Goal: Use online tool/utility: Utilize a website feature to perform a specific function

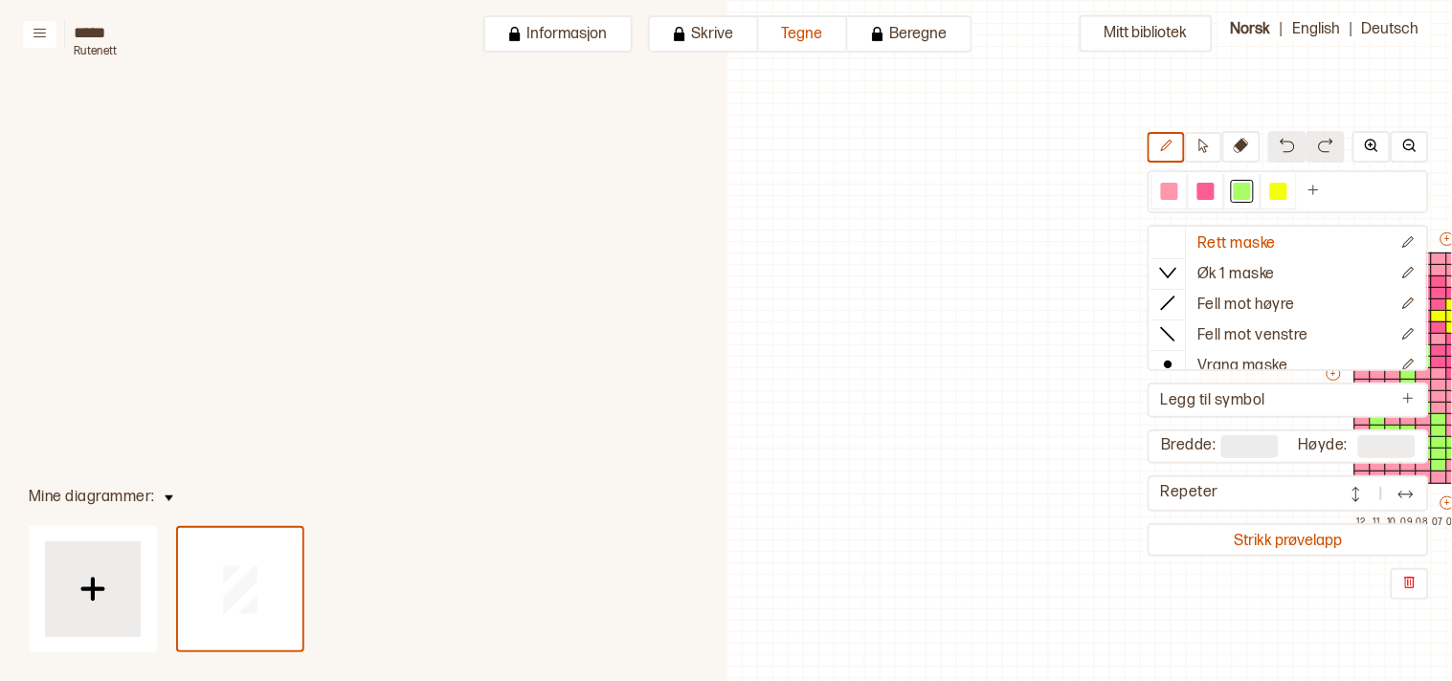
scroll to position [65, 545]
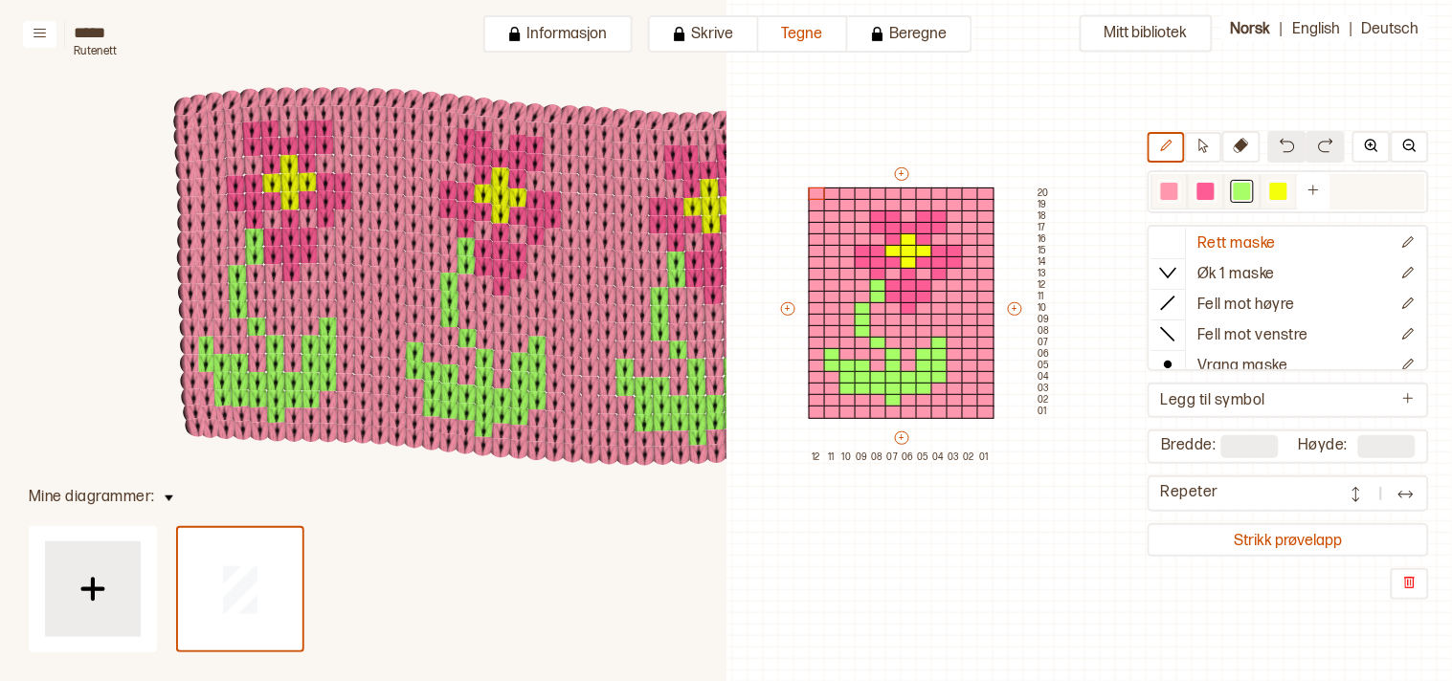
click at [1175, 187] on div at bounding box center [1169, 191] width 17 height 17
click at [856, 304] on div at bounding box center [862, 308] width 17 height 13
click at [867, 316] on div at bounding box center [862, 320] width 17 height 13
click at [864, 330] on div at bounding box center [862, 331] width 17 height 13
click at [1251, 187] on div at bounding box center [1241, 191] width 17 height 17
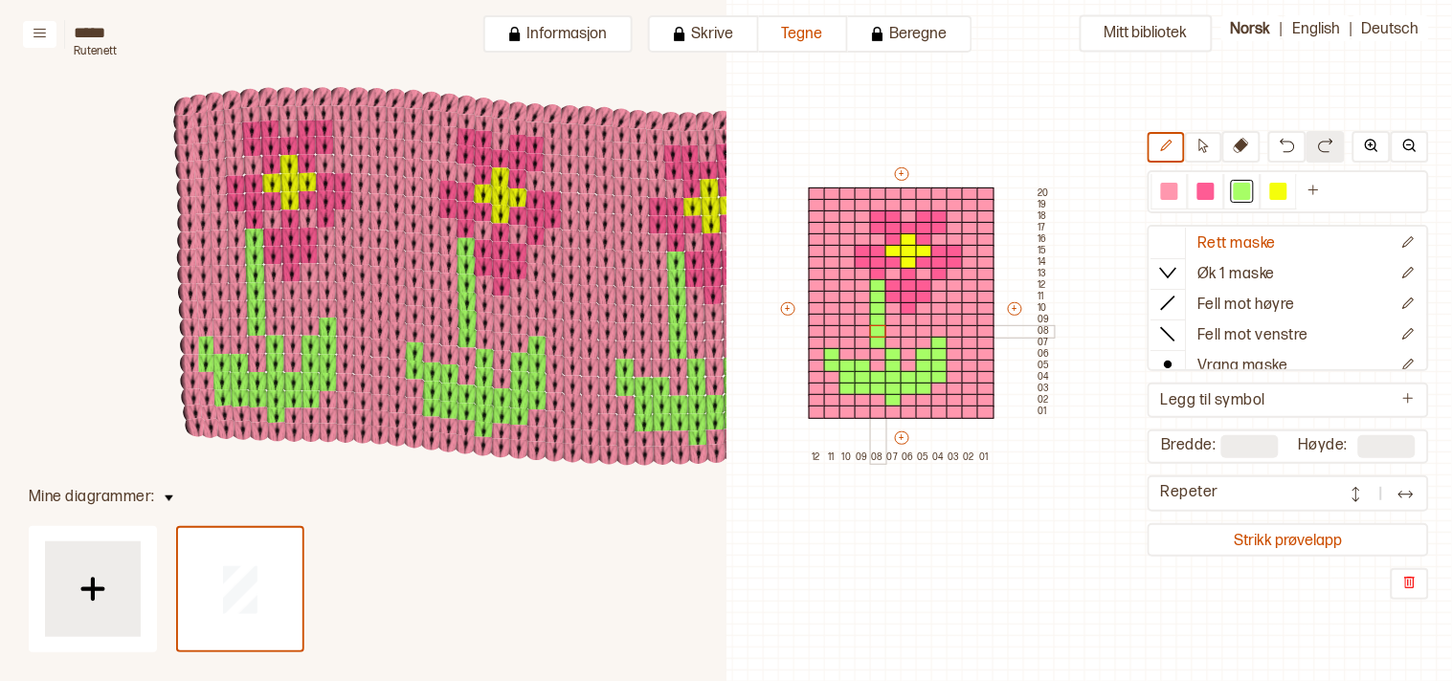
drag, startPoint x: 877, startPoint y: 306, endPoint x: 878, endPoint y: 330, distance: 24.0
click at [878, 330] on div "+ + + + 12 11 10 09 08 07 06 05 04 03 02 01 20 19 18 17 16 15 14 13 12 11 10 09…" at bounding box center [916, 314] width 276 height 299
click at [886, 339] on div at bounding box center [893, 343] width 17 height 13
click at [892, 322] on div at bounding box center [893, 320] width 17 height 13
click at [890, 332] on div at bounding box center [893, 331] width 17 height 13
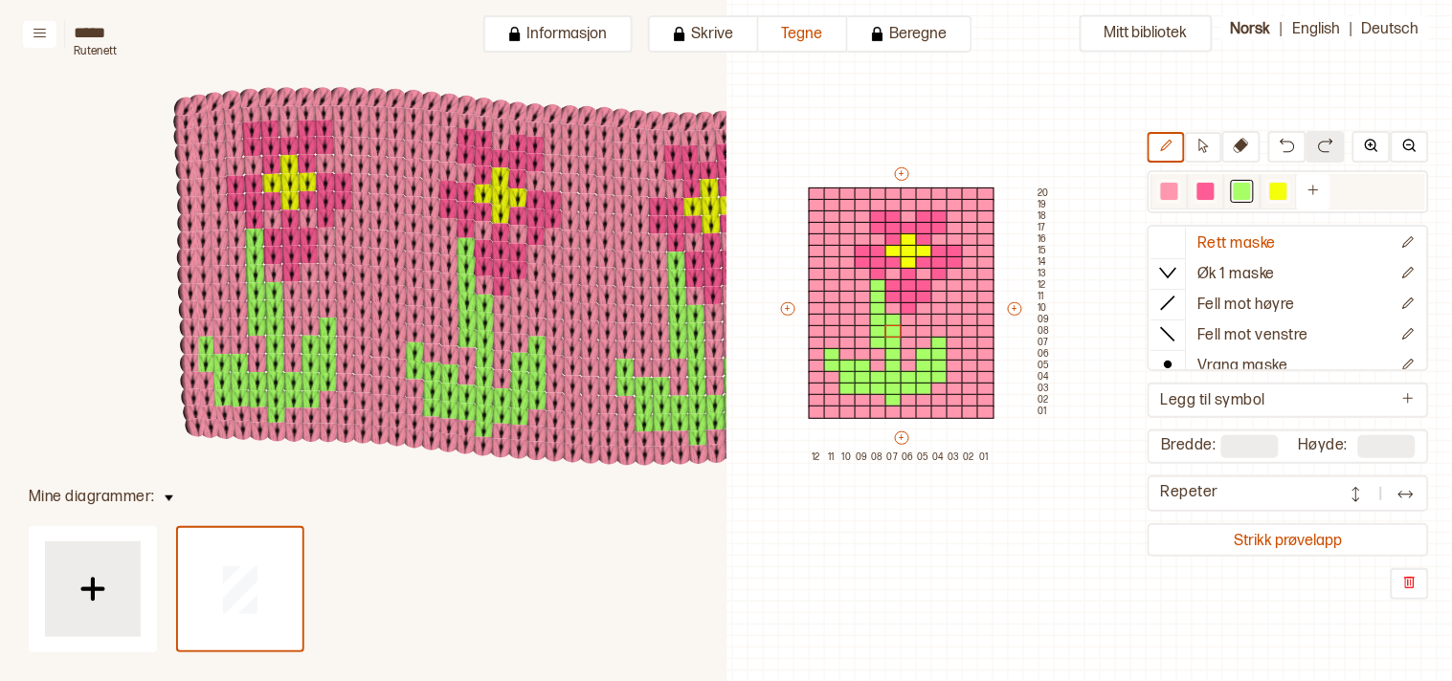
click at [1178, 189] on div at bounding box center [1169, 191] width 17 height 17
click at [890, 314] on div at bounding box center [893, 320] width 17 height 13
click at [888, 274] on div at bounding box center [893, 274] width 17 height 13
click at [1251, 189] on div at bounding box center [1241, 191] width 17 height 17
click at [947, 366] on div at bounding box center [954, 366] width 17 height 13
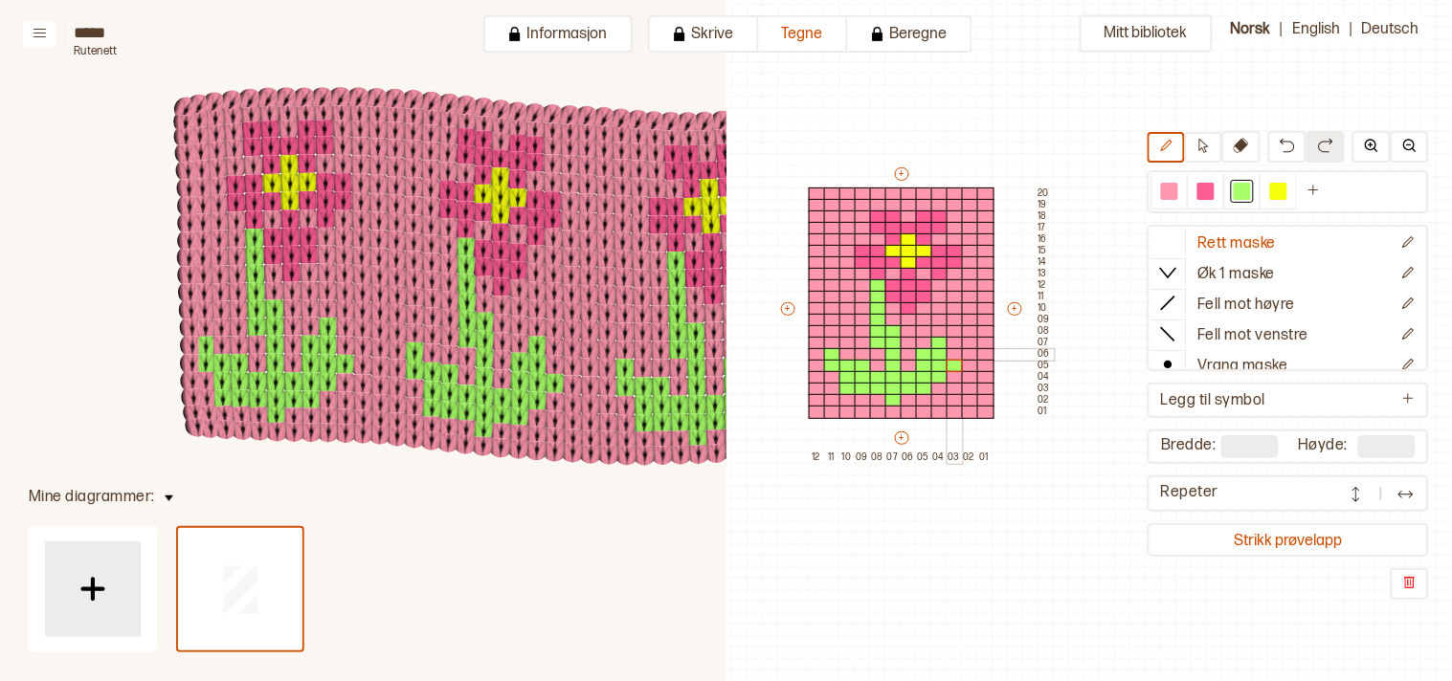
click at [951, 352] on div at bounding box center [954, 354] width 17 height 13
click at [831, 379] on div at bounding box center [832, 377] width 17 height 13
click at [828, 348] on div at bounding box center [832, 354] width 17 height 13
click at [1178, 192] on div at bounding box center [1169, 191] width 17 height 17
click at [829, 360] on div at bounding box center [832, 366] width 17 height 13
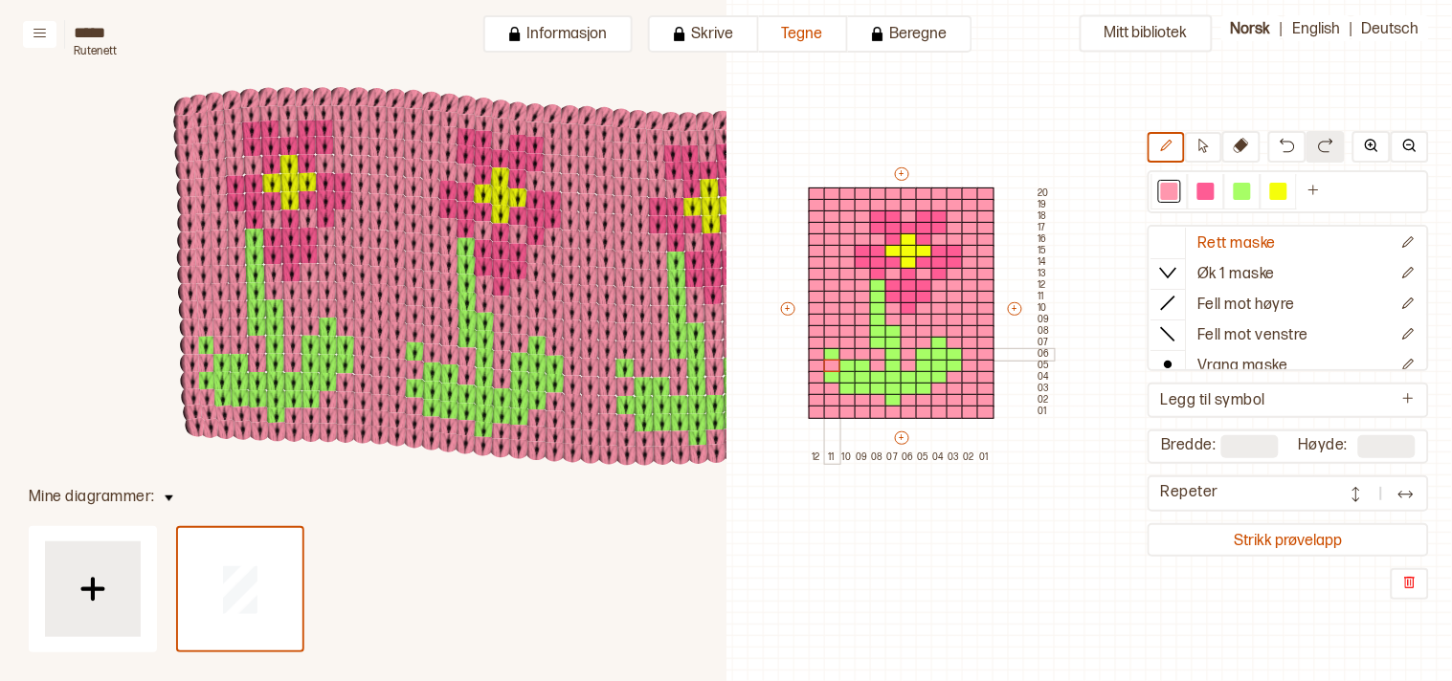
click at [830, 352] on div at bounding box center [832, 354] width 17 height 13
click at [1251, 196] on div at bounding box center [1241, 191] width 17 height 17
click at [1172, 193] on div at bounding box center [1169, 191] width 17 height 17
click at [874, 343] on div at bounding box center [878, 343] width 17 height 13
click at [874, 328] on div at bounding box center [878, 331] width 17 height 13
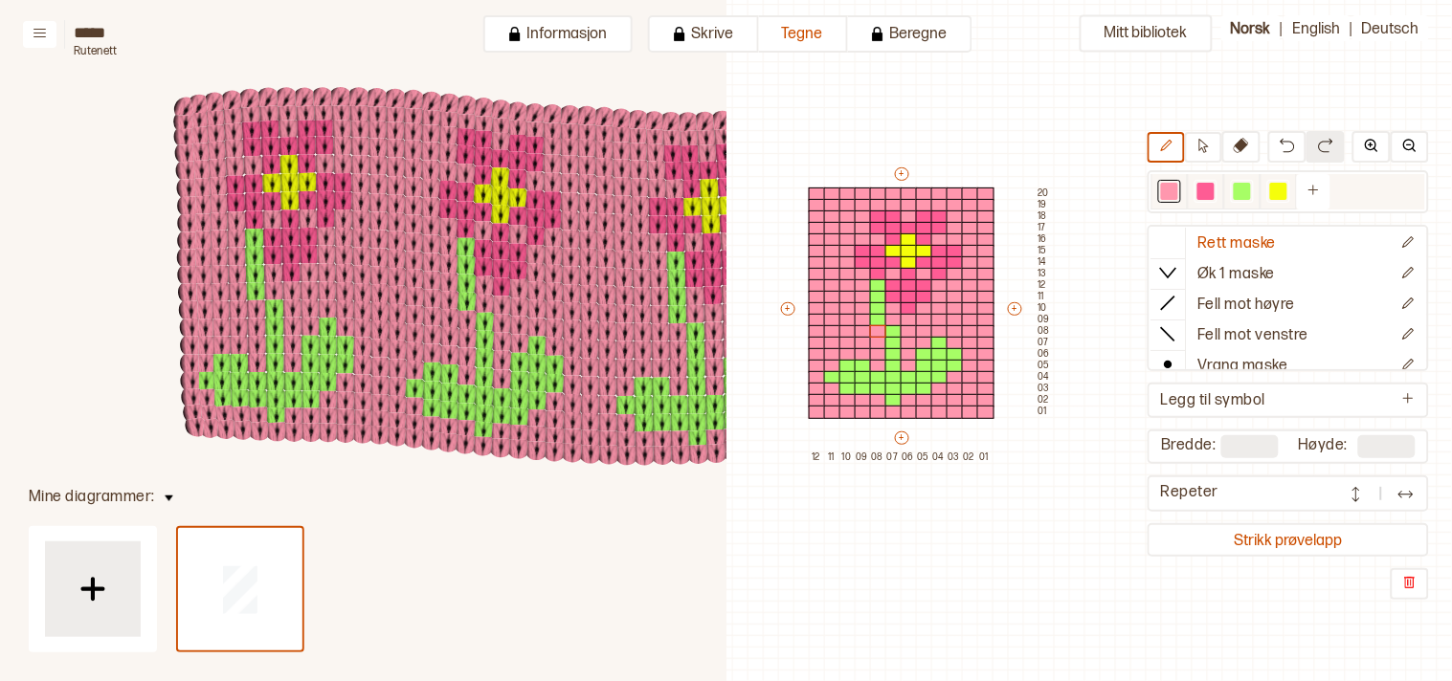
click at [1248, 184] on div at bounding box center [1241, 191] width 17 height 17
click at [888, 319] on div at bounding box center [893, 320] width 17 height 13
drag, startPoint x: 890, startPoint y: 271, endPoint x: 894, endPoint y: 281, distance: 11.2
click at [892, 271] on div at bounding box center [893, 274] width 17 height 13
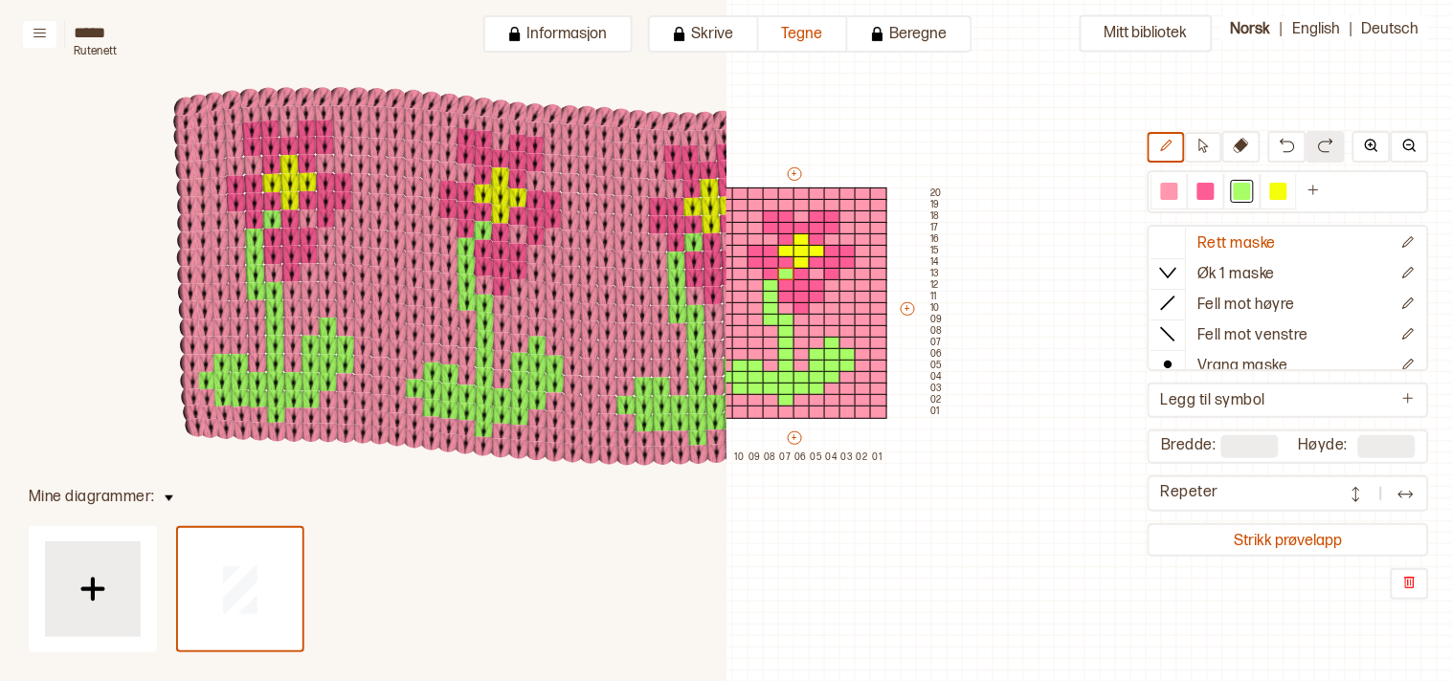
scroll to position [65, 710]
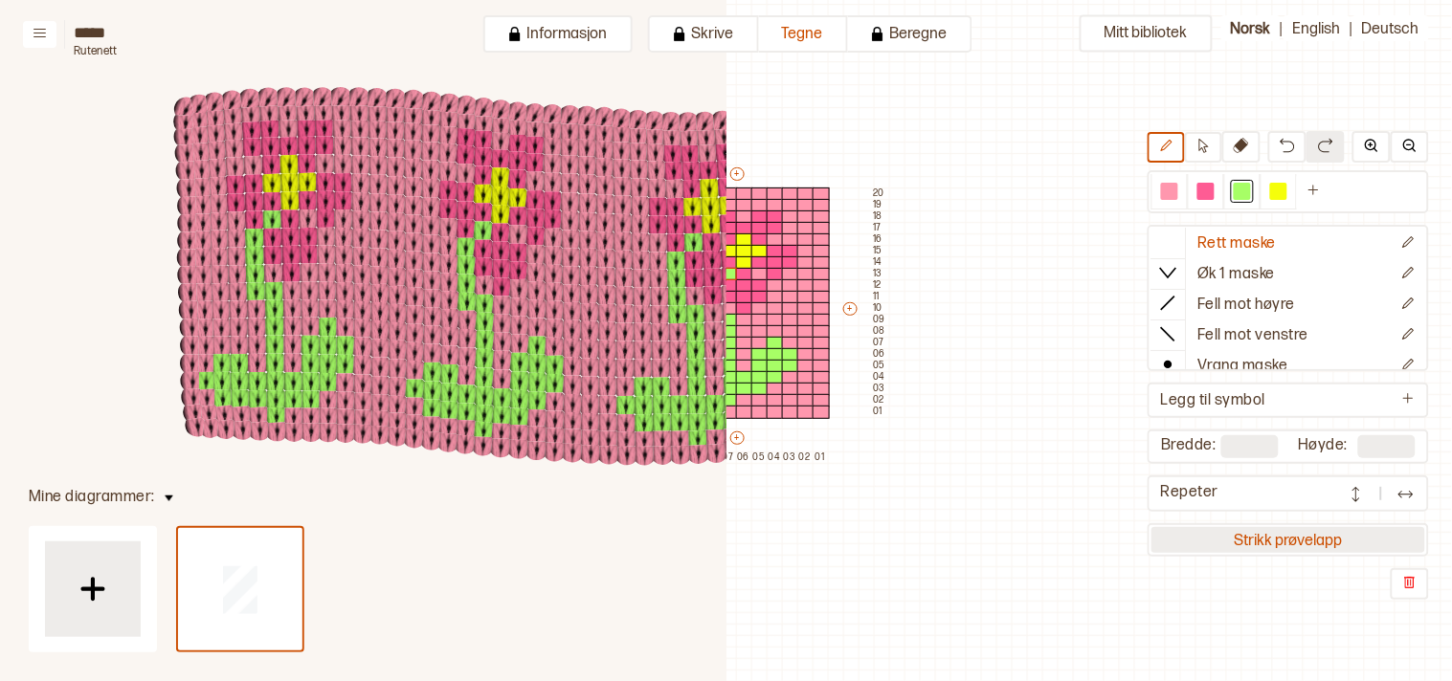
click at [1316, 527] on button "Strikk prøvelapp" at bounding box center [1288, 540] width 274 height 26
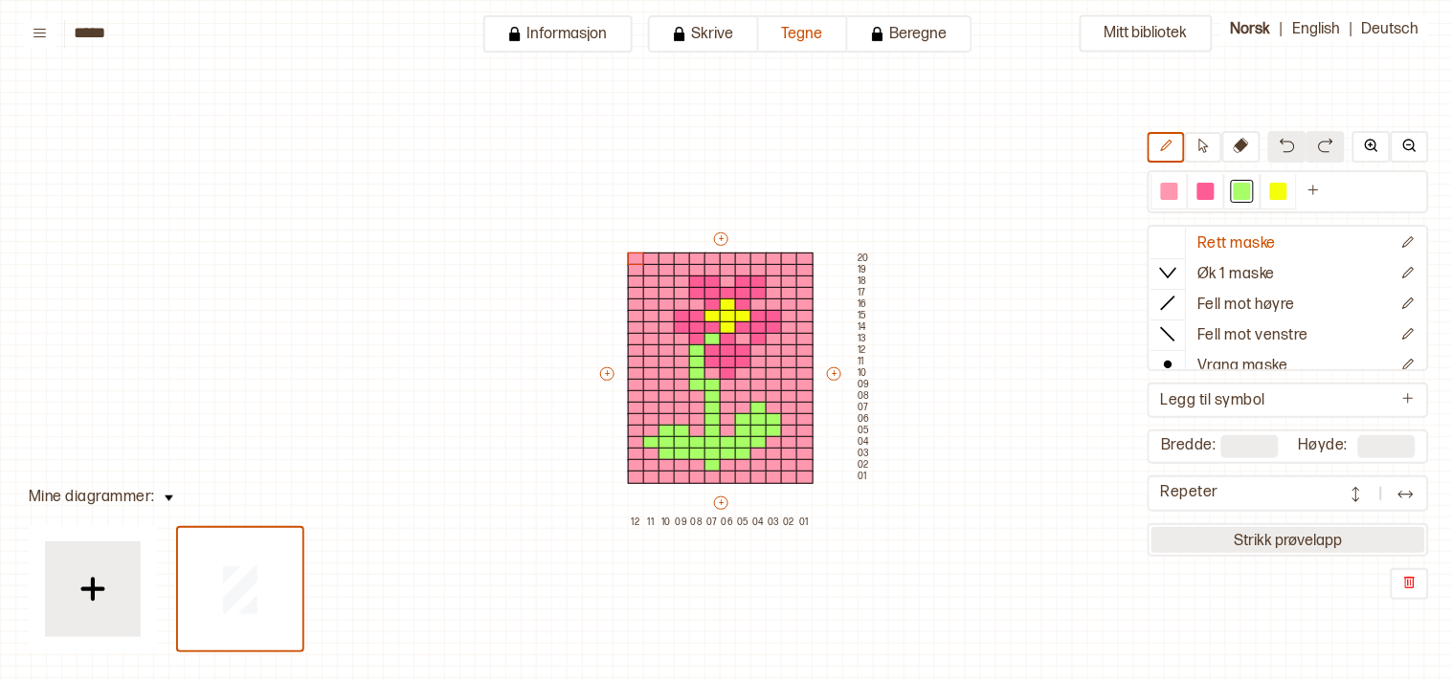
scroll to position [46, 16]
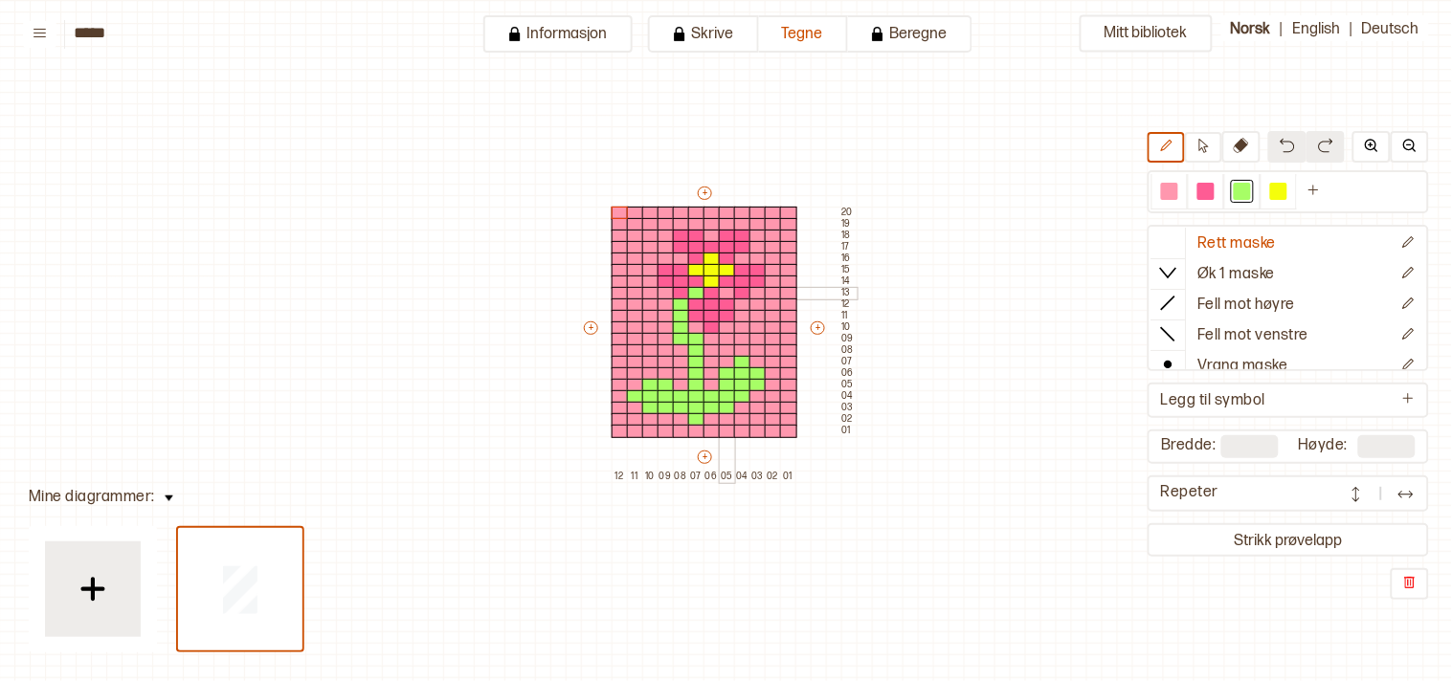
click at [721, 287] on div at bounding box center [727, 293] width 17 height 13
click at [689, 325] on div at bounding box center [696, 328] width 17 height 13
click at [1178, 183] on div at bounding box center [1169, 191] width 17 height 17
click at [673, 301] on div at bounding box center [681, 305] width 17 height 13
click at [679, 317] on div at bounding box center [681, 316] width 17 height 13
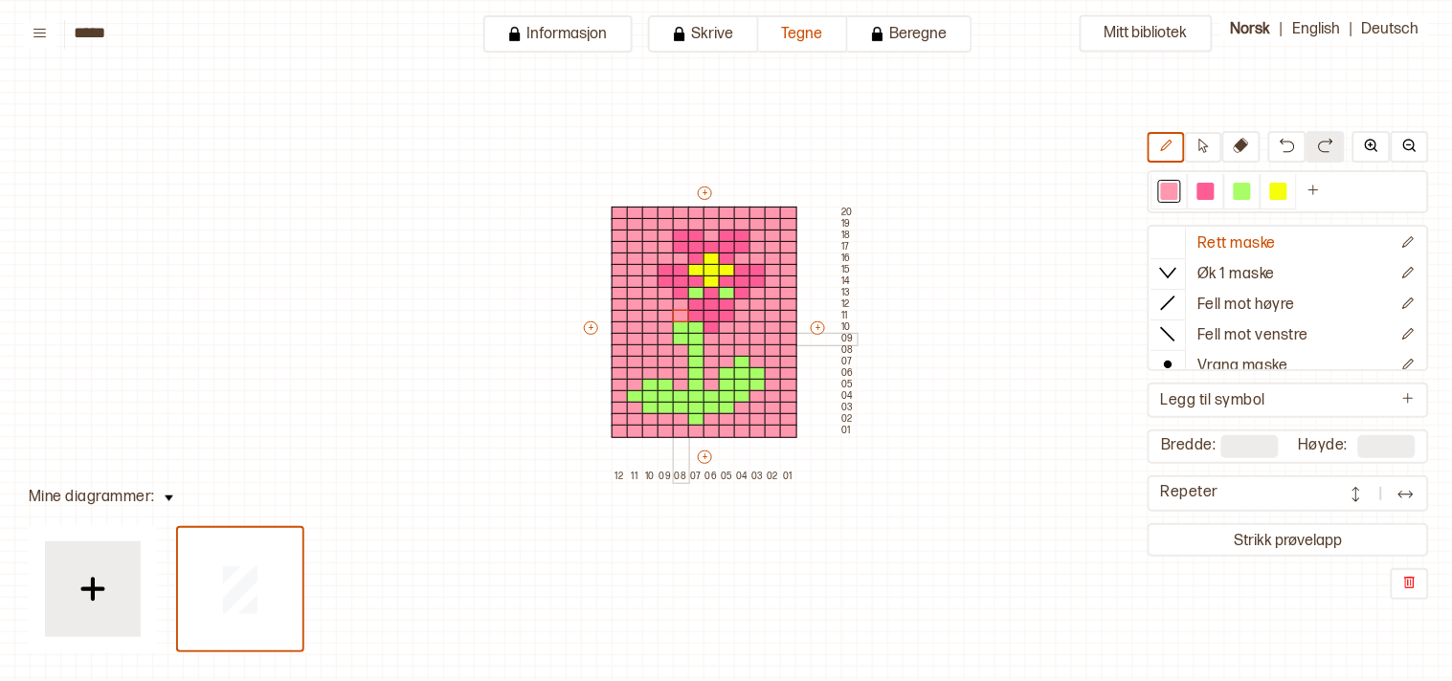
click at [676, 330] on div at bounding box center [681, 328] width 17 height 13
click at [676, 339] on div at bounding box center [681, 339] width 17 height 13
click at [1172, 187] on div at bounding box center [1169, 191] width 17 height 17
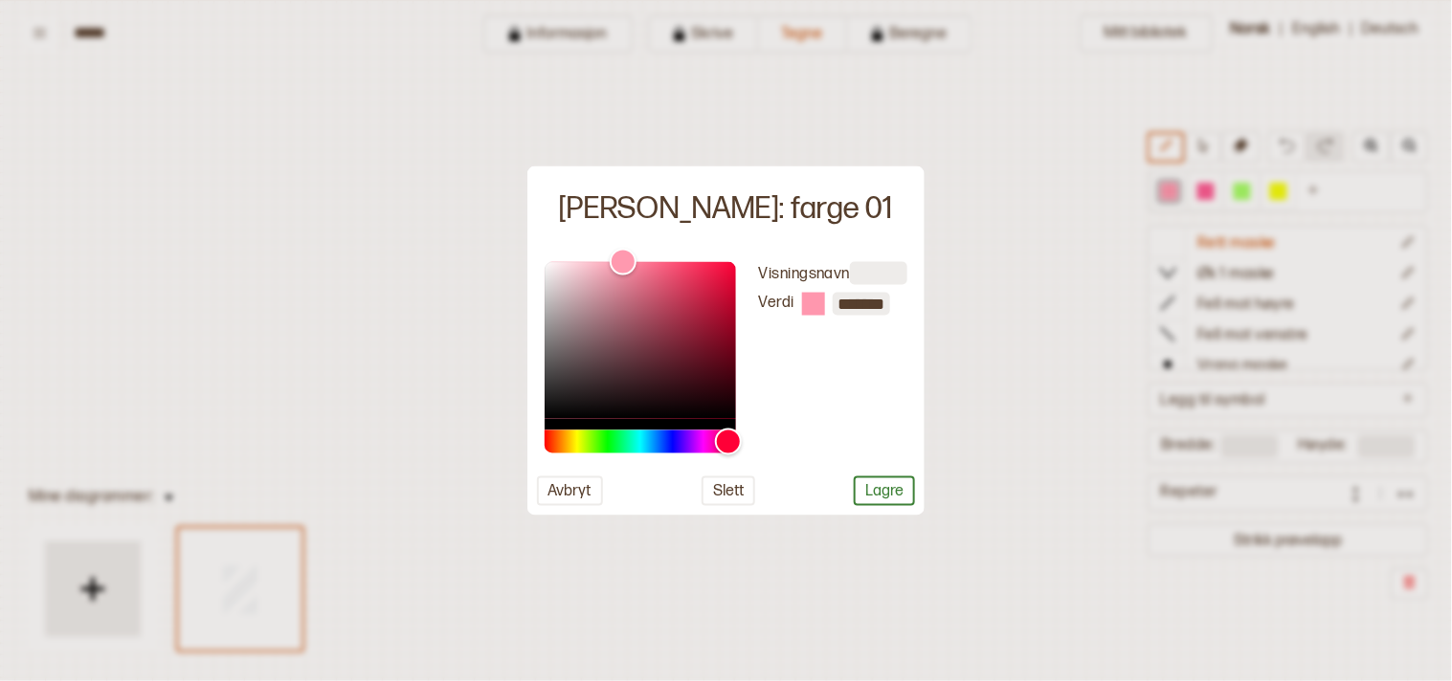
click at [1054, 276] on div at bounding box center [726, 340] width 1452 height 681
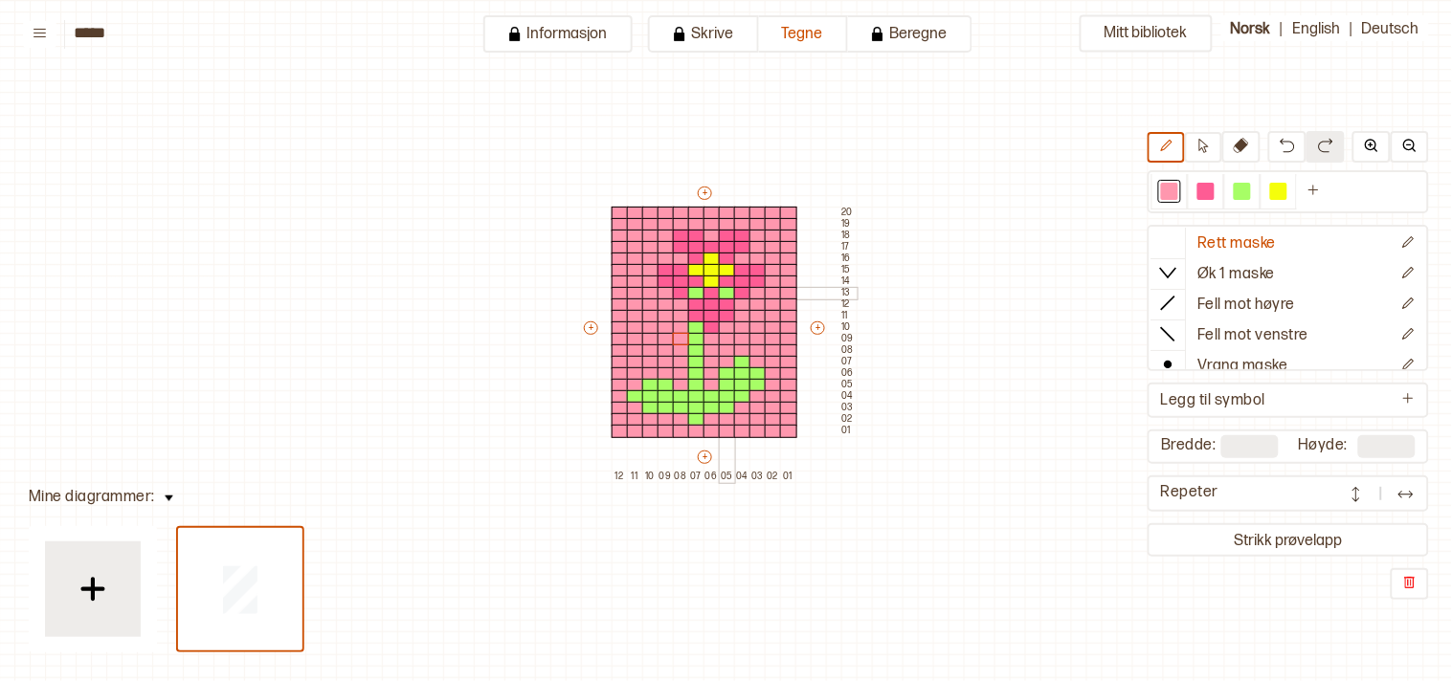
click at [727, 291] on div at bounding box center [727, 293] width 17 height 13
click at [695, 289] on div at bounding box center [696, 293] width 17 height 13
click at [1251, 194] on div at bounding box center [1241, 191] width 17 height 17
click at [651, 376] on div at bounding box center [650, 373] width 17 height 13
click at [638, 381] on div at bounding box center [635, 385] width 17 height 13
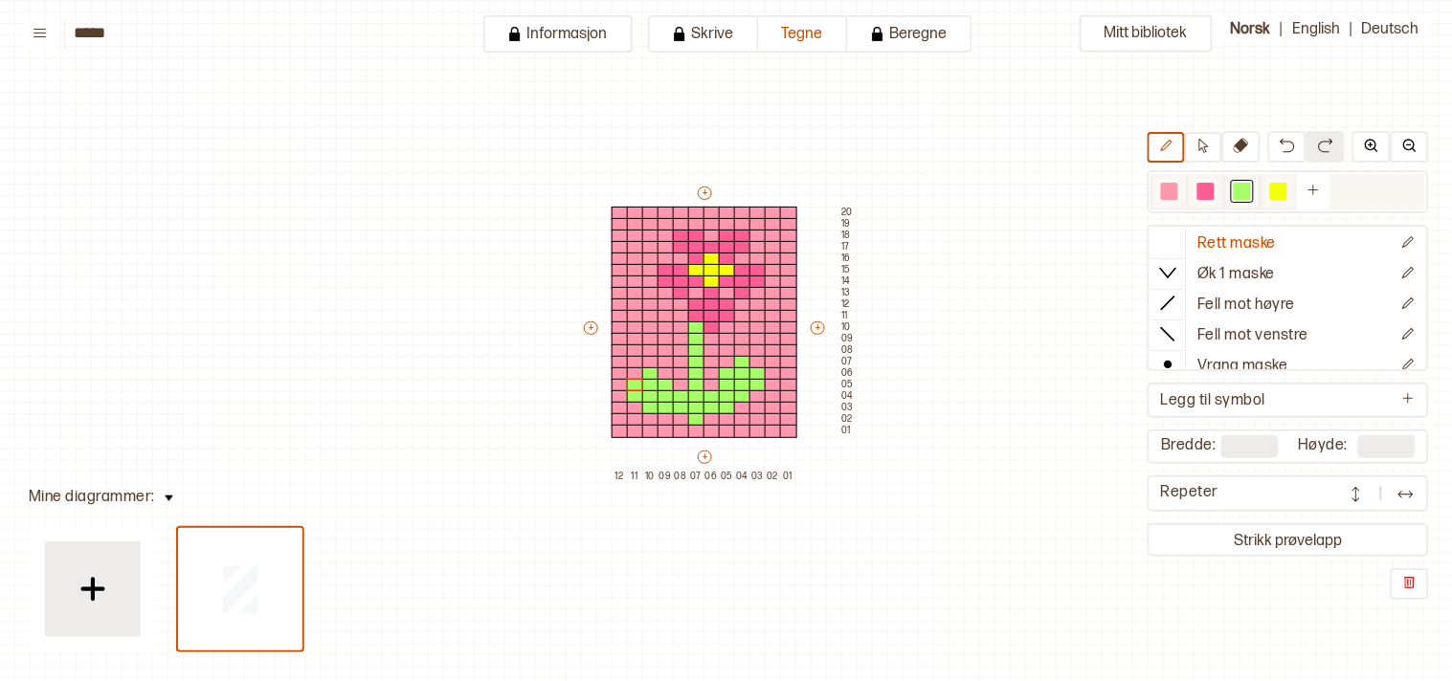
click at [1170, 180] on div at bounding box center [1169, 191] width 23 height 23
click at [653, 404] on div at bounding box center [650, 408] width 17 height 13
click at [632, 390] on div at bounding box center [635, 396] width 17 height 13
click at [632, 388] on div at bounding box center [635, 385] width 17 height 13
click at [1251, 185] on div at bounding box center [1241, 191] width 17 height 17
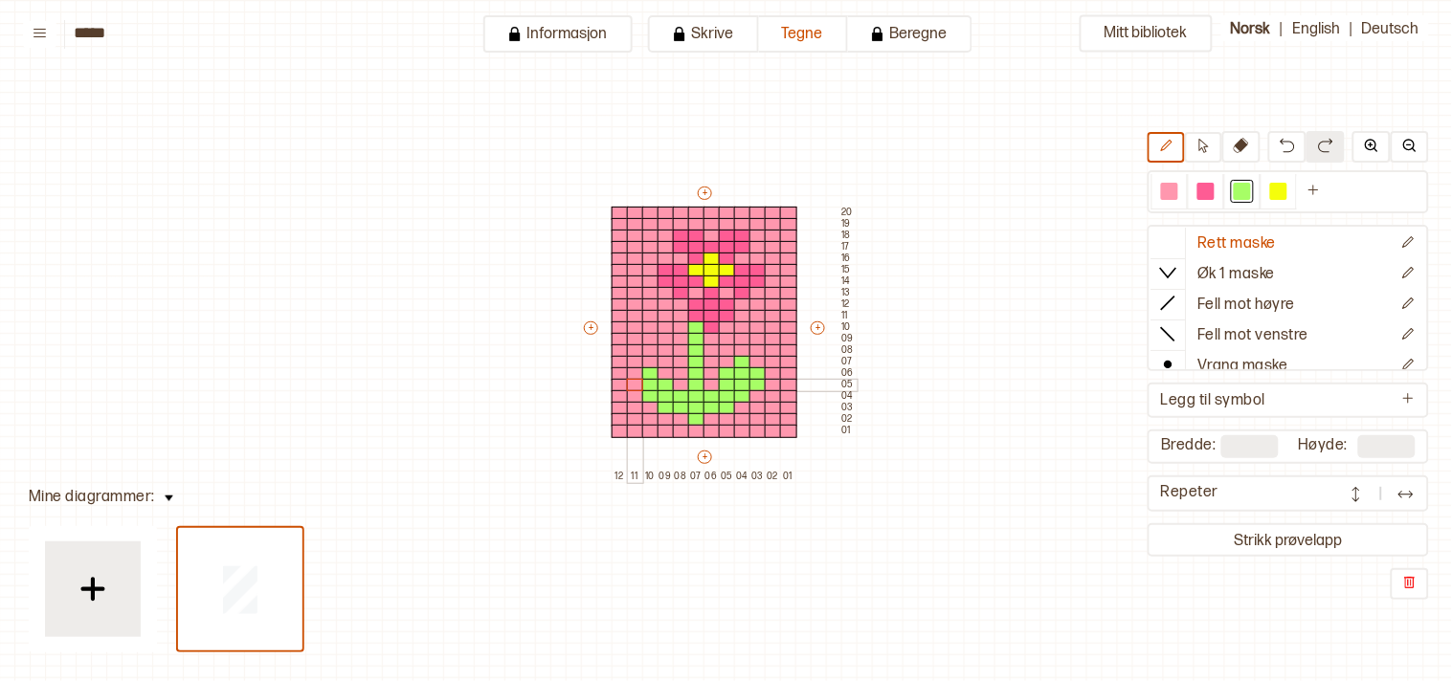
click at [629, 383] on div at bounding box center [635, 385] width 17 height 13
click at [632, 370] on div at bounding box center [635, 373] width 17 height 13
click at [635, 359] on div at bounding box center [635, 362] width 17 height 13
click at [617, 367] on div at bounding box center [619, 373] width 17 height 13
click at [618, 381] on div at bounding box center [619, 385] width 17 height 13
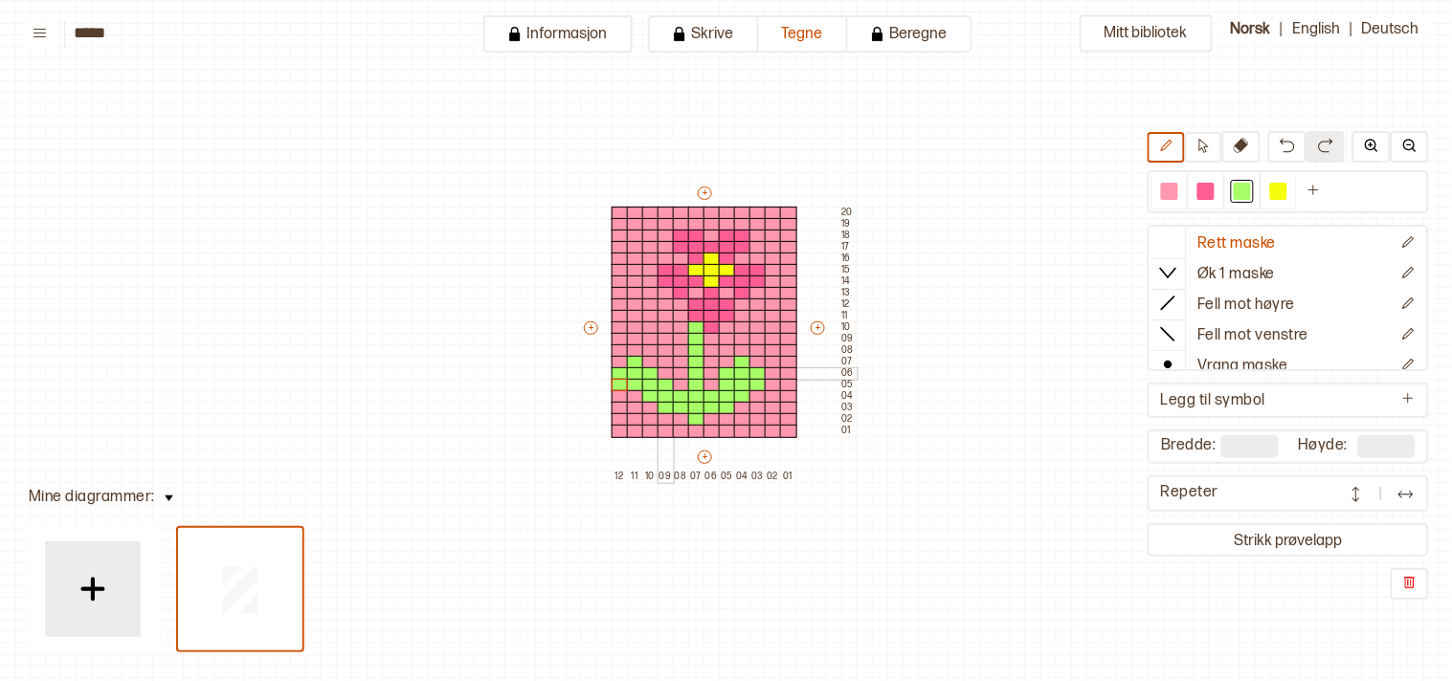
click at [665, 374] on div at bounding box center [665, 373] width 17 height 13
click at [647, 359] on div at bounding box center [650, 362] width 17 height 13
click at [1178, 192] on div at bounding box center [1169, 191] width 17 height 17
click at [629, 358] on div at bounding box center [635, 362] width 17 height 13
click at [612, 367] on div at bounding box center [619, 373] width 17 height 13
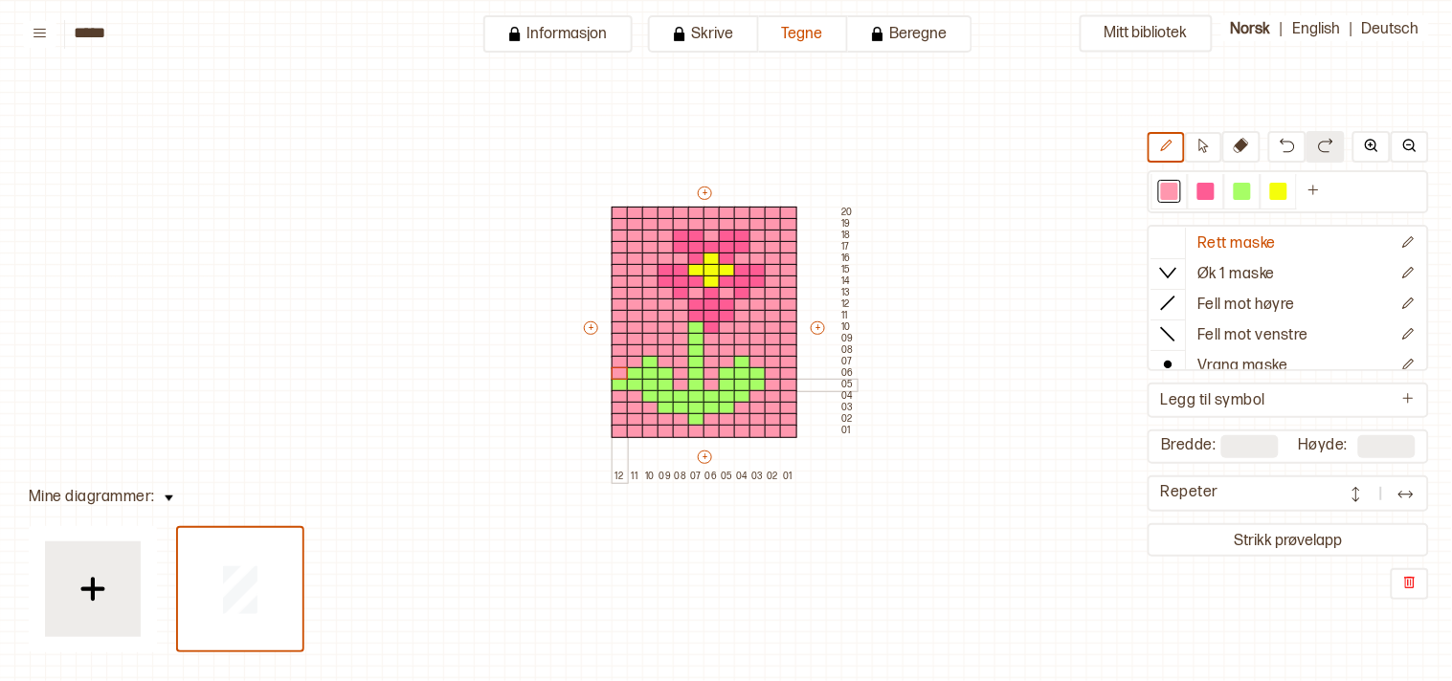
click at [616, 380] on div at bounding box center [619, 385] width 17 height 13
click at [1251, 196] on div at bounding box center [1241, 191] width 17 height 17
click at [708, 417] on div at bounding box center [711, 419] width 17 height 13
click at [674, 417] on div at bounding box center [681, 419] width 17 height 13
click at [695, 433] on div at bounding box center [696, 431] width 17 height 13
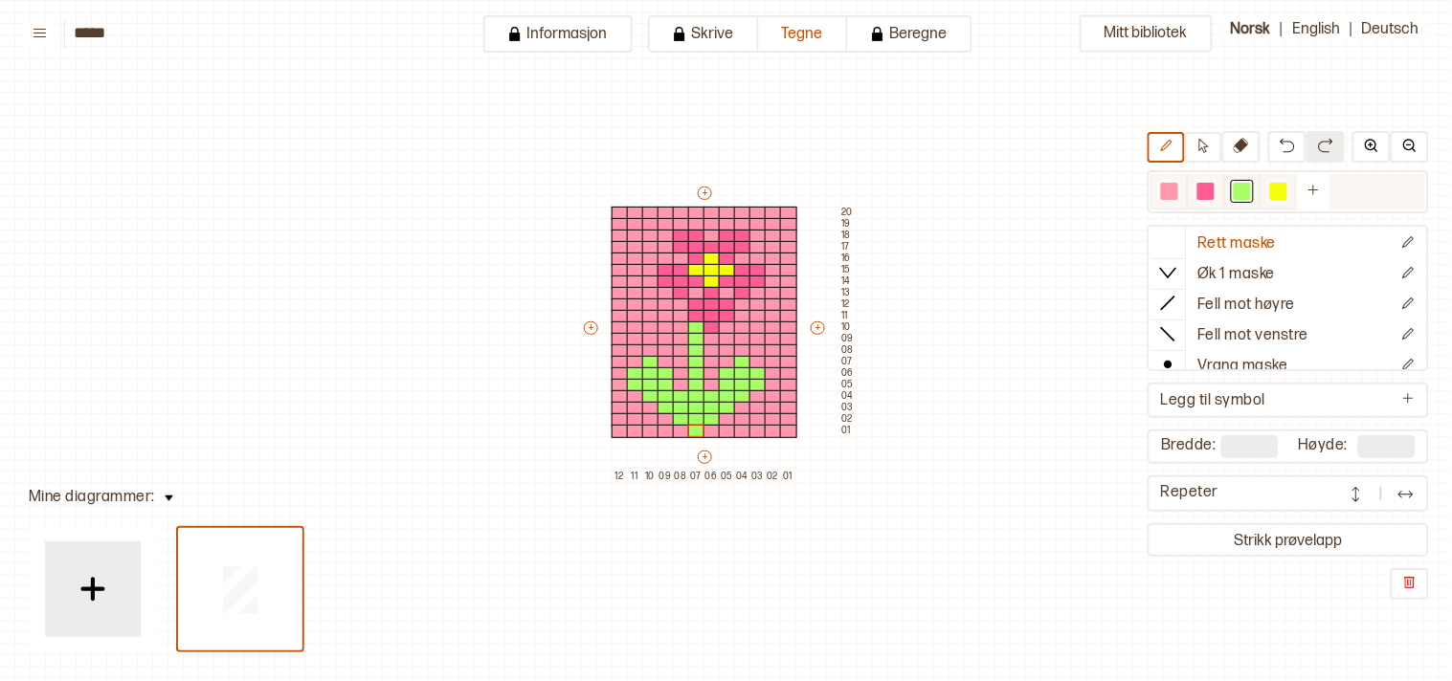
click at [1178, 188] on div at bounding box center [1169, 191] width 17 height 17
drag, startPoint x: 720, startPoint y: 366, endPoint x: 724, endPoint y: 385, distance: 19.7
click at [724, 385] on div "+ + + + 12 11 10 09 08 07 06 05 04 03 02 01 20 19 18 17 16 15 14 13 12 11 10 09…" at bounding box center [719, 333] width 276 height 299
click at [741, 361] on div at bounding box center [742, 362] width 17 height 13
drag, startPoint x: 691, startPoint y: 325, endPoint x: 699, endPoint y: 431, distance: 105.6
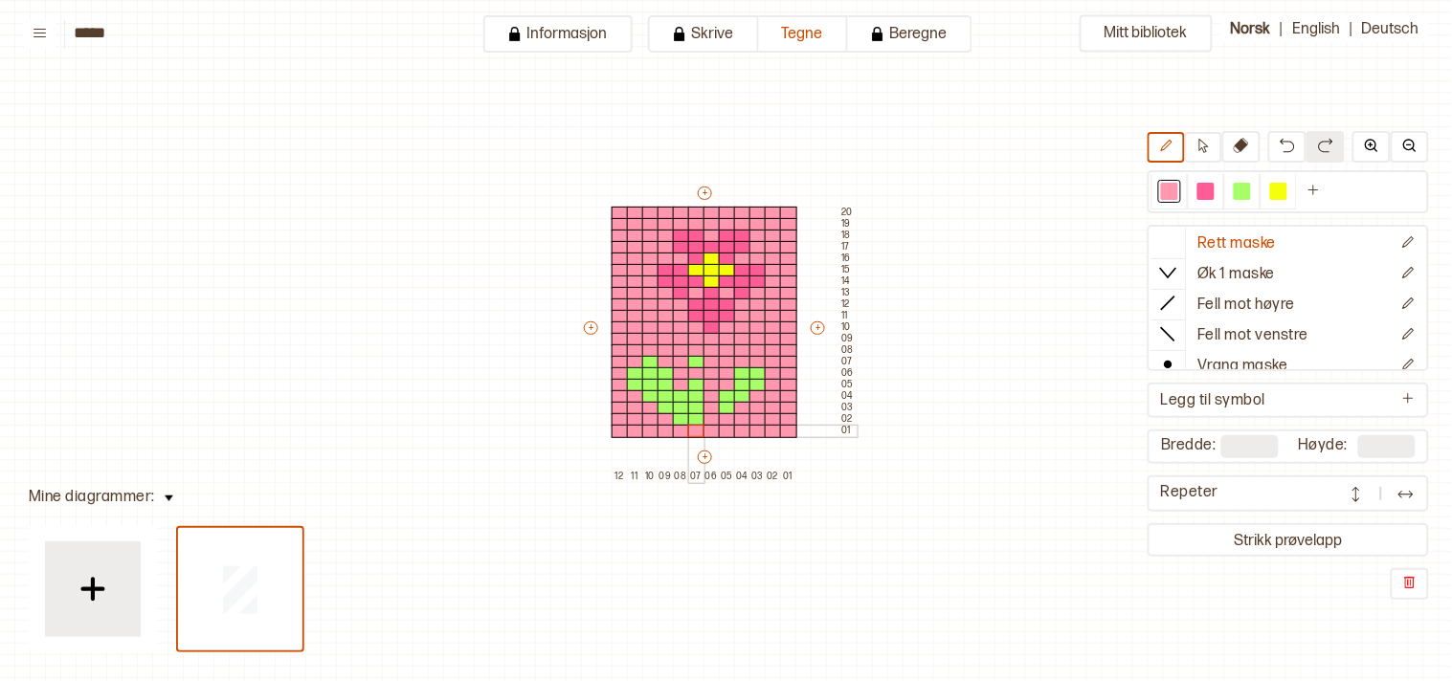
click at [699, 431] on div "+ + + + 12 11 10 09 08 07 06 05 04 03 02 01 20 19 18 17 16 15 14 13 12 11 10 09…" at bounding box center [719, 333] width 276 height 299
drag, startPoint x: 695, startPoint y: 373, endPoint x: 753, endPoint y: 379, distance: 58.7
click at [752, 380] on div "+ + + + 12 11 10 09 08 07 06 05 04 03 02 01 20 19 18 17 16 15 14 13 12 11 10 09…" at bounding box center [719, 333] width 276 height 299
click at [1251, 187] on div at bounding box center [1241, 191] width 17 height 17
click at [714, 366] on div "+ + + + 12 11 10 09 08 07 06 05 04 03 02 01 20 19 18 17 16 15 14 13 12 11 10 09…" at bounding box center [719, 333] width 276 height 299
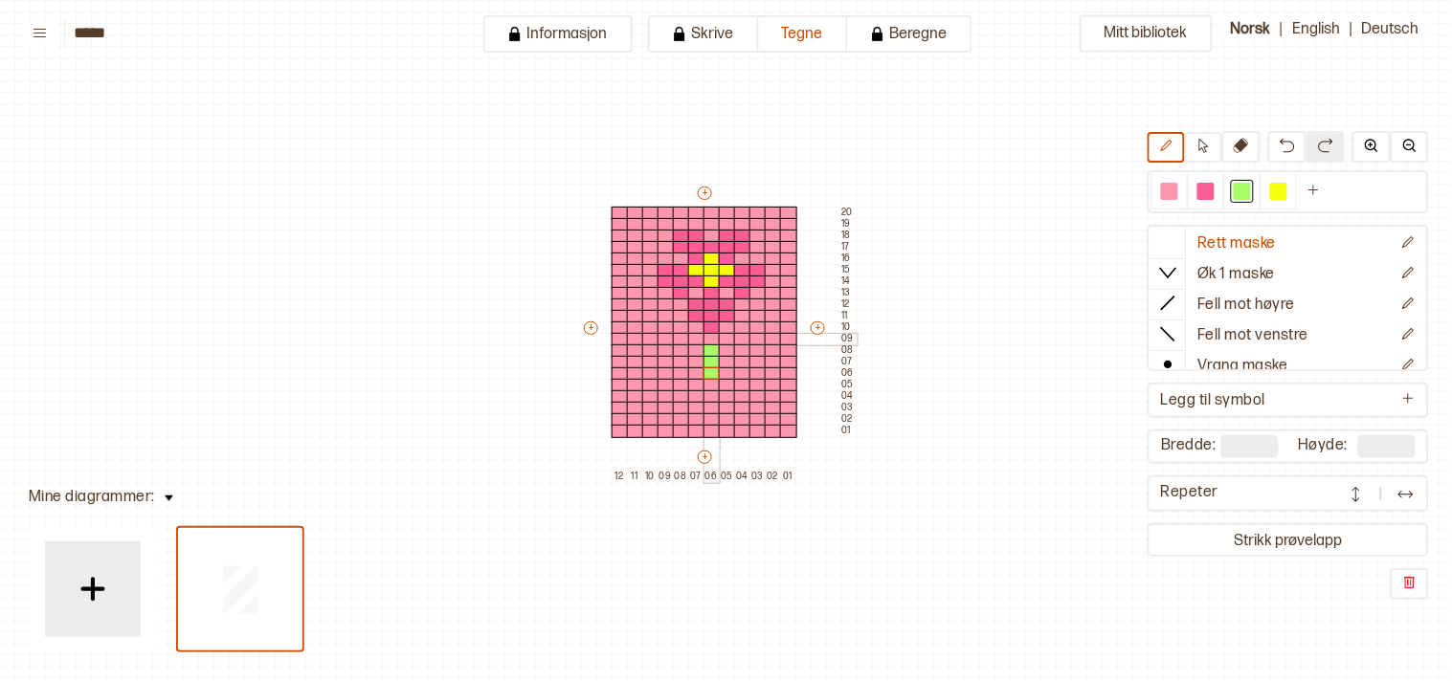
click at [713, 335] on div at bounding box center [711, 339] width 17 height 13
drag, startPoint x: 712, startPoint y: 377, endPoint x: 710, endPoint y: 425, distance: 47.9
click at [710, 425] on div "+ + + + 12 11 10 09 08 07 06 05 04 03 02 01 20 19 18 17 16 15 14 13 12 11 10 09…" at bounding box center [719, 333] width 276 height 299
click at [697, 425] on div at bounding box center [696, 431] width 17 height 13
click at [1178, 185] on div at bounding box center [1169, 191] width 17 height 17
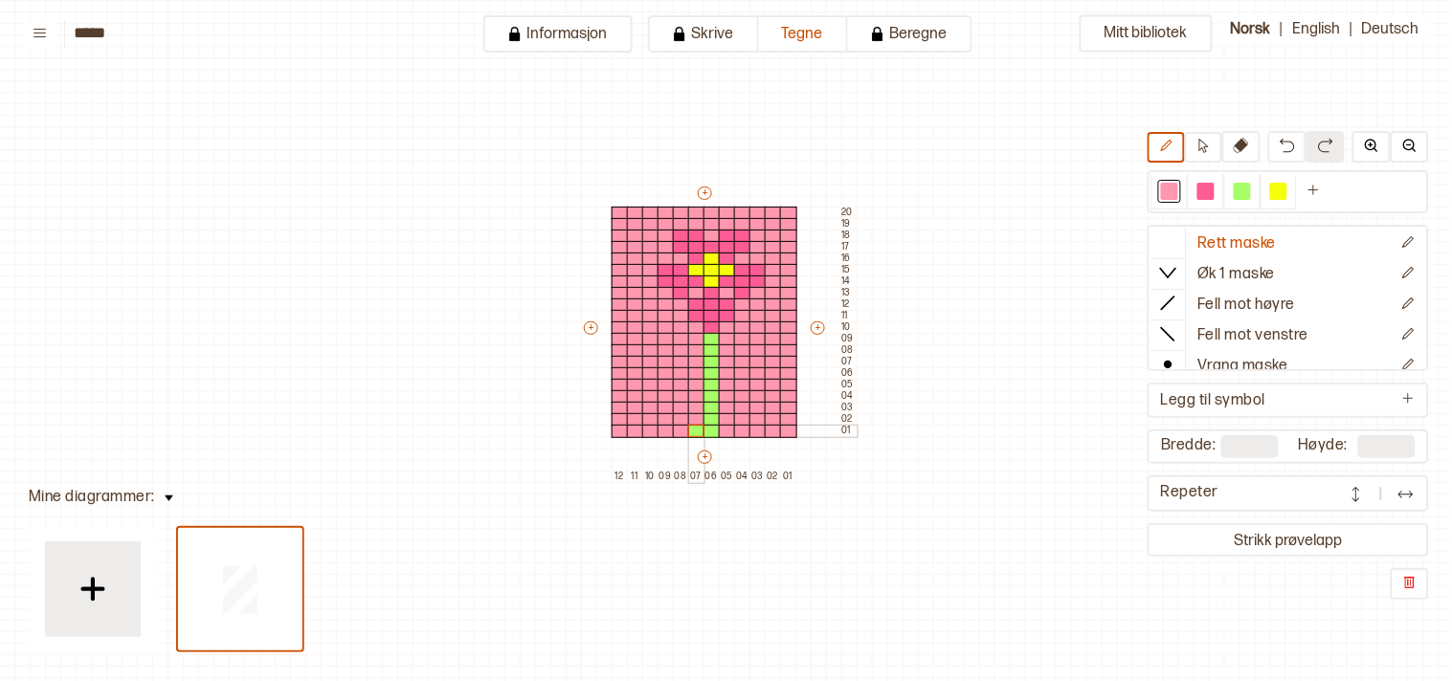
click at [695, 432] on div at bounding box center [696, 431] width 17 height 13
click at [1251, 185] on div at bounding box center [1241, 191] width 17 height 17
drag, startPoint x: 663, startPoint y: 392, endPoint x: 679, endPoint y: 395, distance: 16.5
click at [679, 395] on div "+ + + + 12 11 10 09 08 07 06 05 04 03 02 01 20 19 18 17 16 15 14 13 12 11 10 09…" at bounding box center [719, 333] width 276 height 299
click at [692, 390] on div at bounding box center [696, 396] width 17 height 13
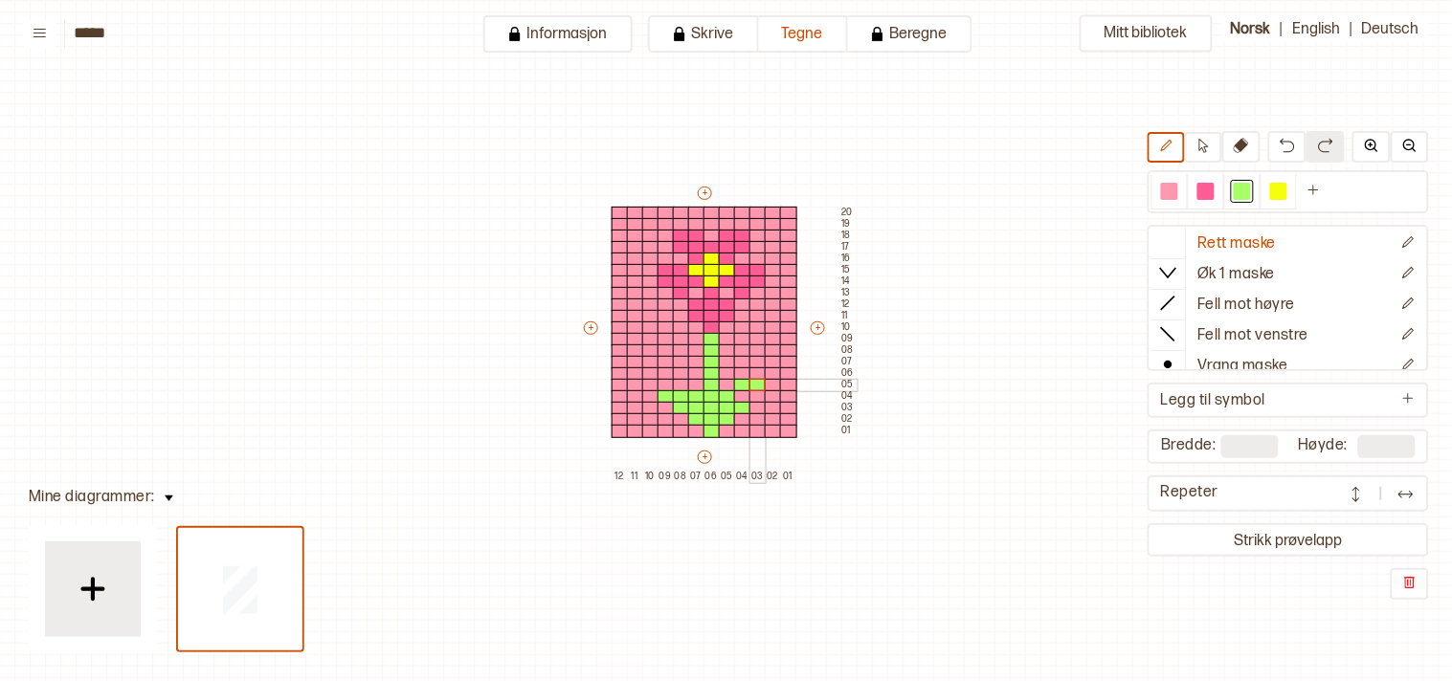
drag, startPoint x: 746, startPoint y: 388, endPoint x: 757, endPoint y: 388, distance: 10.5
click at [757, 388] on div "+ + + + 12 11 10 09 08 07 06 05 04 03 02 01 20 19 18 17 16 15 14 13 12 11 10 09…" at bounding box center [719, 333] width 276 height 299
click at [757, 392] on div at bounding box center [757, 396] width 17 height 13
click at [743, 393] on div at bounding box center [742, 396] width 17 height 13
click at [681, 383] on div at bounding box center [681, 385] width 17 height 13
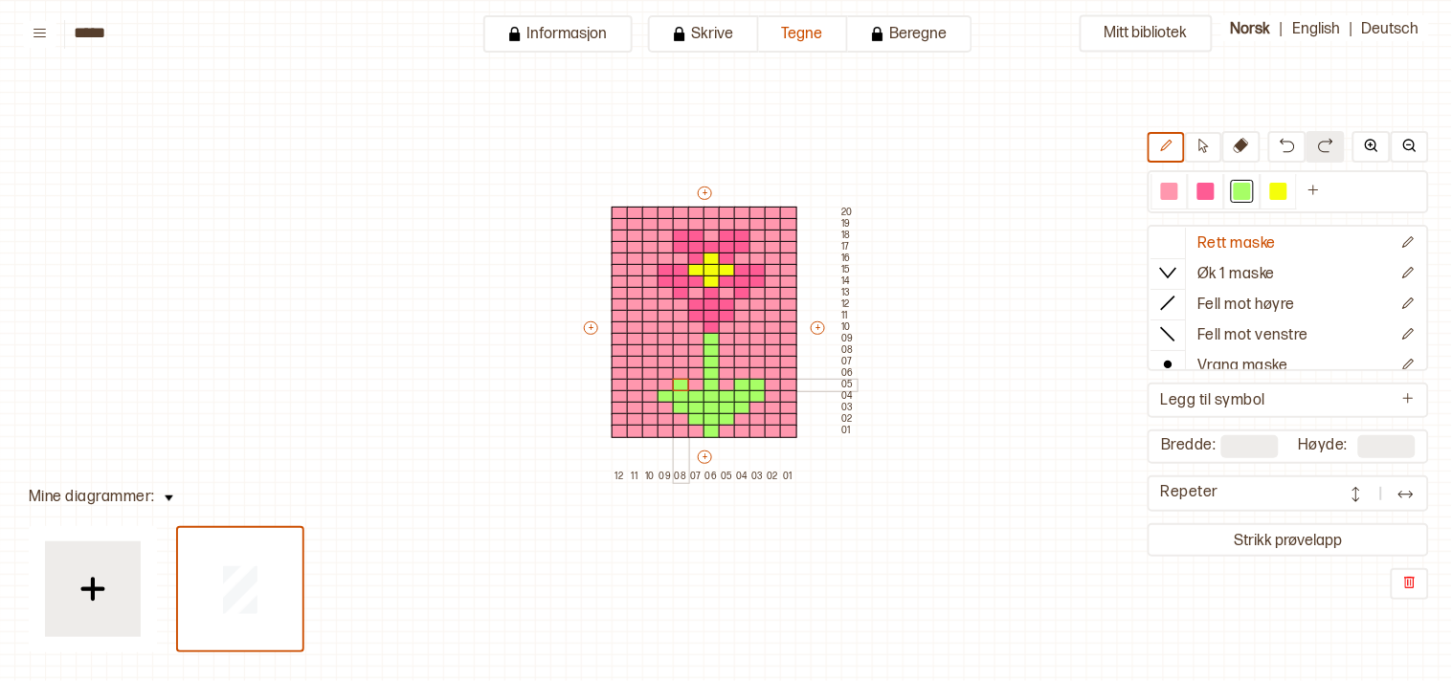
click at [673, 384] on div at bounding box center [681, 385] width 17 height 13
click at [662, 383] on div at bounding box center [665, 385] width 17 height 13
click at [766, 379] on div at bounding box center [773, 385] width 17 height 13
click at [759, 369] on div at bounding box center [757, 373] width 17 height 13
click at [758, 369] on div at bounding box center [757, 373] width 17 height 13
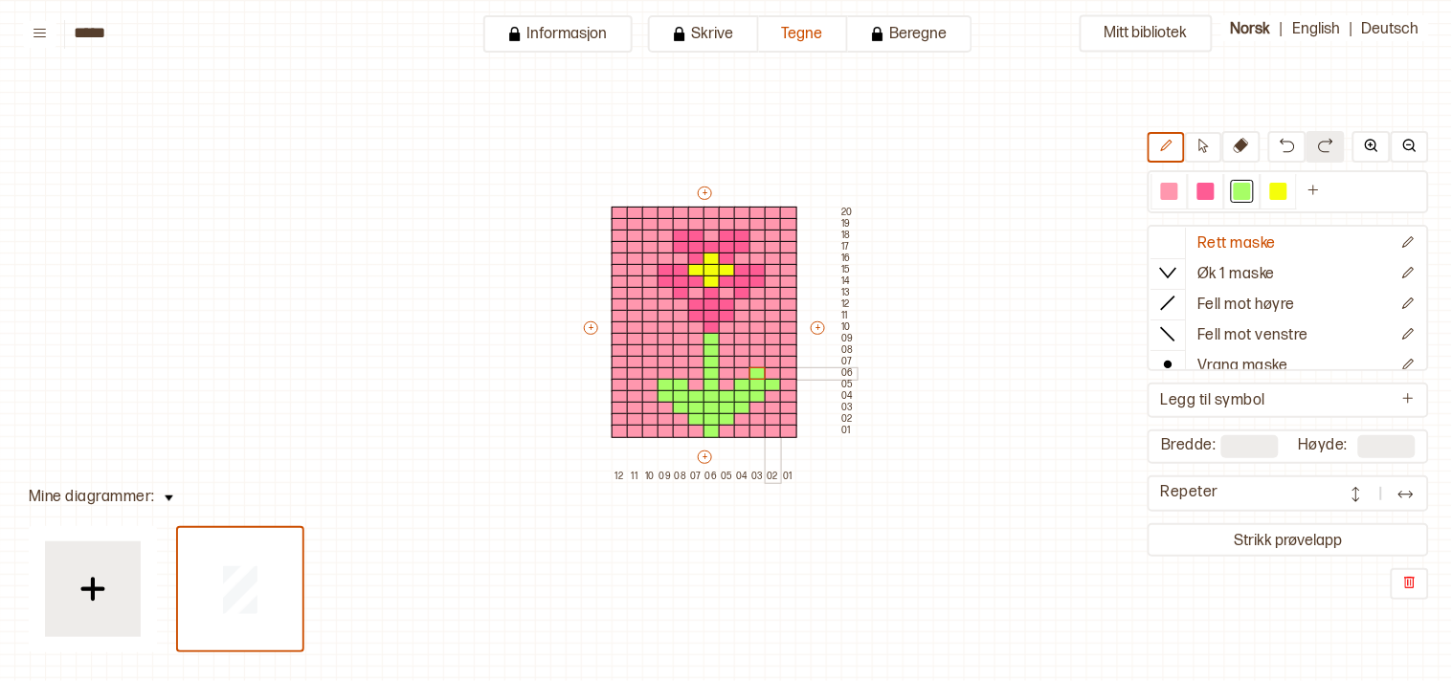
click at [769, 368] on div at bounding box center [773, 373] width 17 height 13
click at [662, 373] on div at bounding box center [665, 373] width 17 height 13
drag, startPoint x: 648, startPoint y: 373, endPoint x: 648, endPoint y: 384, distance: 10.5
click at [648, 373] on div at bounding box center [650, 373] width 17 height 13
click at [648, 381] on div at bounding box center [650, 385] width 17 height 13
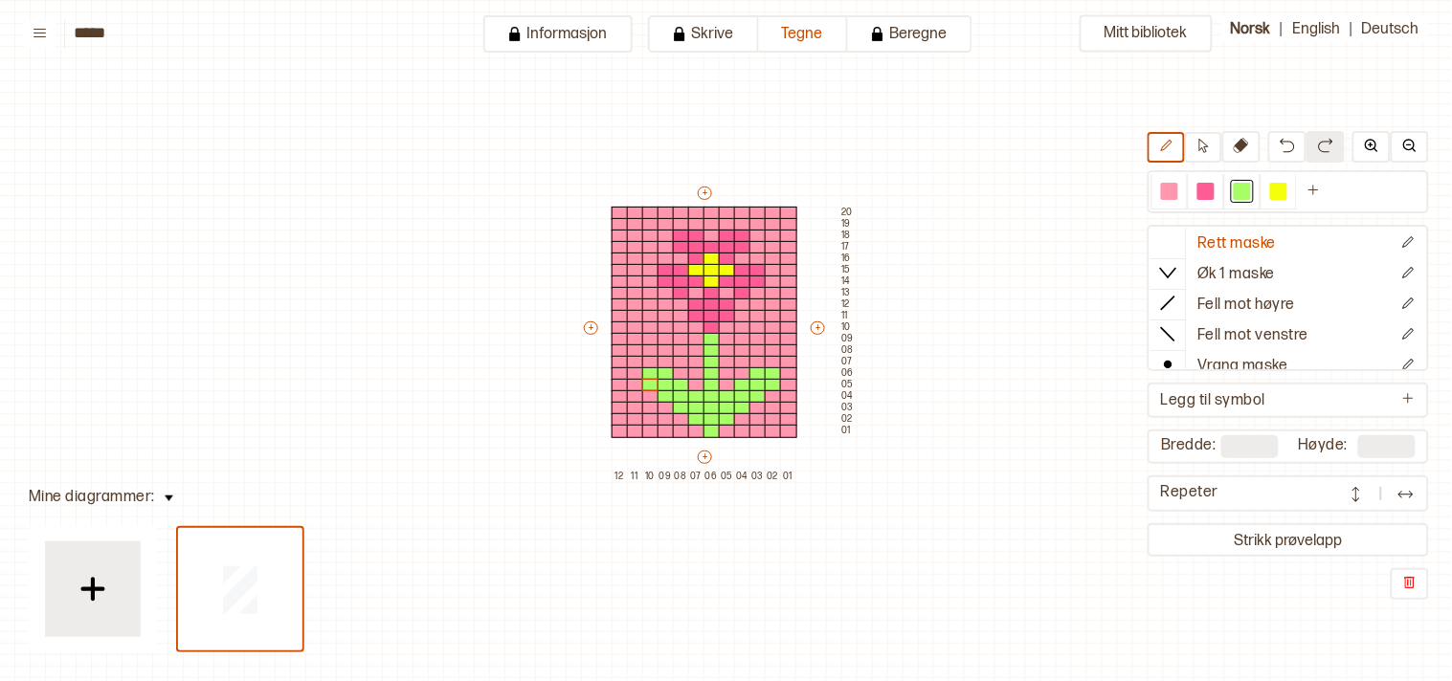
click at [899, 567] on div "Mitt bibliotek Rett maske Øk 1 maske Fell mot høyre Fell mot venstre Vrang mask…" at bounding box center [1435, 635] width 2903 height 1363
type input "**"
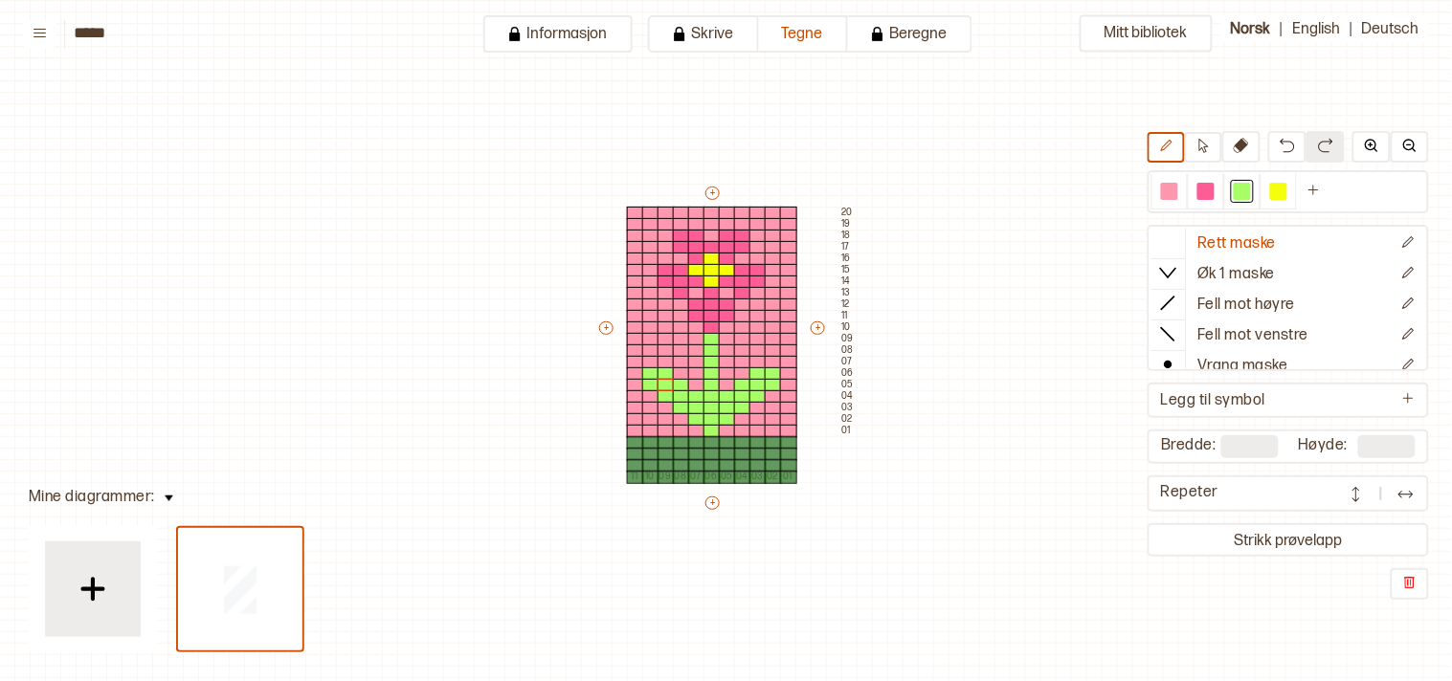
type input "**"
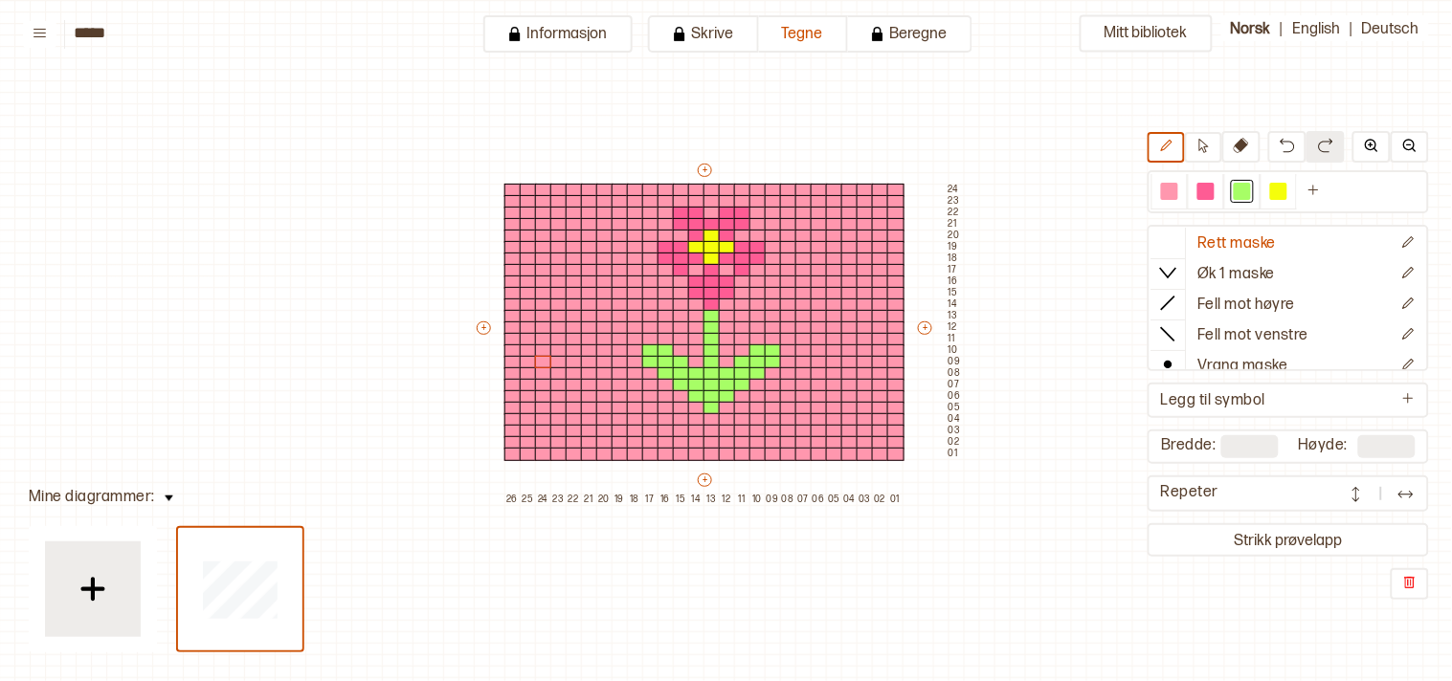
drag, startPoint x: 1217, startPoint y: 191, endPoint x: 1085, endPoint y: 188, distance: 132.1
click at [1214, 191] on div at bounding box center [1205, 191] width 17 height 17
drag, startPoint x: 549, startPoint y: 370, endPoint x: 574, endPoint y: 371, distance: 24.9
click at [544, 370] on div "+ + + + 26 25 24 23 22 21 20 19 18 17 16 15 14 13 12 11 10 09 08 07 06 05 04 03…" at bounding box center [719, 333] width 490 height 344
click at [574, 371] on div "+ + + + 26 25 24 23 22 21 20 19 18 17 16 15 14 13 12 11 10 09 08 07 06 05 04 03…" at bounding box center [719, 333] width 490 height 344
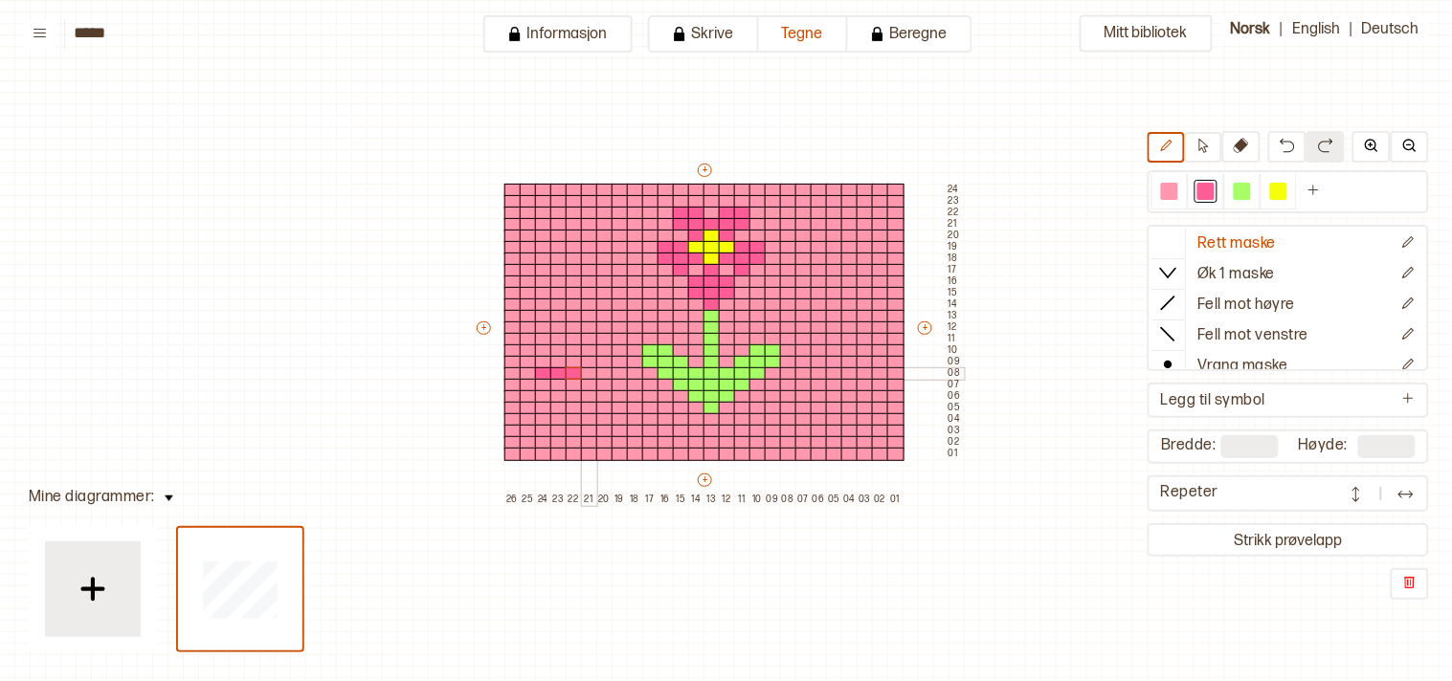
click at [588, 371] on div at bounding box center [589, 373] width 17 height 13
click at [575, 359] on div at bounding box center [574, 362] width 17 height 13
click at [542, 359] on div at bounding box center [543, 362] width 17 height 13
click at [526, 368] on div at bounding box center [528, 373] width 17 height 13
drag, startPoint x: 528, startPoint y: 381, endPoint x: 584, endPoint y: 381, distance: 55.5
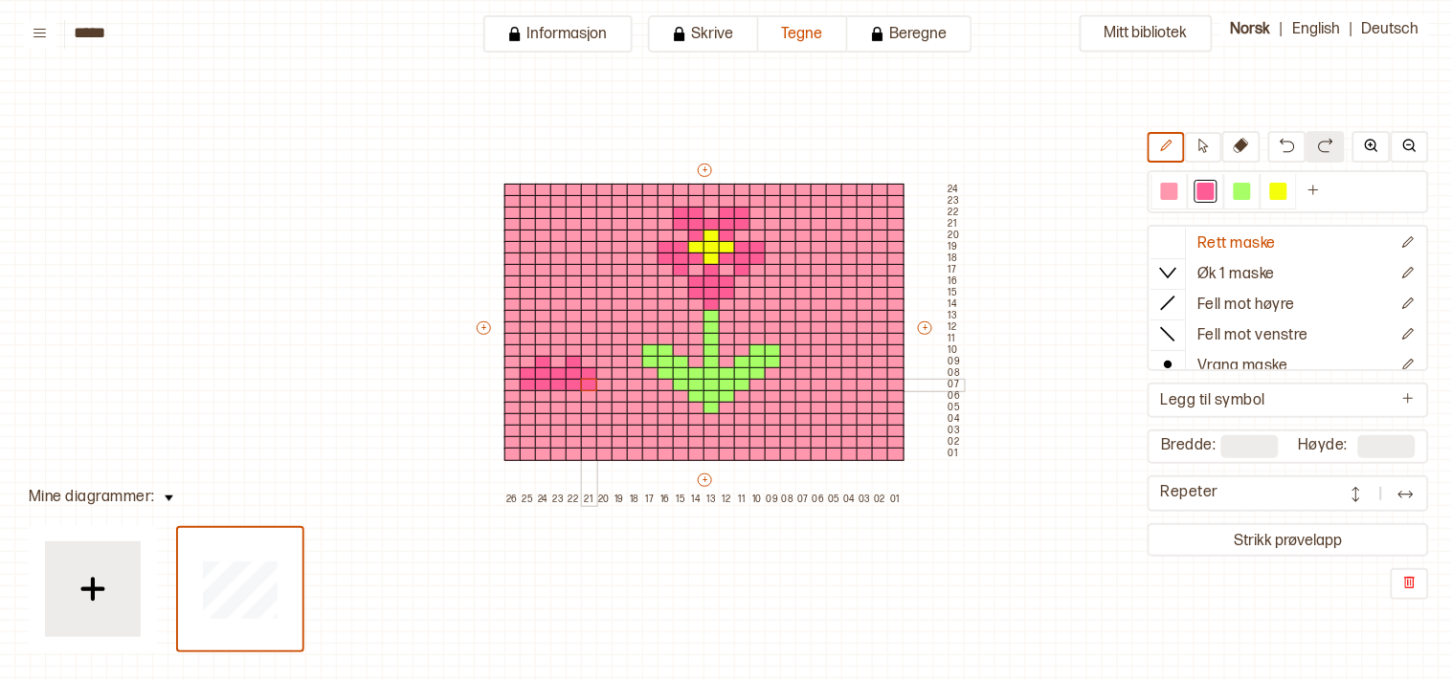
click at [584, 381] on div "+ + + + 26 25 24 23 22 21 20 19 18 17 16 15 14 13 12 11 10 09 08 07 06 05 04 03…" at bounding box center [719, 333] width 490 height 344
drag, startPoint x: 558, startPoint y: 387, endPoint x: 549, endPoint y: 393, distance: 10.9
click at [544, 393] on div "+ + + + 26 25 24 23 22 21 20 19 18 17 16 15 14 13 12 11 10 09 08 07 06 05 04 03…" at bounding box center [719, 333] width 490 height 344
click at [552, 394] on div at bounding box center [558, 396] width 17 height 13
click at [558, 408] on div at bounding box center [558, 408] width 17 height 13
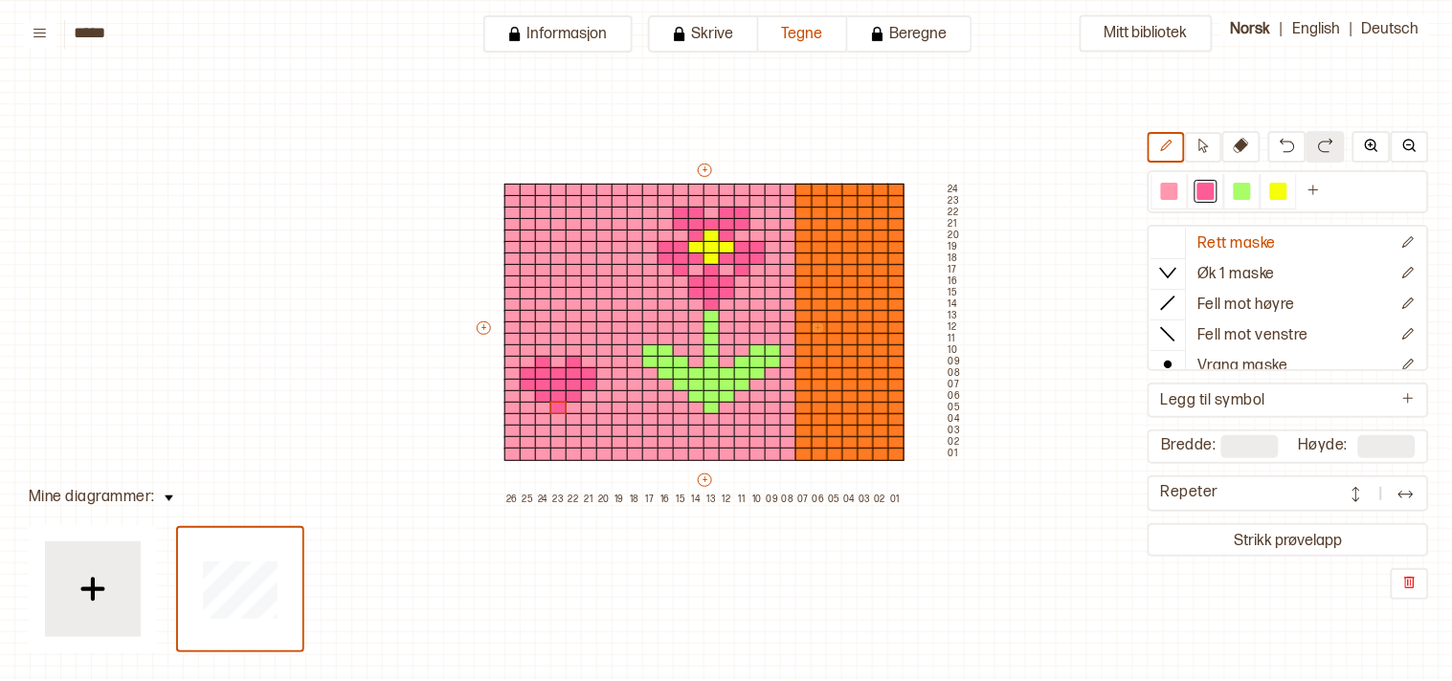
type input "**"
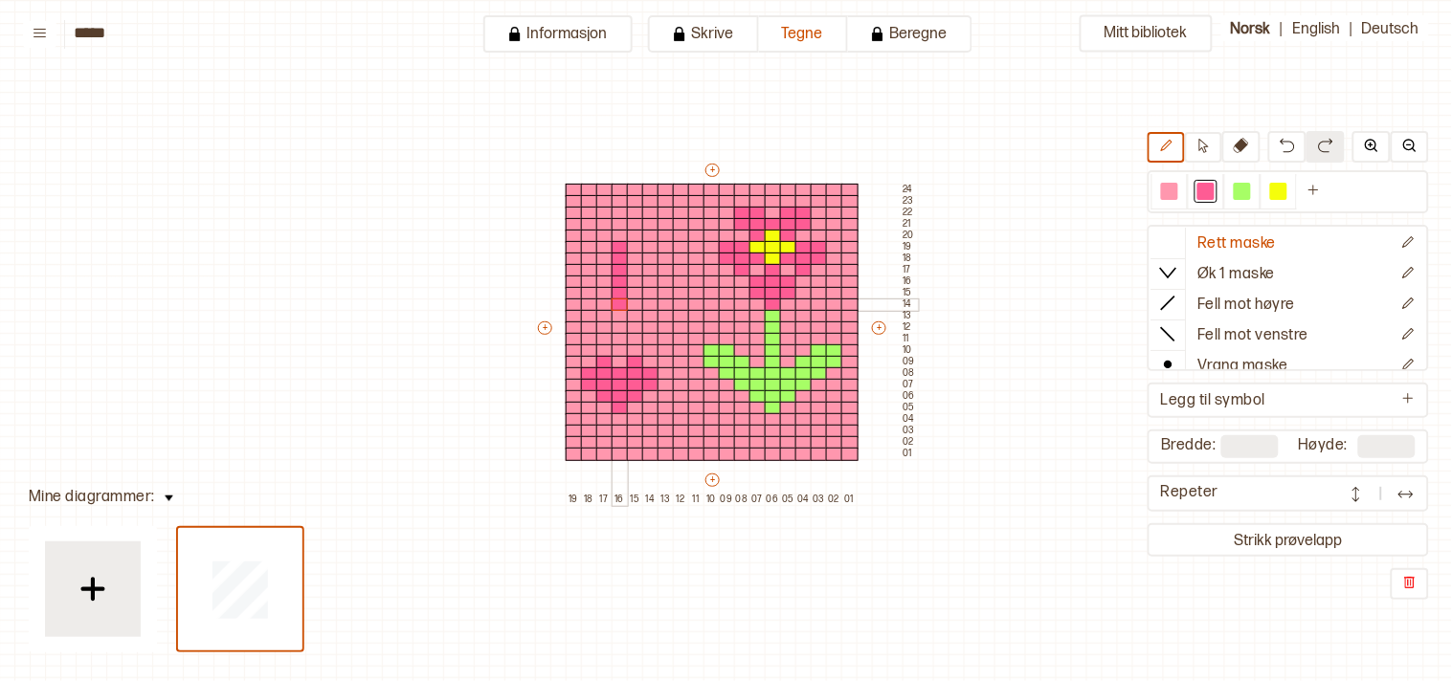
drag, startPoint x: 616, startPoint y: 246, endPoint x: 620, endPoint y: 300, distance: 53.7
click at [620, 300] on div "+ + + + 19 18 17 16 15 14 13 12 11 10 09 08 07 06 05 04 03 02 01 24 23 22 21 20…" at bounding box center [726, 333] width 383 height 344
drag, startPoint x: 605, startPoint y: 233, endPoint x: 589, endPoint y: 233, distance: 15.3
click at [605, 232] on div at bounding box center [604, 236] width 17 height 13
click at [587, 232] on div at bounding box center [589, 236] width 17 height 13
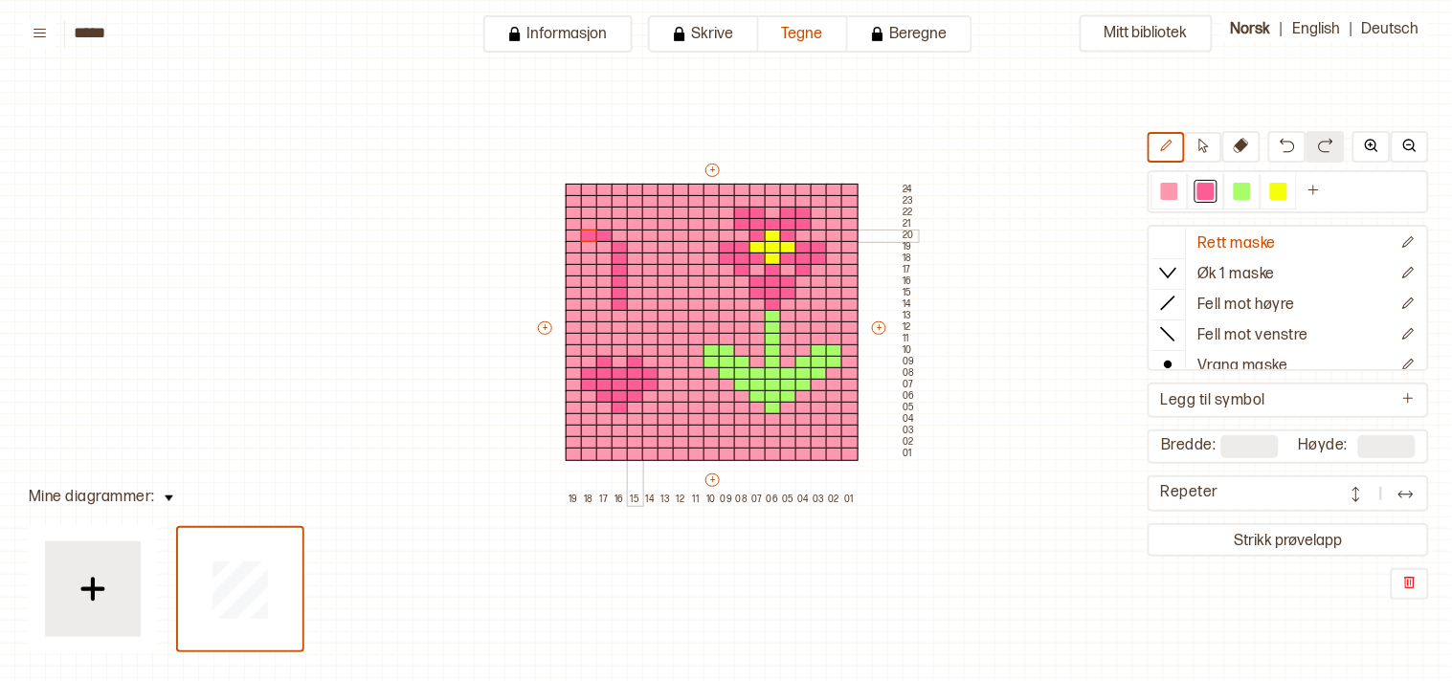
click at [634, 233] on div at bounding box center [635, 236] width 17 height 13
click at [649, 232] on div at bounding box center [650, 236] width 17 height 13
drag, startPoint x: 639, startPoint y: 246, endPoint x: 584, endPoint y: 247, distance: 55.5
click at [581, 246] on div "+ + + + 19 18 17 16 15 14 13 12 11 10 09 08 07 06 05 04 03 02 01 24 23 22 21 20…" at bounding box center [726, 333] width 383 height 344
click at [597, 242] on div at bounding box center [604, 247] width 17 height 13
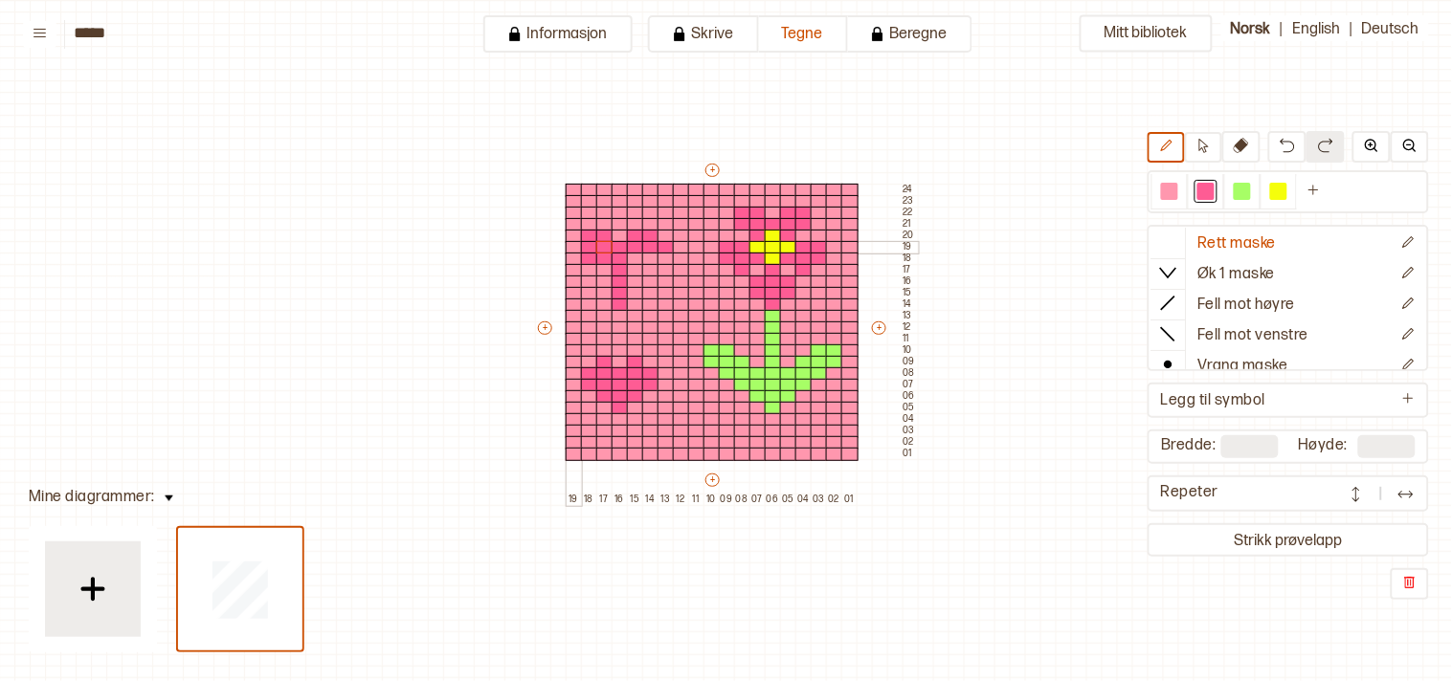
click at [574, 244] on div at bounding box center [574, 247] width 17 height 13
click at [630, 256] on div at bounding box center [635, 259] width 17 height 13
click at [649, 259] on div at bounding box center [650, 259] width 17 height 13
drag, startPoint x: 632, startPoint y: 269, endPoint x: 622, endPoint y: 271, distance: 10.7
click at [632, 269] on div at bounding box center [635, 270] width 17 height 13
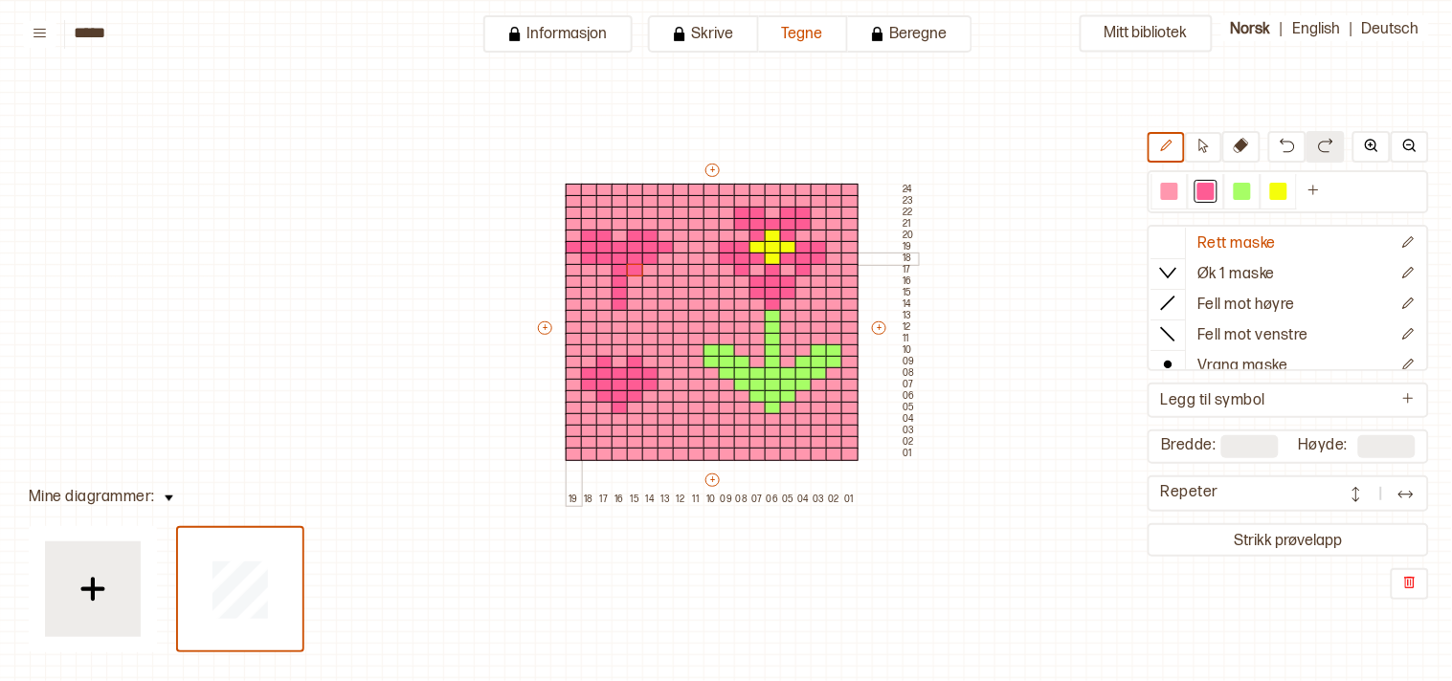
click at [574, 253] on div at bounding box center [574, 259] width 17 height 13
drag, startPoint x: 663, startPoint y: 253, endPoint x: 663, endPoint y: 266, distance: 13.4
click at [664, 253] on div at bounding box center [665, 259] width 17 height 13
click at [645, 265] on div at bounding box center [650, 270] width 17 height 13
click at [593, 270] on div at bounding box center [589, 270] width 17 height 13
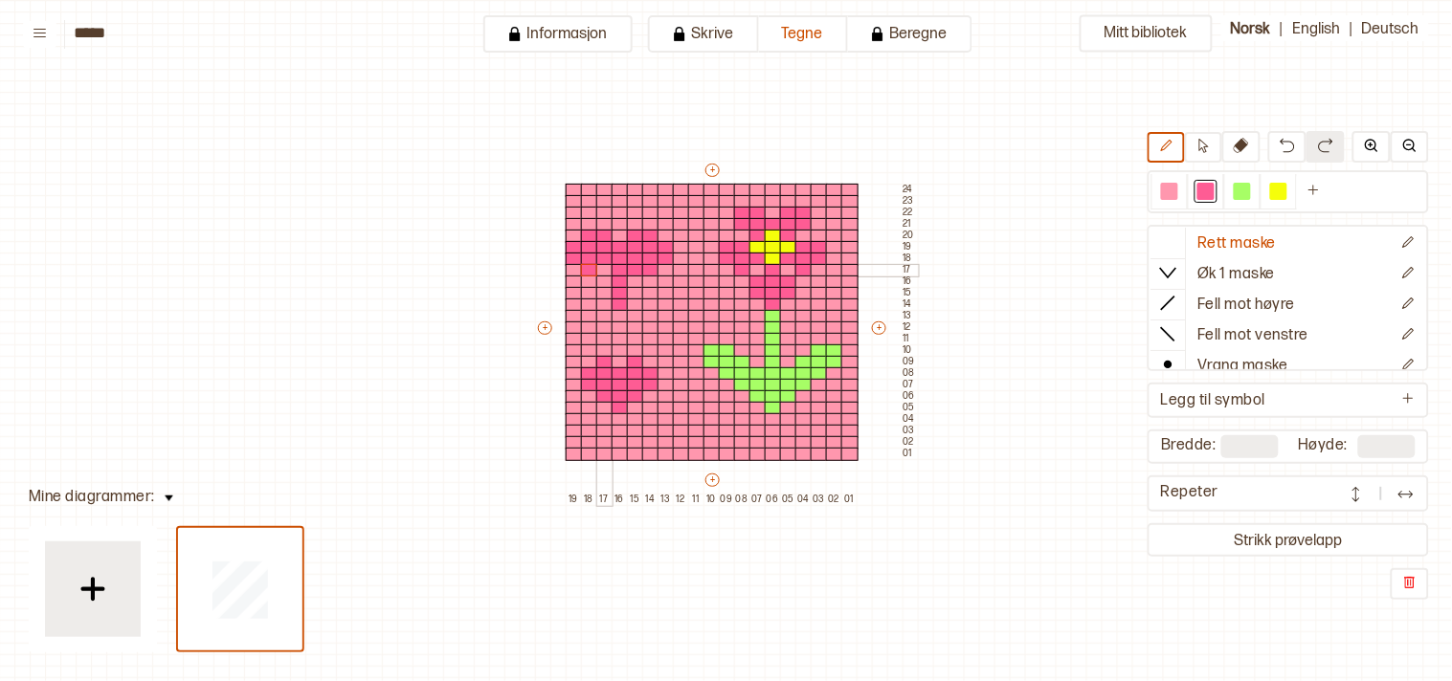
click at [599, 268] on div at bounding box center [604, 270] width 17 height 13
click at [603, 280] on div at bounding box center [604, 282] width 17 height 13
click at [627, 280] on div at bounding box center [635, 282] width 17 height 13
click at [632, 280] on div at bounding box center [635, 282] width 17 height 13
click at [622, 294] on div at bounding box center [619, 293] width 17 height 13
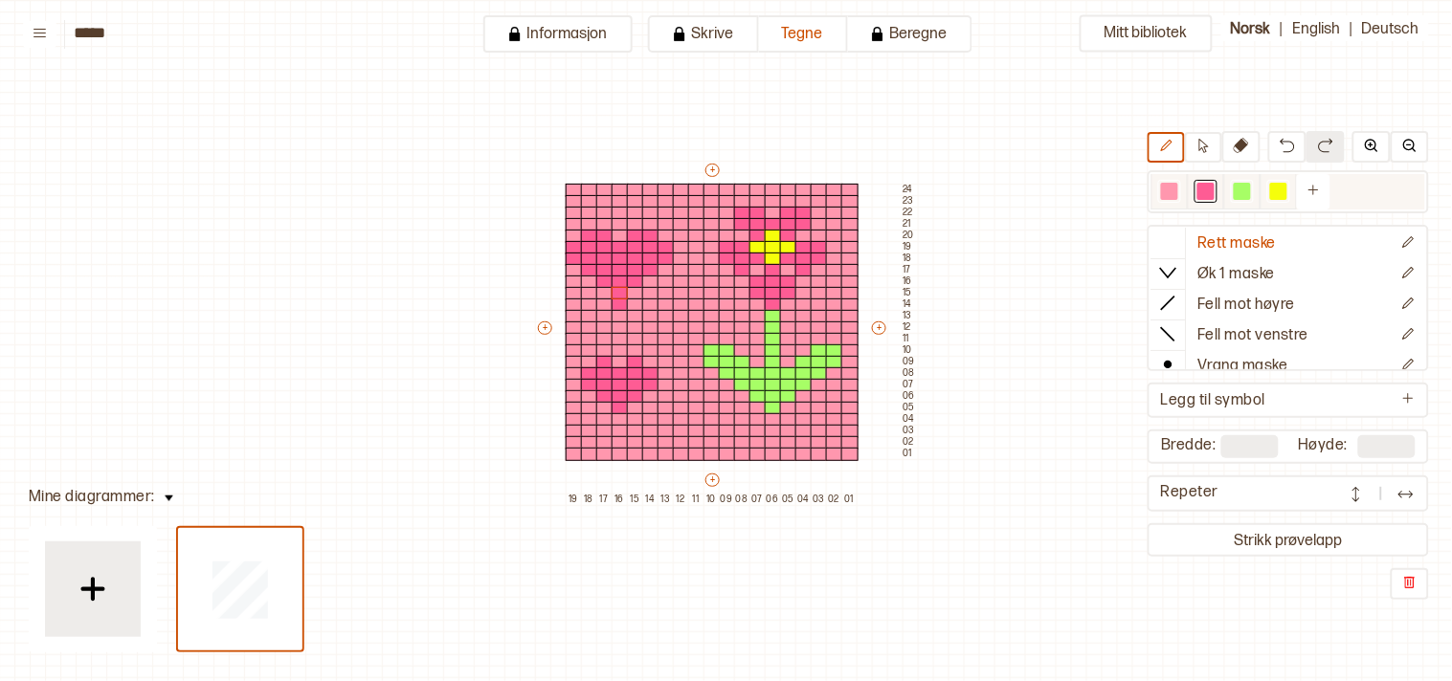
click at [1178, 193] on div at bounding box center [1169, 191] width 17 height 17
click at [622, 299] on div at bounding box center [619, 305] width 17 height 13
click at [1275, 532] on button "Strikk prøvelapp" at bounding box center [1288, 540] width 274 height 26
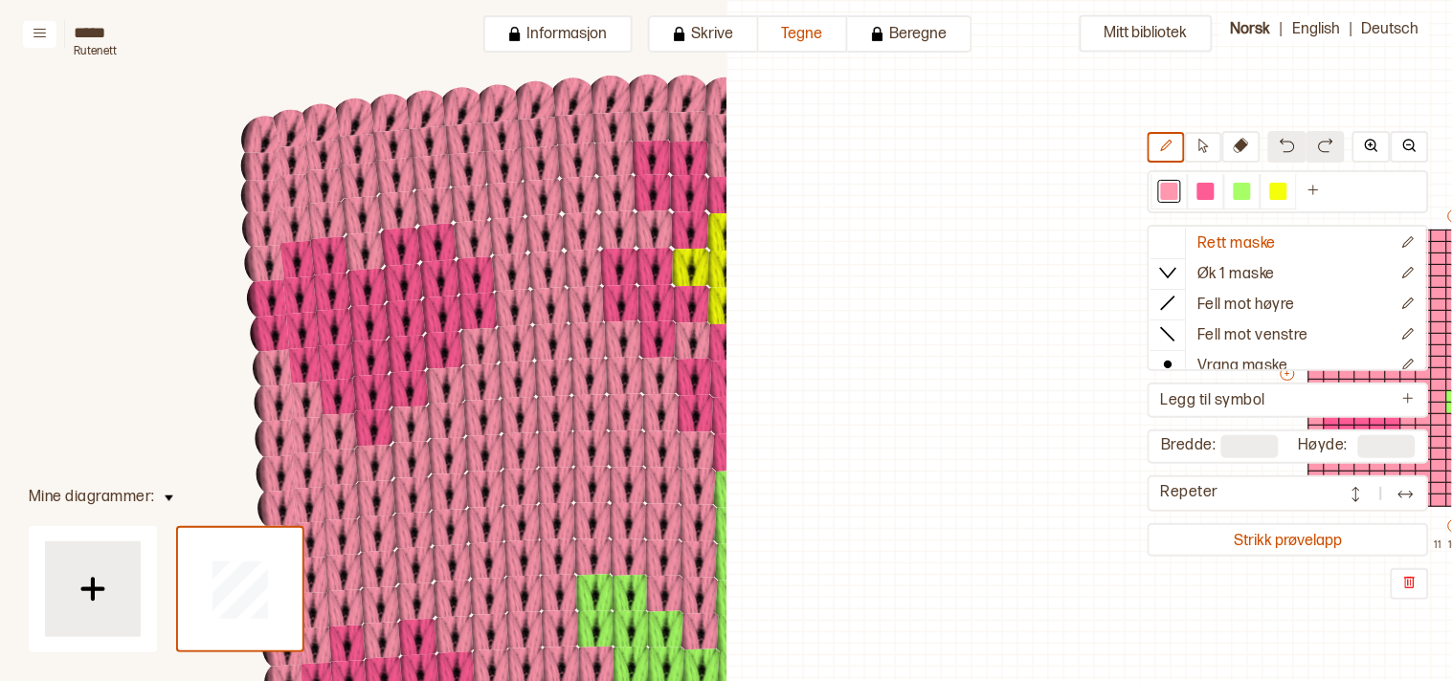
scroll to position [46, 579]
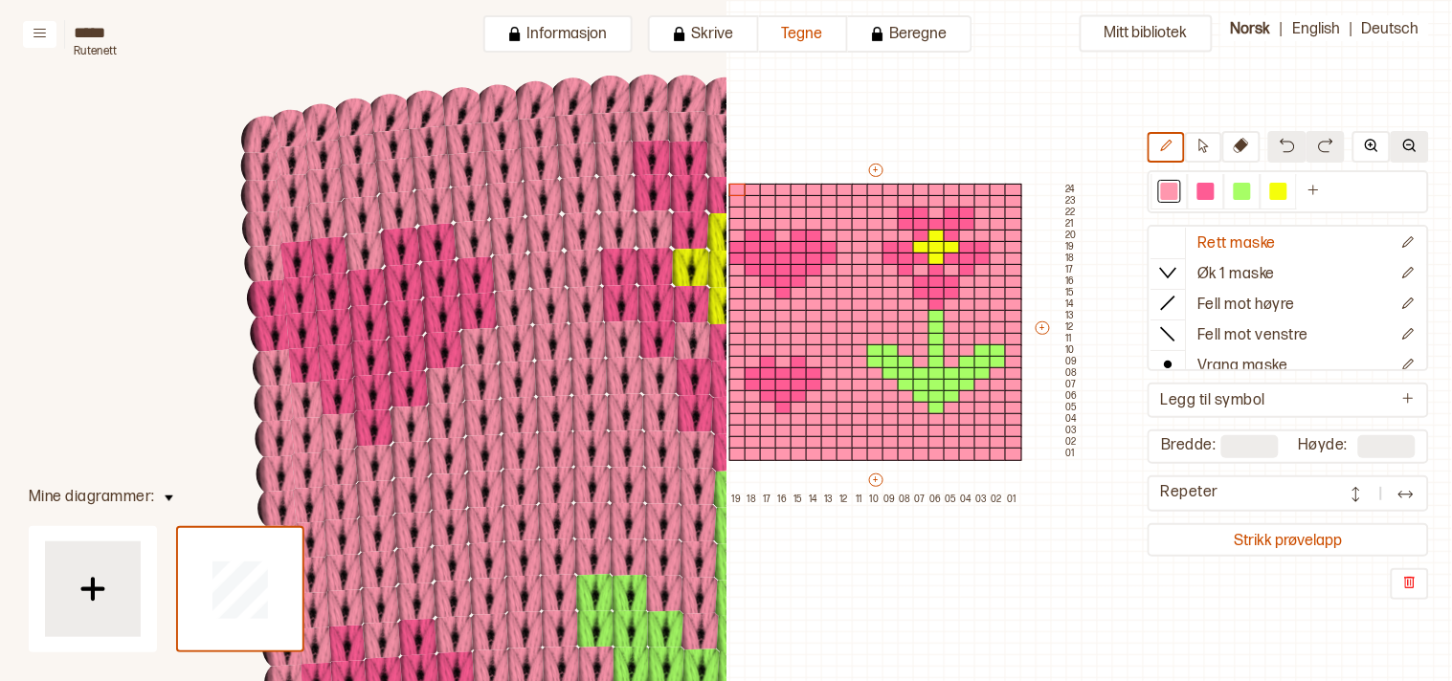
click at [1414, 150] on img at bounding box center [1409, 145] width 15 height 15
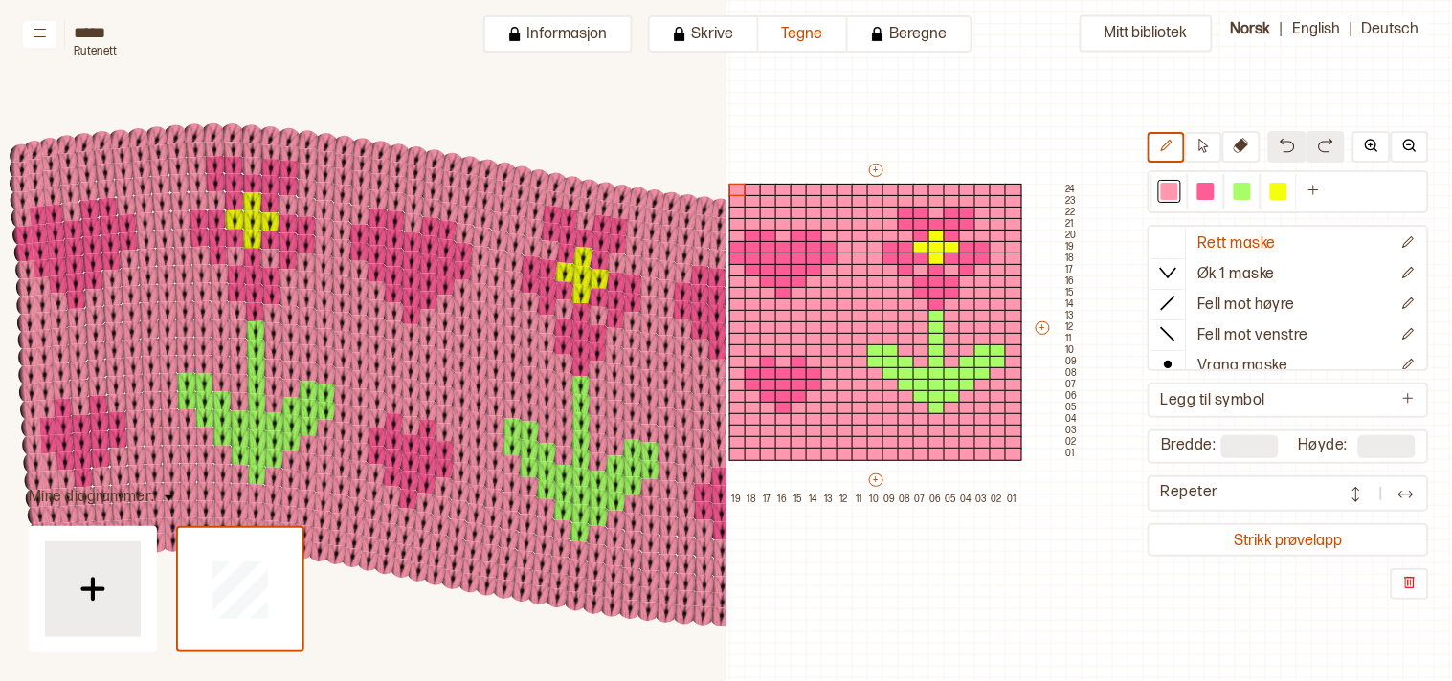
scroll to position [256, 836]
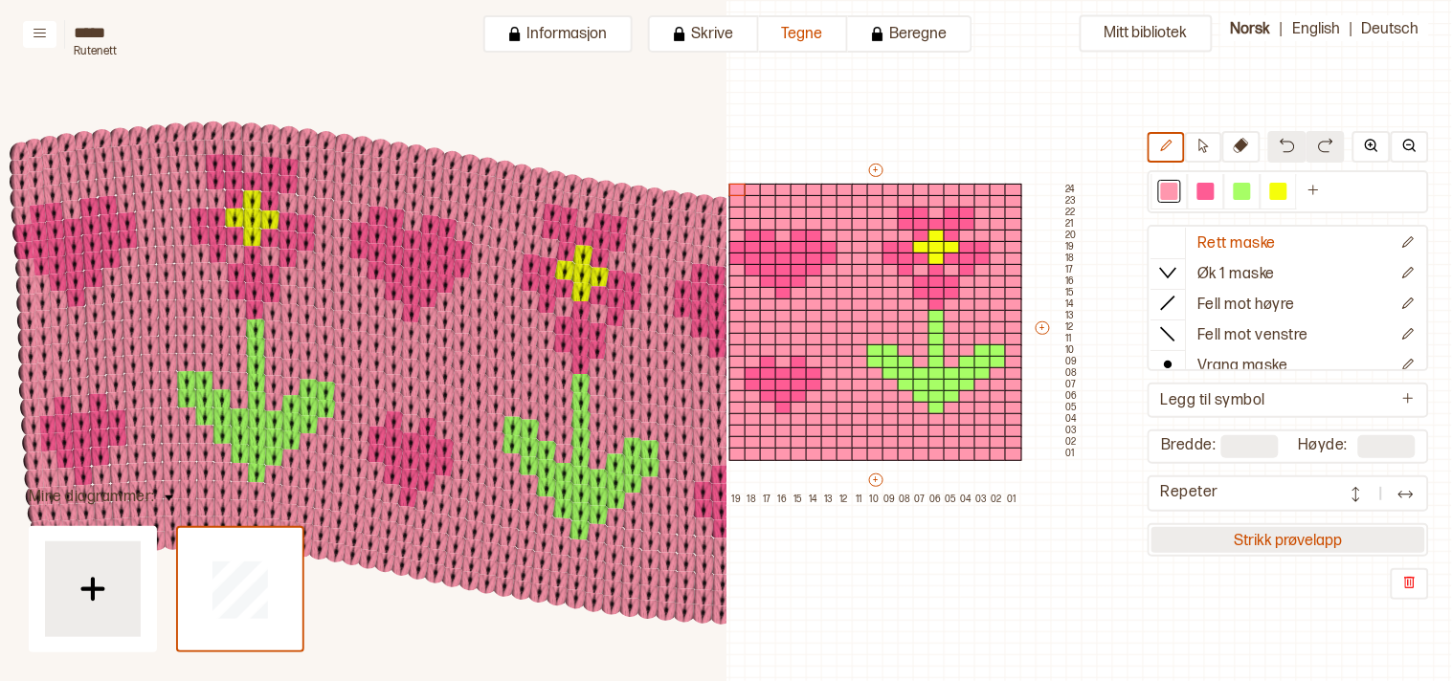
click at [1304, 536] on button "Strikk prøvelapp" at bounding box center [1288, 540] width 274 height 26
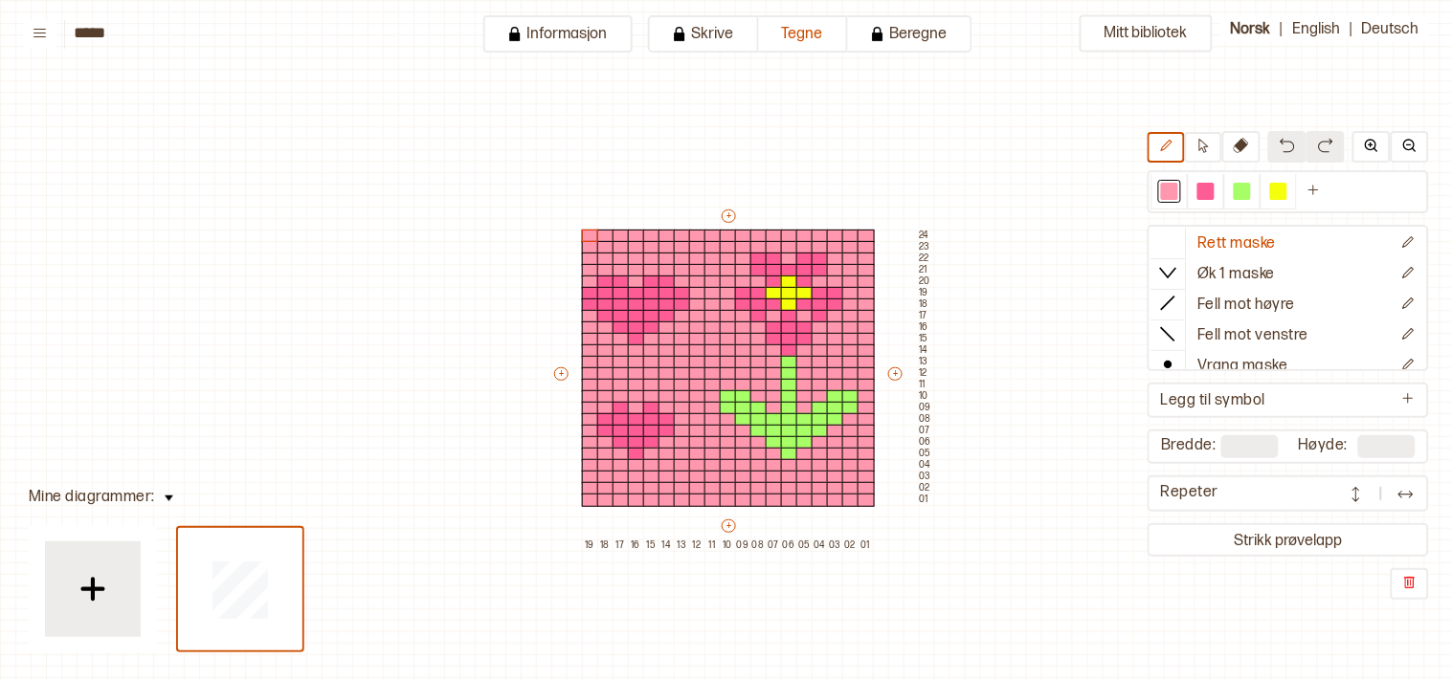
scroll to position [46, 24]
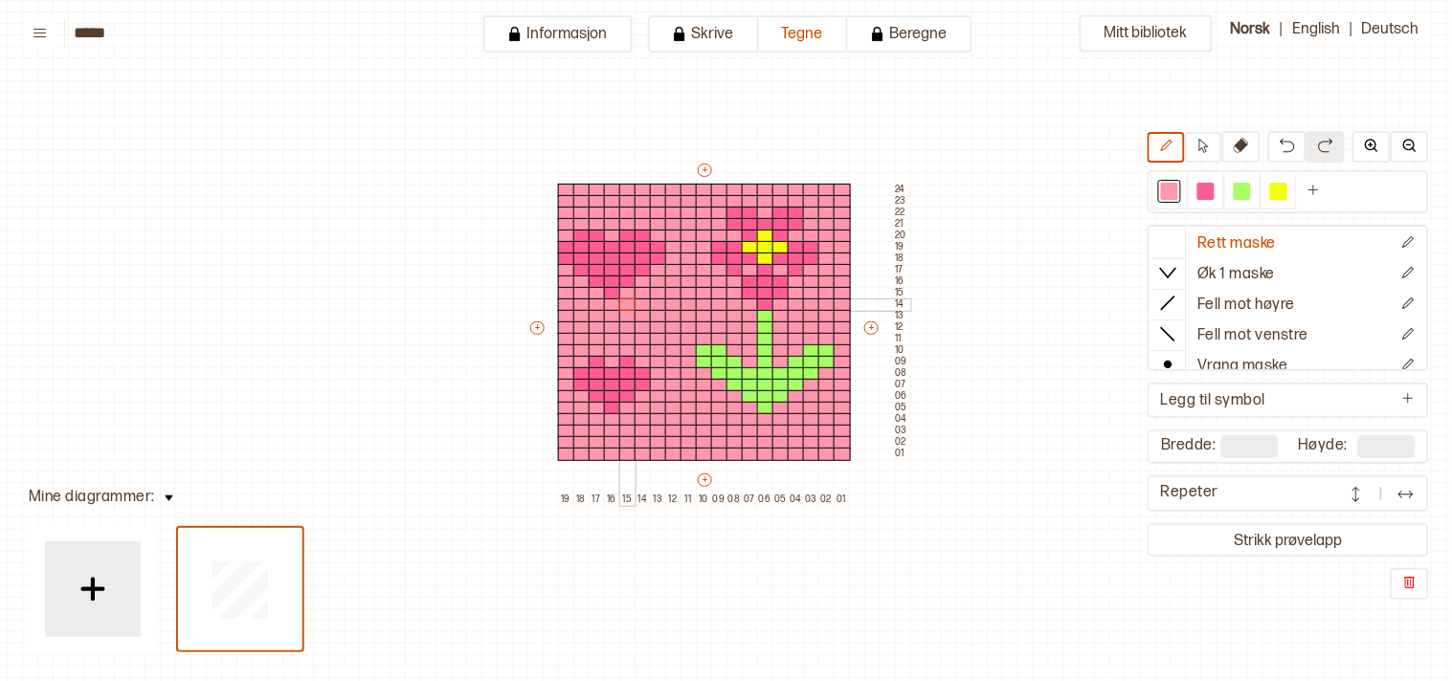
drag, startPoint x: 632, startPoint y: 299, endPoint x: 705, endPoint y: 295, distance: 72.8
click at [655, 308] on div "+ + + + 19 18 17 16 15 14 13 12 11 10 09 08 07 06 05 04 03 02 01 24 23 22 21 20…" at bounding box center [718, 333] width 383 height 344
click at [1178, 186] on div at bounding box center [1169, 191] width 17 height 17
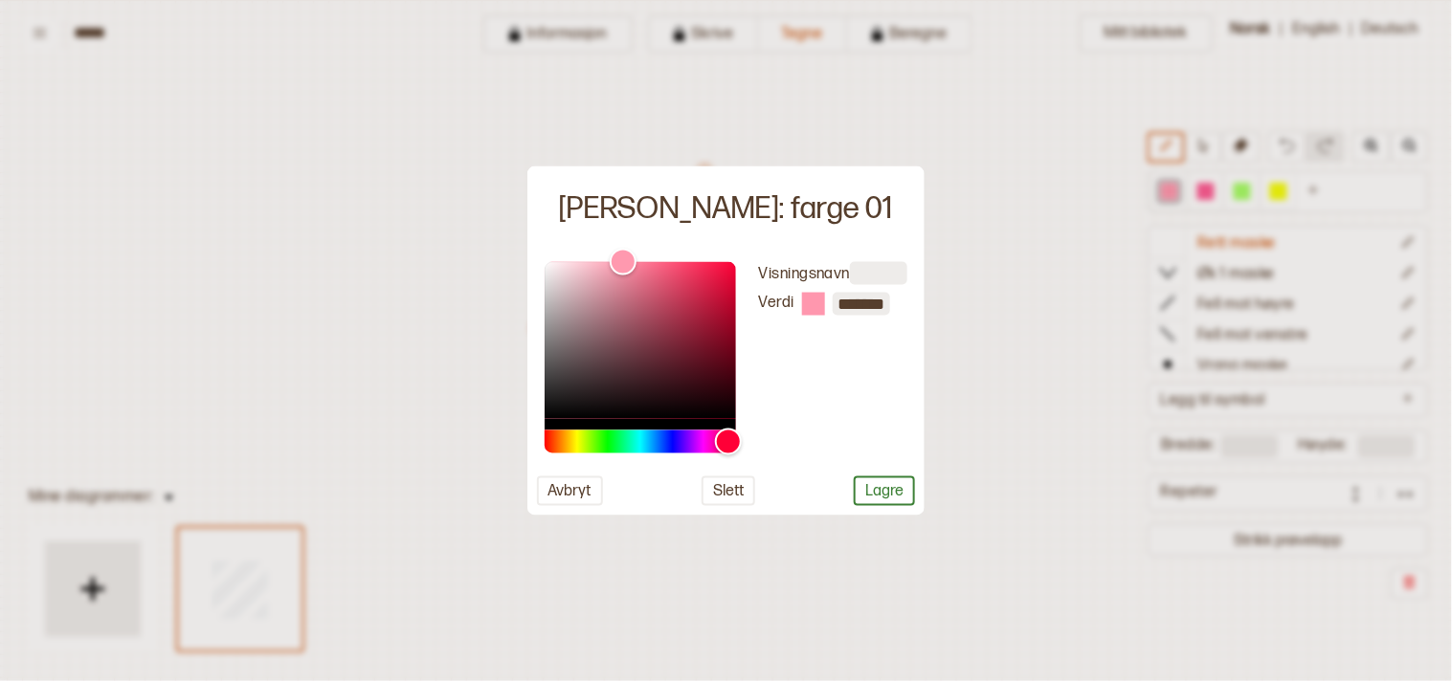
drag, startPoint x: 1209, startPoint y: 147, endPoint x: 1050, endPoint y: 253, distance: 190.6
click at [1200, 158] on div at bounding box center [726, 340] width 1452 height 681
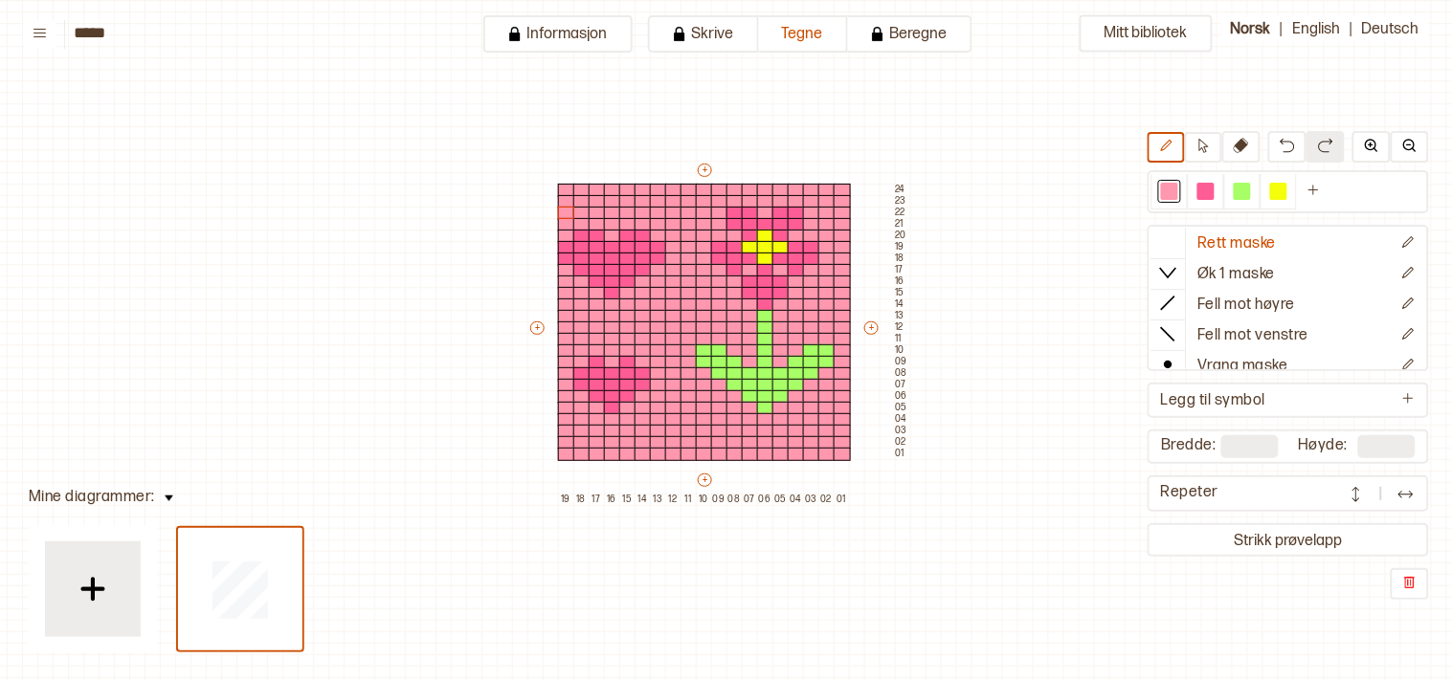
click at [1035, 256] on div "Mitt bibliotek Rett maske Øk 1 maske Fell mot høyre Fell mot venstre Vrang mask…" at bounding box center [1427, 635] width 2903 height 1363
click at [1210, 144] on icon at bounding box center [1203, 146] width 14 height 14
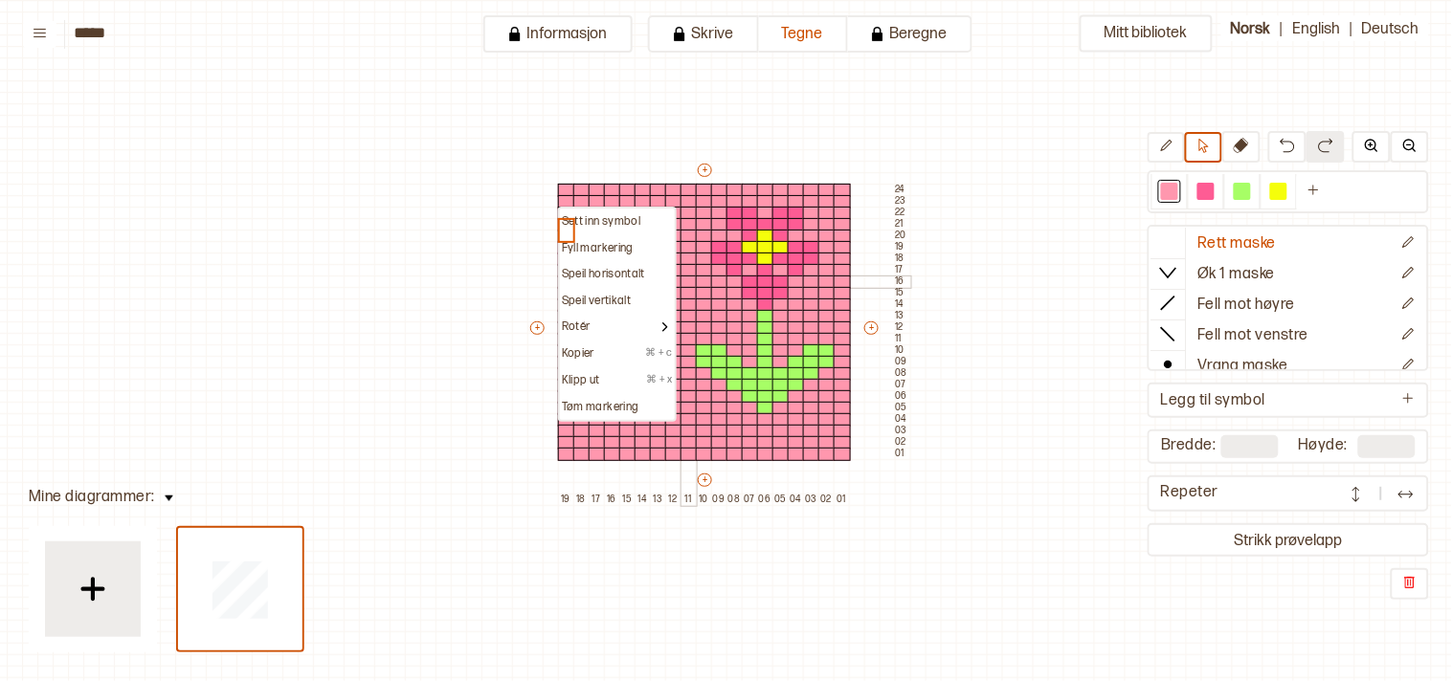
click at [681, 282] on div at bounding box center [688, 282] width 17 height 13
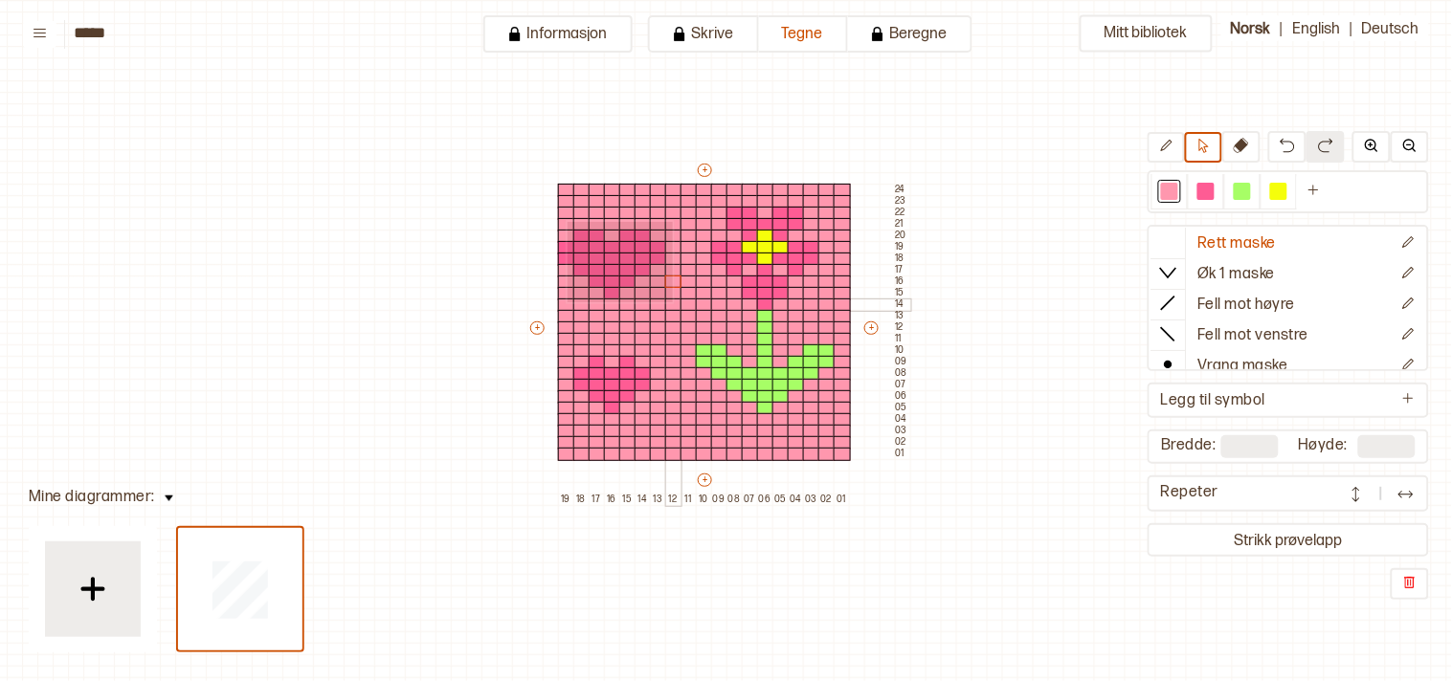
drag, startPoint x: 626, startPoint y: 290, endPoint x: 671, endPoint y: 300, distance: 46.2
click at [671, 300] on div "+ + + + 19 18 17 16 15 14 13 12 11 10 09 08 07 06 05 04 03 02 01 24 23 22 21 20…" at bounding box center [718, 333] width 383 height 344
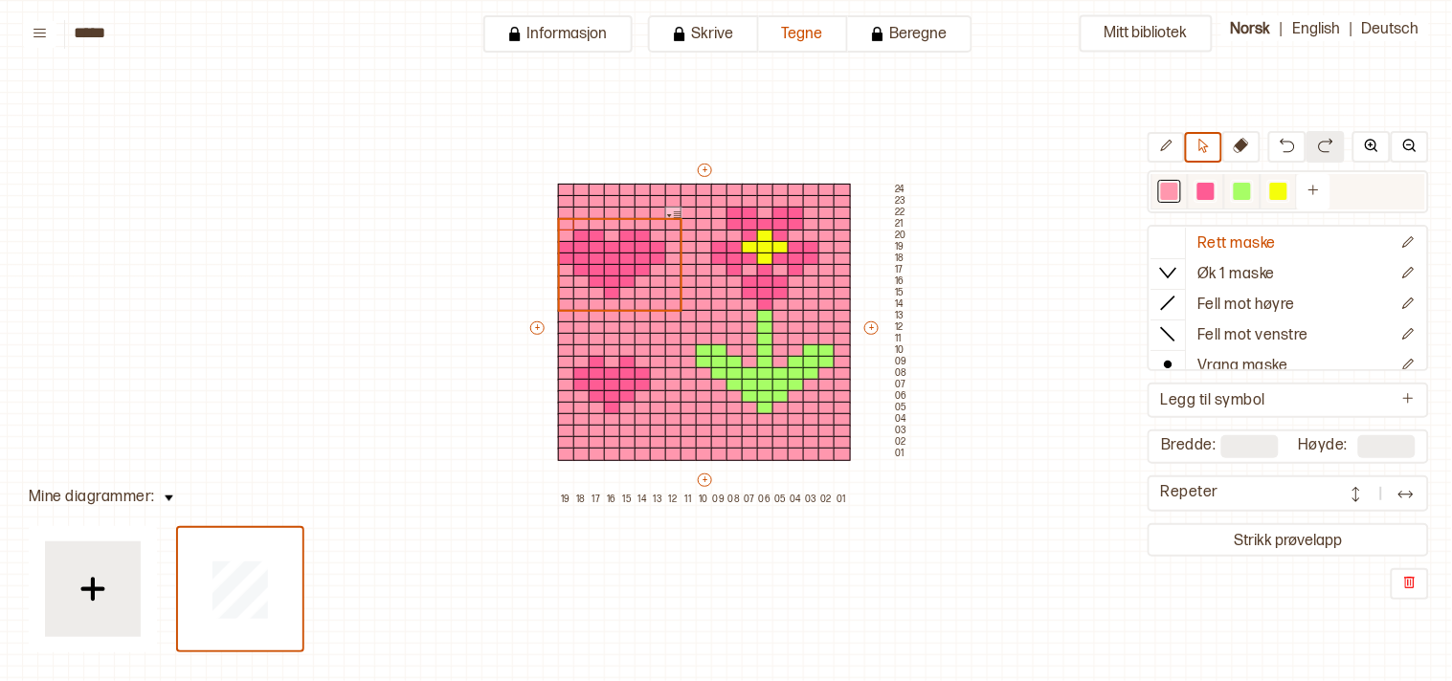
click at [1178, 193] on div at bounding box center [1169, 191] width 17 height 17
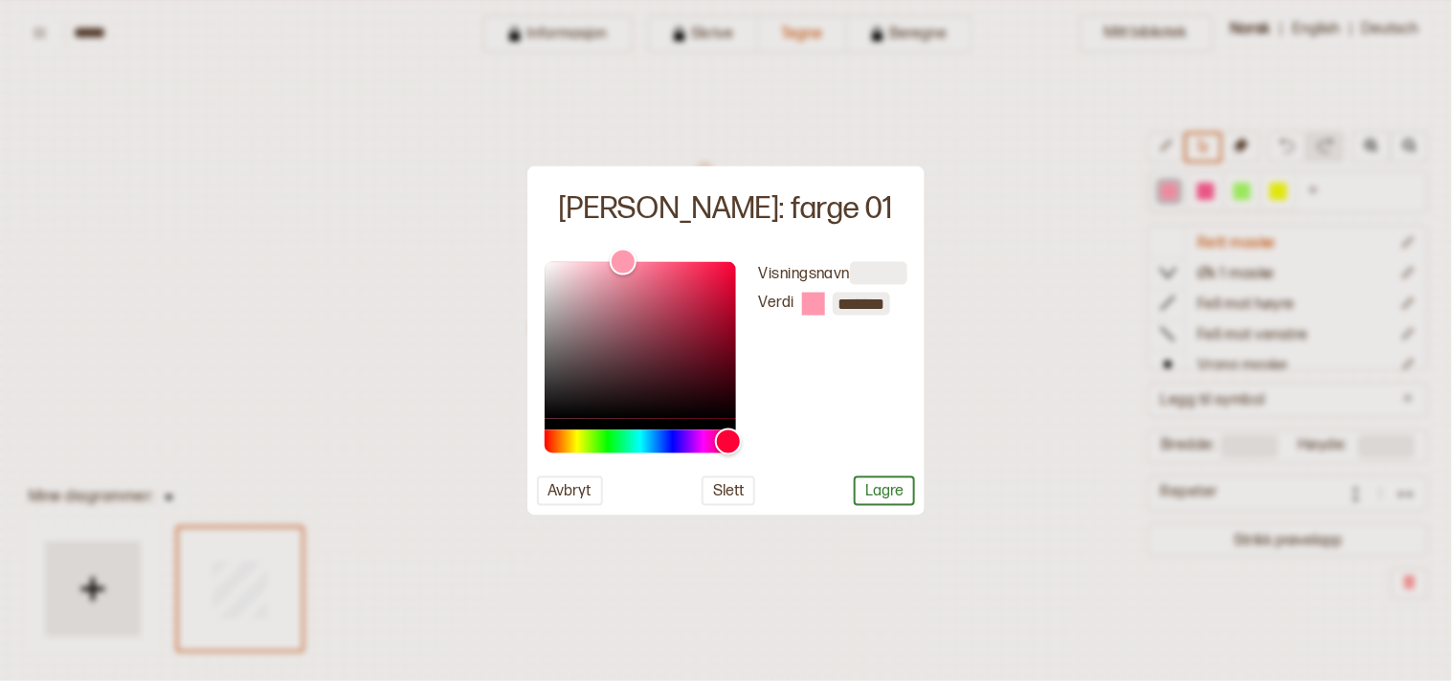
click at [1007, 387] on div at bounding box center [726, 340] width 1452 height 681
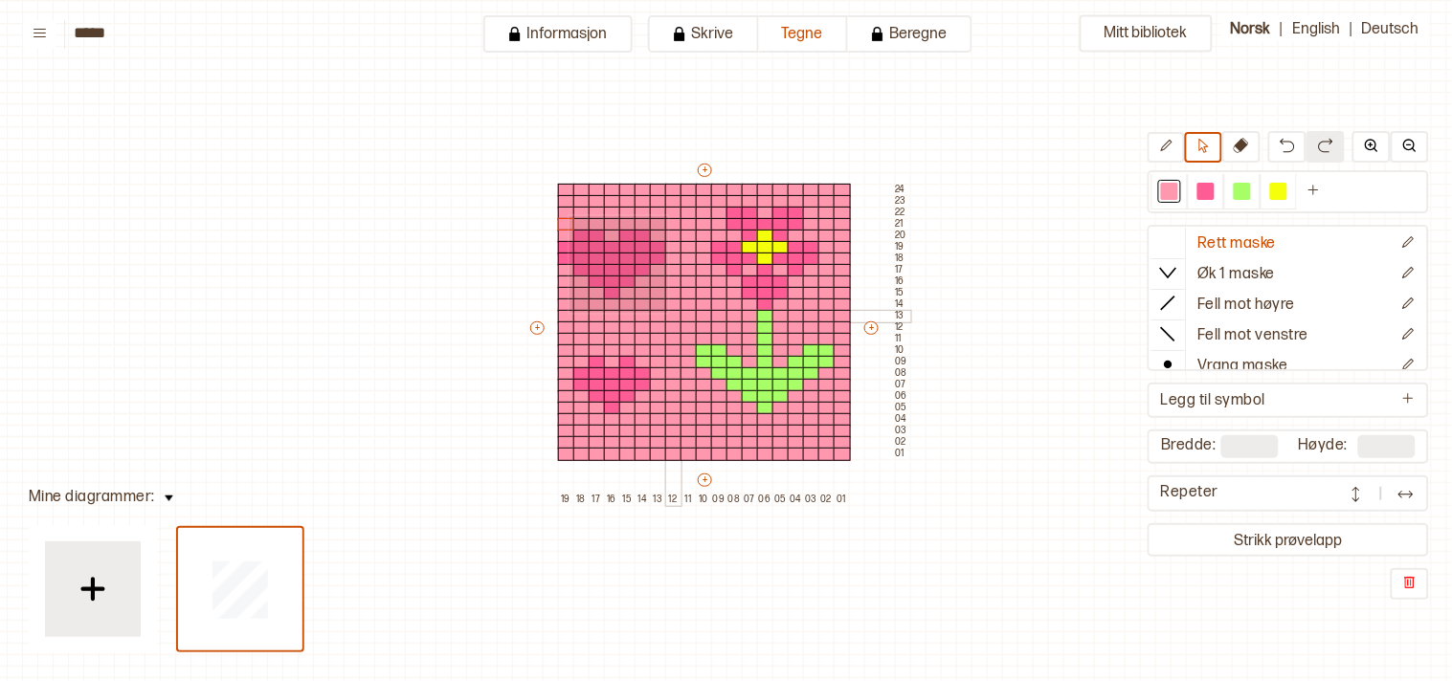
drag, startPoint x: 644, startPoint y: 290, endPoint x: 667, endPoint y: 311, distance: 31.2
click at [667, 311] on div "+ + + + 19 18 17 16 15 14 13 12 11 10 09 08 07 06 05 04 03 02 01 24 23 22 21 20…" at bounding box center [718, 333] width 383 height 344
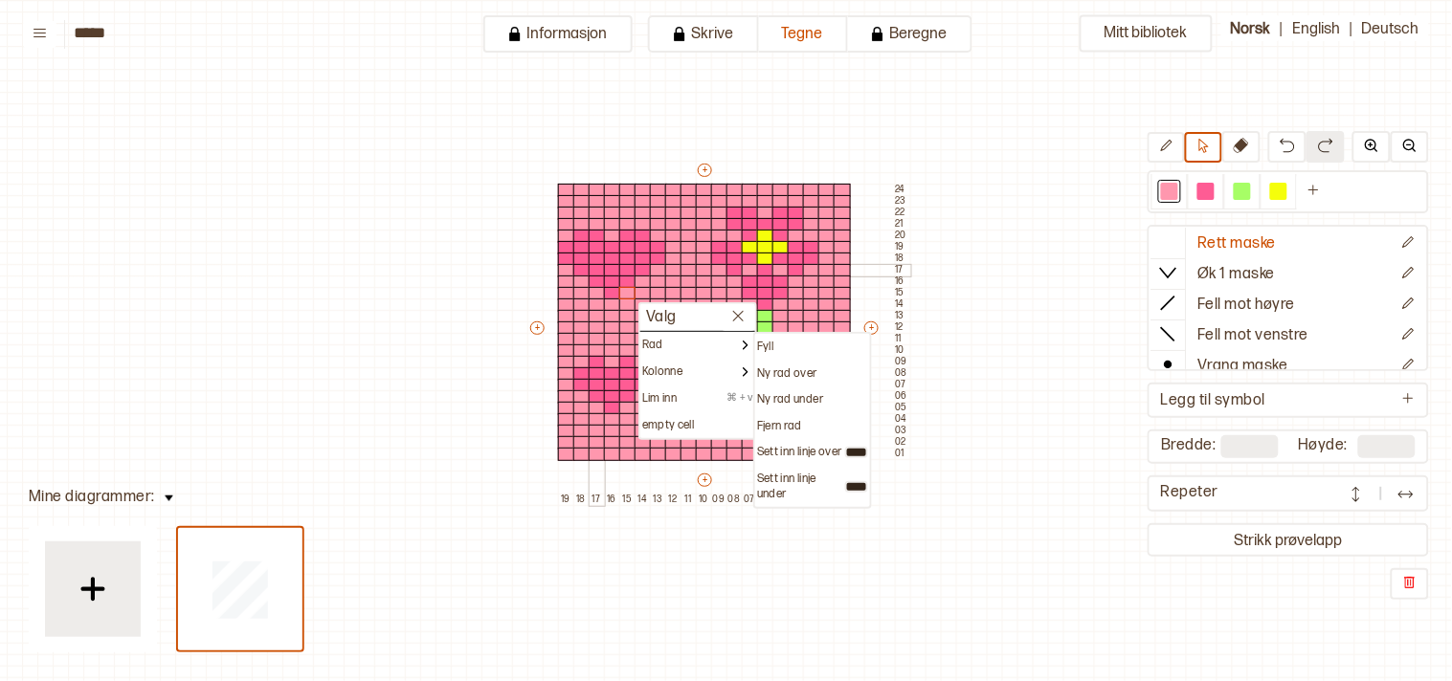
click at [598, 264] on div at bounding box center [596, 270] width 17 height 13
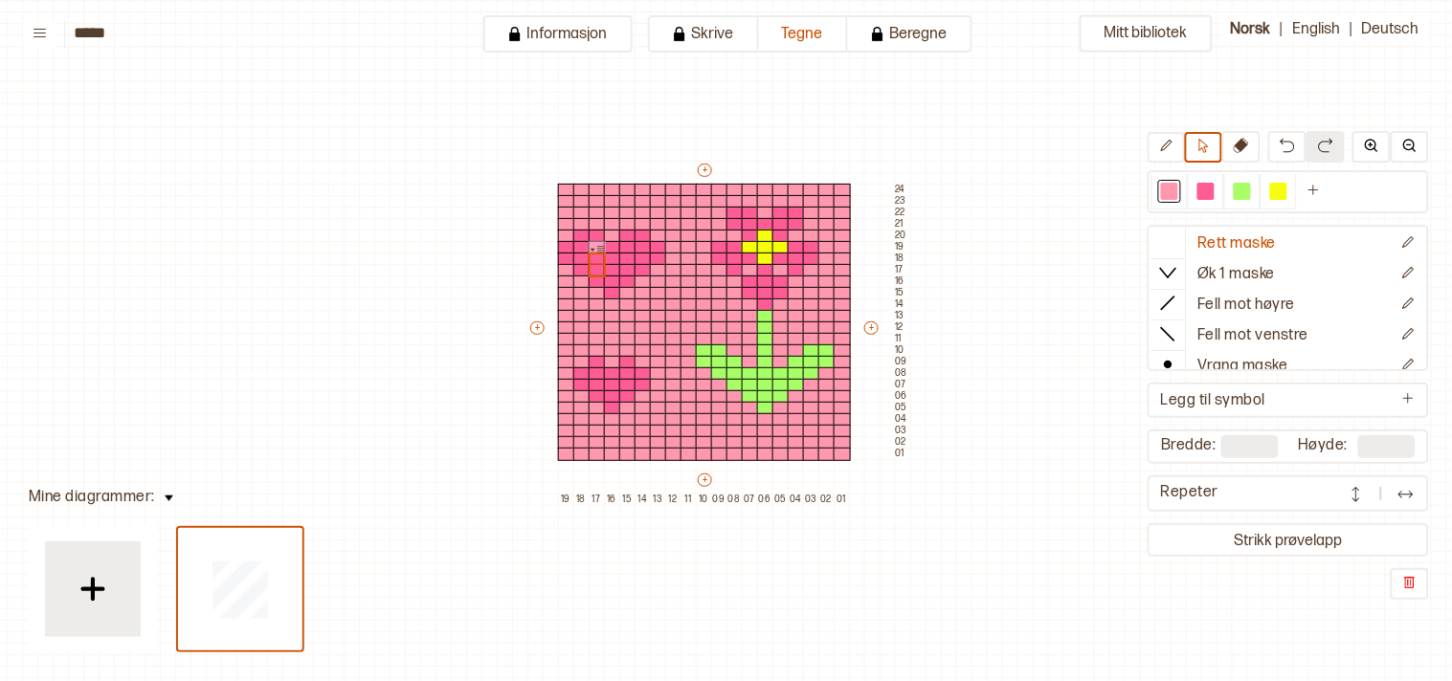
click at [595, 261] on div "+ + + + 19 18 17 16 15 14 13 12 11 10 09 08 07 06 05 04 03 02 01 24 23 22 21 20…" at bounding box center [718, 333] width 383 height 344
drag, startPoint x: 632, startPoint y: 265, endPoint x: 651, endPoint y: 272, distance: 20.3
click at [651, 272] on div "+ + + + 19 18 17 16 15 14 13 12 11 10 09 08 07 06 05 04 03 02 01 24 23 22 21 20…" at bounding box center [718, 333] width 383 height 344
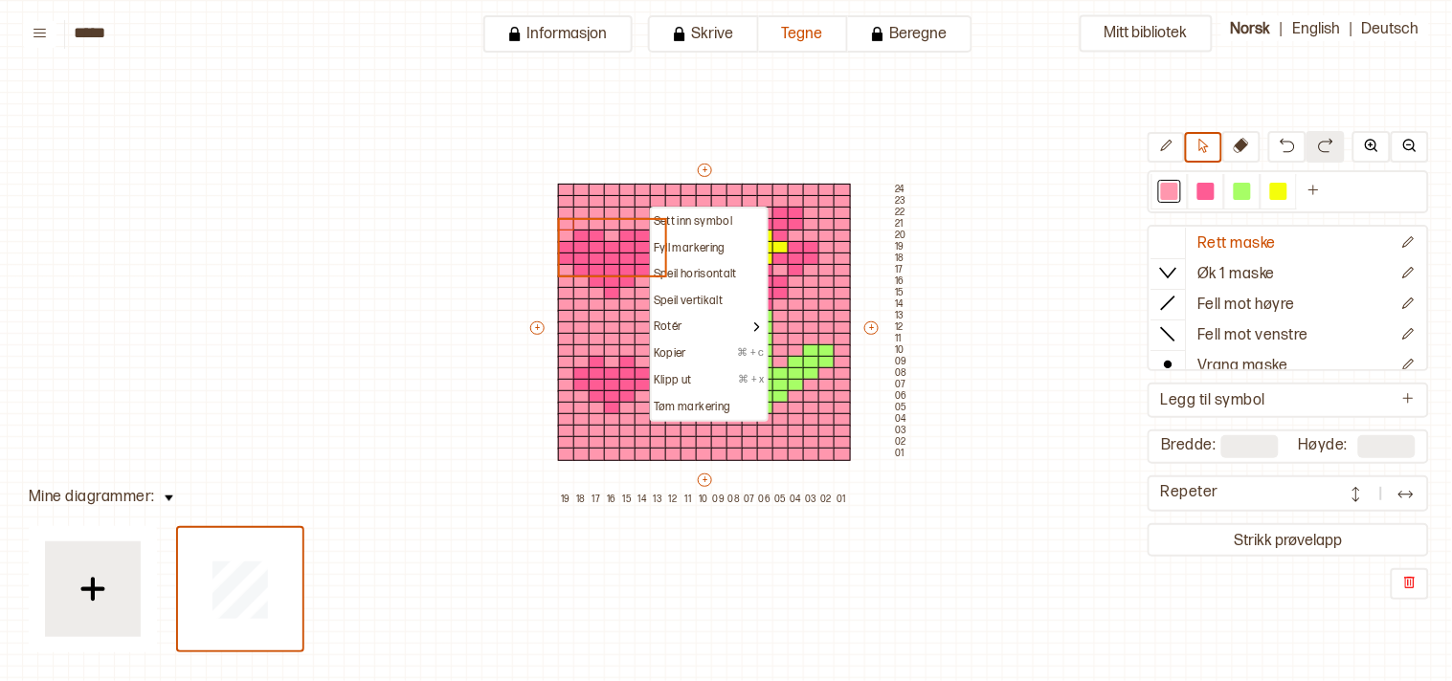
click at [672, 244] on p "Fyll markering" at bounding box center [690, 248] width 72 height 15
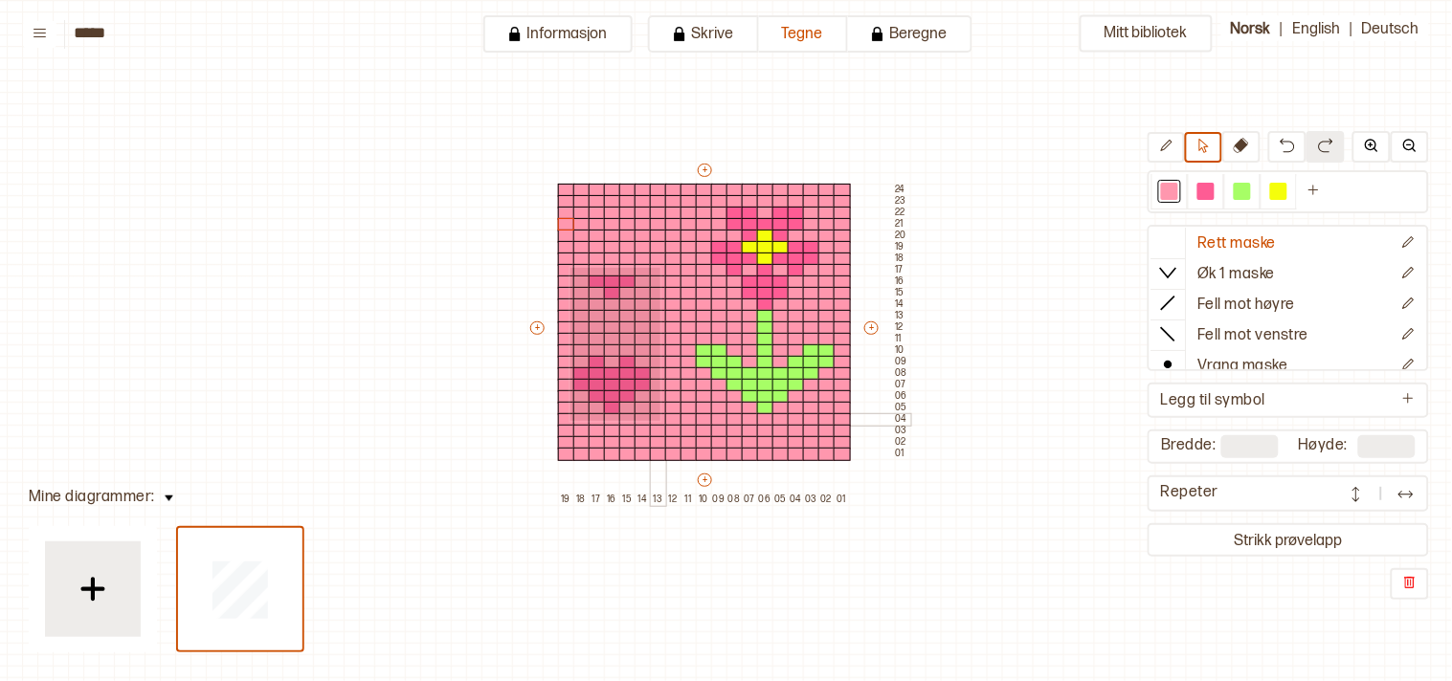
drag, startPoint x: 568, startPoint y: 271, endPoint x: 658, endPoint y: 419, distance: 173.5
click at [658, 419] on div "+ + + + 19 18 17 16 15 14 13 12 11 10 09 08 07 06 05 04 03 02 01 24 23 22 21 20…" at bounding box center [718, 333] width 383 height 344
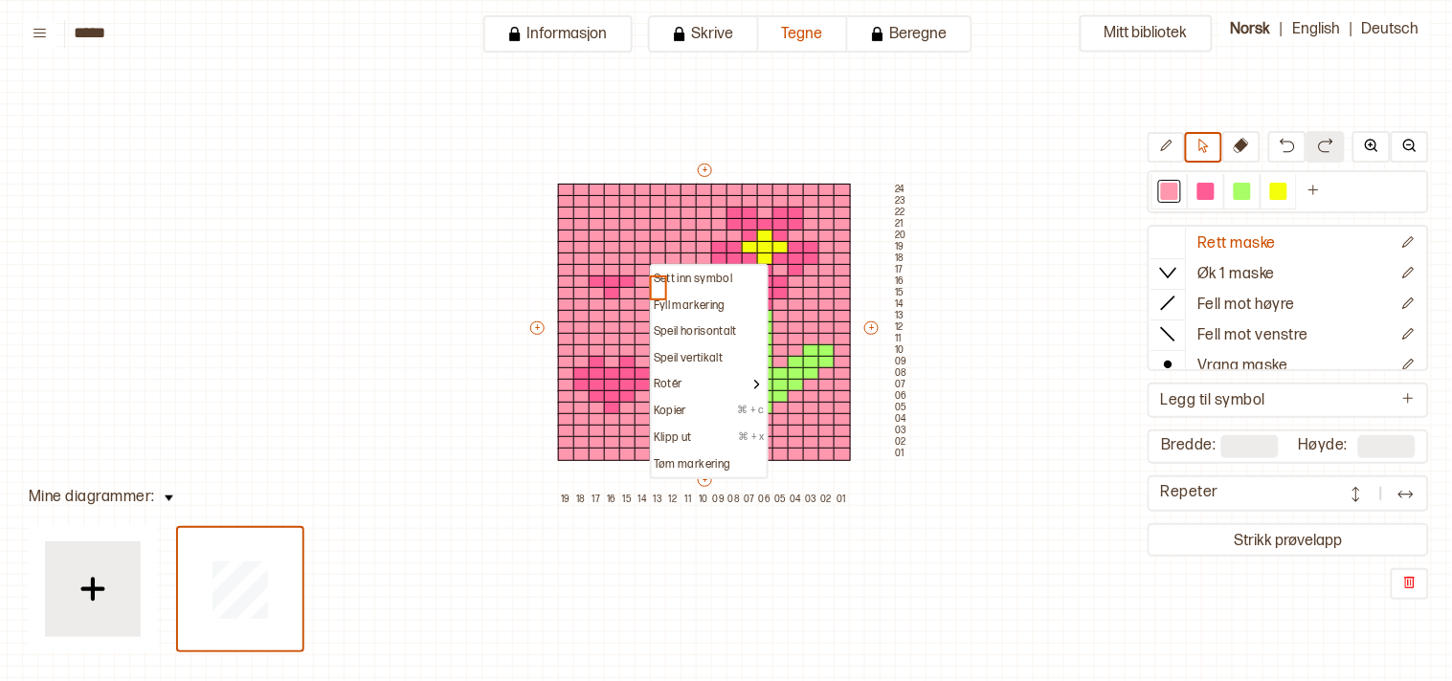
click at [656, 272] on p "Sett inn symbol" at bounding box center [693, 279] width 78 height 15
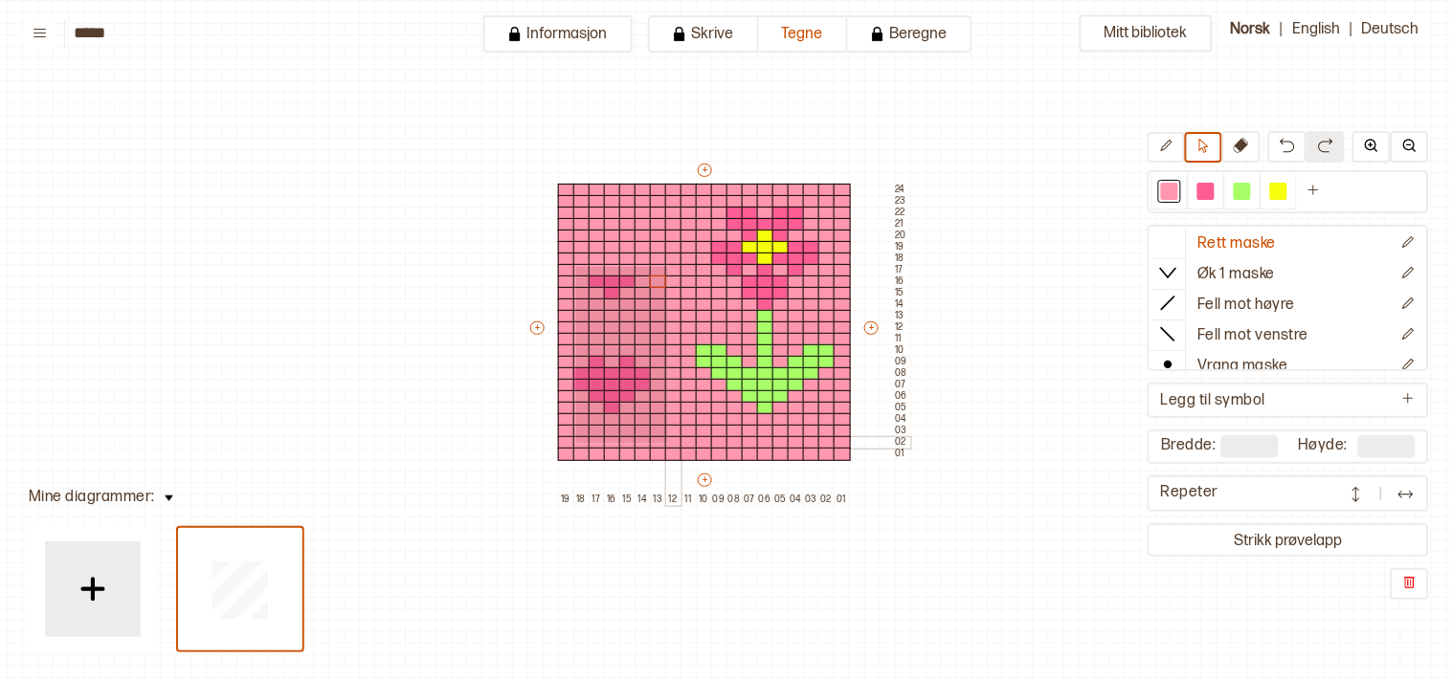
drag, startPoint x: 586, startPoint y: 328, endPoint x: 666, endPoint y: 441, distance: 138.6
click at [666, 441] on div "+ + + + 19 18 17 16 15 14 13 12 11 10 09 08 07 06 05 04 03 02 01 24 23 22 21 20…" at bounding box center [718, 333] width 383 height 344
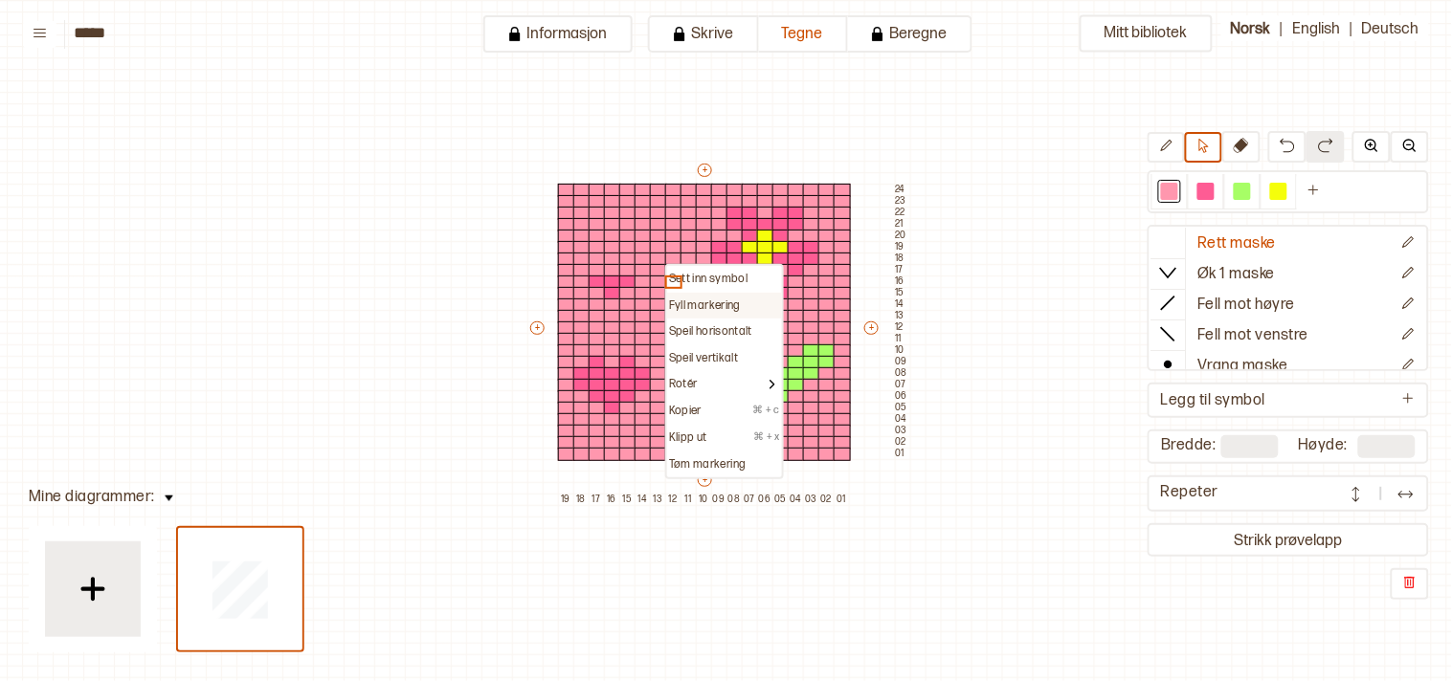
click at [690, 303] on p "Fyll markering" at bounding box center [705, 306] width 72 height 15
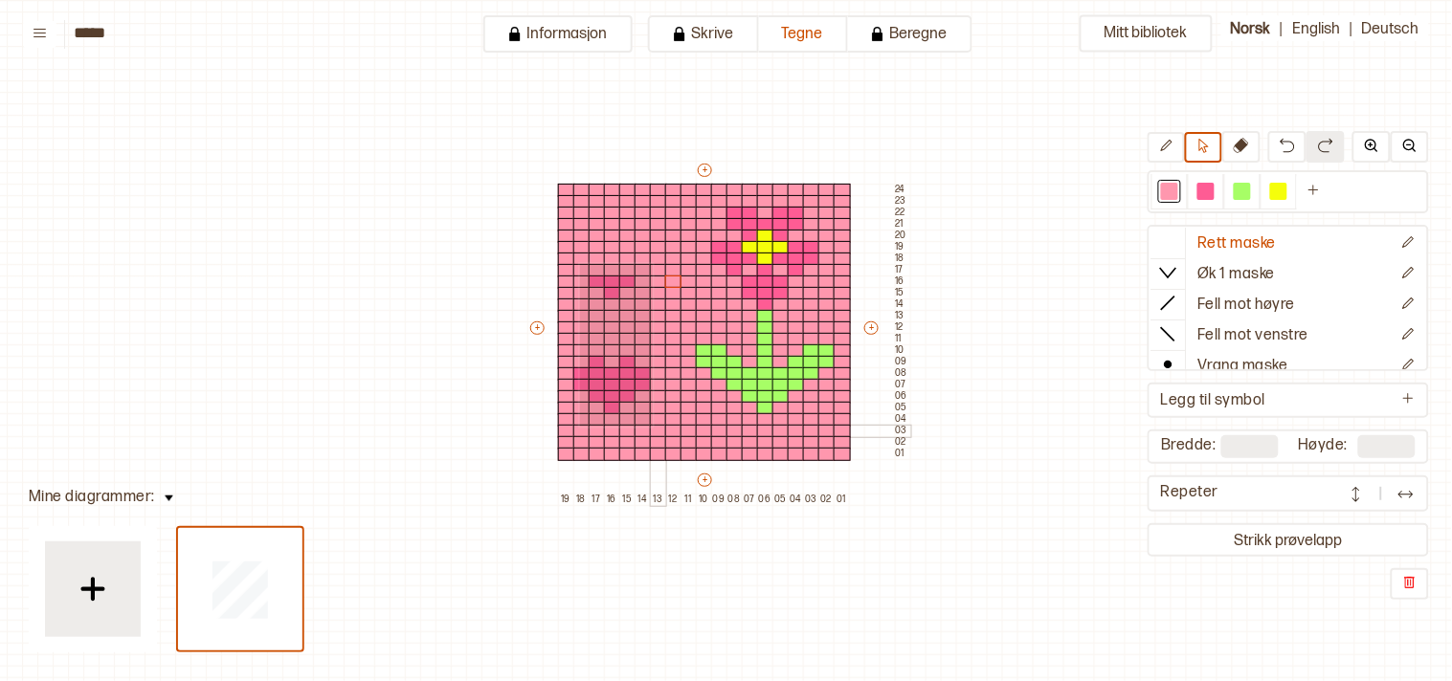
drag, startPoint x: 578, startPoint y: 262, endPoint x: 651, endPoint y: 425, distance: 178.2
click at [651, 425] on div "+ + + + 19 18 17 16 15 14 13 12 11 10 09 08 07 06 05 04 03 02 01 24 23 22 21 20…" at bounding box center [718, 333] width 383 height 344
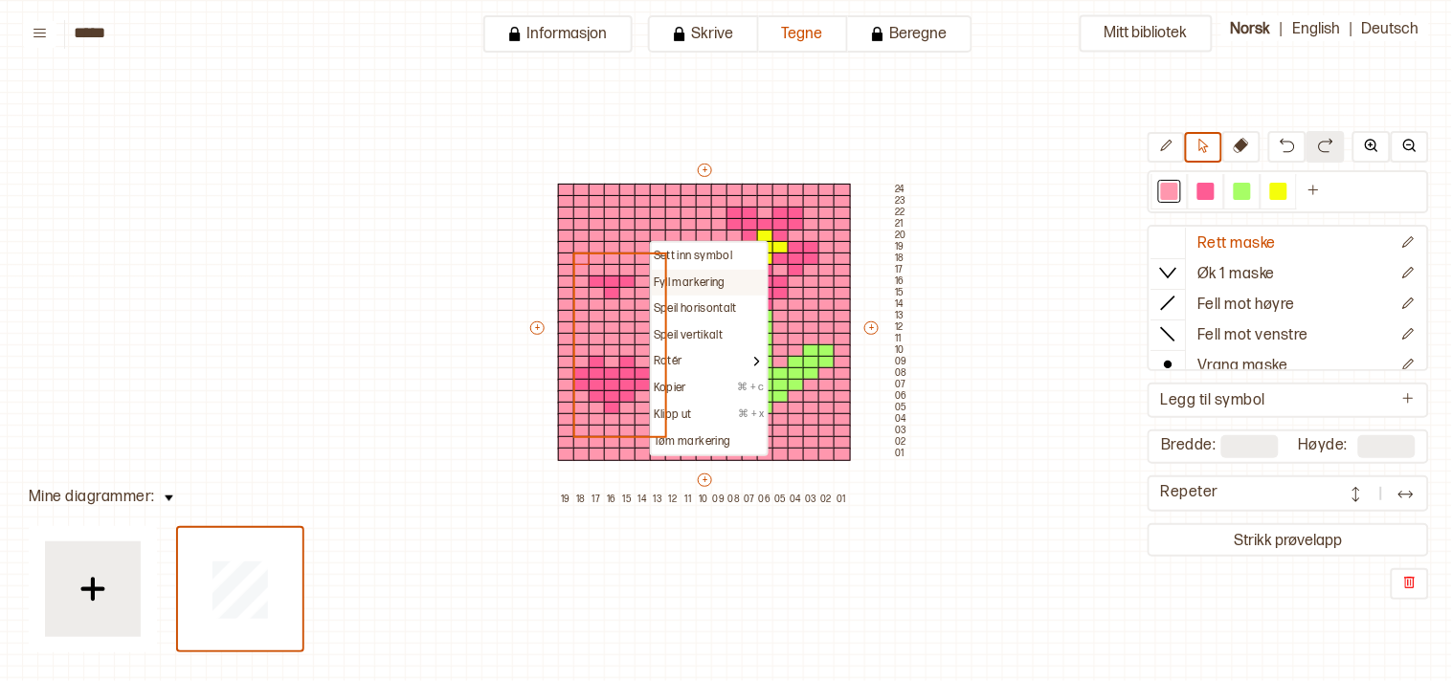
click at [670, 276] on p "Fyll markering" at bounding box center [690, 283] width 72 height 15
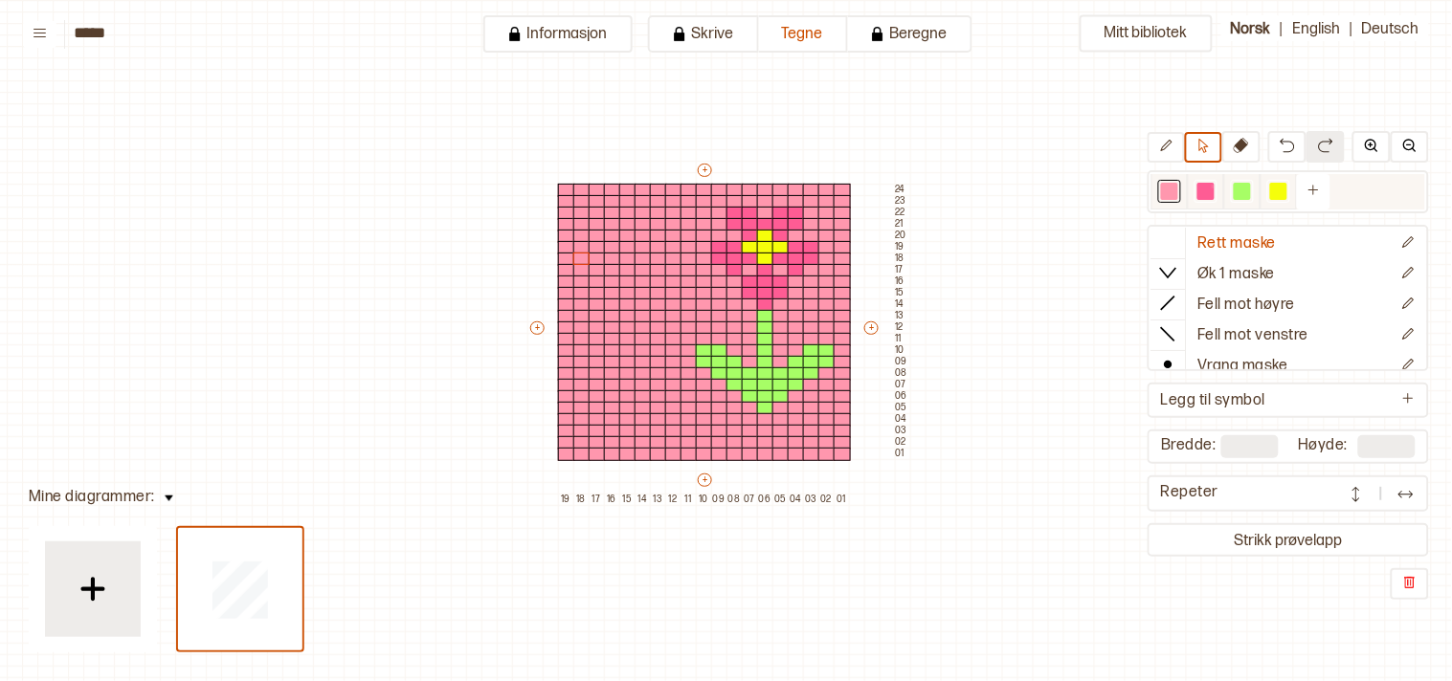
click at [1210, 186] on div at bounding box center [1205, 191] width 17 height 17
drag, startPoint x: 624, startPoint y: 291, endPoint x: 630, endPoint y: 371, distance: 80.6
click at [630, 371] on div "+ + + + 19 18 17 16 15 14 13 12 11 10 09 08 07 06 05 04 03 02 01 24 23 22 21 20…" at bounding box center [718, 333] width 383 height 344
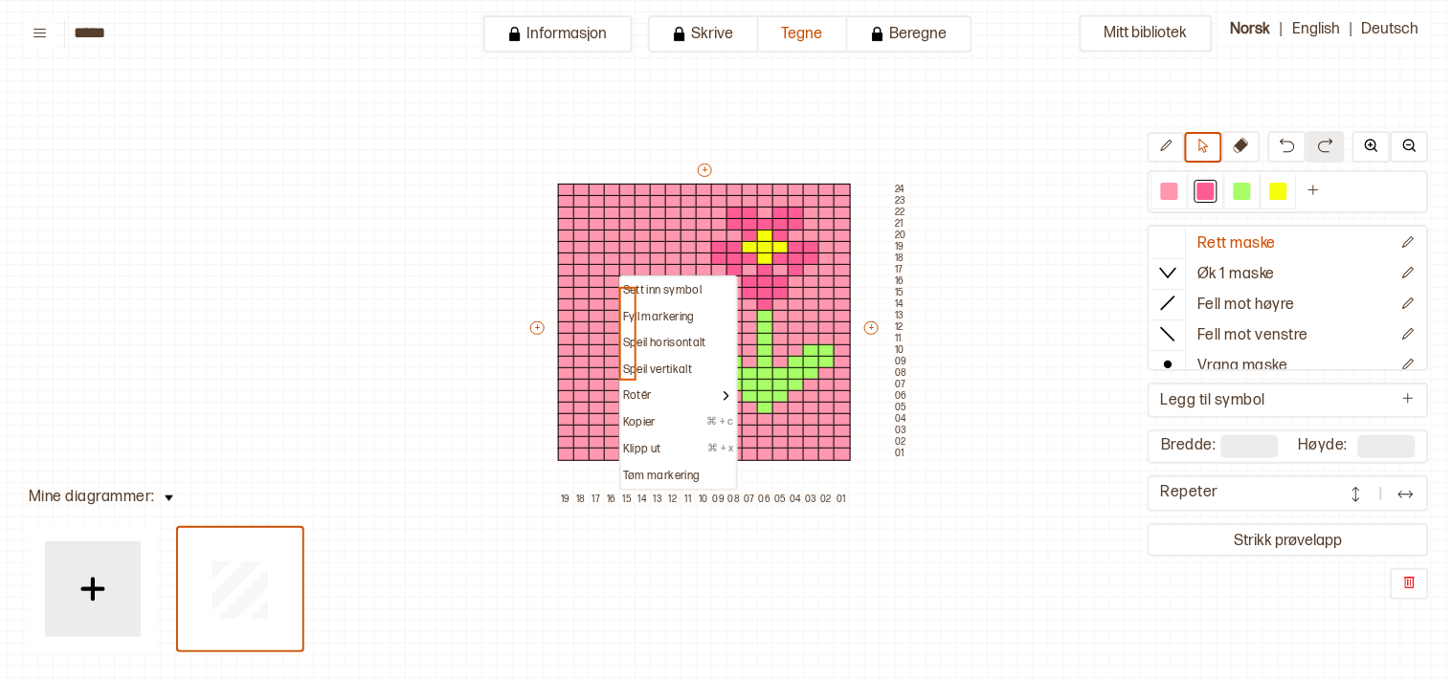
click at [639, 313] on p "Fyll markering" at bounding box center [659, 317] width 72 height 15
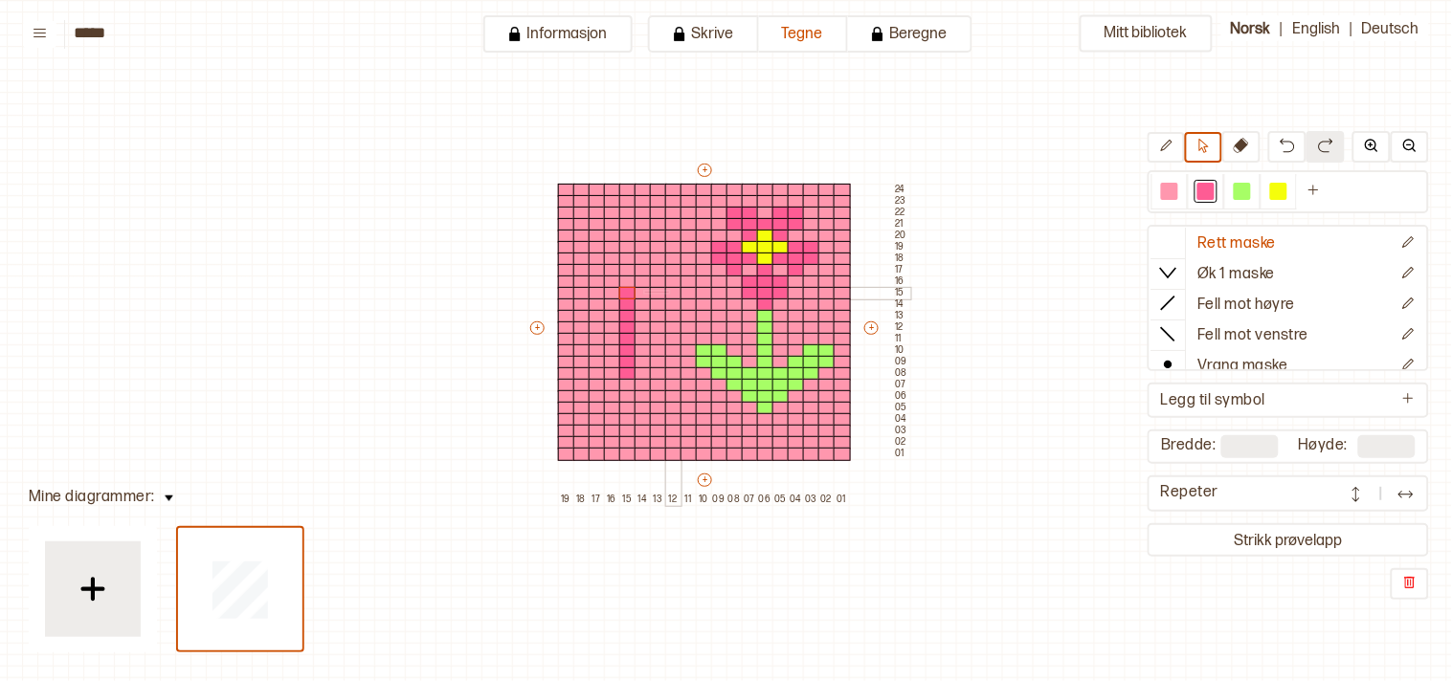
drag, startPoint x: 649, startPoint y: 291, endPoint x: 668, endPoint y: 290, distance: 19.2
click at [668, 290] on div "+ + + + 19 18 17 16 15 14 13 12 11 10 09 08 07 06 05 04 03 02 01 24 23 22 21 20…" at bounding box center [718, 333] width 383 height 344
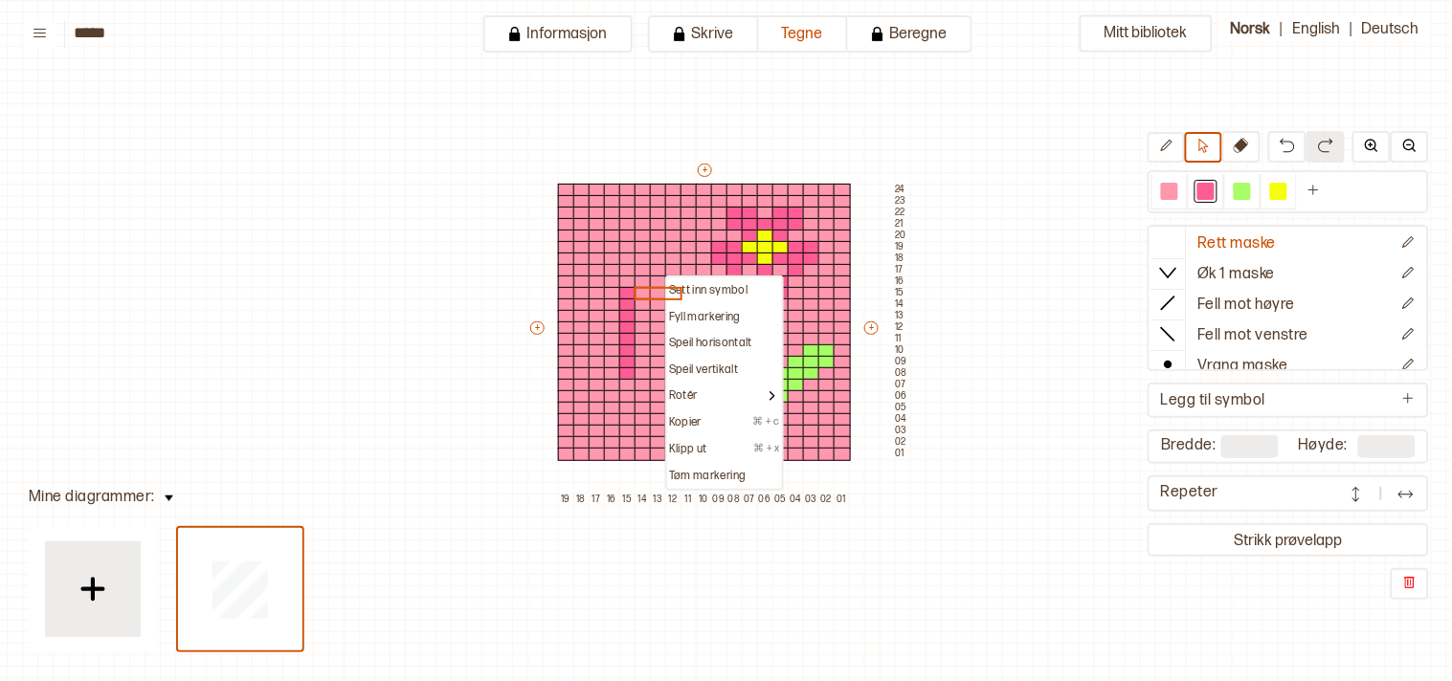
click at [672, 277] on div "Sett inn symbol" at bounding box center [724, 290] width 115 height 27
click at [676, 312] on p "Fyll markering" at bounding box center [705, 317] width 72 height 15
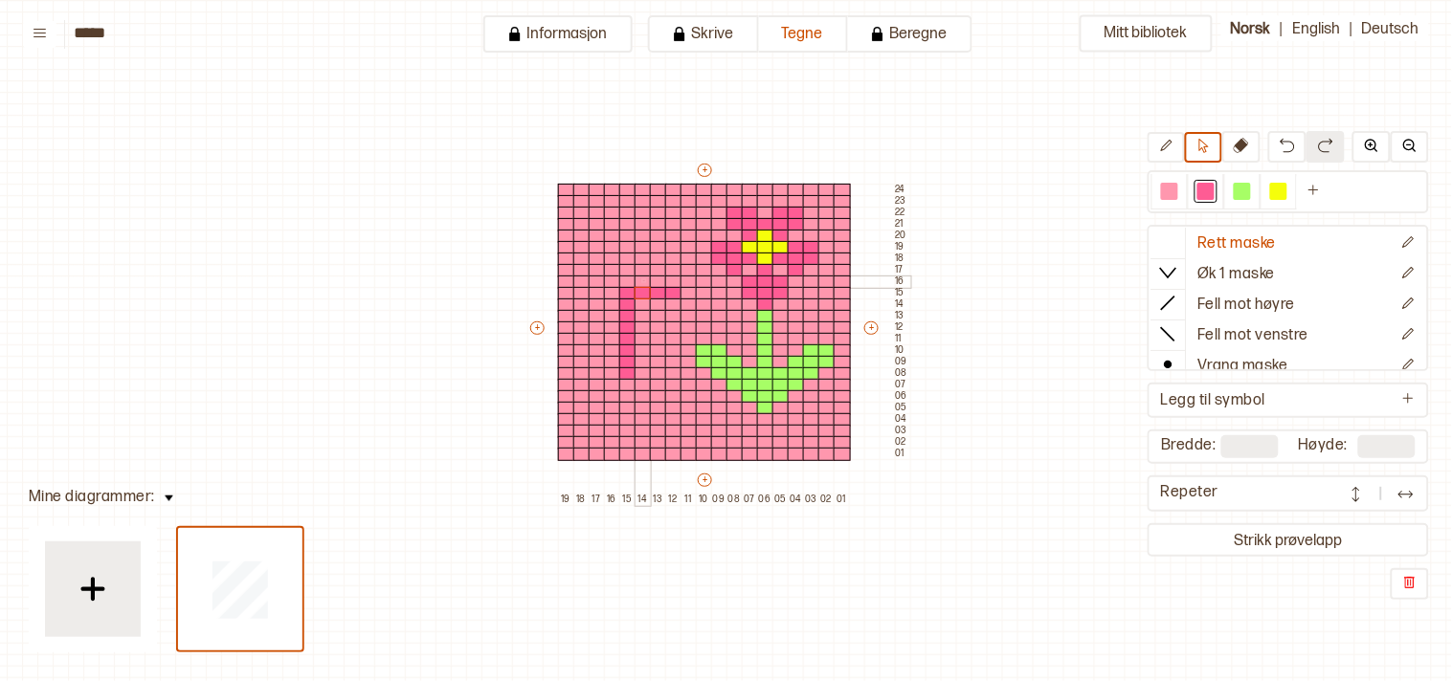
drag, startPoint x: 641, startPoint y: 279, endPoint x: 652, endPoint y: 280, distance: 10.6
click at [644, 278] on div at bounding box center [642, 282] width 17 height 13
click at [653, 280] on div at bounding box center [658, 282] width 17 height 13
drag, startPoint x: 661, startPoint y: 301, endPoint x: 635, endPoint y: 303, distance: 25.9
click at [635, 303] on div "+ + + + 19 18 17 16 15 14 13 12 11 10 09 08 07 06 05 04 03 02 01 24 23 22 21 20…" at bounding box center [718, 333] width 383 height 344
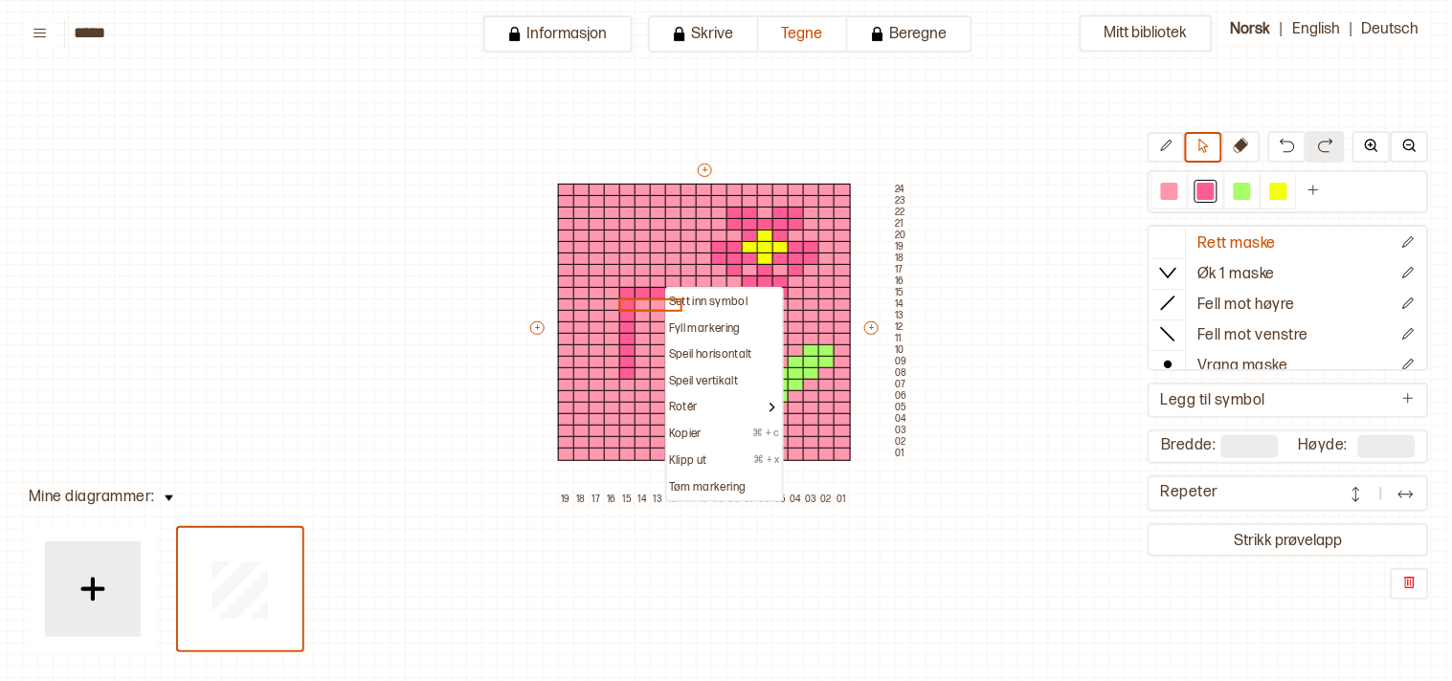
click at [670, 291] on div "Sett inn symbol" at bounding box center [724, 302] width 115 height 27
click at [679, 322] on p "Fyll markering" at bounding box center [705, 329] width 72 height 15
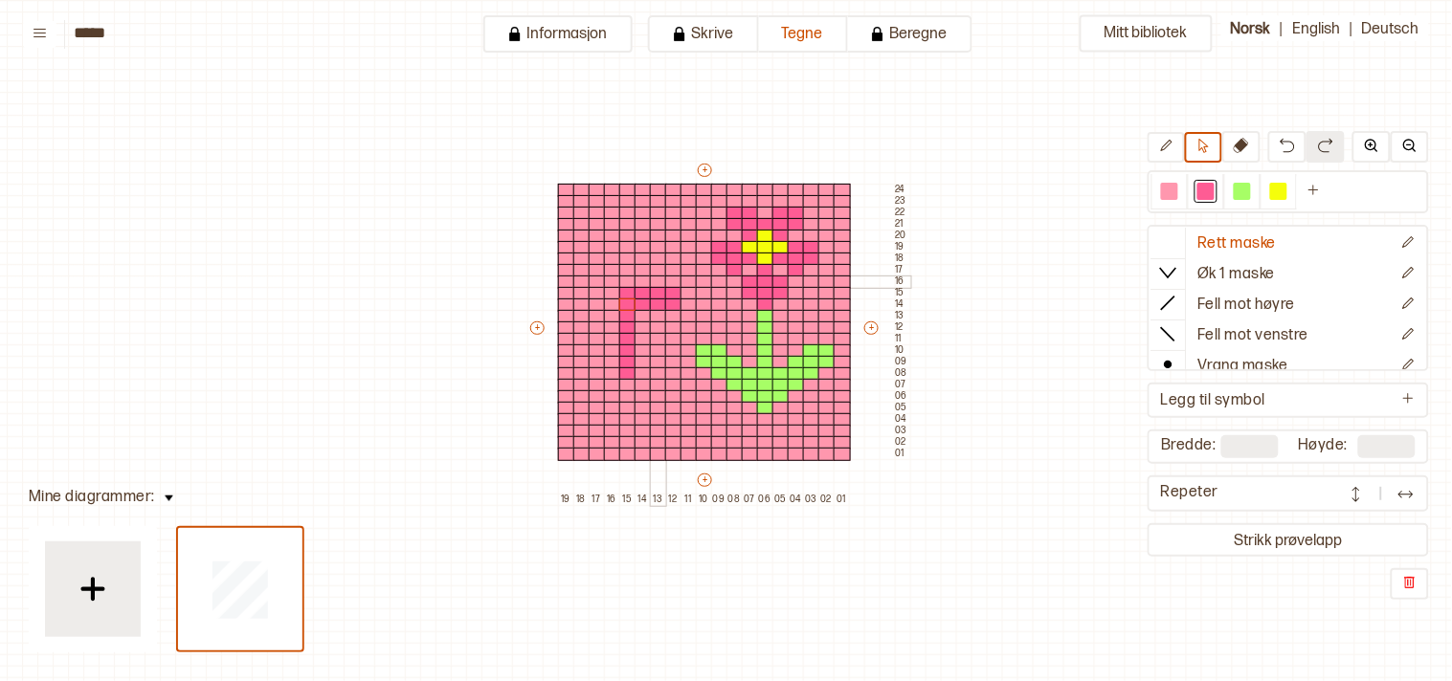
drag, startPoint x: 656, startPoint y: 276, endPoint x: 1295, endPoint y: 119, distance: 657.2
click at [657, 276] on div at bounding box center [658, 282] width 17 height 13
click at [1173, 141] on icon at bounding box center [1166, 146] width 14 height 14
click at [635, 281] on div at bounding box center [642, 282] width 17 height 13
click at [654, 279] on div at bounding box center [658, 282] width 17 height 13
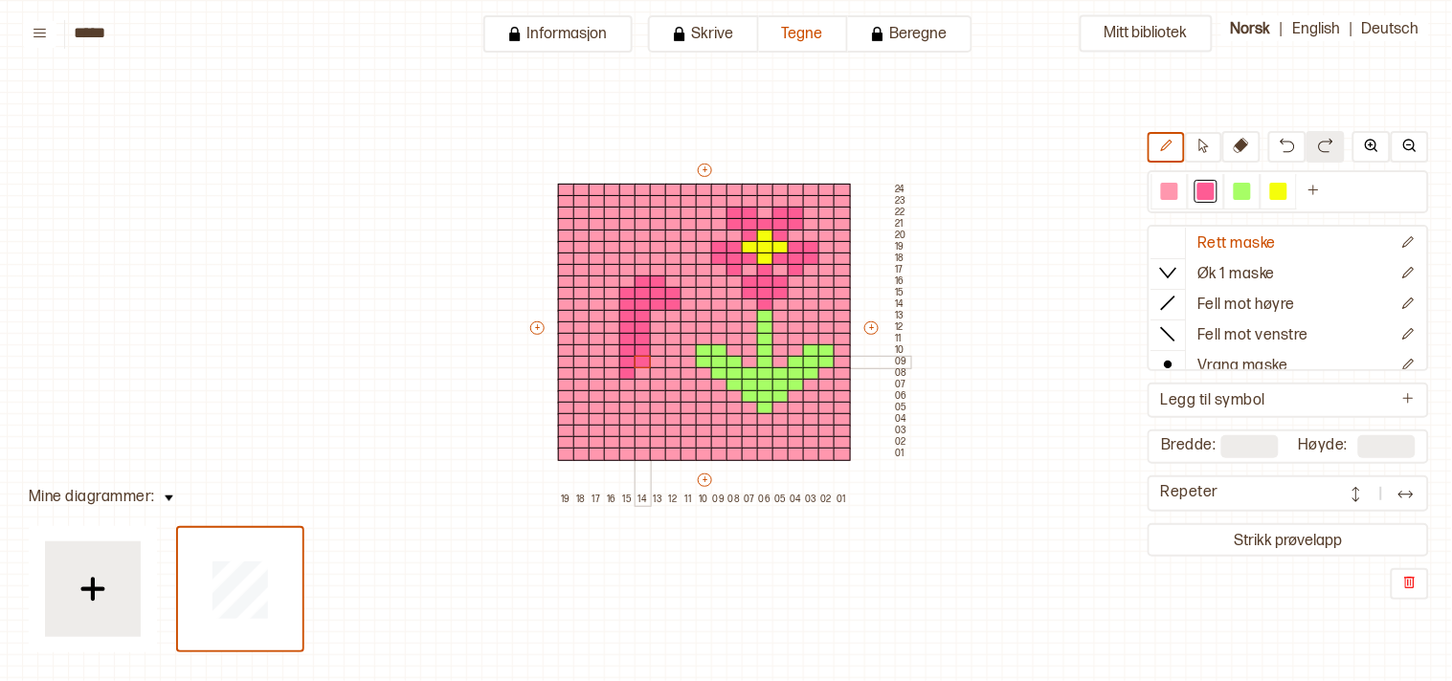
drag, startPoint x: 641, startPoint y: 309, endPoint x: 642, endPoint y: 357, distance: 47.9
click at [642, 357] on div "+ + + + 19 18 17 16 15 14 13 12 11 10 09 08 07 06 05 04 03 02 01 24 23 22 21 20…" at bounding box center [718, 333] width 383 height 344
click at [655, 327] on div "+ + + + 19 18 17 16 15 14 13 12 11 10 09 08 07 06 05 04 03 02 01 24 23 22 21 20…" at bounding box center [718, 333] width 383 height 344
click at [606, 277] on div at bounding box center [612, 282] width 17 height 13
click at [596, 277] on div at bounding box center [596, 282] width 17 height 13
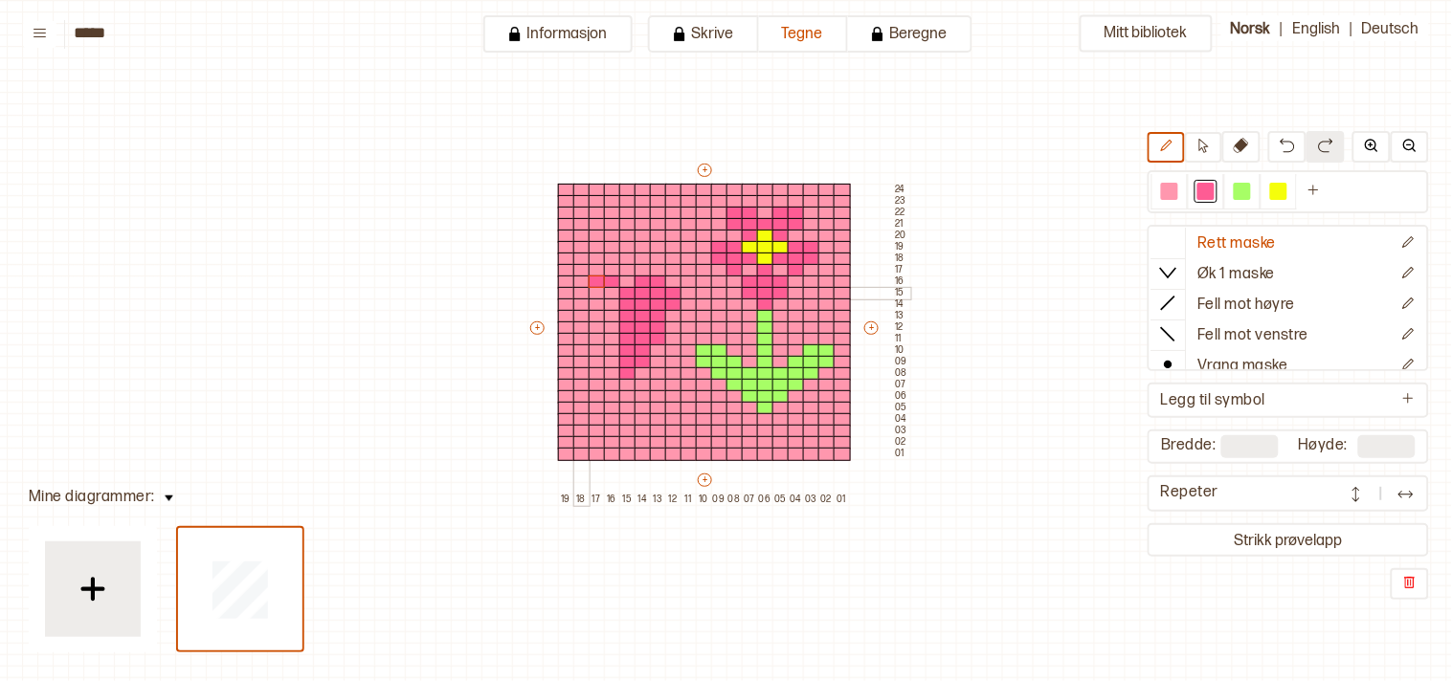
click at [615, 292] on div "+ + + + 19 18 17 16 15 14 13 12 11 10 09 08 07 06 05 04 03 02 01 24 23 22 21 20…" at bounding box center [718, 333] width 383 height 344
drag, startPoint x: 581, startPoint y: 301, endPoint x: 613, endPoint y: 304, distance: 32.7
click at [613, 304] on div "+ + + + 19 18 17 16 15 14 13 12 11 10 09 08 07 06 05 04 03 02 01 24 23 22 21 20…" at bounding box center [718, 333] width 383 height 344
click at [671, 313] on div at bounding box center [673, 316] width 17 height 13
click at [670, 313] on div at bounding box center [673, 316] width 17 height 13
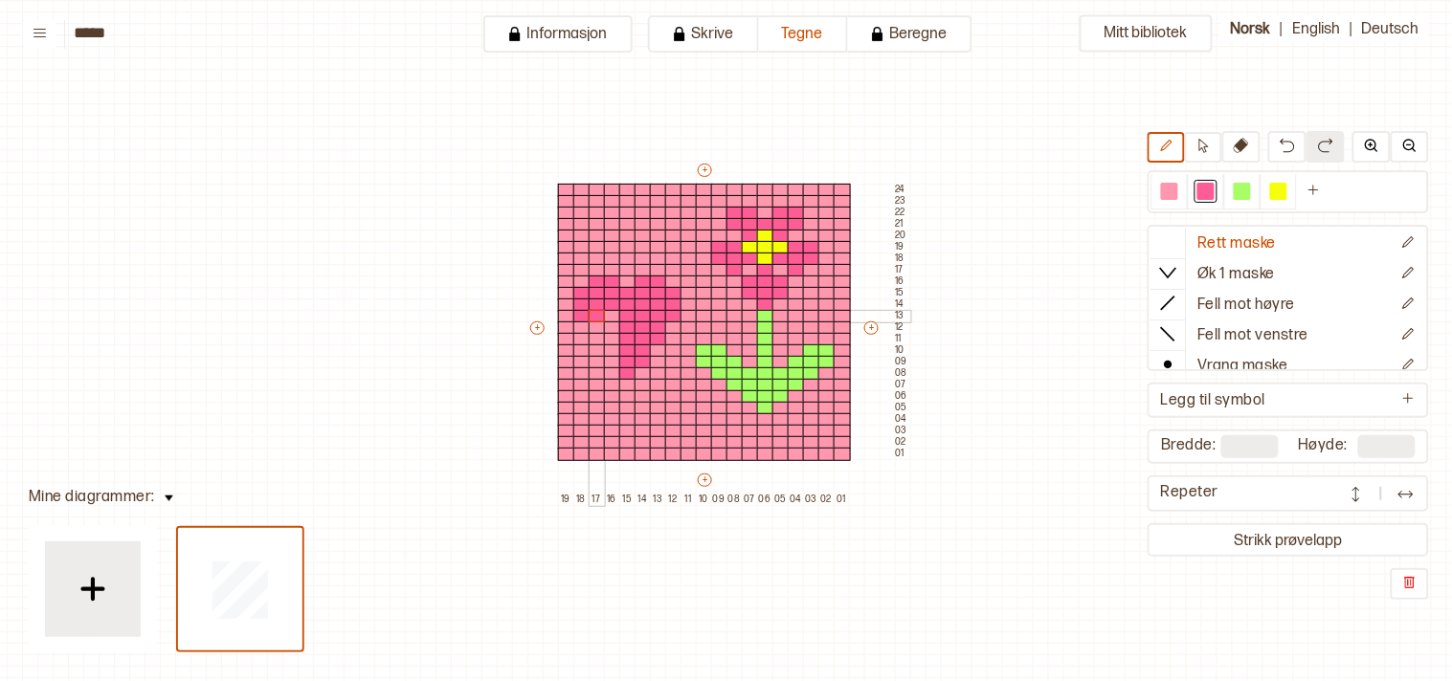
drag, startPoint x: 588, startPoint y: 314, endPoint x: 608, endPoint y: 318, distance: 19.5
click at [607, 314] on div "+ + + + 19 18 17 16 15 14 13 12 11 10 09 08 07 06 05 04 03 02 01 24 23 22 21 20…" at bounding box center [718, 333] width 383 height 344
click at [594, 323] on div at bounding box center [596, 328] width 17 height 13
click at [607, 323] on div at bounding box center [612, 328] width 17 height 13
click at [594, 333] on div at bounding box center [596, 339] width 17 height 13
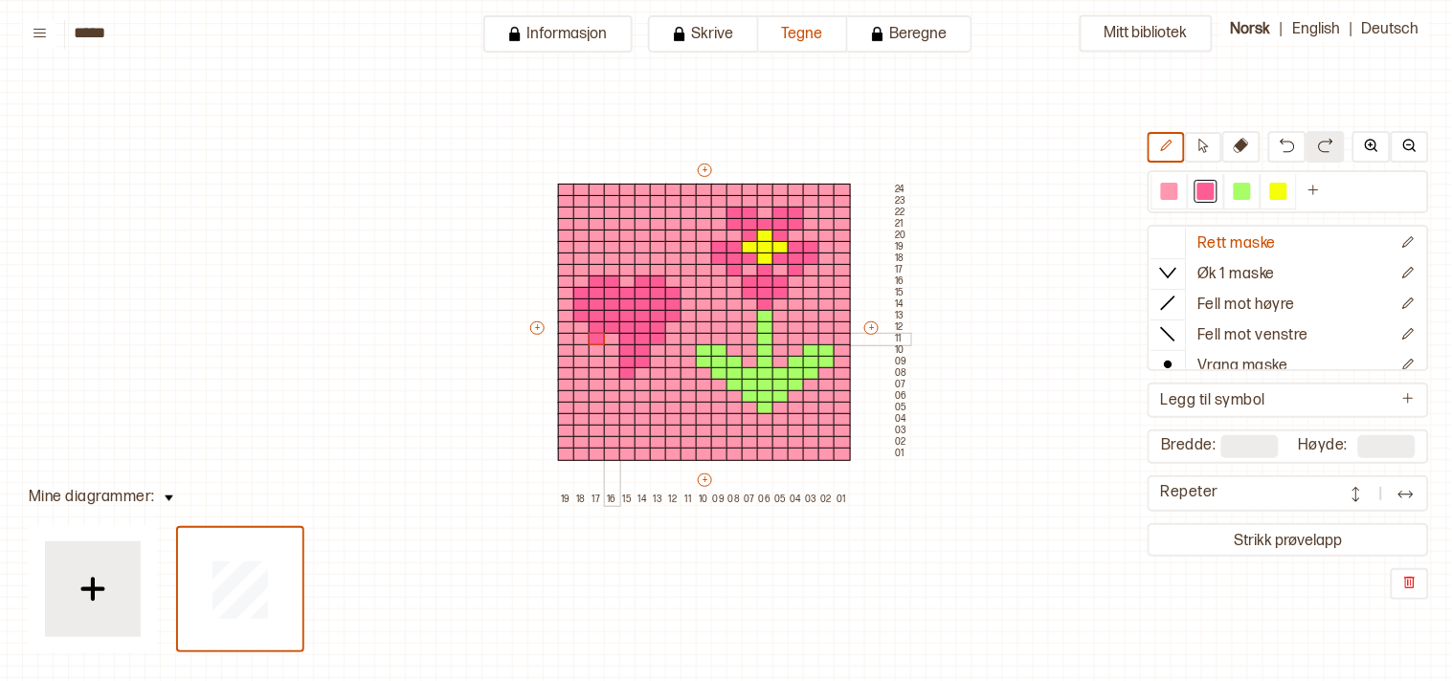
click at [610, 333] on div at bounding box center [612, 339] width 17 height 13
drag, startPoint x: 608, startPoint y: 349, endPoint x: 617, endPoint y: 360, distance: 14.2
click at [608, 349] on div at bounding box center [612, 350] width 17 height 13
click at [1178, 189] on div at bounding box center [1169, 191] width 17 height 17
click at [643, 357] on div at bounding box center [642, 362] width 17 height 13
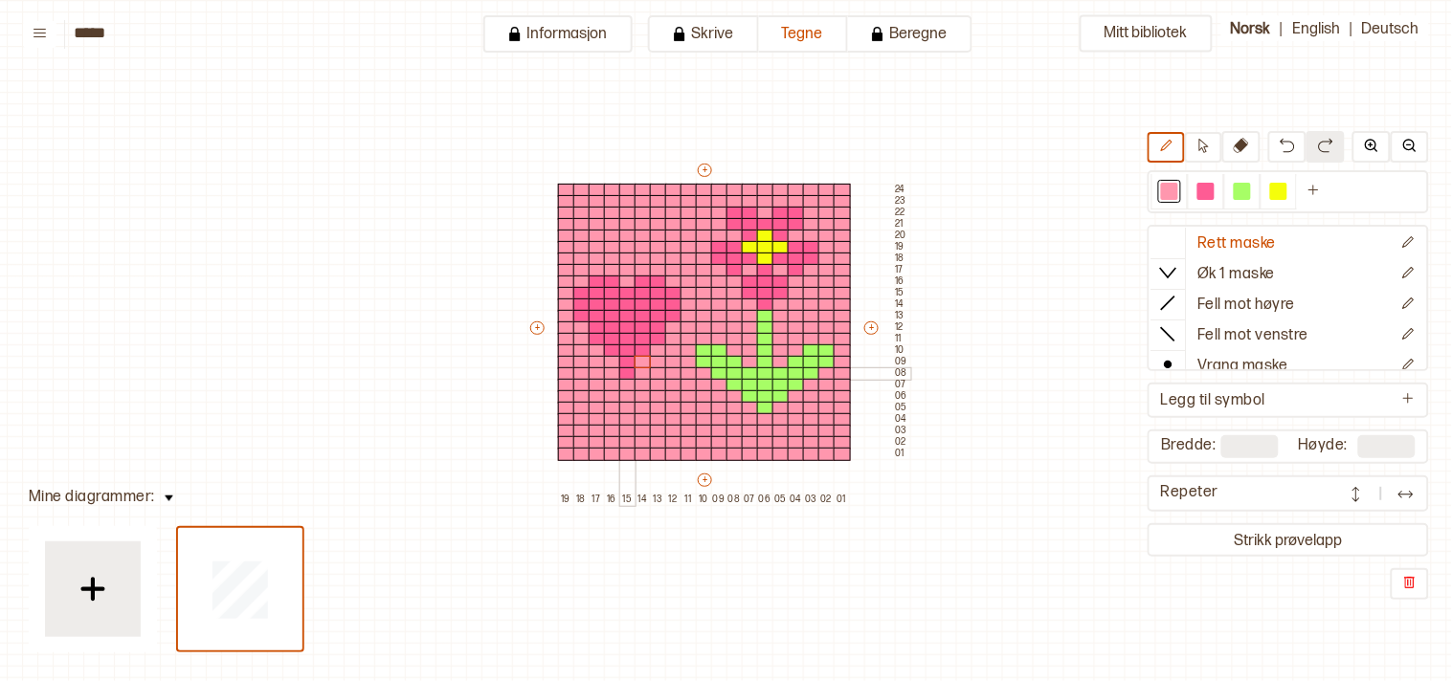
click at [623, 373] on div at bounding box center [627, 373] width 17 height 13
click at [1232, 533] on button "Strikk prøvelapp" at bounding box center [1288, 540] width 274 height 26
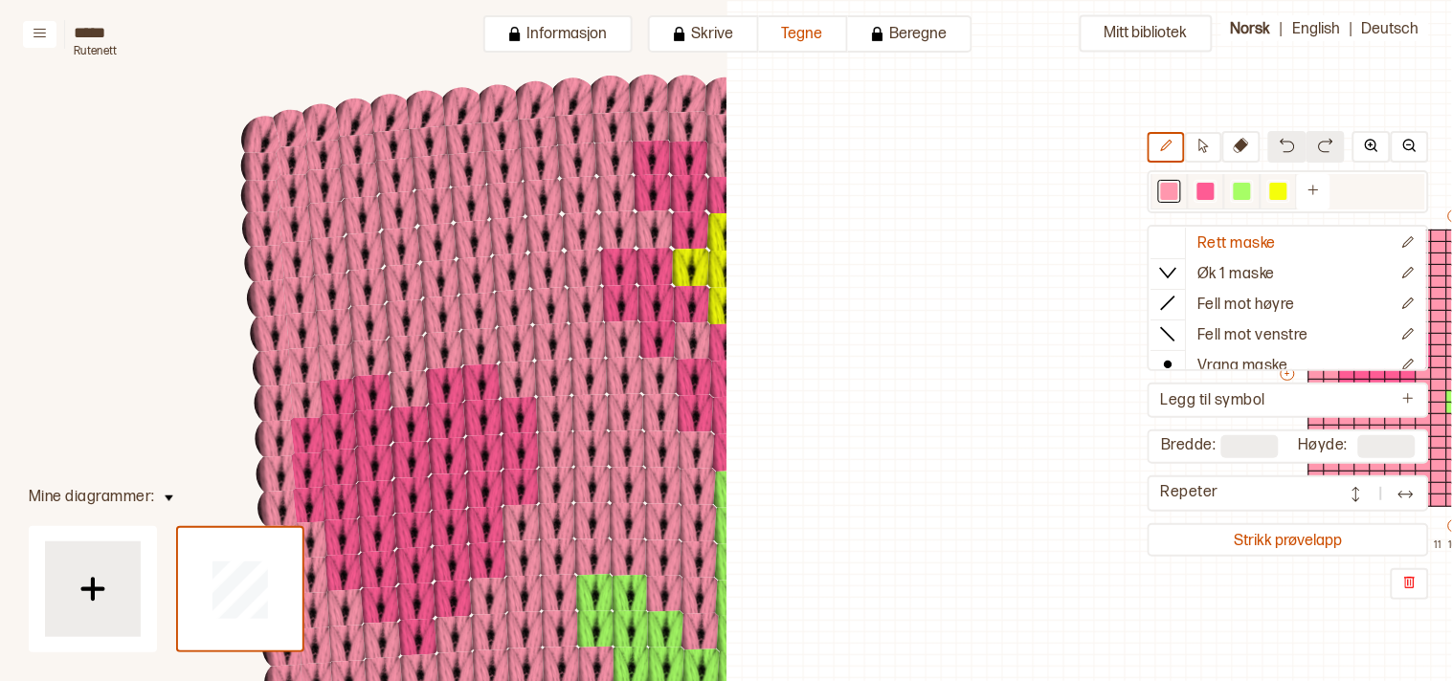
scroll to position [46, 579]
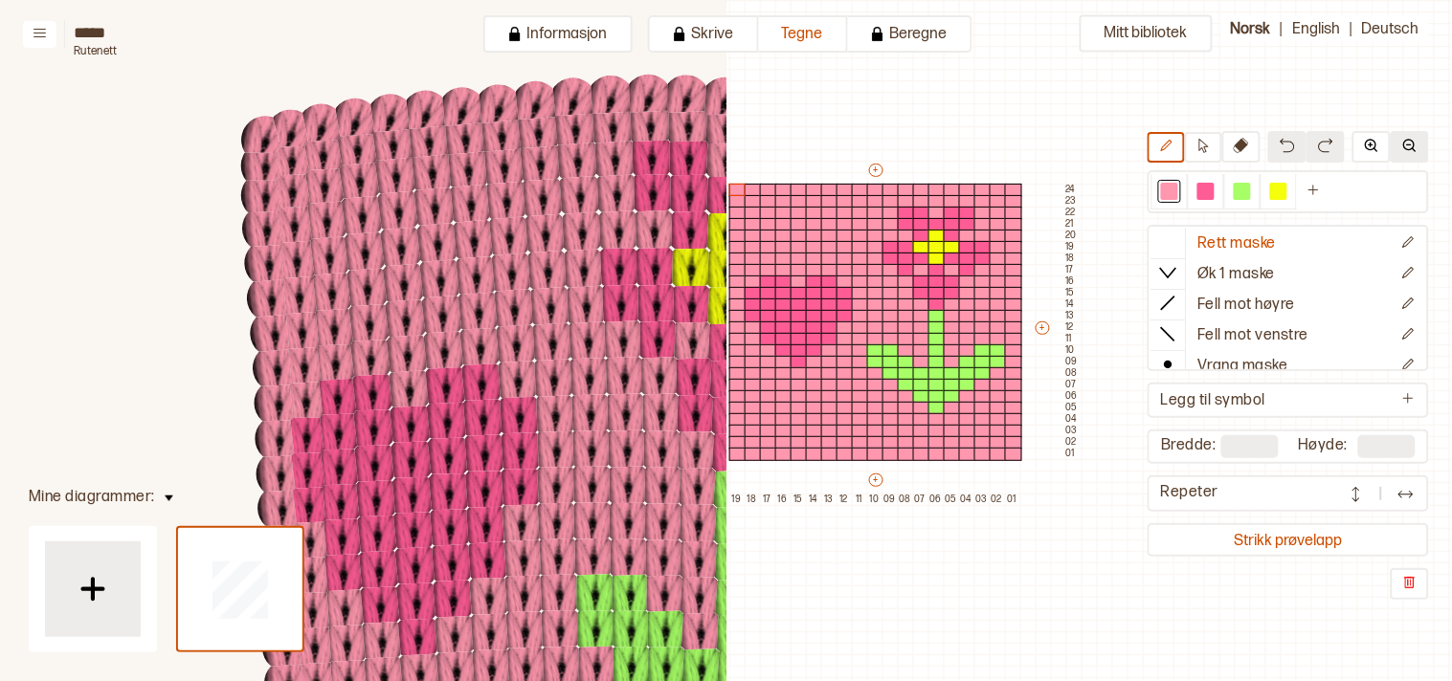
click at [1413, 141] on img at bounding box center [1409, 145] width 15 height 15
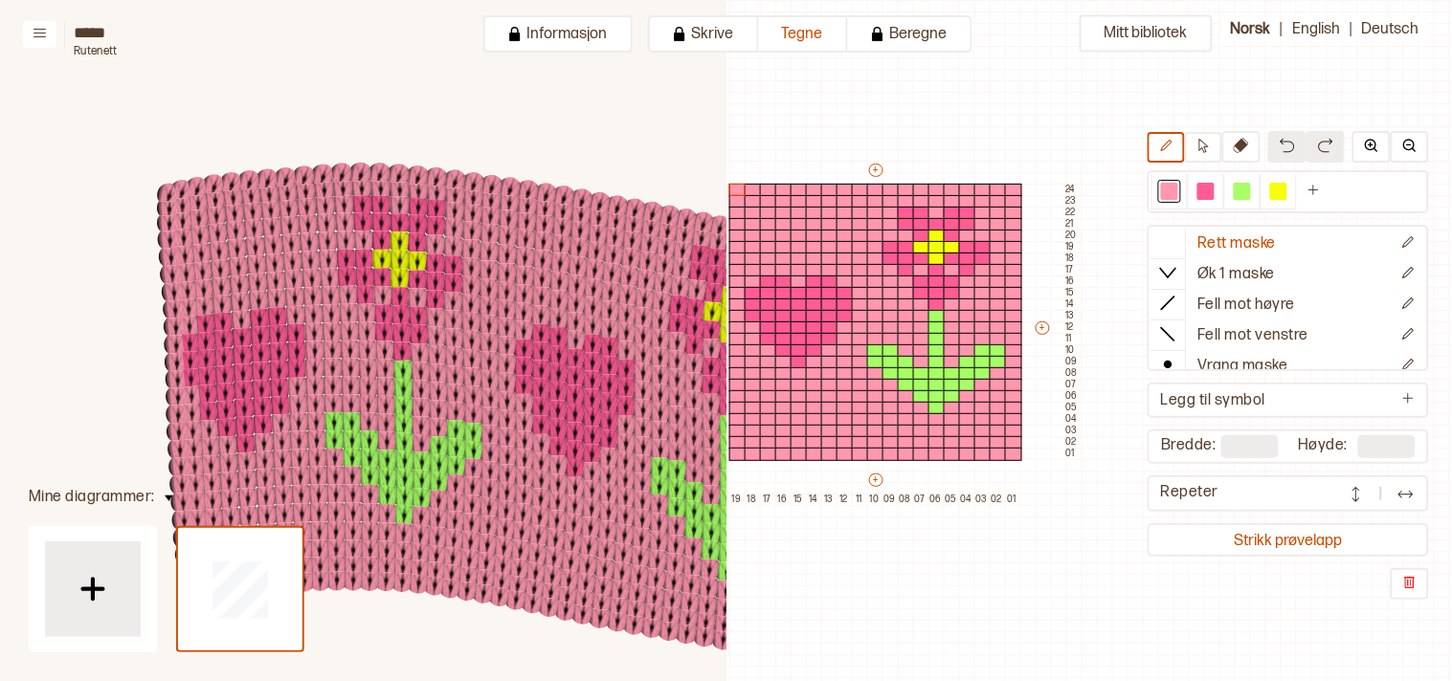
scroll to position [215, 712]
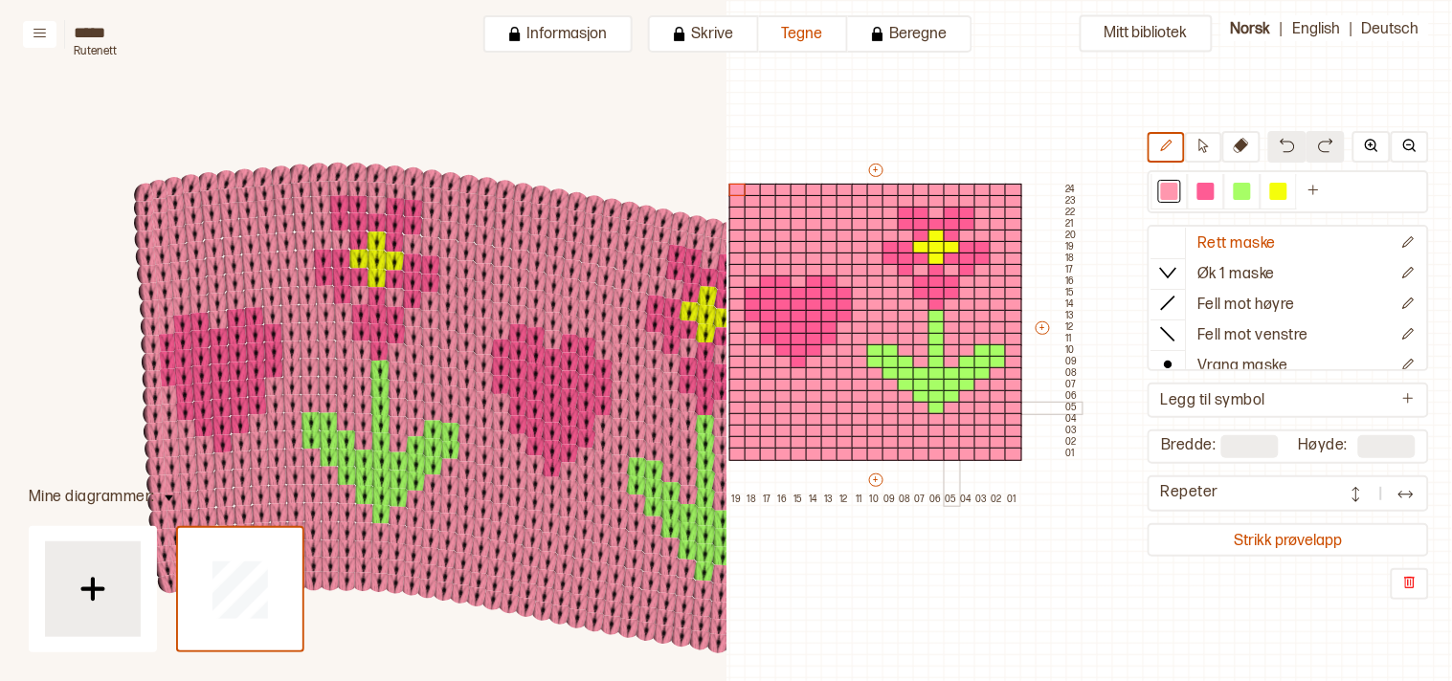
click at [902, 423] on div "+ + + + 19 18 17 16 15 14 13 12 11 10 09 08 07 06 05 04 03 02 01 24 23 22 21 20…" at bounding box center [890, 333] width 383 height 344
click at [1175, 192] on div at bounding box center [1169, 191] width 17 height 17
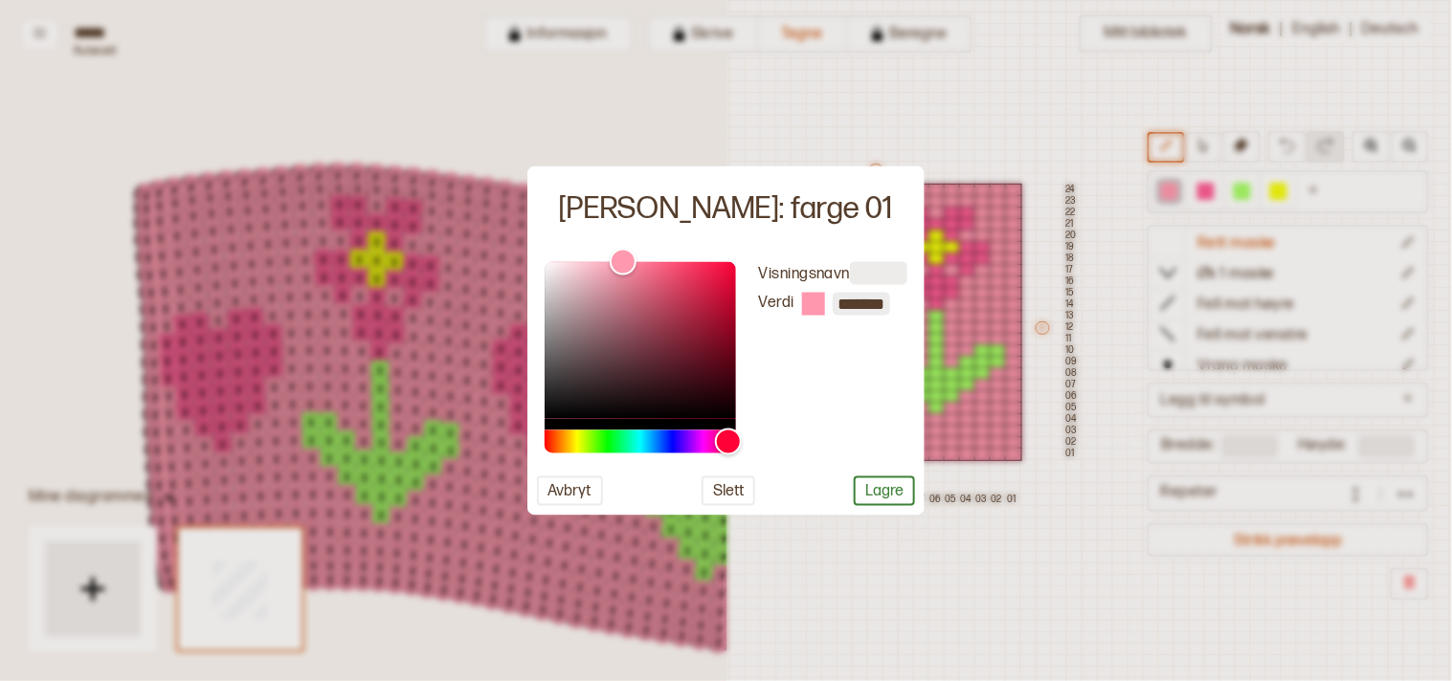
drag, startPoint x: 1034, startPoint y: 603, endPoint x: 963, endPoint y: 529, distance: 102.9
click at [1034, 601] on div at bounding box center [726, 340] width 1452 height 681
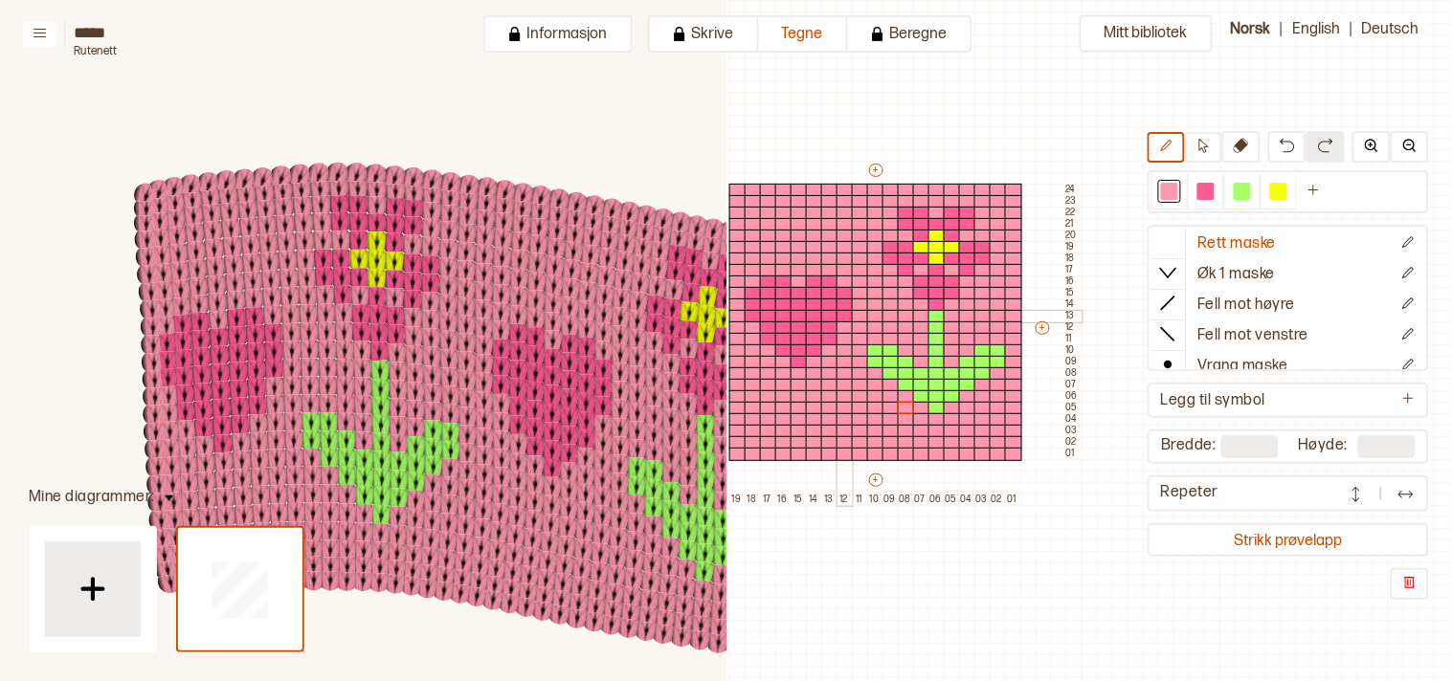
click at [845, 312] on div at bounding box center [844, 316] width 17 height 13
click at [826, 336] on div at bounding box center [829, 339] width 17 height 13
click at [817, 350] on div at bounding box center [814, 350] width 17 height 13
click at [795, 361] on div at bounding box center [798, 362] width 17 height 13
click at [779, 345] on div at bounding box center [783, 350] width 17 height 13
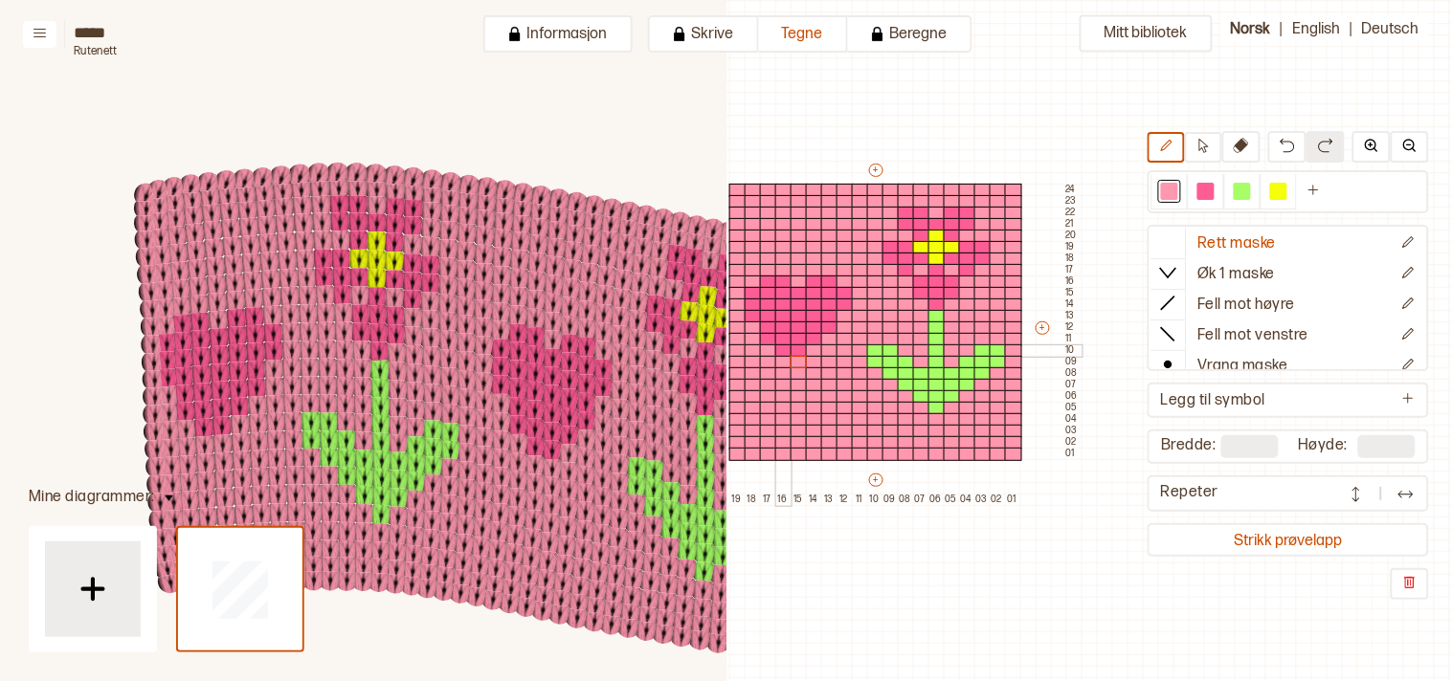
click at [767, 336] on div at bounding box center [768, 339] width 17 height 13
click at [748, 311] on div at bounding box center [752, 316] width 17 height 13
click at [1280, 539] on button "Strikk prøvelapp" at bounding box center [1288, 540] width 274 height 26
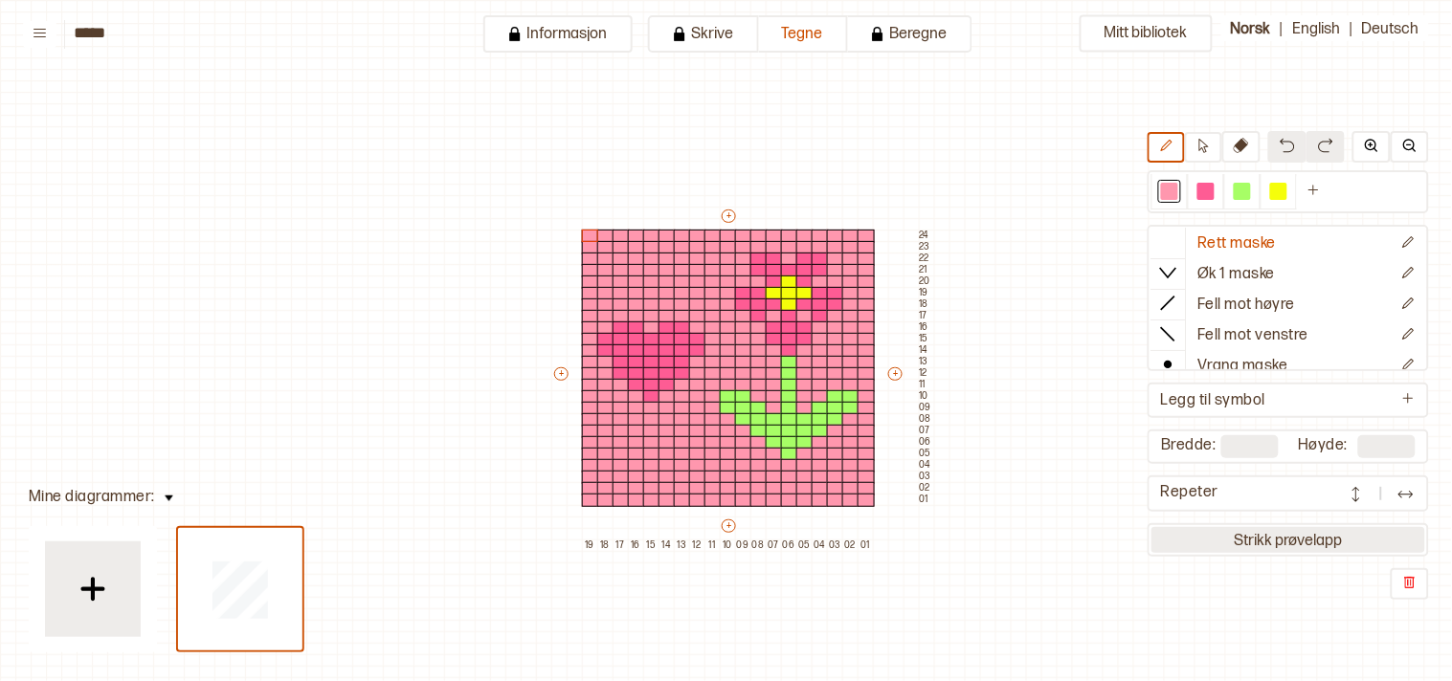
scroll to position [46, 24]
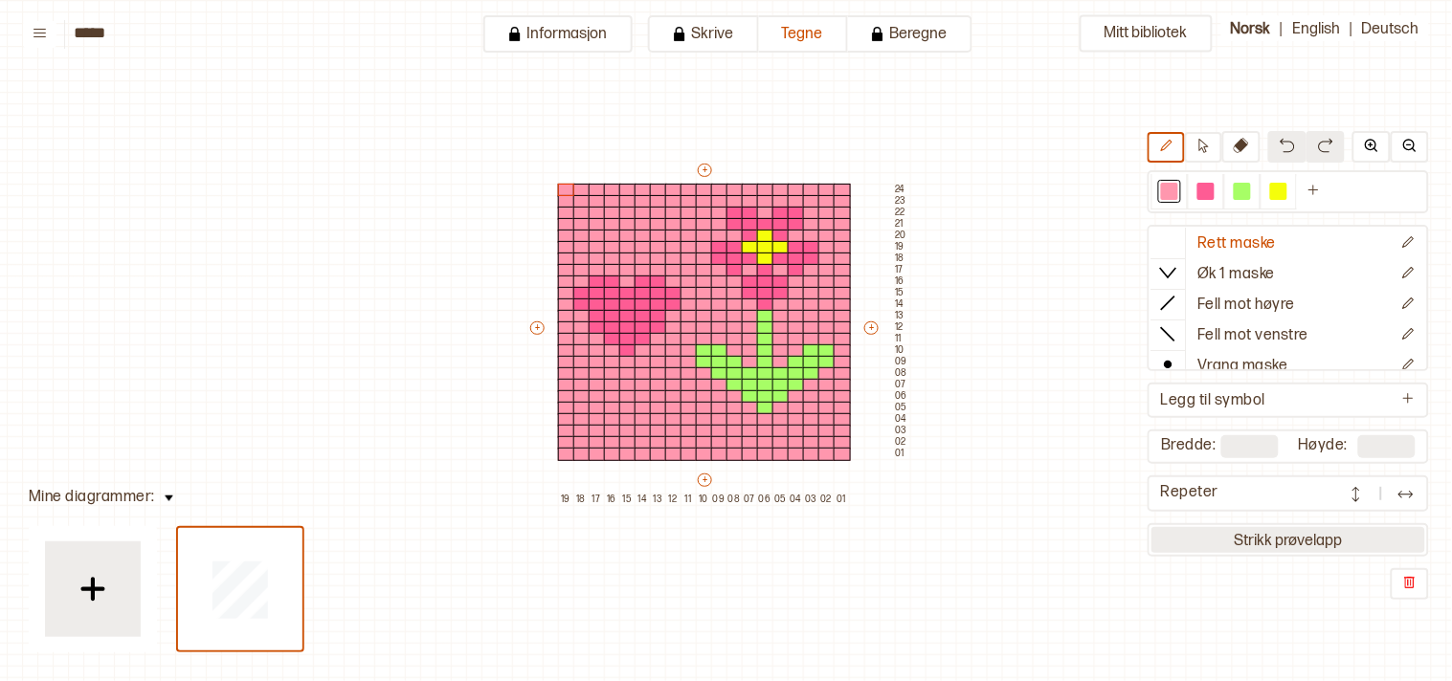
click at [1282, 528] on button "Strikk prøvelapp" at bounding box center [1288, 540] width 274 height 26
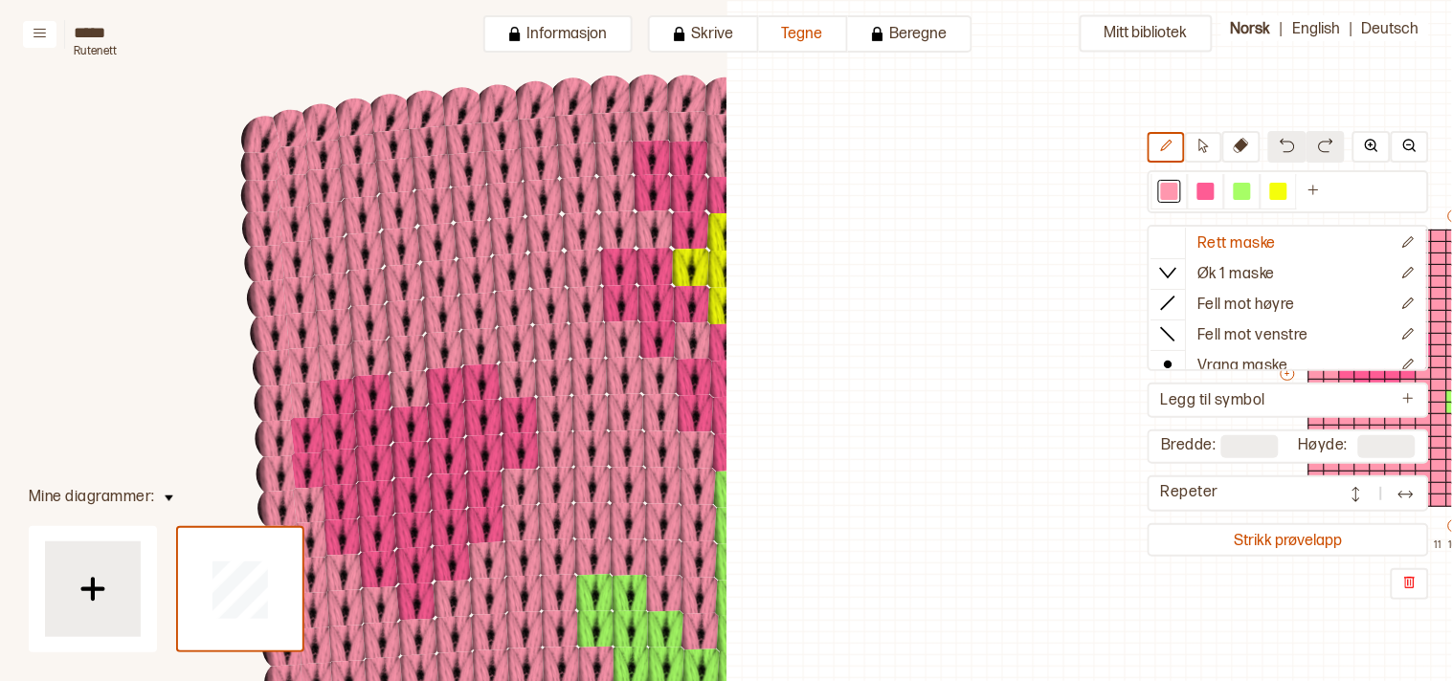
scroll to position [46, 579]
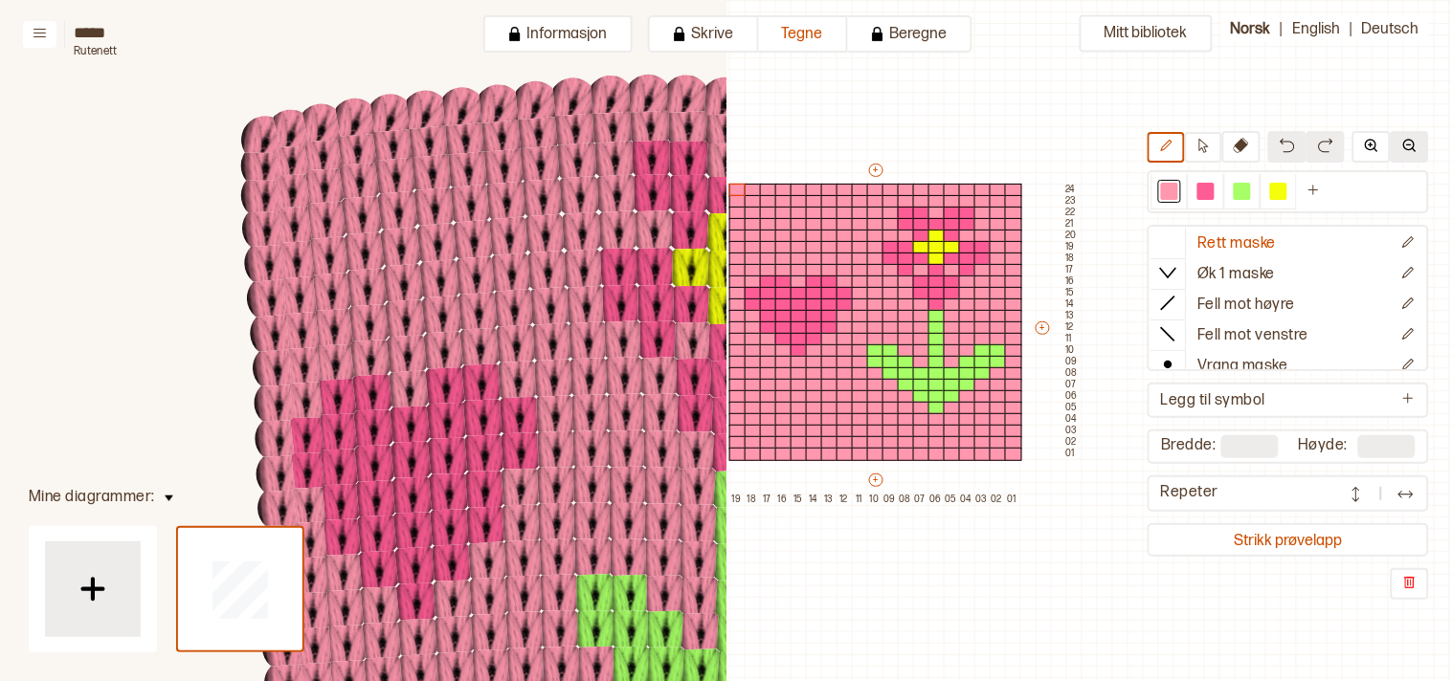
click at [1412, 144] on img at bounding box center [1409, 145] width 15 height 15
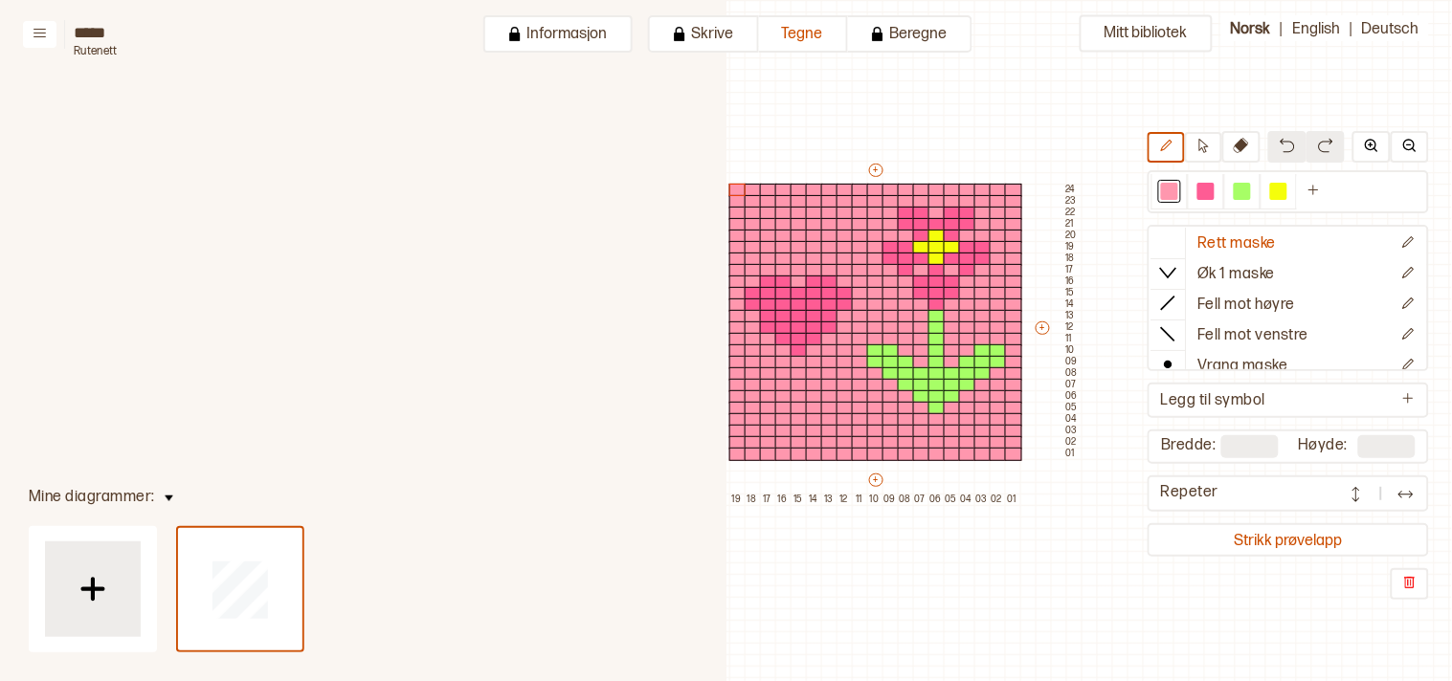
drag, startPoint x: 1217, startPoint y: 186, endPoint x: 1142, endPoint y: 211, distance: 79.9
click at [1214, 186] on div at bounding box center [1205, 191] width 17 height 17
drag, startPoint x: 948, startPoint y: 249, endPoint x: 1131, endPoint y: 206, distance: 187.8
click at [948, 247] on div at bounding box center [951, 247] width 17 height 13
click at [933, 253] on div at bounding box center [936, 259] width 17 height 13
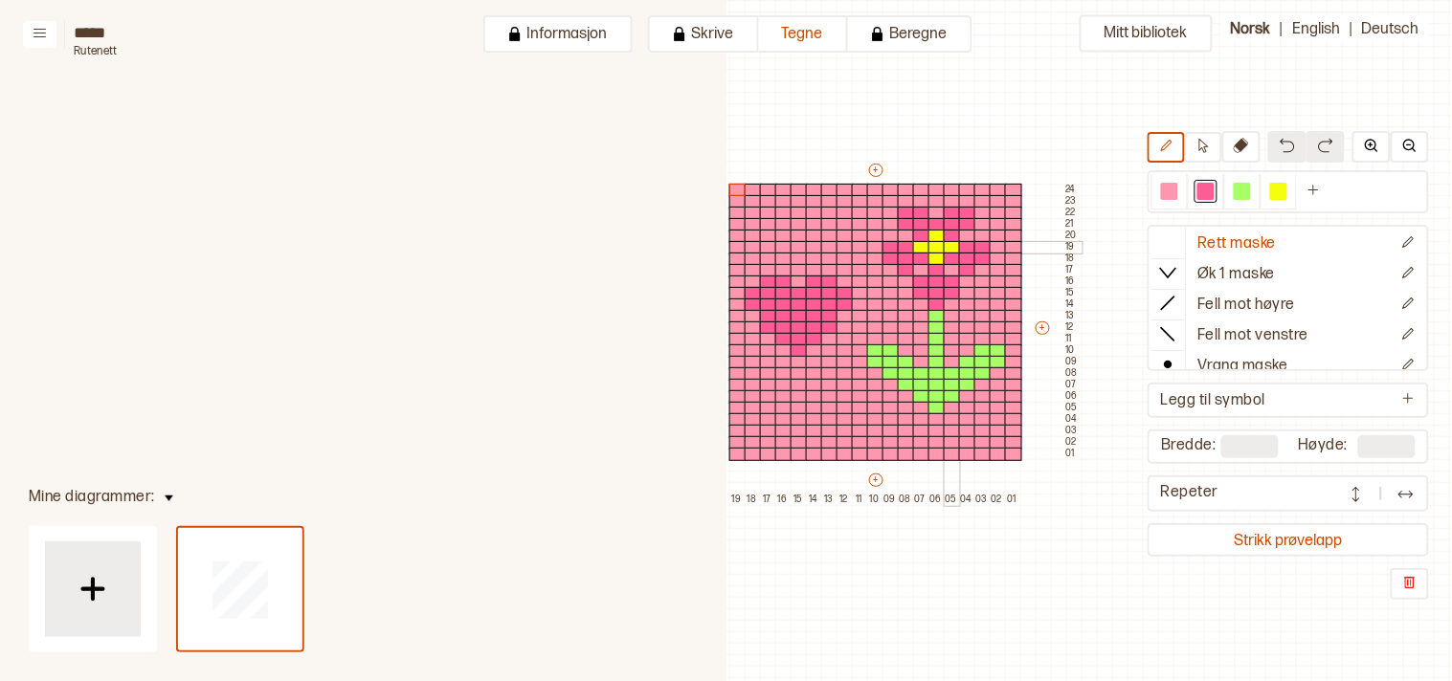
click at [922, 245] on div at bounding box center [921, 247] width 17 height 13
click at [933, 232] on div at bounding box center [936, 236] width 17 height 13
click at [1287, 189] on div at bounding box center [1278, 191] width 17 height 17
click at [935, 259] on div at bounding box center [936, 259] width 17 height 13
click at [921, 246] on div at bounding box center [921, 247] width 17 height 13
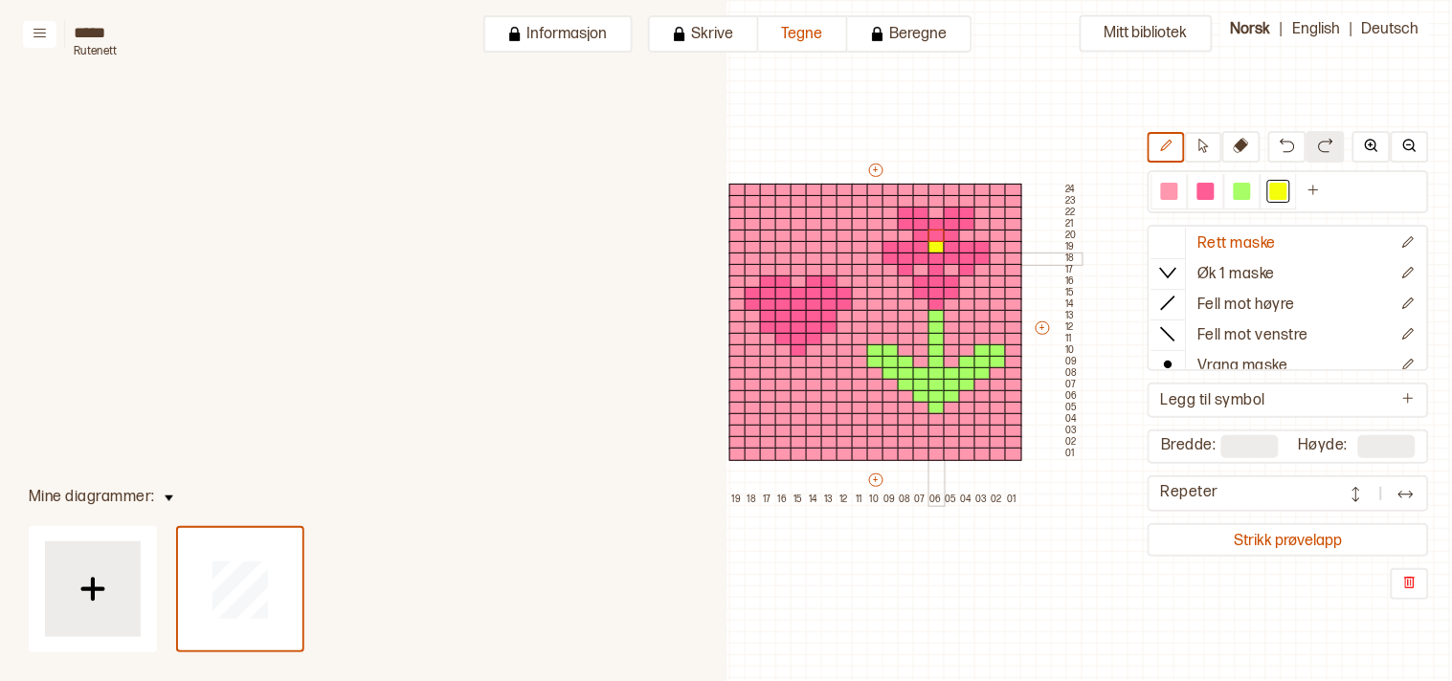
click at [945, 244] on div at bounding box center [951, 247] width 17 height 13
click at [934, 233] on div at bounding box center [936, 236] width 17 height 13
click at [1210, 197] on div at bounding box center [1205, 191] width 17 height 17
click at [837, 316] on div at bounding box center [844, 316] width 17 height 13
click at [749, 314] on div at bounding box center [752, 316] width 17 height 13
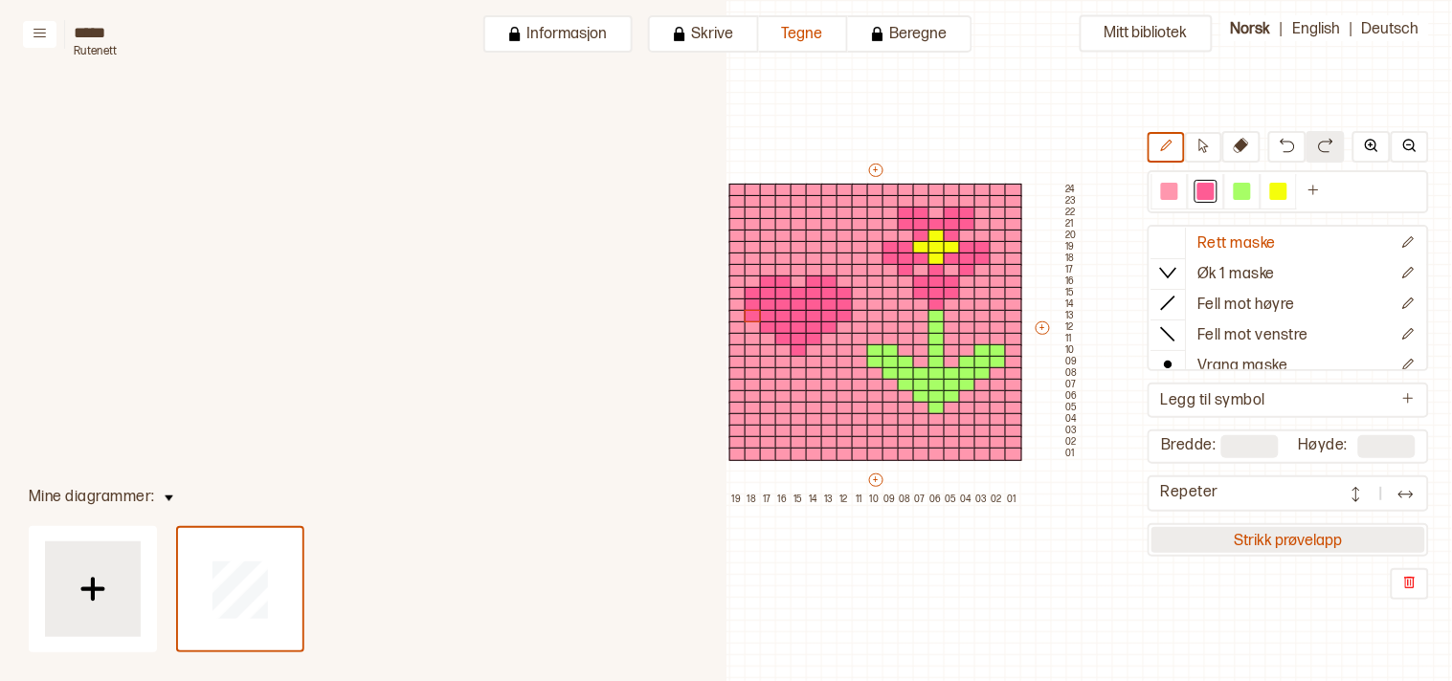
click at [1307, 527] on button "Strikk prøvelapp" at bounding box center [1288, 540] width 274 height 26
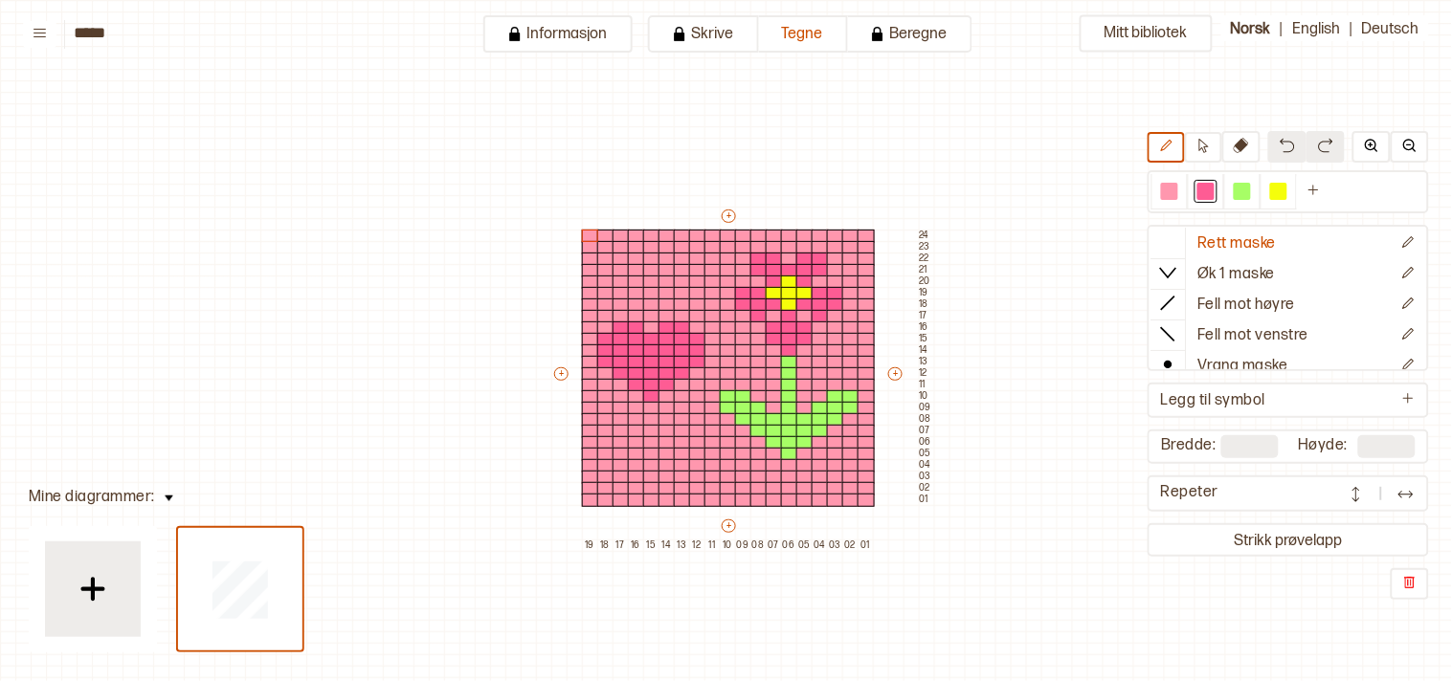
scroll to position [46, 24]
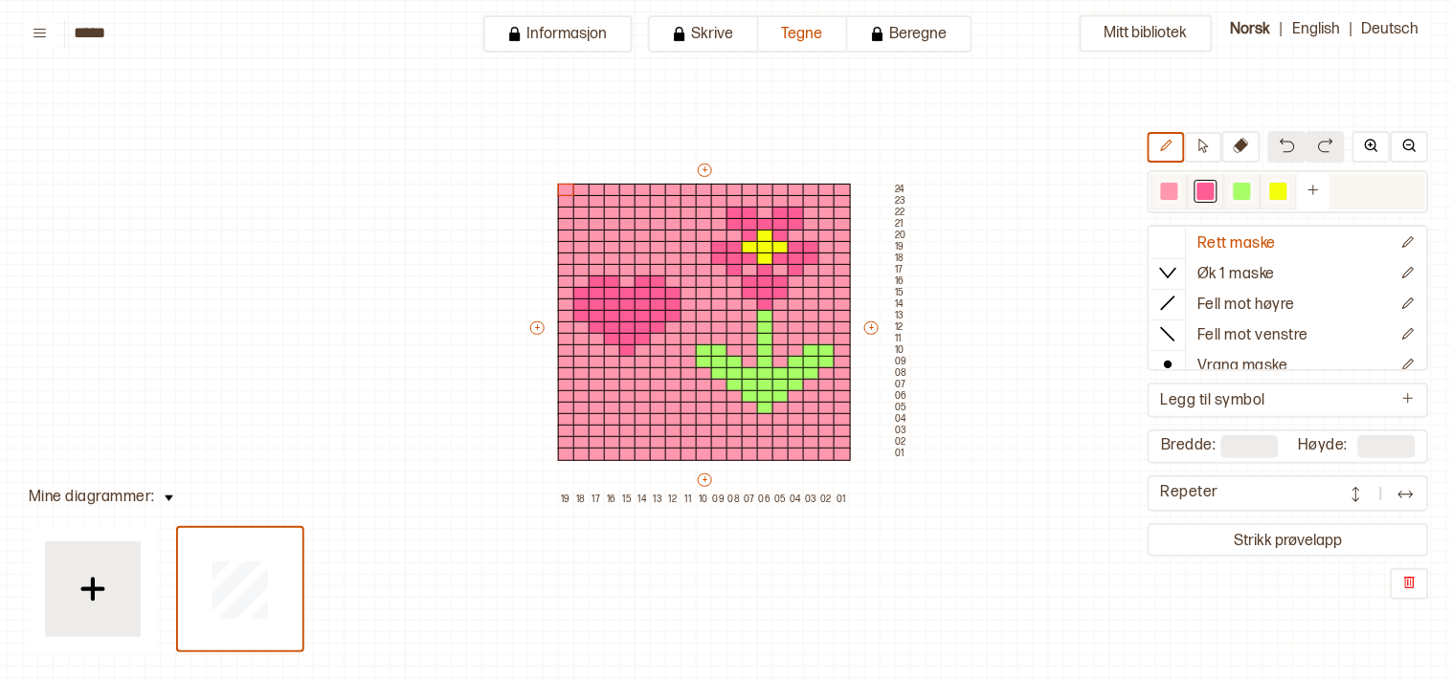
click at [1251, 191] on div at bounding box center [1241, 191] width 17 height 17
click at [809, 383] on div at bounding box center [811, 385] width 17 height 13
click at [796, 392] on div at bounding box center [796, 396] width 17 height 13
click at [714, 379] on div at bounding box center [719, 385] width 17 height 13
click at [742, 390] on div at bounding box center [750, 396] width 17 height 13
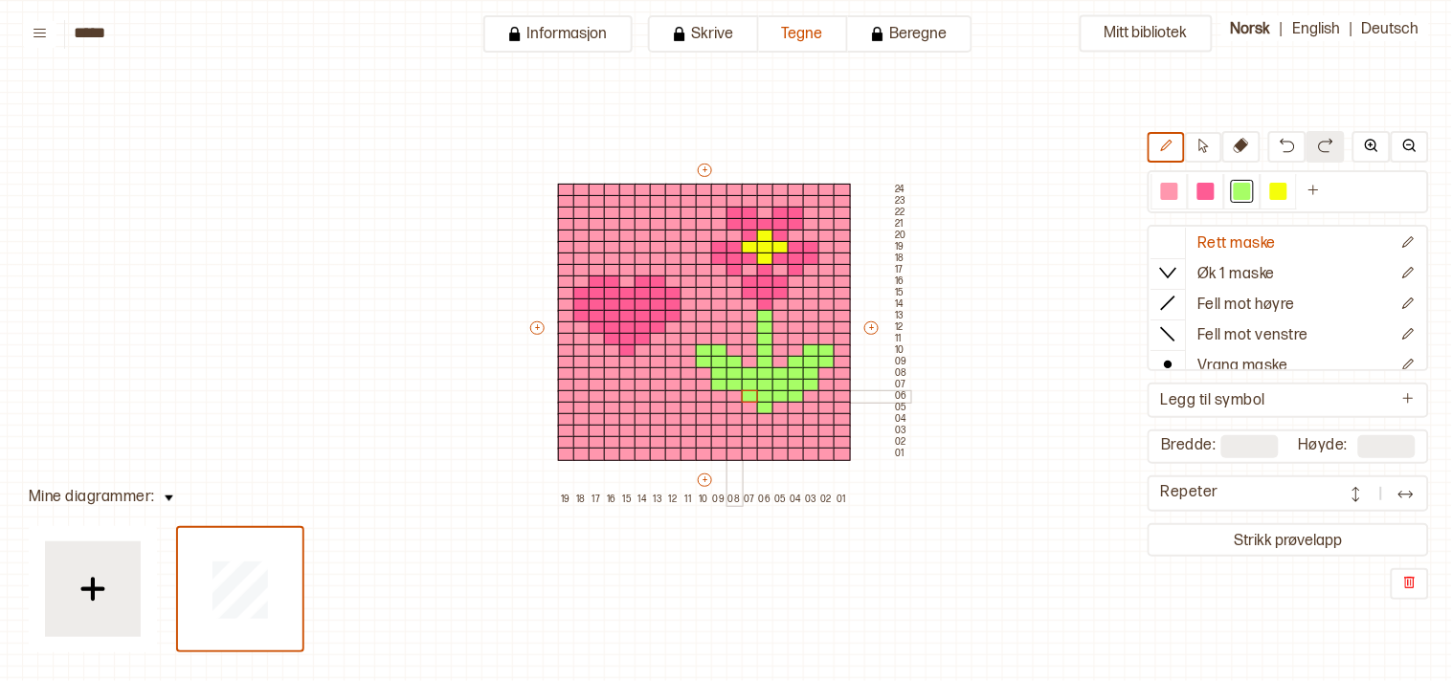
click at [737, 394] on div at bounding box center [734, 396] width 17 height 13
click at [826, 338] on div at bounding box center [826, 339] width 17 height 13
click at [702, 336] on div at bounding box center [704, 339] width 17 height 13
click at [821, 335] on div at bounding box center [826, 339] width 17 height 13
click at [699, 337] on div at bounding box center [704, 339] width 17 height 13
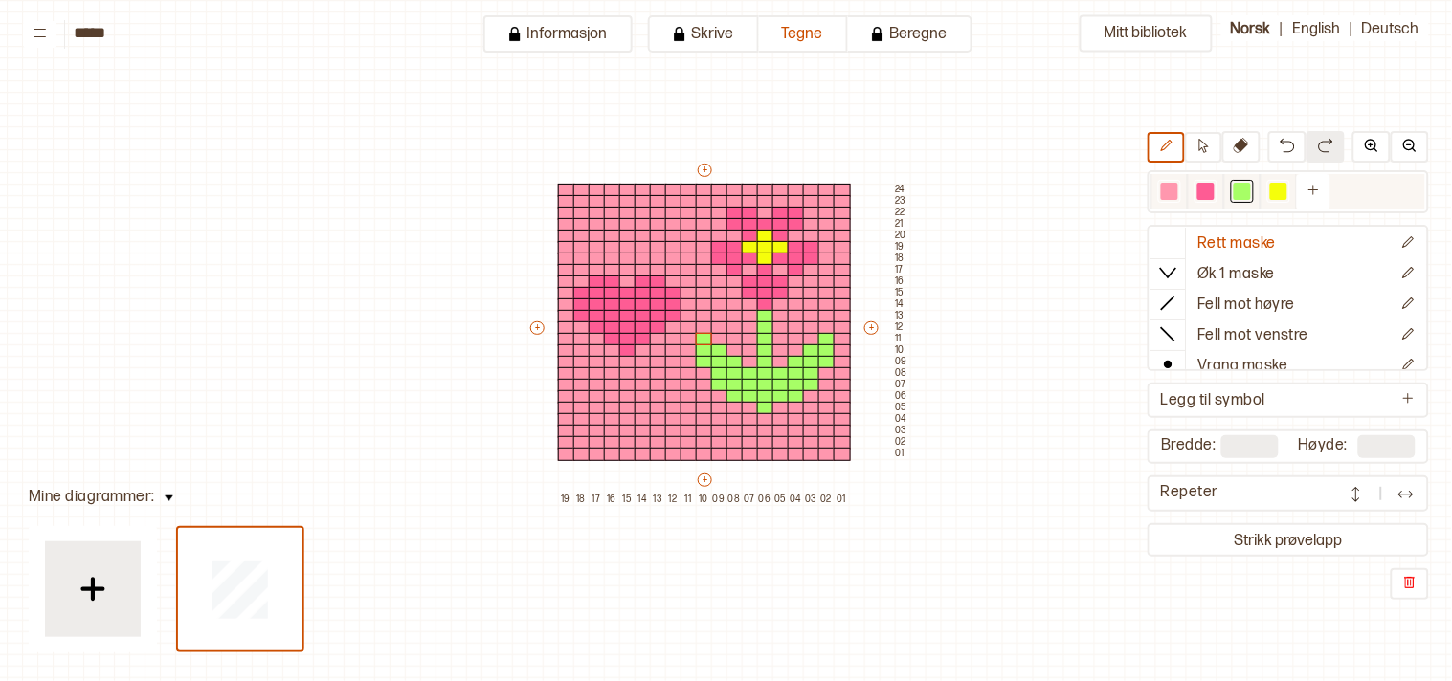
click at [1178, 188] on div at bounding box center [1169, 191] width 17 height 17
click at [700, 335] on div at bounding box center [704, 339] width 17 height 13
click at [825, 333] on div at bounding box center [826, 339] width 17 height 13
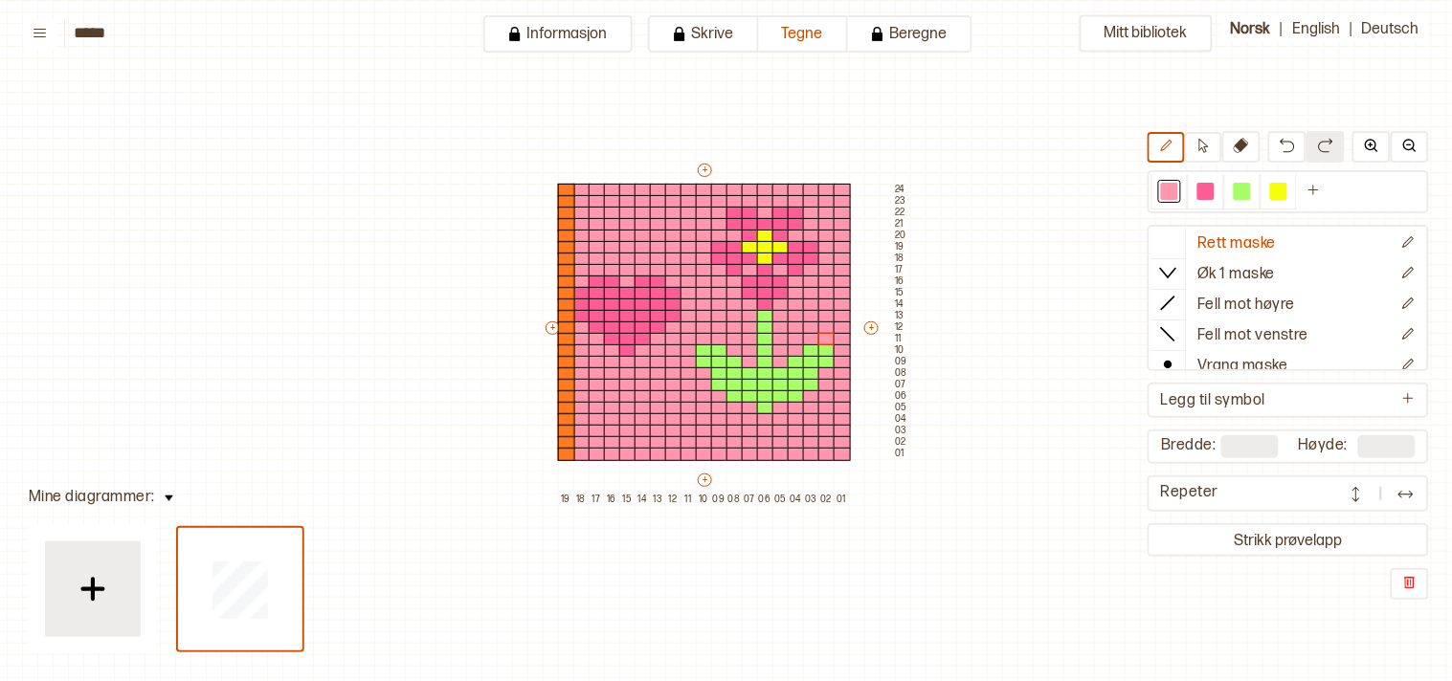
type input "**"
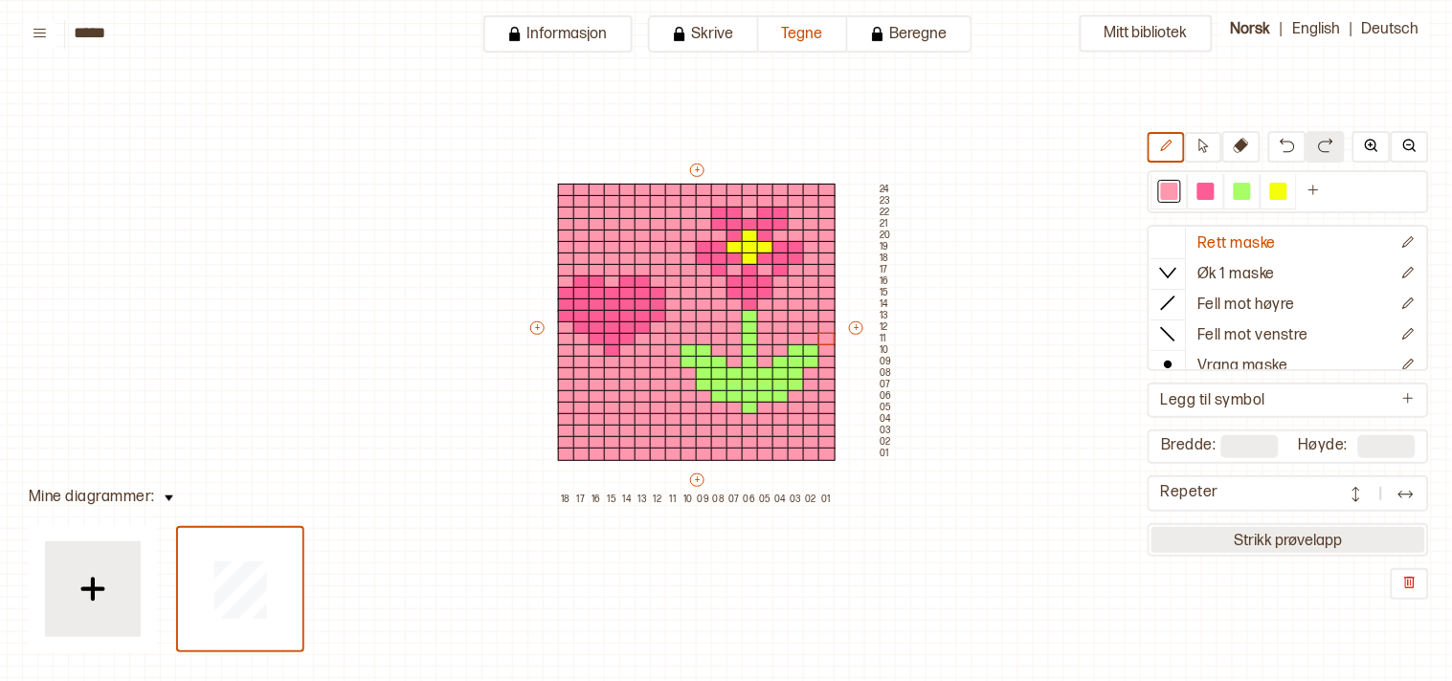
click at [1317, 533] on button "Strikk prøvelapp" at bounding box center [1288, 540] width 274 height 26
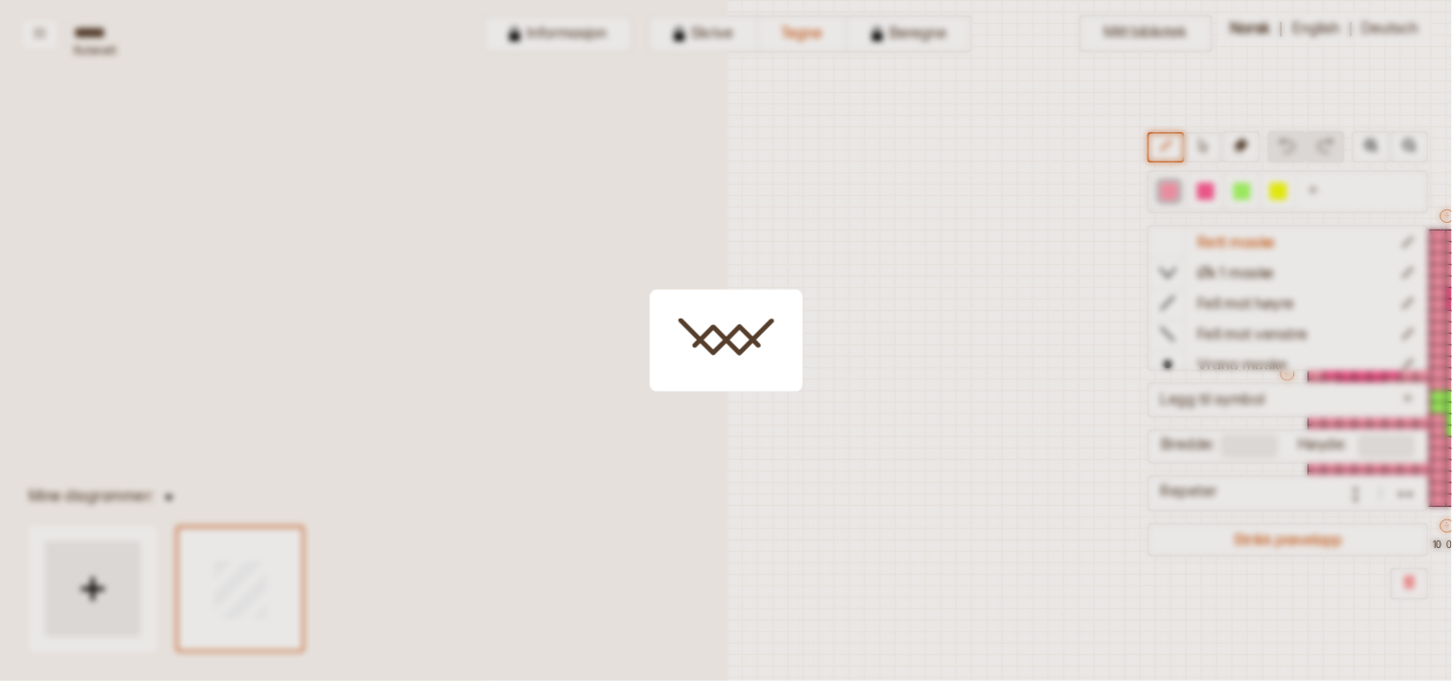
scroll to position [46, 563]
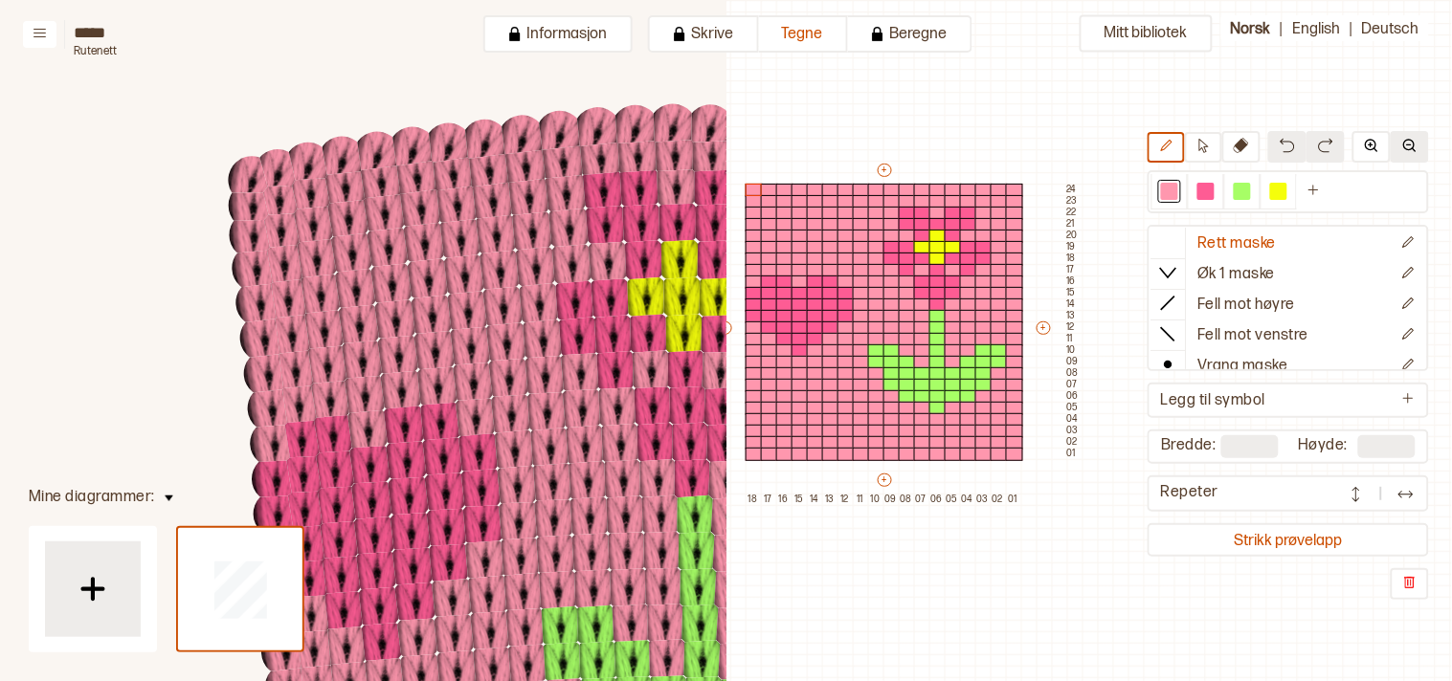
click at [1416, 140] on img at bounding box center [1409, 145] width 15 height 15
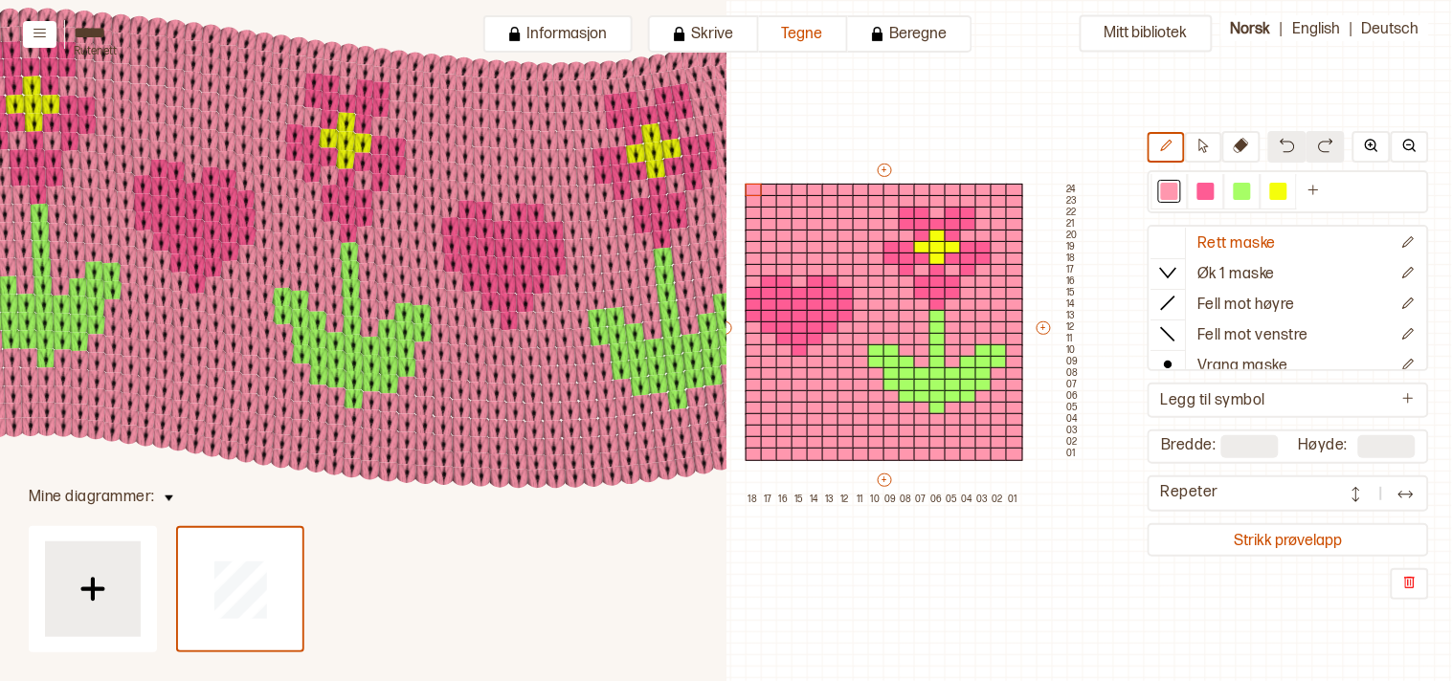
scroll to position [385, 1044]
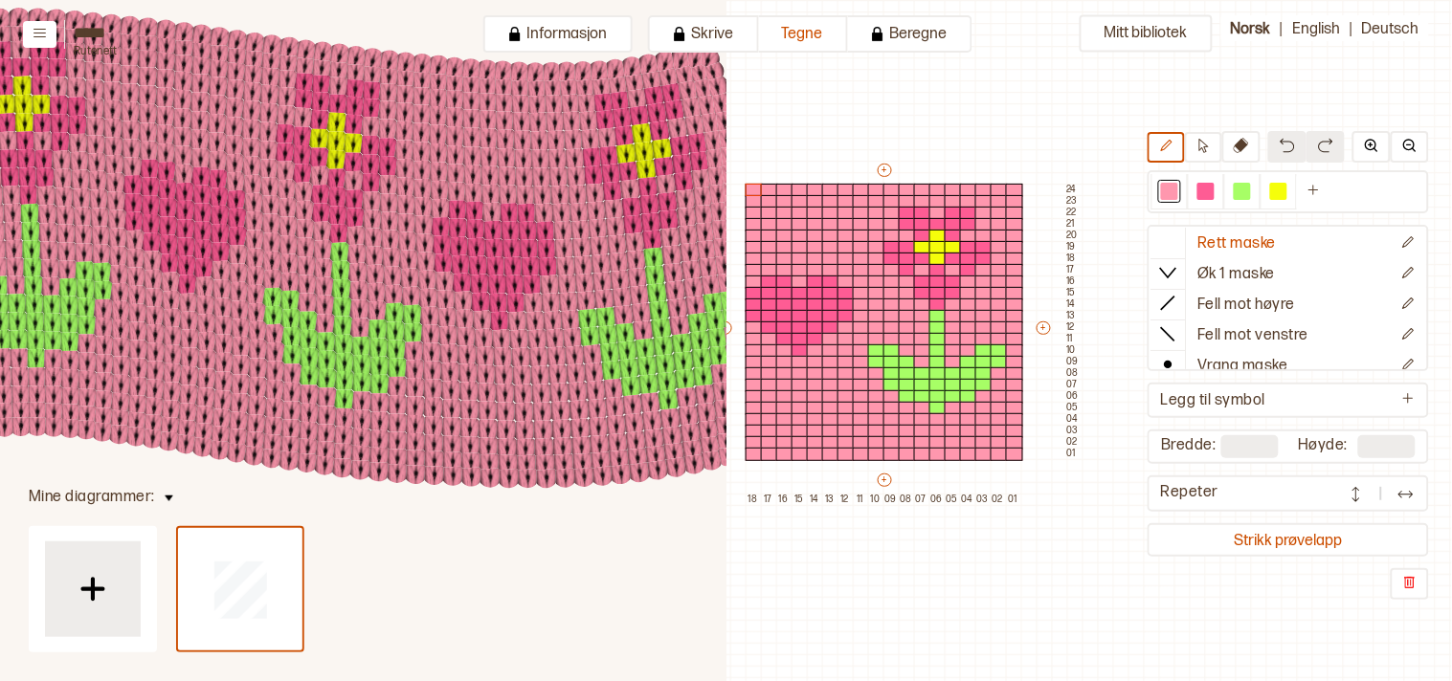
click at [612, 570] on icon at bounding box center [407, 296] width 2903 height 1363
click at [1287, 530] on button "Strikk prøvelapp" at bounding box center [1288, 540] width 274 height 26
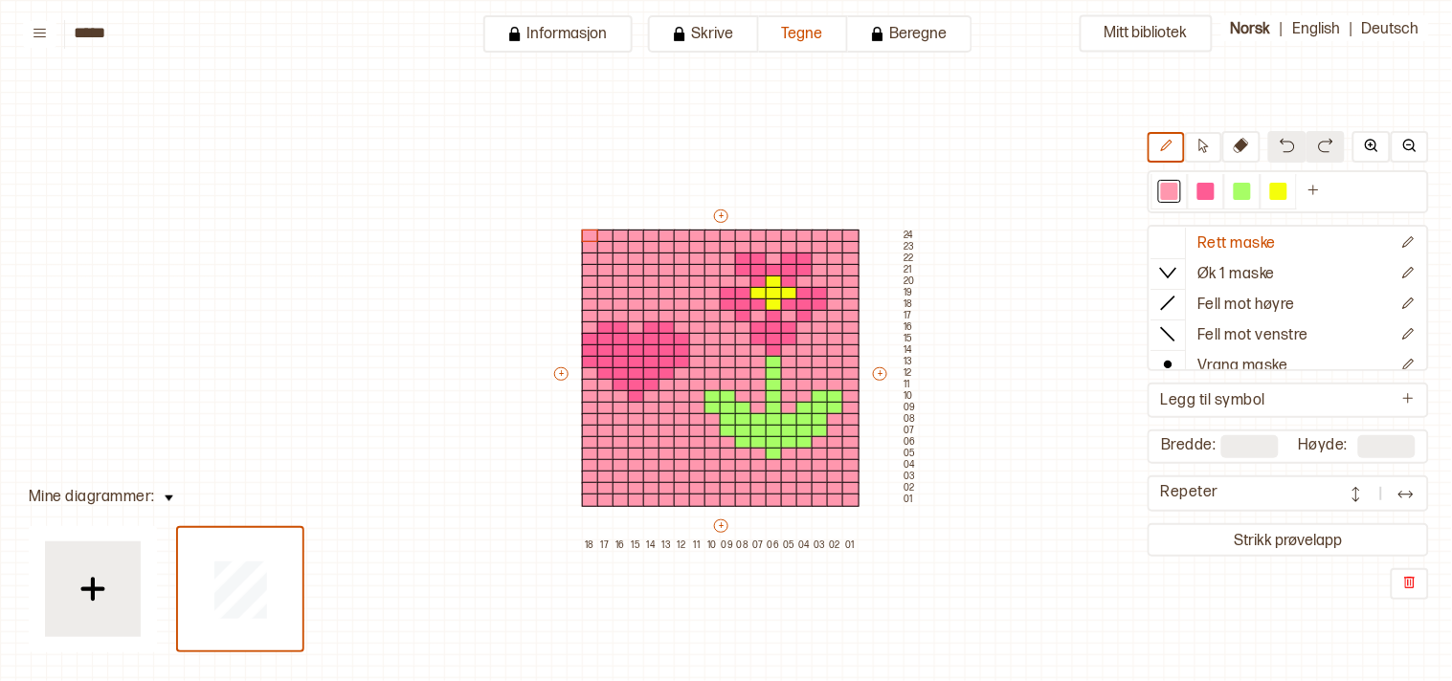
scroll to position [46, 16]
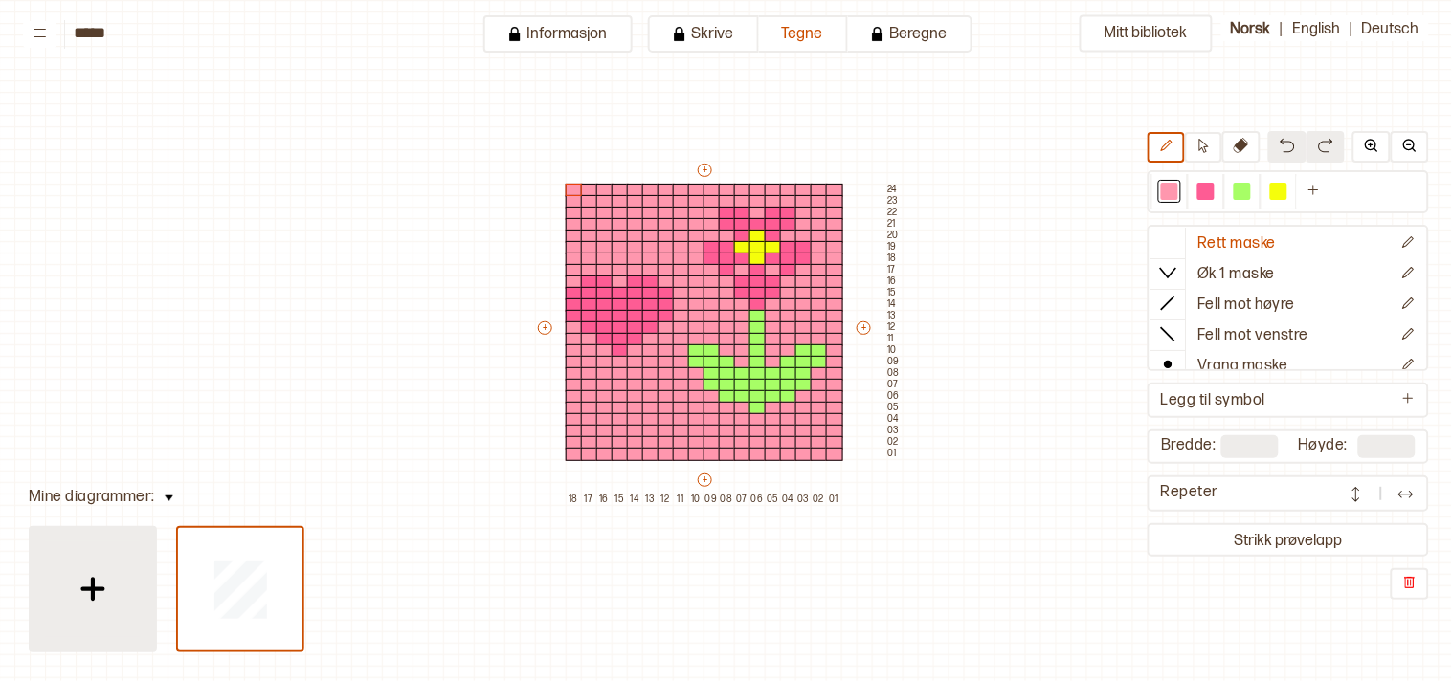
click at [92, 575] on img at bounding box center [93, 590] width 48 height 48
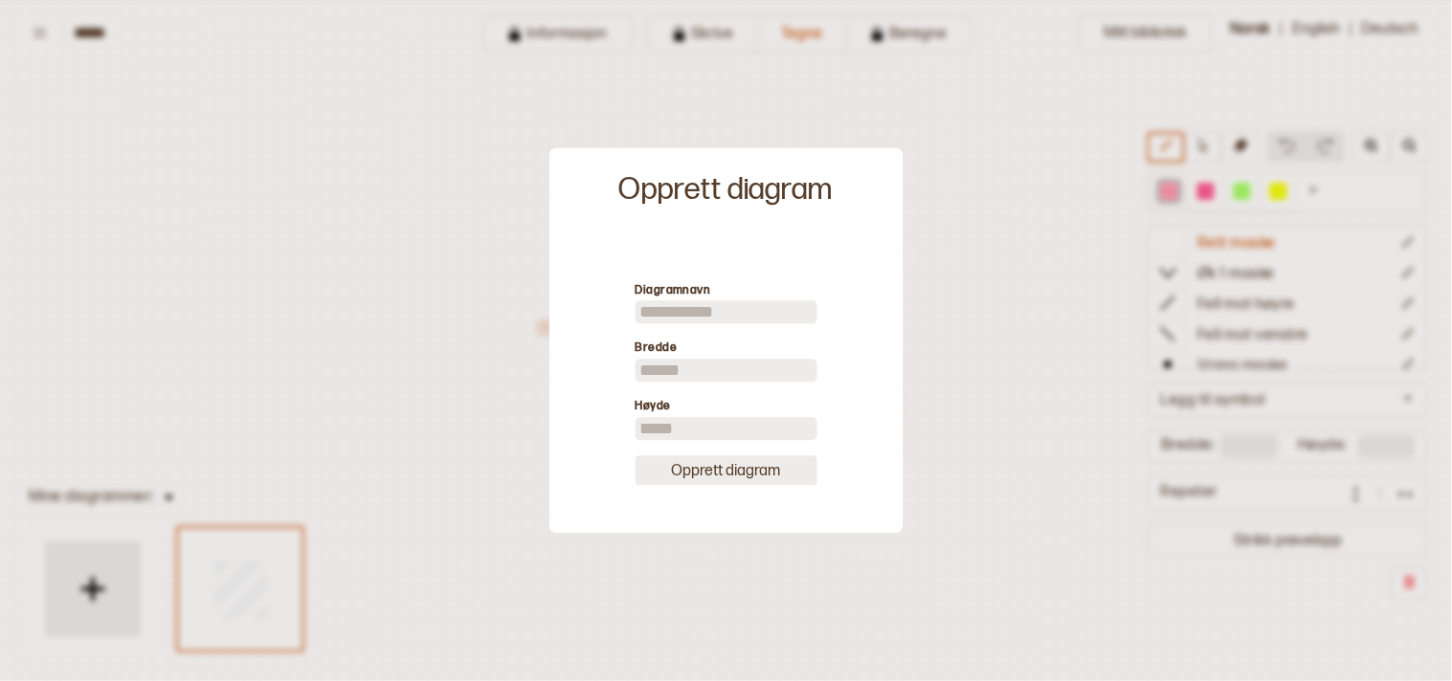
click at [689, 475] on button "Opprett diagram" at bounding box center [726, 470] width 182 height 30
type input "**"
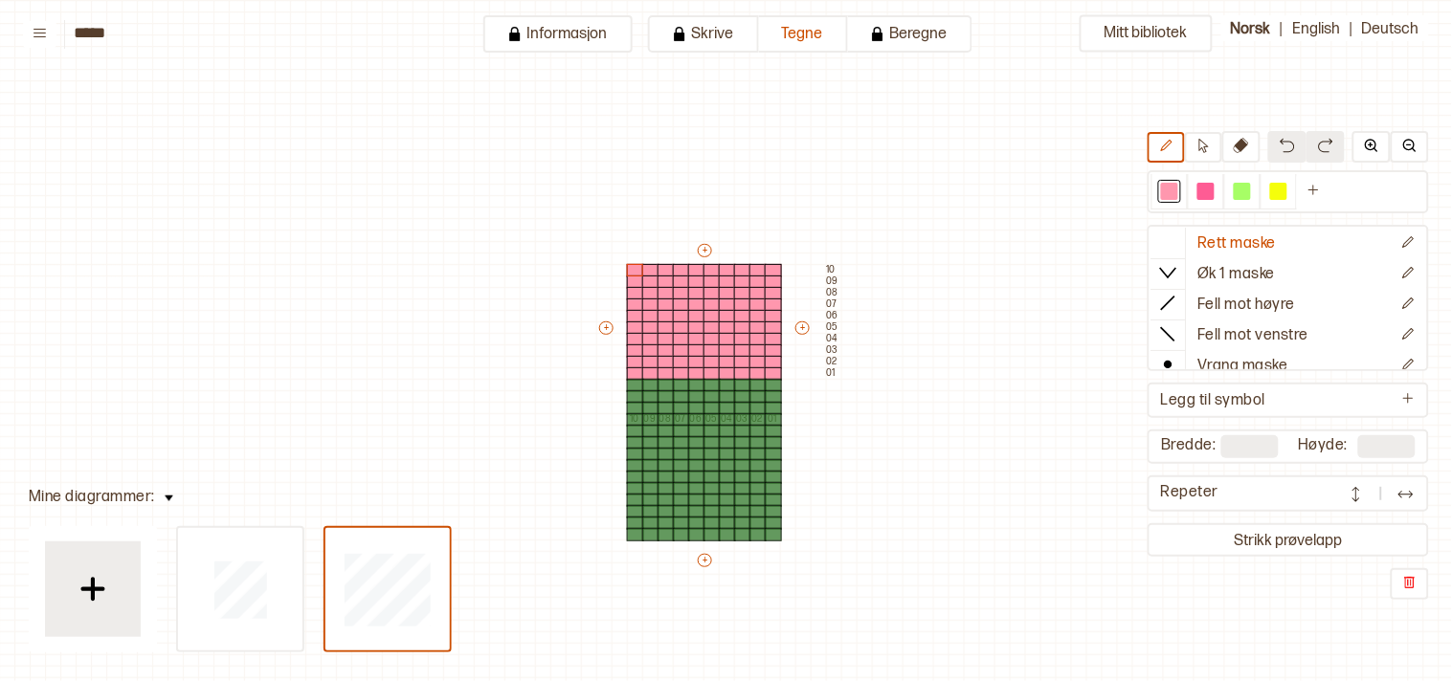
type input "**"
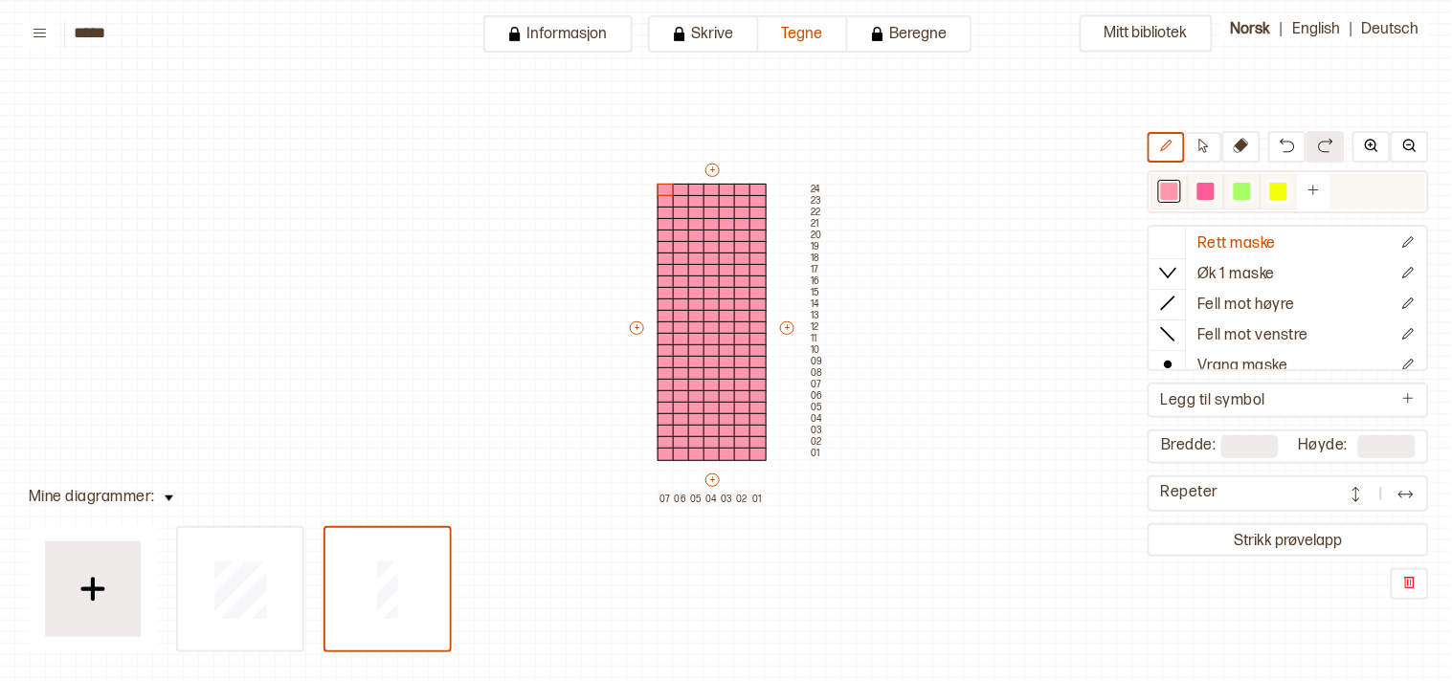
click at [1214, 188] on div at bounding box center [1205, 191] width 17 height 17
drag, startPoint x: 710, startPoint y: 379, endPoint x: 711, endPoint y: 436, distance: 57.4
click at [711, 436] on div "+ + + + 07 06 05 04 03 02 01 24 23 22 21 20 19 18 17 16 15 14 13 12 11 10 09 08…" at bounding box center [726, 333] width 199 height 344
click at [690, 368] on div at bounding box center [696, 373] width 17 height 13
click at [679, 369] on div at bounding box center [681, 373] width 17 height 13
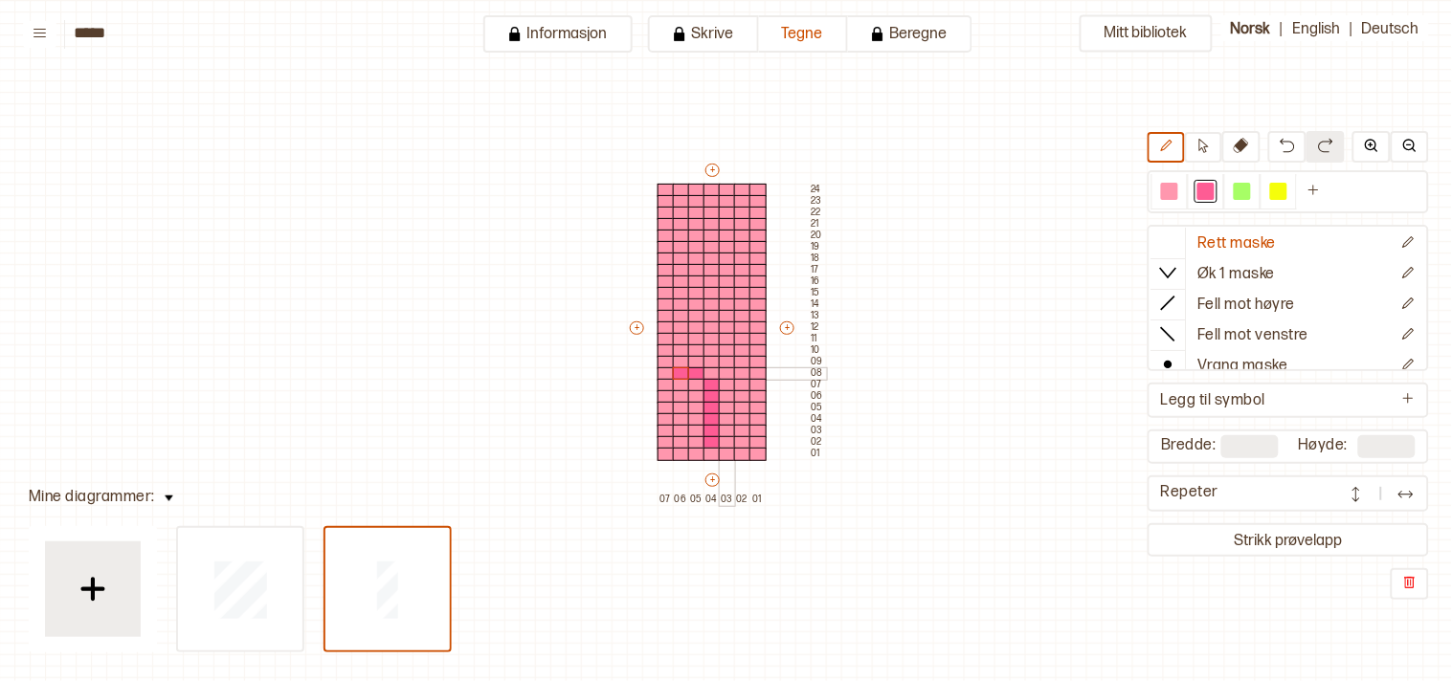
click at [729, 369] on div at bounding box center [727, 373] width 17 height 13
click at [741, 370] on div at bounding box center [742, 373] width 17 height 13
type input "*"
drag, startPoint x: 756, startPoint y: 383, endPoint x: 752, endPoint y: 393, distance: 11.2
click at [752, 393] on div "+ + + + 08 07 06 05 04 03 02 01 24 23 22 21 20 19 18 17 16 15 14 13 12 11 10 09…" at bounding box center [718, 333] width 214 height 344
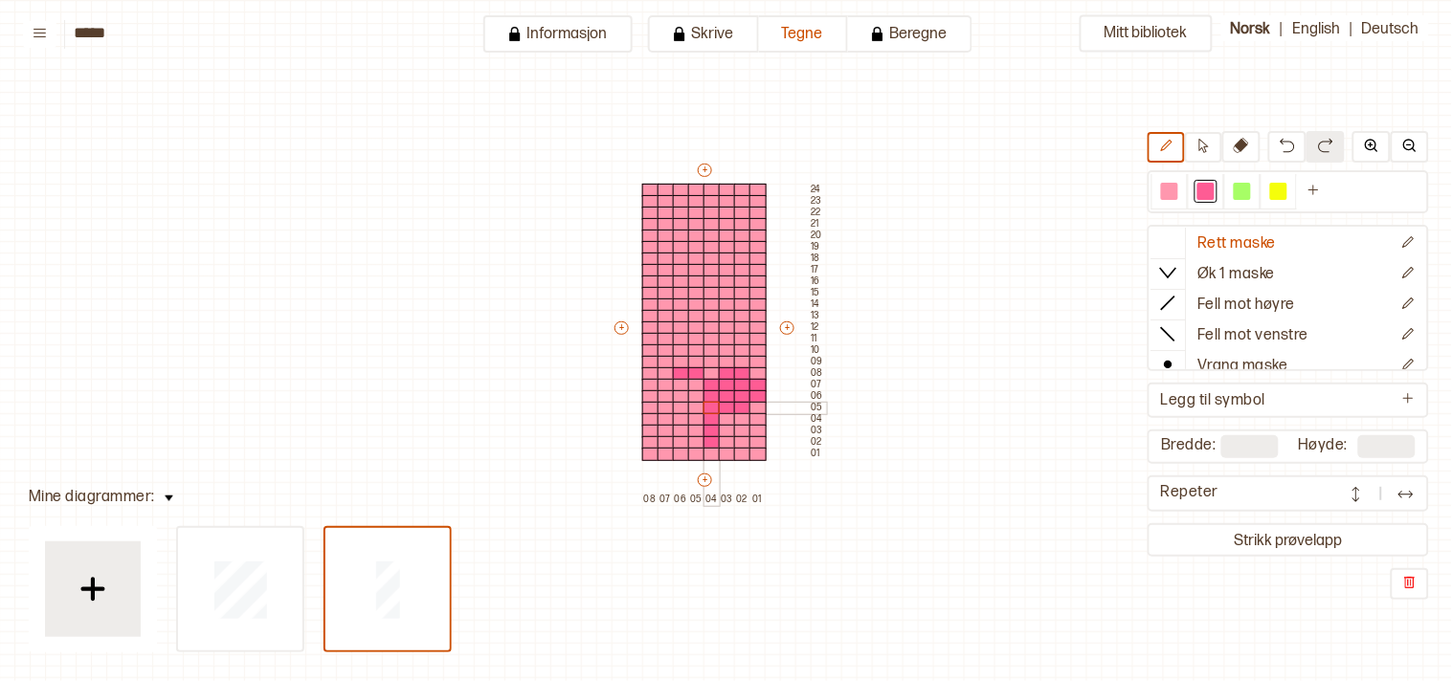
drag, startPoint x: 743, startPoint y: 403, endPoint x: 716, endPoint y: 407, distance: 27.1
click at [716, 407] on div "+ + + + 08 07 06 05 04 03 02 01 24 23 22 21 20 19 18 17 16 15 14 13 12 11 10 09…" at bounding box center [718, 333] width 214 height 344
click at [724, 415] on div at bounding box center [727, 419] width 17 height 13
click at [722, 428] on div at bounding box center [727, 431] width 17 height 13
click at [740, 417] on div at bounding box center [742, 419] width 17 height 13
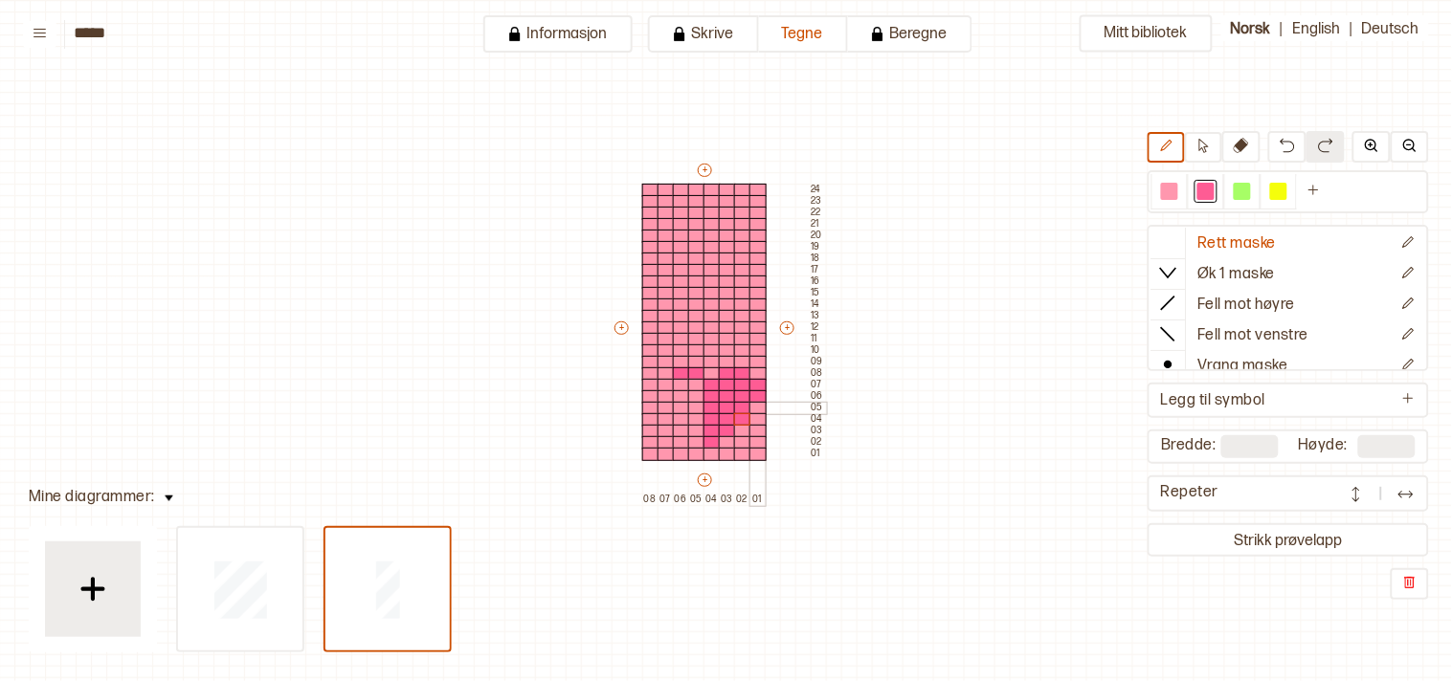
click at [760, 406] on div at bounding box center [757, 408] width 17 height 13
drag, startPoint x: 697, startPoint y: 385, endPoint x: 695, endPoint y: 431, distance: 46.0
click at [695, 431] on div "+ + + + 08 07 06 05 04 03 02 01 24 23 22 21 20 19 18 17 16 15 14 13 12 11 10 09…" at bounding box center [718, 333] width 214 height 344
drag, startPoint x: 677, startPoint y: 378, endPoint x: 681, endPoint y: 423, distance: 45.1
click at [681, 423] on div "+ + + + 08 07 06 05 04 03 02 01 24 23 22 21 20 19 18 17 16 15 14 13 12 11 10 09…" at bounding box center [718, 333] width 214 height 344
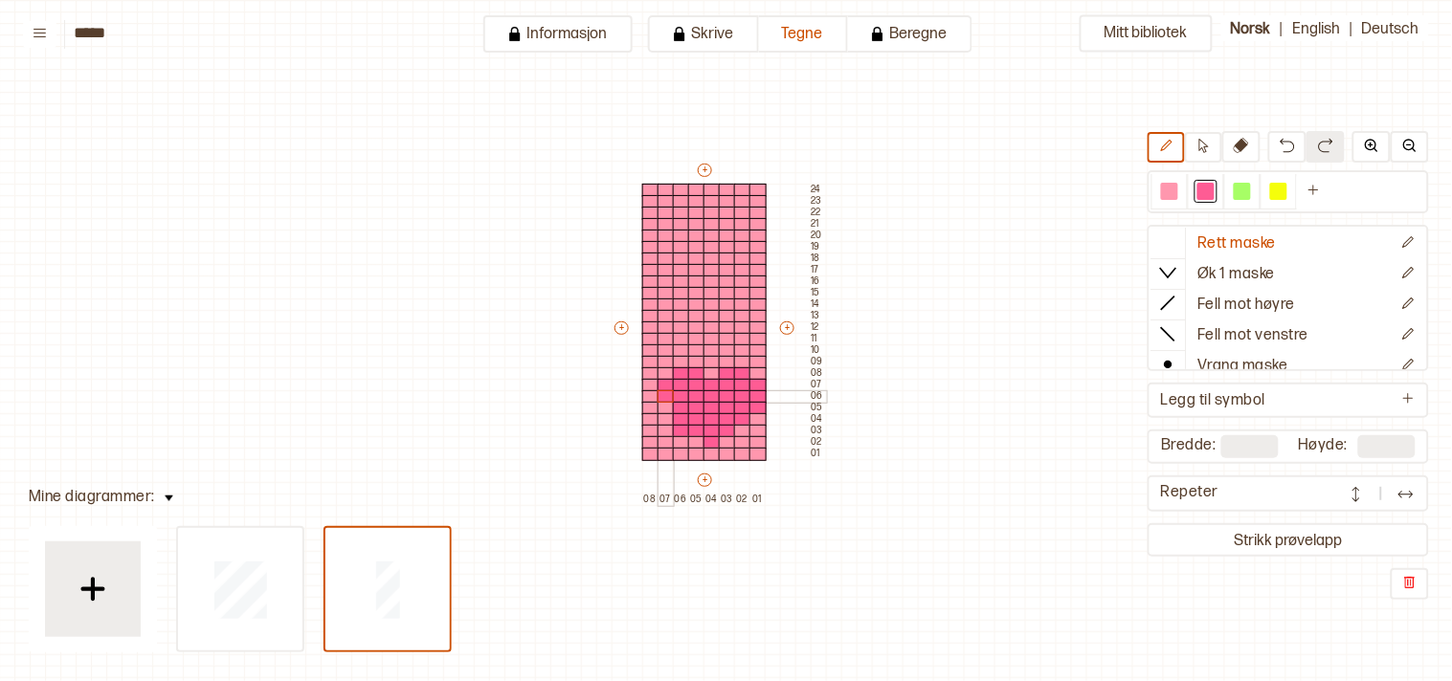
drag, startPoint x: 664, startPoint y: 383, endPoint x: 661, endPoint y: 398, distance: 15.6
click at [661, 398] on div "+ + + + 08 07 06 05 04 03 02 01 24 23 22 21 20 19 18 17 16 15 14 13 12 11 10 09…" at bounding box center [718, 333] width 214 height 344
drag, startPoint x: 661, startPoint y: 407, endPoint x: 647, endPoint y: 379, distance: 31.2
click at [648, 390] on div at bounding box center [650, 396] width 17 height 13
click at [648, 397] on div at bounding box center [650, 396] width 17 height 13
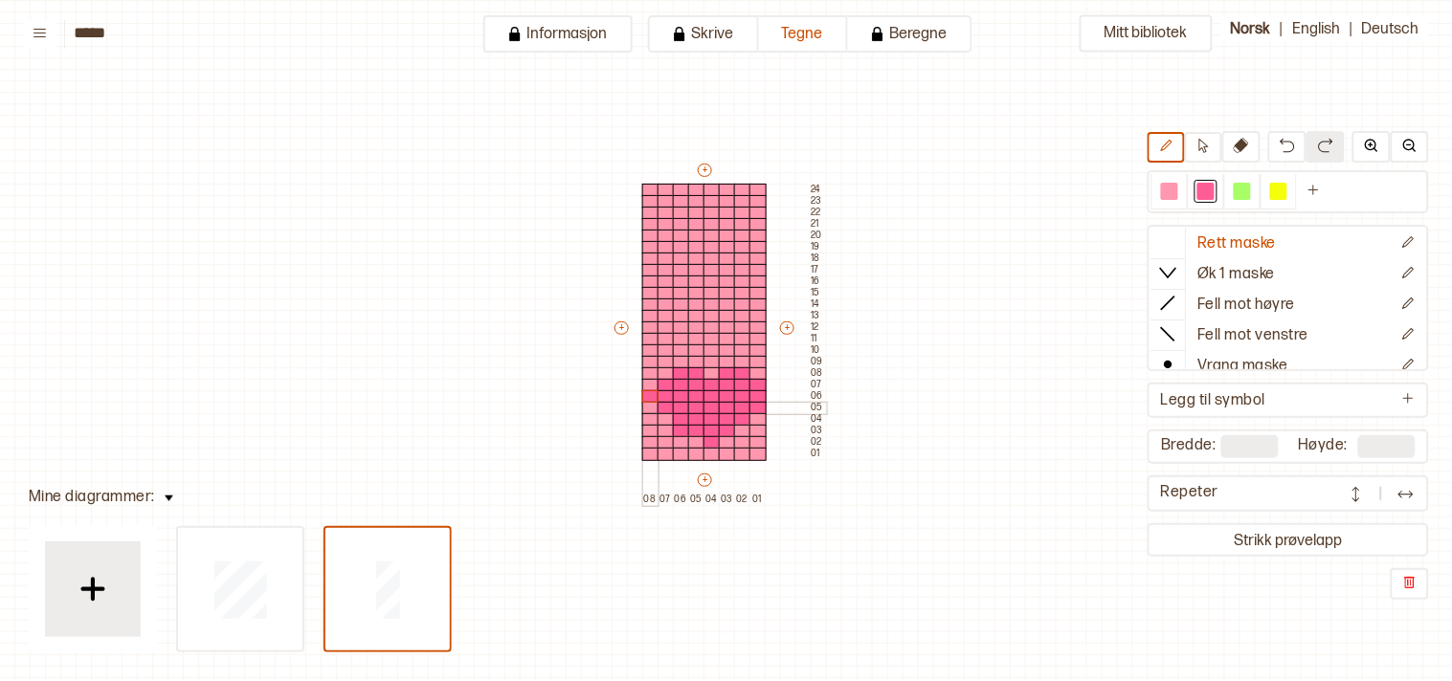
click at [648, 404] on div at bounding box center [650, 408] width 17 height 13
drag, startPoint x: 1182, startPoint y: 192, endPoint x: 560, endPoint y: 534, distance: 709.6
click at [676, 429] on div at bounding box center [681, 431] width 17 height 13
click at [677, 427] on div at bounding box center [681, 431] width 17 height 13
click at [1174, 185] on div at bounding box center [1169, 191] width 17 height 17
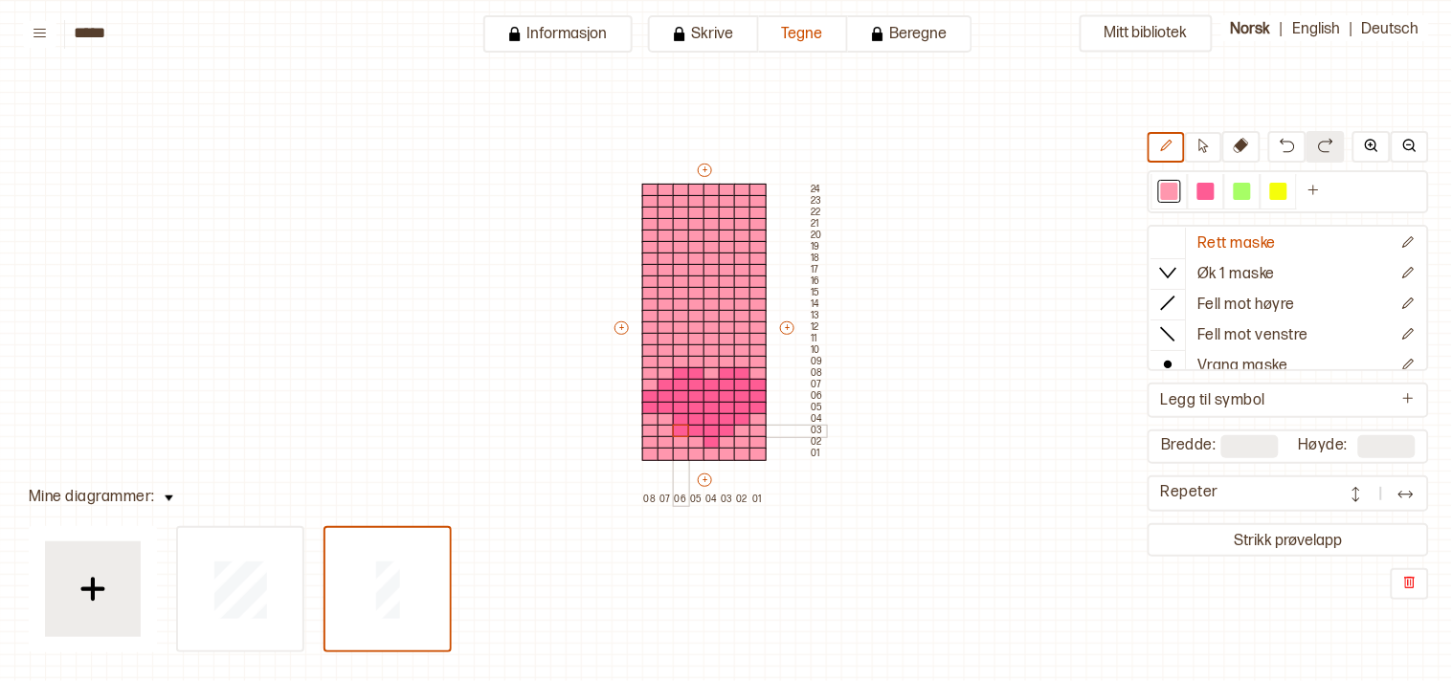
click at [676, 428] on div at bounding box center [681, 431] width 17 height 13
click at [647, 409] on div "+ + + + 08 07 06 05 04 03 02 01 24 23 22 21 20 19 18 17 16 15 14 13 12 11 10 09…" at bounding box center [718, 333] width 214 height 344
drag, startPoint x: 1254, startPoint y: 134, endPoint x: 761, endPoint y: 299, distance: 520.5
drag, startPoint x: 757, startPoint y: 186, endPoint x: 757, endPoint y: 255, distance: 69.9
drag, startPoint x: 1250, startPoint y: 145, endPoint x: 1271, endPoint y: 112, distance: 39.6
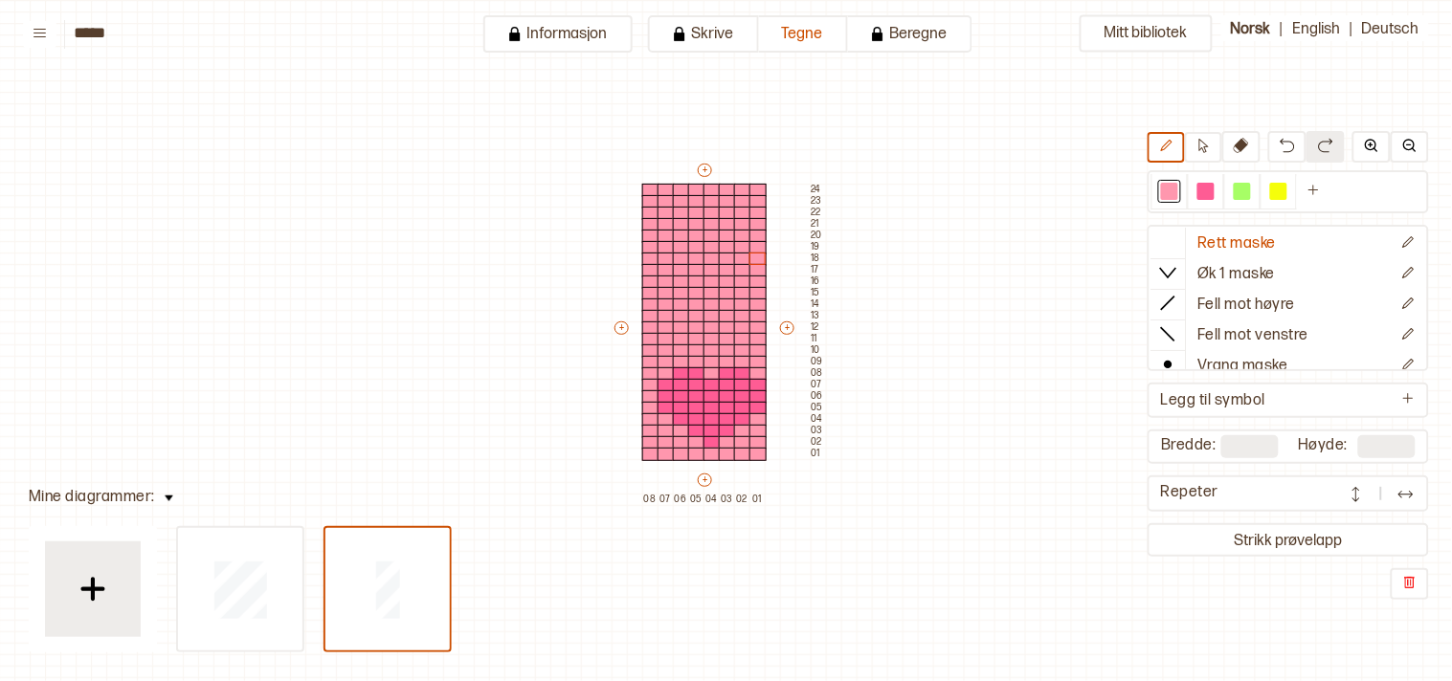
click at [1275, 110] on div "Mitt bibliotek Rett maske Øk 1 maske Fell mot høyre Fell mot venstre Vrang mask…" at bounding box center [1435, 635] width 2903 height 1363
click at [1246, 144] on icon at bounding box center [1240, 145] width 15 height 15
drag, startPoint x: 756, startPoint y: 185, endPoint x: 756, endPoint y: 347, distance: 162.7
click at [756, 347] on div "+ + + + 08 07 06 05 04 03 02 01 24 23 22 21 20 19 18 17 16 15 14 13 12 11 10 09…" at bounding box center [718, 333] width 214 height 344
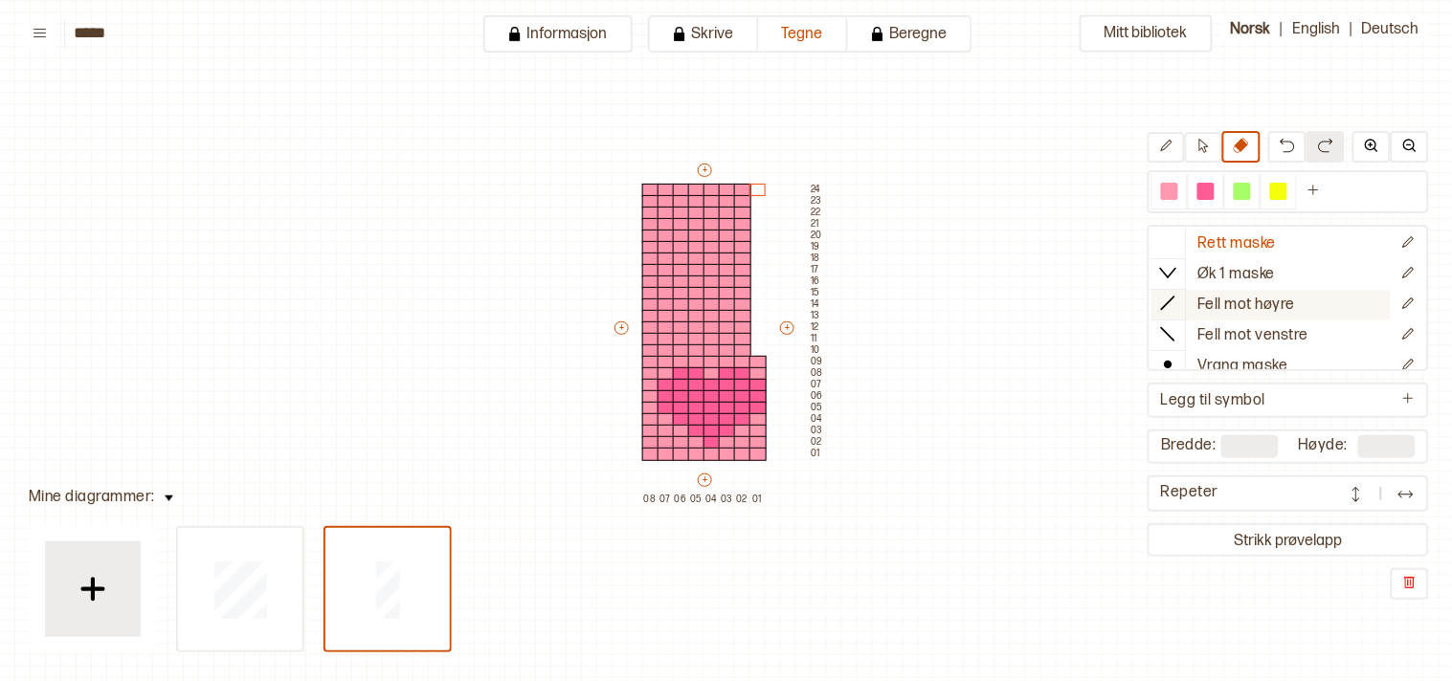
click at [1178, 299] on icon at bounding box center [1168, 303] width 19 height 19
click at [740, 348] on div at bounding box center [742, 350] width 17 height 13
click at [1172, 146] on icon at bounding box center [1166, 145] width 11 height 11
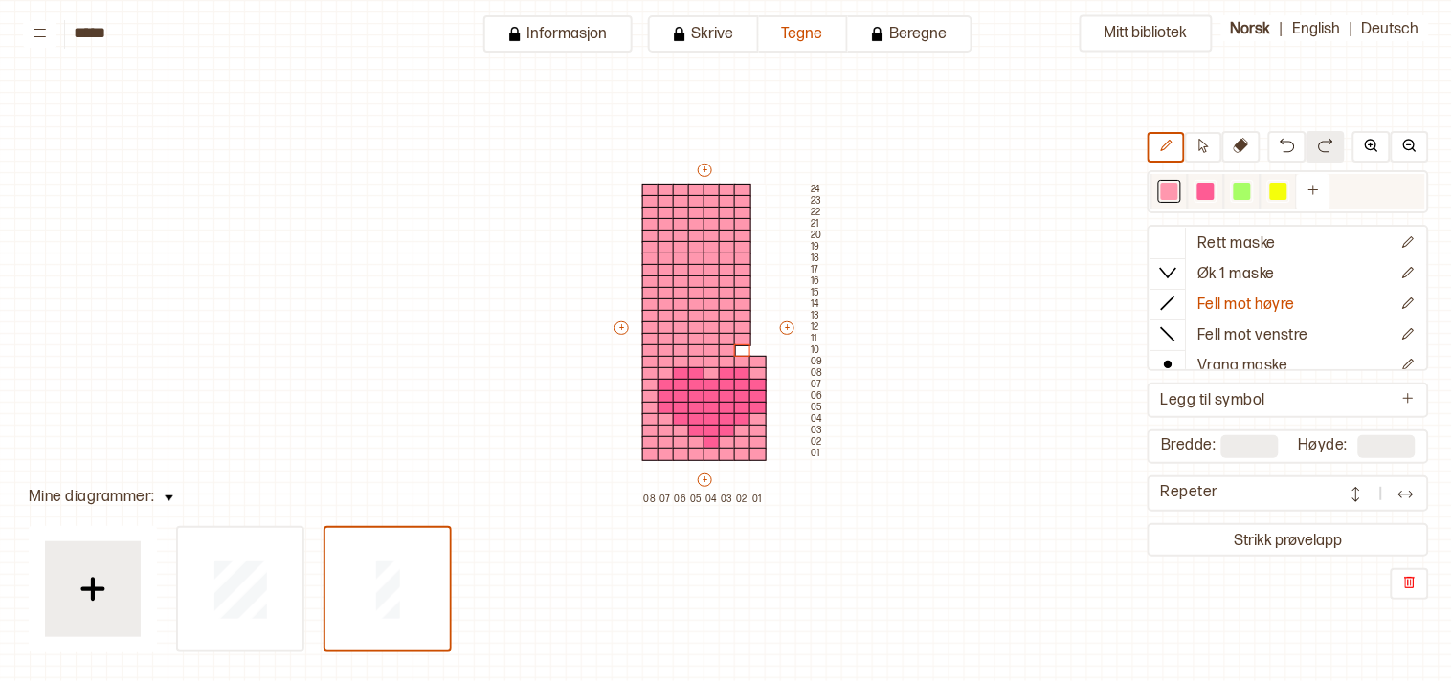
click at [1178, 197] on div at bounding box center [1169, 191] width 17 height 17
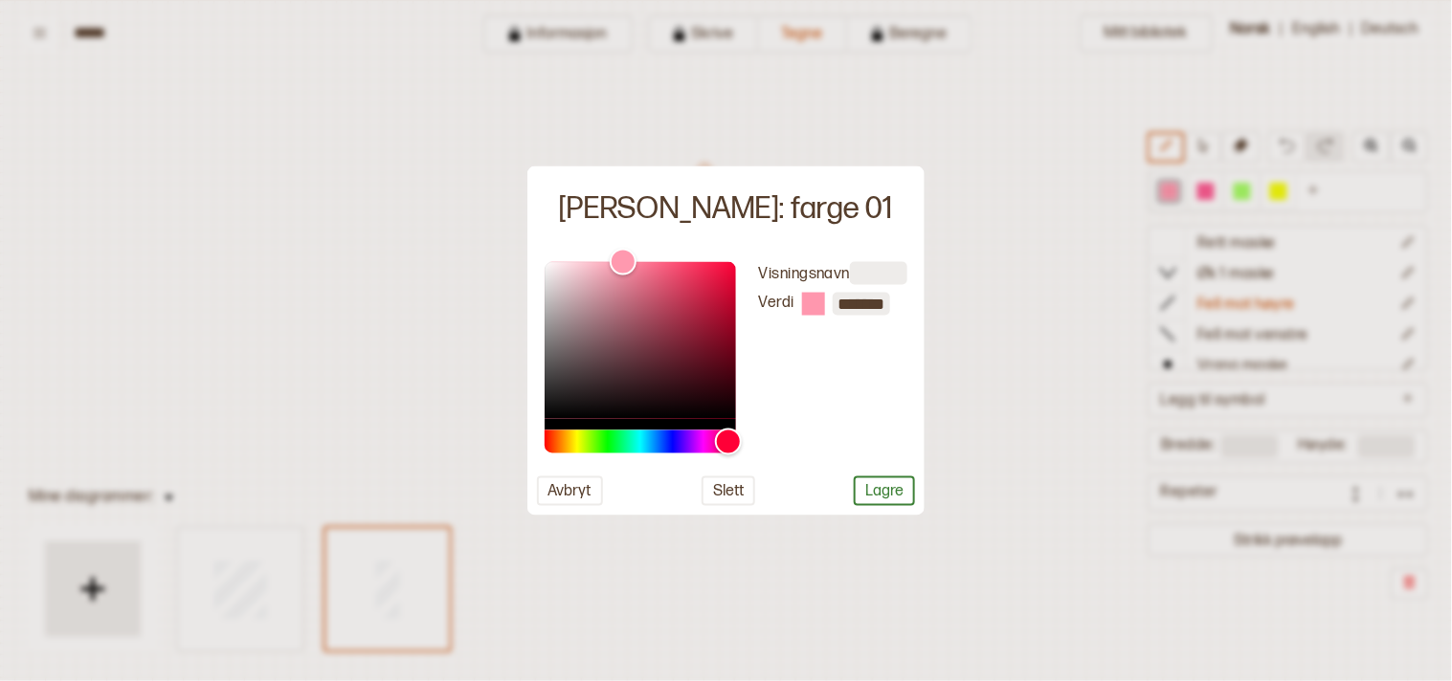
click at [1035, 460] on div at bounding box center [726, 340] width 1452 height 681
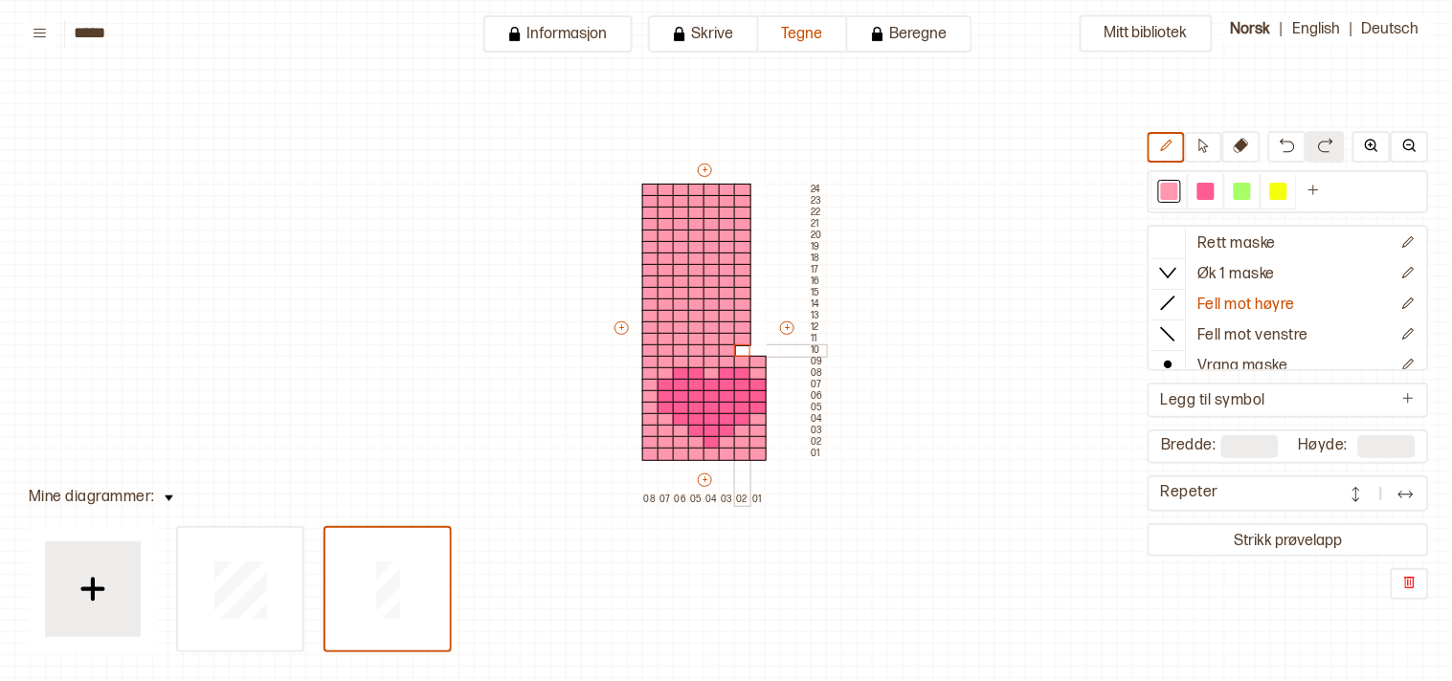
click at [738, 349] on div at bounding box center [742, 350] width 17 height 13
click at [1251, 187] on div at bounding box center [1241, 191] width 17 height 17
click at [712, 335] on div "+ + + + 08 07 06 05 04 03 02 01 24 23 22 21 20 19 18 17 16 15 14 13 12 11 10 09…" at bounding box center [718, 333] width 214 height 344
click at [1287, 243] on button "Rett maske" at bounding box center [1271, 244] width 240 height 31
drag, startPoint x: 709, startPoint y: 295, endPoint x: 711, endPoint y: 338, distance: 43.1
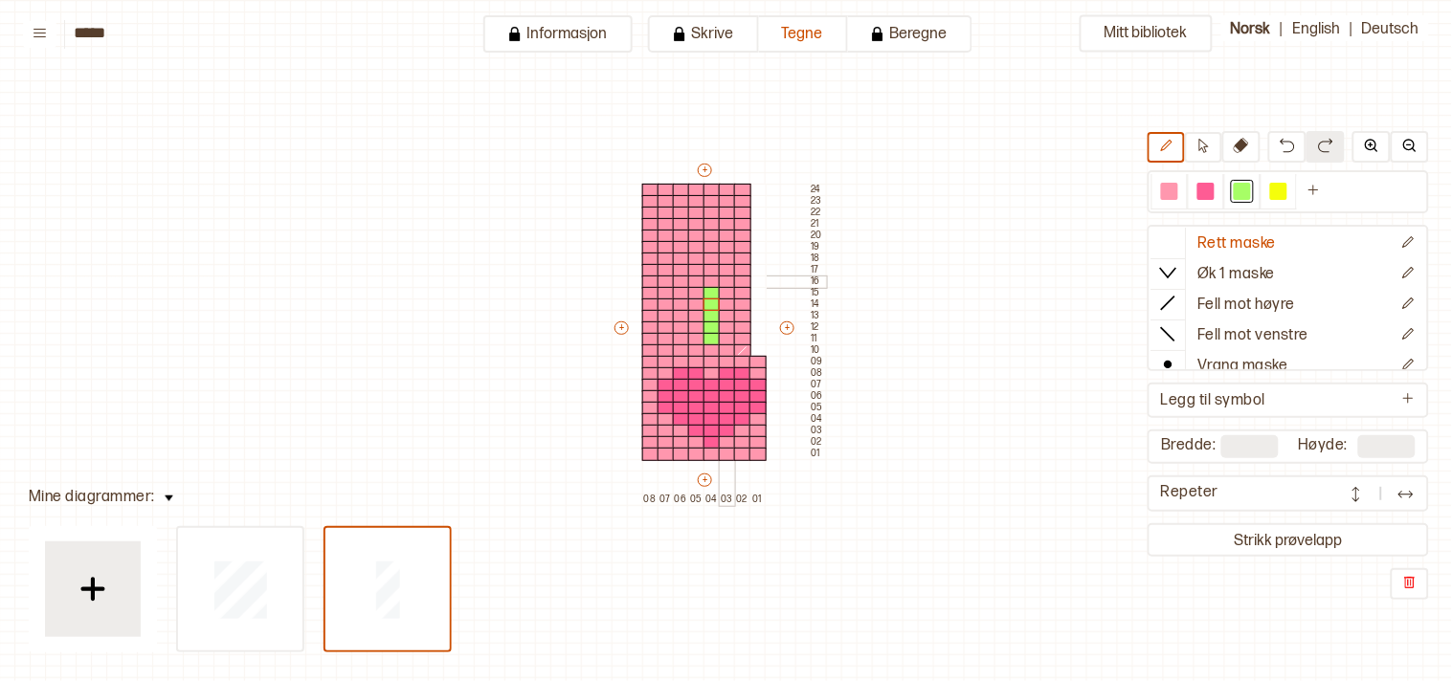
click at [722, 278] on div at bounding box center [727, 282] width 17 height 13
click at [727, 291] on div at bounding box center [727, 293] width 17 height 13
click at [735, 290] on div at bounding box center [742, 293] width 17 height 13
click at [720, 300] on div at bounding box center [727, 305] width 17 height 13
click at [739, 302] on div at bounding box center [742, 305] width 17 height 13
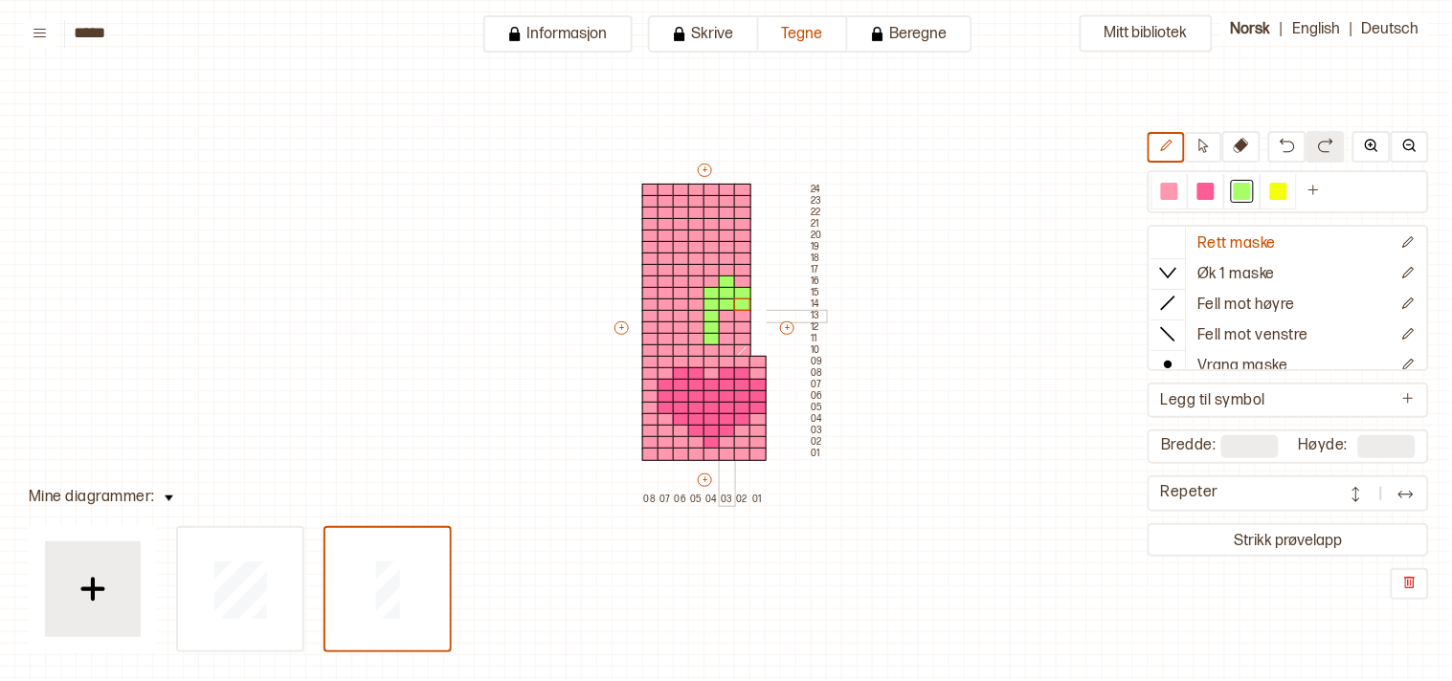
click at [721, 317] on div at bounding box center [727, 316] width 17 height 13
click at [693, 279] on div at bounding box center [696, 282] width 17 height 13
click at [695, 289] on div at bounding box center [696, 293] width 17 height 13
click at [680, 291] on div at bounding box center [681, 293] width 17 height 13
click at [682, 303] on div at bounding box center [681, 305] width 17 height 13
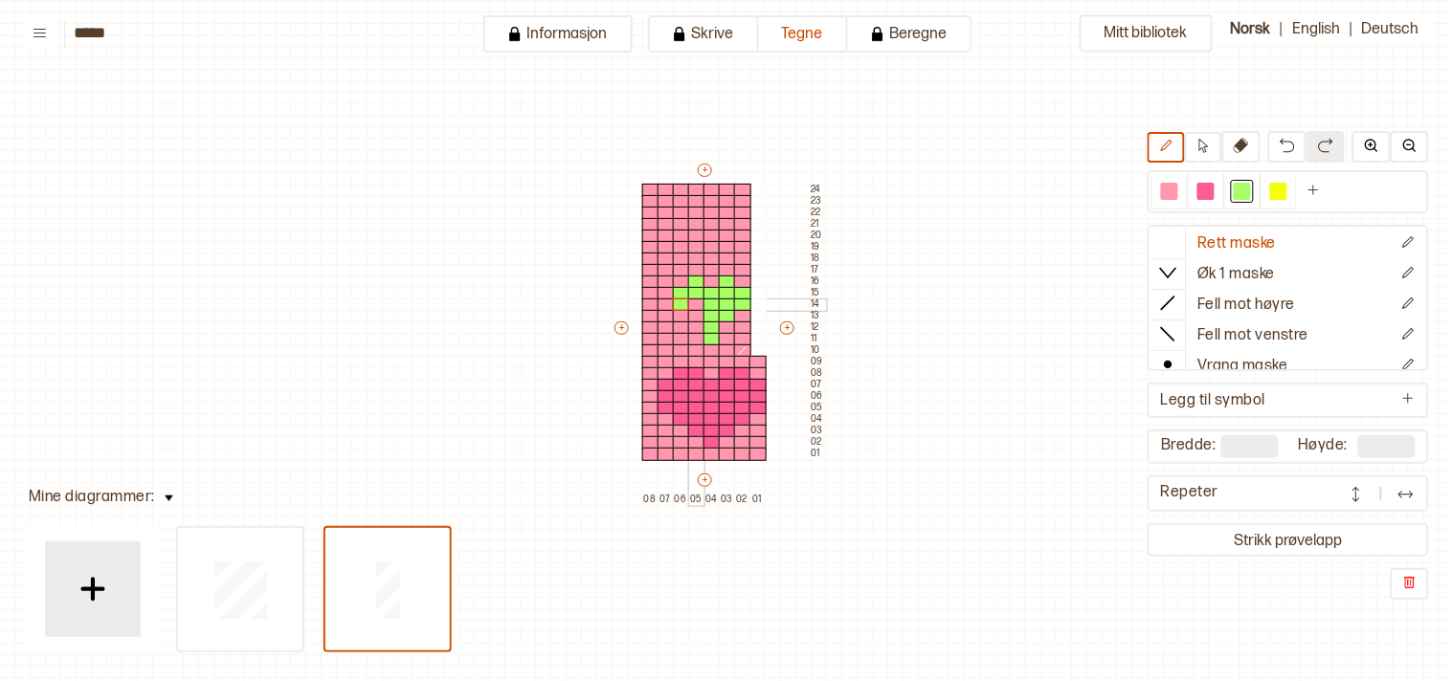
click at [694, 303] on div at bounding box center [696, 305] width 17 height 13
click at [695, 317] on div at bounding box center [696, 316] width 17 height 13
click at [677, 310] on div at bounding box center [681, 316] width 17 height 13
click at [739, 312] on div at bounding box center [742, 316] width 17 height 13
click at [720, 323] on div at bounding box center [727, 328] width 17 height 13
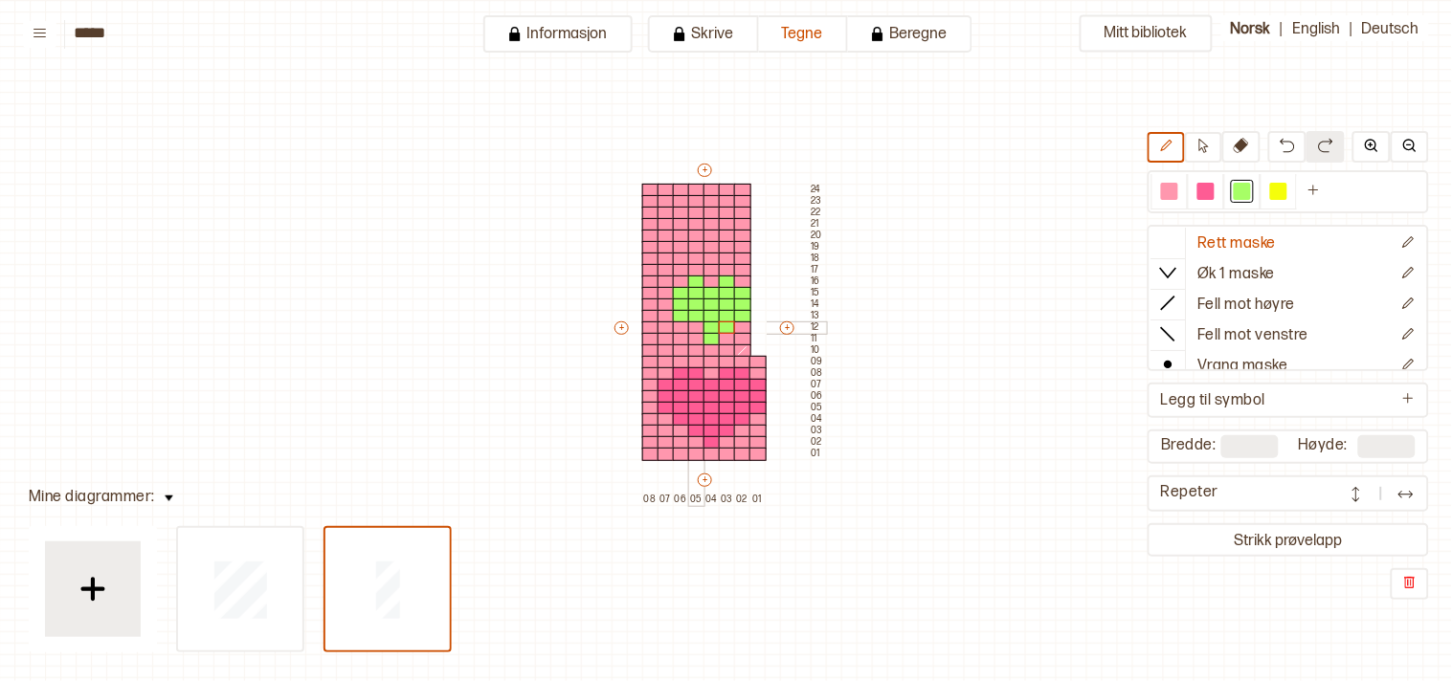
click at [689, 323] on div at bounding box center [696, 328] width 17 height 13
click at [1249, 148] on icon at bounding box center [1240, 145] width 15 height 15
drag, startPoint x: 644, startPoint y: 186, endPoint x: 653, endPoint y: 347, distance: 161.9
click at [653, 347] on div "+ + + + 08 07 06 05 04 03 02 01 24 23 22 21 20 19 18 17 16 15 14 13 12 11 10 09…" at bounding box center [718, 333] width 214 height 344
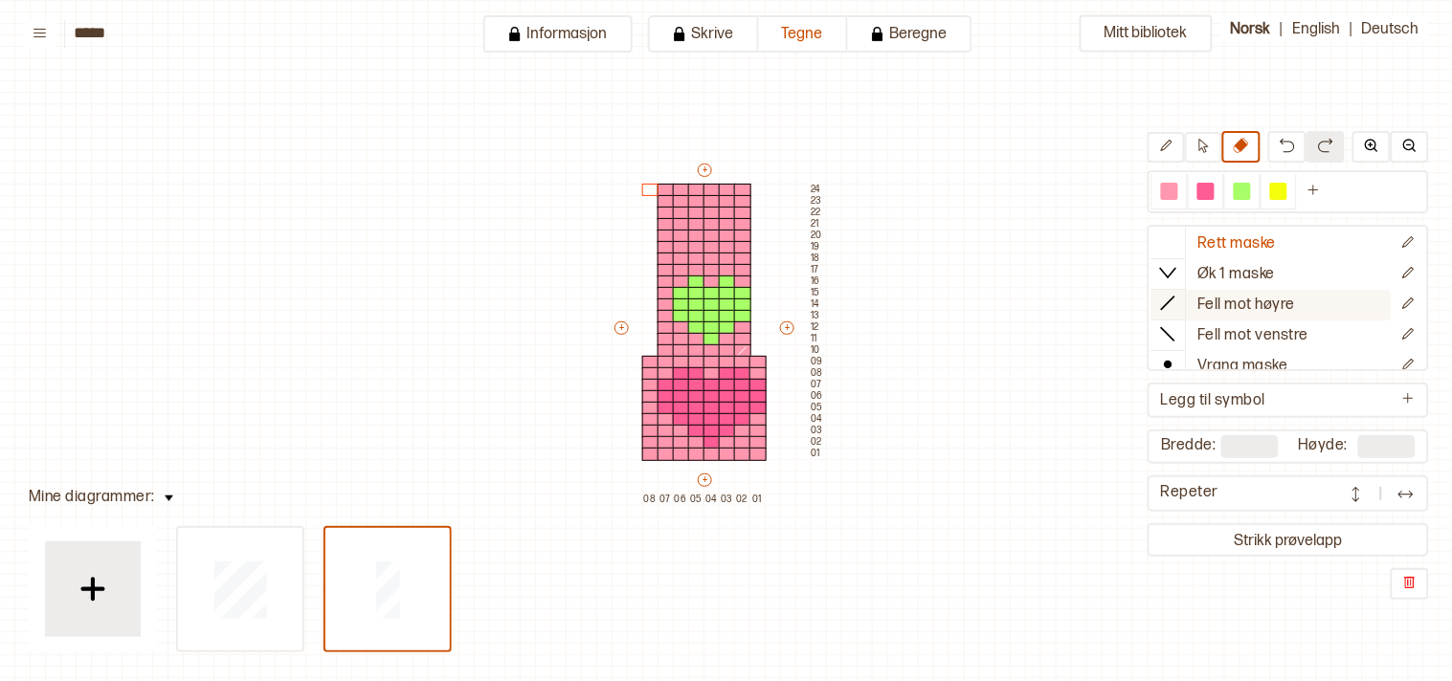
click at [1170, 300] on icon at bounding box center [1168, 303] width 19 height 19
click at [666, 344] on div at bounding box center [665, 350] width 17 height 13
click at [1183, 158] on button at bounding box center [1165, 147] width 37 height 31
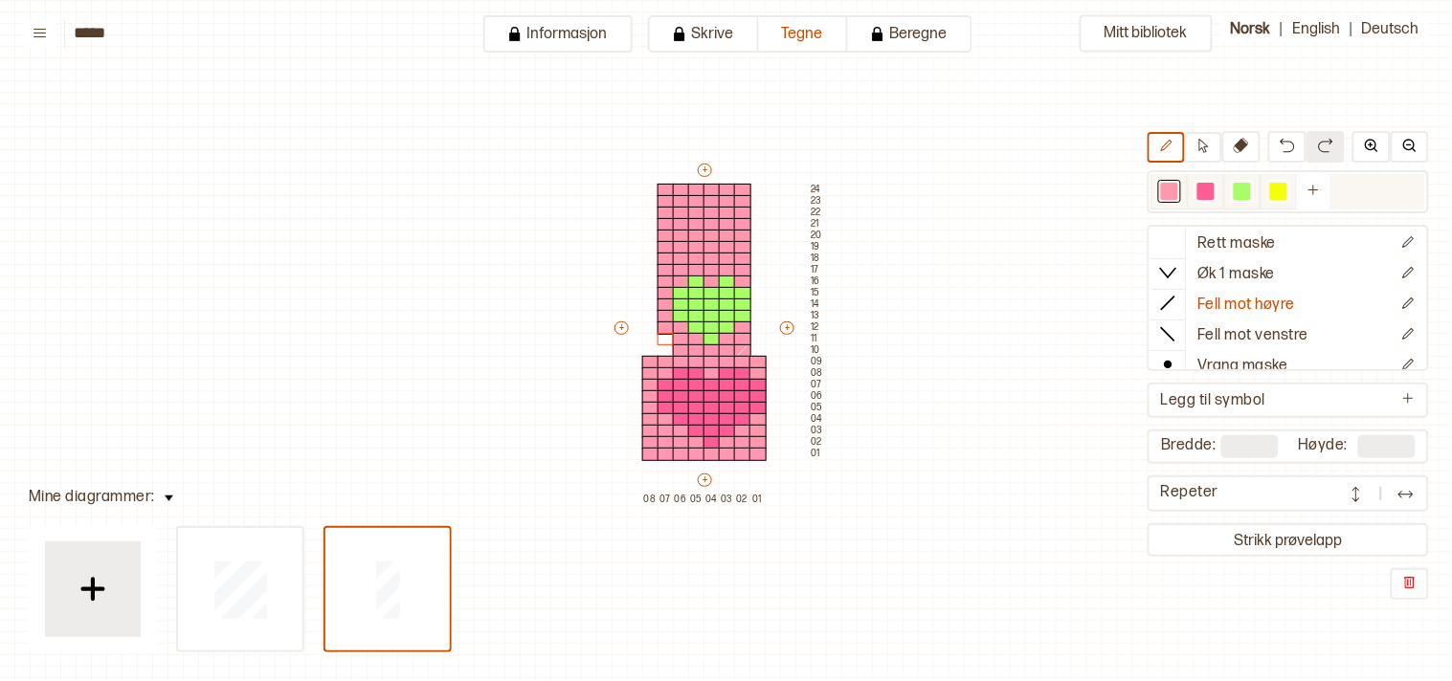
click at [1177, 177] on div at bounding box center [1169, 191] width 36 height 35
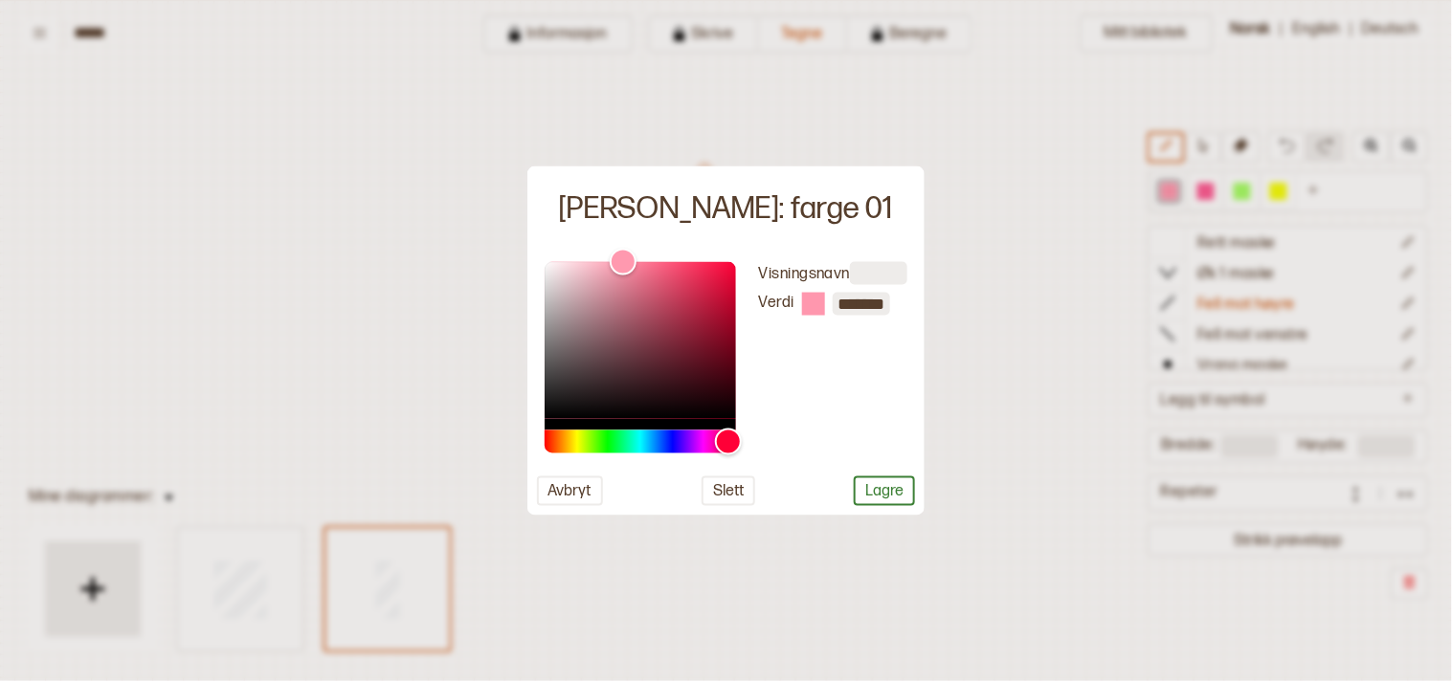
click at [1014, 396] on div at bounding box center [726, 340] width 1452 height 681
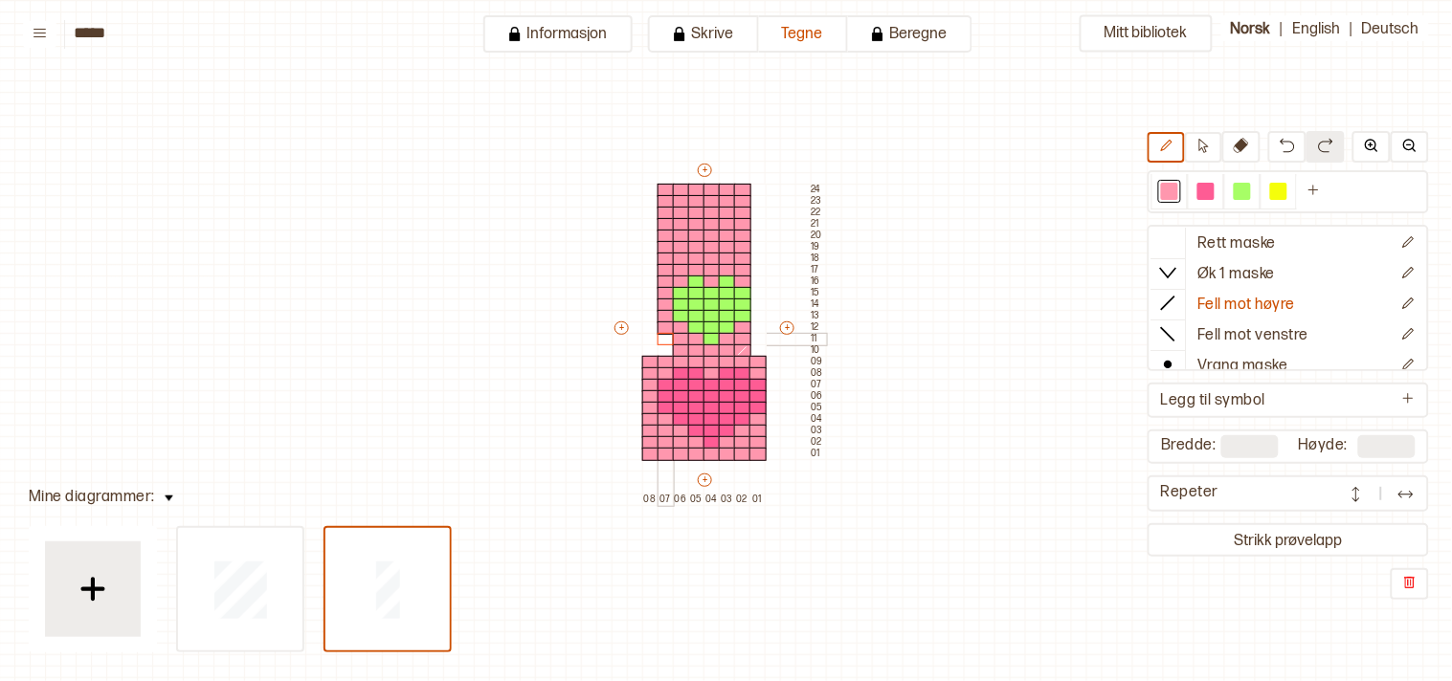
click at [666, 342] on div at bounding box center [665, 339] width 17 height 13
click at [663, 349] on div at bounding box center [665, 350] width 17 height 13
click at [1178, 233] on icon at bounding box center [1168, 242] width 19 height 19
click at [1212, 193] on div at bounding box center [1205, 191] width 17 height 17
click at [709, 213] on div at bounding box center [711, 213] width 17 height 13
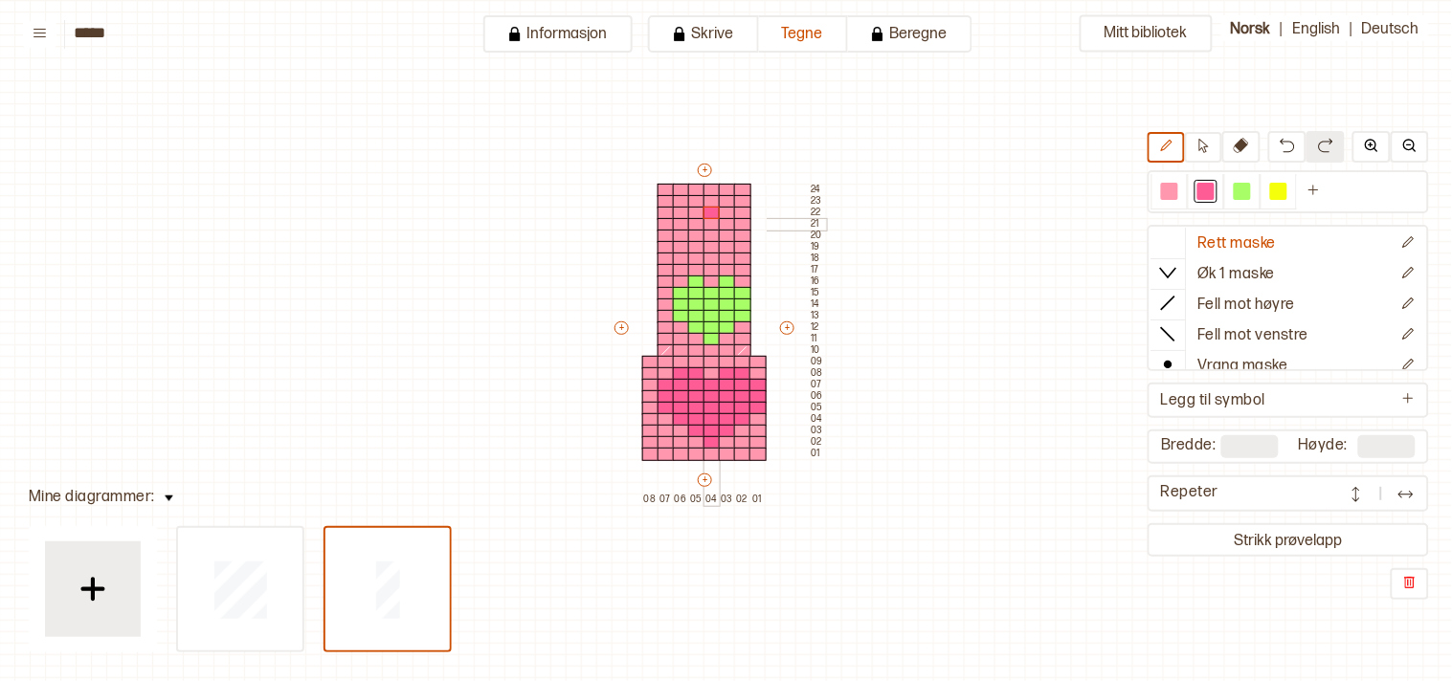
click at [705, 226] on div at bounding box center [711, 224] width 17 height 13
click at [710, 234] on div at bounding box center [711, 236] width 17 height 13
click at [689, 199] on div at bounding box center [696, 201] width 17 height 13
click at [692, 214] on div at bounding box center [696, 213] width 17 height 13
click at [690, 218] on div at bounding box center [696, 224] width 17 height 13
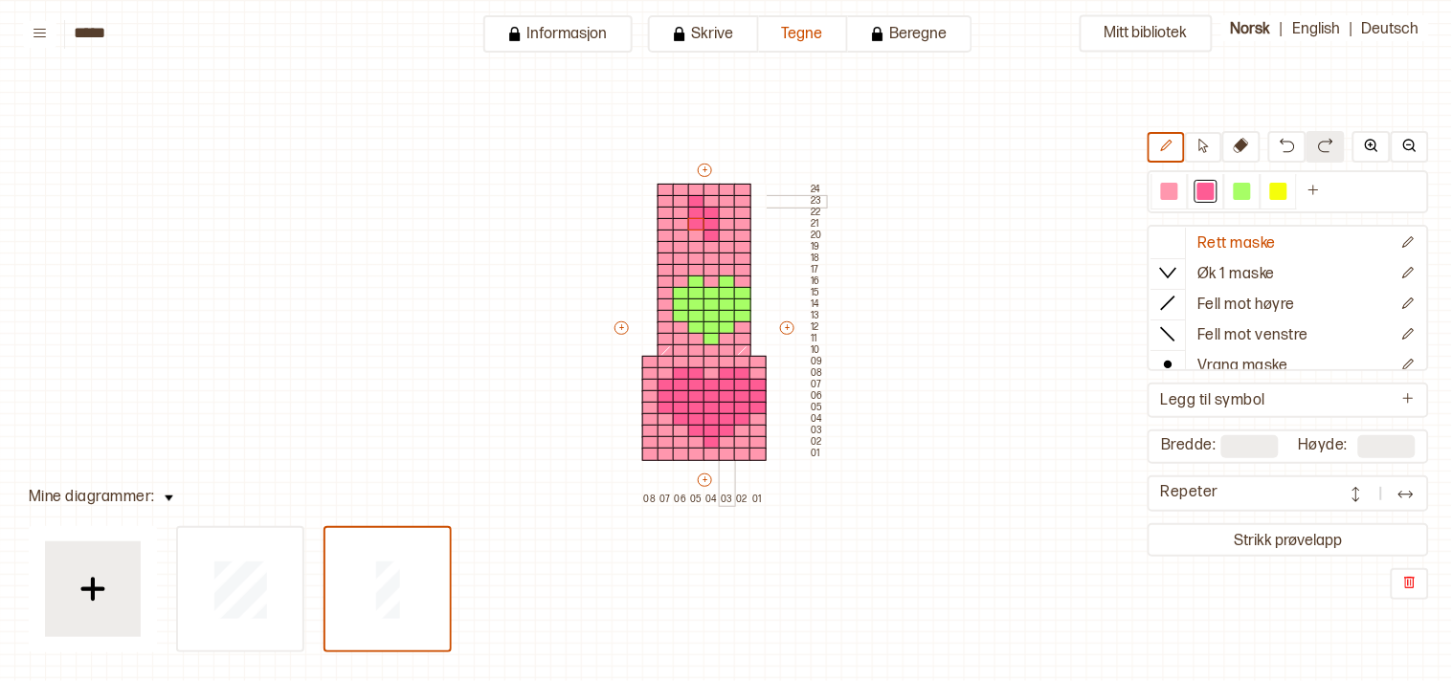
click at [719, 203] on div at bounding box center [727, 201] width 17 height 13
click at [721, 211] on div at bounding box center [727, 213] width 17 height 13
click at [719, 218] on div at bounding box center [727, 224] width 17 height 13
click at [706, 246] on div at bounding box center [711, 247] width 17 height 13
click at [725, 236] on div at bounding box center [727, 236] width 17 height 13
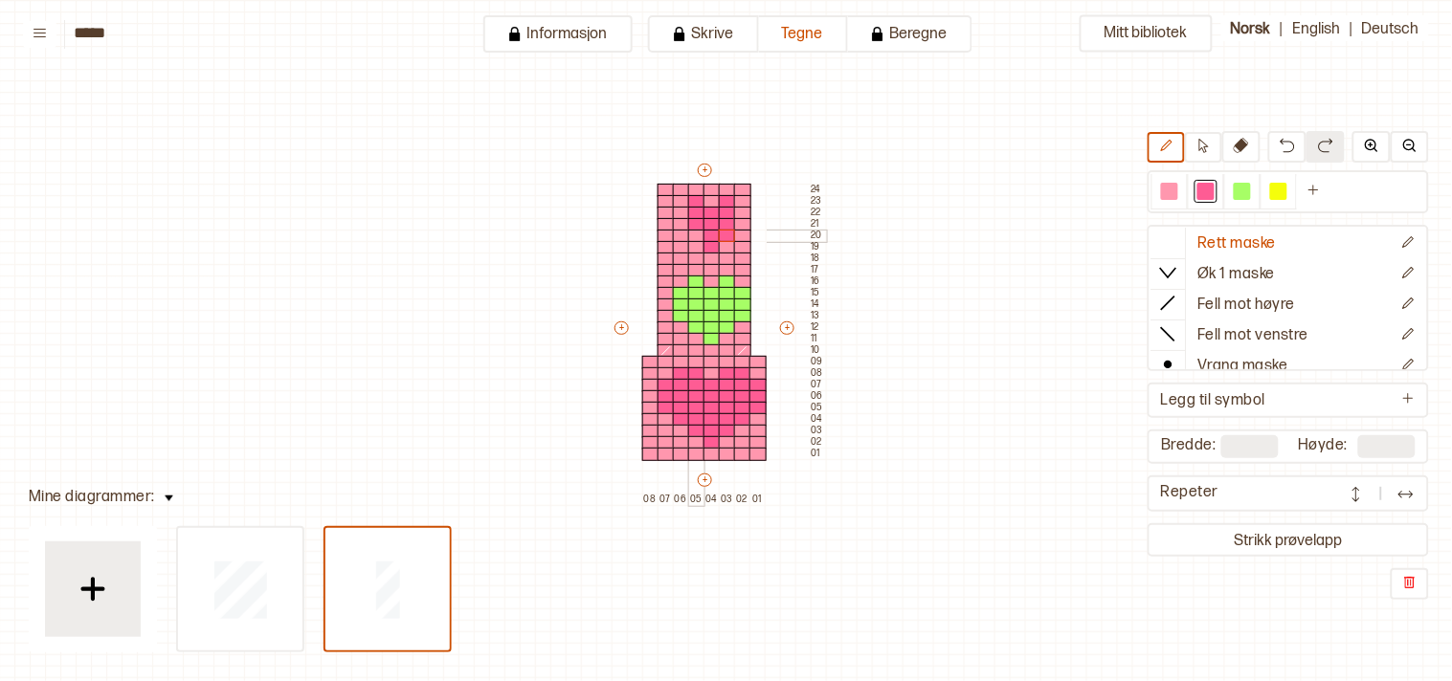
click at [691, 230] on div at bounding box center [696, 236] width 17 height 13
click at [1178, 193] on div at bounding box center [1169, 191] width 17 height 17
click at [691, 196] on div at bounding box center [696, 201] width 17 height 13
click at [730, 201] on div at bounding box center [727, 201] width 17 height 13
click at [709, 211] on div at bounding box center [711, 213] width 17 height 13
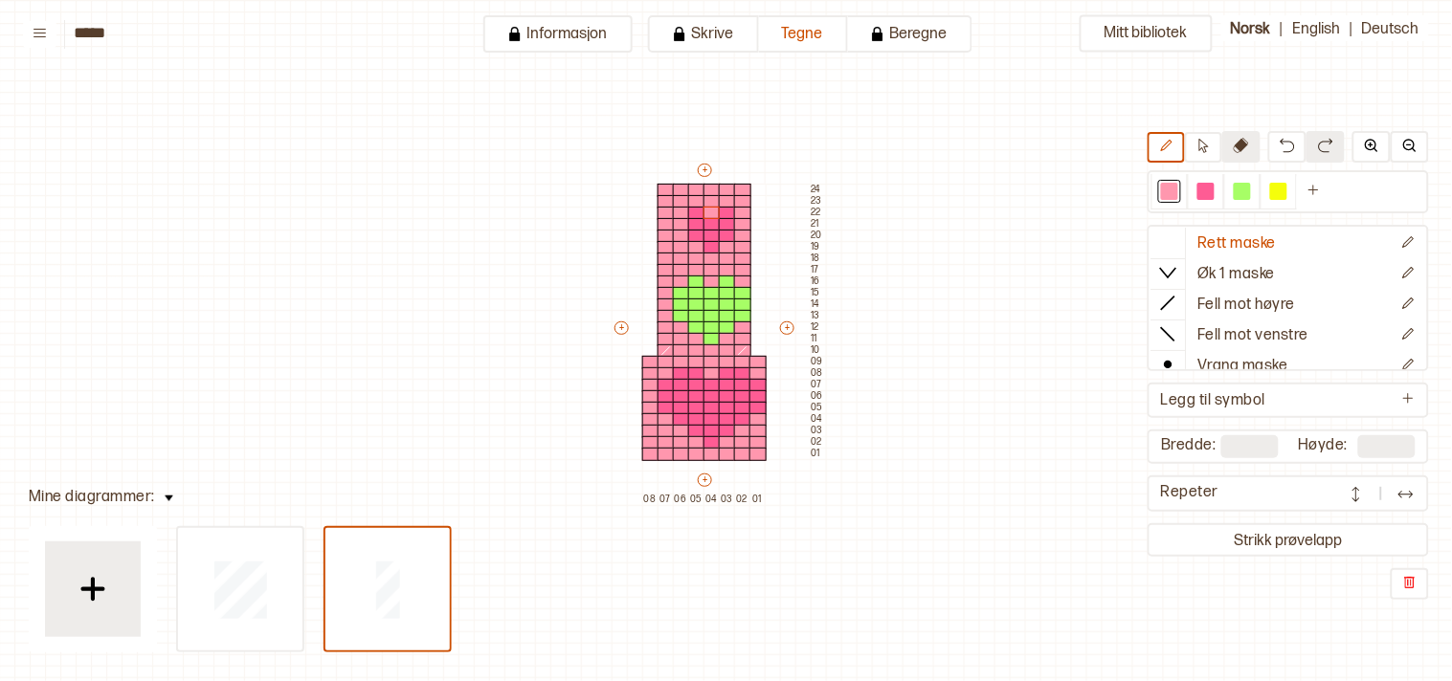
click at [1249, 146] on icon at bounding box center [1240, 145] width 15 height 15
drag, startPoint x: 741, startPoint y: 183, endPoint x: 743, endPoint y: 243, distance: 60.4
click at [743, 243] on div "+ + + + 08 07 06 05 04 03 02 01 24 23 22 21 20 19 18 17 16 15 14 13 12 11 10 09…" at bounding box center [718, 333] width 214 height 344
click at [742, 255] on div at bounding box center [742, 259] width 17 height 13
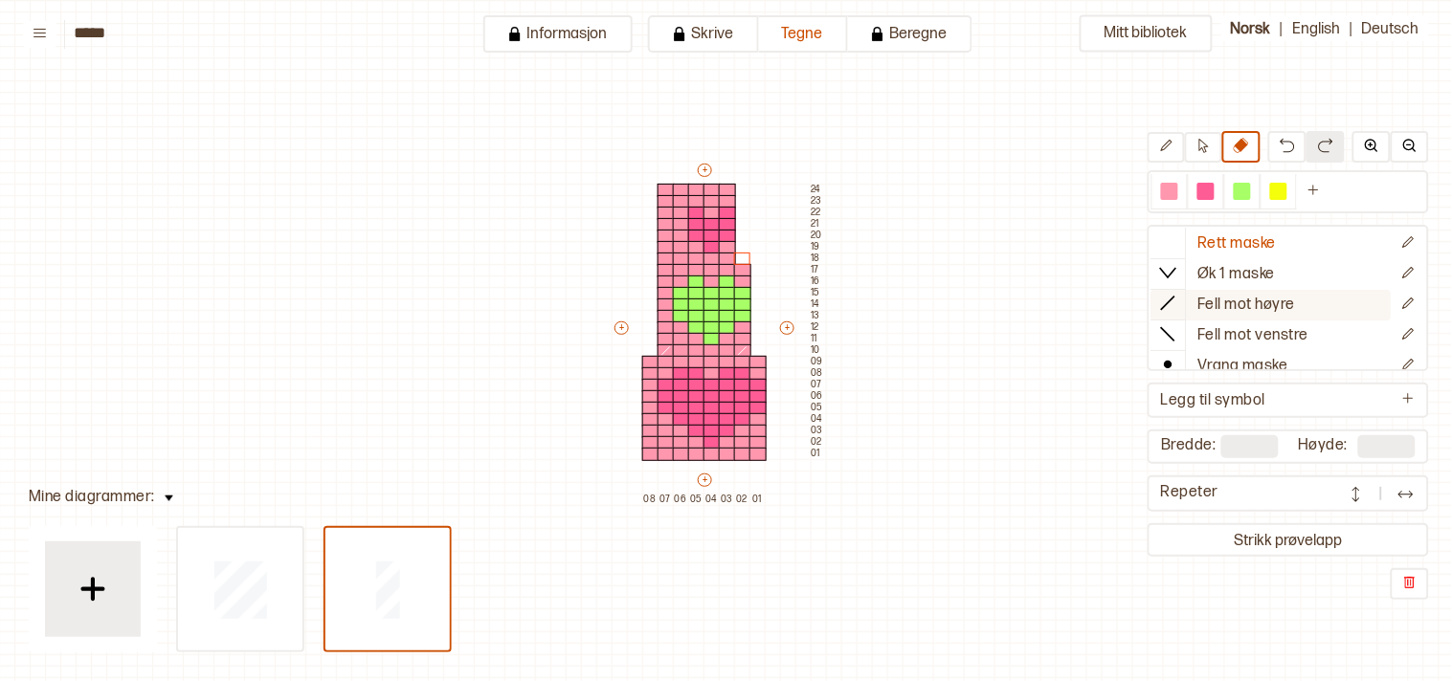
click at [1177, 299] on icon at bounding box center [1168, 303] width 19 height 19
click at [723, 255] on div at bounding box center [727, 259] width 17 height 13
click at [1178, 185] on div at bounding box center [1169, 191] width 17 height 17
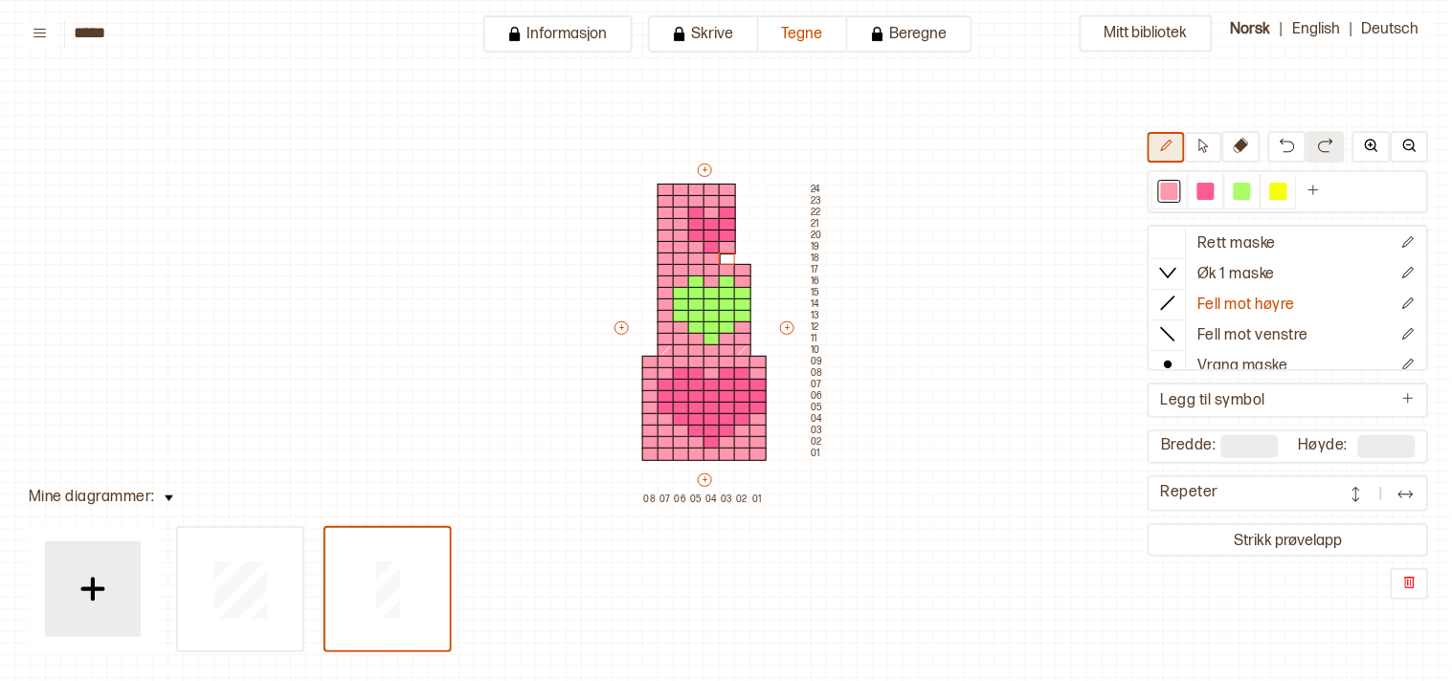
click at [1173, 149] on icon at bounding box center [1166, 146] width 14 height 14
click at [724, 255] on div at bounding box center [727, 259] width 17 height 13
click at [679, 255] on div at bounding box center [681, 259] width 17 height 13
drag, startPoint x: 1254, startPoint y: 141, endPoint x: 1215, endPoint y: 136, distance: 39.5
click at [1249, 140] on icon at bounding box center [1240, 145] width 15 height 15
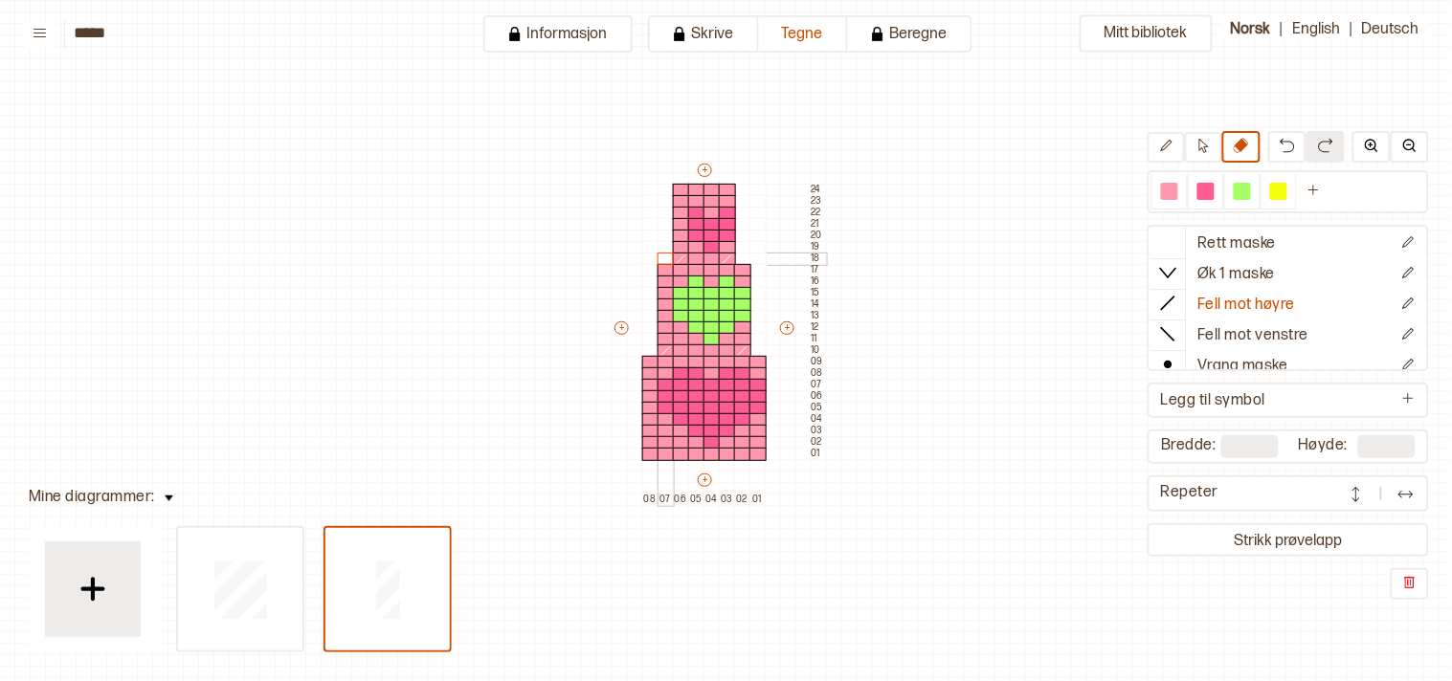
drag, startPoint x: 666, startPoint y: 187, endPoint x: 665, endPoint y: 251, distance: 64.1
click at [665, 251] on div "+ + + + 08 07 06 05 04 03 02 01 24 23 22 21 20 19 18 17 16 15 14 13 12 11 10 09…" at bounding box center [718, 333] width 214 height 344
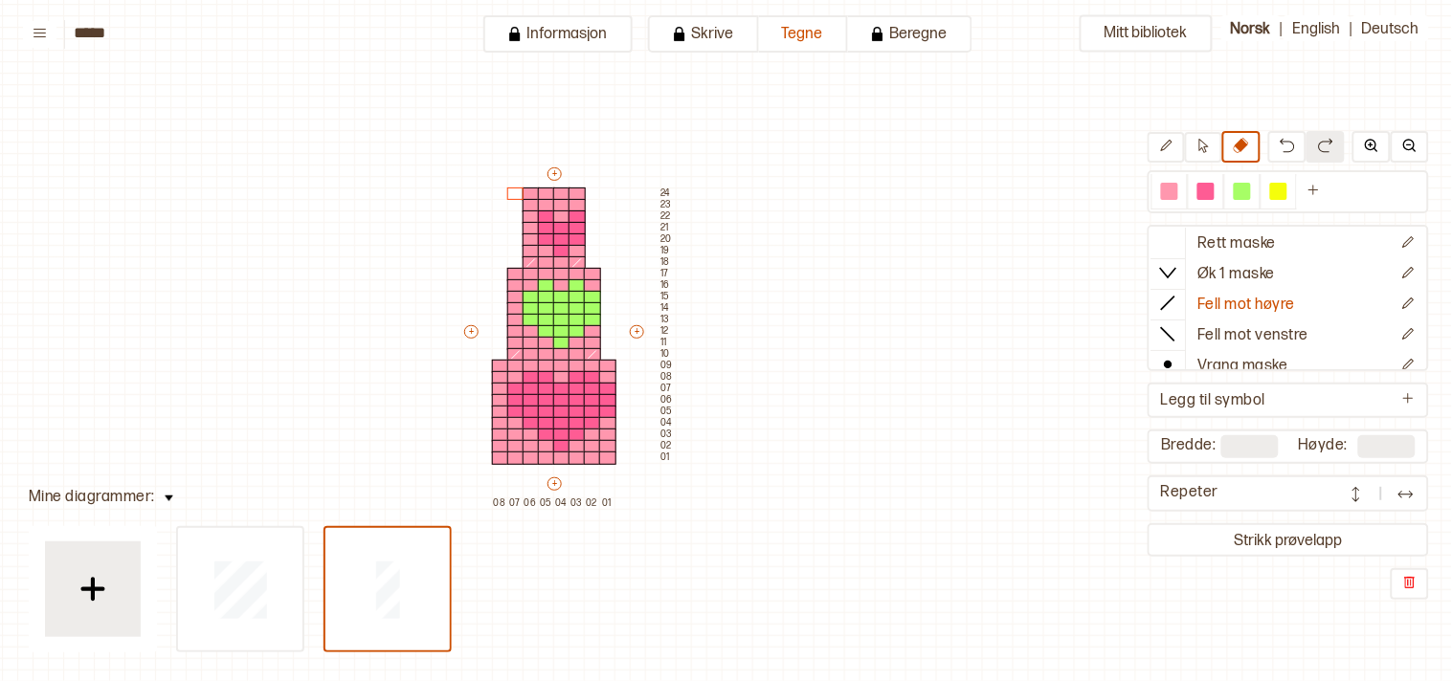
scroll to position [42, 203]
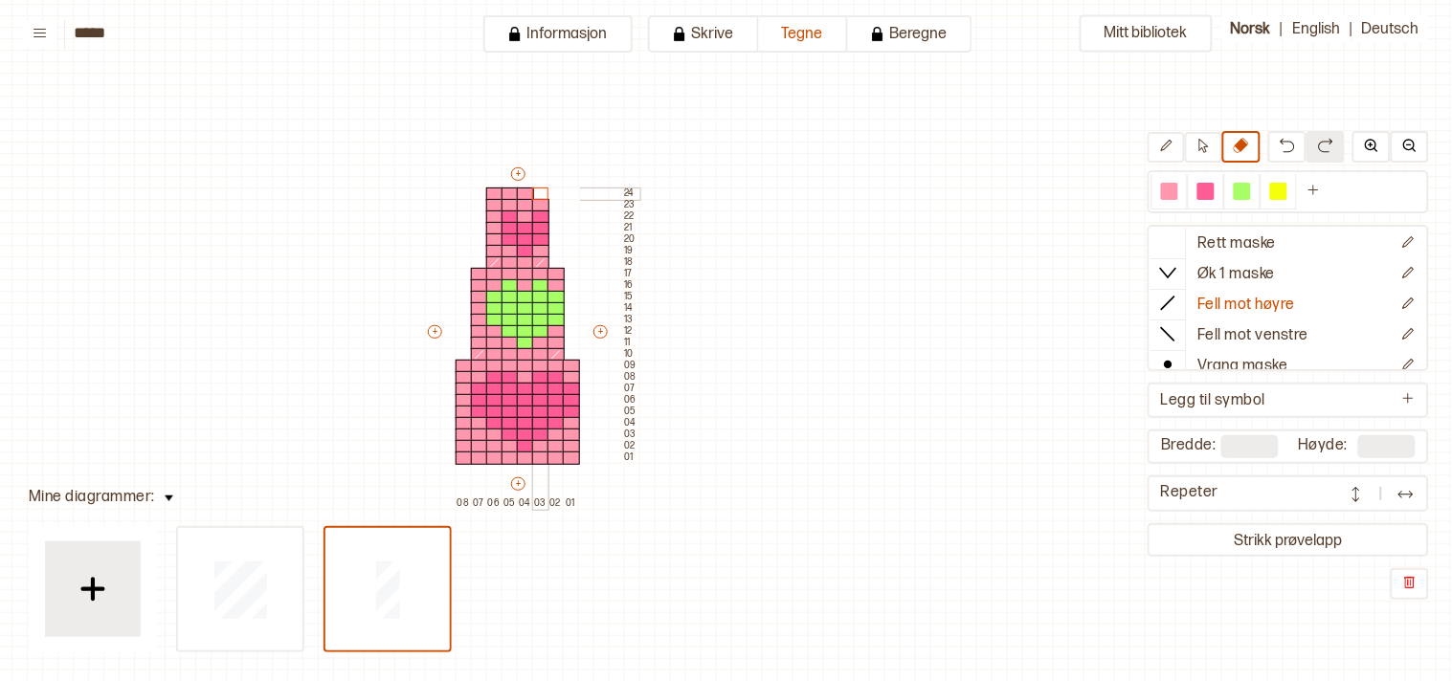
click at [541, 191] on div at bounding box center [540, 194] width 17 height 13
click at [493, 188] on div at bounding box center [494, 194] width 17 height 13
click at [1178, 303] on icon at bounding box center [1168, 303] width 19 height 19
click at [1178, 187] on div at bounding box center [1169, 191] width 17 height 17
click at [522, 193] on div at bounding box center [525, 194] width 17 height 13
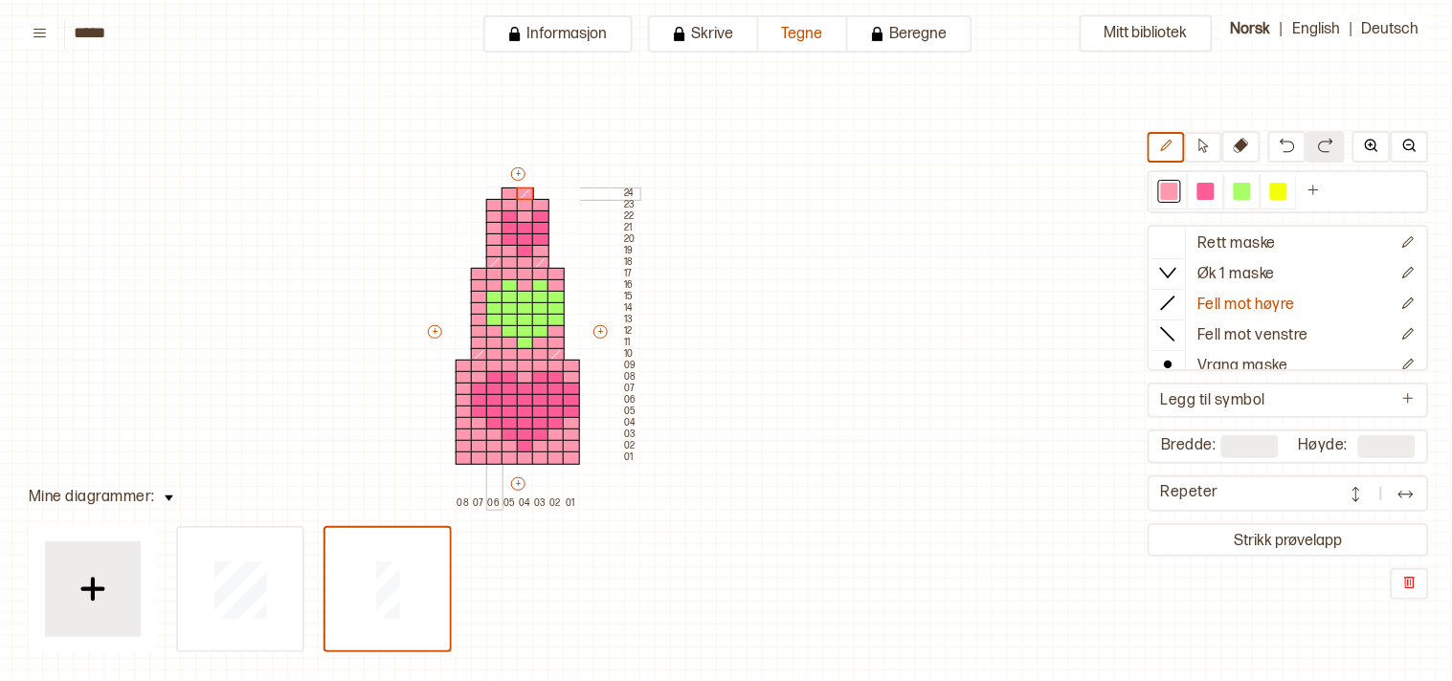
click at [492, 189] on div at bounding box center [494, 194] width 17 height 13
click at [1252, 234] on p "Rett maske" at bounding box center [1237, 244] width 78 height 20
type input "**"
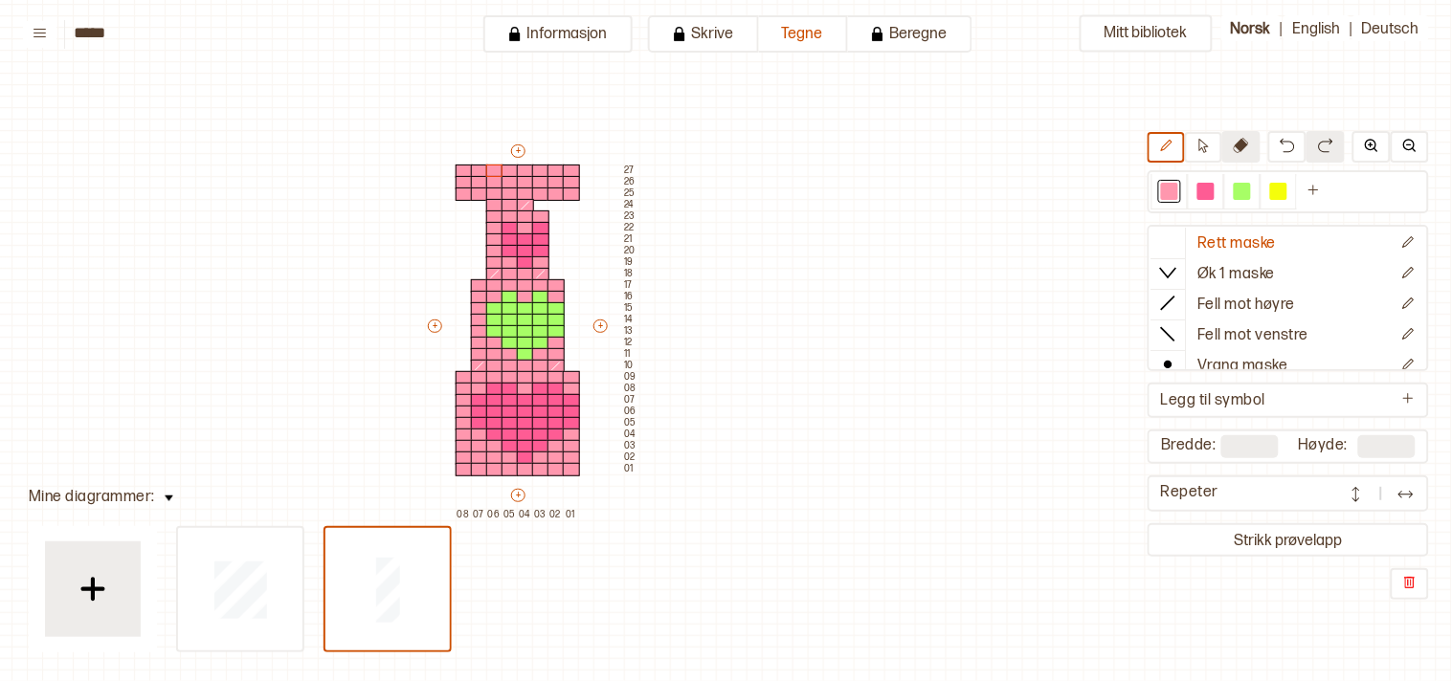
click at [1242, 136] on button at bounding box center [1241, 147] width 38 height 32
drag, startPoint x: 566, startPoint y: 192, endPoint x: 543, endPoint y: 184, distance: 25.4
click at [543, 184] on div "+ + + + 08 07 06 05 04 03 02 01 27 26 25 24 23 22 21 20 19 18 17 16 15 14 13 12…" at bounding box center [532, 331] width 214 height 379
drag, startPoint x: 479, startPoint y: 191, endPoint x: 464, endPoint y: 172, distance: 24.5
click at [462, 169] on div "+ + + + 08 07 06 05 04 03 02 01 27 26 25 24 23 22 21 20 19 18 17 16 15 14 13 12…" at bounding box center [532, 331] width 214 height 379
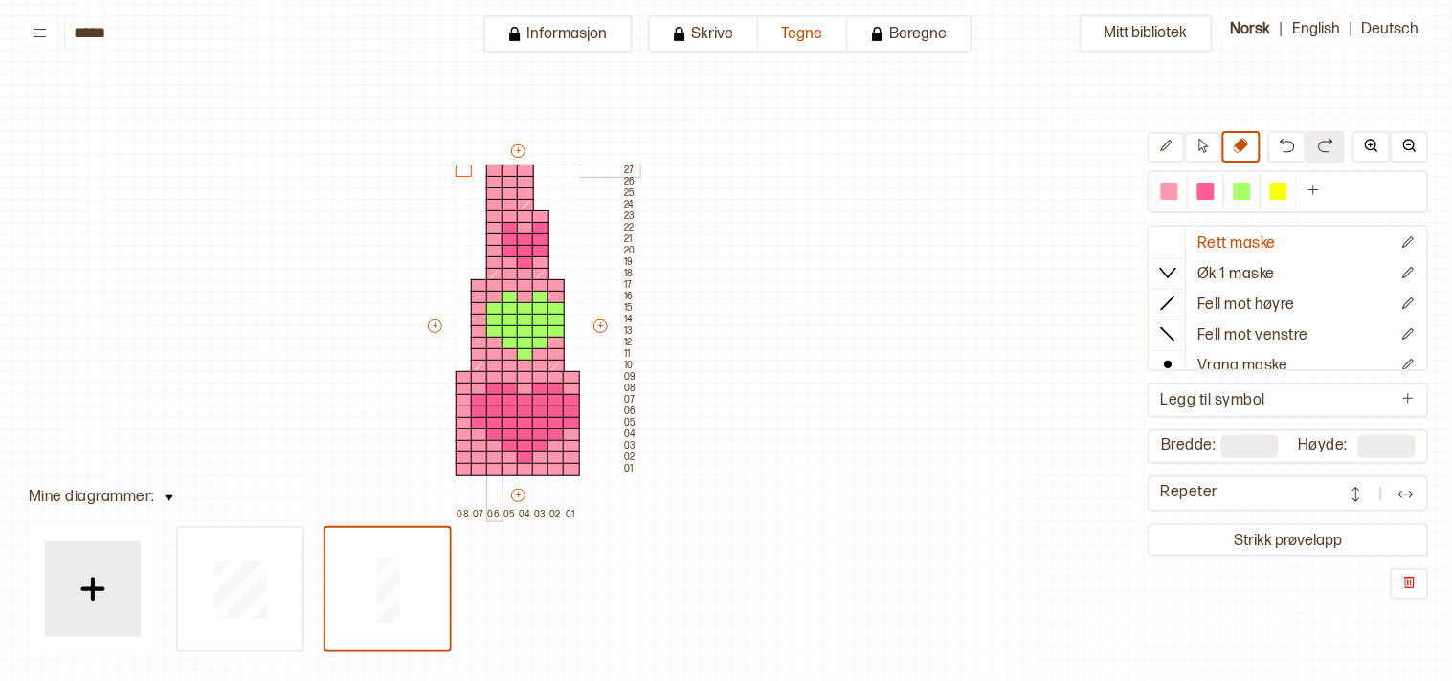
click at [493, 169] on div at bounding box center [494, 171] width 17 height 13
click at [1186, 306] on div at bounding box center [1168, 303] width 34 height 29
click at [505, 169] on div at bounding box center [509, 171] width 17 height 13
click at [1173, 144] on icon at bounding box center [1166, 146] width 14 height 14
click at [503, 166] on div at bounding box center [509, 171] width 17 height 13
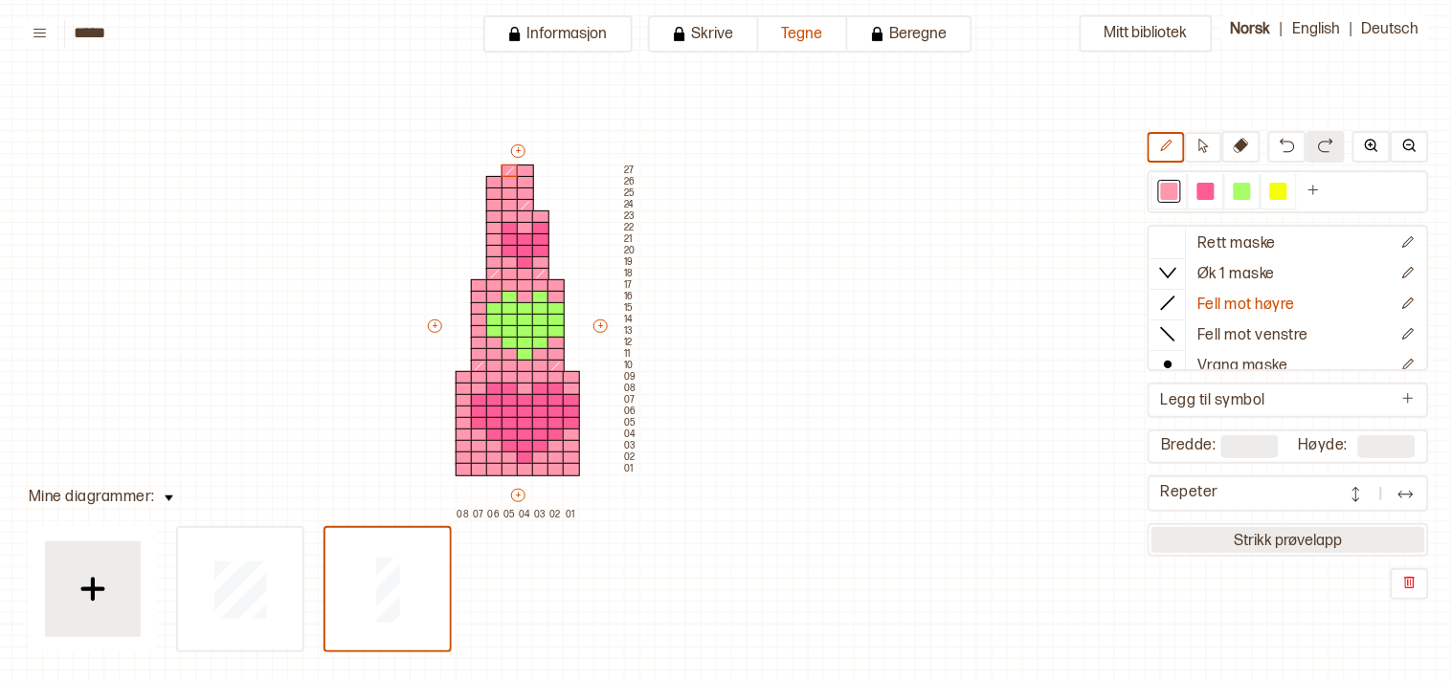
click at [1285, 528] on button "Strikk prøvelapp" at bounding box center [1288, 540] width 274 height 26
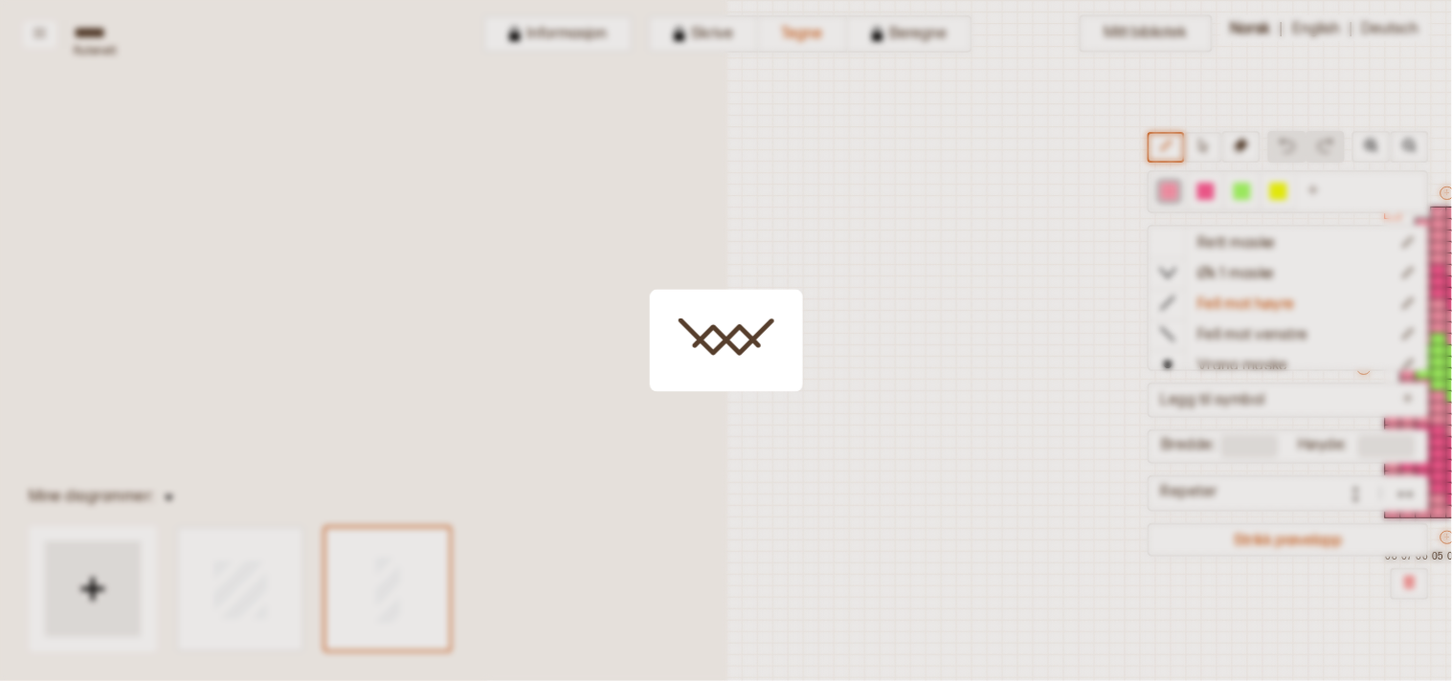
scroll to position [40, 486]
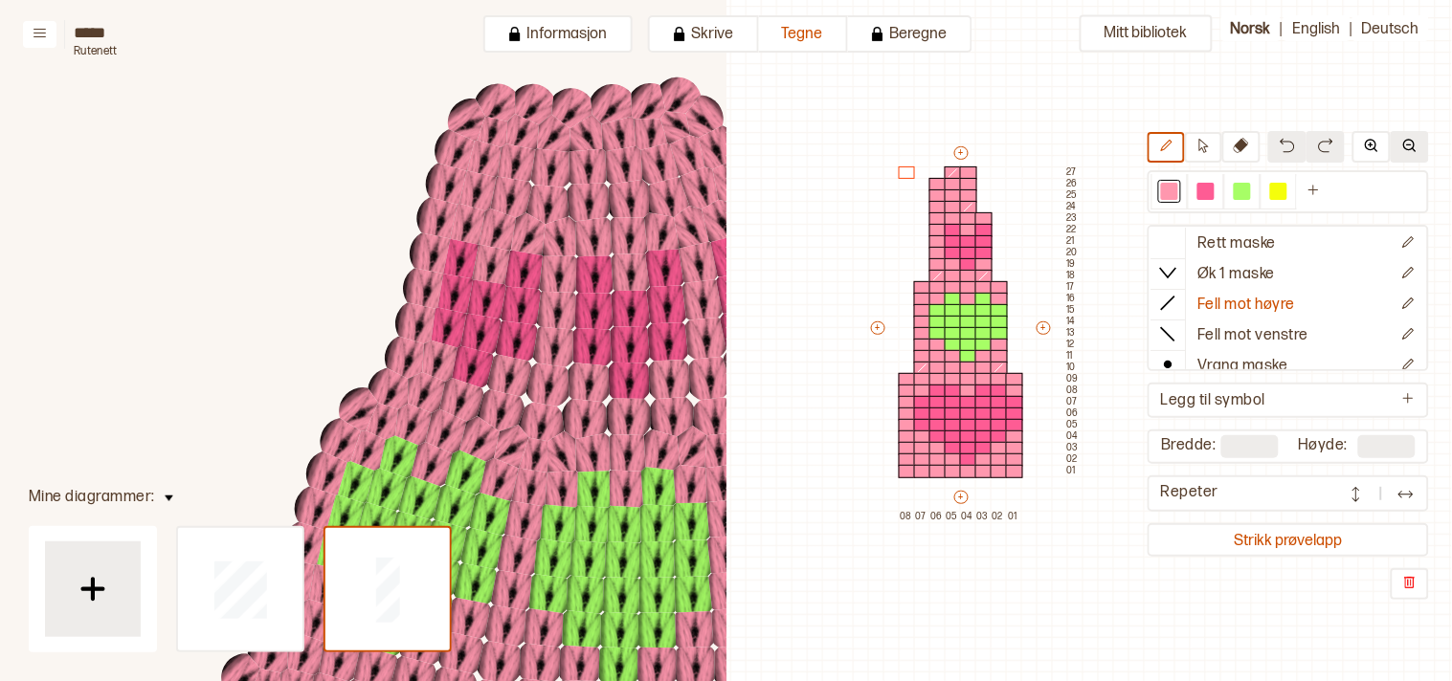
click at [1404, 149] on img at bounding box center [1409, 145] width 15 height 15
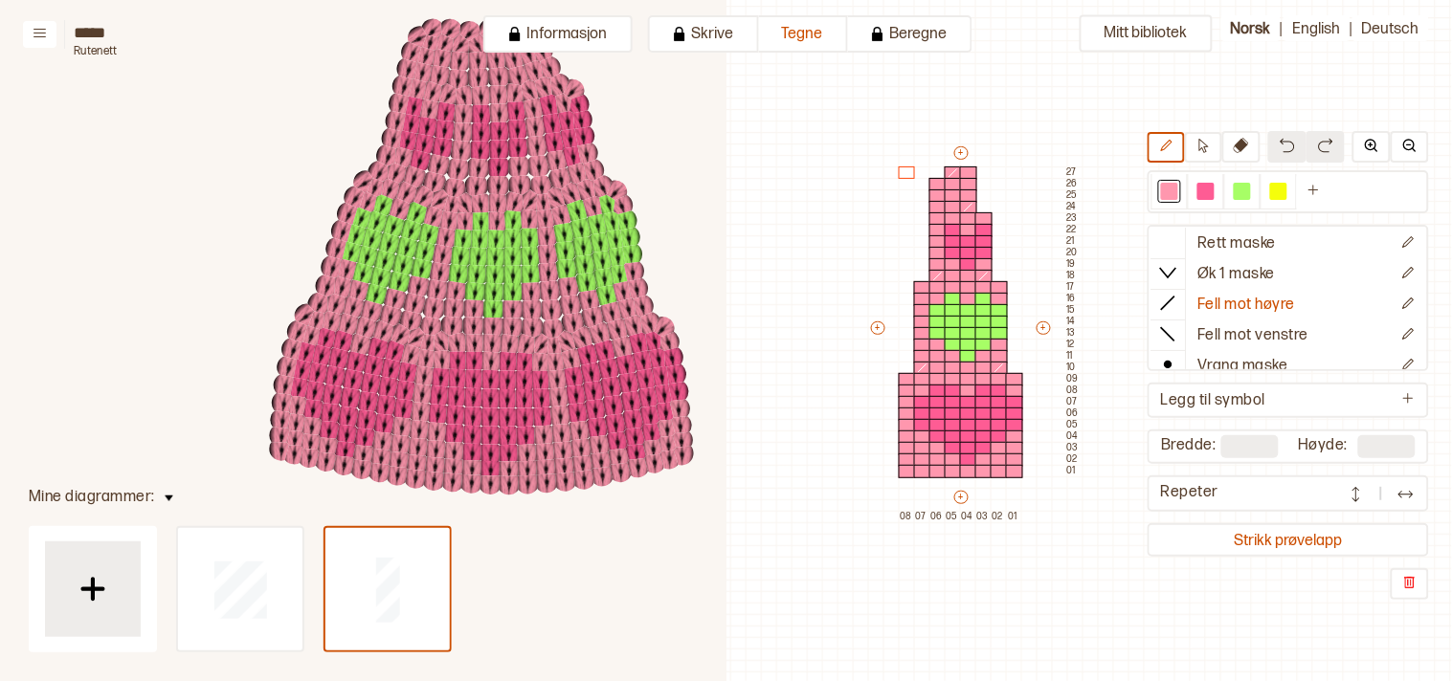
scroll to position [347, 542]
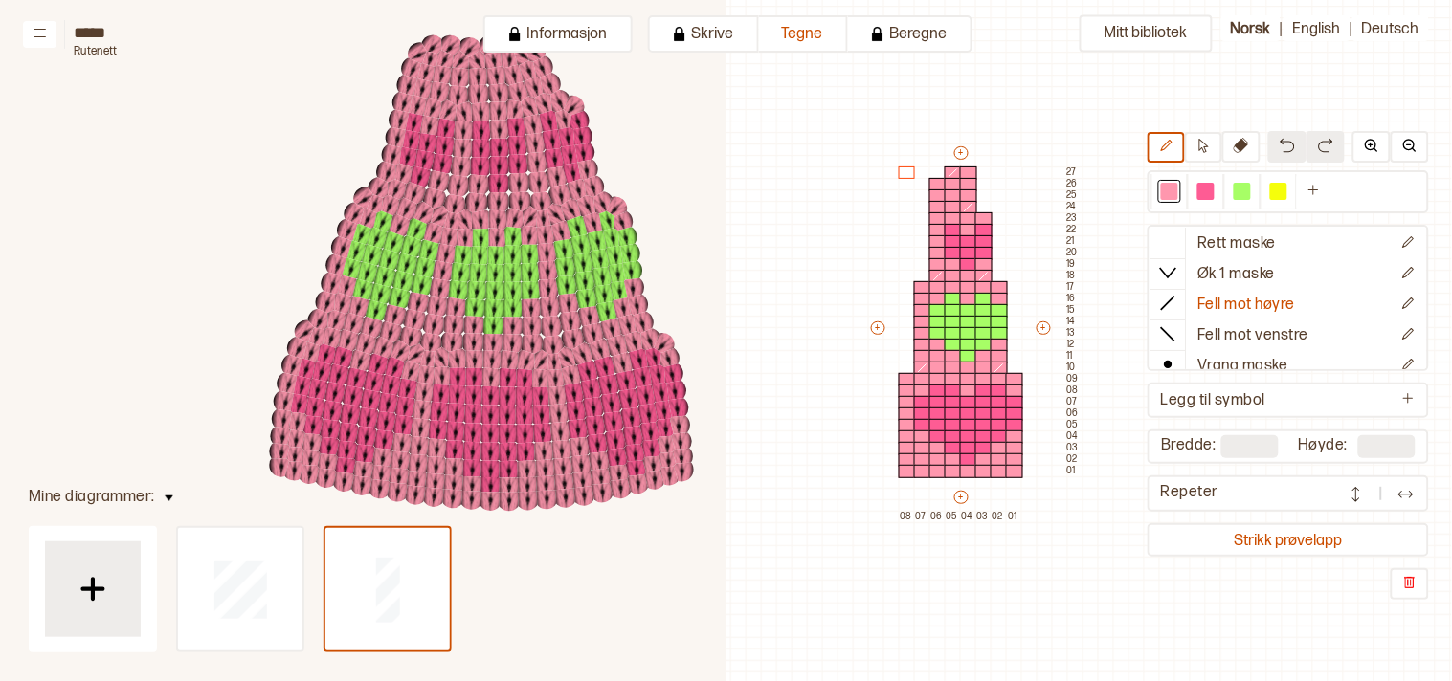
click at [681, 619] on icon at bounding box center [909, 334] width 2903 height 1363
click at [1249, 148] on icon at bounding box center [1240, 145] width 15 height 15
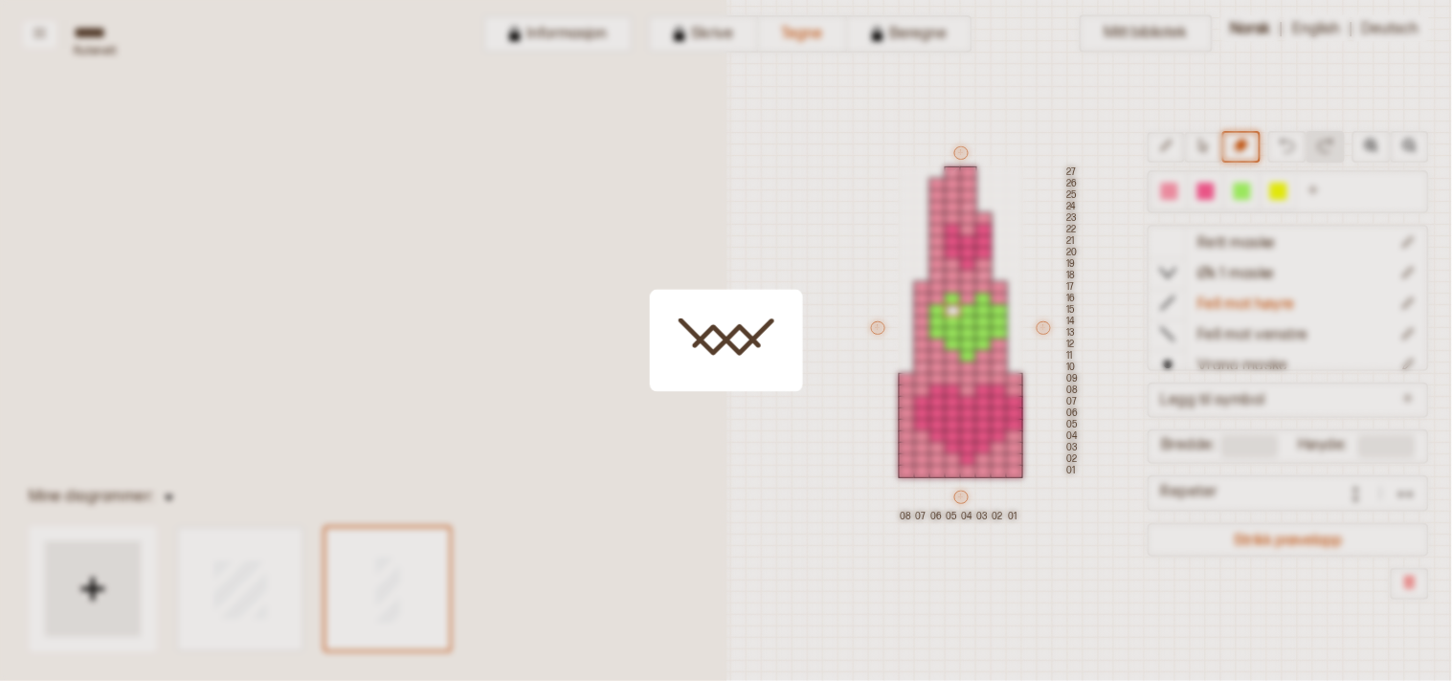
drag, startPoint x: 952, startPoint y: 310, endPoint x: 952, endPoint y: 298, distance: 12.4
click at [952, 298] on body "**********" at bounding box center [726, 340] width 1452 height 681
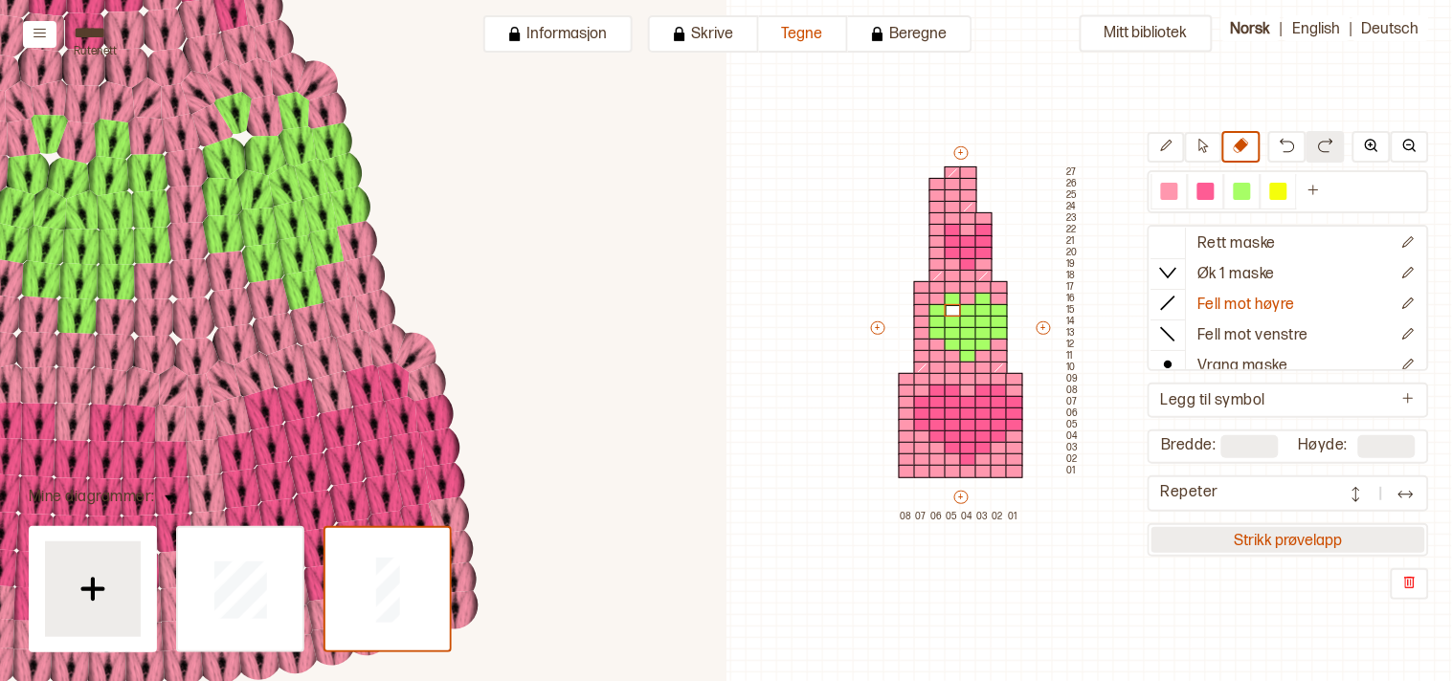
click at [1312, 542] on button "Strikk prøvelapp" at bounding box center [1288, 540] width 274 height 26
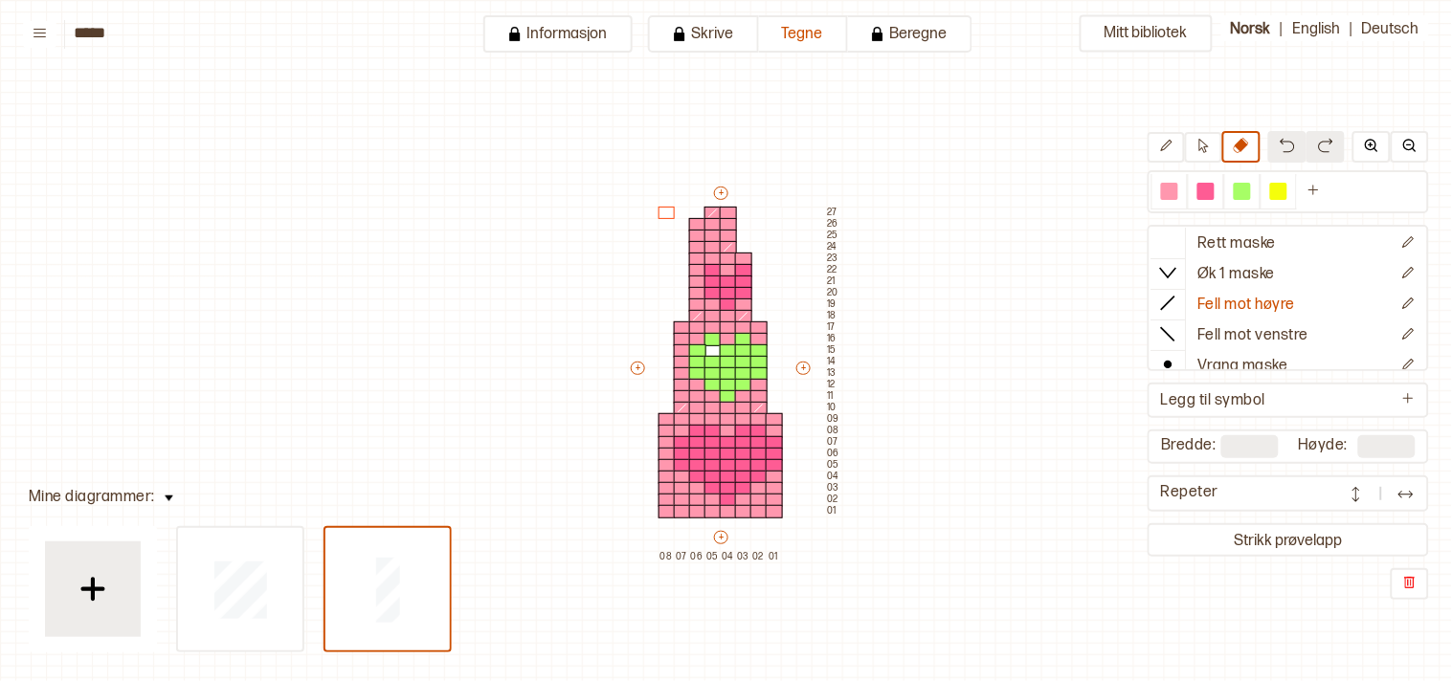
scroll to position [40, 16]
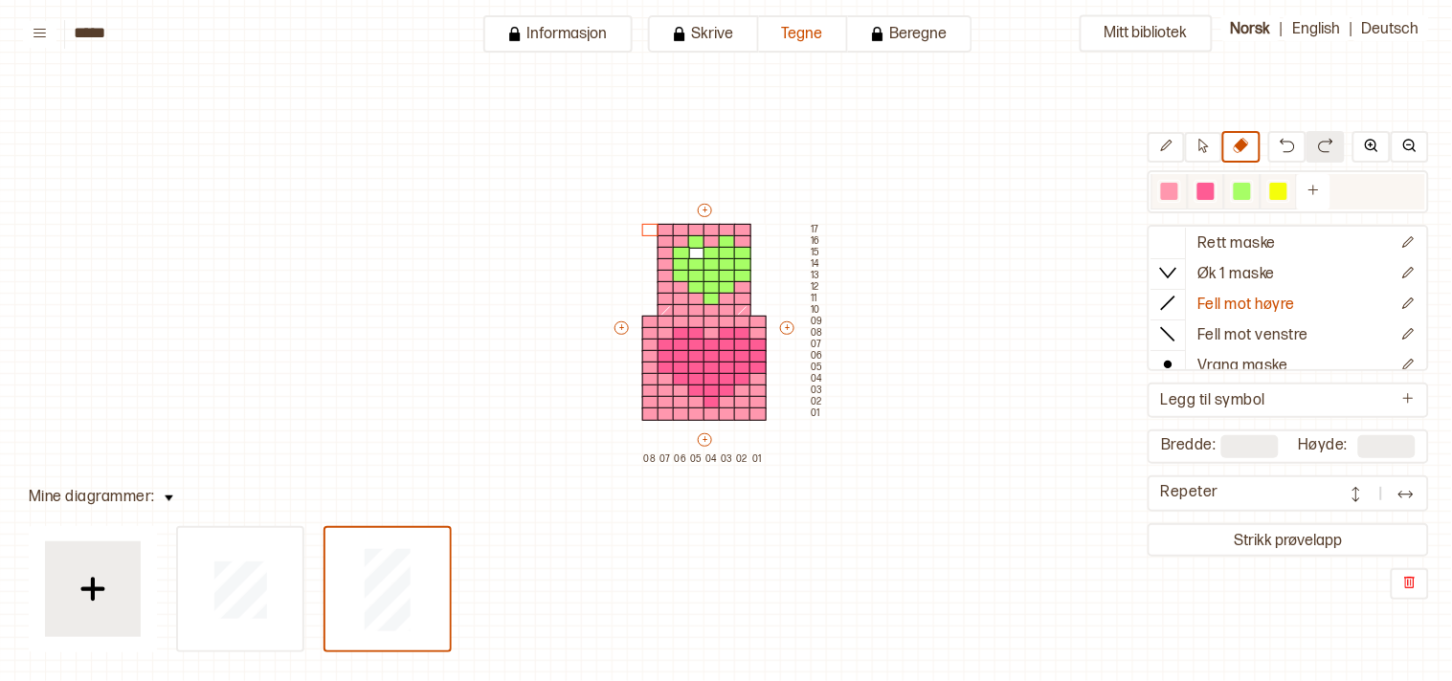
click at [1251, 187] on div at bounding box center [1241, 191] width 17 height 17
click at [694, 255] on div at bounding box center [696, 253] width 17 height 13
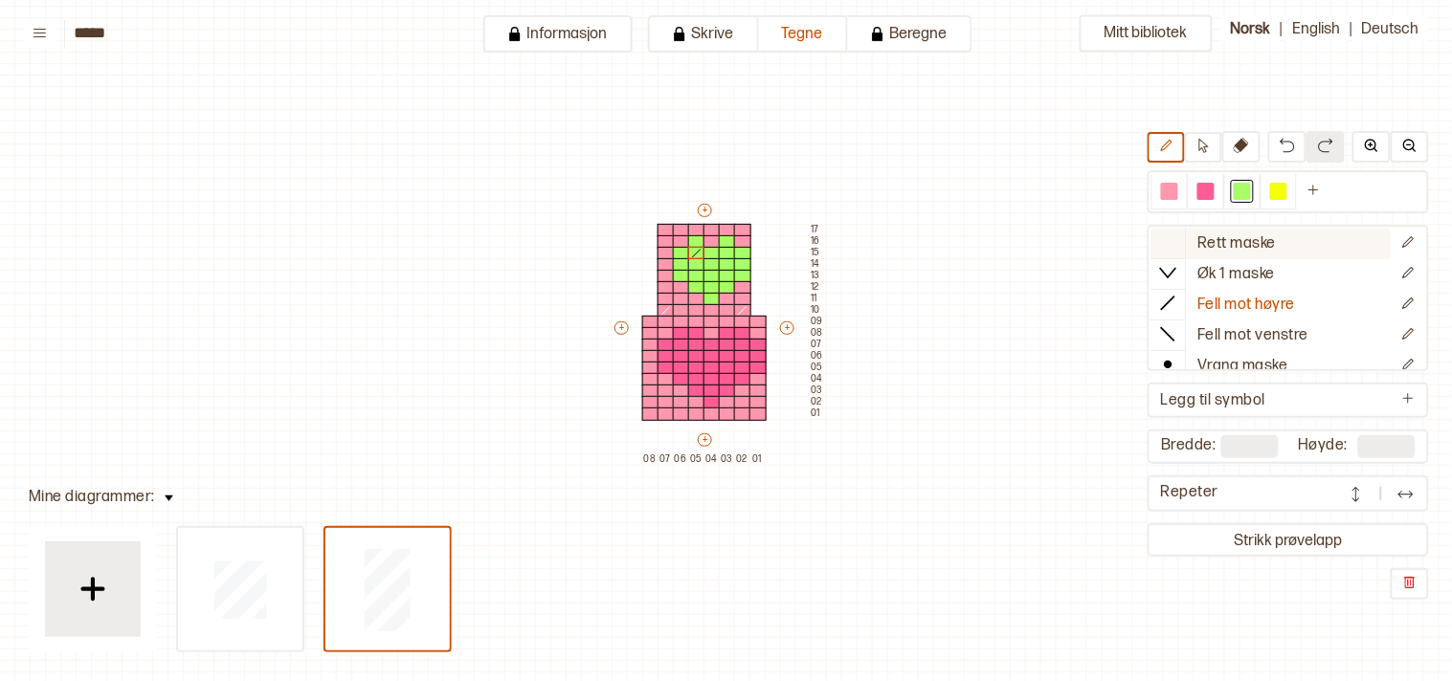
click at [1276, 234] on p "Rett maske" at bounding box center [1237, 244] width 78 height 20
click at [1177, 187] on div at bounding box center [1169, 191] width 17 height 17
click at [709, 217] on div "+ + + + 08 07 06 05 04 03 02 01 17 16 15 14 13 12 11 10 09 08 07 06 05 04 03 02…" at bounding box center [718, 333] width 214 height 264
drag, startPoint x: 721, startPoint y: 212, endPoint x: 666, endPoint y: 216, distance: 55.6
click at [666, 216] on div "+ + + + 08 07 06 05 04 03 02 01 17 16 15 14 13 12 11 10 09 08 07 06 05 04 03 02…" at bounding box center [718, 333] width 214 height 264
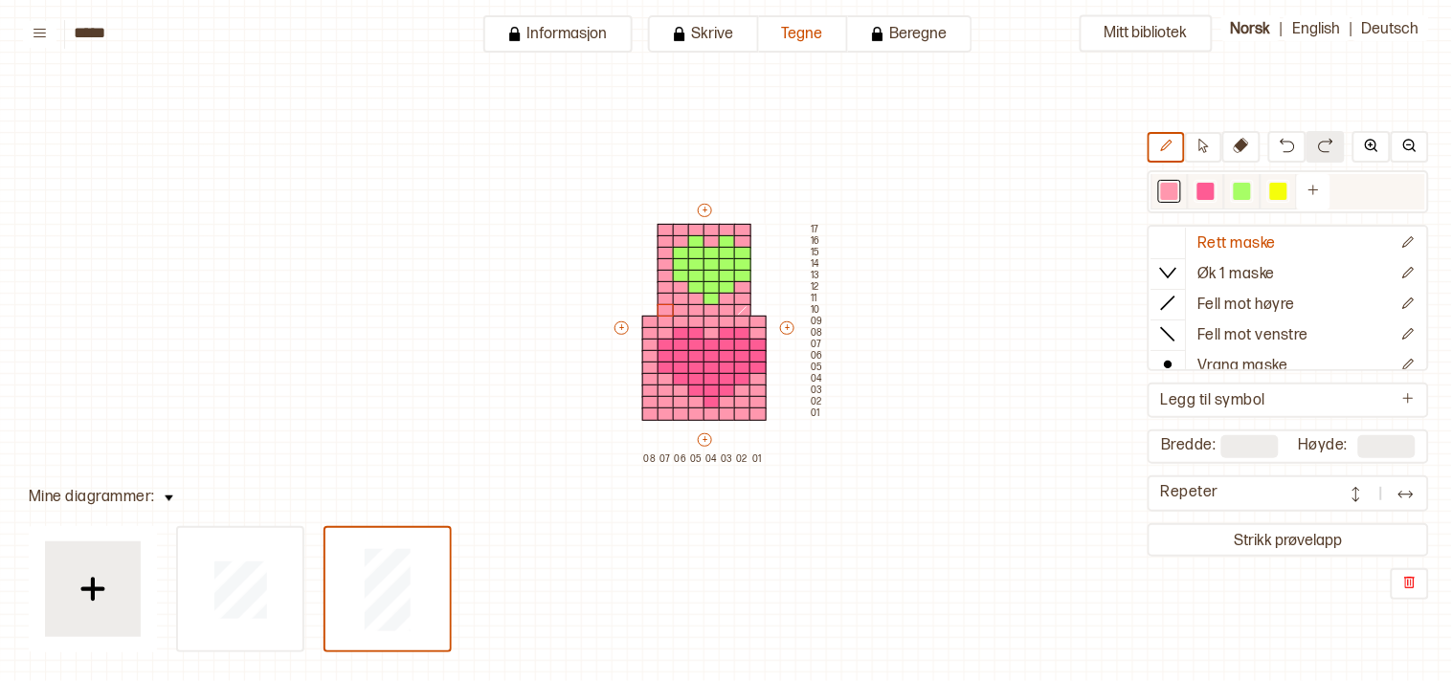
click at [1178, 185] on div at bounding box center [1169, 191] width 17 height 17
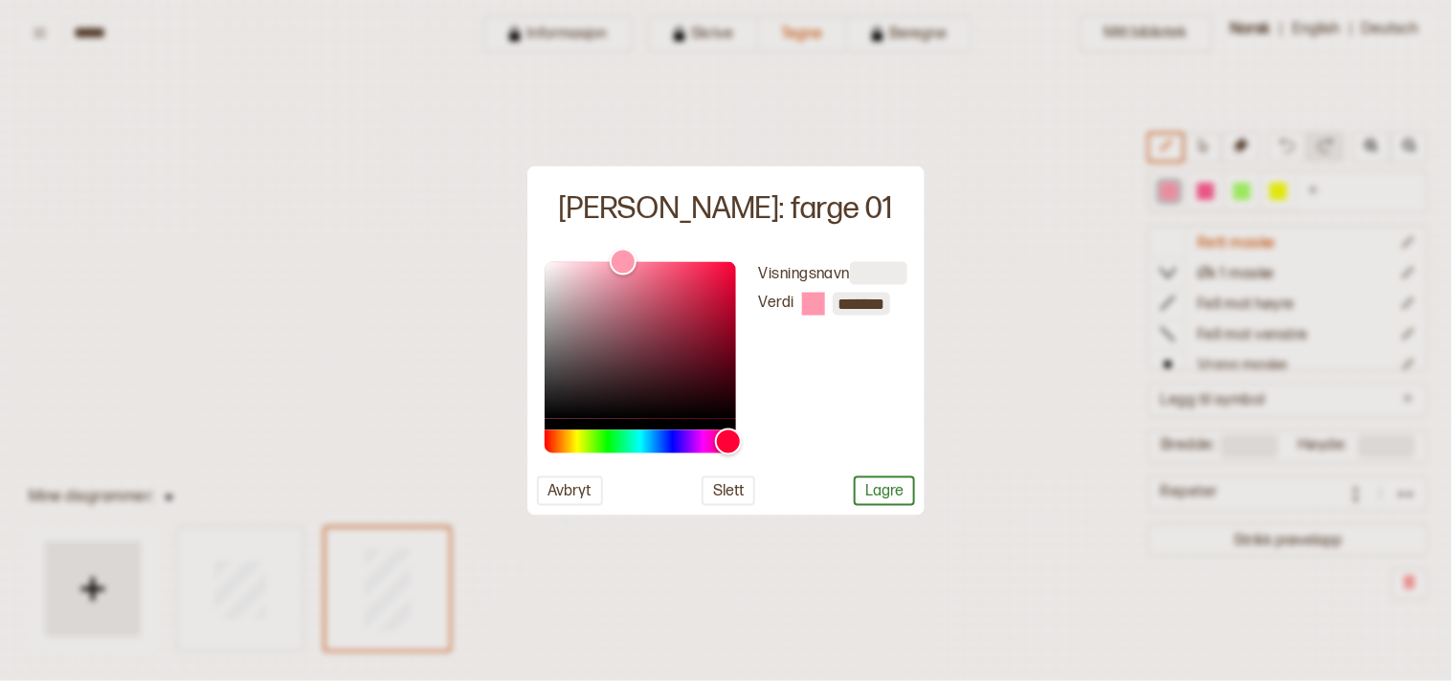
click at [1069, 316] on div at bounding box center [726, 340] width 1452 height 681
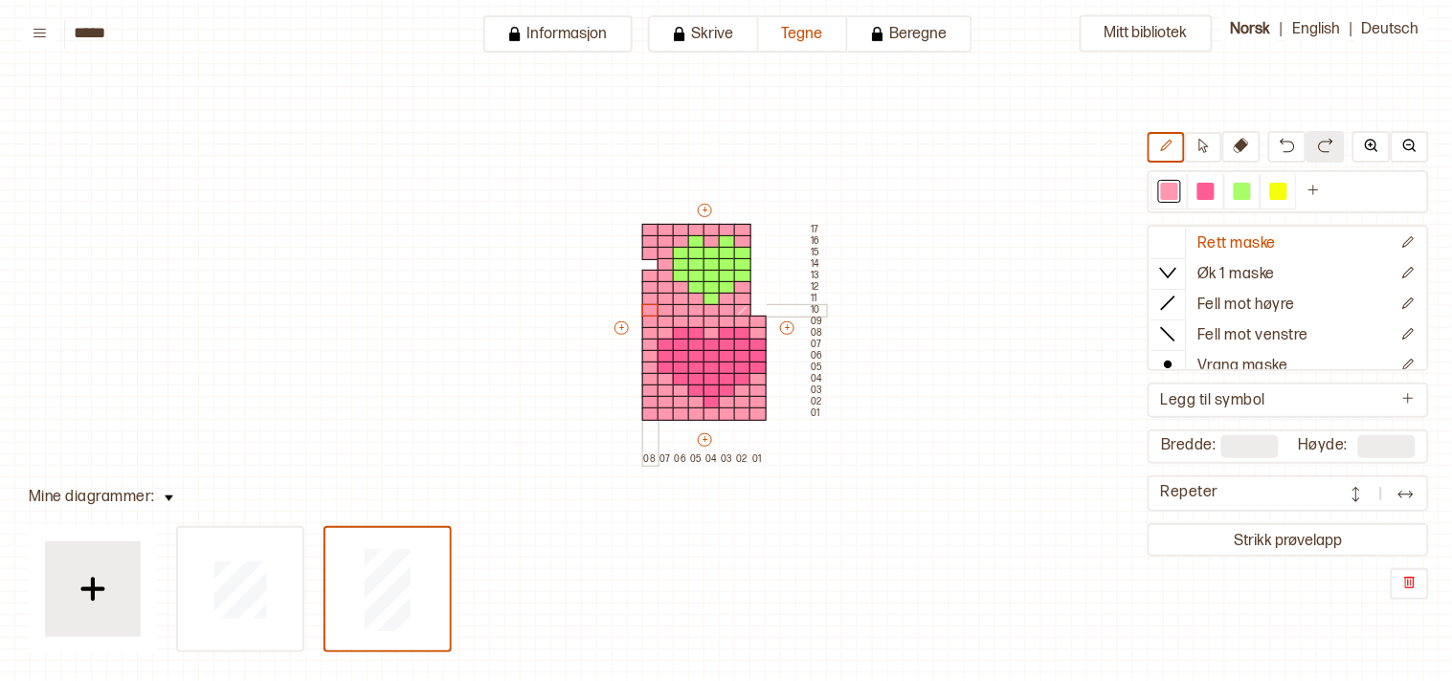
drag, startPoint x: 646, startPoint y: 232, endPoint x: 653, endPoint y: 311, distance: 79.7
click at [653, 311] on div "+ + + + 08 07 06 05 04 03 02 01 17 16 15 14 13 12 11 10 09 08 07 06 05 04 03 02…" at bounding box center [718, 333] width 214 height 264
click at [646, 261] on div at bounding box center [650, 264] width 17 height 13
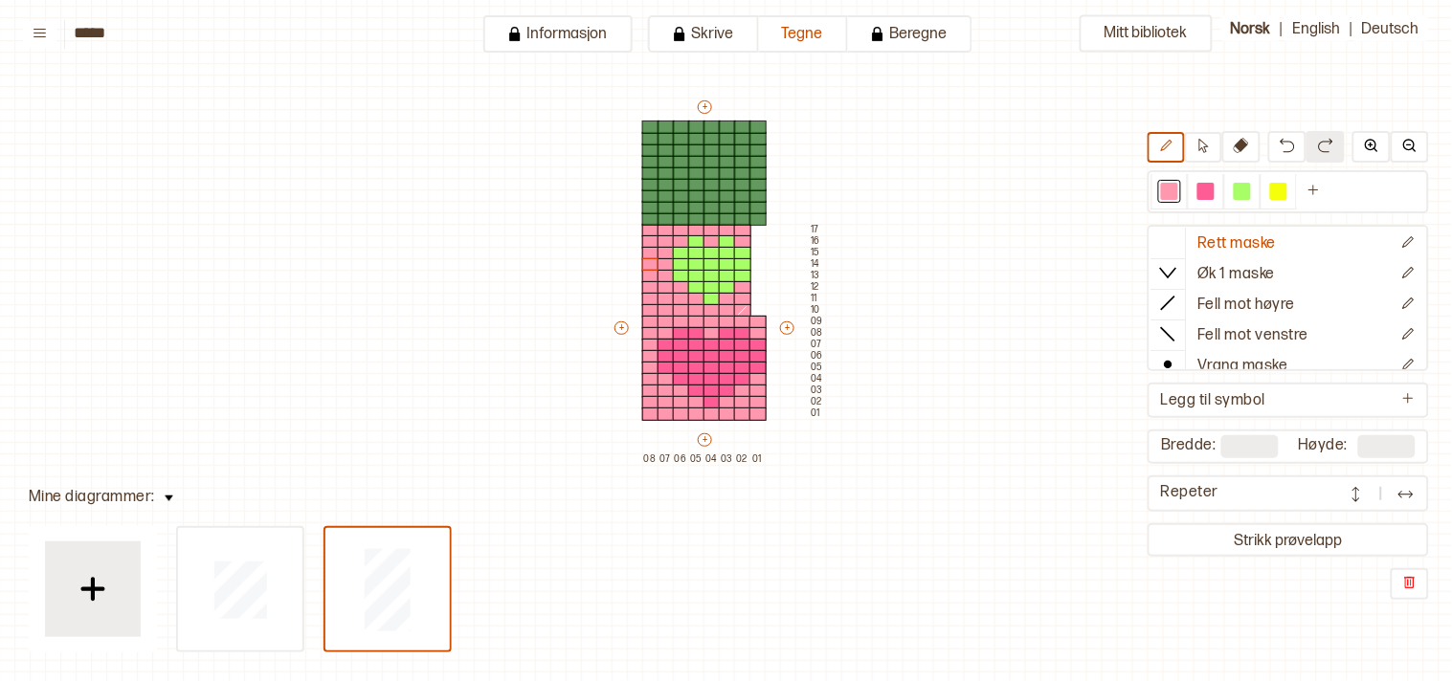
type input "**"
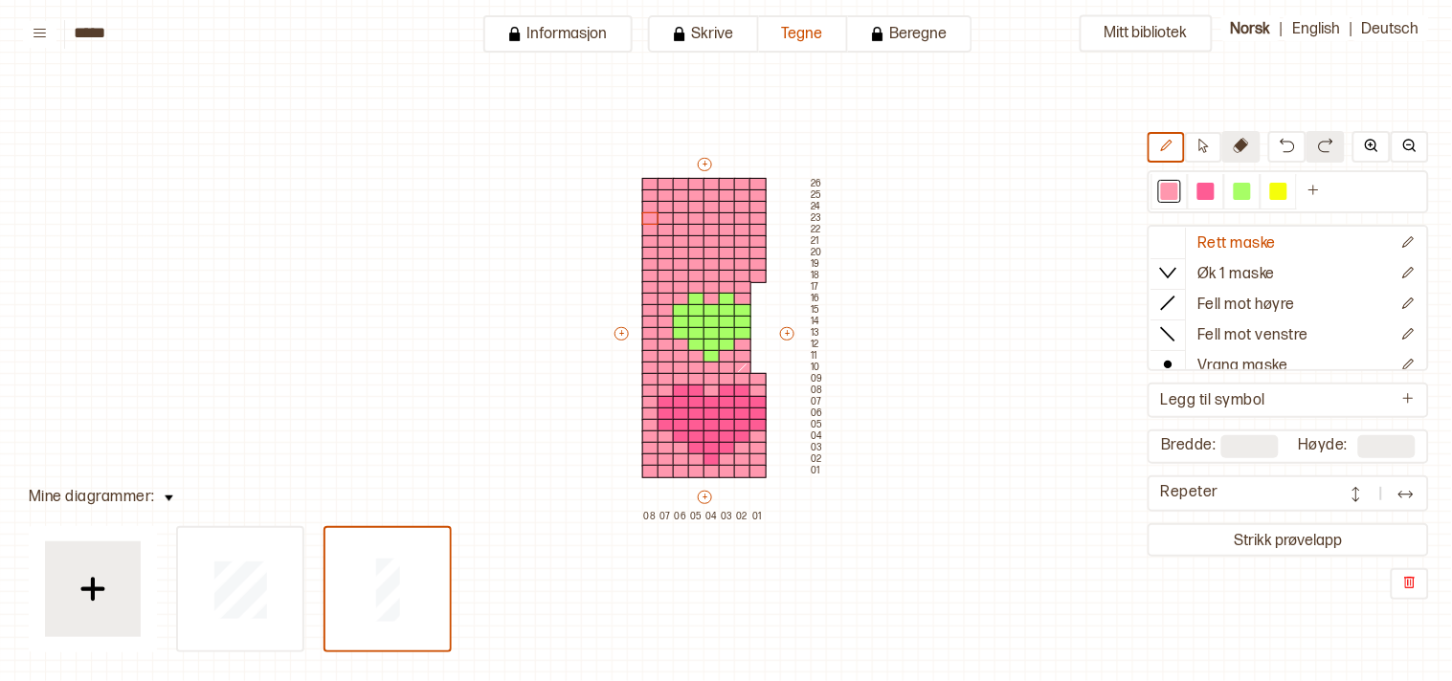
click at [1260, 140] on button at bounding box center [1241, 147] width 38 height 32
drag, startPoint x: 735, startPoint y: 179, endPoint x: 743, endPoint y: 246, distance: 67.4
click at [743, 246] on div "+ + + + 08 07 06 05 04 03 02 01 26 25 24 23 22 21 20 19 18 17 16 15 14 13 12 11…" at bounding box center [718, 338] width 214 height 367
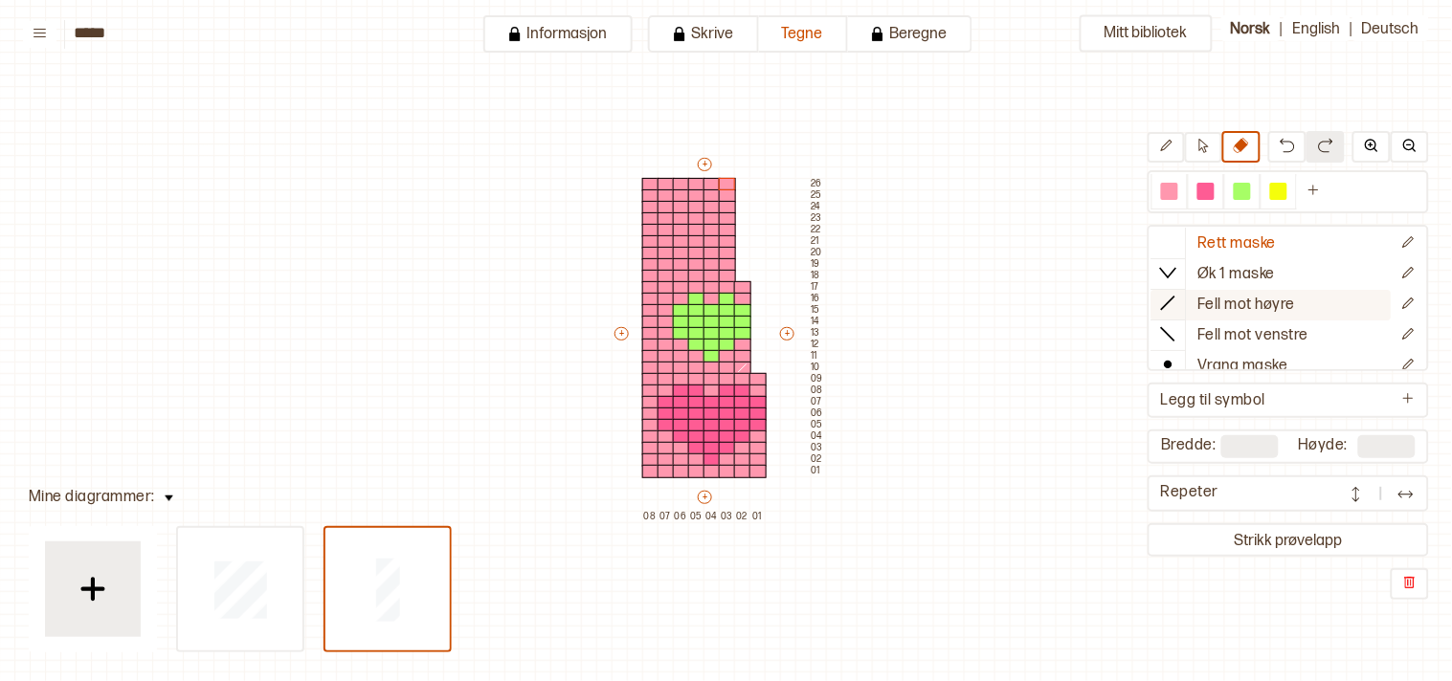
click at [1165, 298] on div at bounding box center [1168, 303] width 34 height 29
click at [727, 273] on div at bounding box center [727, 276] width 17 height 13
click at [1185, 144] on button at bounding box center [1165, 147] width 37 height 31
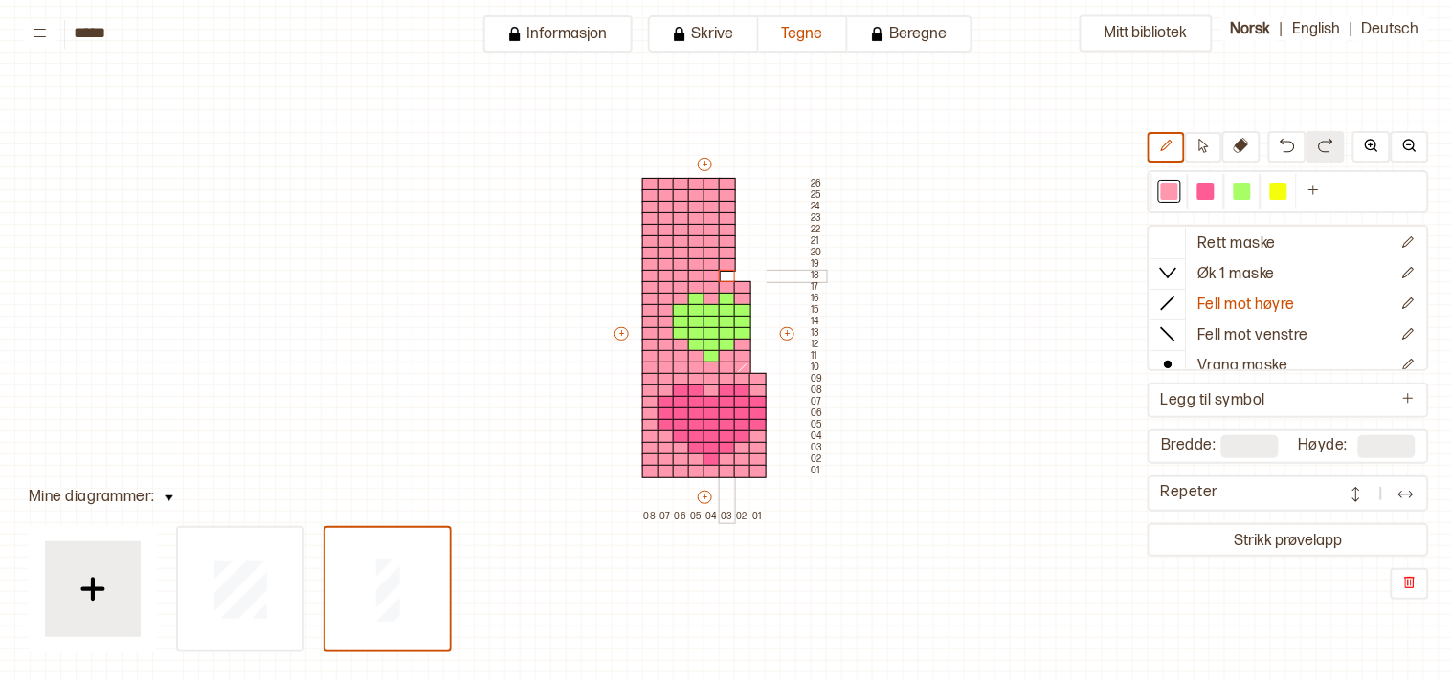
click at [725, 275] on div at bounding box center [727, 276] width 17 height 13
click at [1249, 142] on icon at bounding box center [1240, 145] width 15 height 15
drag, startPoint x: 727, startPoint y: 175, endPoint x: 728, endPoint y: 233, distance: 58.4
click at [728, 233] on div "+ + + + 08 07 06 05 04 03 02 01 26 25 24 23 22 21 20 19 18 17 16 15 14 13 12 11…" at bounding box center [718, 338] width 214 height 367
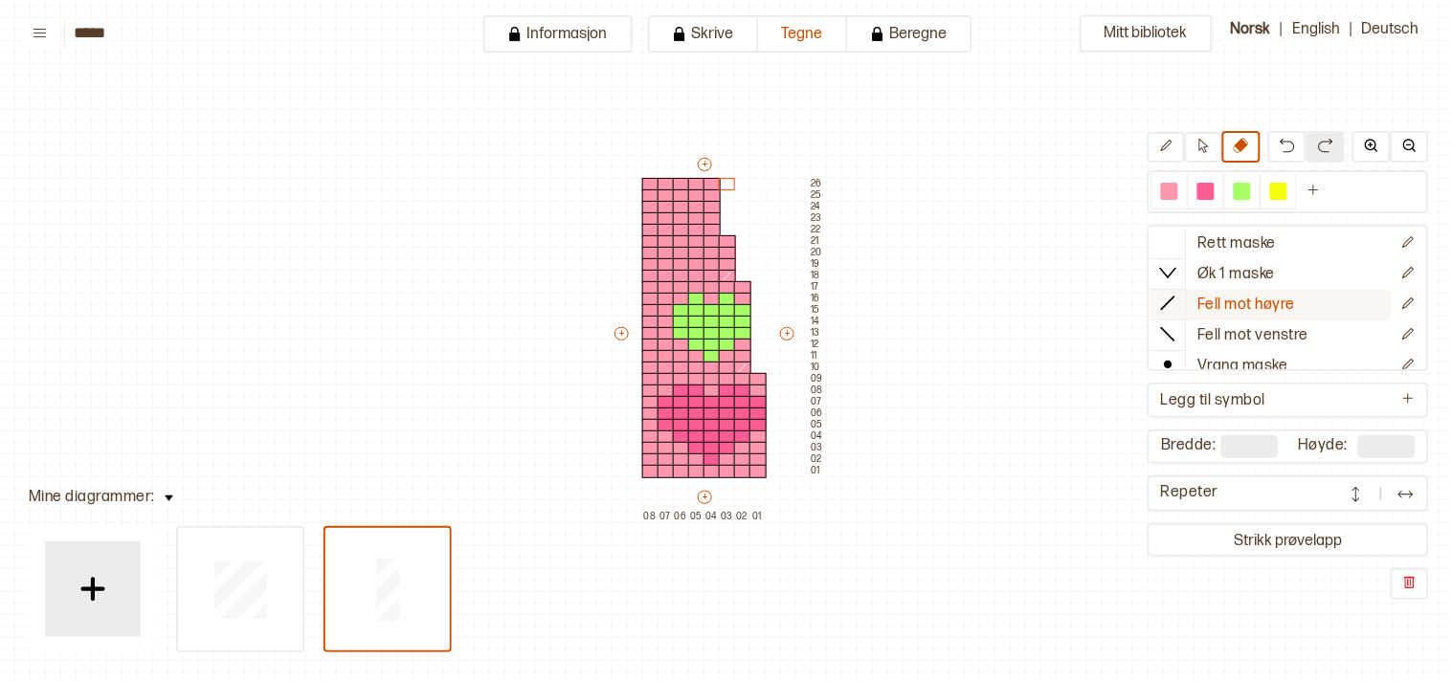
click at [1175, 298] on line at bounding box center [1168, 303] width 13 height 13
click at [709, 230] on div at bounding box center [711, 230] width 17 height 13
click at [1178, 187] on div at bounding box center [1169, 191] width 17 height 17
click at [706, 226] on div "+ + + + 08 07 06 05 04 03 02 01 26 25 24 23 22 21 20 19 18 17 16 15 14 13 12 11…" at bounding box center [718, 338] width 214 height 367
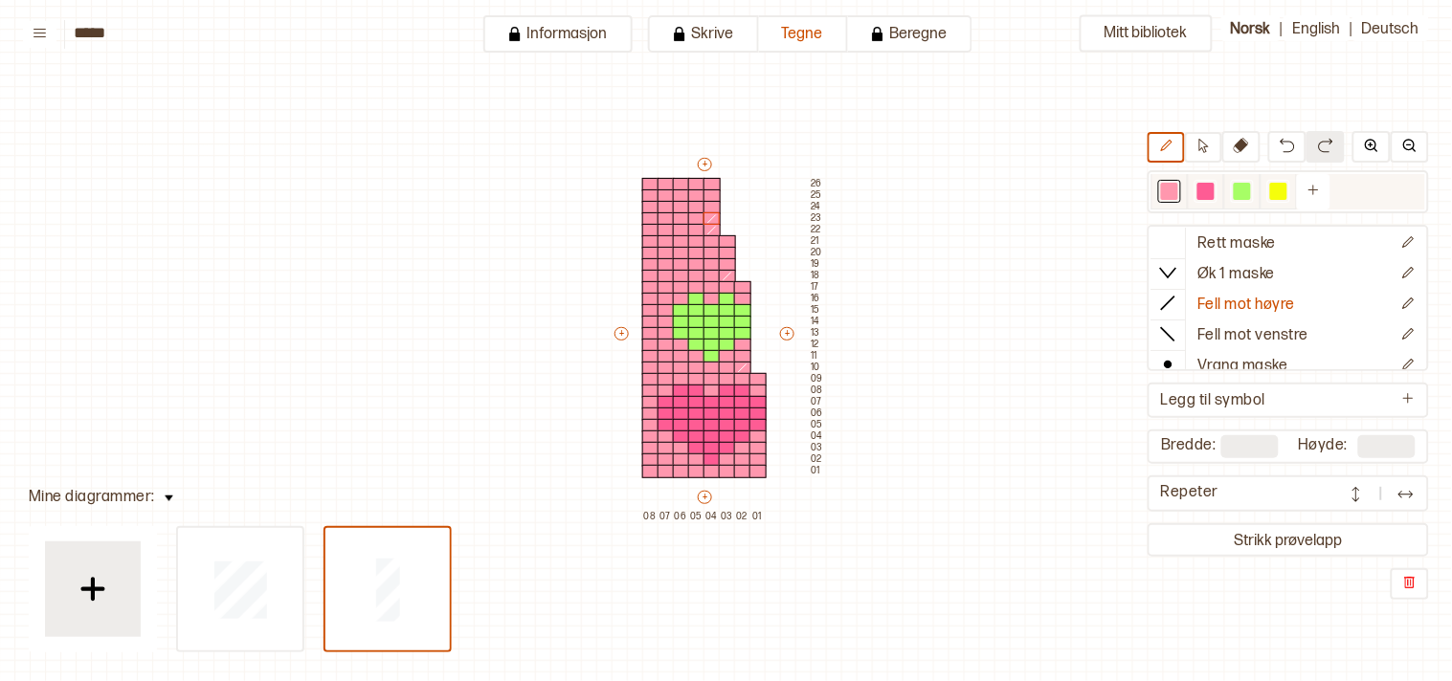
click at [1174, 188] on div at bounding box center [1169, 191] width 17 height 17
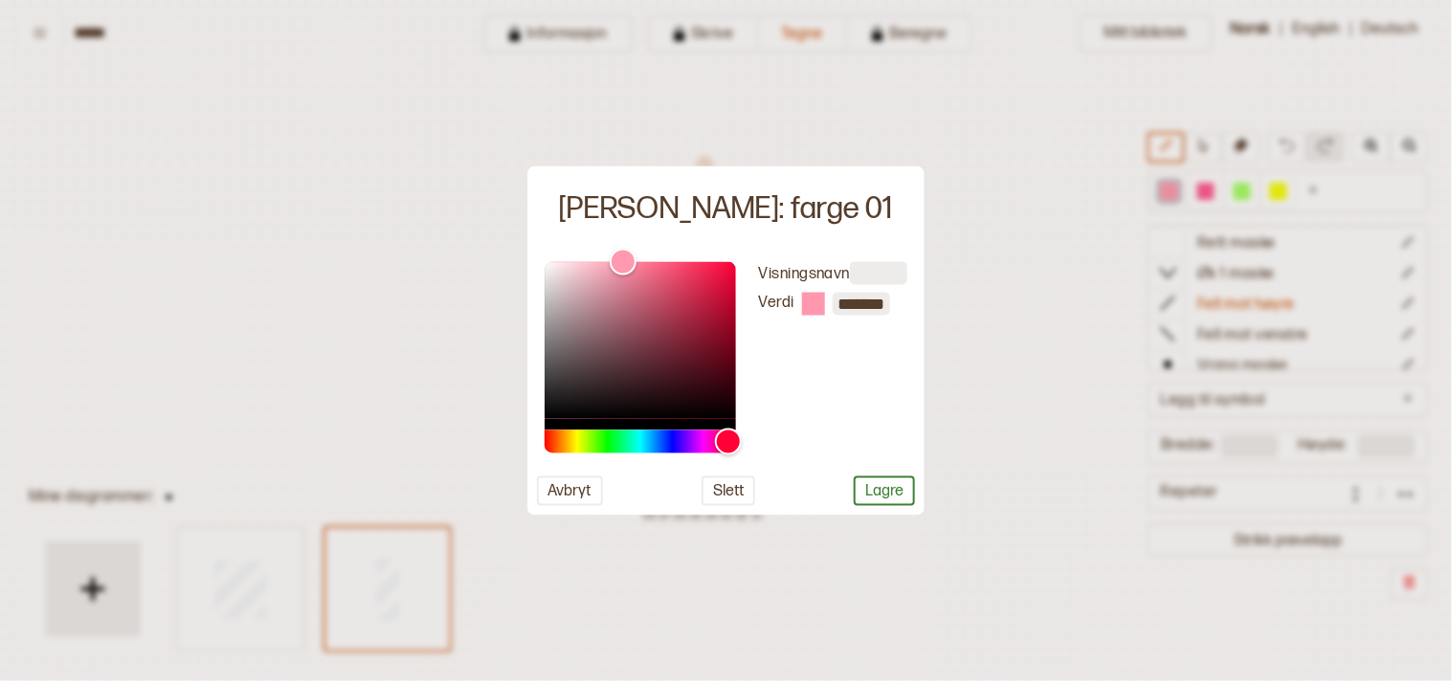
click at [1187, 241] on div at bounding box center [726, 340] width 1452 height 681
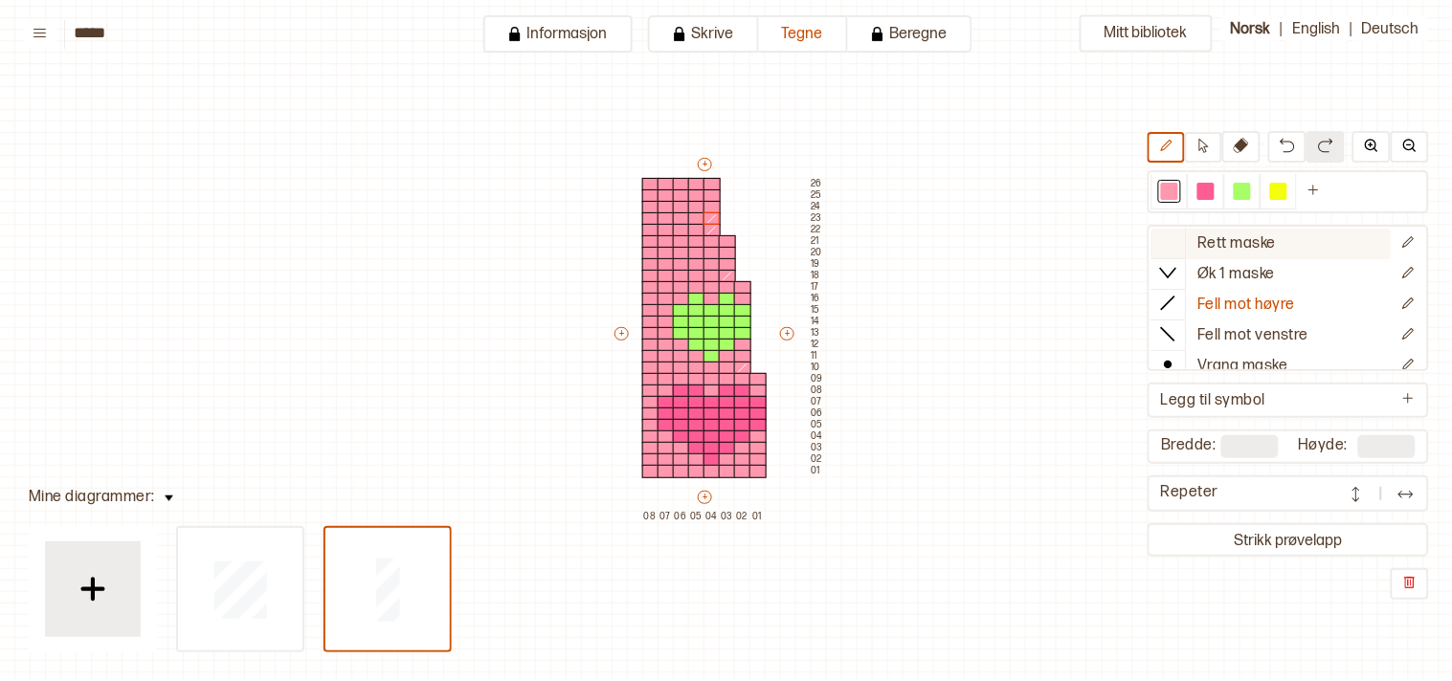
click at [1178, 241] on icon at bounding box center [1168, 242] width 19 height 19
click at [1174, 294] on icon at bounding box center [1168, 303] width 19 height 19
click at [694, 194] on div at bounding box center [696, 195] width 17 height 13
click at [1249, 144] on icon at bounding box center [1240, 145] width 15 height 15
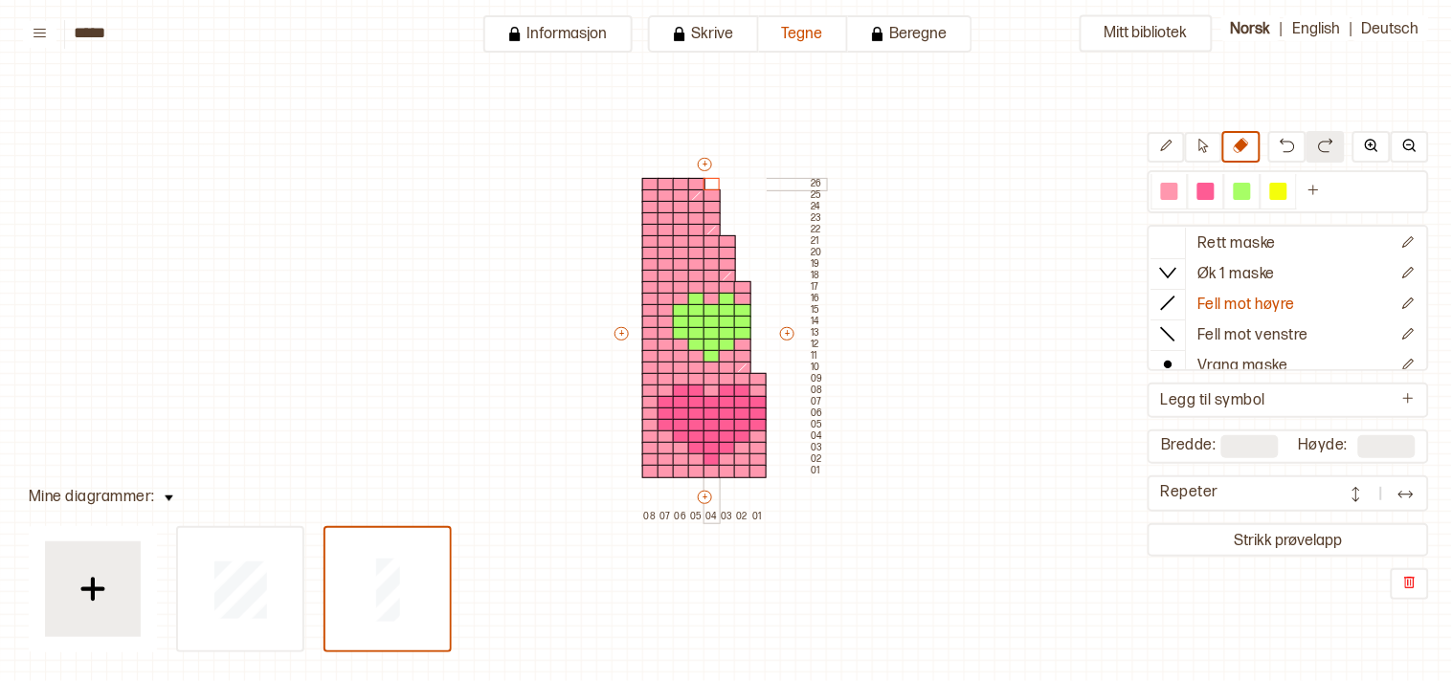
drag, startPoint x: 708, startPoint y: 177, endPoint x: 708, endPoint y: 188, distance: 10.5
click at [708, 188] on div "+ + + + 08 07 06 05 04 03 02 01 26 25 24 23 22 21 20 19 18 17 16 15 14 13 12 11…" at bounding box center [718, 338] width 214 height 367
click at [1236, 541] on button "Strikk prøvelapp" at bounding box center [1288, 540] width 274 height 26
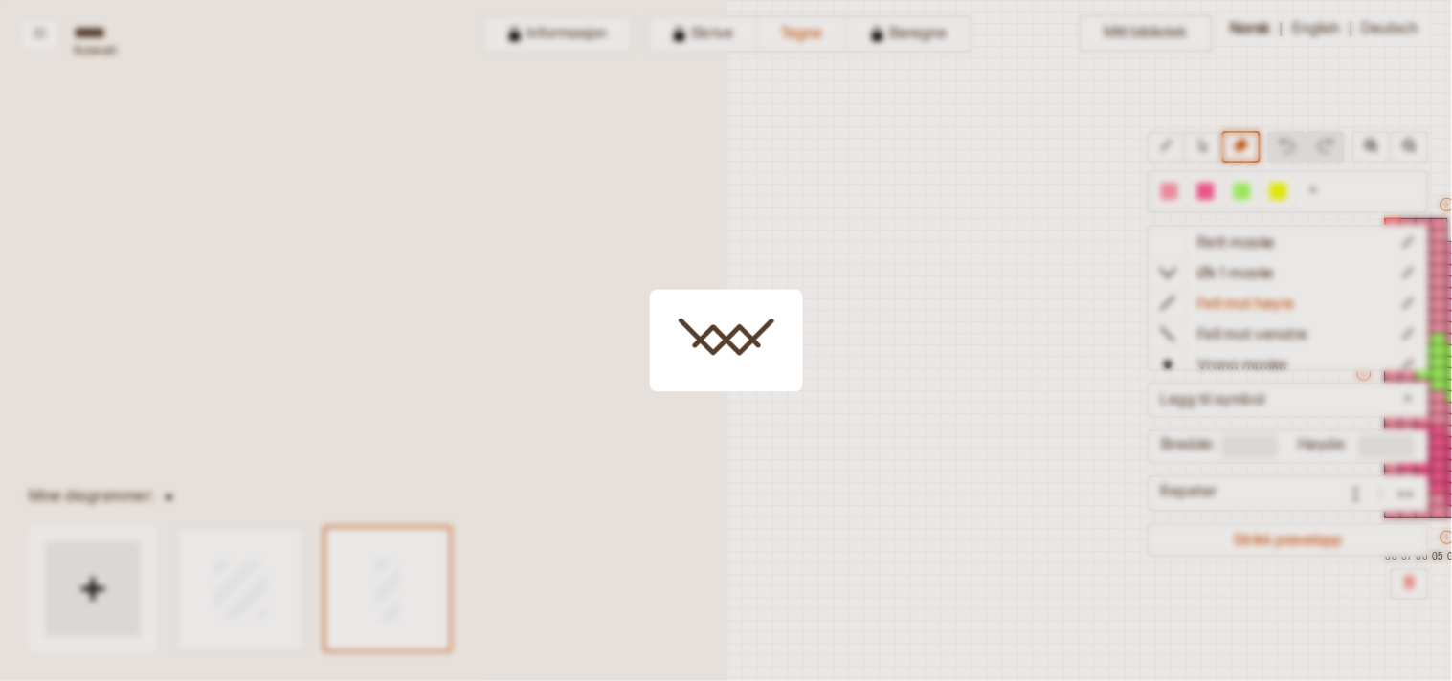
scroll to position [46, 486]
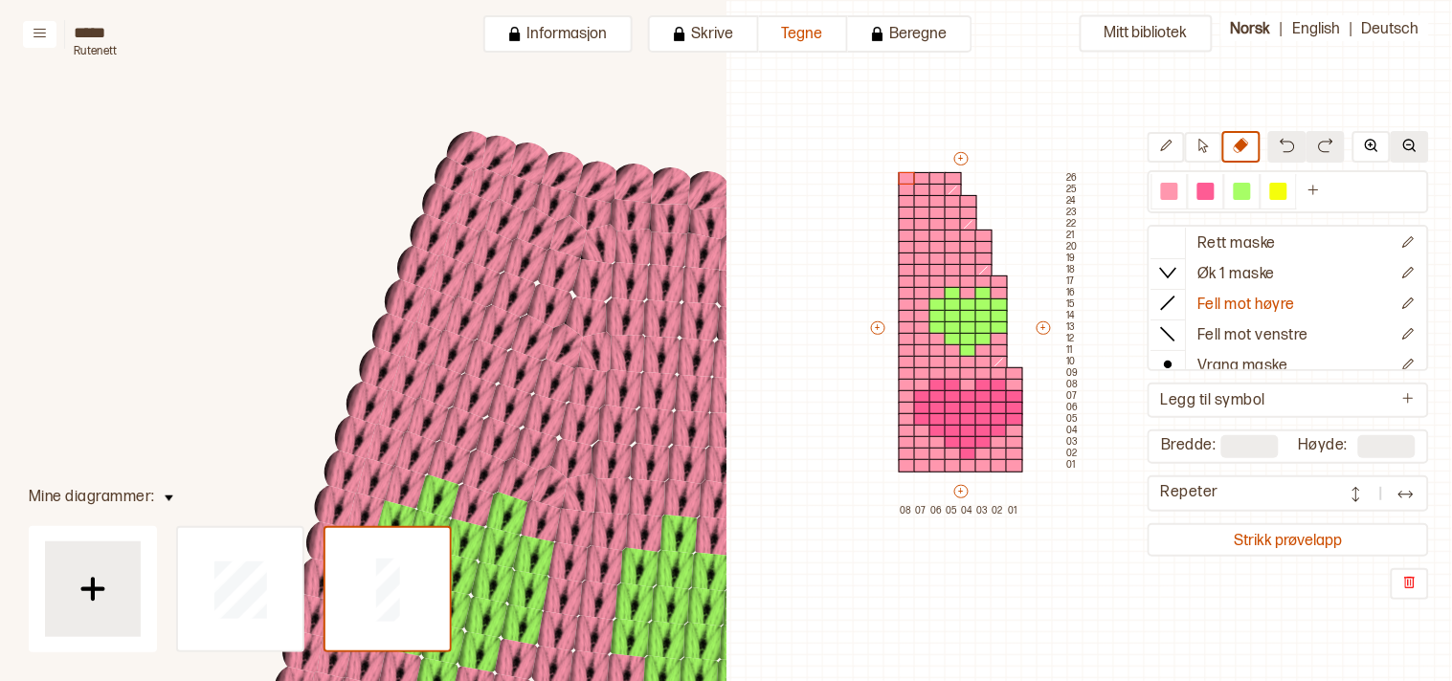
click at [1404, 144] on img at bounding box center [1409, 145] width 15 height 15
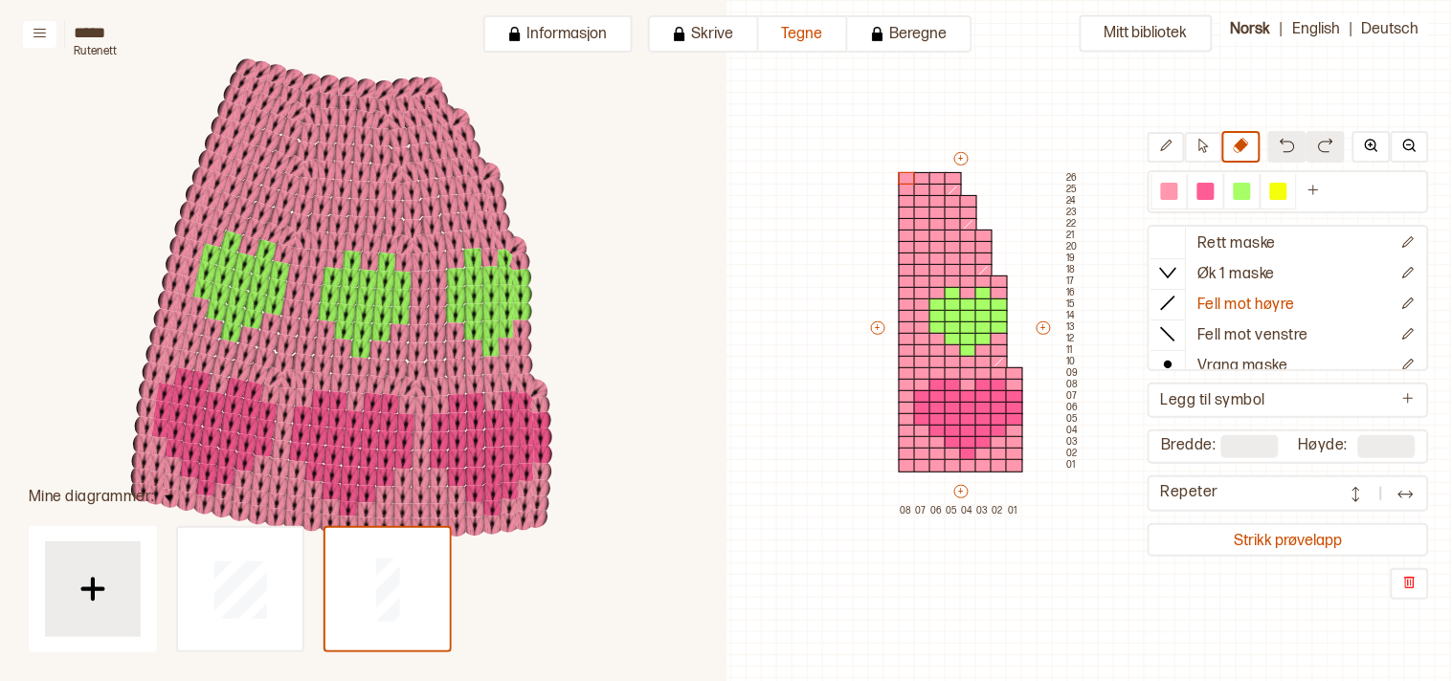
scroll to position [357, 713]
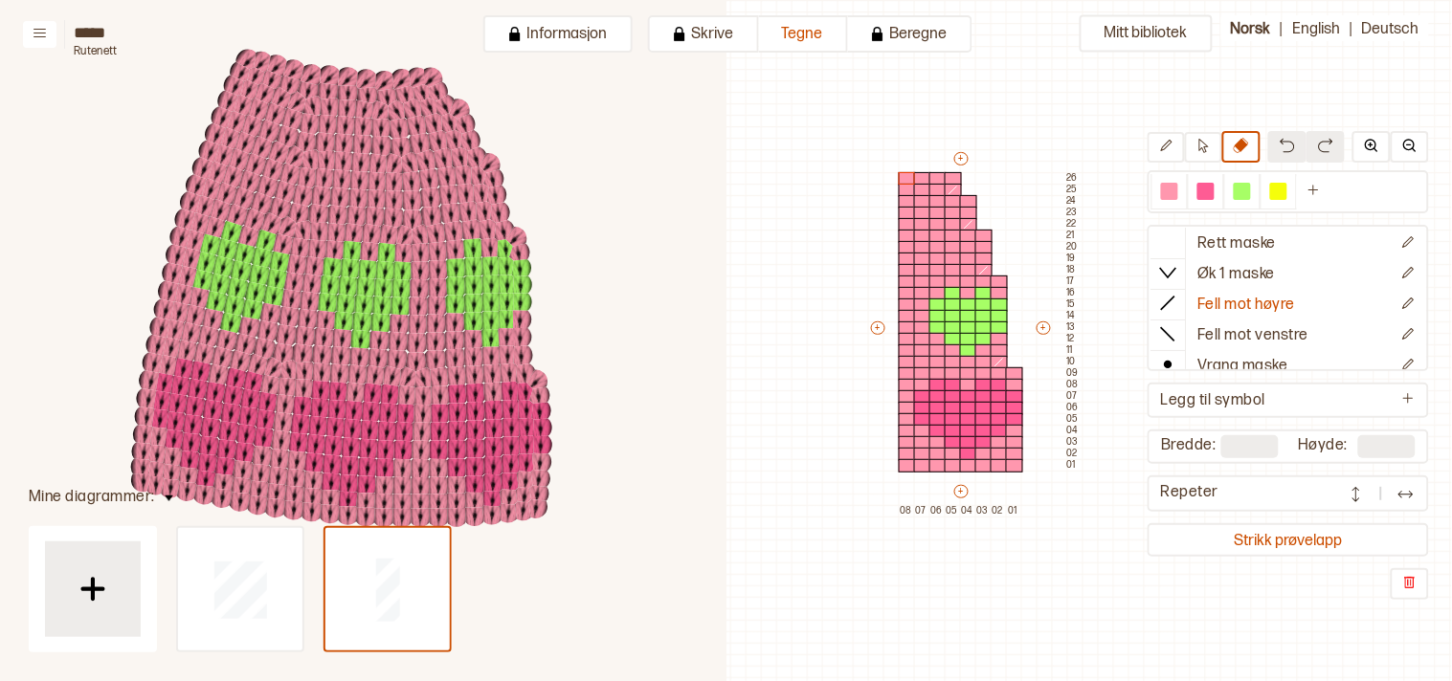
click at [728, 285] on div "Mitt bibliotek Rett maske Øk 1 maske Fell mot høyre Fell mot venstre Vrang mask…" at bounding box center [966, 635] width 1452 height 1363
click at [732, 285] on div "Mitt bibliotek Rett maske Øk 1 maske Fell mot høyre Fell mot venstre Vrang mask…" at bounding box center [966, 635] width 1452 height 1363
click at [1279, 529] on button "Strikk prøvelapp" at bounding box center [1288, 540] width 274 height 26
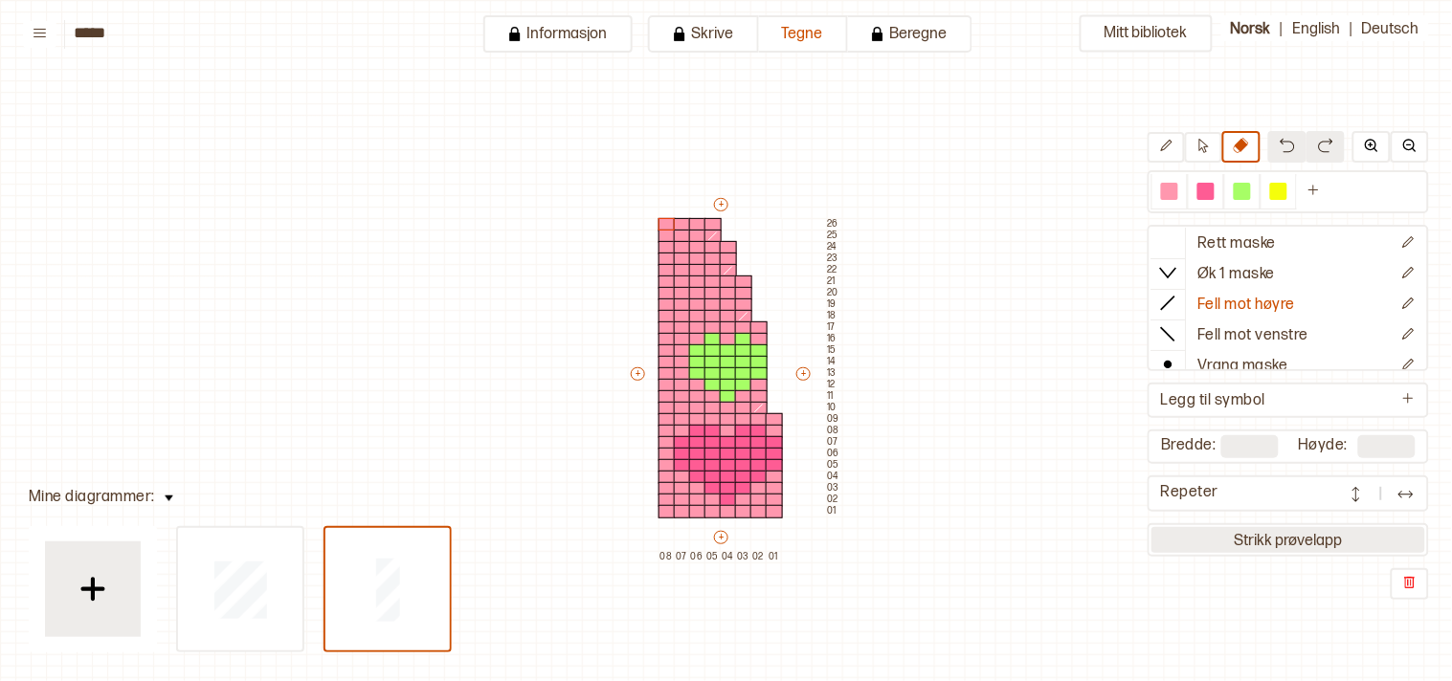
scroll to position [46, 16]
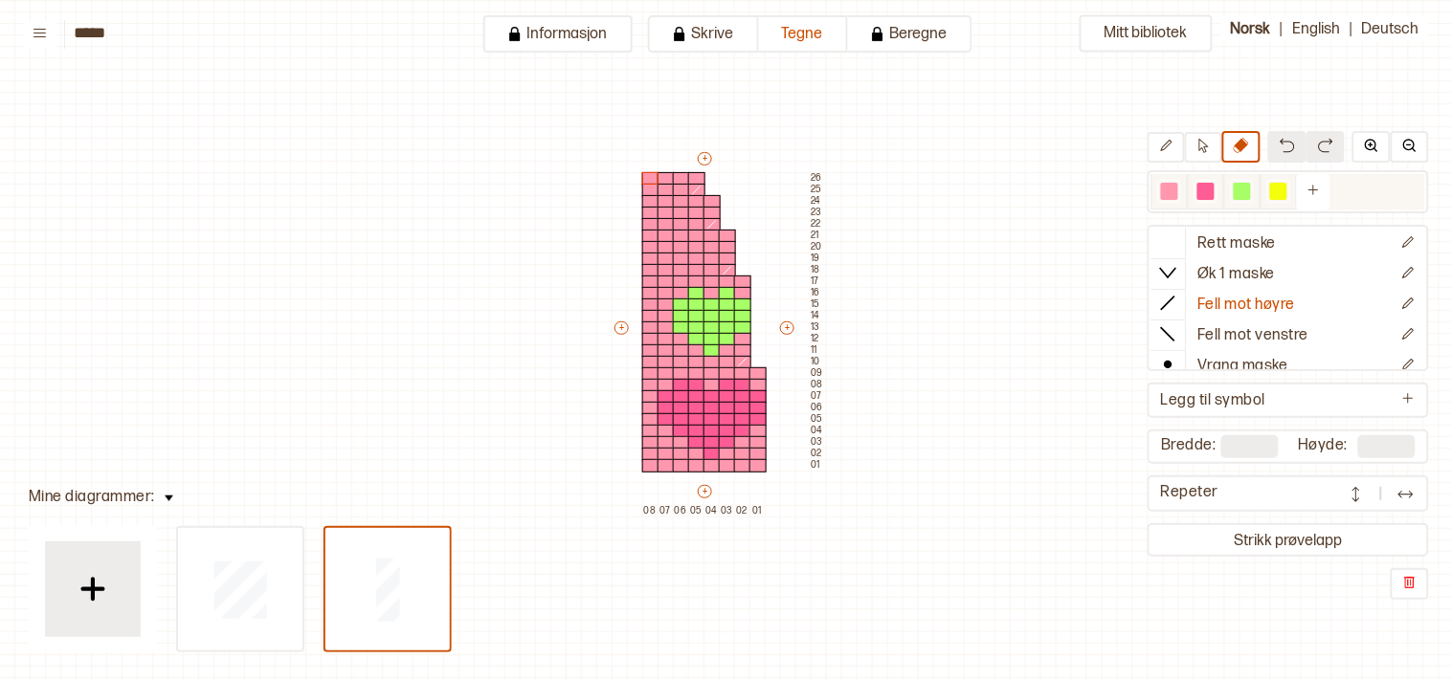
click at [1178, 185] on div at bounding box center [1169, 191] width 17 height 17
click at [1200, 148] on button at bounding box center [1203, 147] width 37 height 31
drag, startPoint x: 699, startPoint y: 321, endPoint x: 752, endPoint y: 354, distance: 62.4
click at [752, 354] on div "+ + + + 08 07 06 05 04 03 02 01 26 25 24 23 22 21 20 19 18 17 16 15 14 13 12 11…" at bounding box center [718, 332] width 214 height 367
click at [1174, 189] on div at bounding box center [1169, 191] width 17 height 17
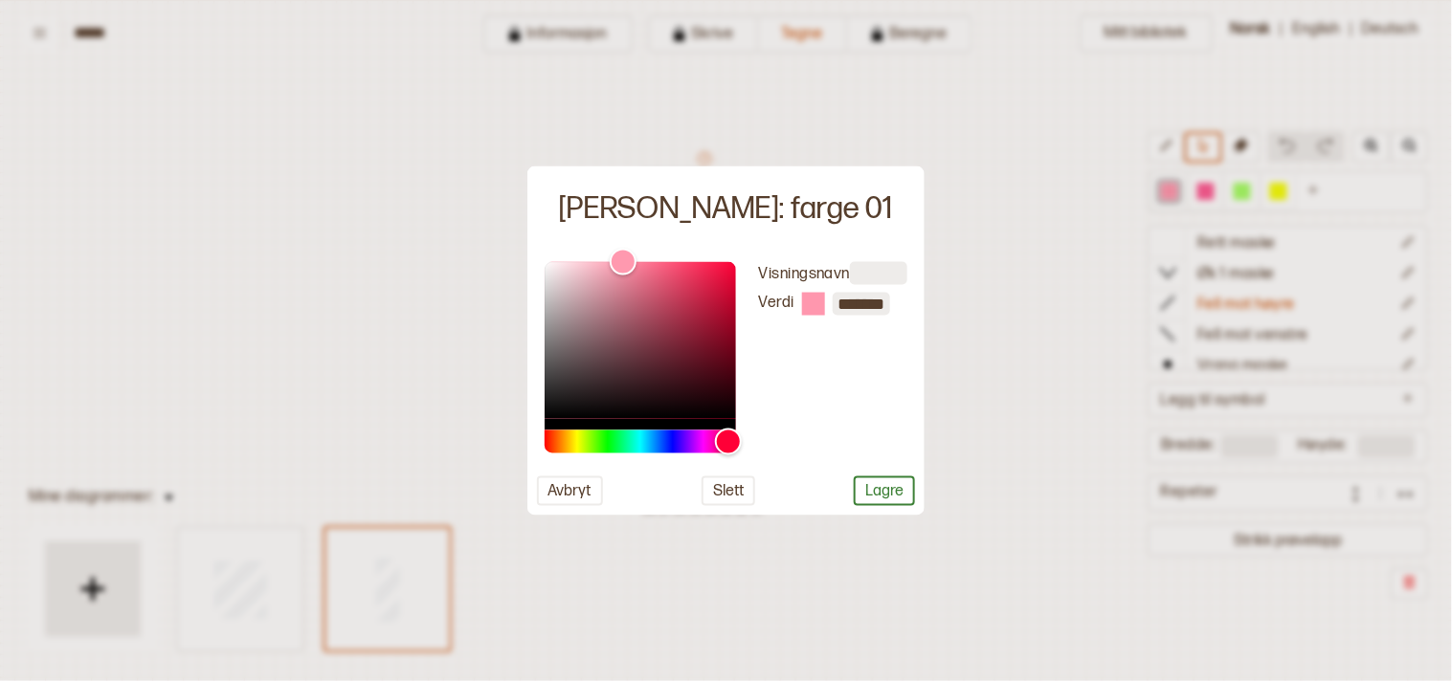
click at [1066, 566] on div at bounding box center [726, 340] width 1452 height 681
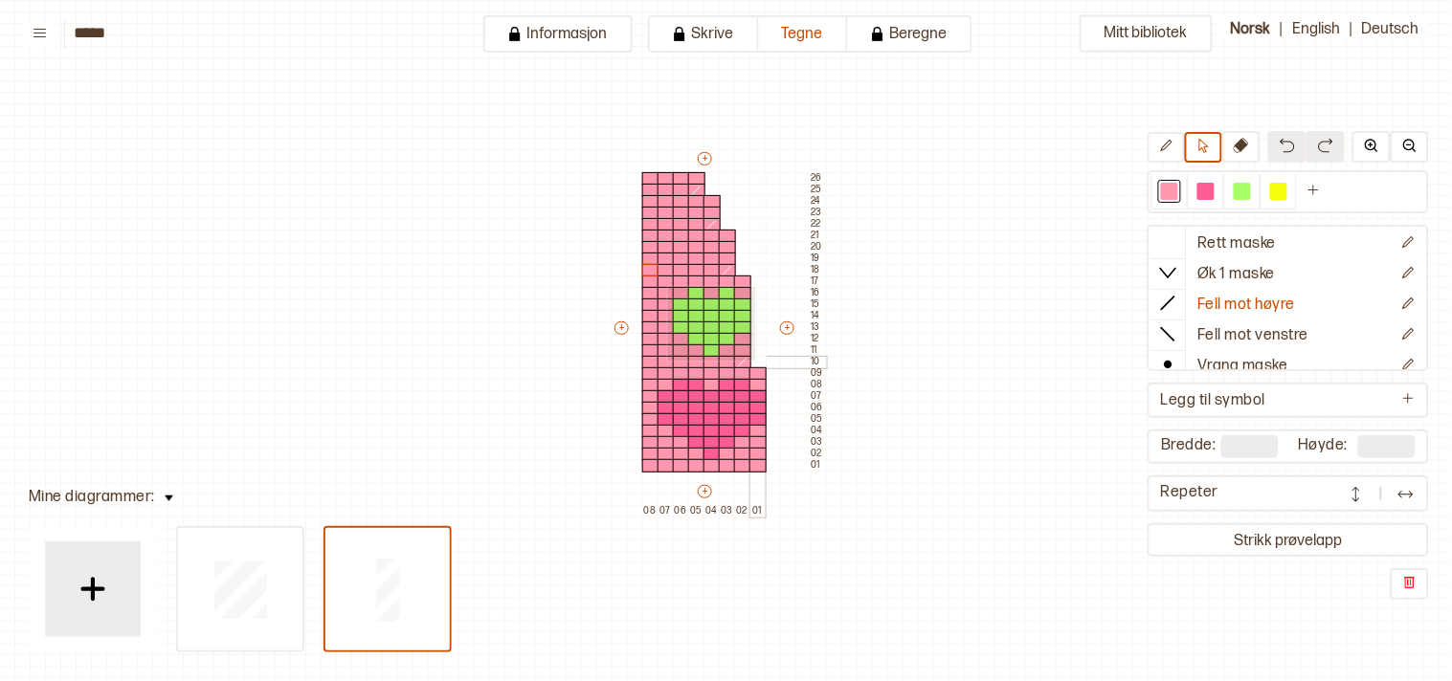
drag, startPoint x: 666, startPoint y: 285, endPoint x: 753, endPoint y: 360, distance: 114.7
click at [753, 360] on div "+ + + + 08 07 06 05 04 03 02 01 26 25 24 23 22 21 20 19 18 17 16 15 14 13 12 11…" at bounding box center [718, 332] width 214 height 367
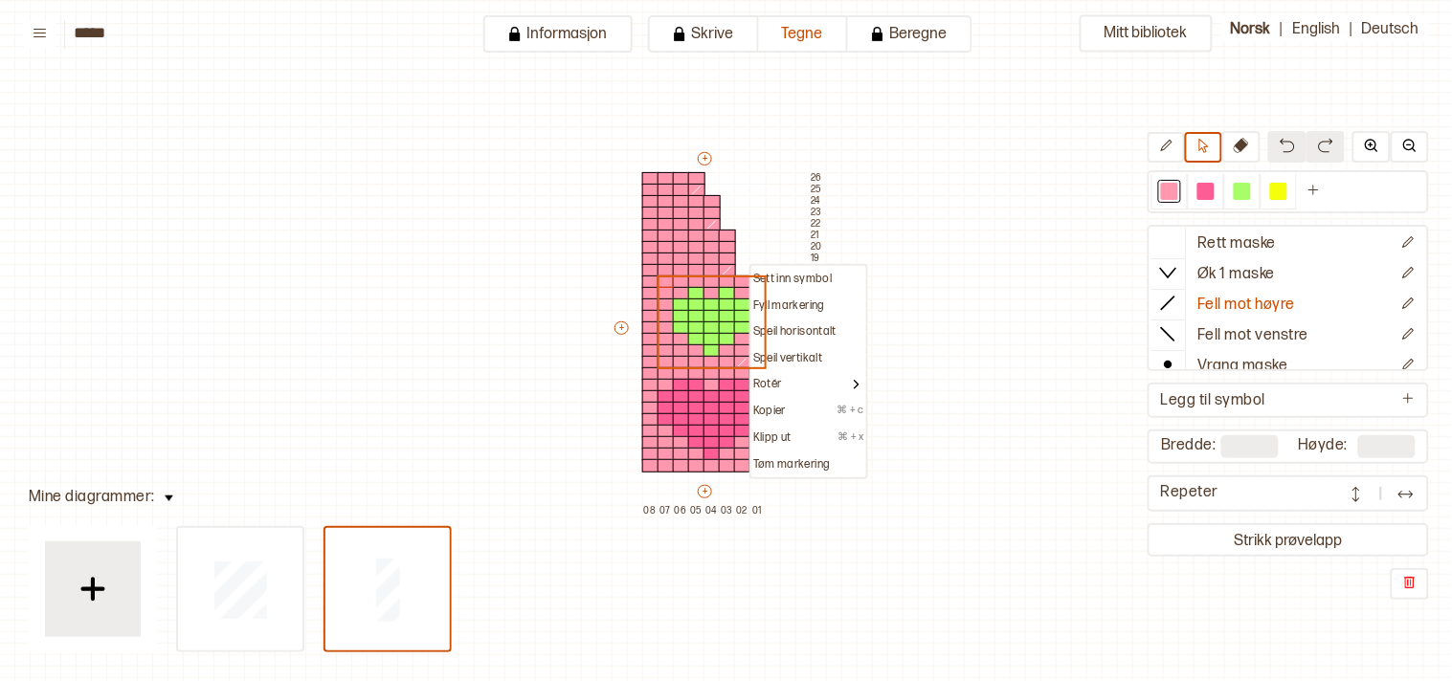
click at [758, 272] on p "Sett inn symbol" at bounding box center [792, 279] width 78 height 15
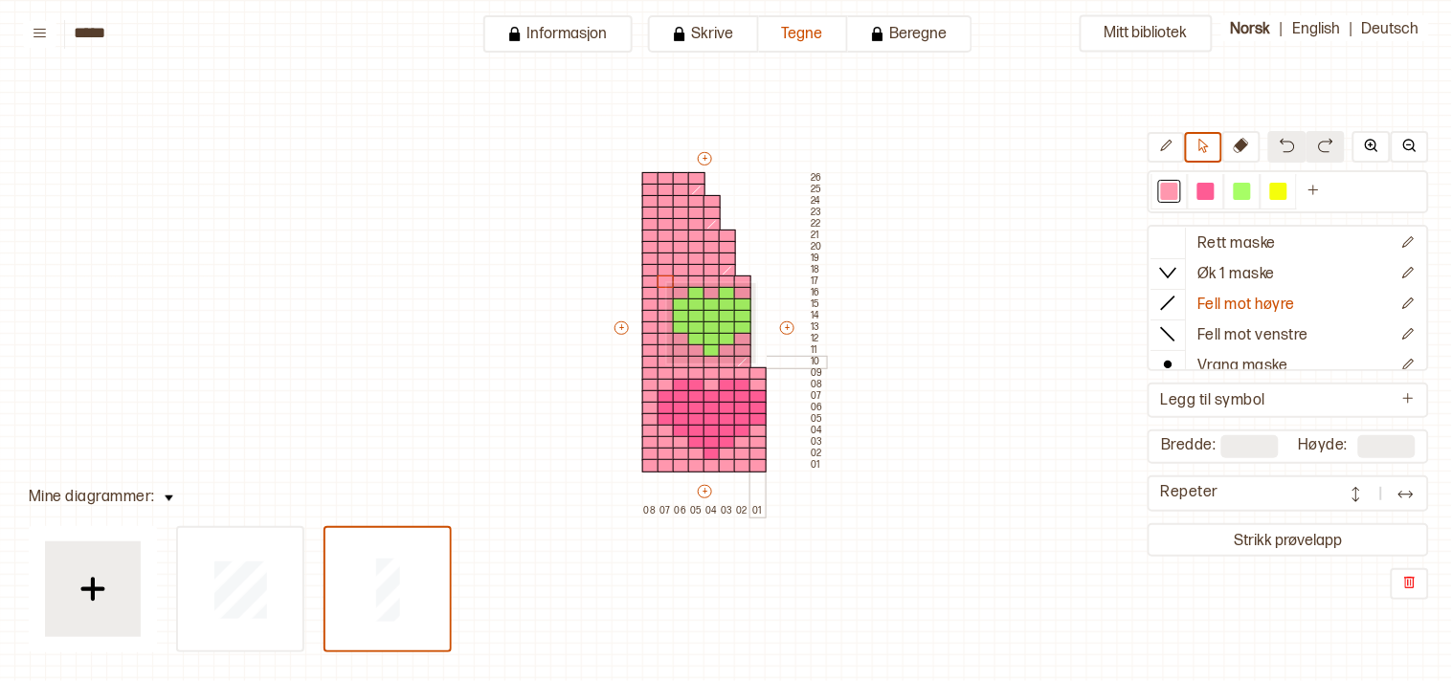
drag, startPoint x: 665, startPoint y: 280, endPoint x: 756, endPoint y: 364, distance: 123.3
click at [756, 364] on div "+ + + + 08 07 06 05 04 03 02 01 26 25 24 23 22 21 20 19 18 17 16 15 14 13 12 11…" at bounding box center [718, 332] width 214 height 367
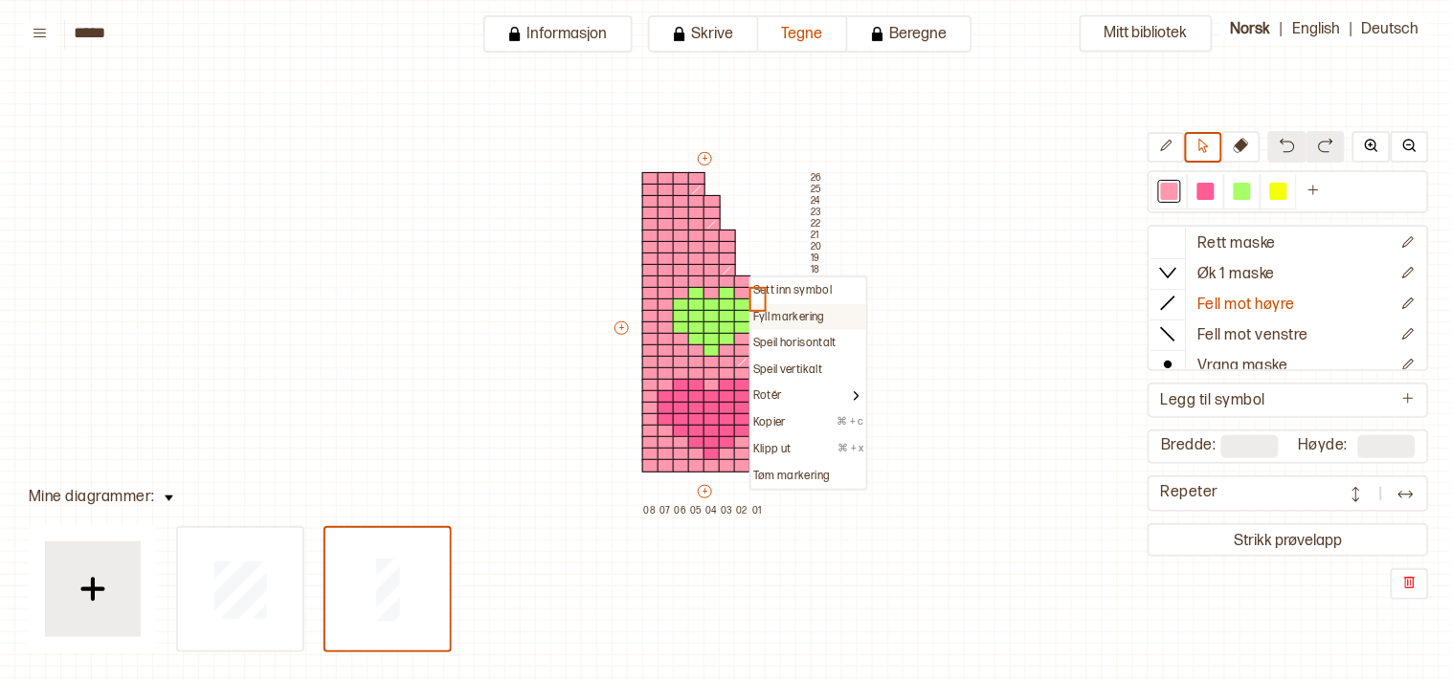
click at [763, 313] on p "Fyll markering" at bounding box center [789, 317] width 72 height 15
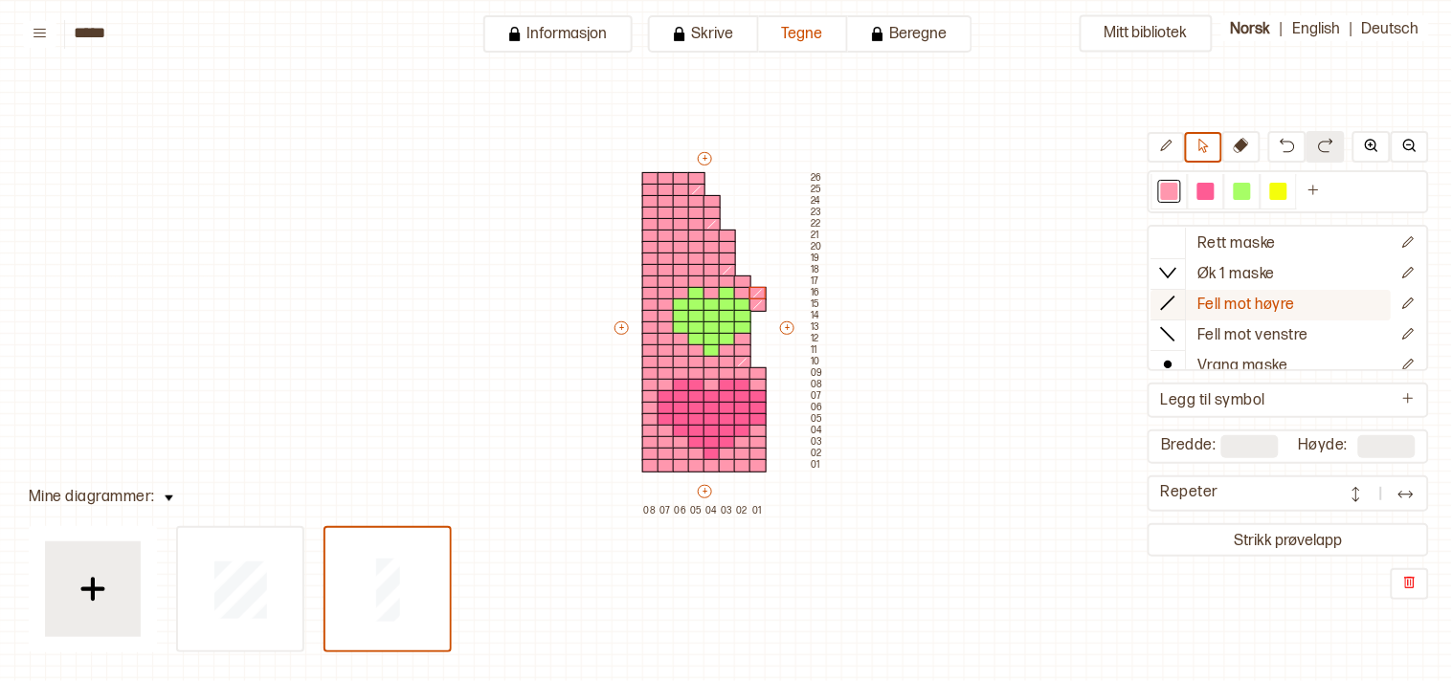
click at [1186, 301] on div at bounding box center [1168, 303] width 34 height 29
click at [1178, 244] on icon at bounding box center [1168, 242] width 19 height 19
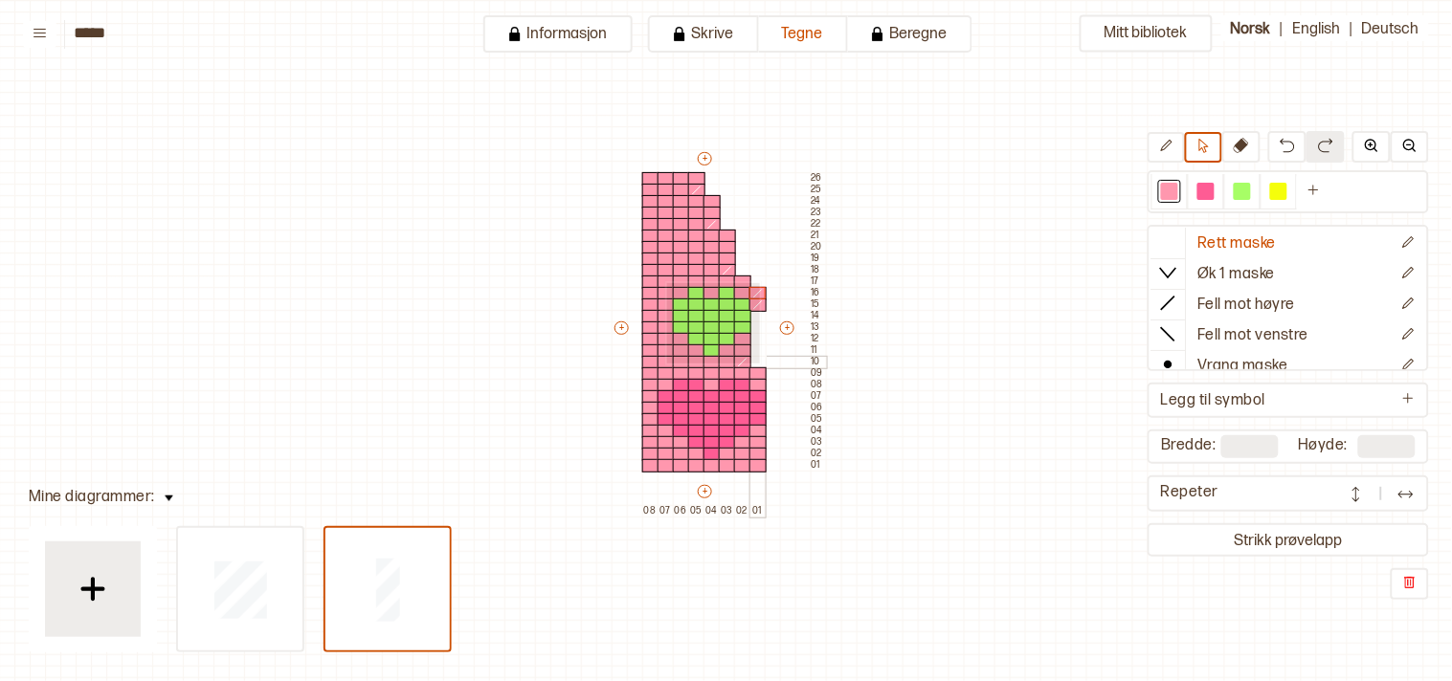
drag, startPoint x: 665, startPoint y: 281, endPoint x: 758, endPoint y: 362, distance: 122.8
click at [758, 362] on div "+ + + + 08 07 06 05 04 03 02 01 26 25 24 23 22 21 20 19 18 17 16 15 14 13 12 11…" at bounding box center [718, 332] width 214 height 367
drag, startPoint x: 730, startPoint y: 349, endPoint x: 665, endPoint y: 278, distance: 96.2
click at [665, 278] on div "+ + + + 08 07 06 05 04 03 02 01 26 25 24 23 22 21 20 19 18 17 16 15 14 13 12 11…" at bounding box center [718, 332] width 214 height 367
click at [1249, 142] on icon at bounding box center [1240, 145] width 15 height 15
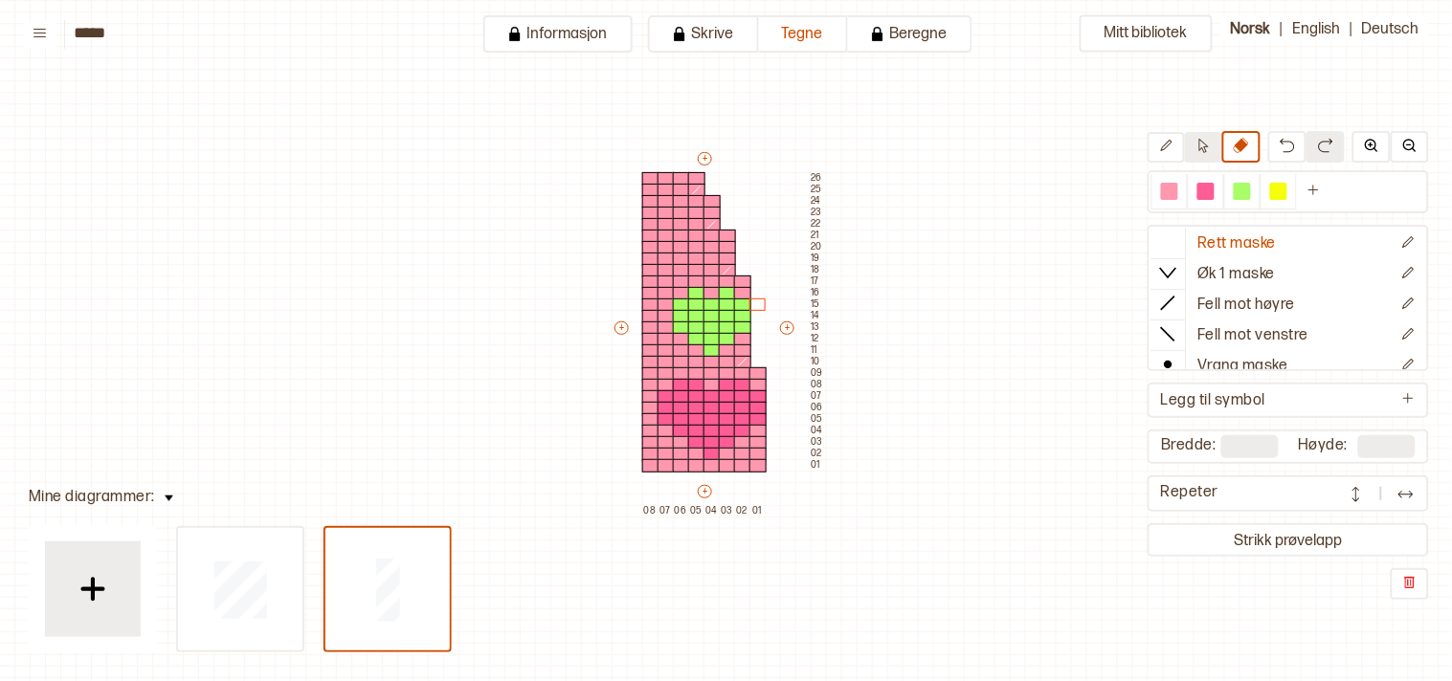
click at [1216, 136] on button at bounding box center [1203, 147] width 37 height 31
drag, startPoint x: 670, startPoint y: 284, endPoint x: 747, endPoint y: 357, distance: 106.3
click at [747, 357] on div "+ + + + 08 07 06 05 04 03 02 01 26 25 24 23 22 21 20 19 18 17 16 15 14 13 12 11…" at bounding box center [718, 332] width 214 height 367
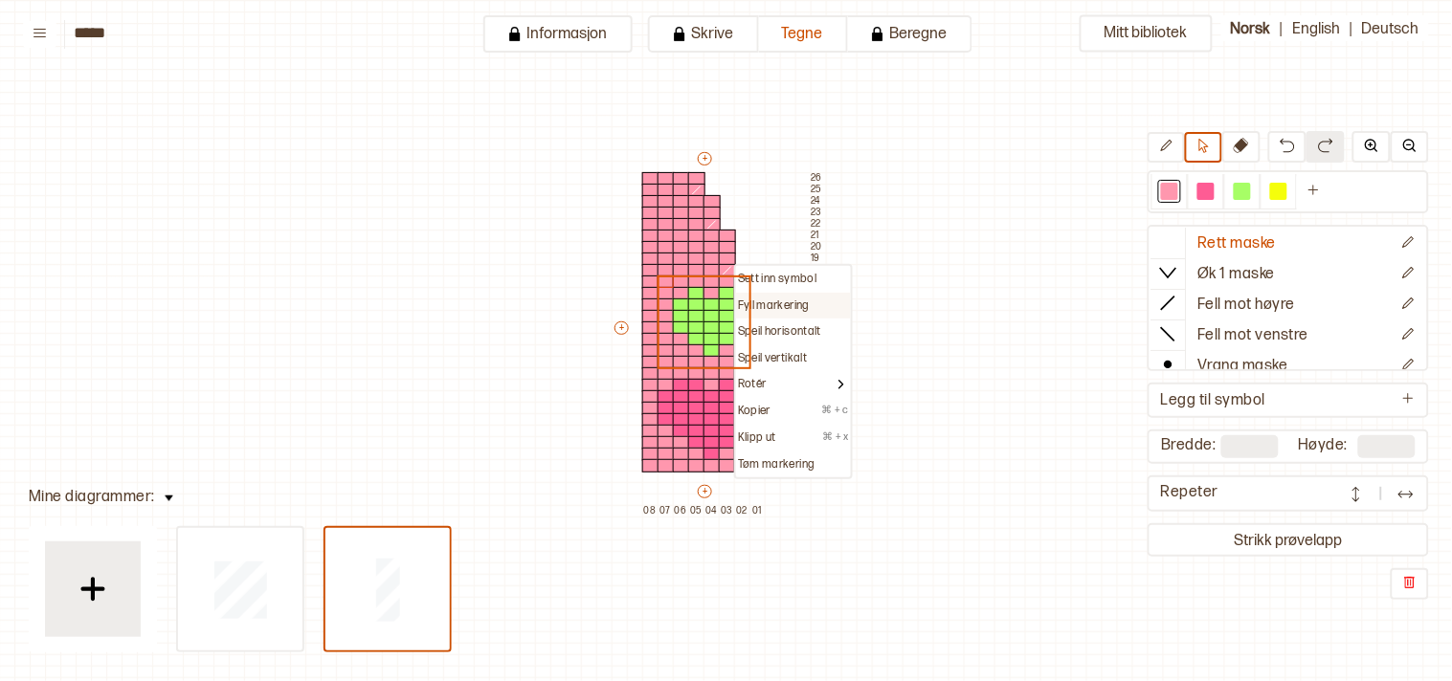
click at [756, 301] on p "Fyll markering" at bounding box center [774, 306] width 72 height 15
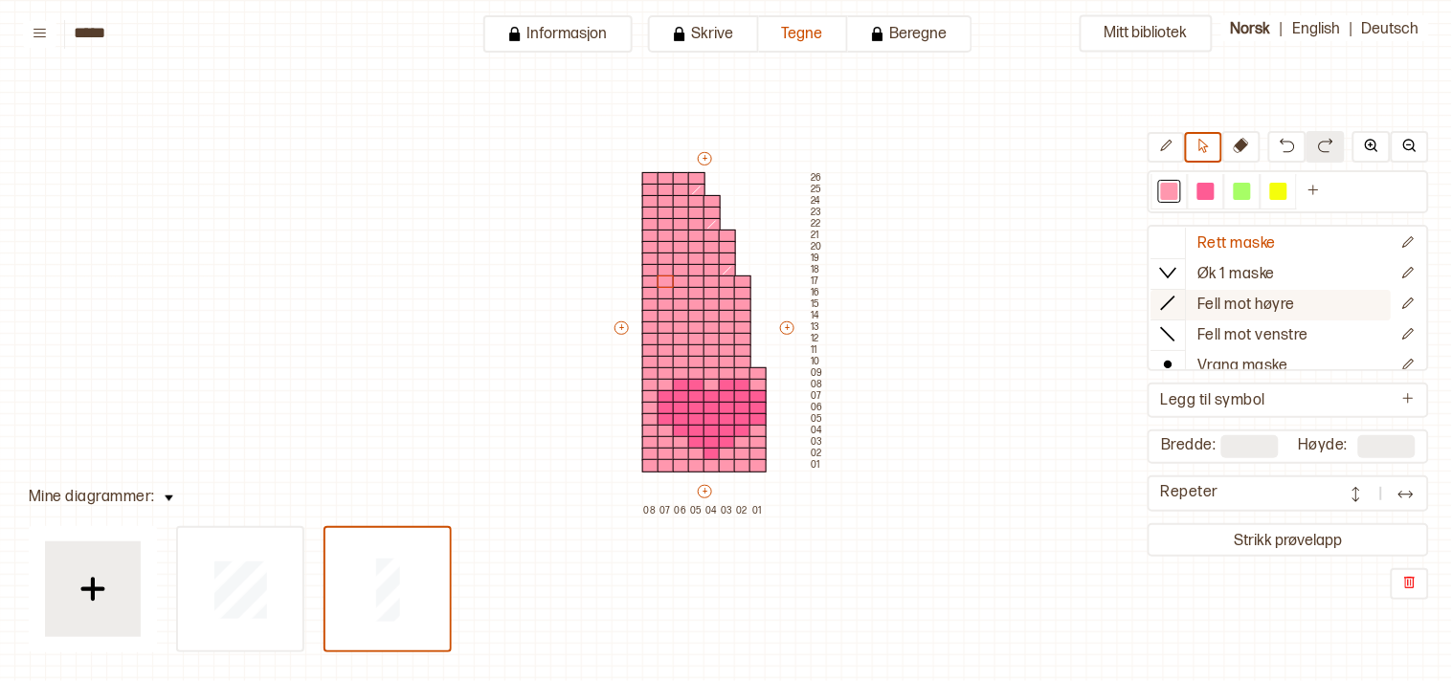
click at [1255, 300] on p "Fell mot høyre" at bounding box center [1247, 306] width 98 height 20
click at [740, 360] on div at bounding box center [742, 362] width 17 height 13
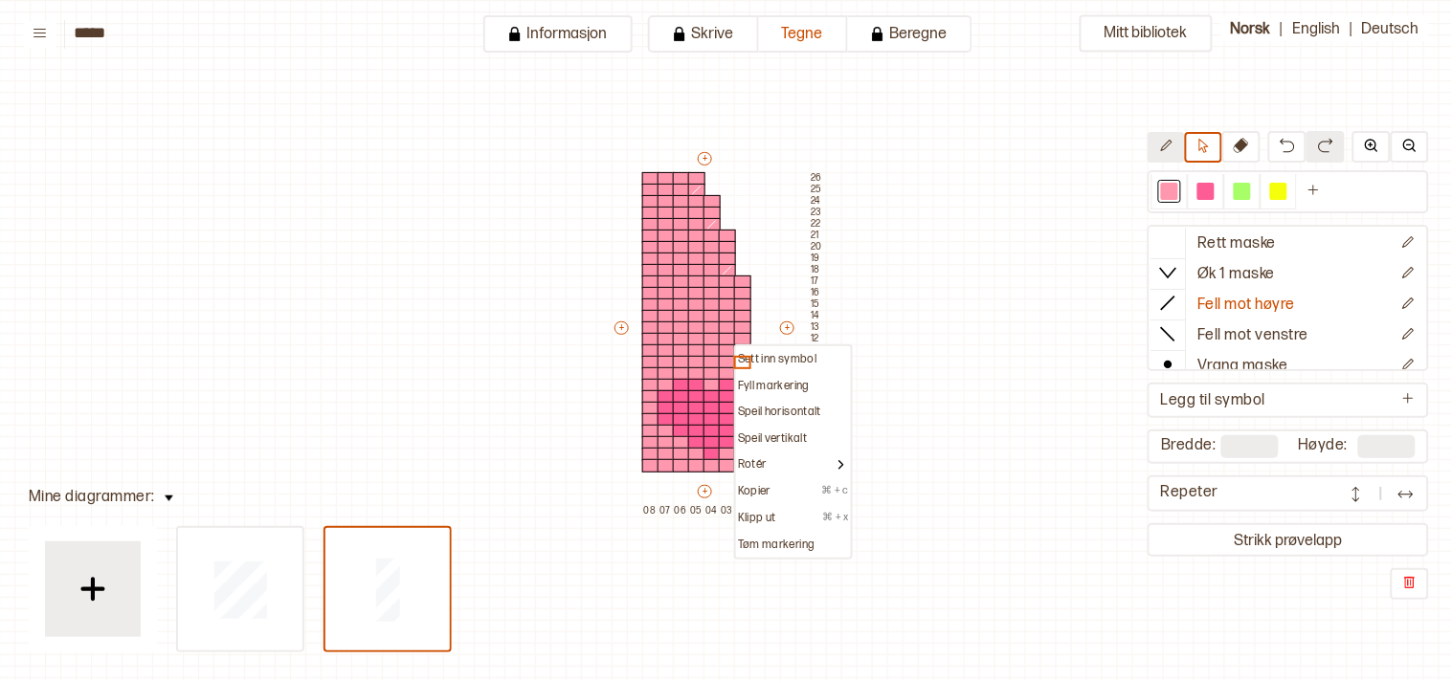
click at [1175, 138] on button at bounding box center [1165, 147] width 37 height 31
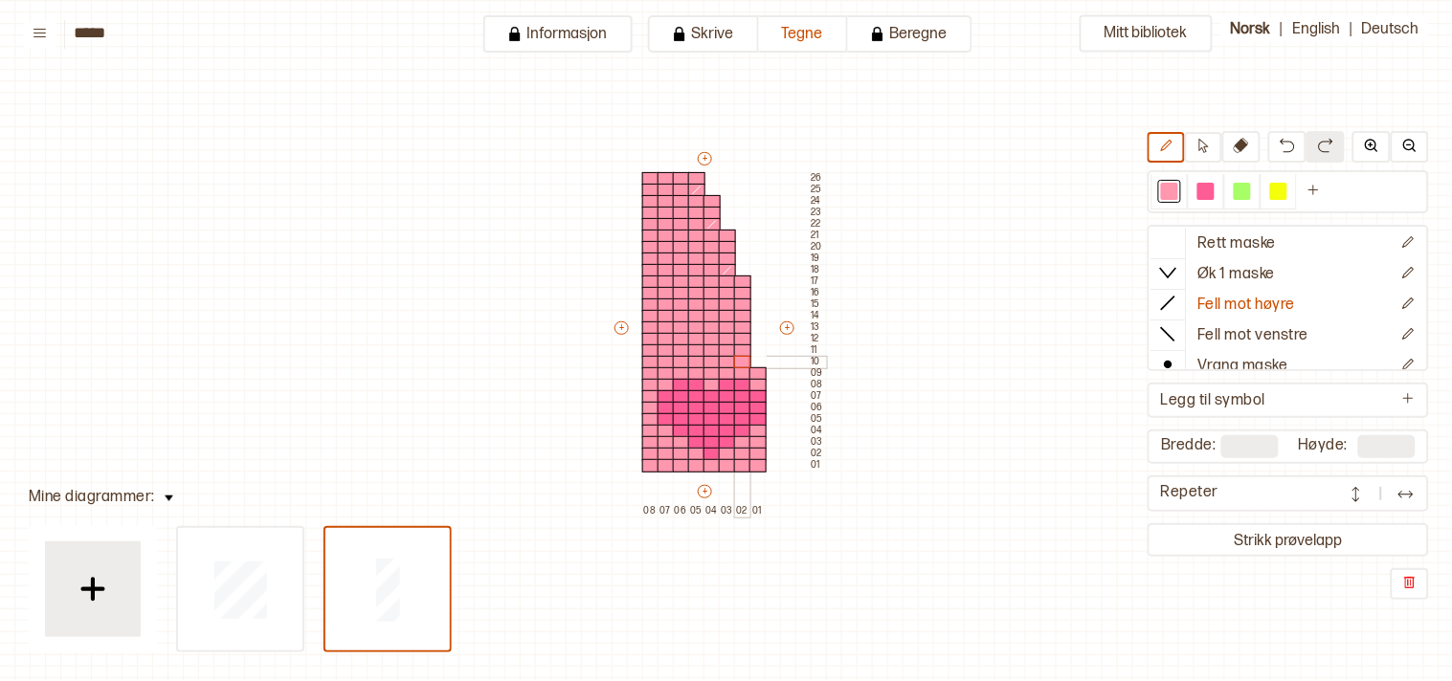
click at [739, 361] on div at bounding box center [742, 362] width 17 height 13
click at [1249, 153] on icon at bounding box center [1240, 145] width 15 height 15
click at [743, 282] on div at bounding box center [742, 282] width 17 height 13
click at [739, 291] on div at bounding box center [742, 293] width 17 height 13
click at [1173, 149] on icon at bounding box center [1166, 146] width 14 height 14
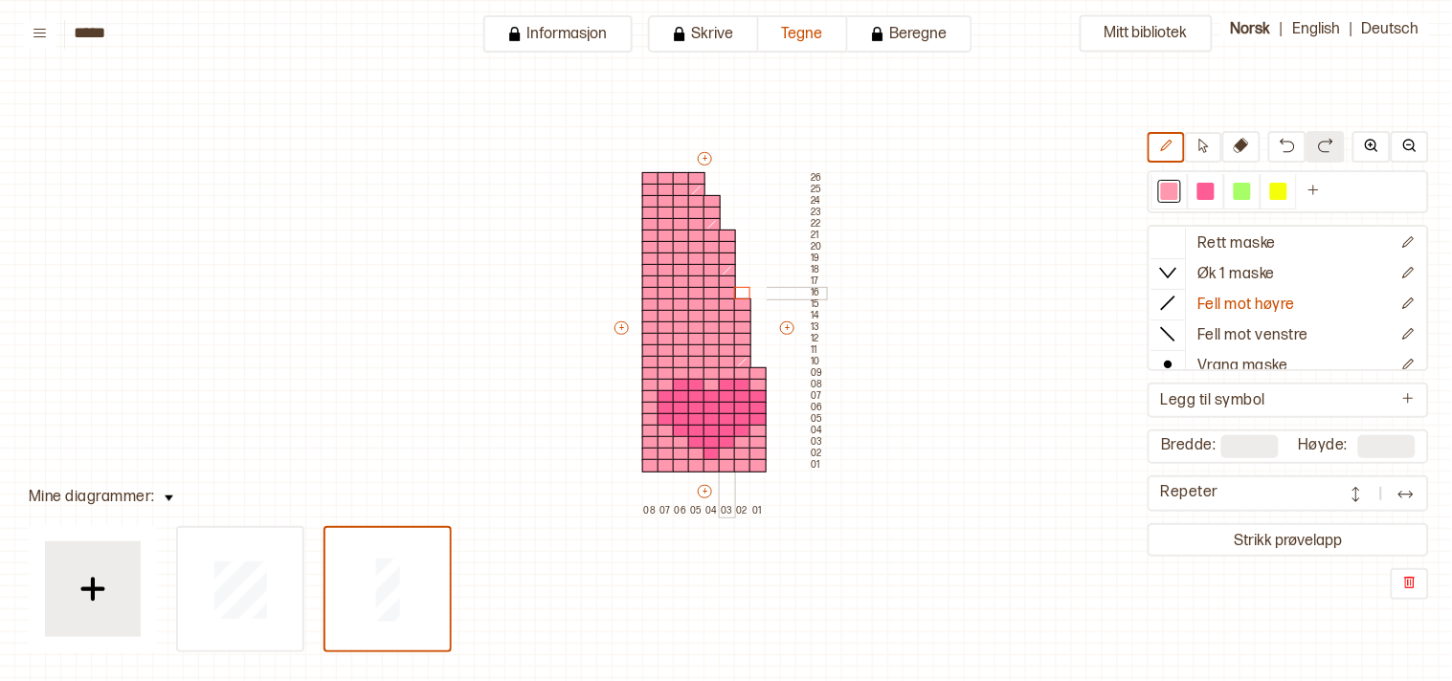
click at [724, 289] on div at bounding box center [727, 293] width 17 height 13
click at [1199, 233] on button "Rett maske" at bounding box center [1271, 244] width 240 height 31
click at [1250, 187] on div at bounding box center [1241, 191] width 17 height 17
click at [711, 311] on div at bounding box center [711, 316] width 17 height 13
click at [723, 326] on div at bounding box center [727, 328] width 17 height 13
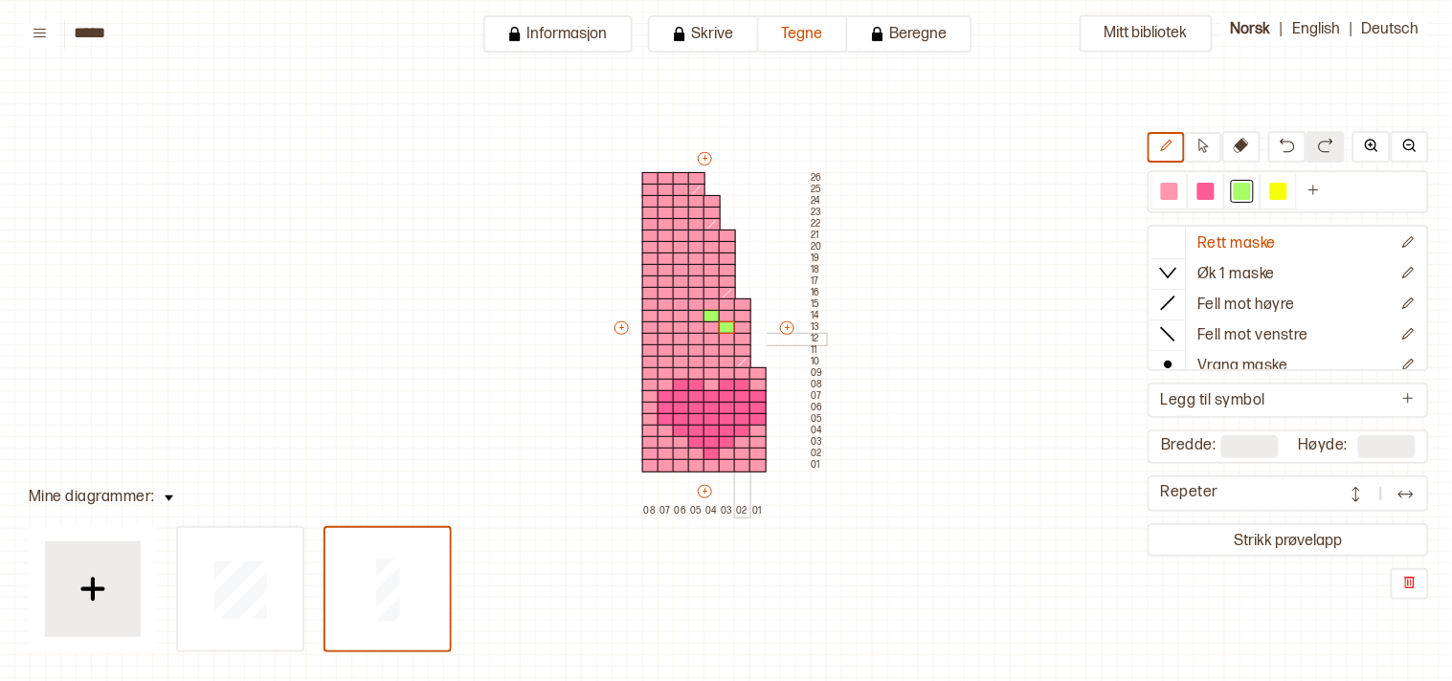
click at [742, 338] on div at bounding box center [742, 339] width 17 height 13
click at [739, 322] on div at bounding box center [742, 328] width 17 height 13
click at [721, 313] on div at bounding box center [727, 316] width 17 height 13
click at [704, 299] on div at bounding box center [711, 305] width 17 height 13
click at [693, 311] on div at bounding box center [696, 316] width 17 height 13
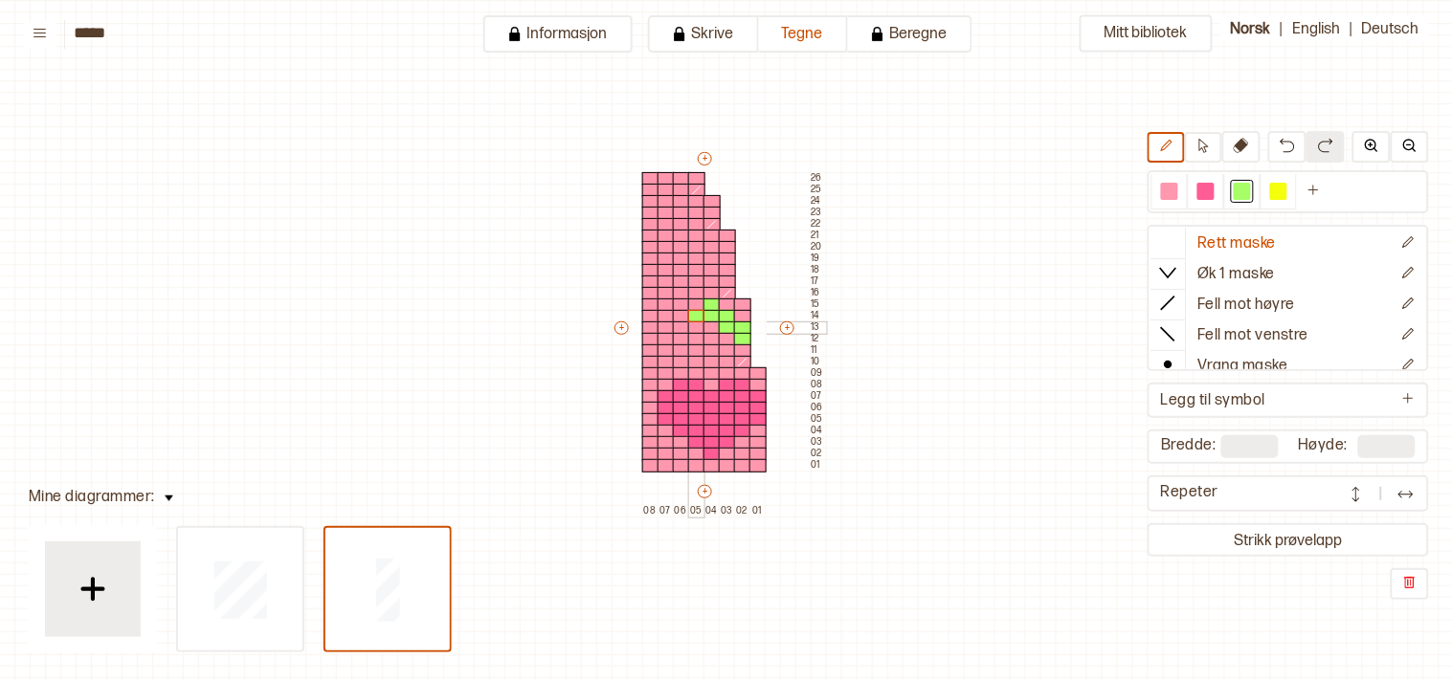
click at [688, 327] on div at bounding box center [696, 328] width 17 height 13
click at [673, 322] on div at bounding box center [681, 328] width 17 height 13
click at [673, 333] on div at bounding box center [681, 339] width 17 height 13
click at [662, 322] on div at bounding box center [665, 328] width 17 height 13
click at [1175, 188] on div at bounding box center [1169, 191] width 17 height 17
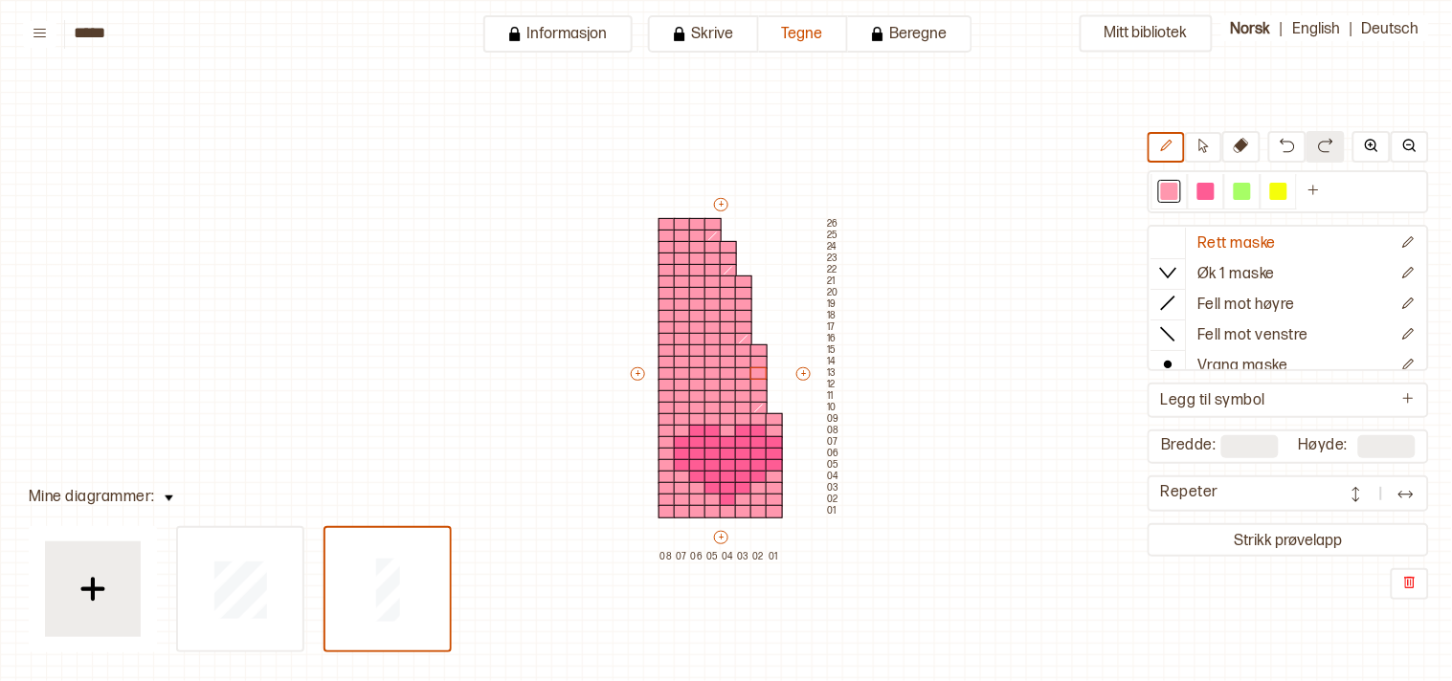
scroll to position [46, 16]
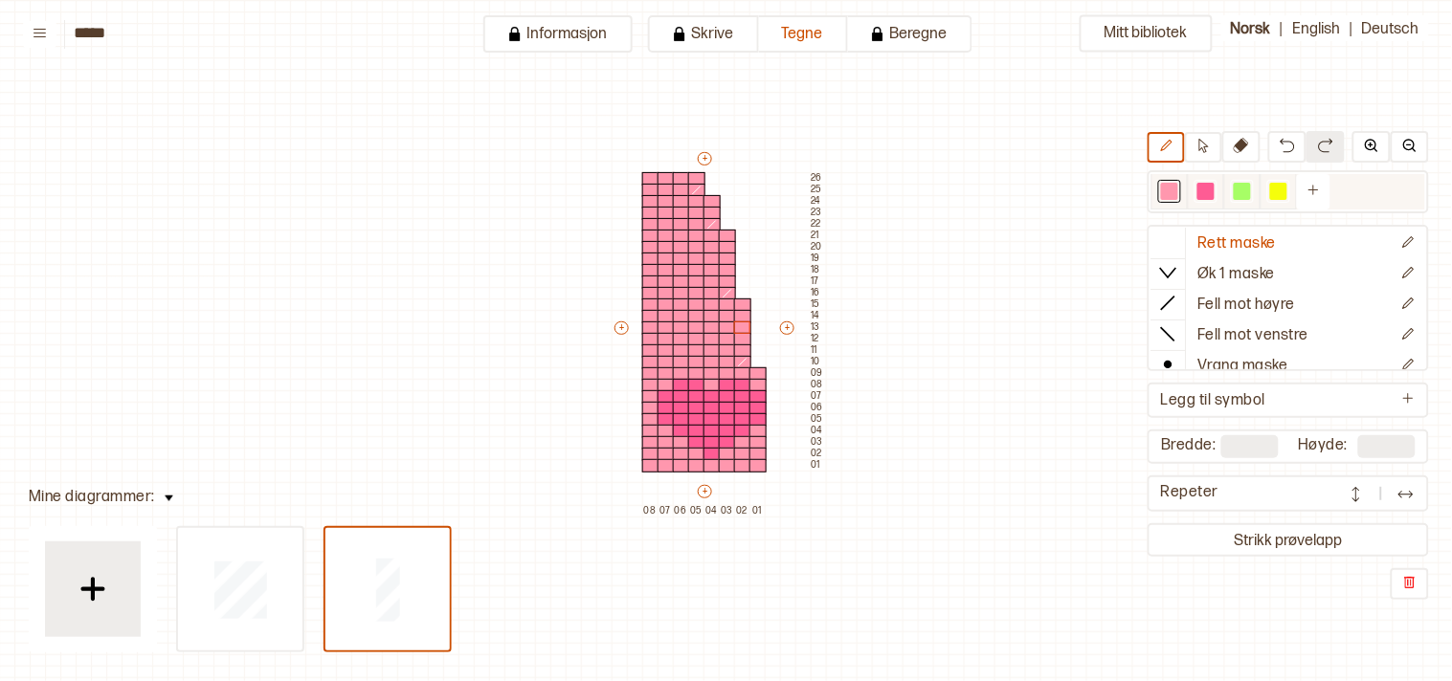
click at [1251, 189] on div at bounding box center [1241, 191] width 17 height 17
drag, startPoint x: 643, startPoint y: 256, endPoint x: 706, endPoint y: 256, distance: 63.2
click at [706, 256] on div "+ + + + 08 07 06 05 04 03 02 01 26 25 24 23 22 21 20 19 18 17 16 15 14 13 12 11…" at bounding box center [718, 332] width 214 height 367
click at [1178, 185] on div at bounding box center [1169, 191] width 17 height 17
click at [706, 246] on div at bounding box center [711, 247] width 17 height 13
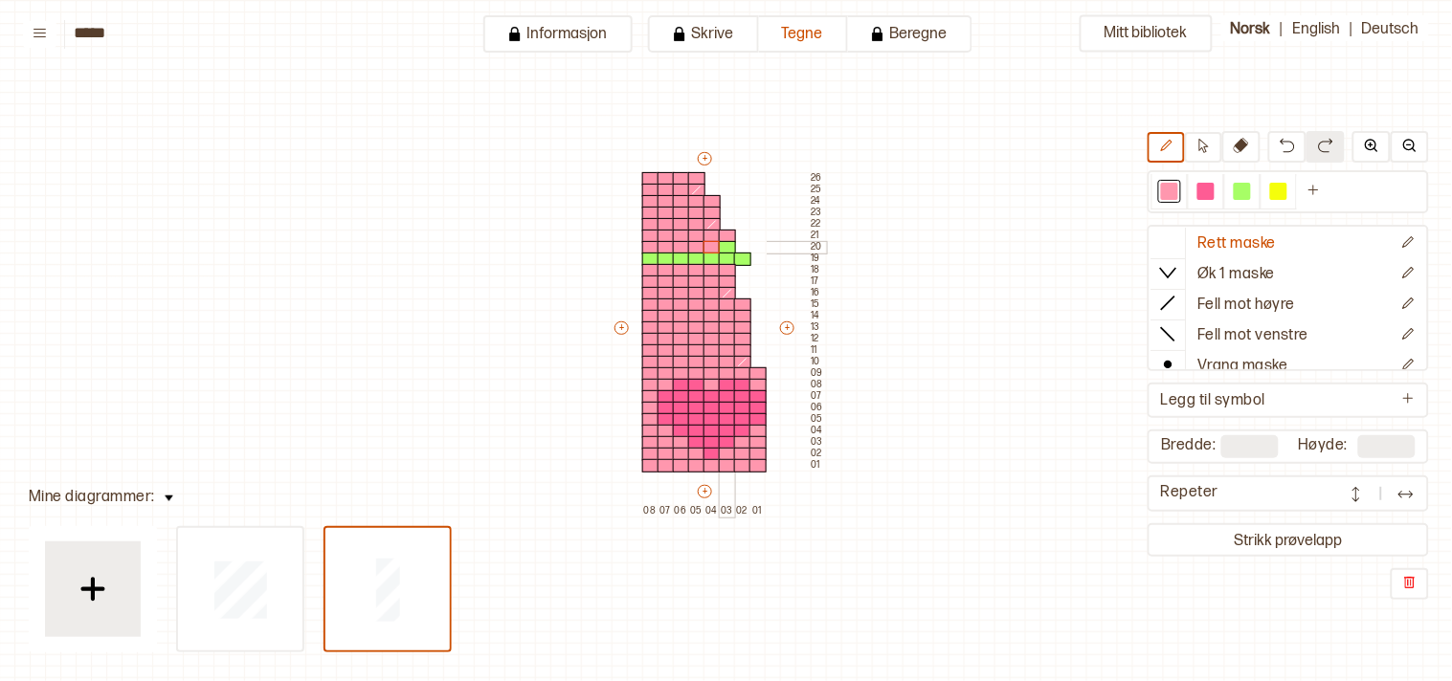
click at [725, 242] on div at bounding box center [727, 247] width 17 height 13
click at [1246, 145] on icon at bounding box center [1240, 145] width 15 height 15
click at [738, 258] on div at bounding box center [742, 259] width 17 height 13
click at [1246, 195] on div at bounding box center [1241, 191] width 17 height 17
click at [709, 244] on div at bounding box center [711, 247] width 17 height 13
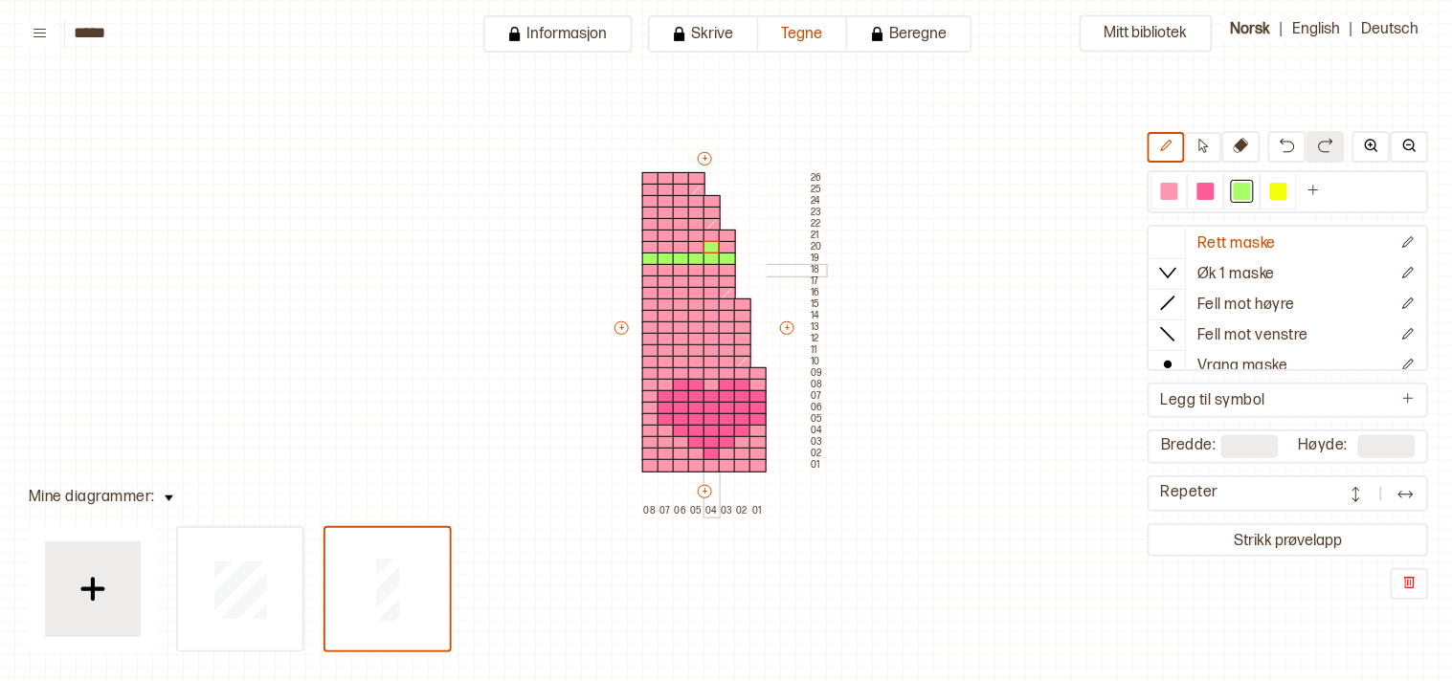
click at [708, 266] on div at bounding box center [711, 270] width 17 height 13
click at [674, 242] on div at bounding box center [681, 247] width 17 height 13
click at [679, 269] on div at bounding box center [681, 270] width 17 height 13
click at [643, 247] on div at bounding box center [650, 247] width 17 height 13
click at [649, 268] on div at bounding box center [650, 270] width 17 height 13
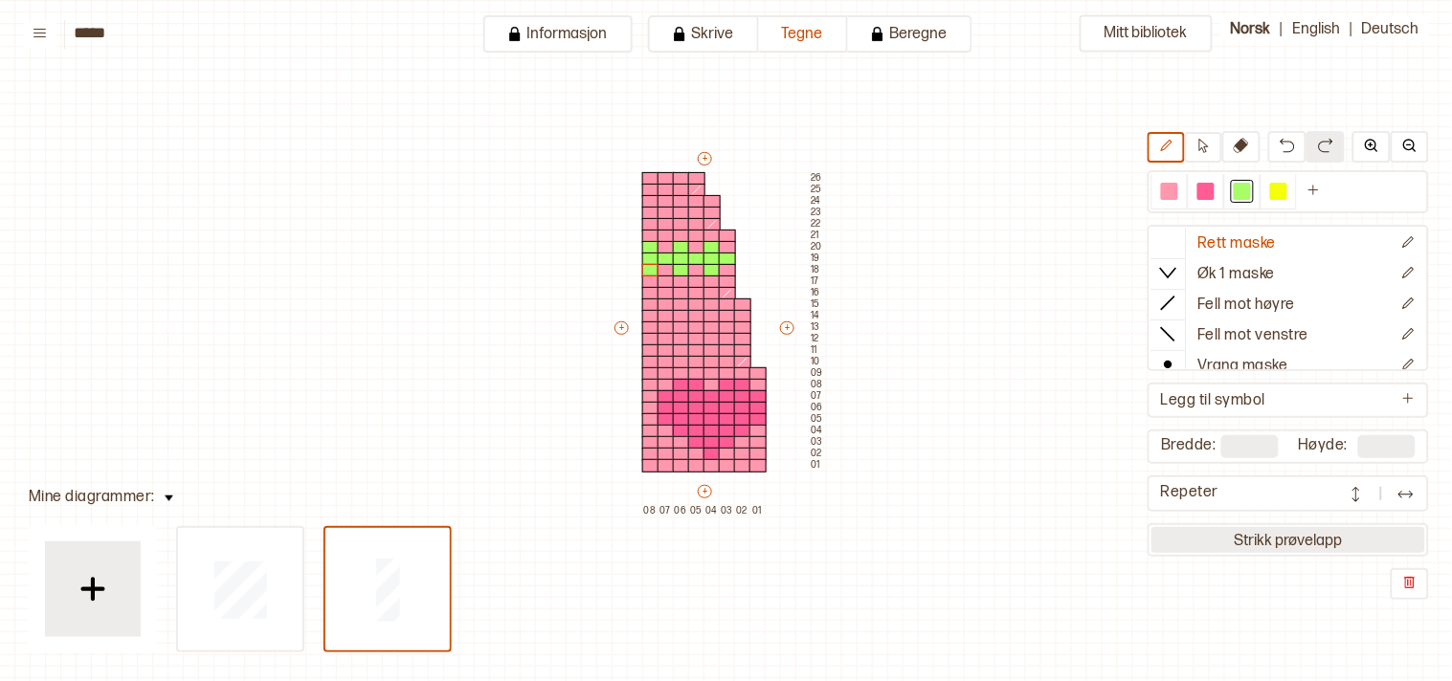
click at [1324, 536] on button "Strikk prøvelapp" at bounding box center [1288, 540] width 274 height 26
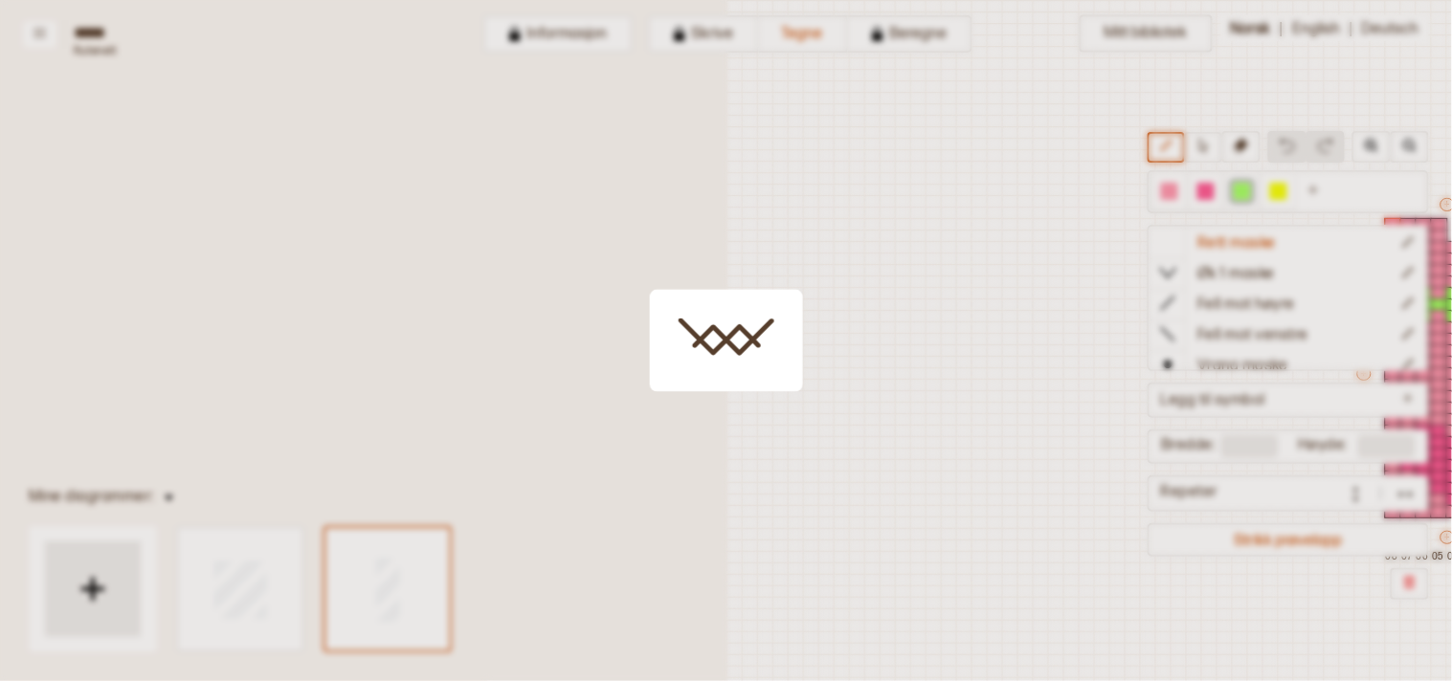
scroll to position [46, 486]
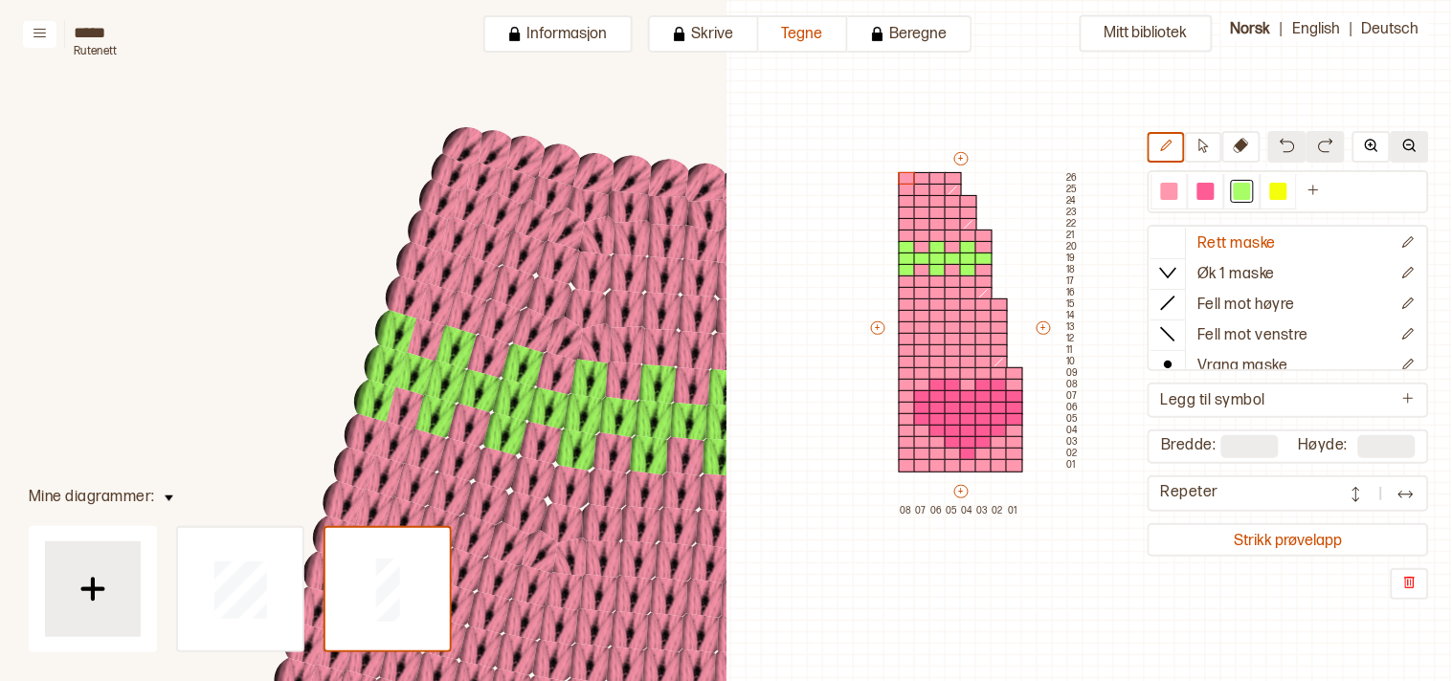
click at [1404, 153] on img at bounding box center [1409, 145] width 15 height 15
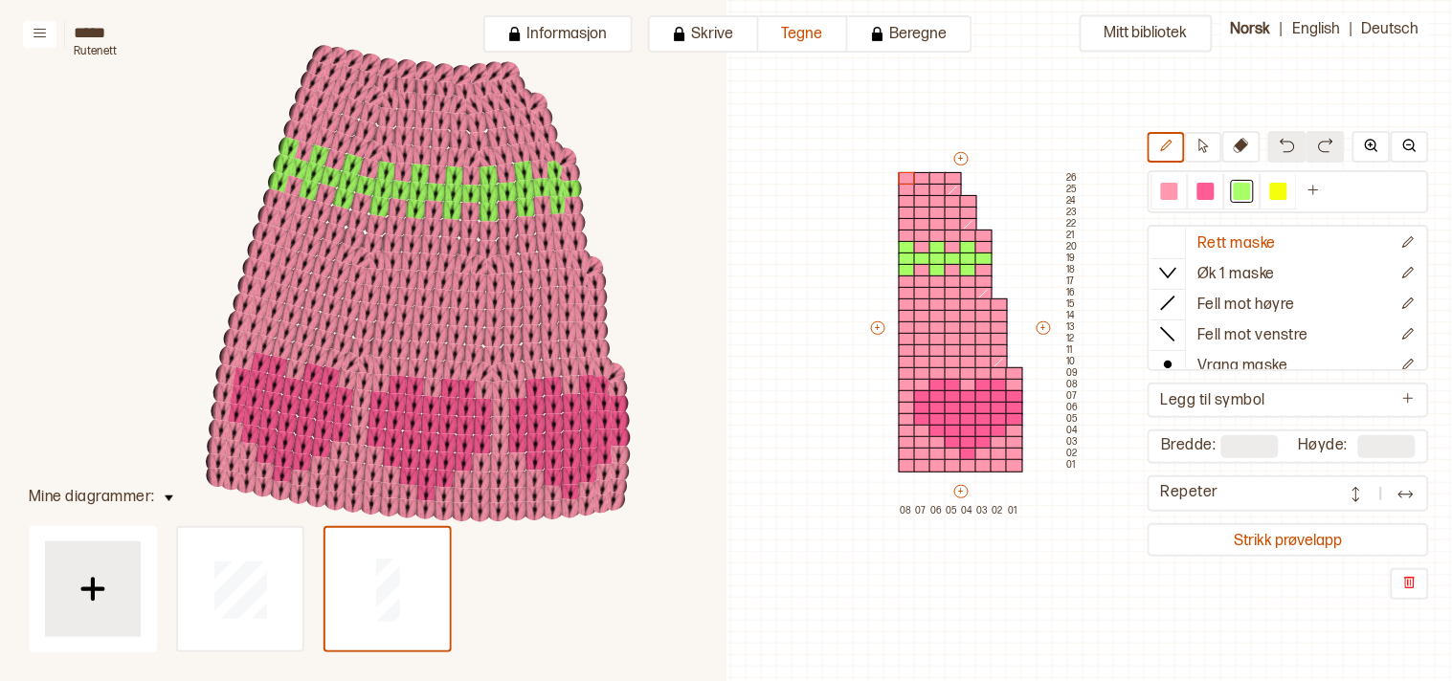
scroll to position [378, 634]
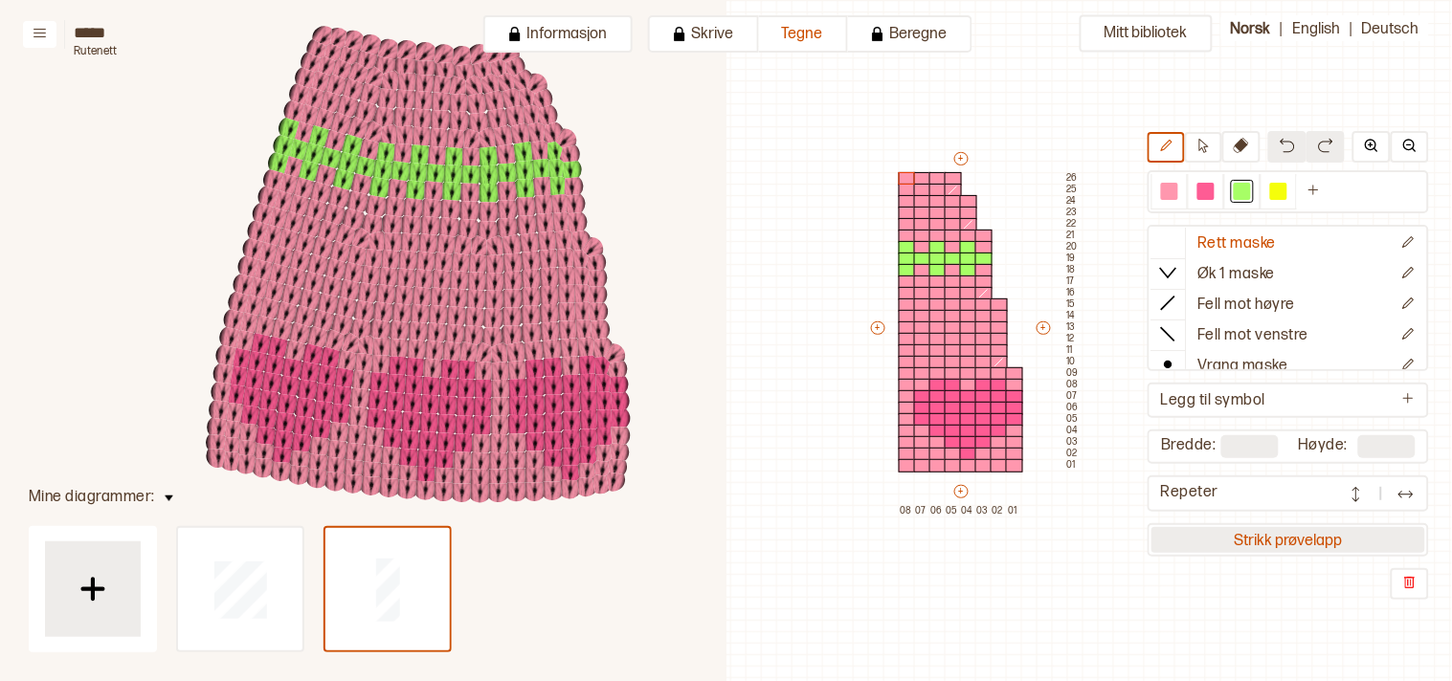
click at [1371, 539] on button "Strikk prøvelapp" at bounding box center [1288, 540] width 274 height 26
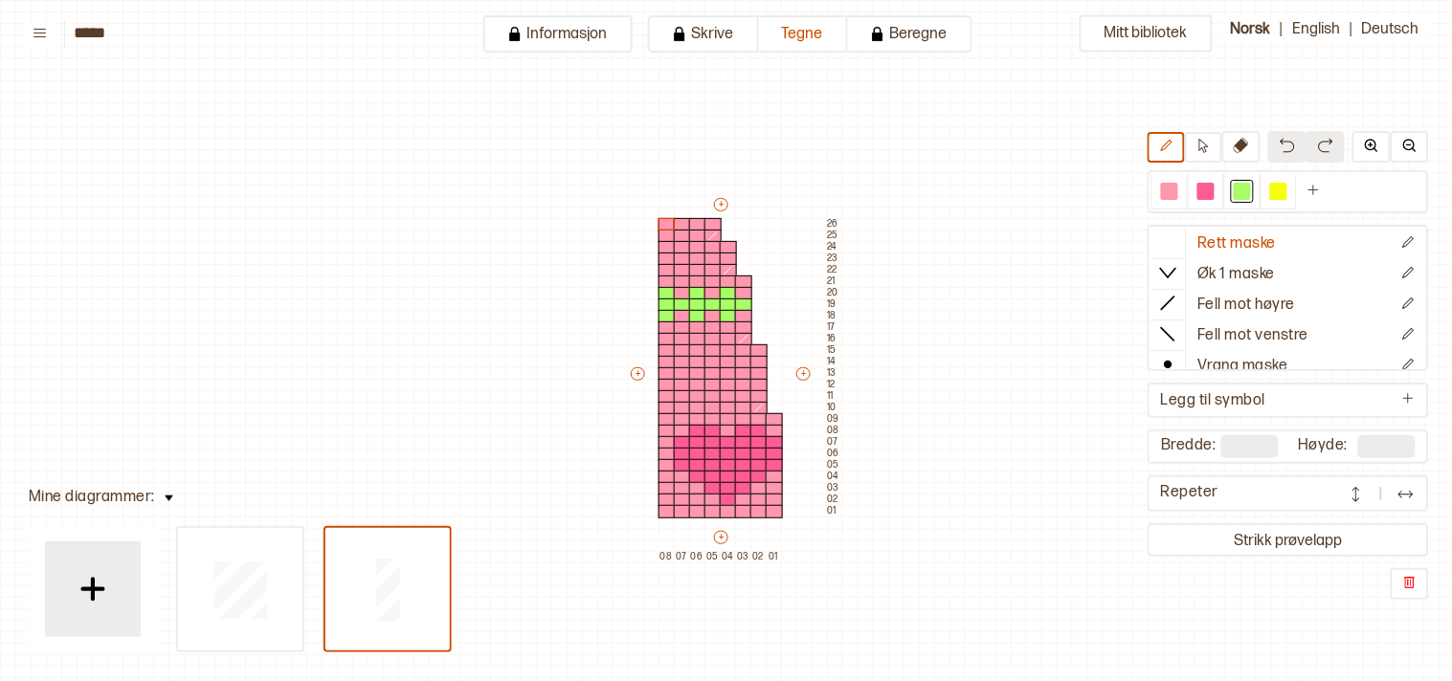
scroll to position [46, 16]
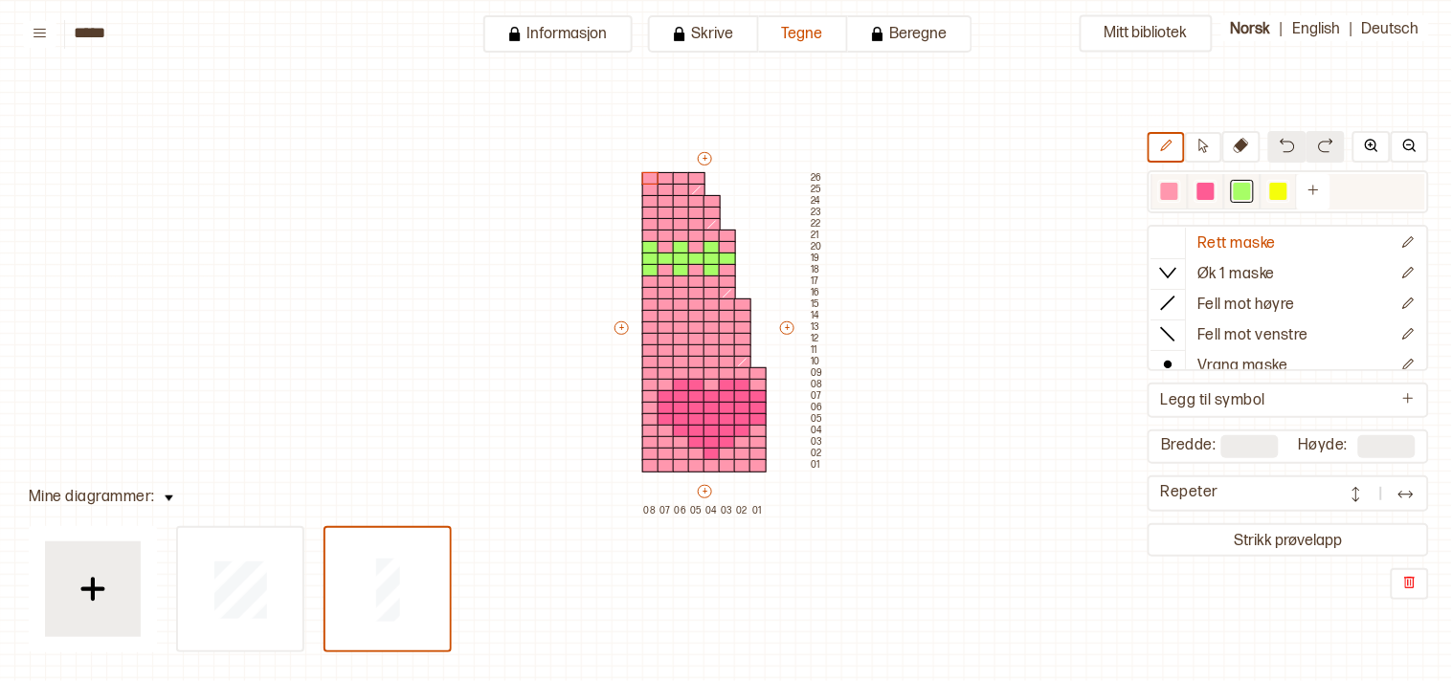
click at [1181, 191] on div at bounding box center [1169, 191] width 23 height 23
click at [708, 268] on div at bounding box center [711, 270] width 17 height 13
click at [677, 243] on div at bounding box center [681, 247] width 17 height 13
click at [647, 264] on div at bounding box center [650, 270] width 17 height 13
click at [679, 271] on div at bounding box center [681, 270] width 17 height 13
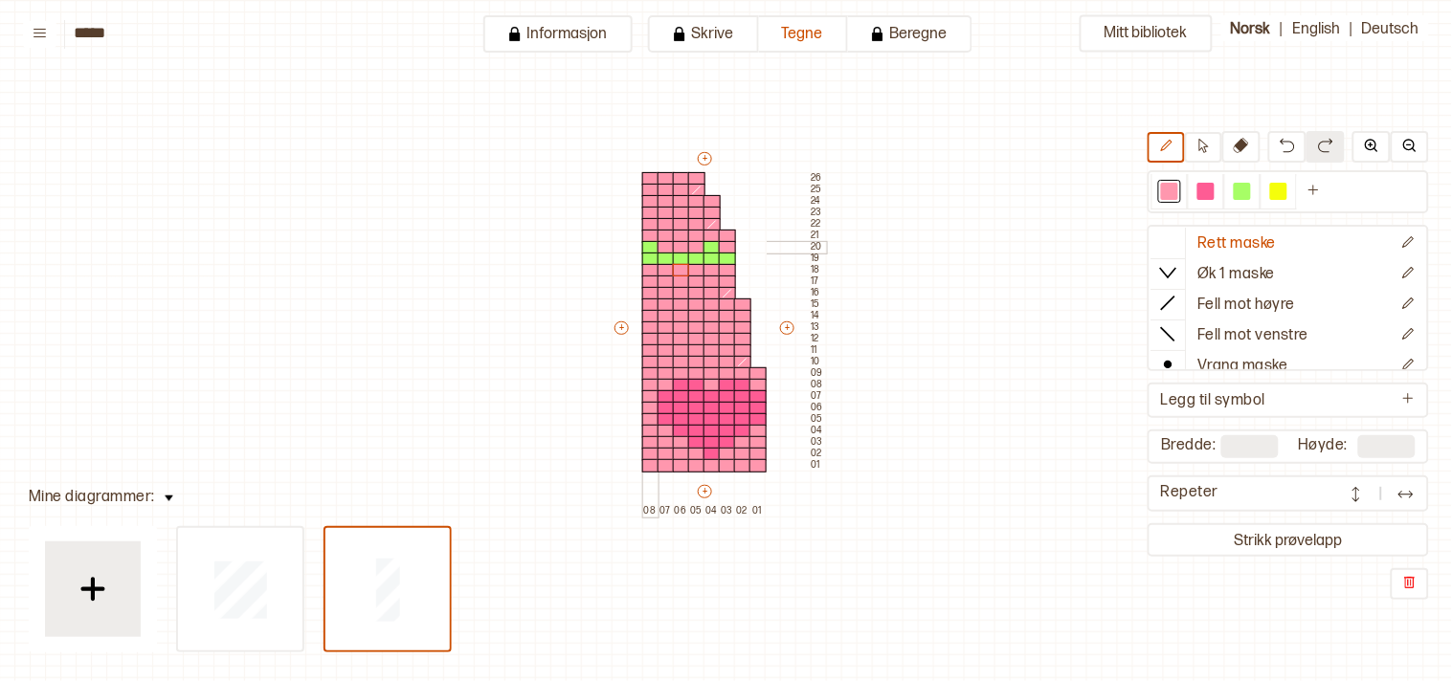
click at [647, 241] on div at bounding box center [650, 247] width 17 height 13
click at [1250, 194] on div at bounding box center [1241, 191] width 17 height 17
click at [723, 265] on div at bounding box center [727, 270] width 17 height 13
click at [696, 265] on div at bounding box center [696, 270] width 17 height 13
click at [675, 241] on div at bounding box center [681, 247] width 17 height 13
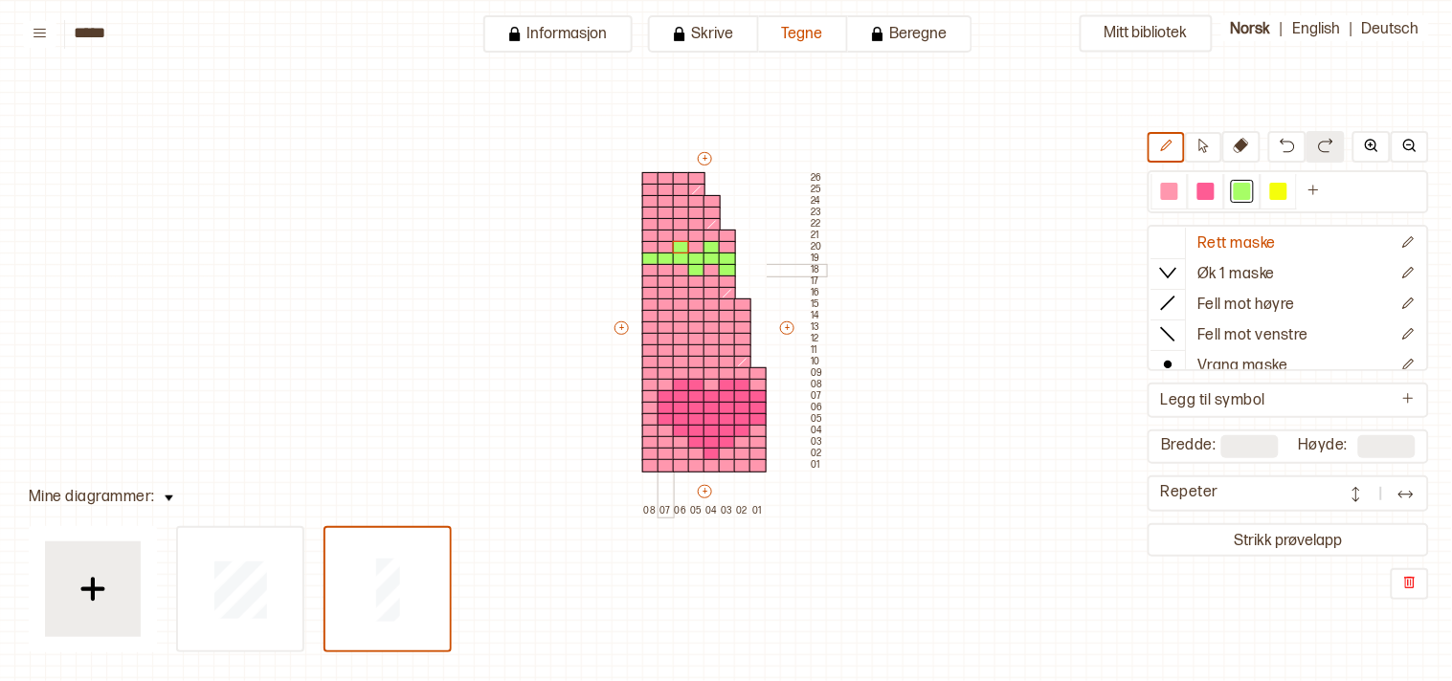
click at [663, 264] on div at bounding box center [665, 270] width 17 height 13
click at [642, 241] on div at bounding box center [650, 247] width 17 height 13
click at [1239, 527] on button "Strikk prøvelapp" at bounding box center [1288, 540] width 274 height 26
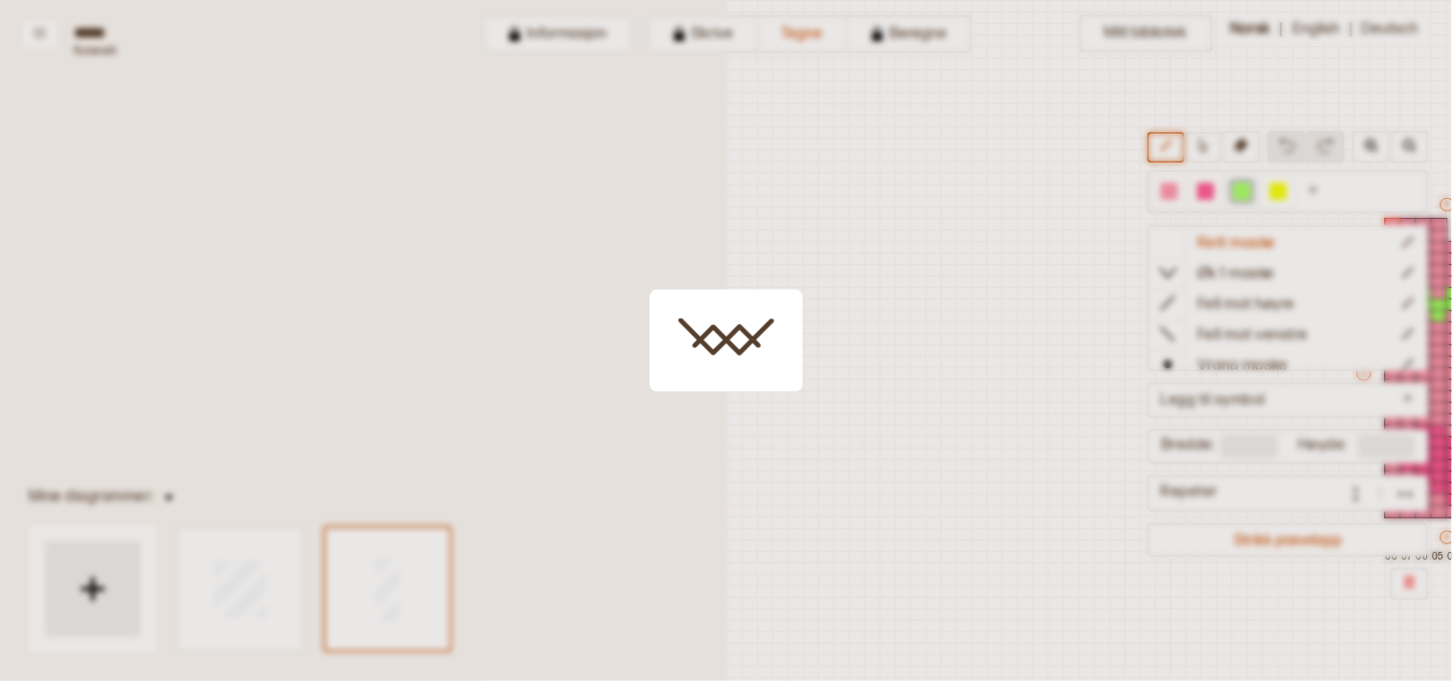
scroll to position [46, 486]
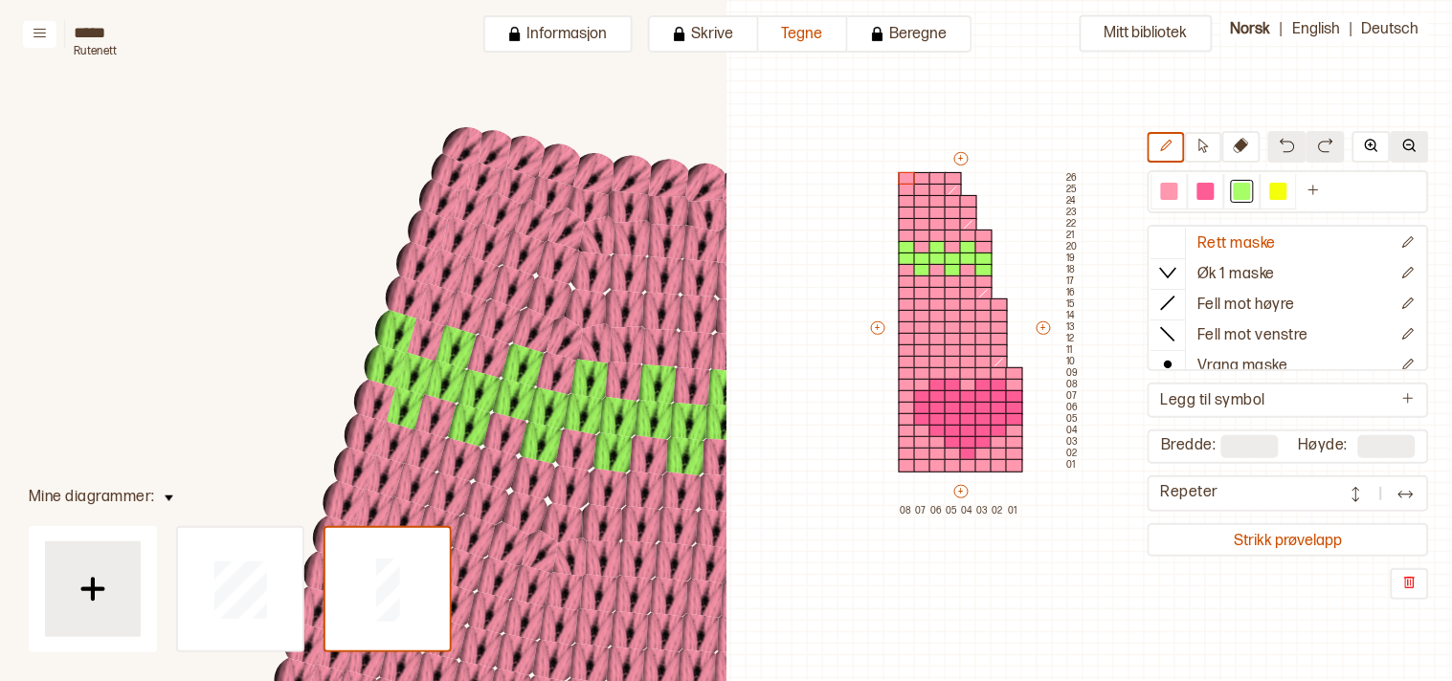
click at [1412, 138] on button at bounding box center [1409, 147] width 38 height 32
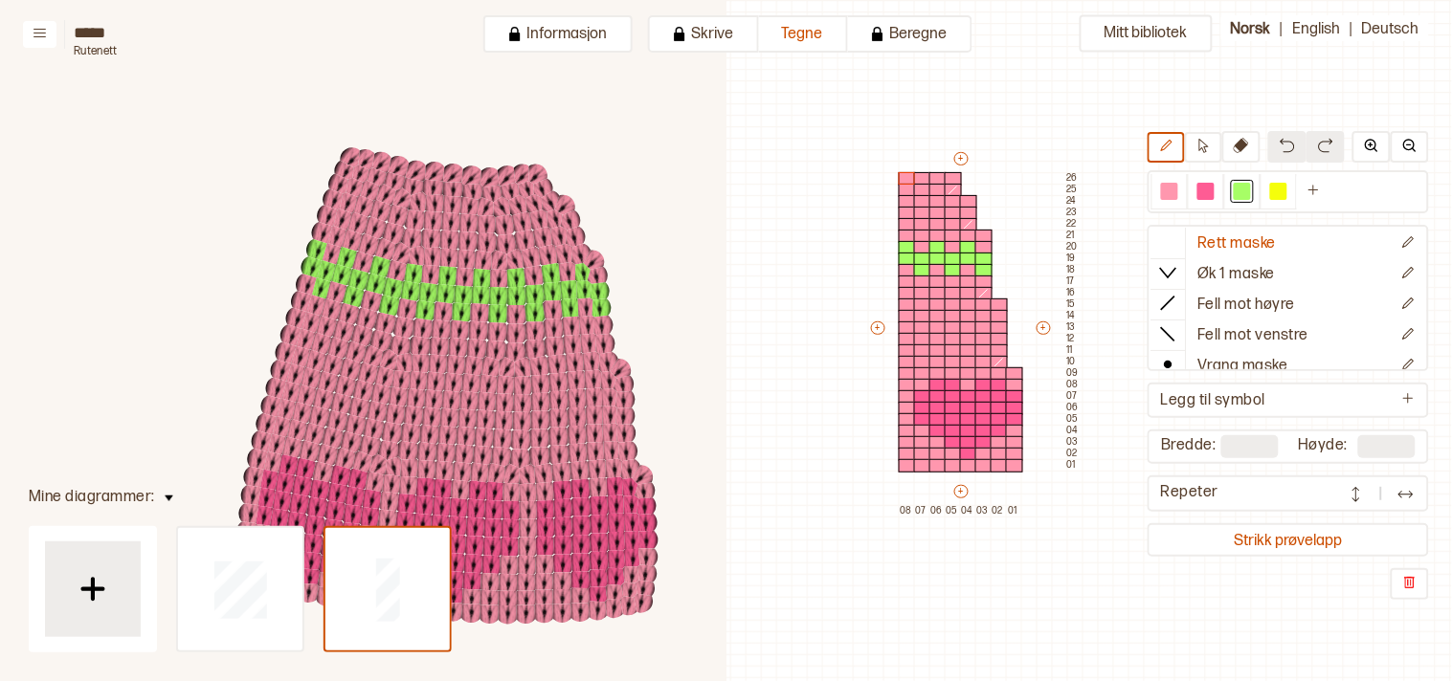
scroll to position [273, 607]
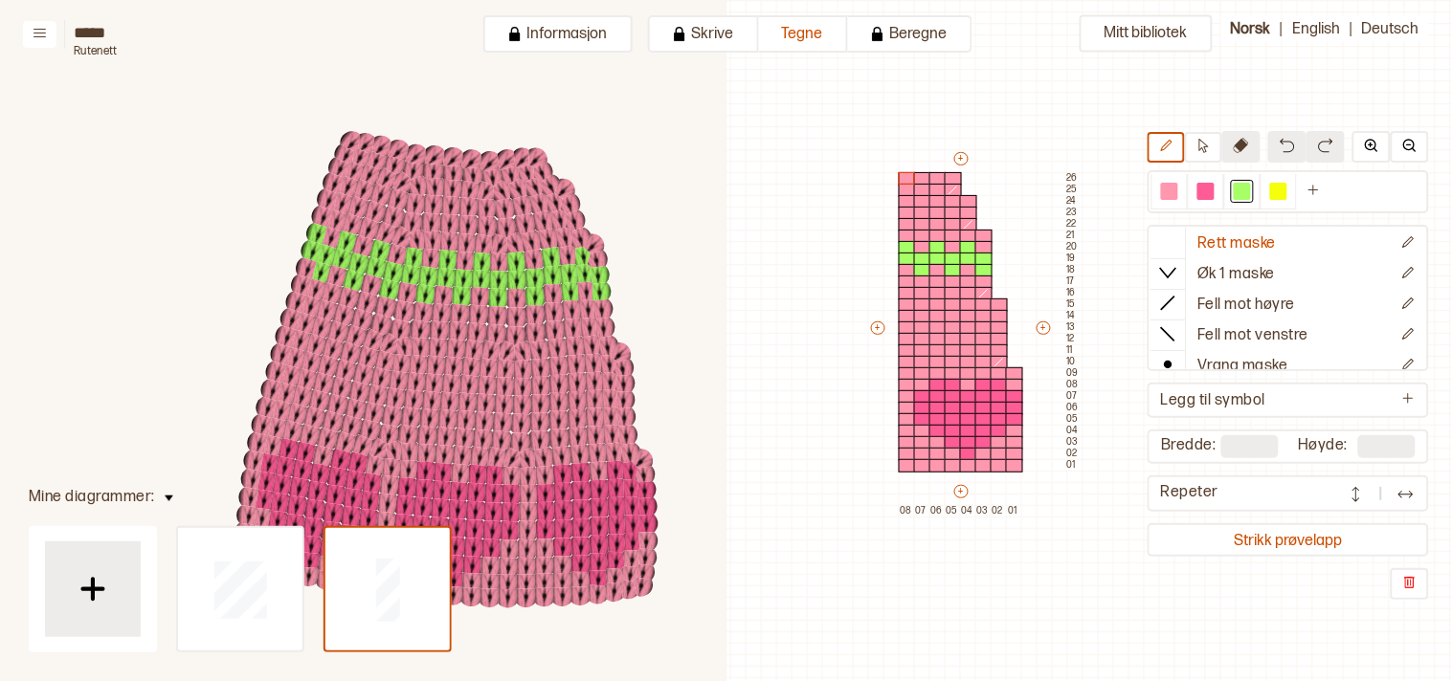
click at [1249, 150] on icon at bounding box center [1240, 145] width 15 height 15
click at [999, 314] on body "**********" at bounding box center [726, 340] width 1452 height 681
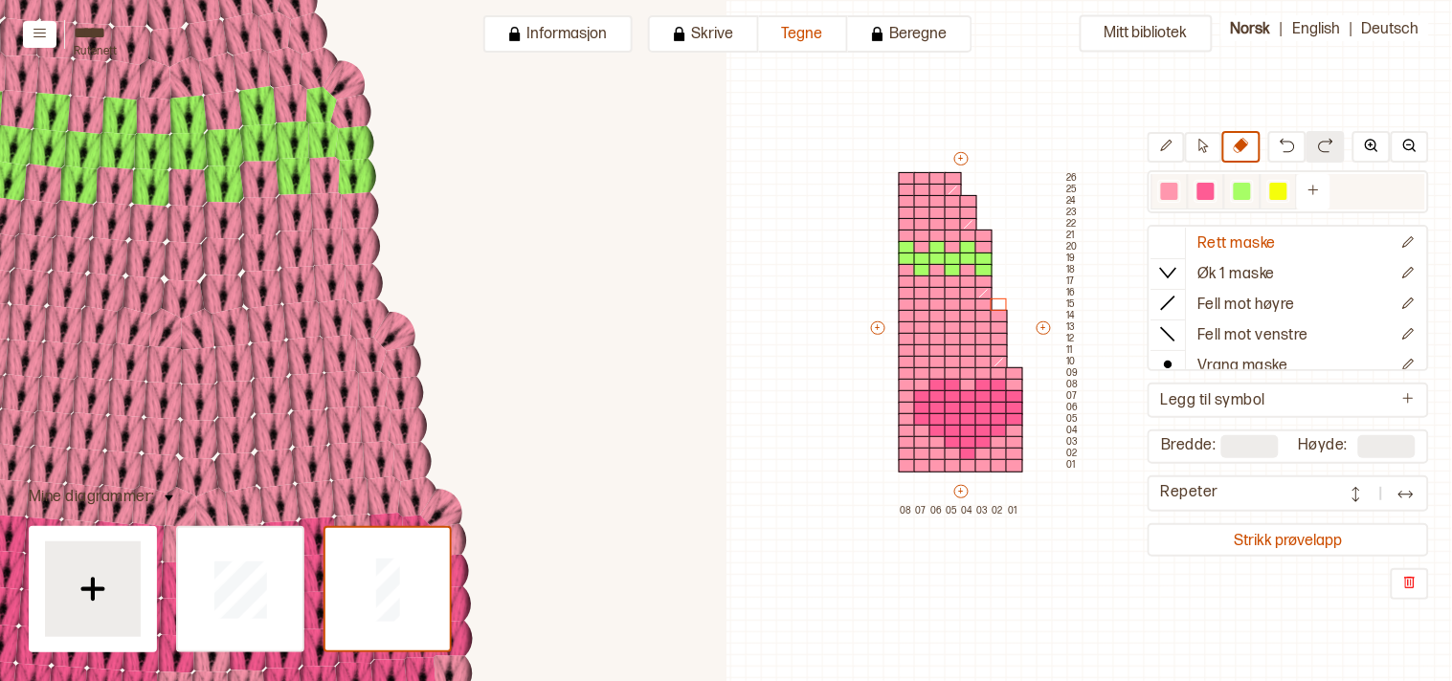
click at [1178, 187] on div at bounding box center [1169, 191] width 17 height 17
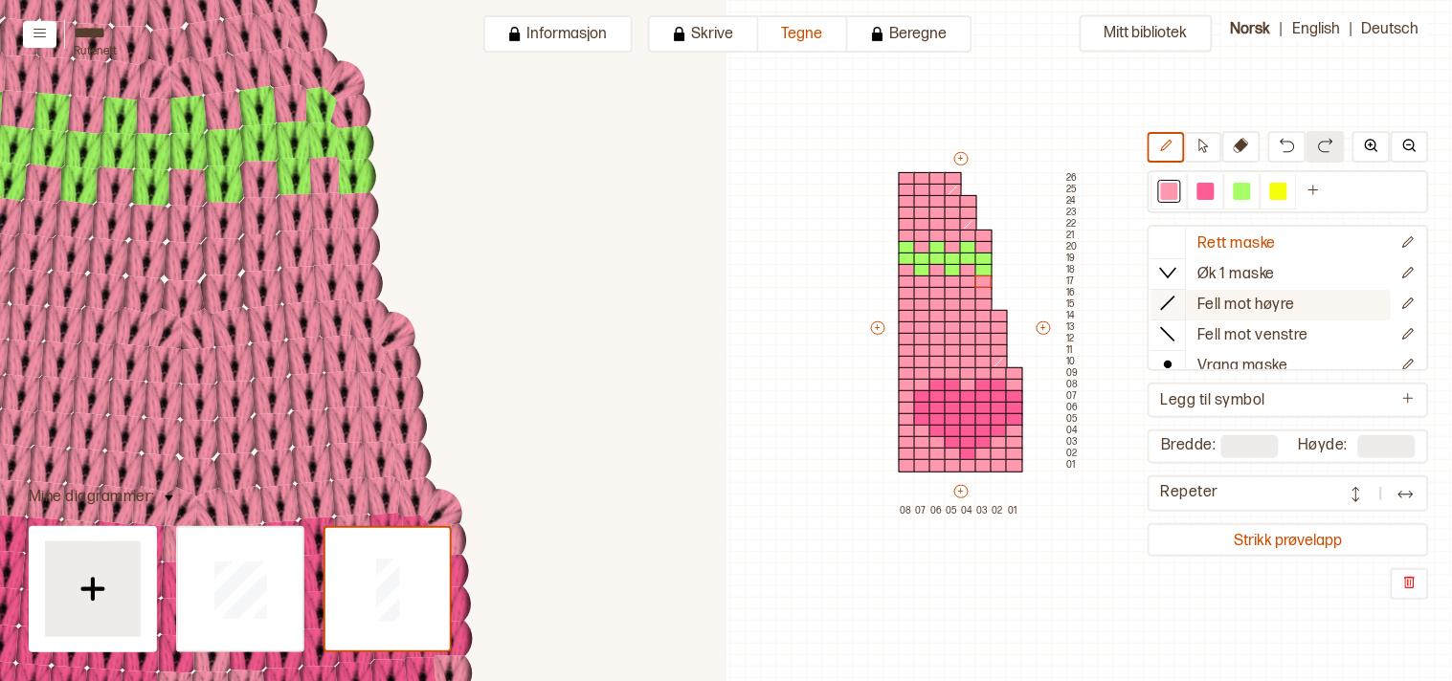
click at [1178, 298] on icon at bounding box center [1168, 303] width 19 height 19
click at [979, 300] on div at bounding box center [983, 305] width 17 height 13
click at [1260, 139] on button at bounding box center [1241, 147] width 38 height 32
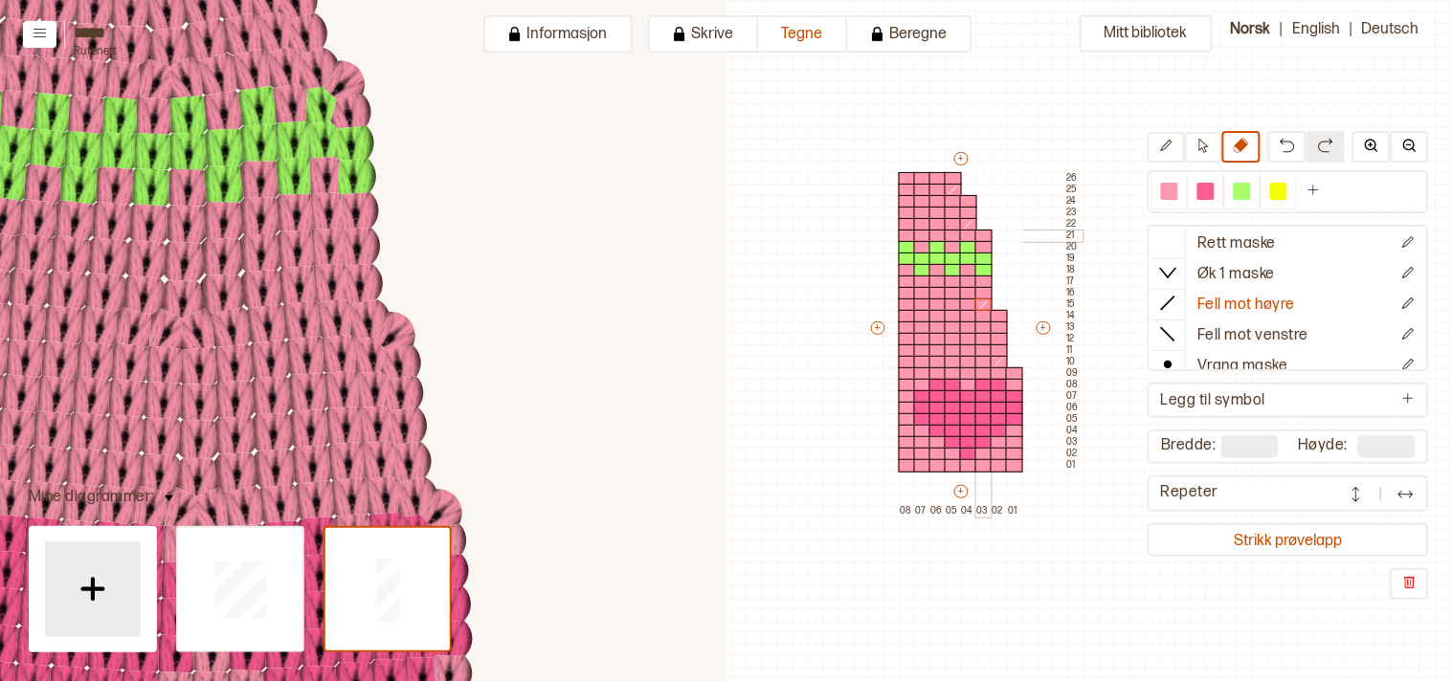
click at [987, 235] on body "**********" at bounding box center [726, 340] width 1452 height 681
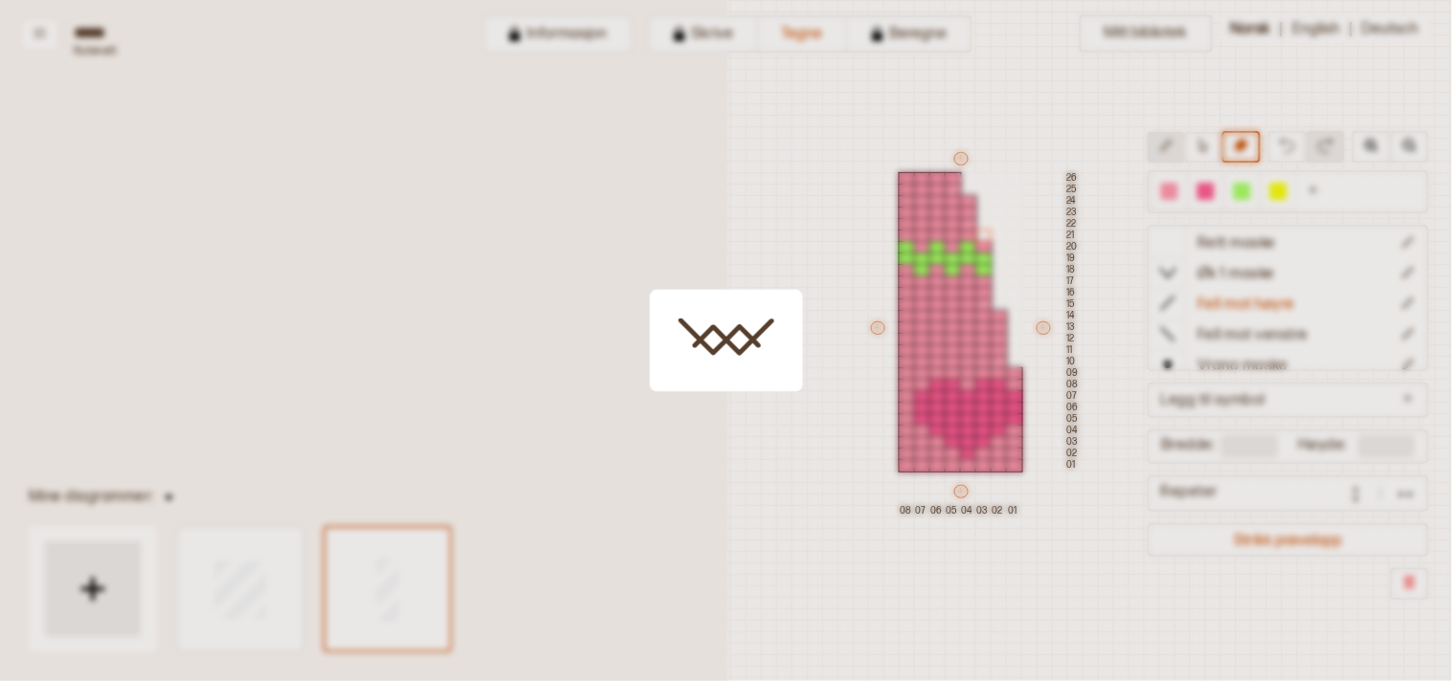
click at [1168, 151] on div at bounding box center [726, 340] width 1452 height 681
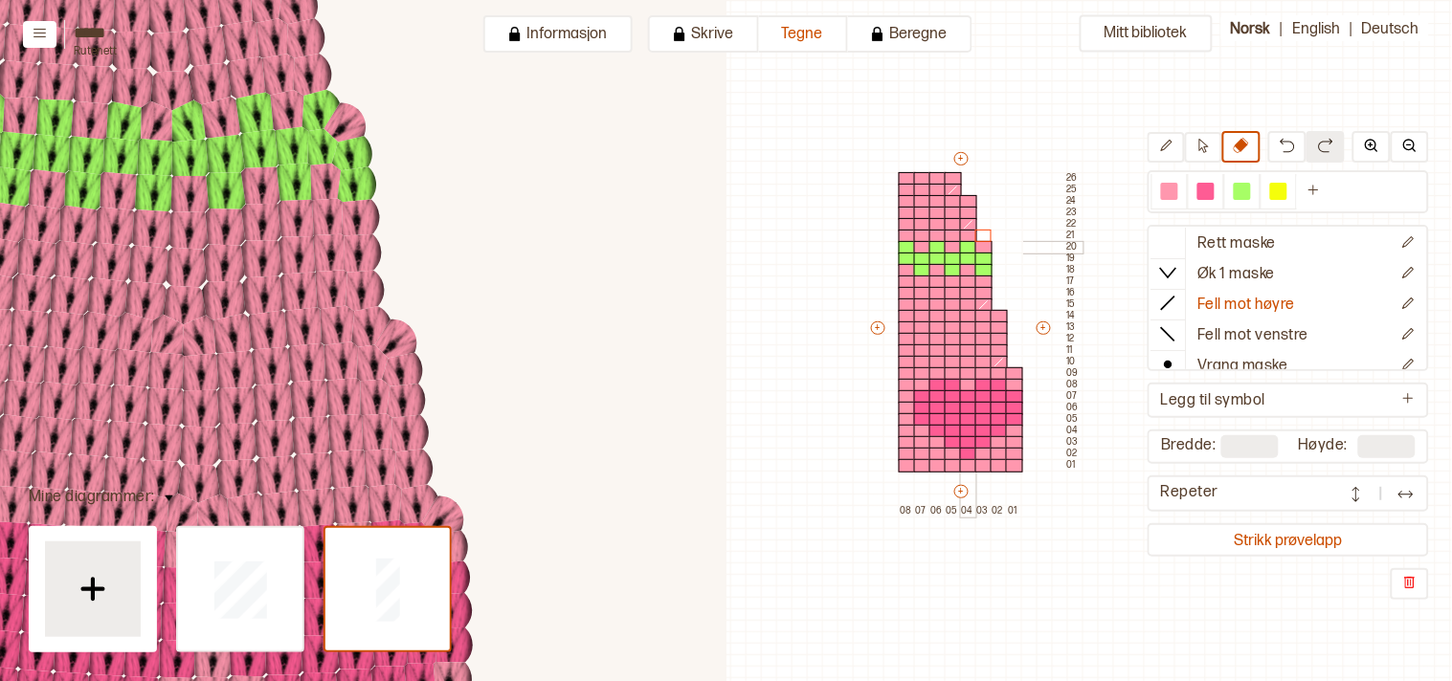
click at [968, 235] on body "**********" at bounding box center [726, 340] width 1452 height 681
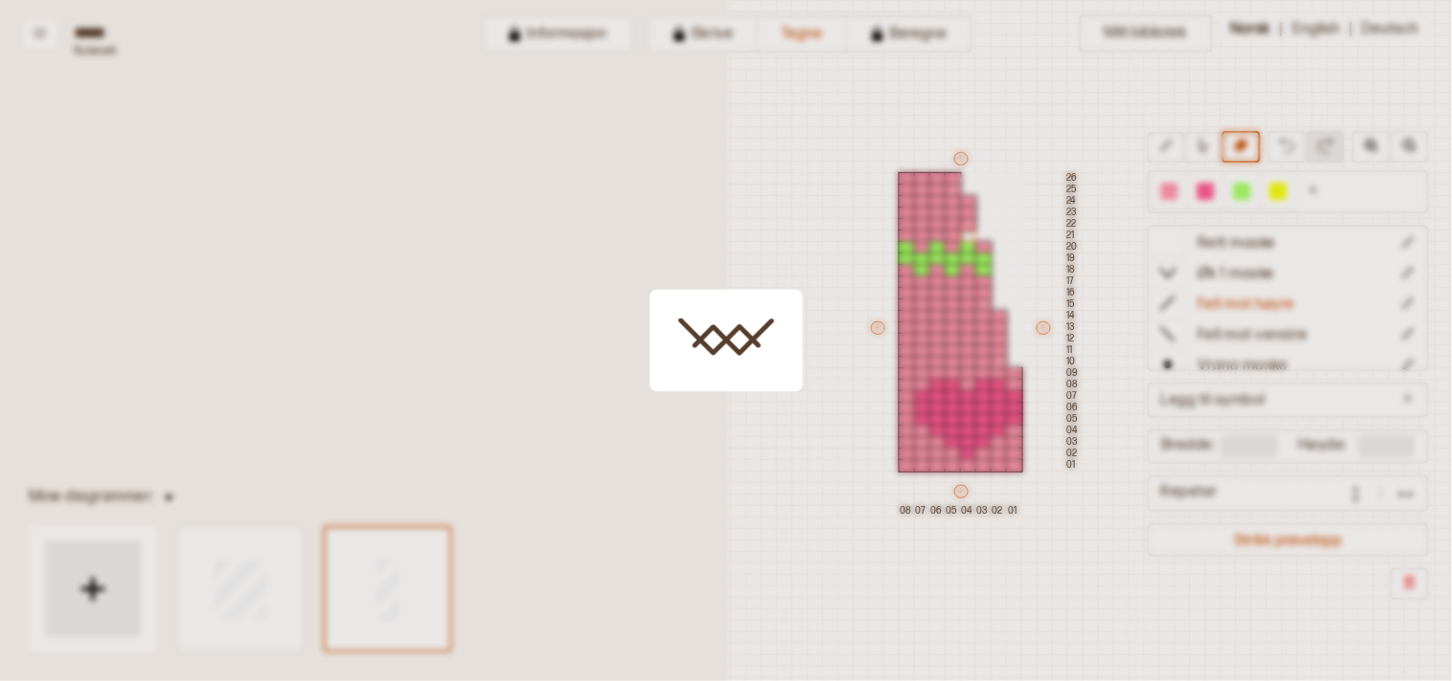
click at [1184, 187] on div at bounding box center [726, 340] width 1452 height 681
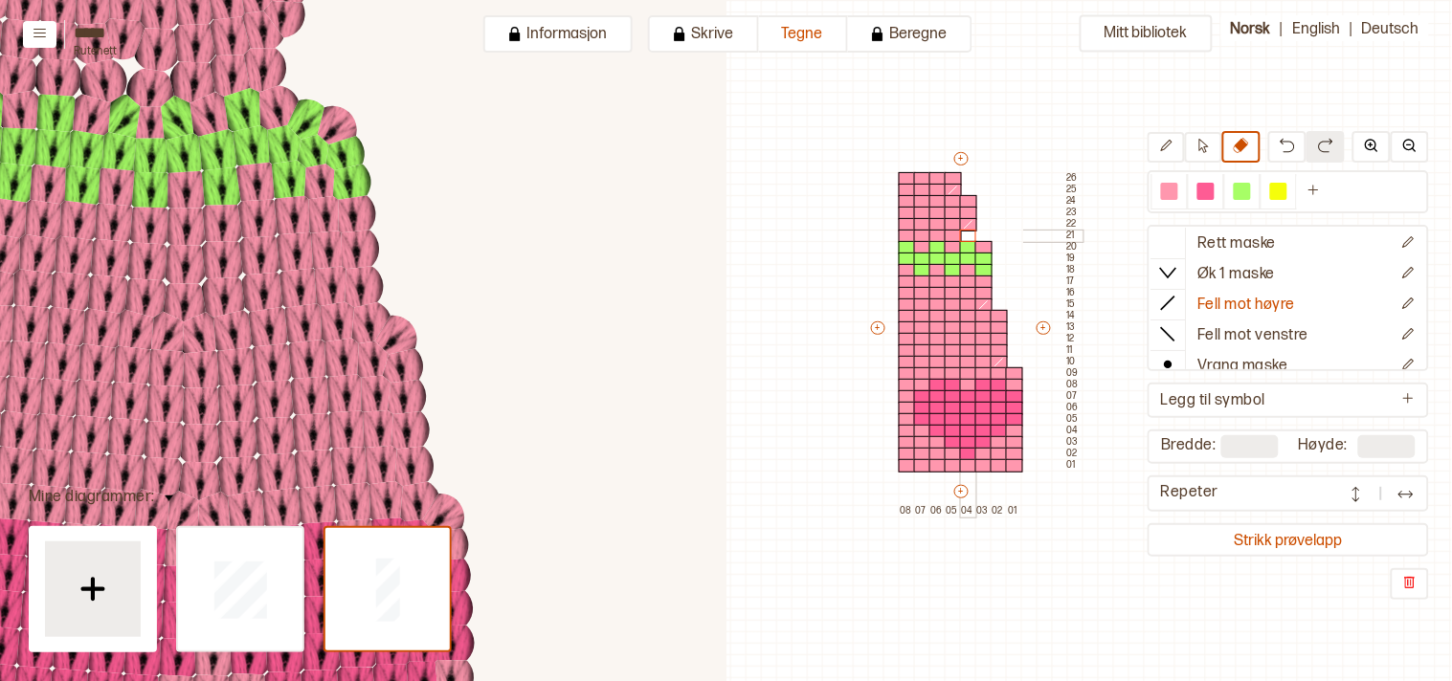
click at [963, 233] on div at bounding box center [968, 236] width 17 height 13
click at [1178, 186] on div at bounding box center [1169, 191] width 17 height 17
click at [965, 233] on body "**********" at bounding box center [726, 340] width 1452 height 681
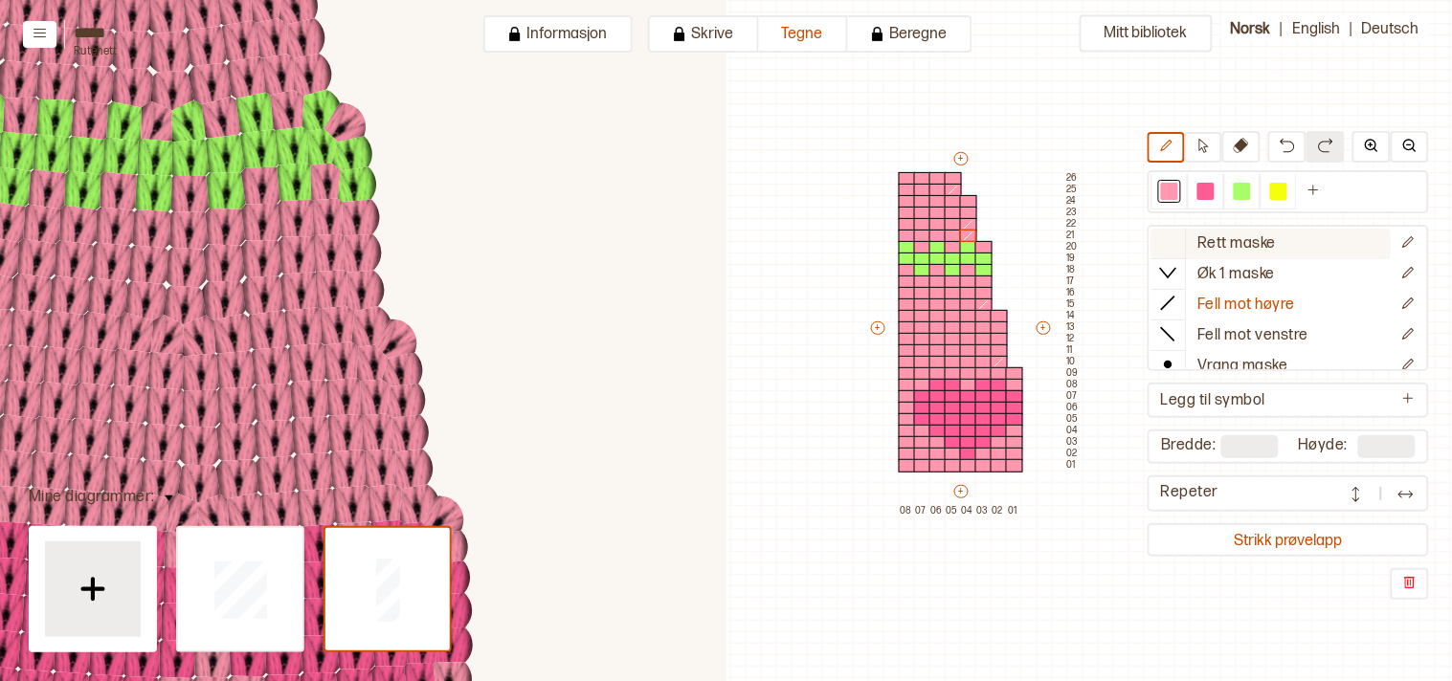
click at [1173, 240] on icon at bounding box center [1168, 242] width 19 height 19
click at [1249, 153] on icon at bounding box center [1240, 145] width 15 height 15
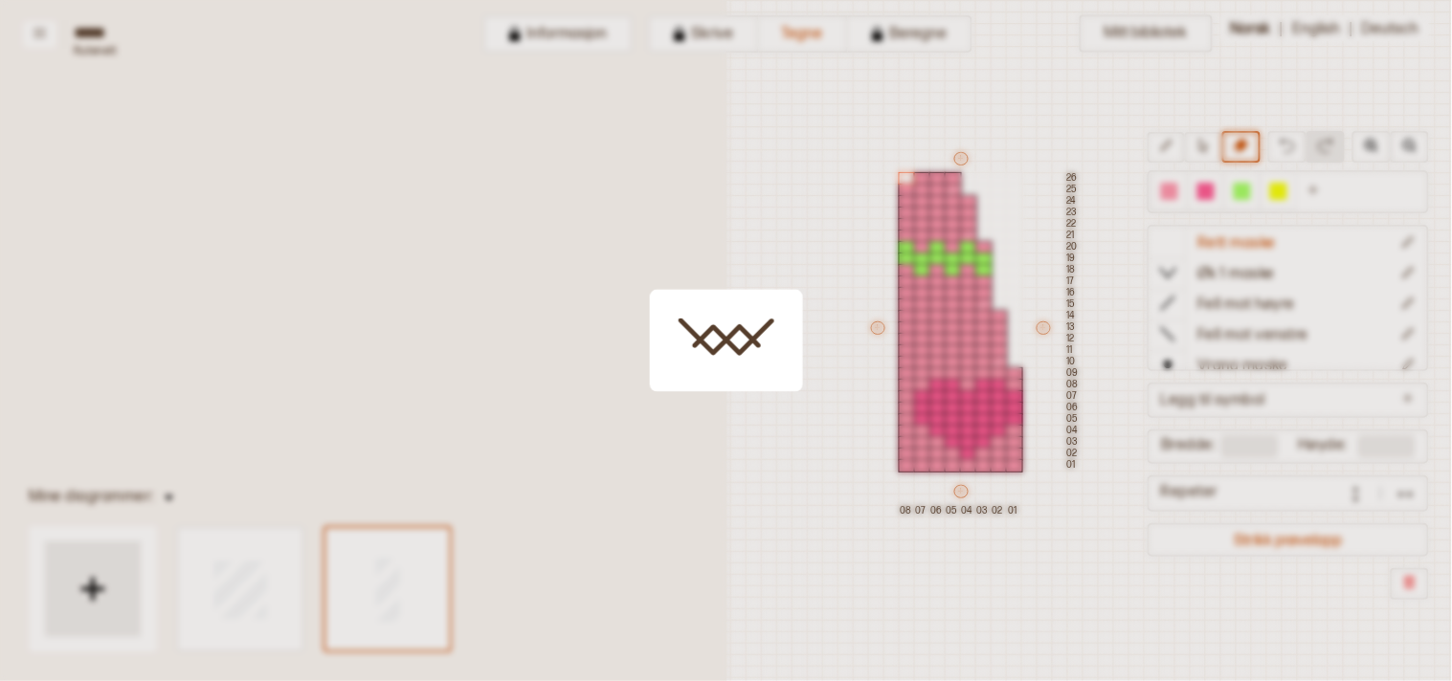
drag, startPoint x: 906, startPoint y: 175, endPoint x: 911, endPoint y: 325, distance: 150.3
click at [912, 326] on body "**********" at bounding box center [726, 340] width 1452 height 681
drag, startPoint x: 903, startPoint y: 187, endPoint x: 904, endPoint y: 250, distance: 63.2
click at [906, 251] on body "**********" at bounding box center [726, 340] width 1452 height 681
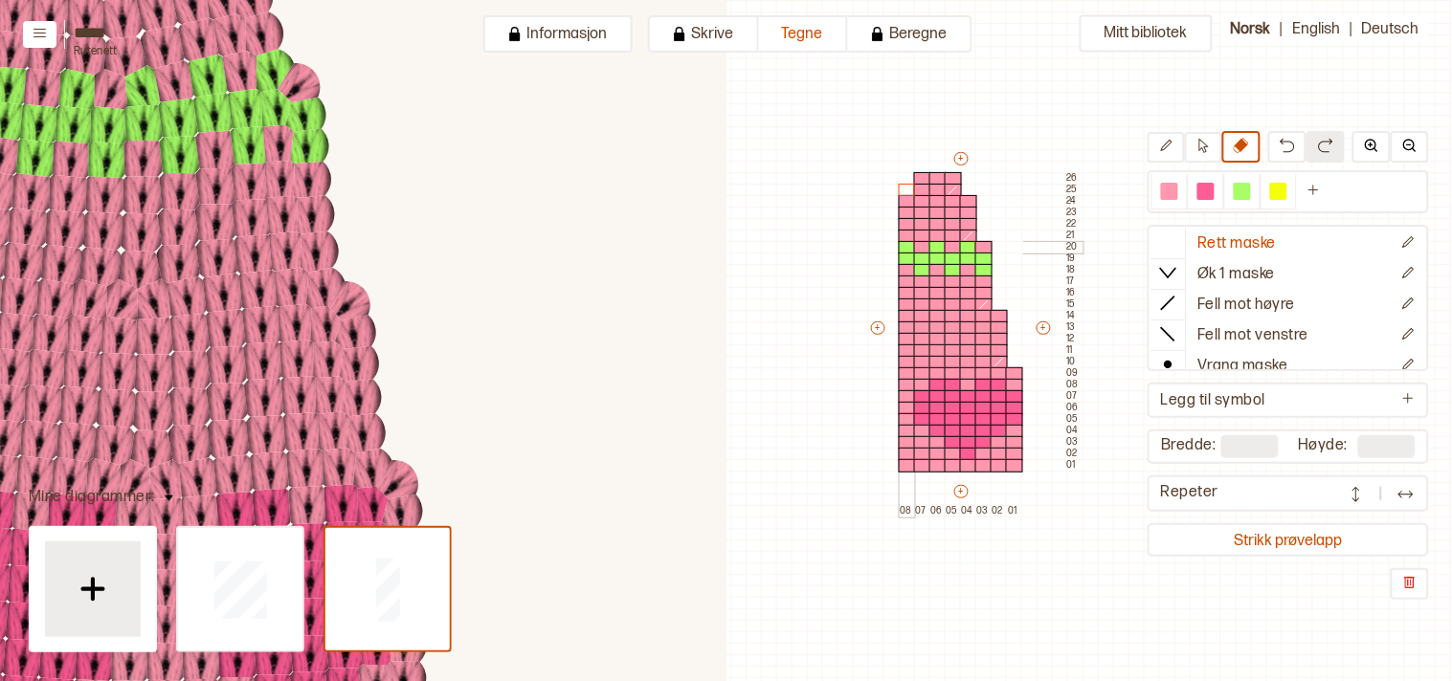
click at [900, 250] on body "**********" at bounding box center [726, 340] width 1452 height 681
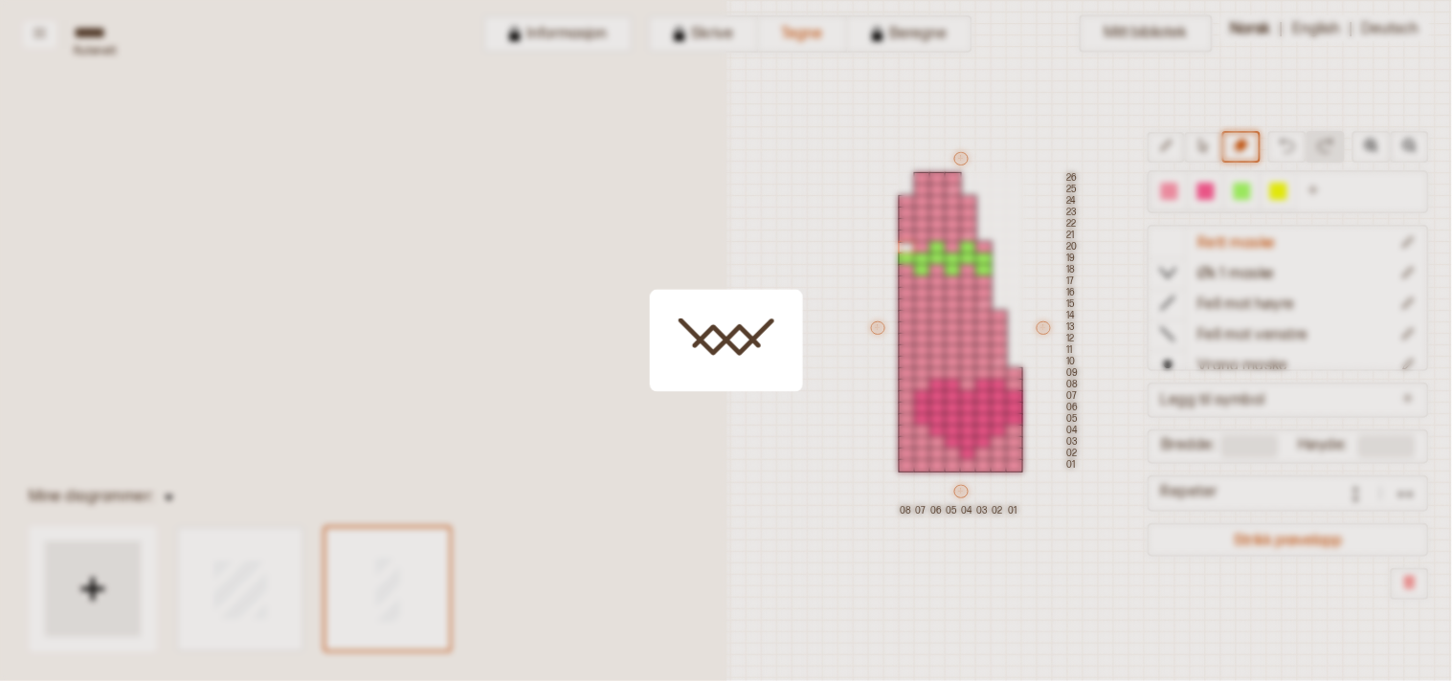
click at [901, 233] on div at bounding box center [726, 340] width 1452 height 681
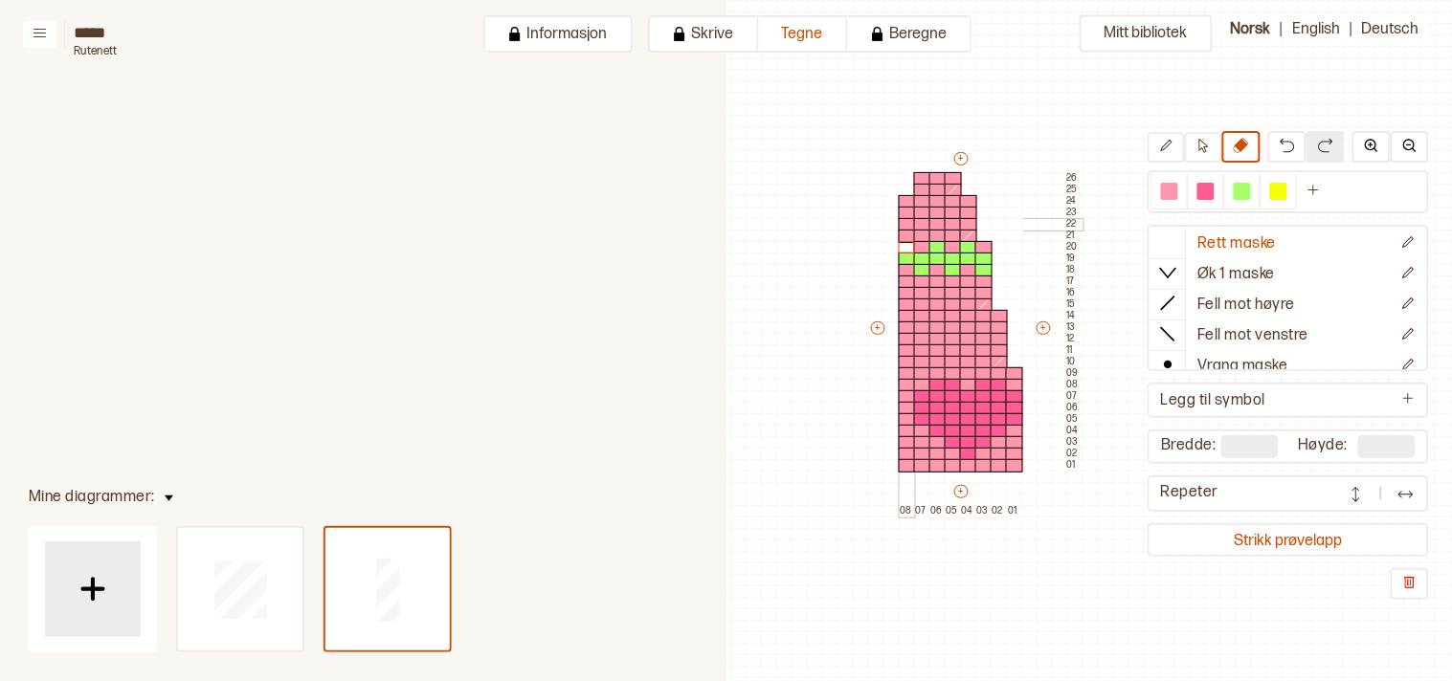
click at [901, 216] on body "**********" at bounding box center [726, 340] width 1452 height 681
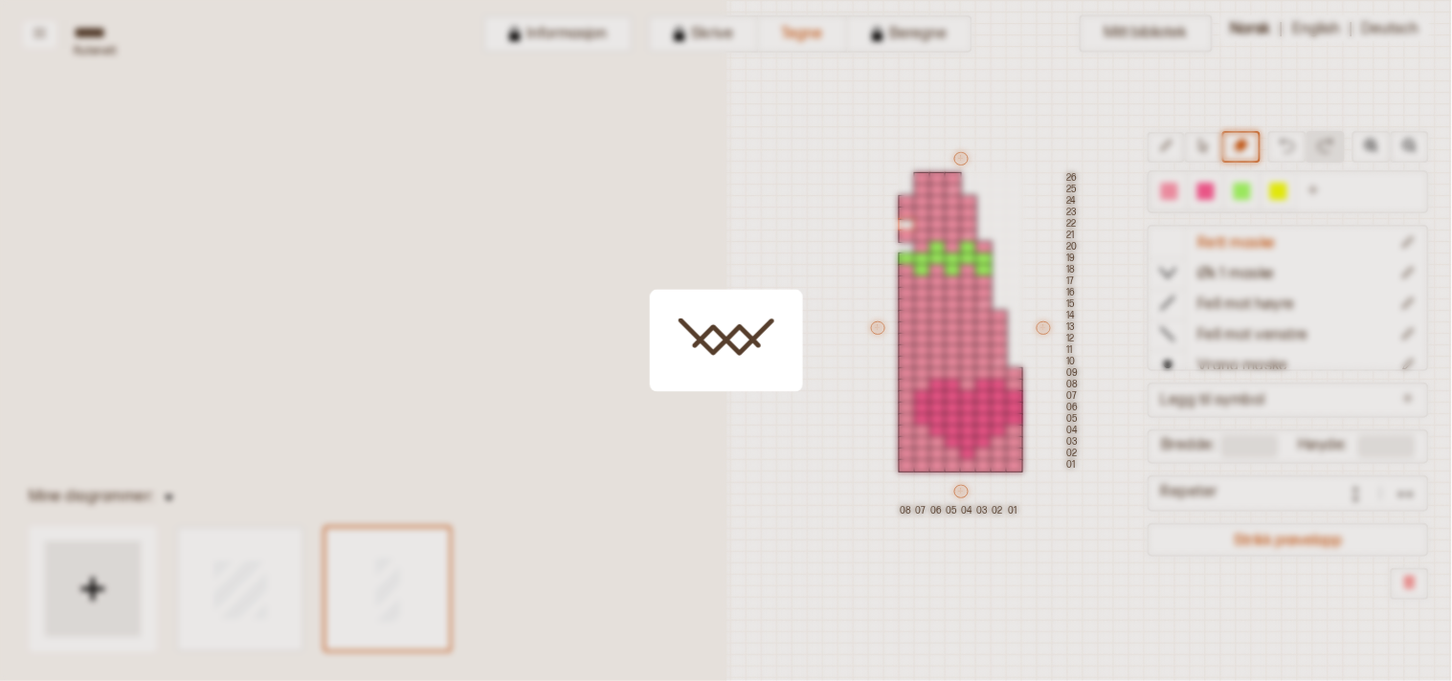
click at [903, 235] on div at bounding box center [726, 340] width 1452 height 681
click at [902, 211] on body "**********" at bounding box center [726, 340] width 1452 height 681
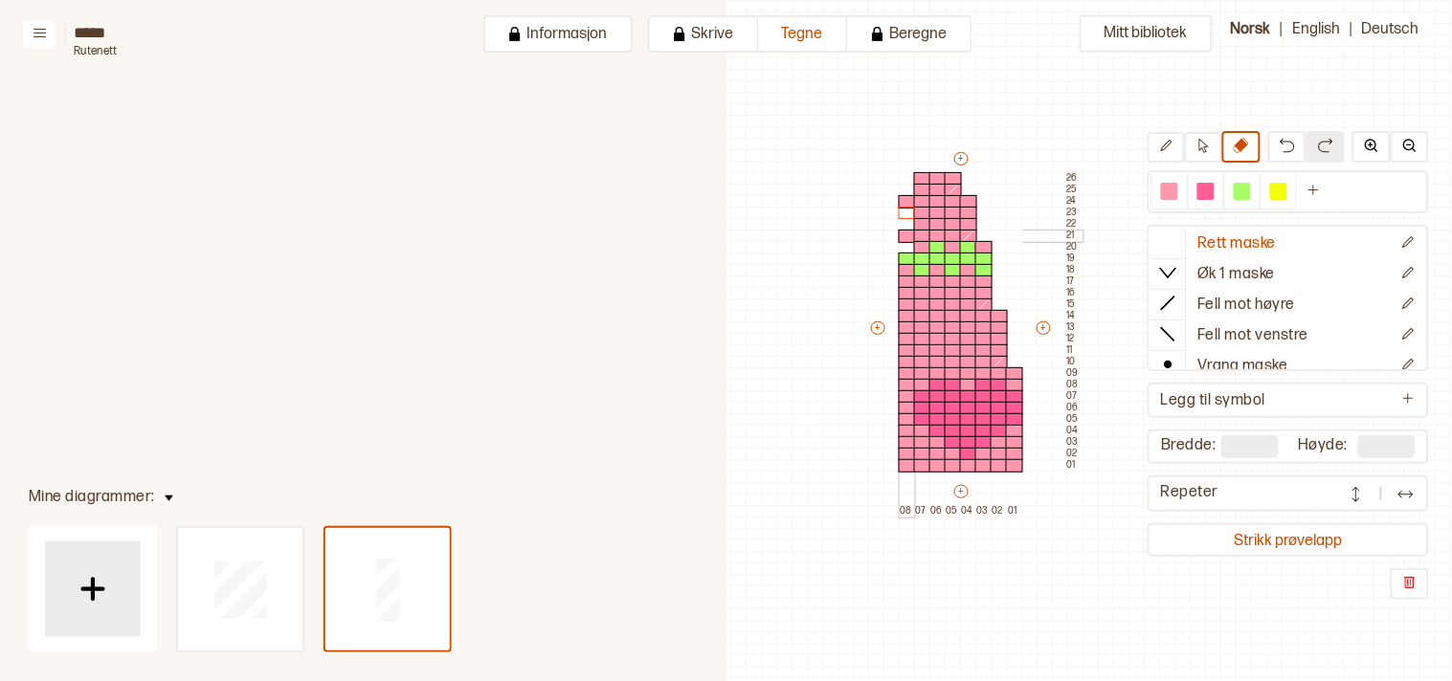
click at [900, 234] on body "**********" at bounding box center [726, 340] width 1452 height 681
click at [901, 254] on body "**********" at bounding box center [726, 340] width 1452 height 681
click at [902, 202] on body "**********" at bounding box center [726, 340] width 1452 height 681
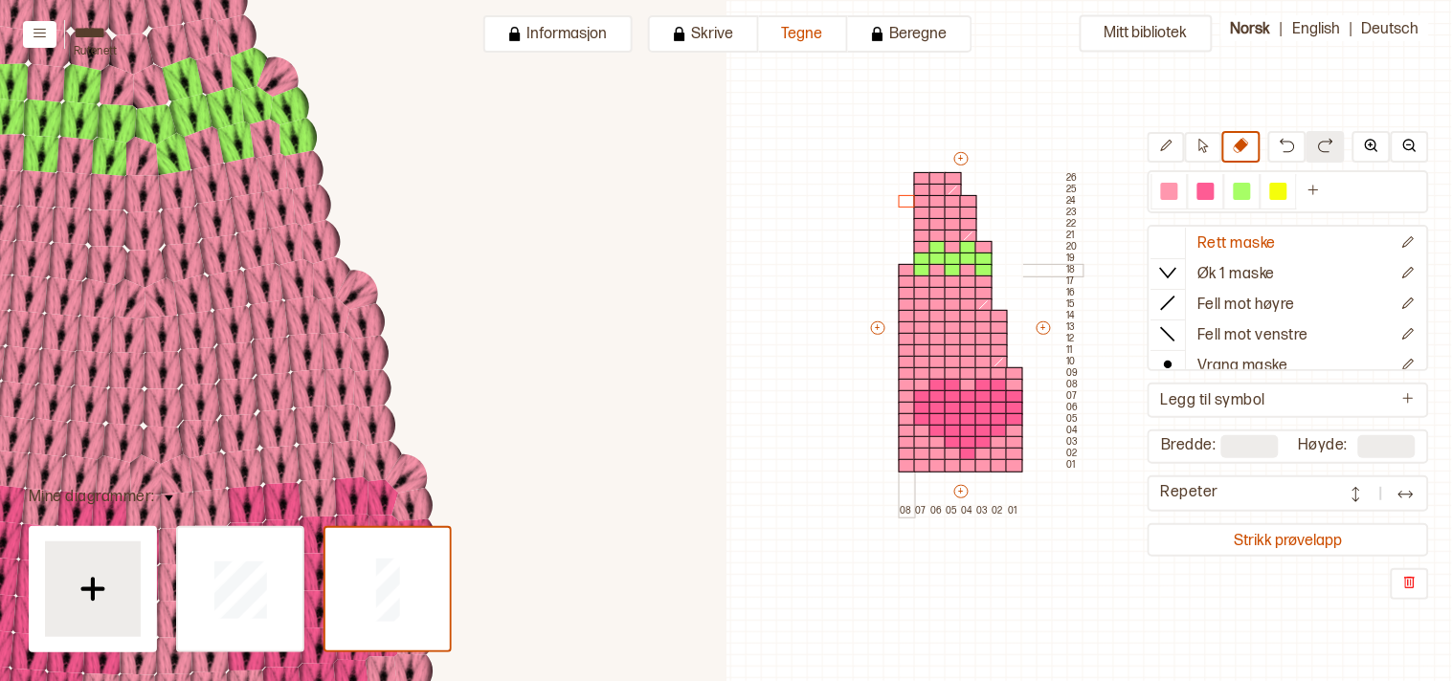
click at [905, 269] on body "**********" at bounding box center [726, 340] width 1452 height 681
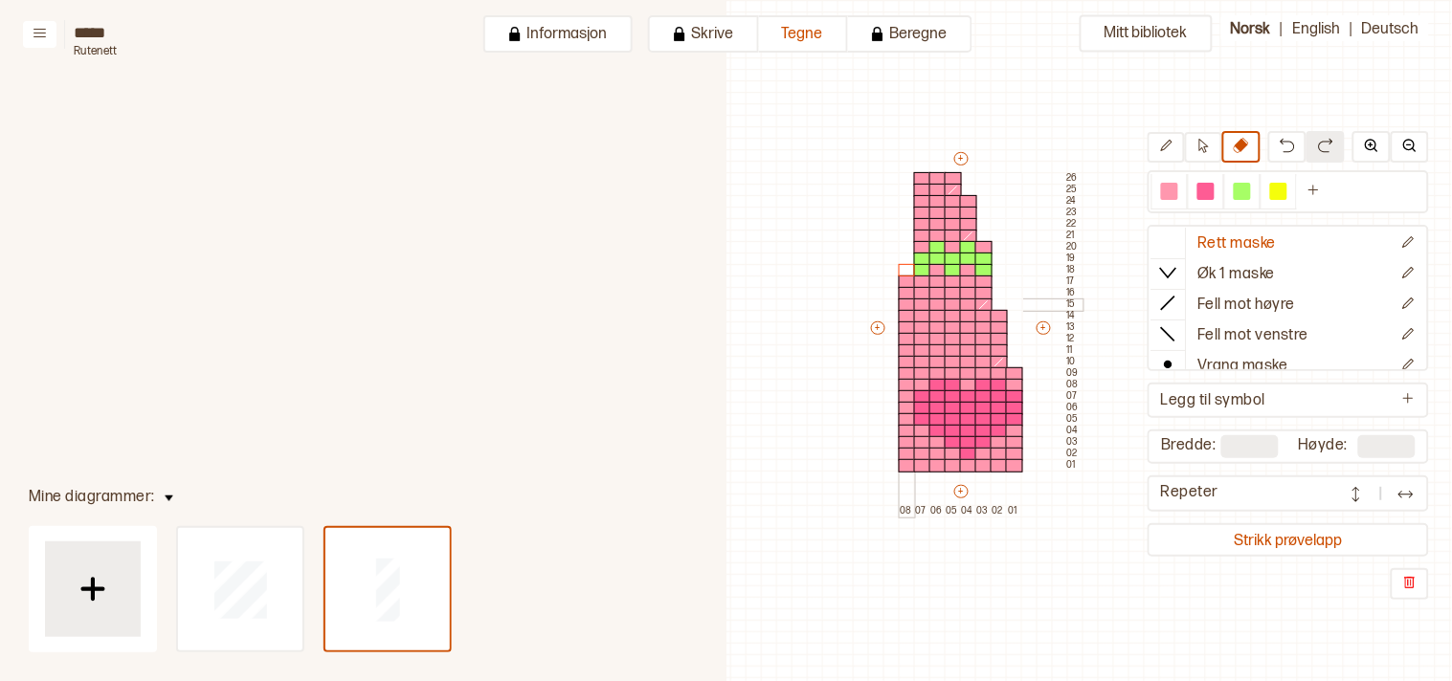
click at [905, 293] on body "**********" at bounding box center [726, 340] width 1452 height 681
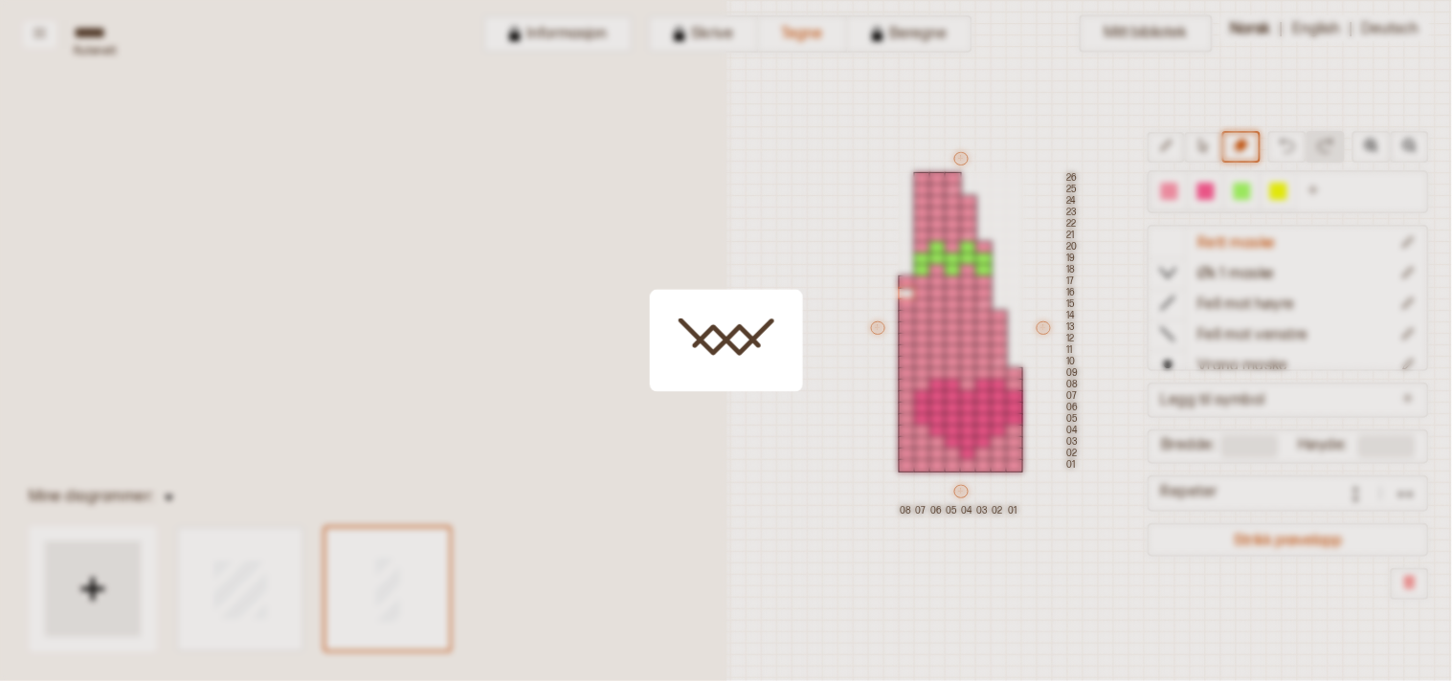
click at [904, 306] on div at bounding box center [726, 340] width 1452 height 681
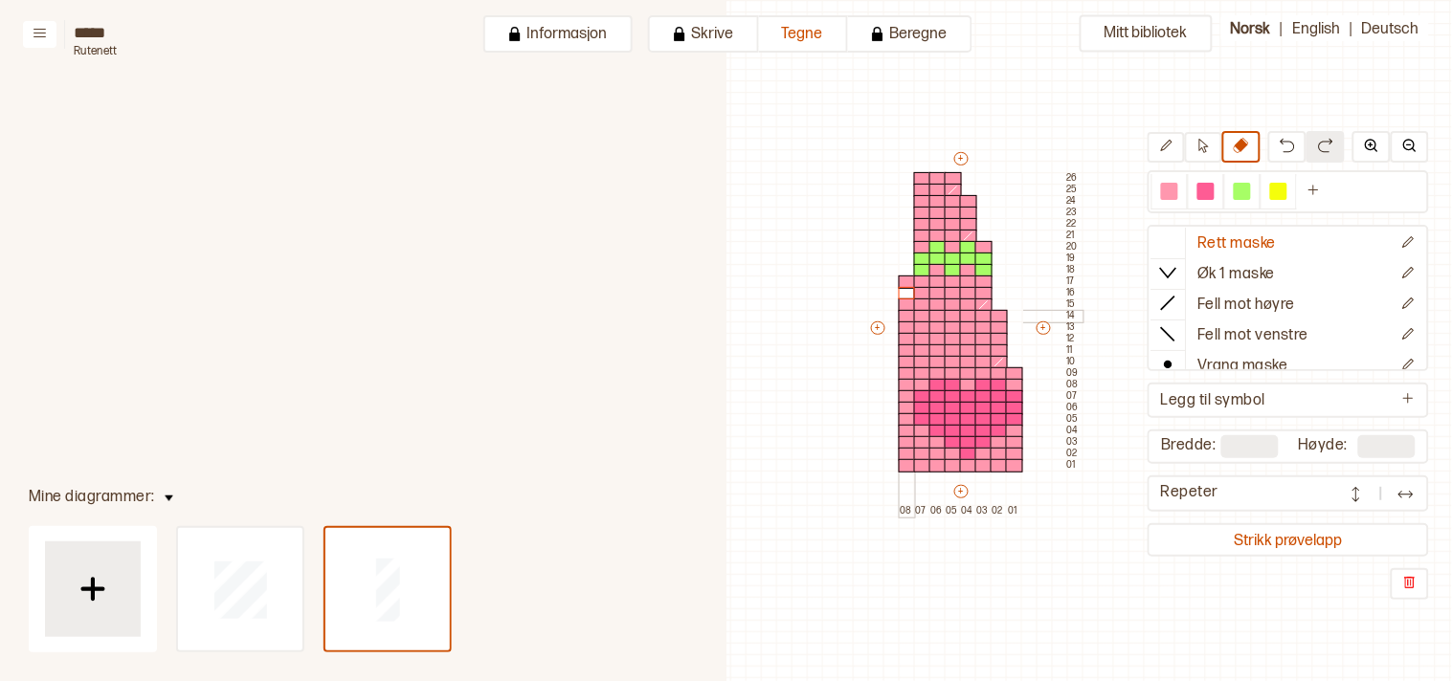
click at [900, 280] on body "**********" at bounding box center [726, 340] width 1452 height 681
click at [903, 314] on body "**********" at bounding box center [726, 340] width 1452 height 681
click at [901, 303] on body "**********" at bounding box center [726, 340] width 1452 height 681
click at [902, 326] on body "**********" at bounding box center [726, 340] width 1452 height 681
click at [903, 339] on body "**********" at bounding box center [726, 340] width 1452 height 681
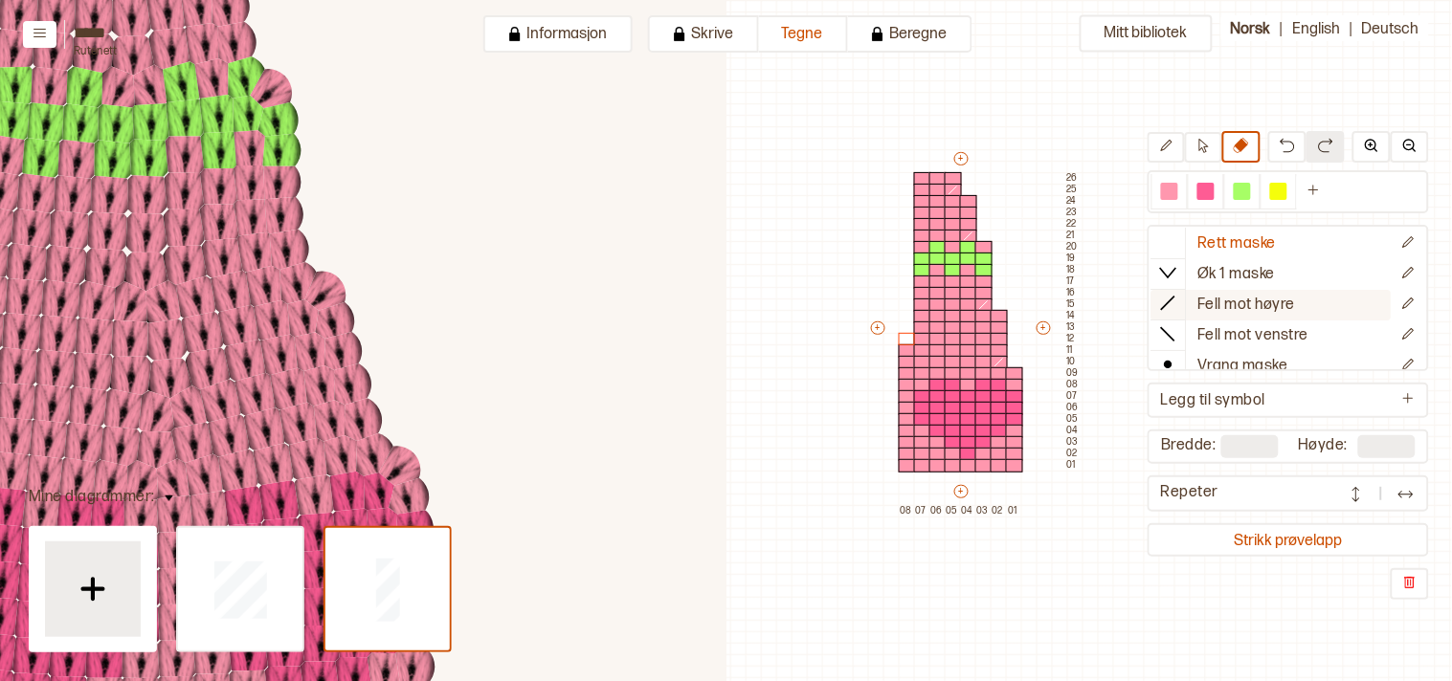
click at [1229, 304] on p "Fell mot høyre" at bounding box center [1247, 306] width 98 height 20
click at [915, 340] on body "**********" at bounding box center [726, 340] width 1452 height 681
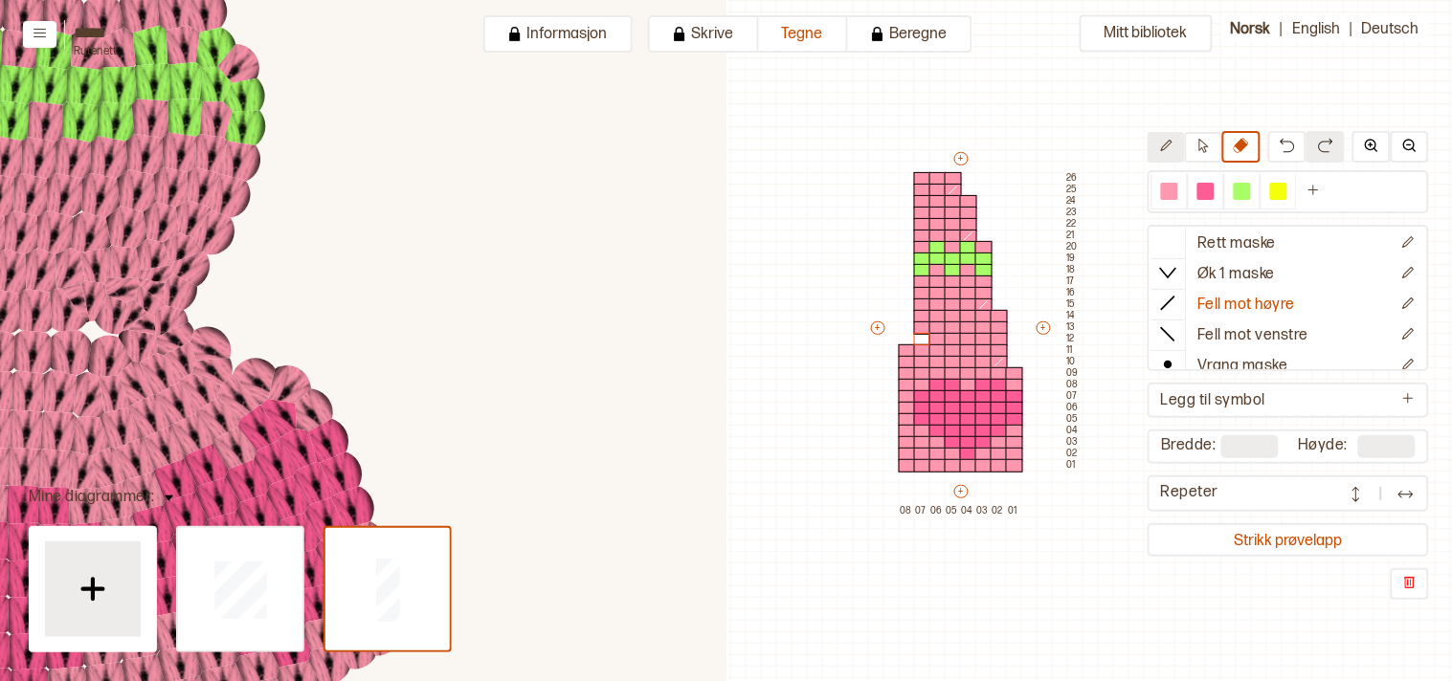
click at [1173, 146] on icon at bounding box center [1166, 146] width 14 height 14
click at [921, 336] on body "**********" at bounding box center [726, 340] width 1452 height 681
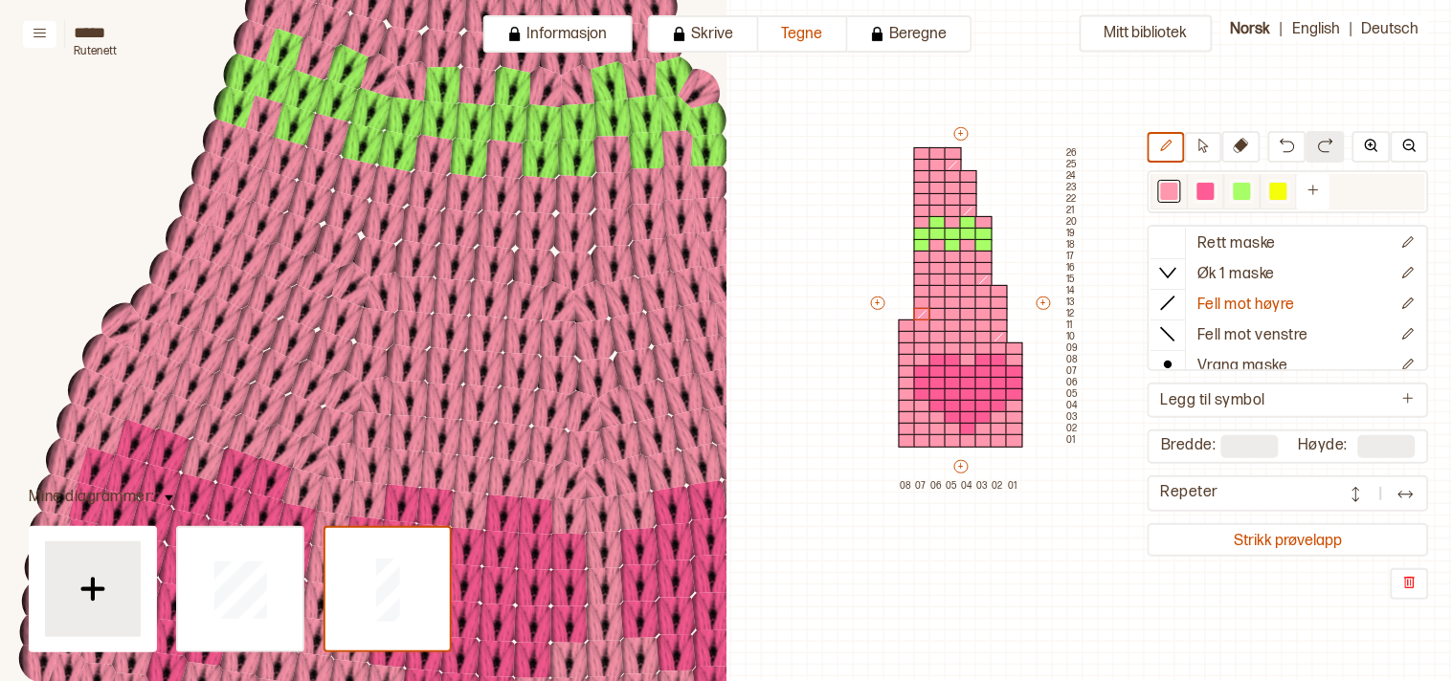
scroll to position [67, 486]
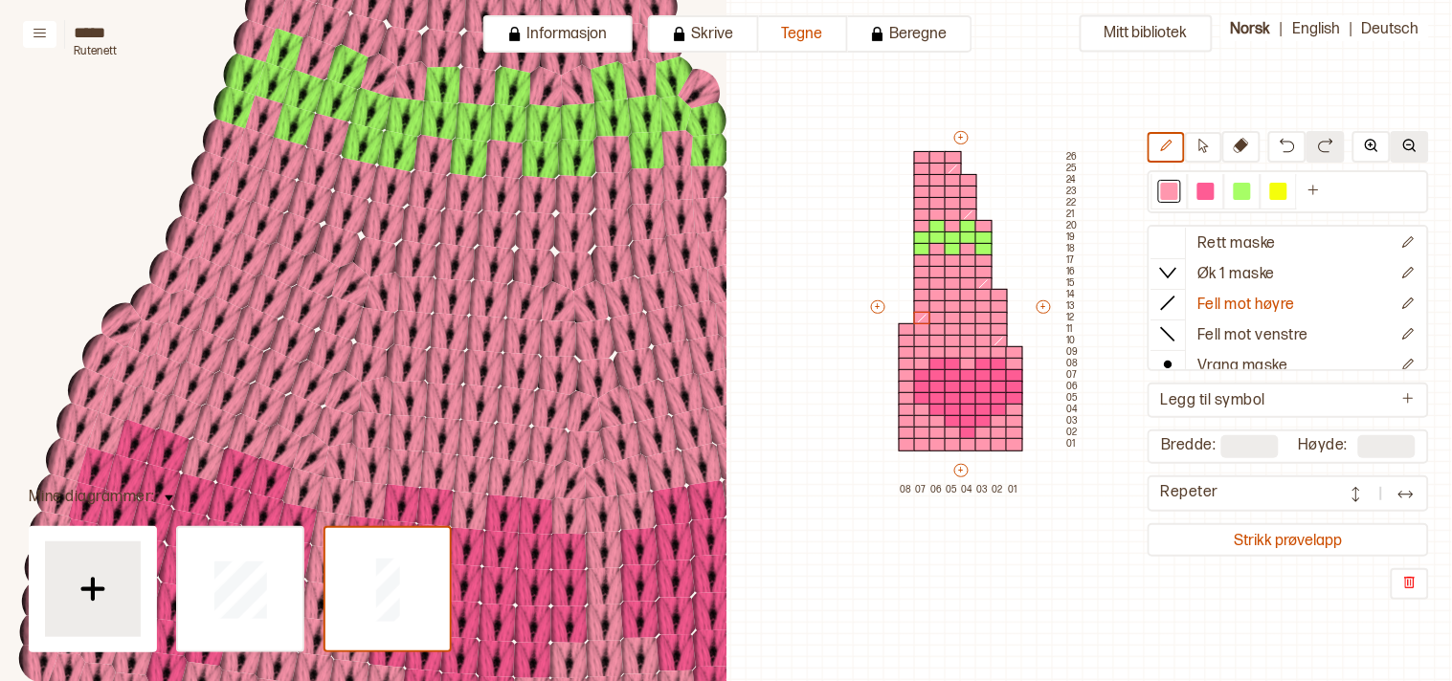
click at [1410, 144] on img at bounding box center [1409, 145] width 15 height 15
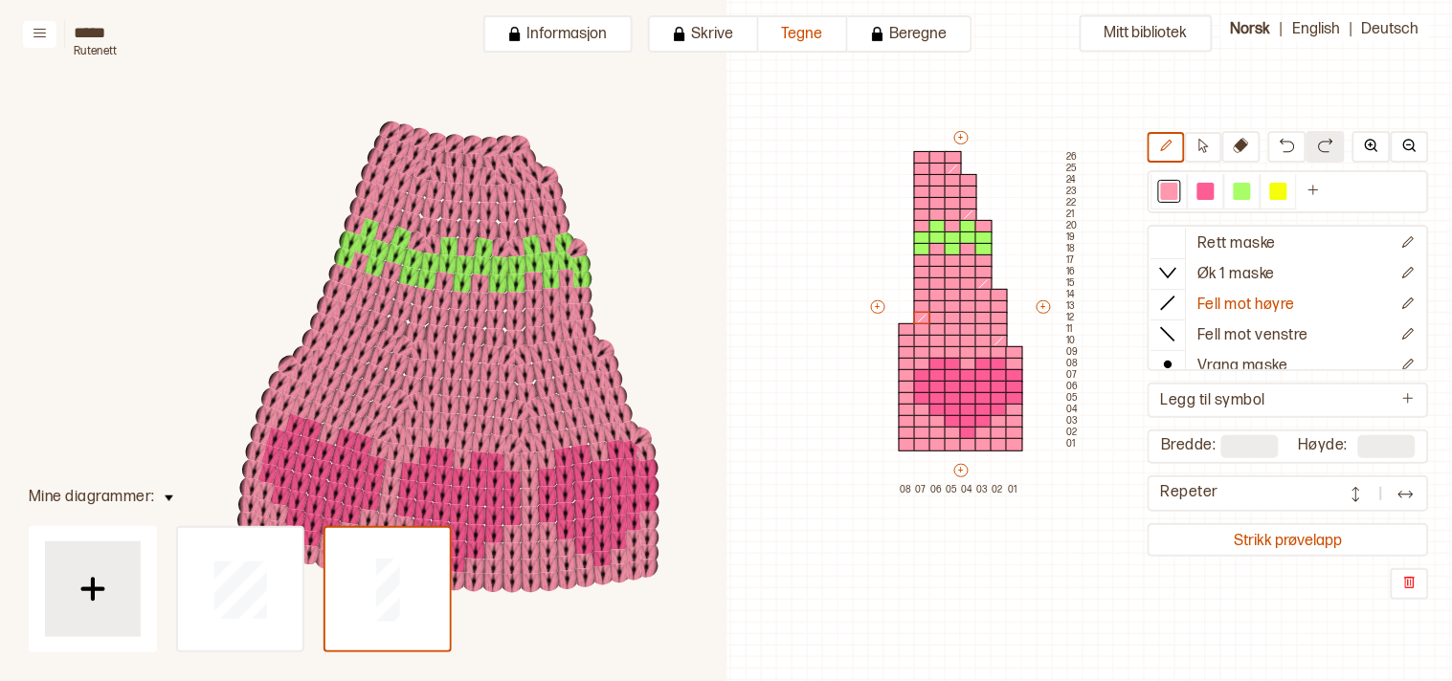
scroll to position [273, 605]
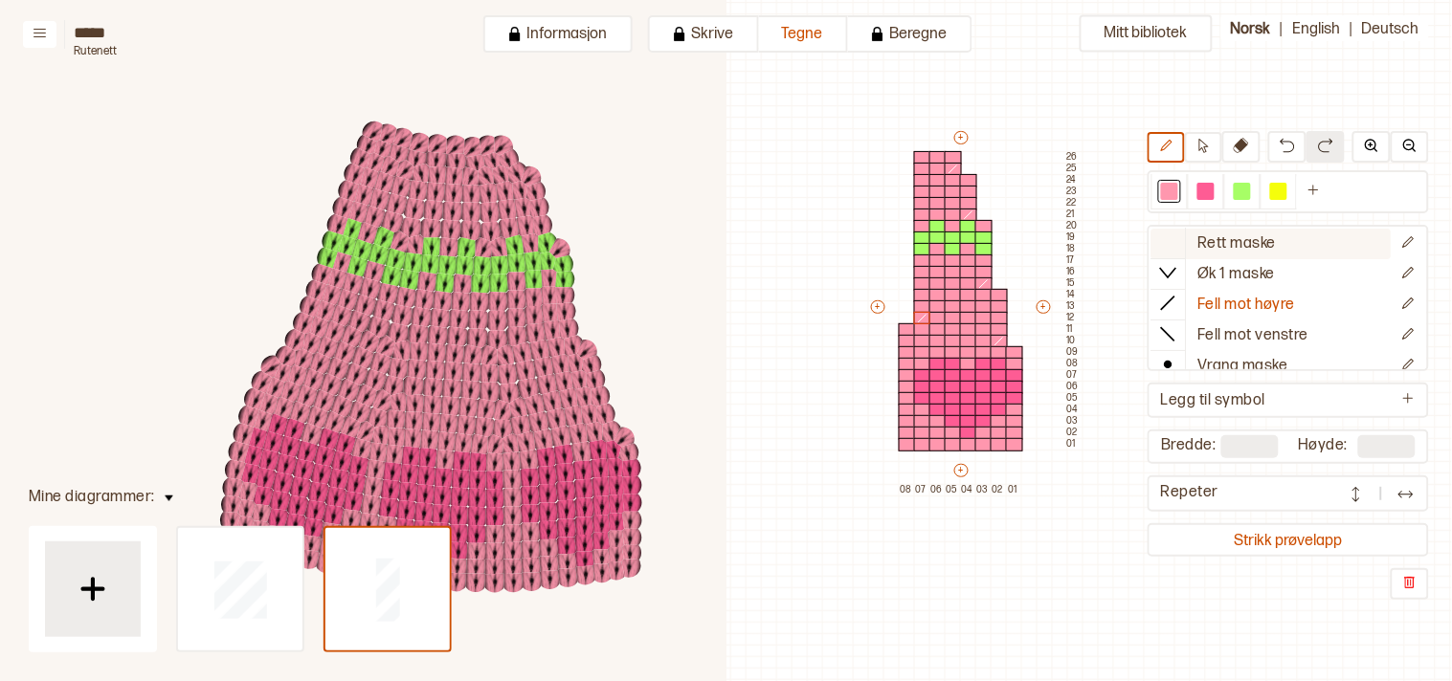
click at [1178, 247] on icon at bounding box center [1168, 242] width 19 height 19
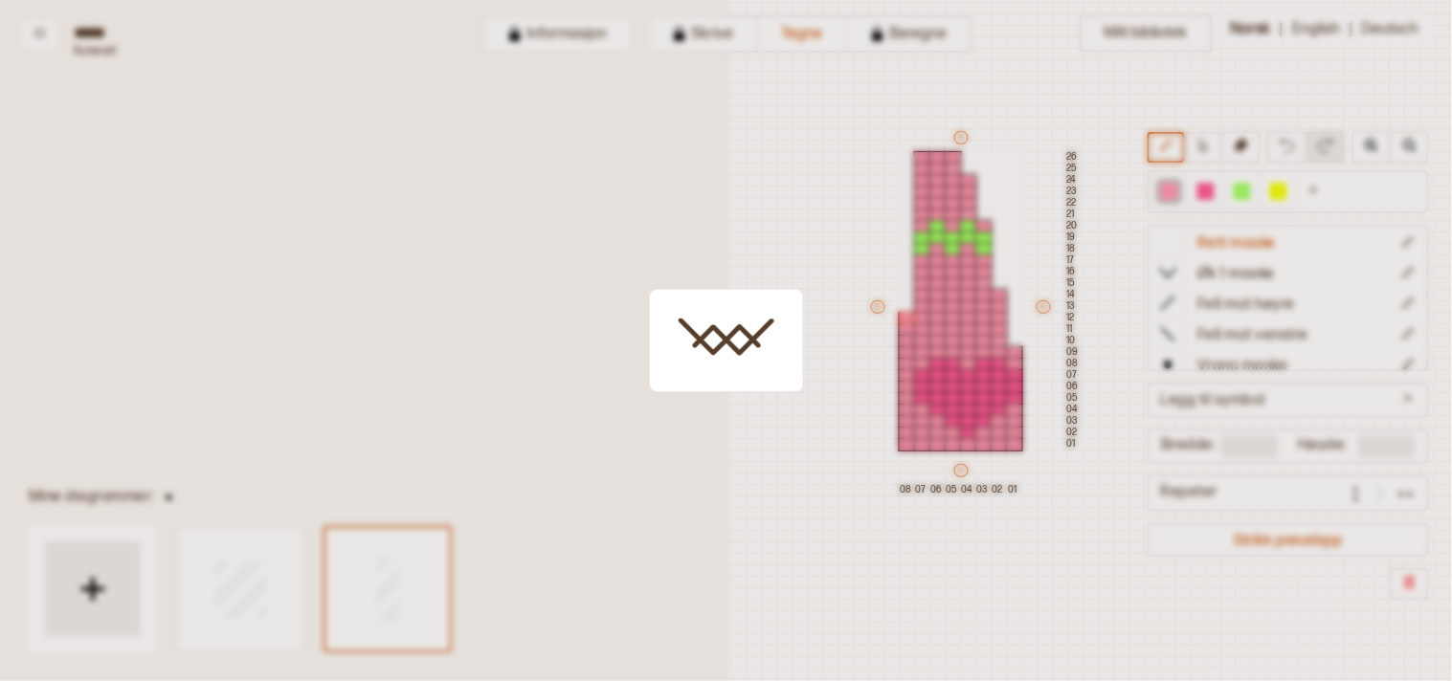
click at [901, 287] on body "**********" at bounding box center [726, 340] width 1452 height 681
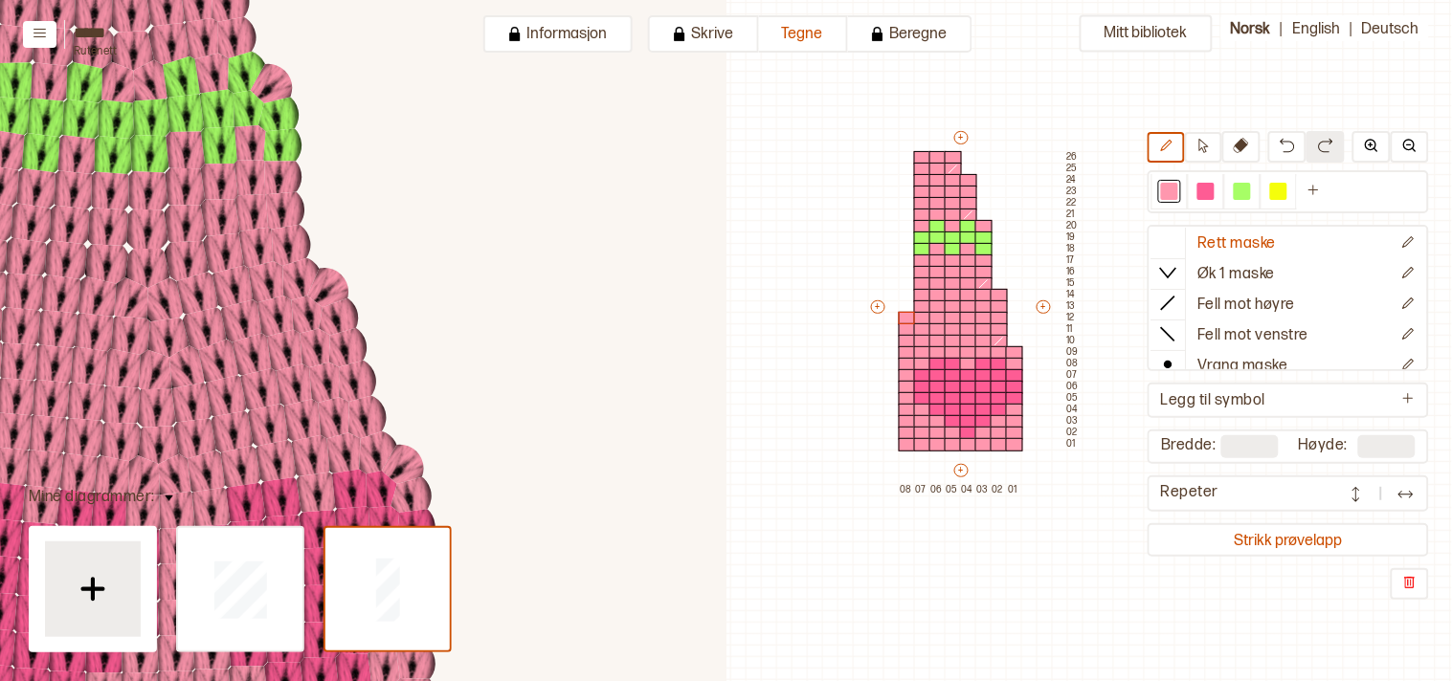
click at [1333, 534] on button "Strikk prøvelapp" at bounding box center [1288, 540] width 274 height 26
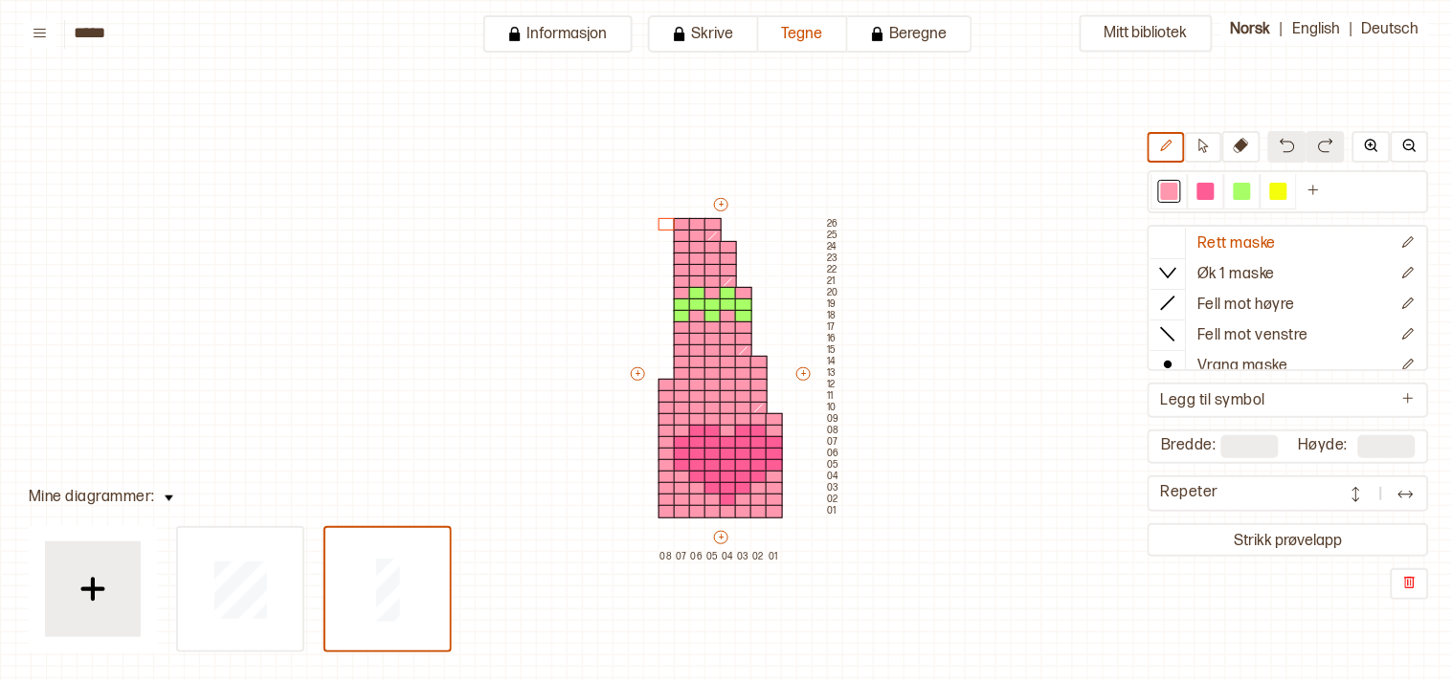
scroll to position [46, 16]
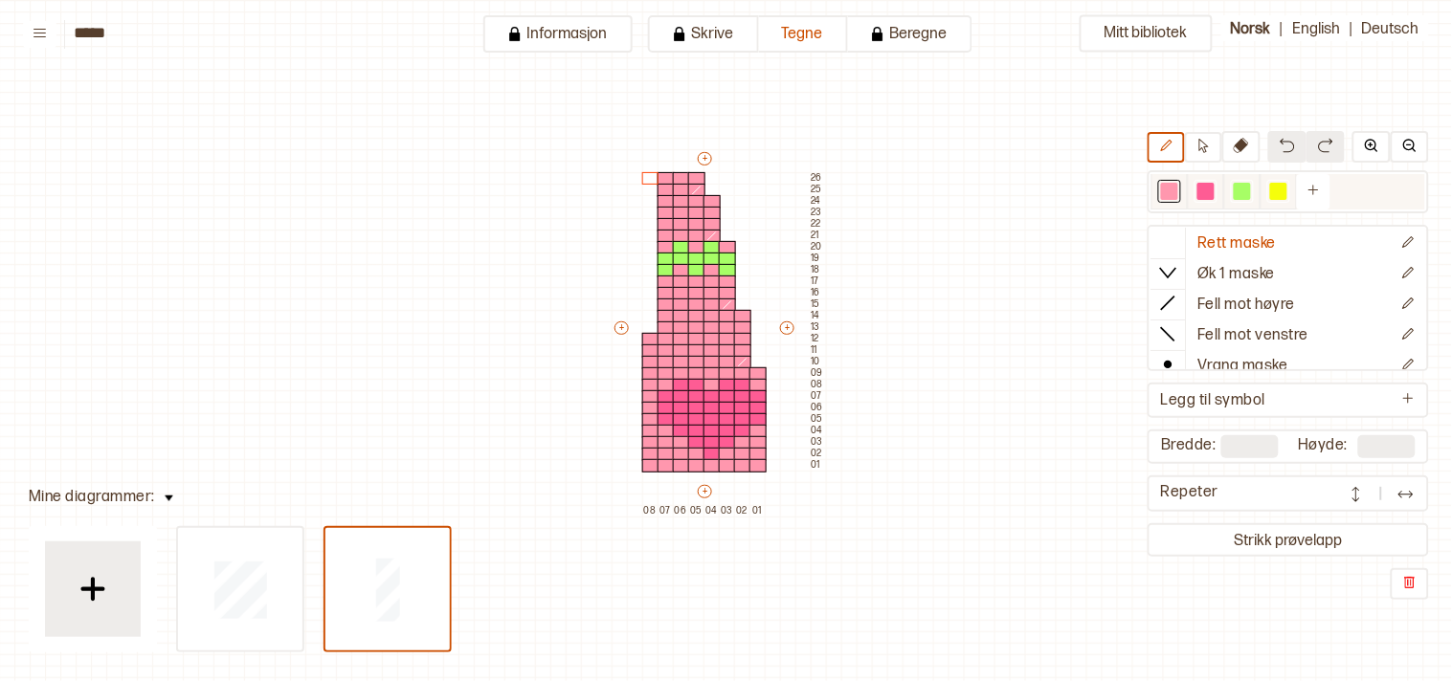
click at [1173, 188] on div at bounding box center [1169, 191] width 17 height 17
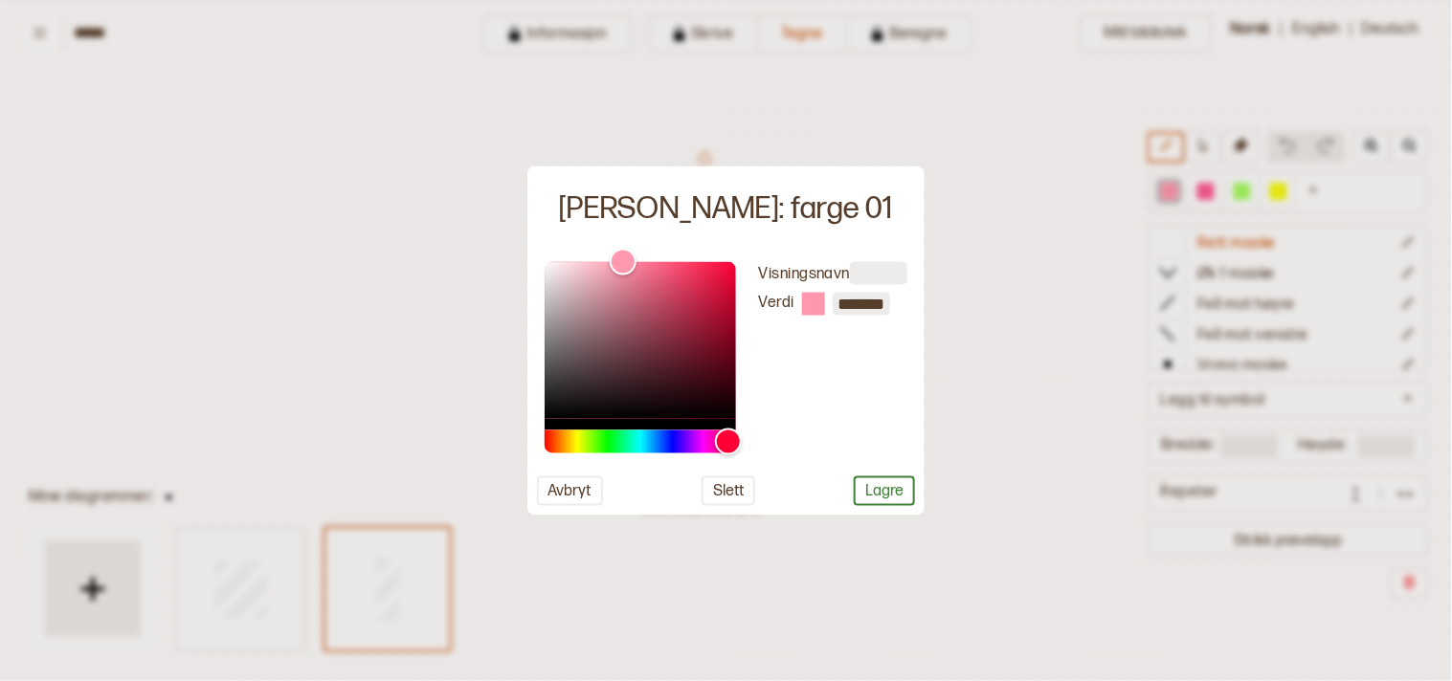
click at [1022, 304] on div at bounding box center [726, 340] width 1452 height 681
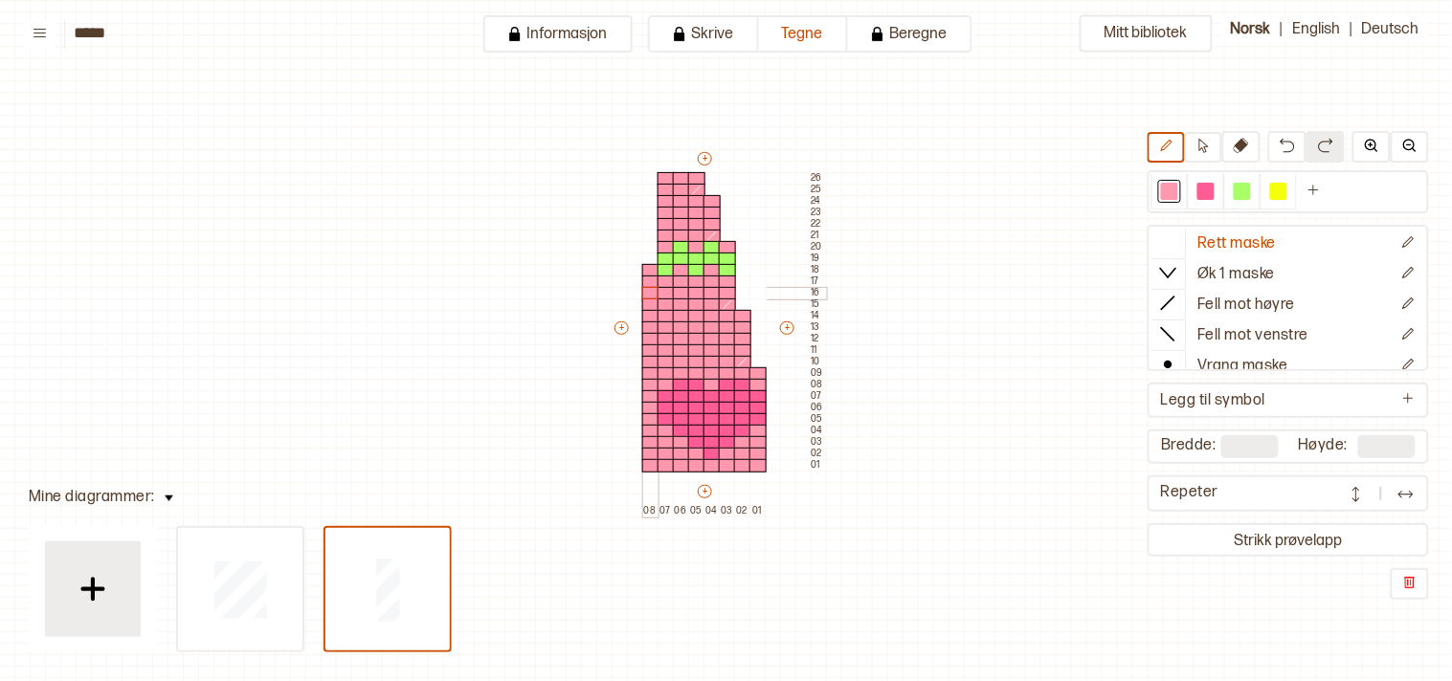
drag, startPoint x: 649, startPoint y: 311, endPoint x: 648, endPoint y: 288, distance: 23.0
click at [648, 288] on div "+ + + + 08 07 06 05 04 03 02 01 26 25 24 23 22 21 20 19 18 17 16 15 14 13 12 11…" at bounding box center [718, 332] width 214 height 367
type input "**"
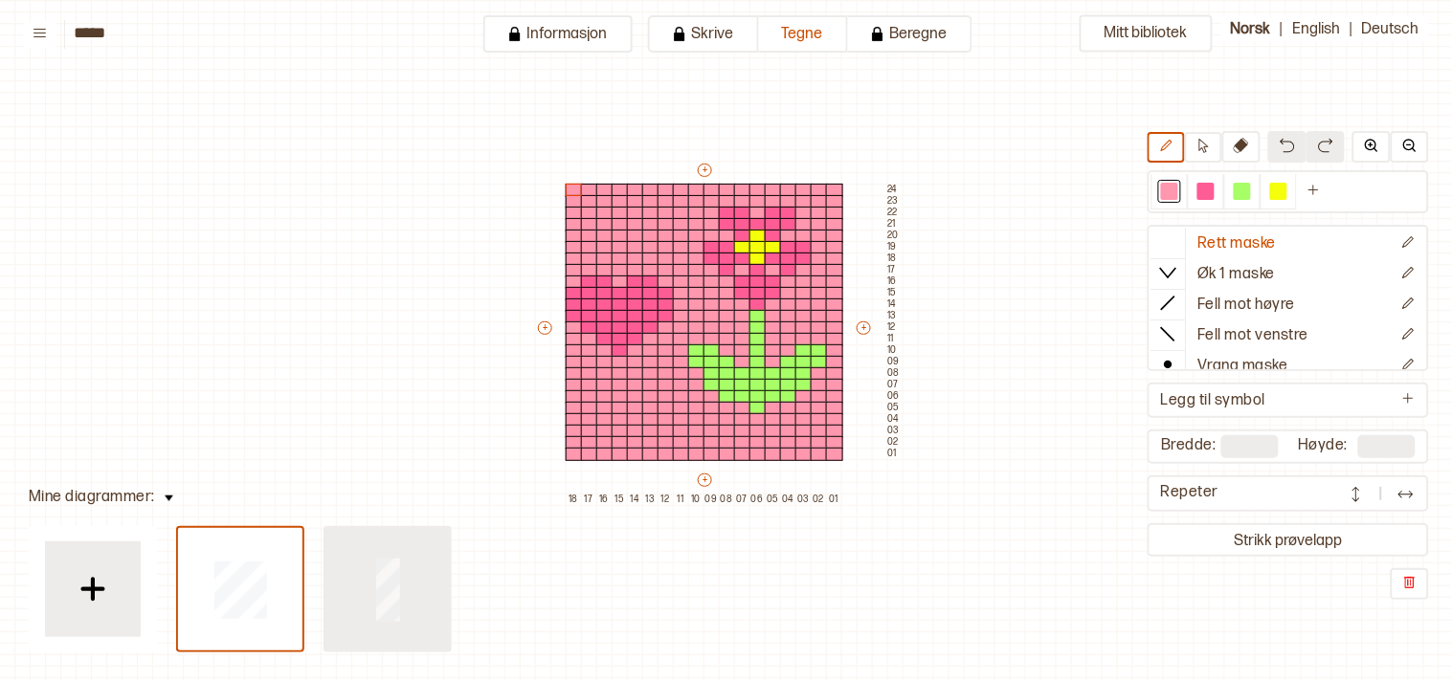
type input "*"
type input "**"
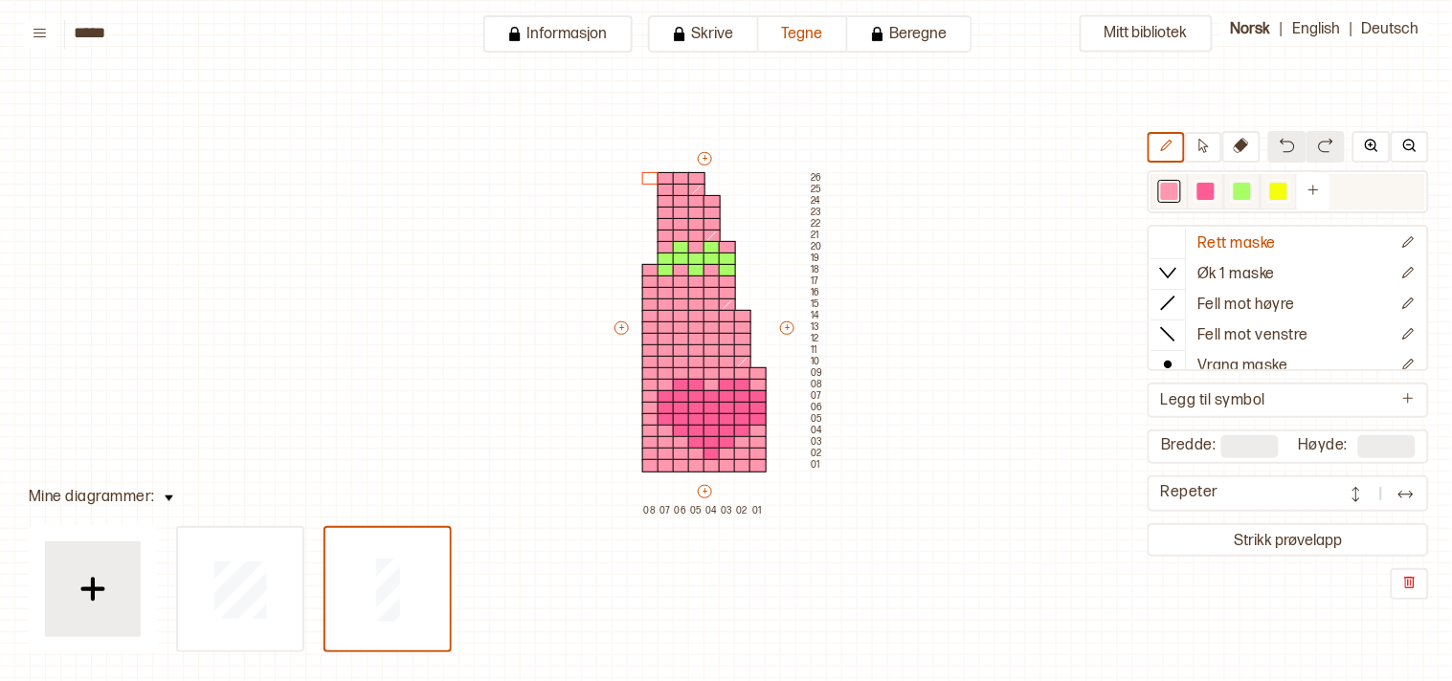
click at [1178, 193] on div at bounding box center [1169, 191] width 17 height 17
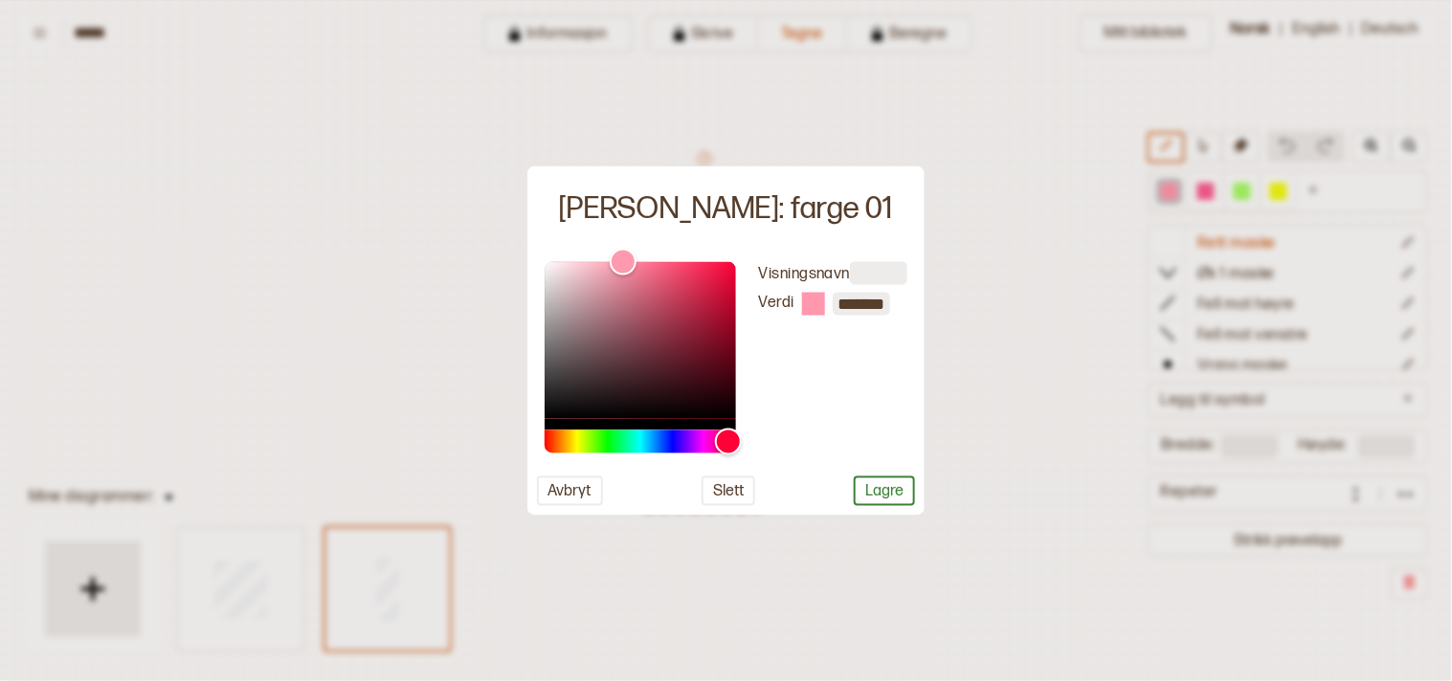
click at [1014, 290] on div at bounding box center [726, 340] width 1452 height 681
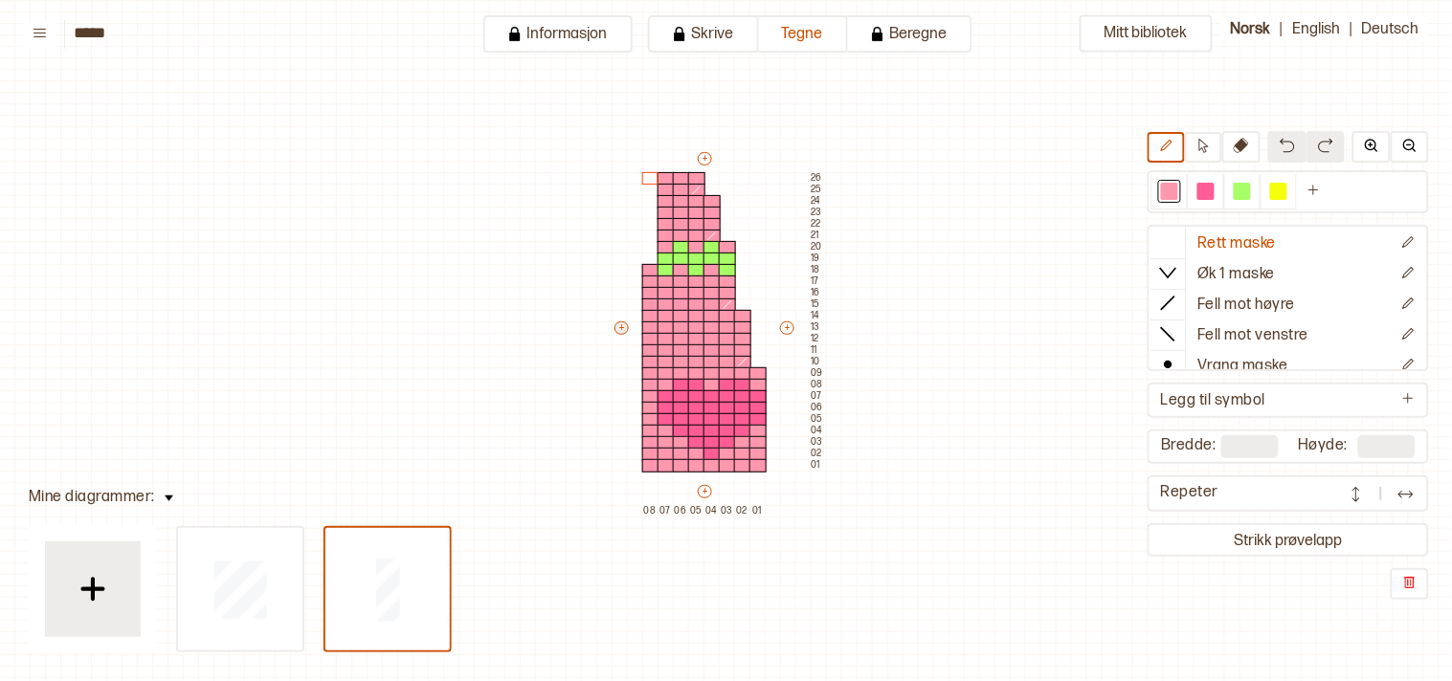
click at [620, 322] on button "+" at bounding box center [621, 328] width 14 height 13
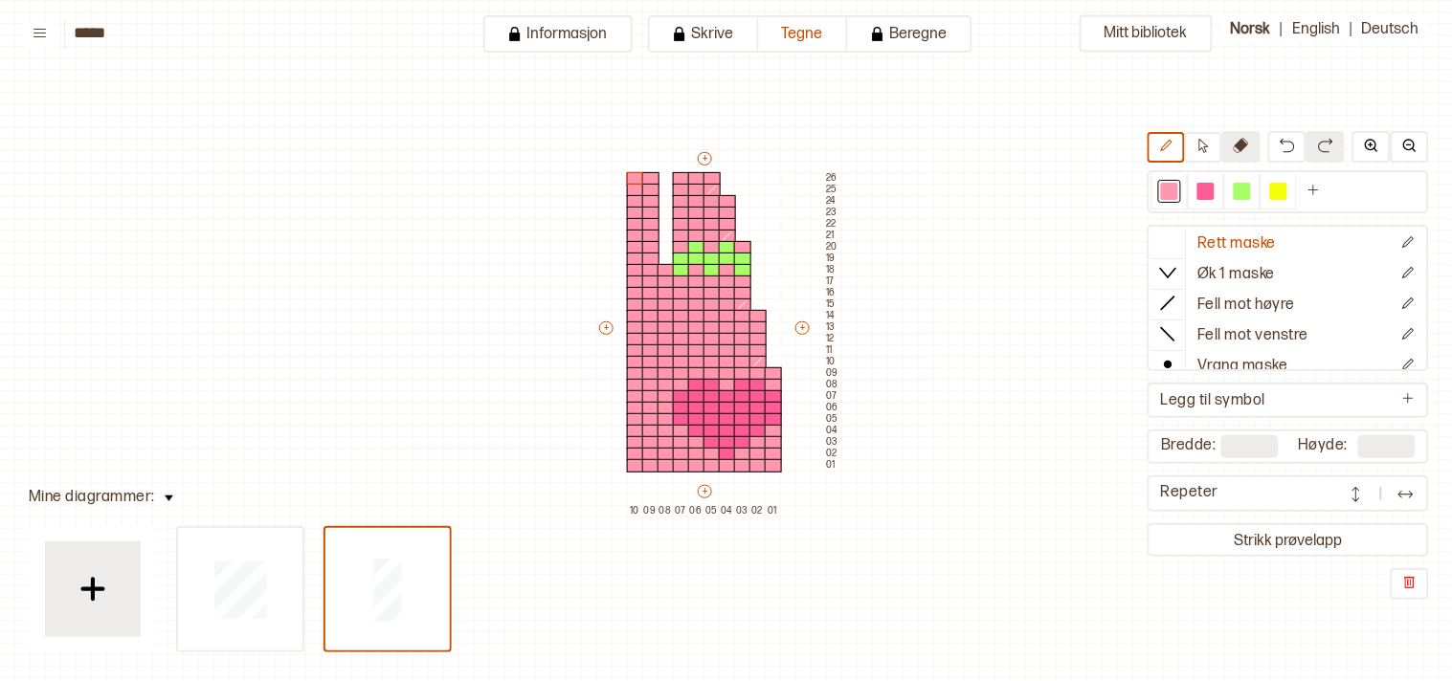
click at [1241, 146] on icon at bounding box center [1240, 145] width 15 height 15
drag, startPoint x: 648, startPoint y: 176, endPoint x: 643, endPoint y: 228, distance: 51.9
click at [644, 228] on div "+ + + + 10 09 08 07 06 05 04 03 02 01 26 25 24 23 22 21 20 19 18 17 16 15 14 13…" at bounding box center [718, 332] width 245 height 367
drag, startPoint x: 629, startPoint y: 172, endPoint x: 632, endPoint y: 258, distance: 86.2
click at [632, 258] on div "+ + + + 10 09 08 07 06 05 04 03 02 01 26 25 24 23 22 21 20 19 18 17 16 15 14 13…" at bounding box center [718, 332] width 245 height 367
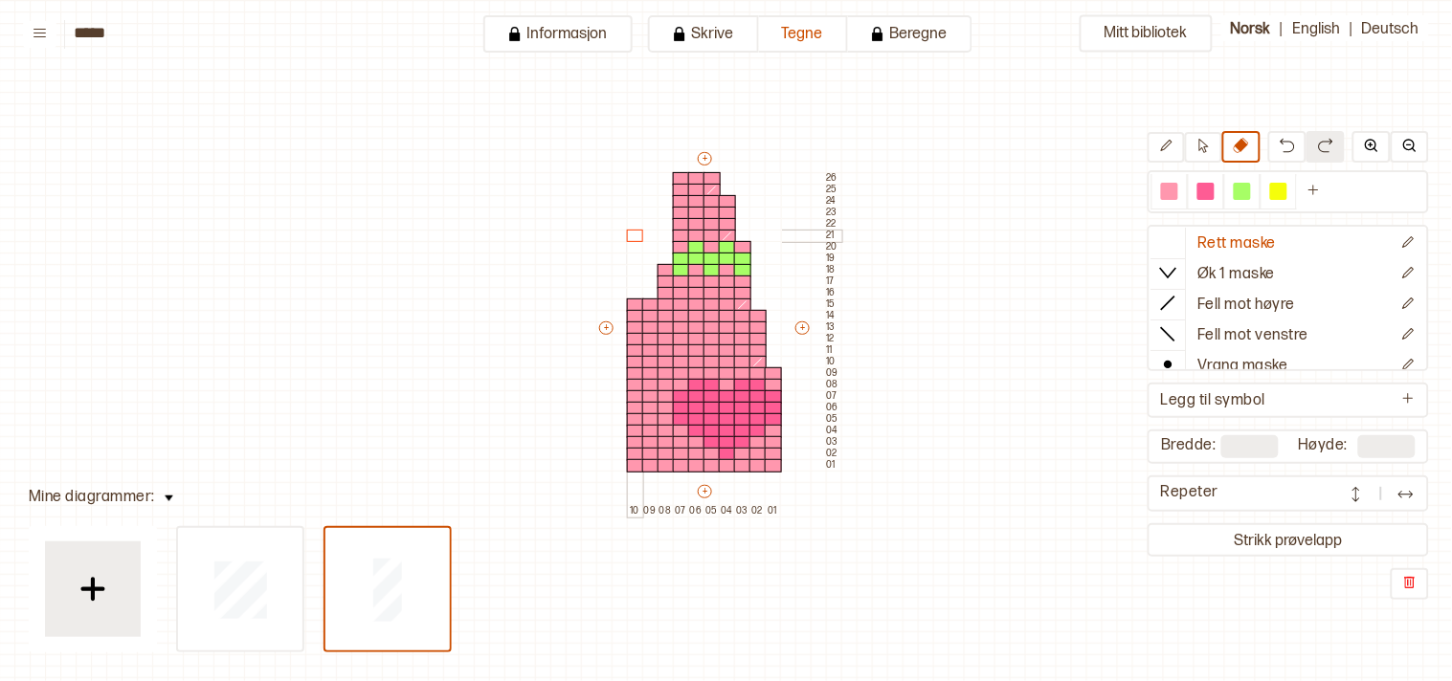
drag, startPoint x: 632, startPoint y: 187, endPoint x: 633, endPoint y: 235, distance: 48.8
click at [633, 233] on div "+ + + + 10 09 08 07 06 05 04 03 02 01 26 25 24 23 22 21 20 19 18 17 16 15 14 13…" at bounding box center [718, 332] width 245 height 367
click at [1178, 189] on div at bounding box center [1169, 191] width 17 height 17
click at [1173, 140] on icon at bounding box center [1166, 146] width 14 height 14
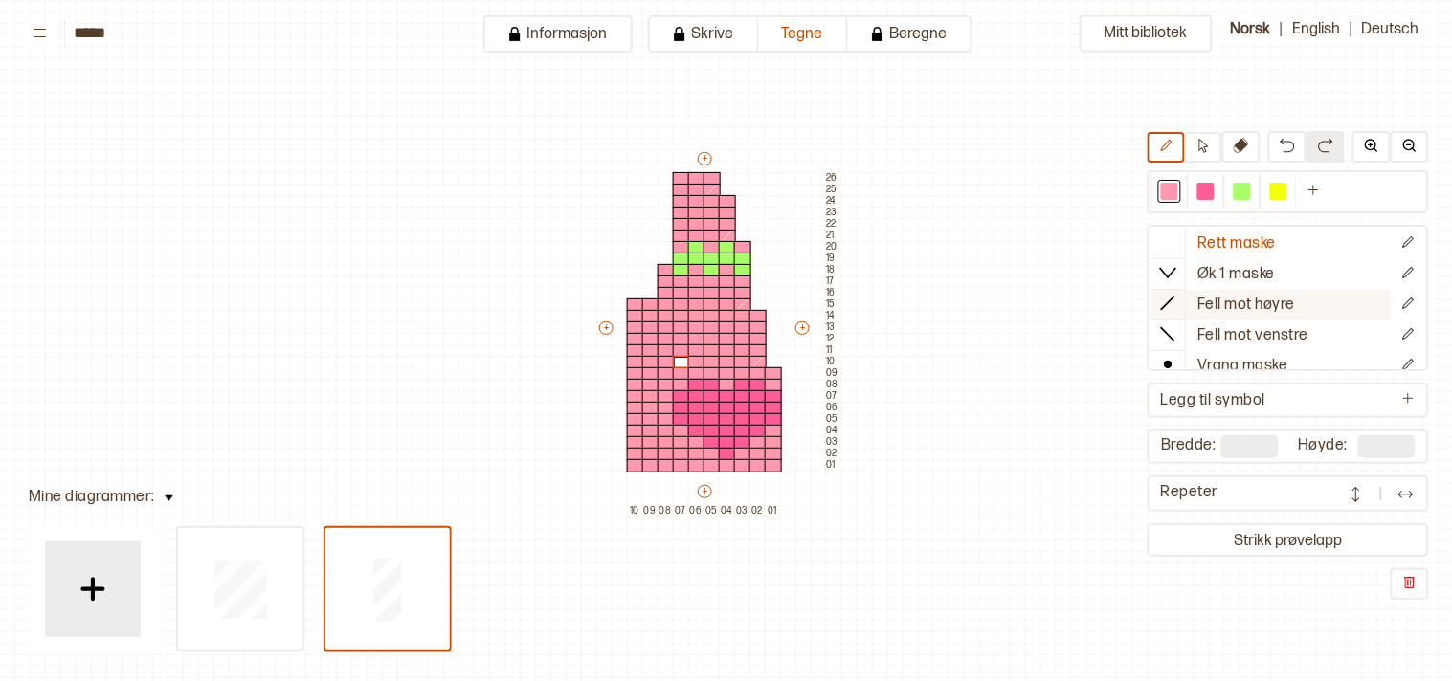
click at [1175, 299] on line at bounding box center [1168, 303] width 13 height 13
click at [677, 361] on div at bounding box center [681, 362] width 17 height 13
click at [1178, 184] on div at bounding box center [1169, 191] width 17 height 17
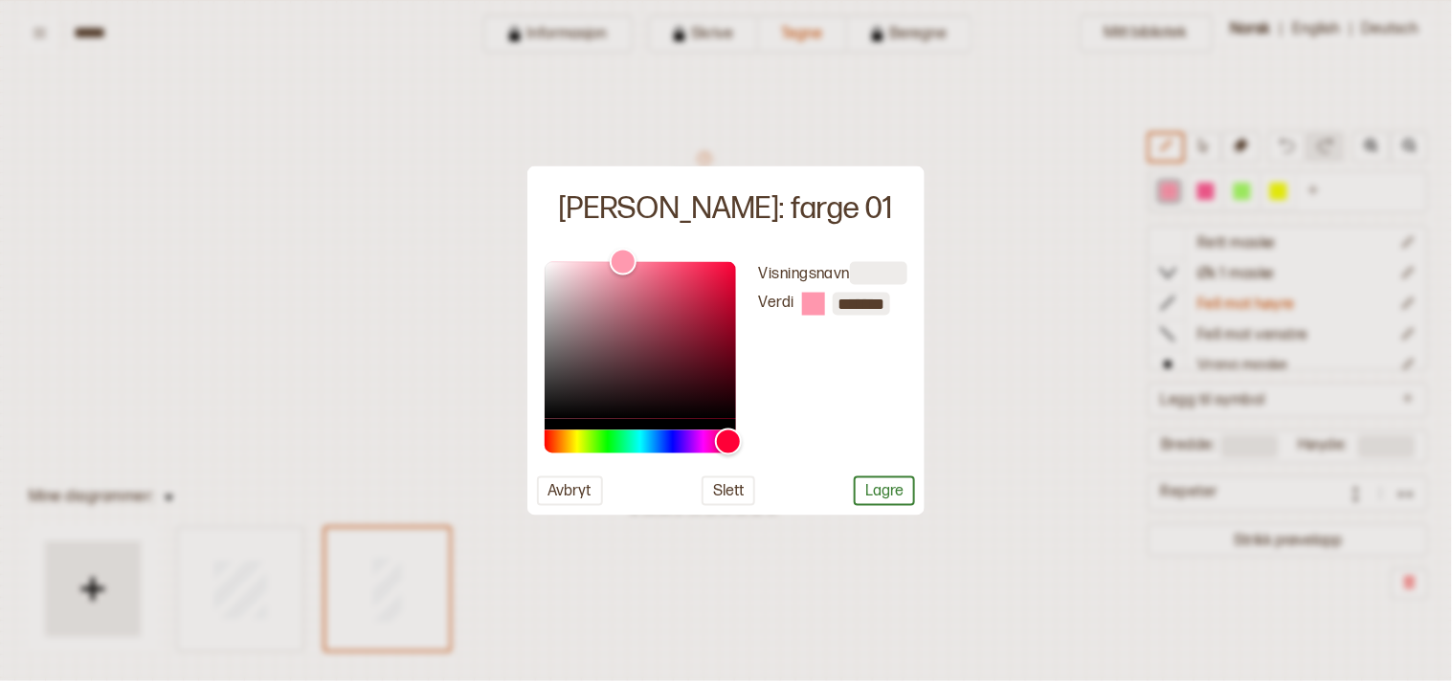
click at [1054, 311] on div at bounding box center [726, 340] width 1452 height 681
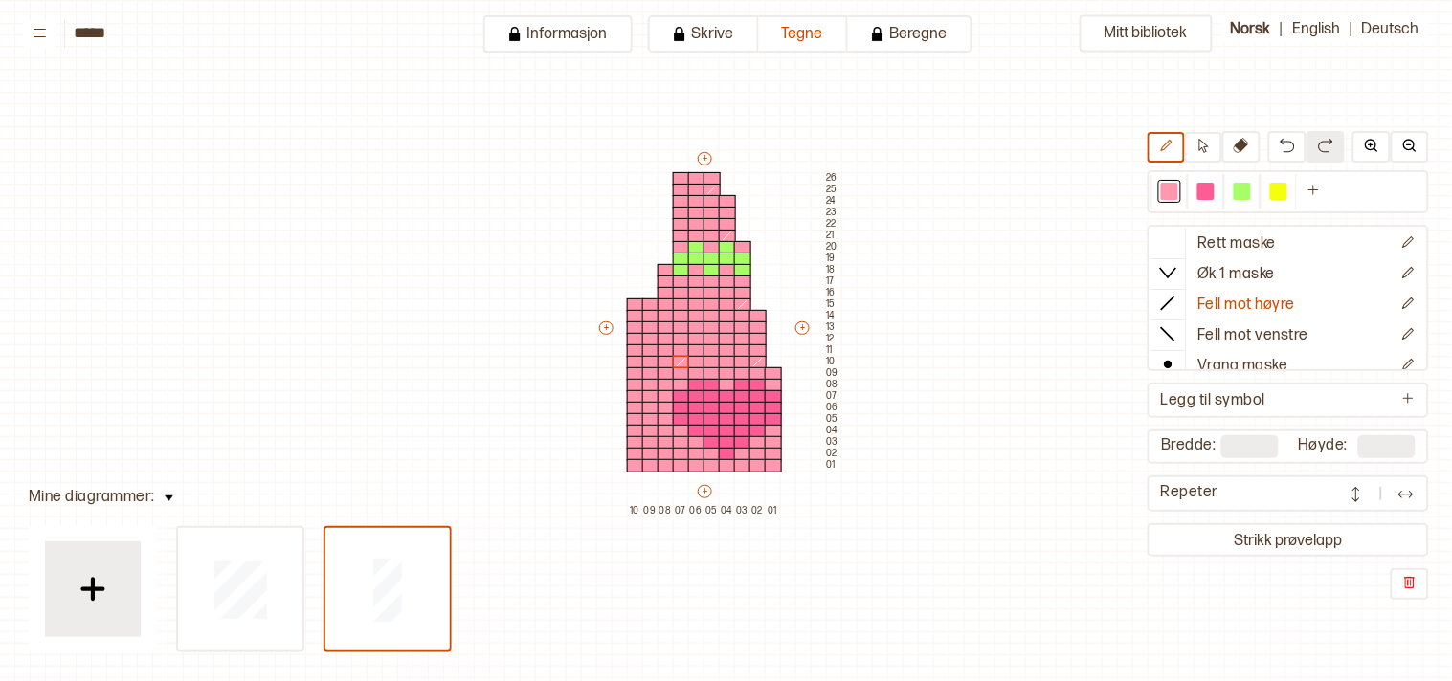
drag, startPoint x: 617, startPoint y: 370, endPoint x: 617, endPoint y: 453, distance: 82.3
click at [617, 453] on div "+ + + + 10 09 08 07 06 05 04 03 02 01 26 25 24 23 22 21 20 19 18 17 16 15 14 13…" at bounding box center [718, 332] width 245 height 367
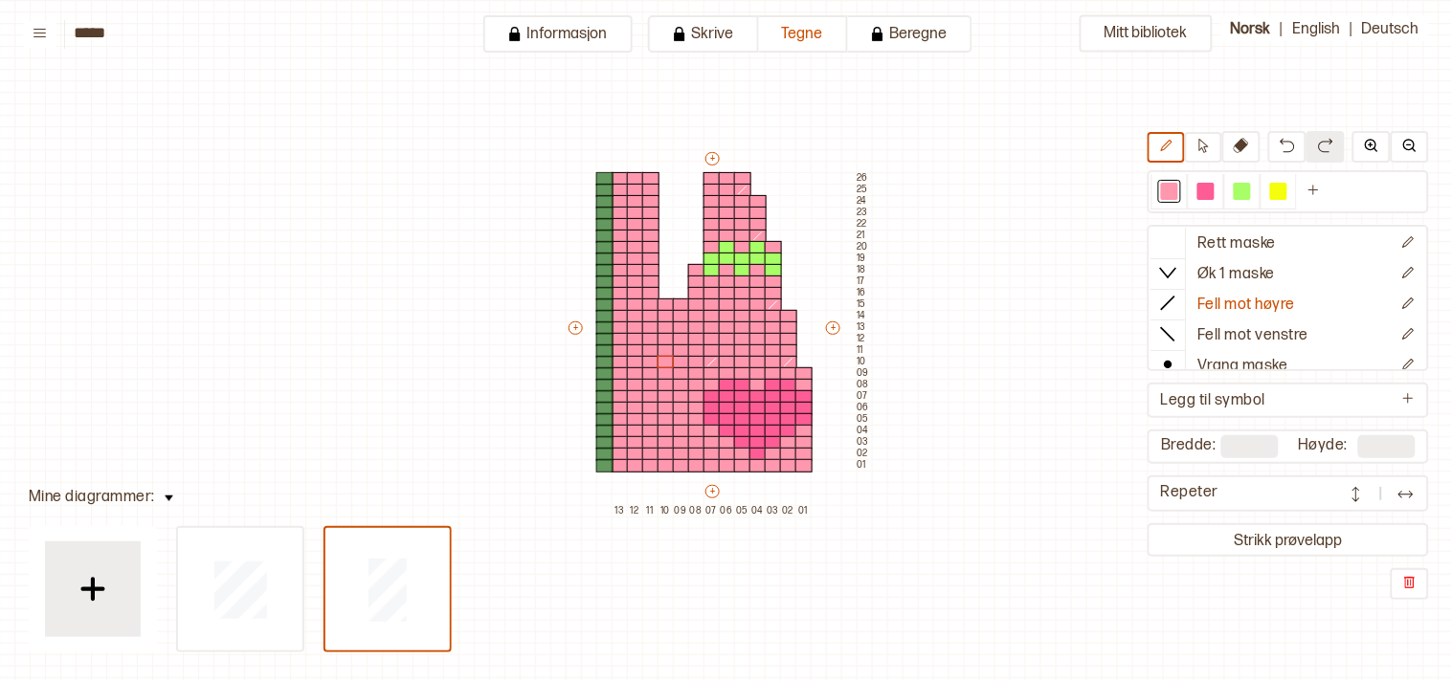
type input "**"
click at [1178, 185] on div at bounding box center [1169, 191] width 17 height 17
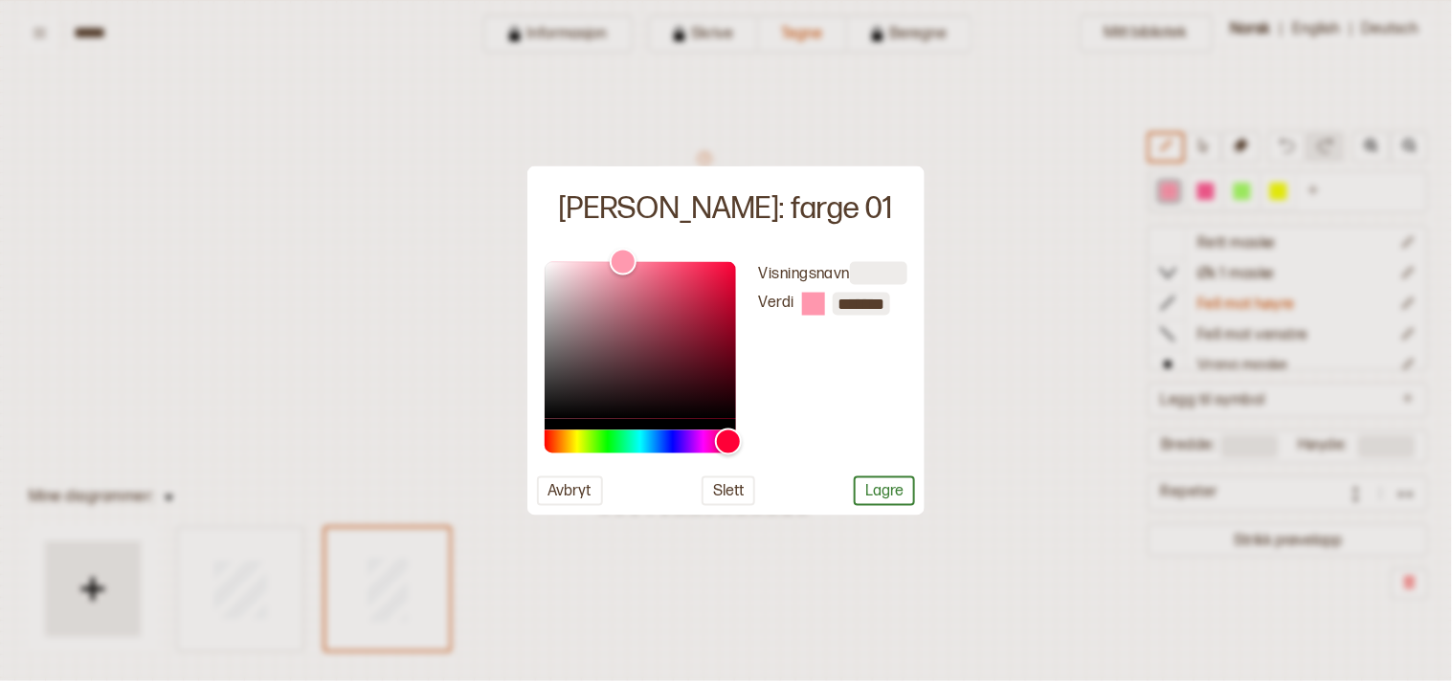
click at [1010, 341] on div at bounding box center [726, 340] width 1452 height 681
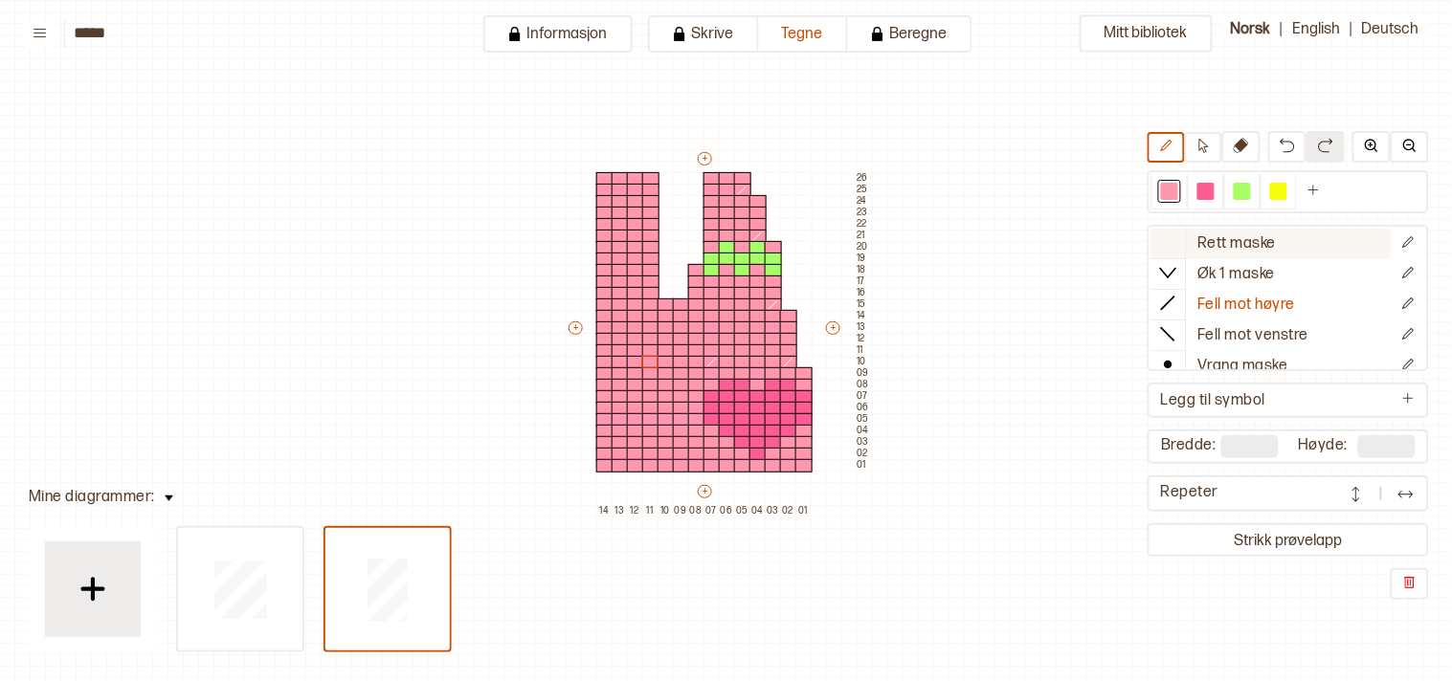
drag, startPoint x: 1181, startPoint y: 215, endPoint x: 1177, endPoint y: 230, distance: 14.9
click at [1181, 216] on div "Rett maske Øk 1 maske Fell mot høyre Fell mot venstre Vrang maske Kast Flette f…" at bounding box center [1287, 365] width 281 height 469
drag, startPoint x: 1177, startPoint y: 233, endPoint x: 1163, endPoint y: 231, distance: 14.5
click at [1175, 233] on icon at bounding box center [1168, 242] width 19 height 19
click at [710, 360] on div at bounding box center [711, 362] width 17 height 13
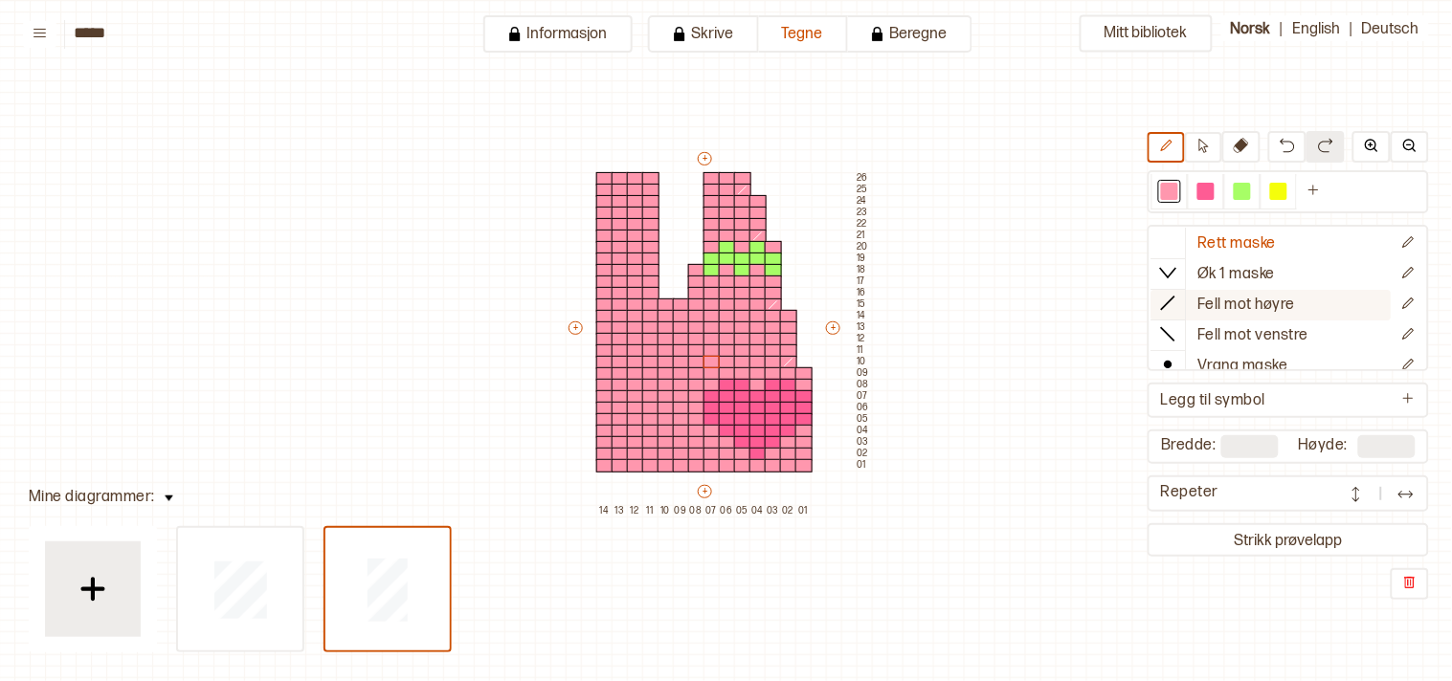
click at [1186, 300] on div at bounding box center [1168, 303] width 34 height 29
click at [694, 360] on div at bounding box center [696, 362] width 17 height 13
click at [1255, 153] on button at bounding box center [1241, 147] width 38 height 32
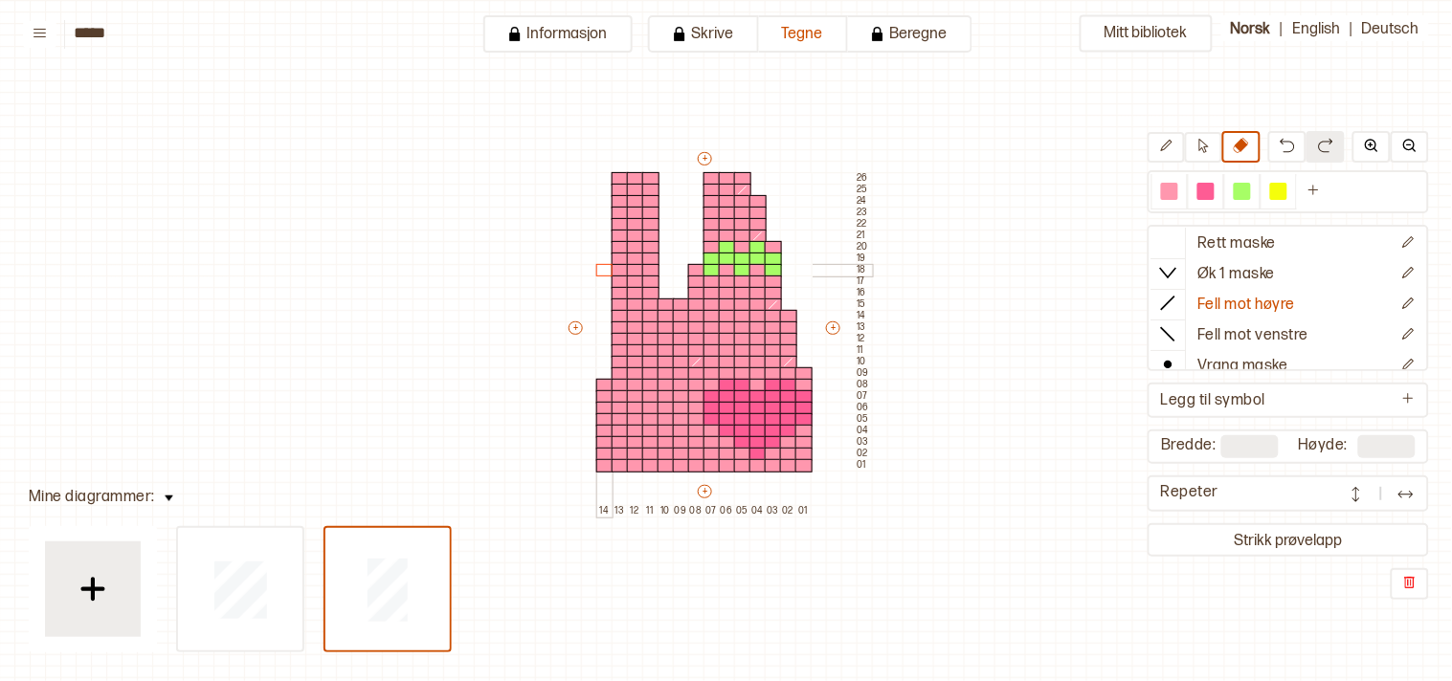
drag, startPoint x: 599, startPoint y: 178, endPoint x: 601, endPoint y: 264, distance: 86.1
click at [601, 264] on div "+ + + + 14 13 12 11 10 09 08 07 06 05 04 03 02 01 26 25 24 23 22 21 20 19 18 17…" at bounding box center [719, 332] width 306 height 367
click at [1178, 186] on div at bounding box center [1169, 191] width 17 height 17
click at [605, 370] on div at bounding box center [604, 373] width 17 height 13
click at [1175, 184] on div at bounding box center [1169, 191] width 17 height 17
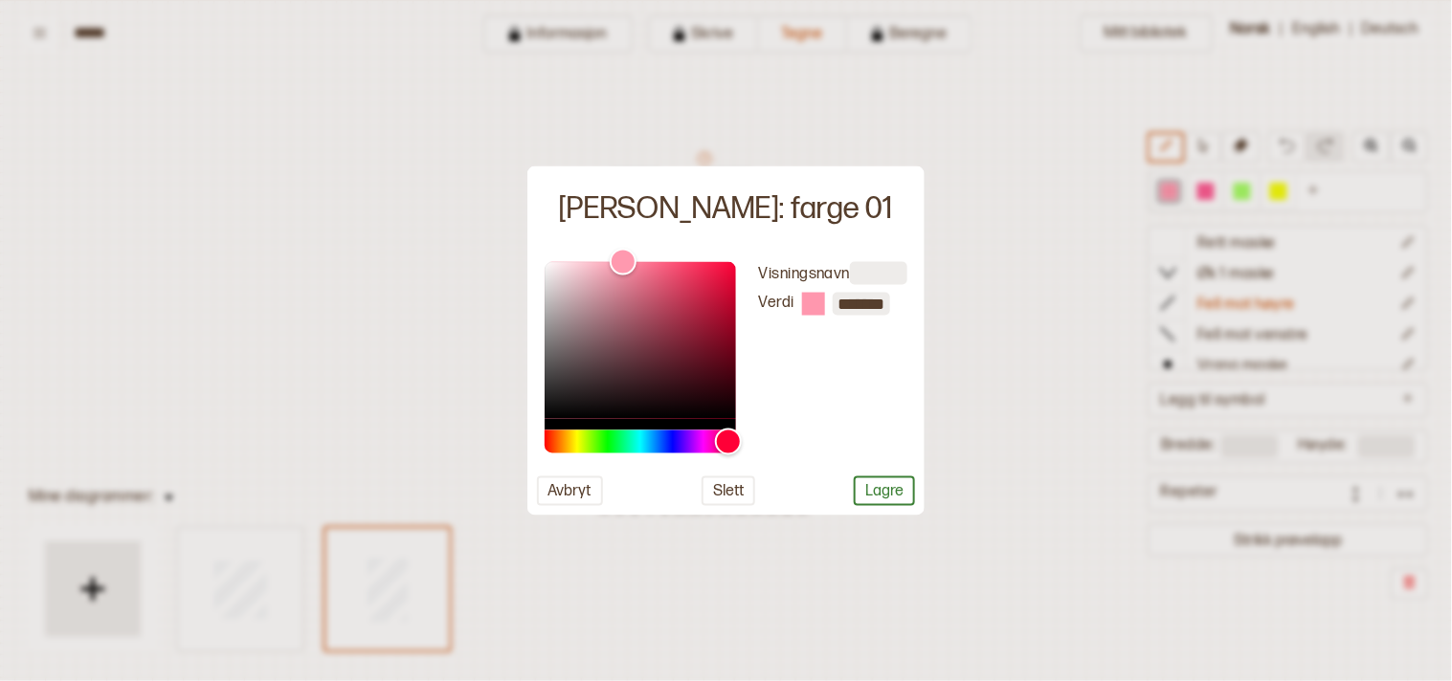
click at [1036, 411] on div at bounding box center [726, 340] width 1452 height 681
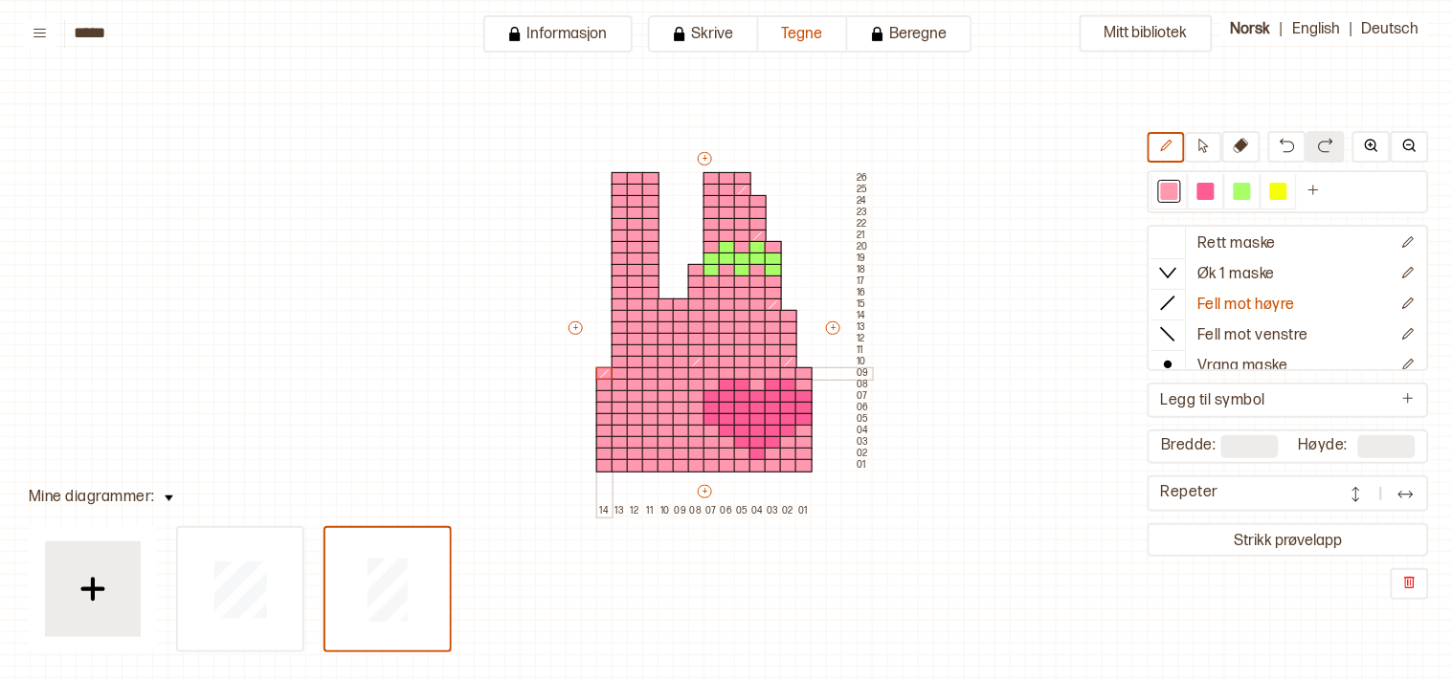
click at [601, 370] on icon at bounding box center [604, 373] width 15 height 11
click at [1169, 233] on div at bounding box center [1168, 242] width 34 height 29
click at [1178, 193] on div at bounding box center [1169, 191] width 17 height 17
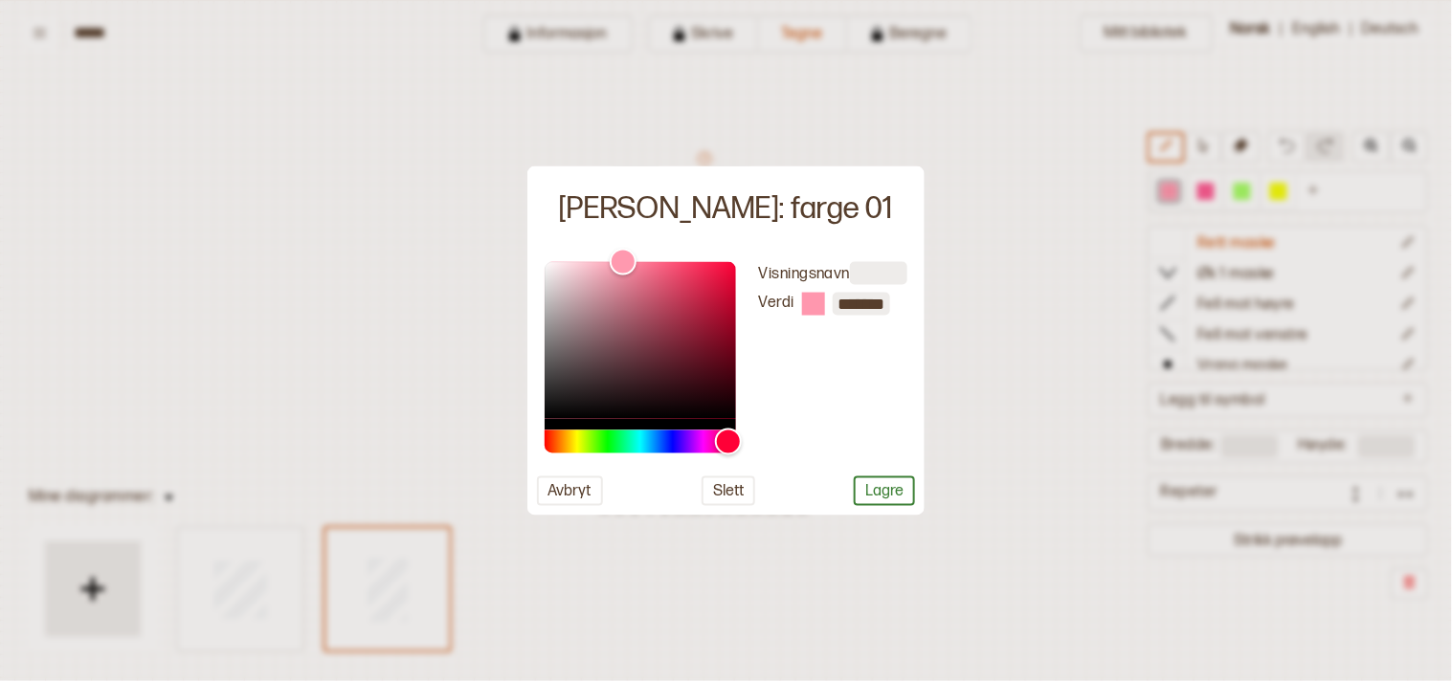
click at [1067, 252] on div at bounding box center [726, 340] width 1452 height 681
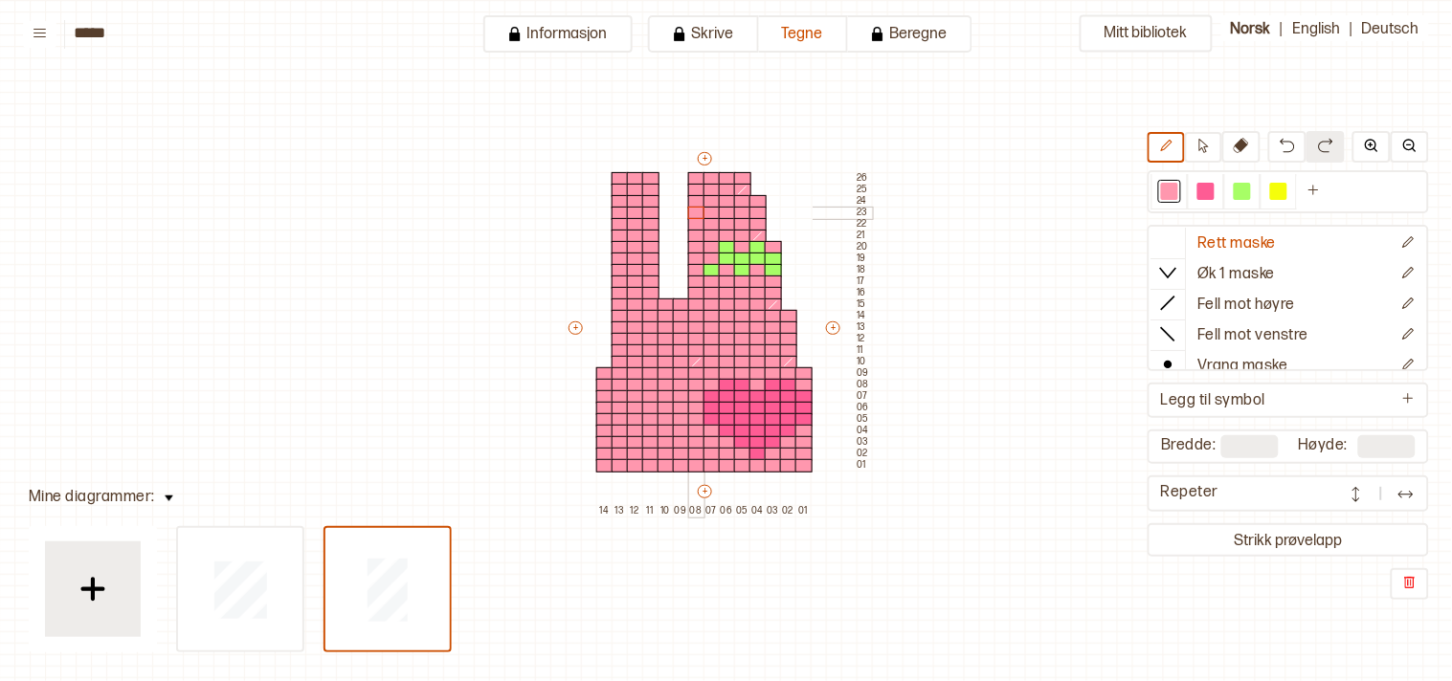
click at [695, 208] on div "+ + + + 14 13 12 11 10 09 08 07 06 05 04 03 02 01 26 25 24 23 22 21 20 19 18 17…" at bounding box center [719, 332] width 306 height 367
click at [694, 207] on div at bounding box center [696, 213] width 17 height 13
drag, startPoint x: 682, startPoint y: 184, endPoint x: 666, endPoint y: 279, distance: 97.1
click at [666, 279] on div "+ + + + 14 13 12 11 10 09 08 07 06 05 04 03 02 01 26 25 24 23 22 21 20 19 18 17…" at bounding box center [719, 332] width 306 height 367
click at [665, 265] on div at bounding box center [665, 270] width 17 height 13
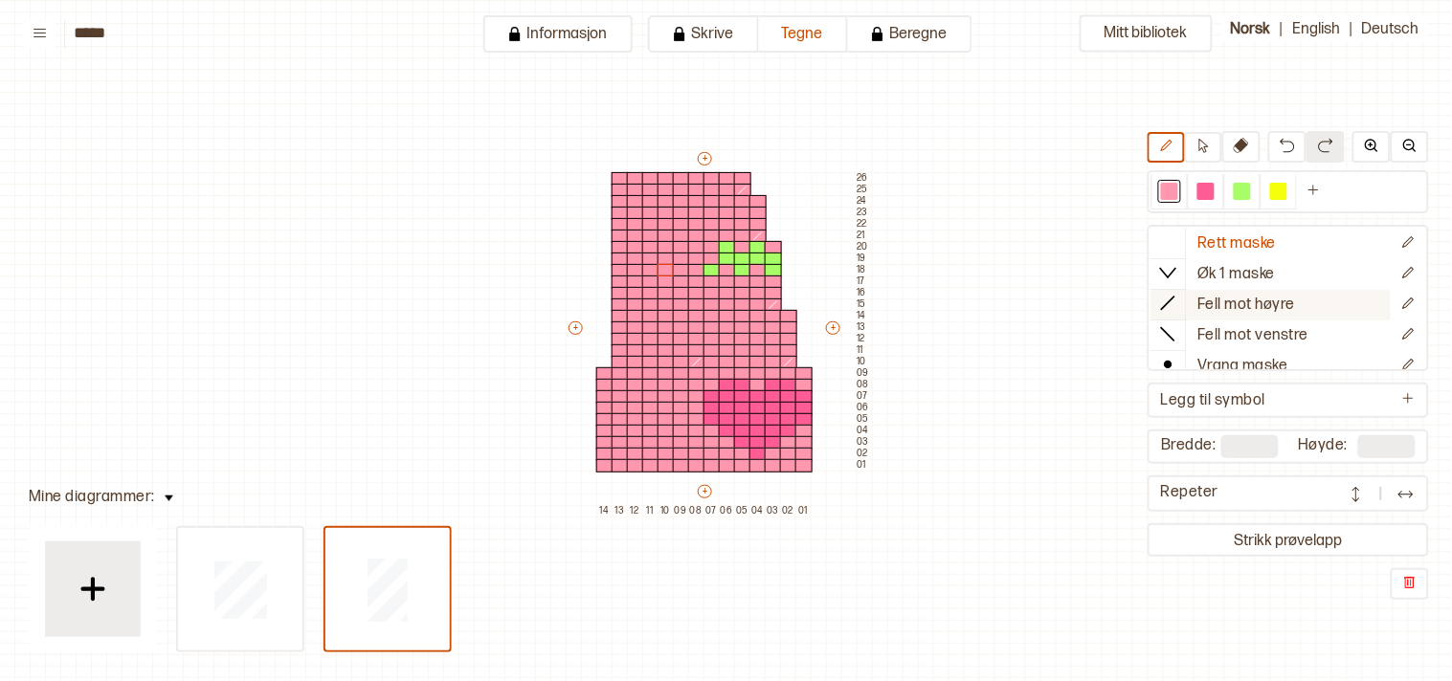
click at [1178, 294] on icon at bounding box center [1168, 303] width 19 height 19
click at [694, 302] on div at bounding box center [696, 305] width 17 height 13
click at [693, 234] on div at bounding box center [696, 236] width 17 height 13
click at [1249, 141] on icon at bounding box center [1240, 145] width 15 height 15
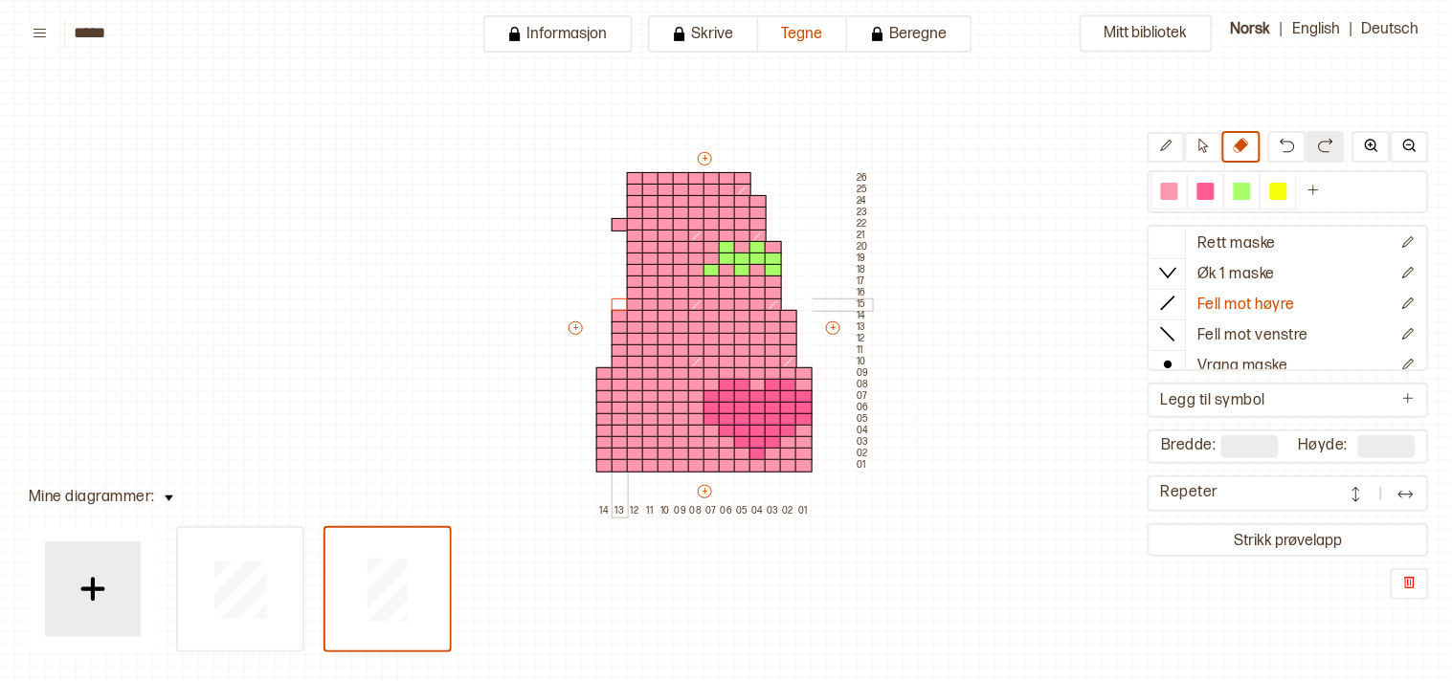
drag, startPoint x: 616, startPoint y: 177, endPoint x: 622, endPoint y: 300, distance: 122.6
click at [622, 300] on div "+ + + + 14 13 12 11 10 09 08 07 06 05 04 03 02 01 26 25 24 23 22 21 20 19 18 17…" at bounding box center [719, 332] width 306 height 367
click at [611, 220] on div at bounding box center [619, 224] width 17 height 13
drag, startPoint x: 630, startPoint y: 175, endPoint x: 639, endPoint y: 235, distance: 61.0
click at [639, 235] on div "+ + + + 14 13 12 11 10 09 08 07 06 05 04 03 02 01 26 25 24 23 22 21 20 19 18 17…" at bounding box center [719, 332] width 306 height 367
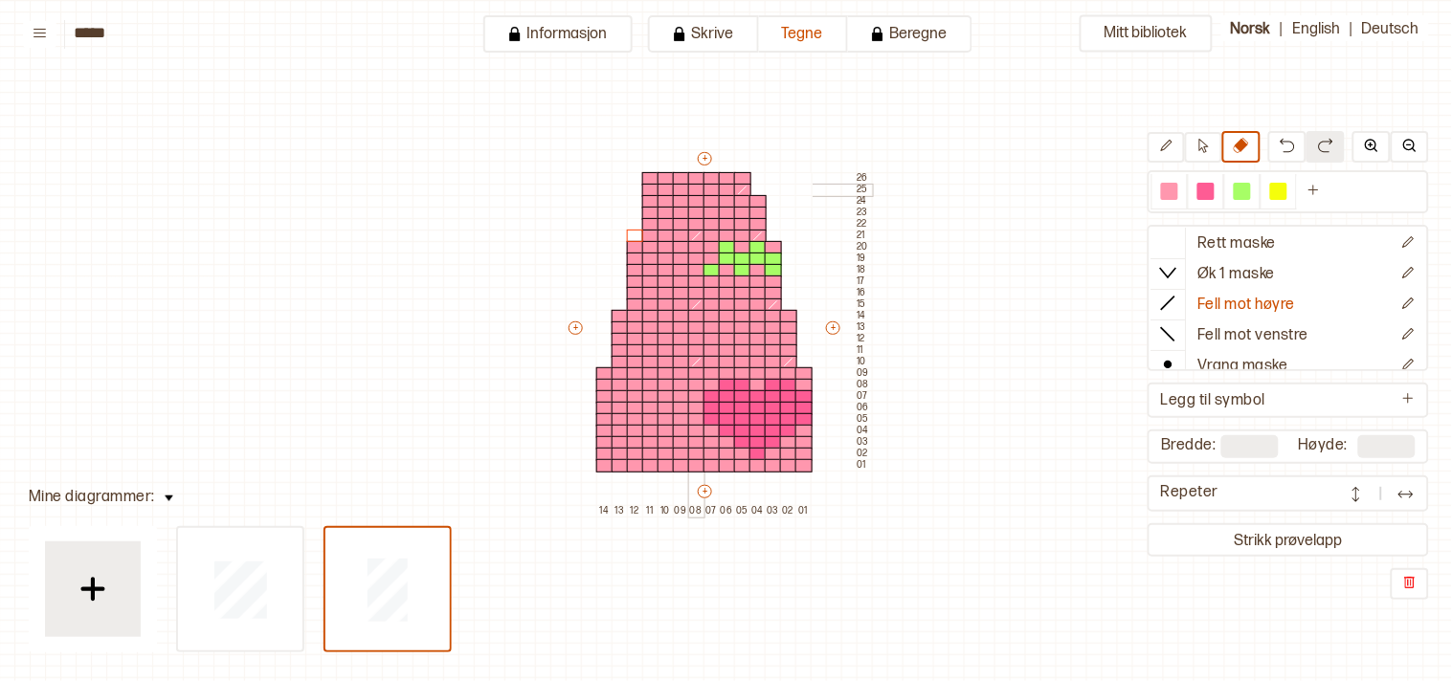
click at [697, 187] on div at bounding box center [696, 190] width 17 height 13
drag, startPoint x: 649, startPoint y: 172, endPoint x: 651, endPoint y: 185, distance: 12.6
click at [651, 185] on div "+ + + + 14 13 12 11 10 09 08 07 06 05 04 03 02 01 26 25 24 23 22 21 20 19 18 17…" at bounding box center [719, 332] width 306 height 367
drag, startPoint x: 1187, startPoint y: 183, endPoint x: 1017, endPoint y: 184, distance: 169.4
click at [1178, 183] on div at bounding box center [1169, 191] width 17 height 17
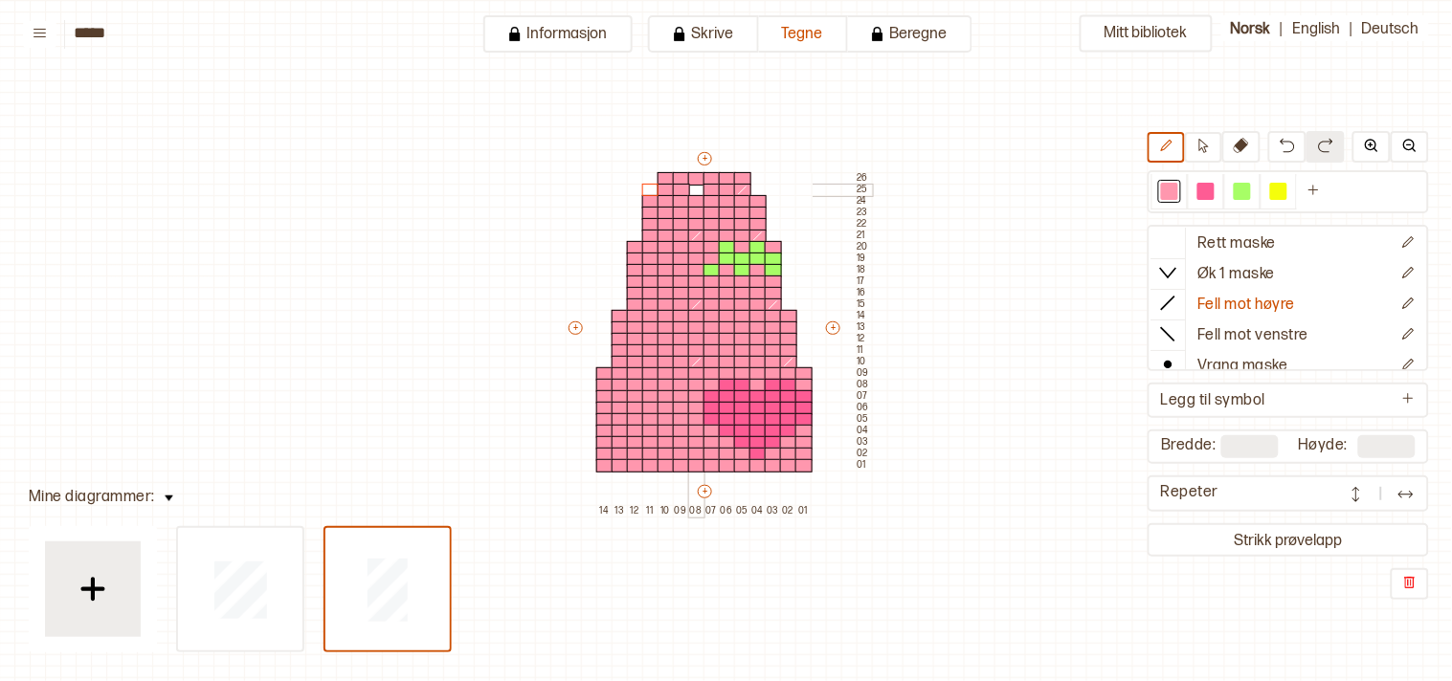
click at [697, 188] on div at bounding box center [696, 190] width 17 height 13
click at [1251, 185] on div at bounding box center [1241, 191] width 17 height 17
click at [709, 250] on div "+ + + + 14 13 12 11 10 09 08 07 06 05 04 03 02 01 26 25 24 23 22 21 20 19 18 17…" at bounding box center [719, 332] width 306 height 367
click at [690, 242] on div at bounding box center [696, 247] width 17 height 13
click at [1178, 233] on icon at bounding box center [1168, 242] width 19 height 19
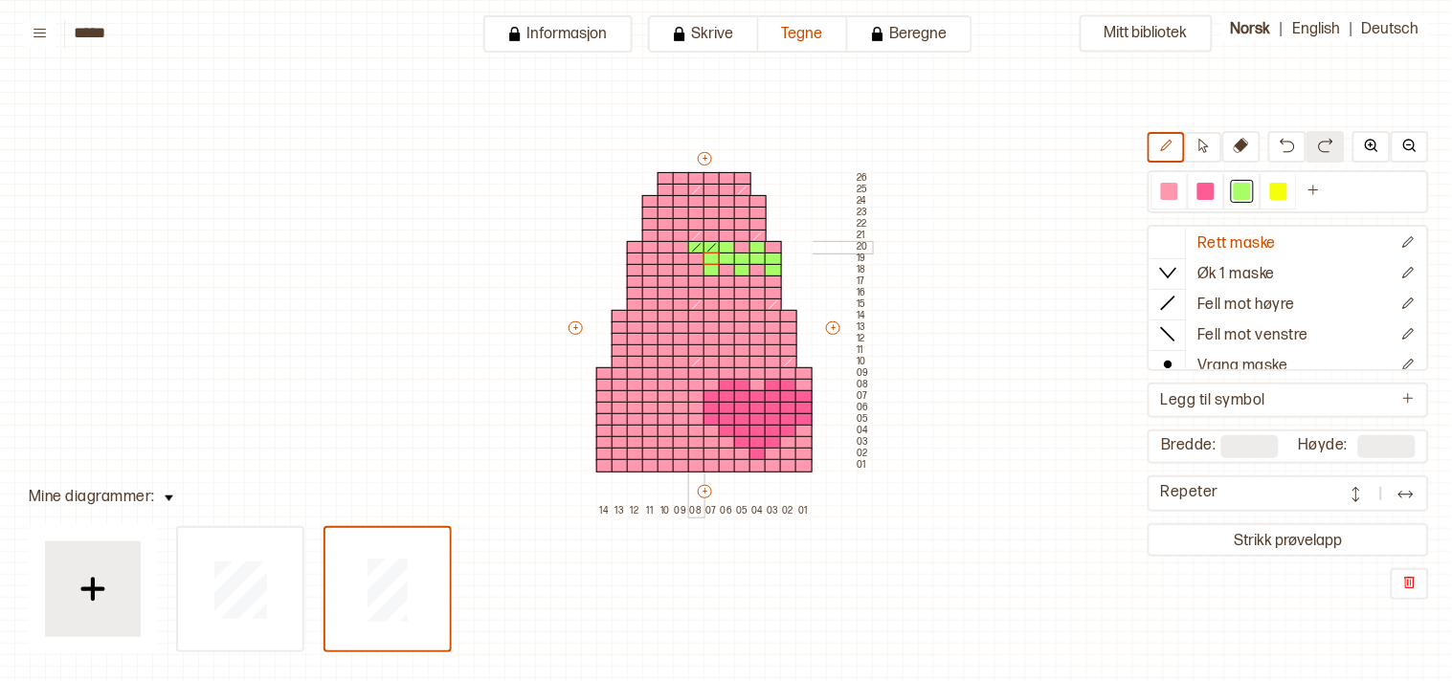
click at [691, 253] on div at bounding box center [696, 259] width 17 height 13
click at [1178, 191] on div at bounding box center [1169, 191] width 17 height 17
click at [1251, 193] on div at bounding box center [1241, 191] width 17 height 17
click at [680, 254] on div at bounding box center [681, 259] width 17 height 13
click at [677, 264] on div at bounding box center [681, 270] width 17 height 13
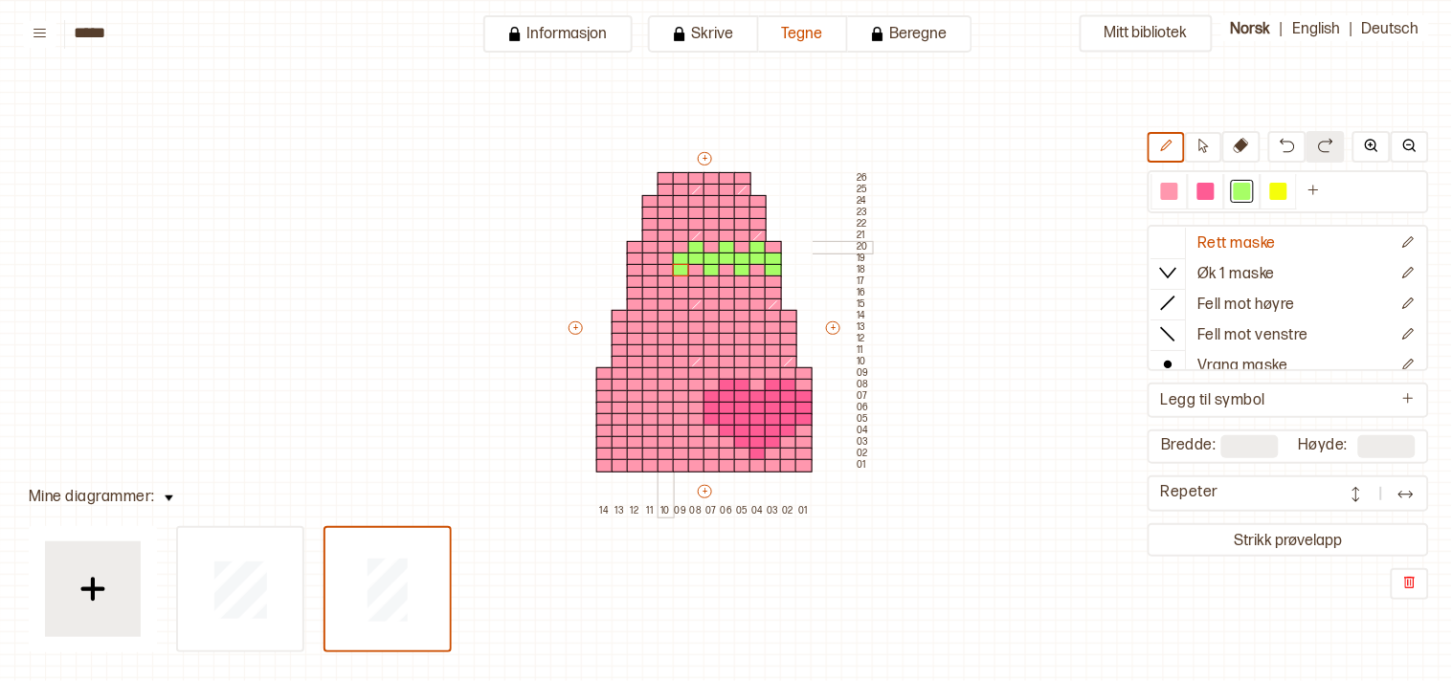
click at [664, 243] on div at bounding box center [665, 247] width 17 height 13
click at [663, 253] on div at bounding box center [665, 259] width 17 height 13
drag, startPoint x: 647, startPoint y: 254, endPoint x: 647, endPoint y: 264, distance: 10.5
click at [647, 255] on div at bounding box center [650, 259] width 17 height 13
drag, startPoint x: 647, startPoint y: 266, endPoint x: 643, endPoint y: 254, distance: 13.0
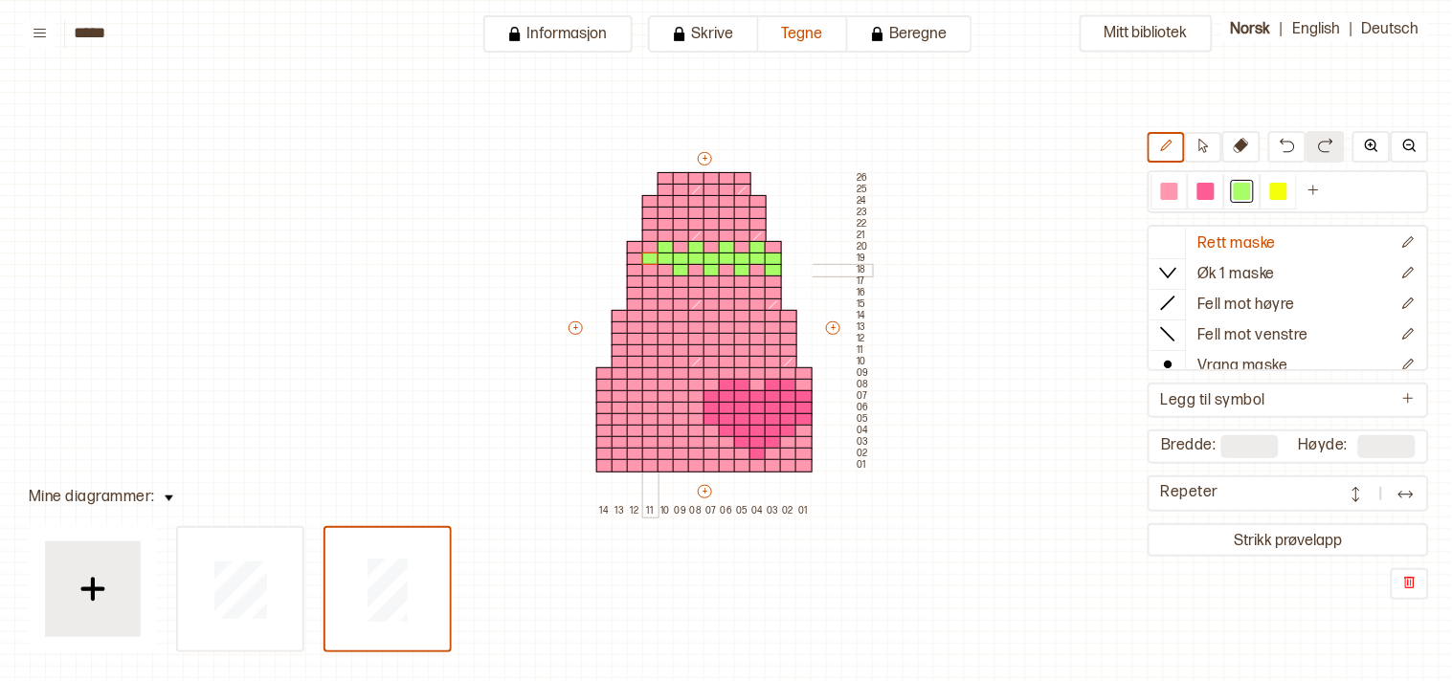
click at [647, 265] on div at bounding box center [650, 270] width 17 height 13
click at [629, 245] on div at bounding box center [635, 247] width 17 height 13
click at [629, 253] on div at bounding box center [635, 259] width 17 height 13
click at [1326, 533] on button "Strikk prøvelapp" at bounding box center [1288, 540] width 274 height 26
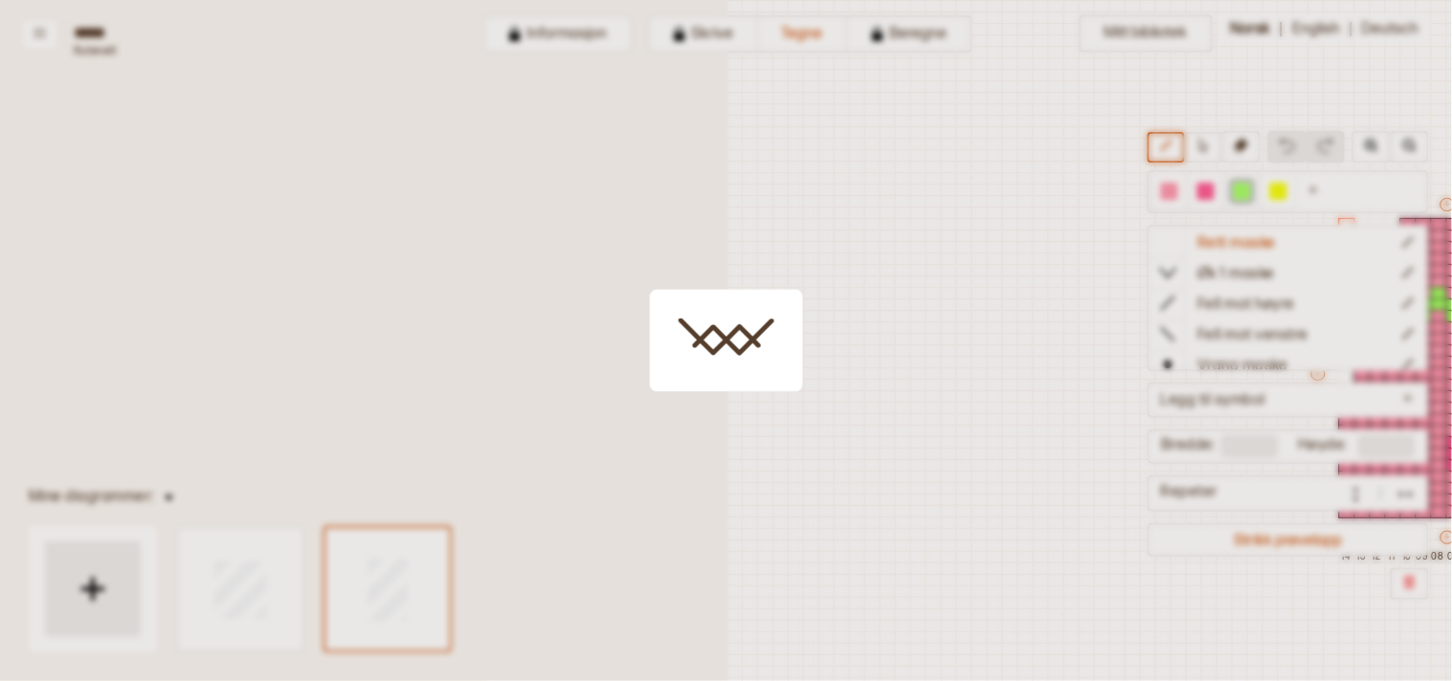
scroll to position [46, 533]
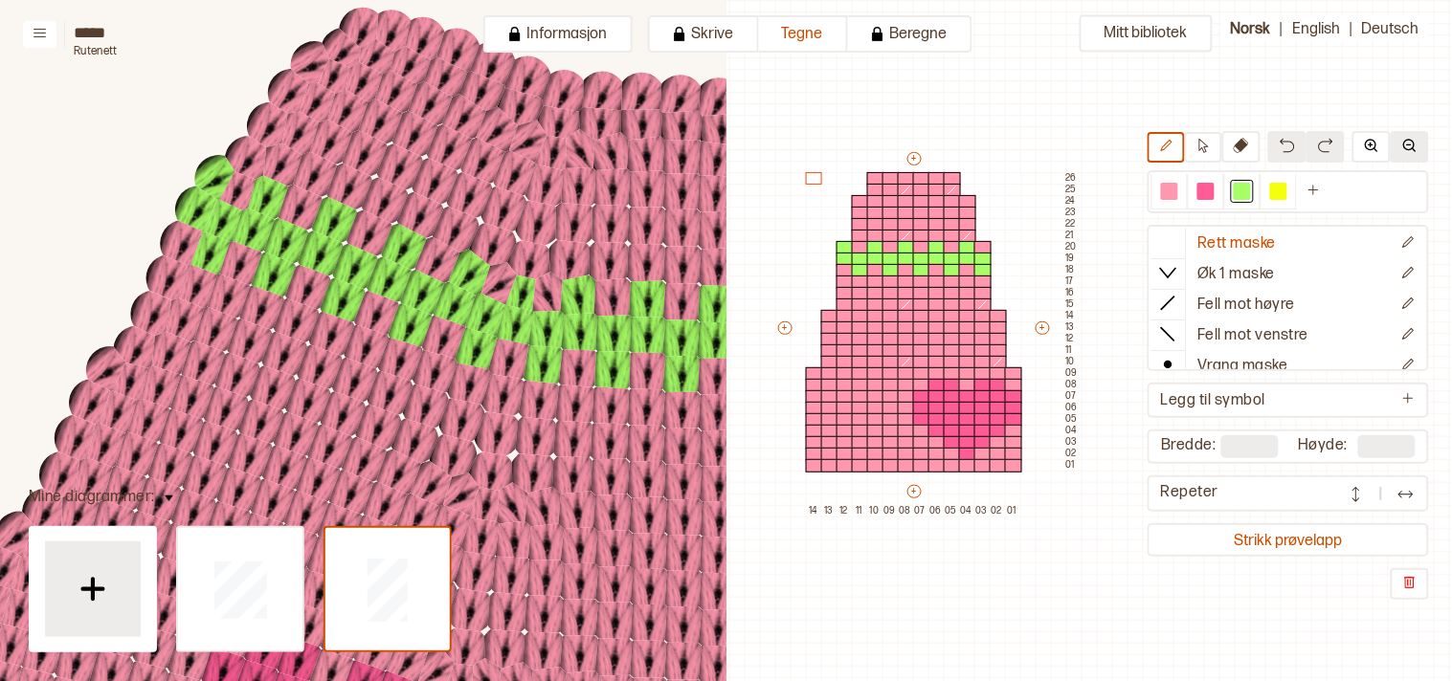
click at [1399, 141] on button at bounding box center [1409, 147] width 38 height 32
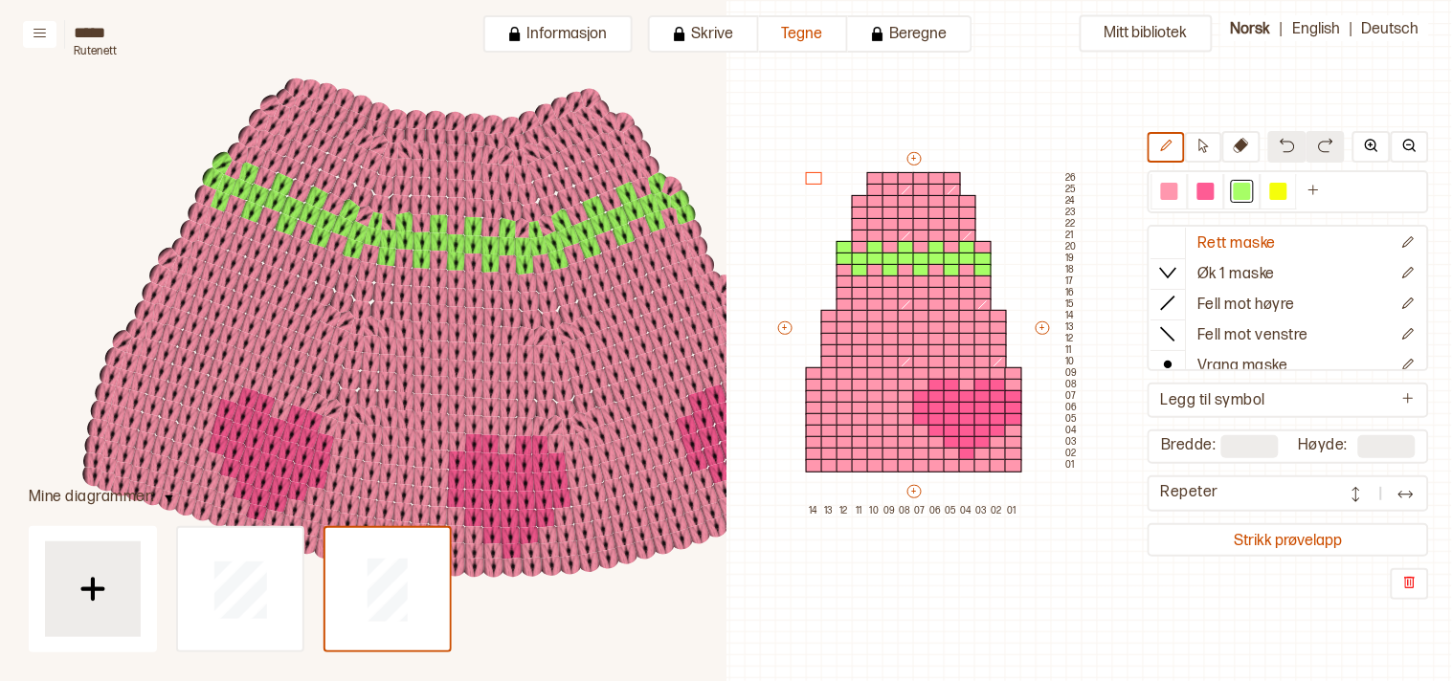
scroll to position [297, 610]
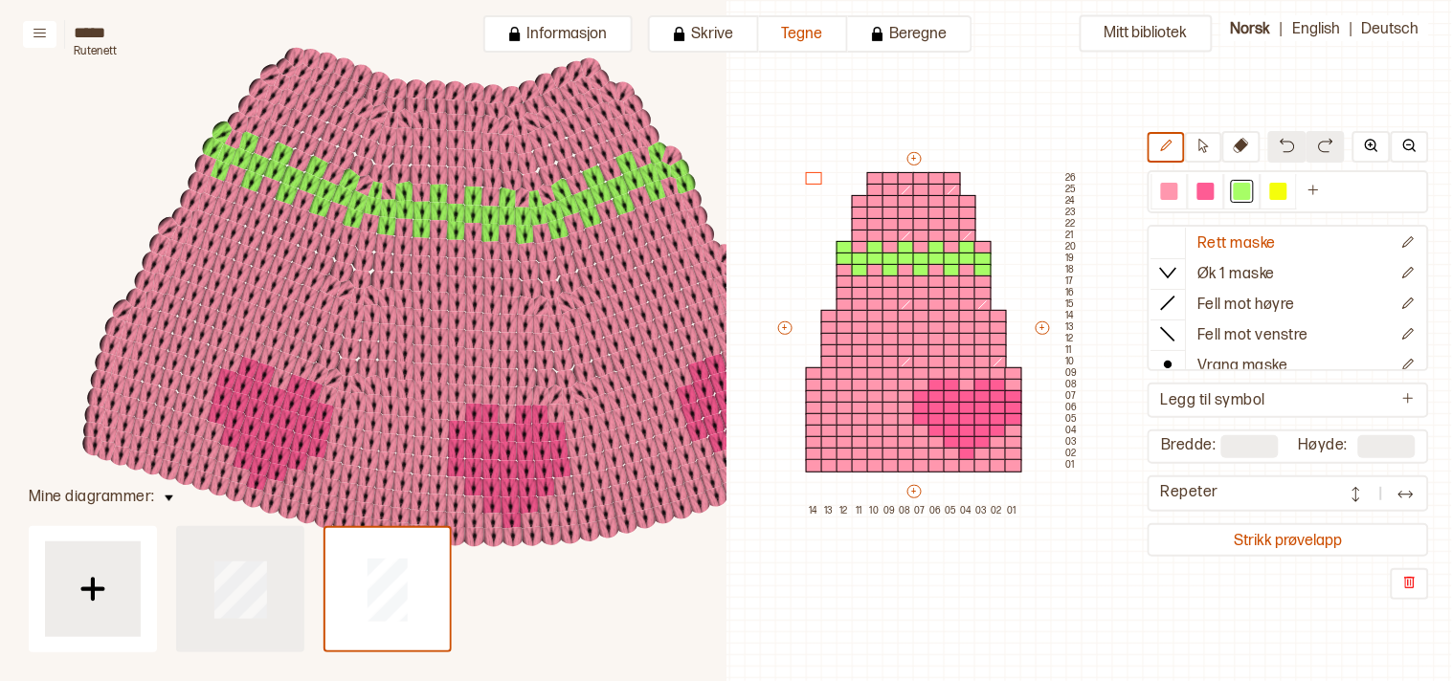
type input "**"
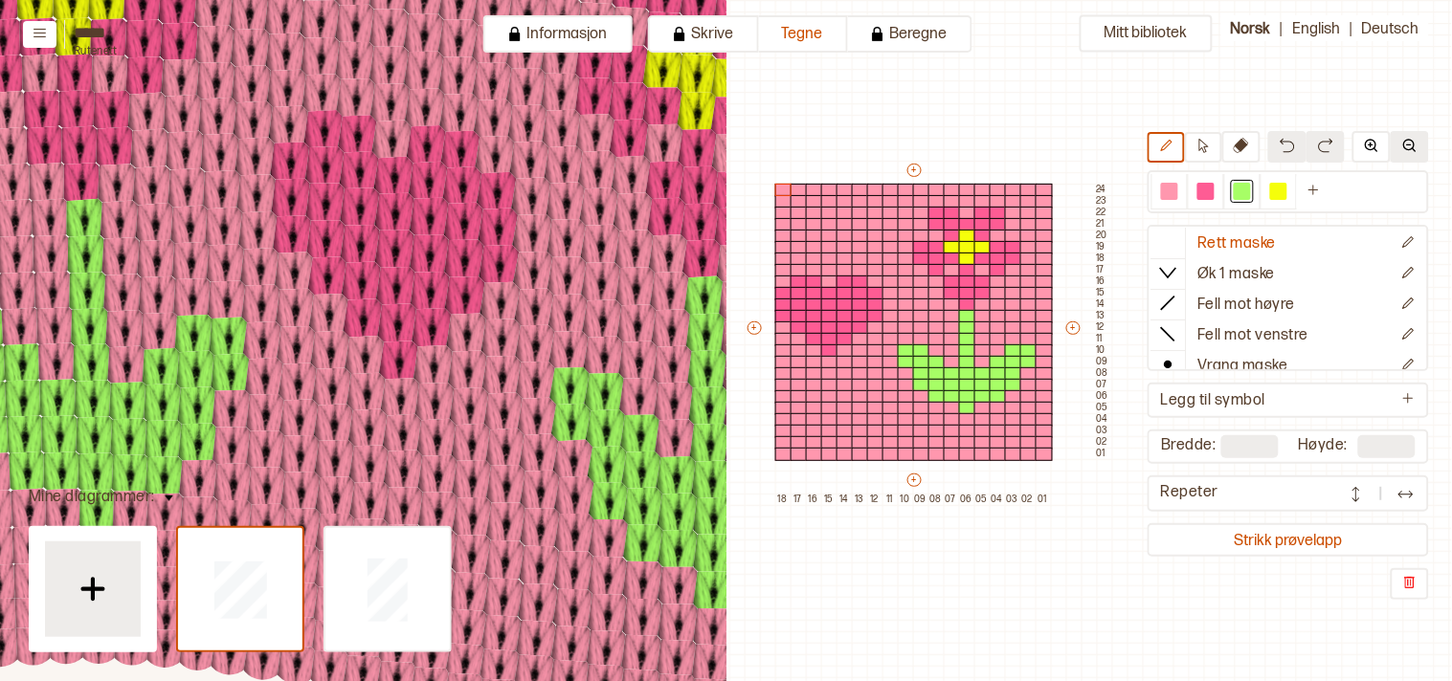
click at [1401, 146] on button at bounding box center [1409, 147] width 38 height 32
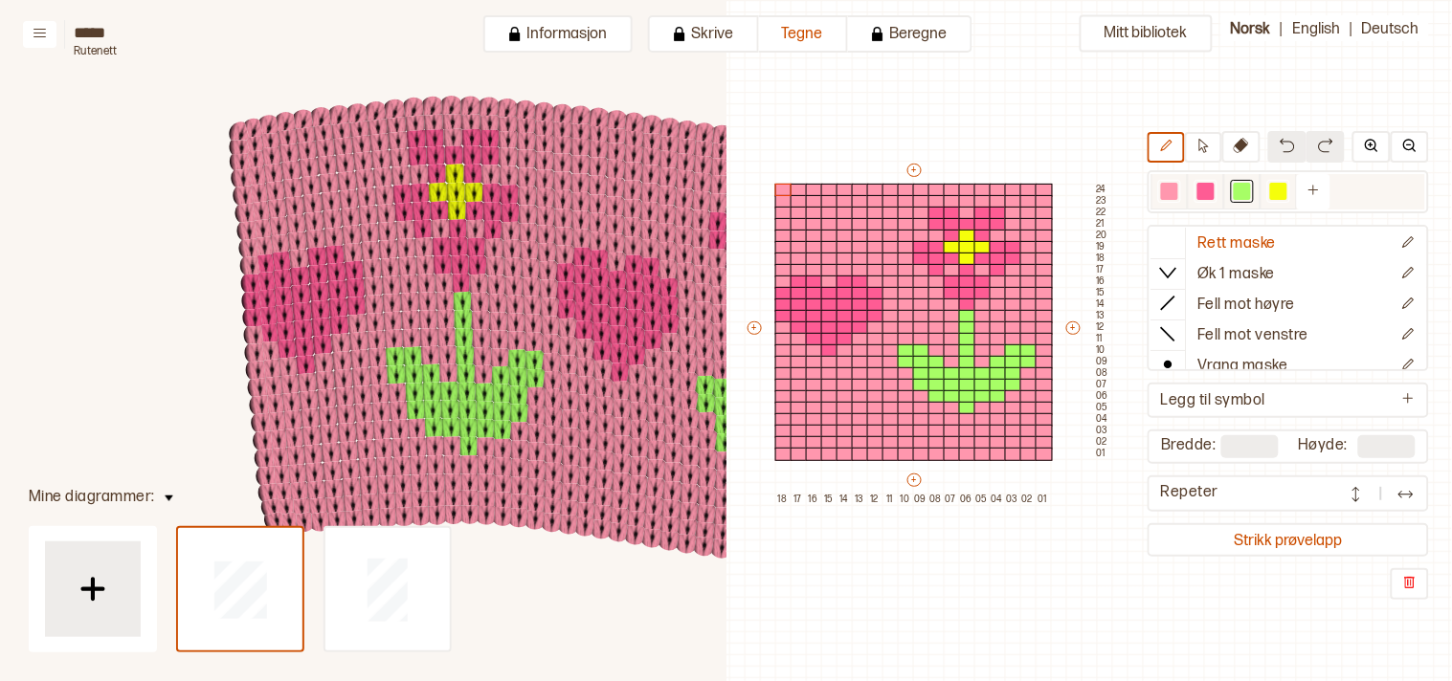
click at [1175, 192] on div at bounding box center [1169, 191] width 17 height 17
click at [933, 394] on div at bounding box center [936, 396] width 17 height 13
click at [917, 383] on div at bounding box center [921, 385] width 17 height 13
click at [992, 395] on div at bounding box center [997, 396] width 17 height 13
click at [1009, 379] on div at bounding box center [1013, 385] width 17 height 13
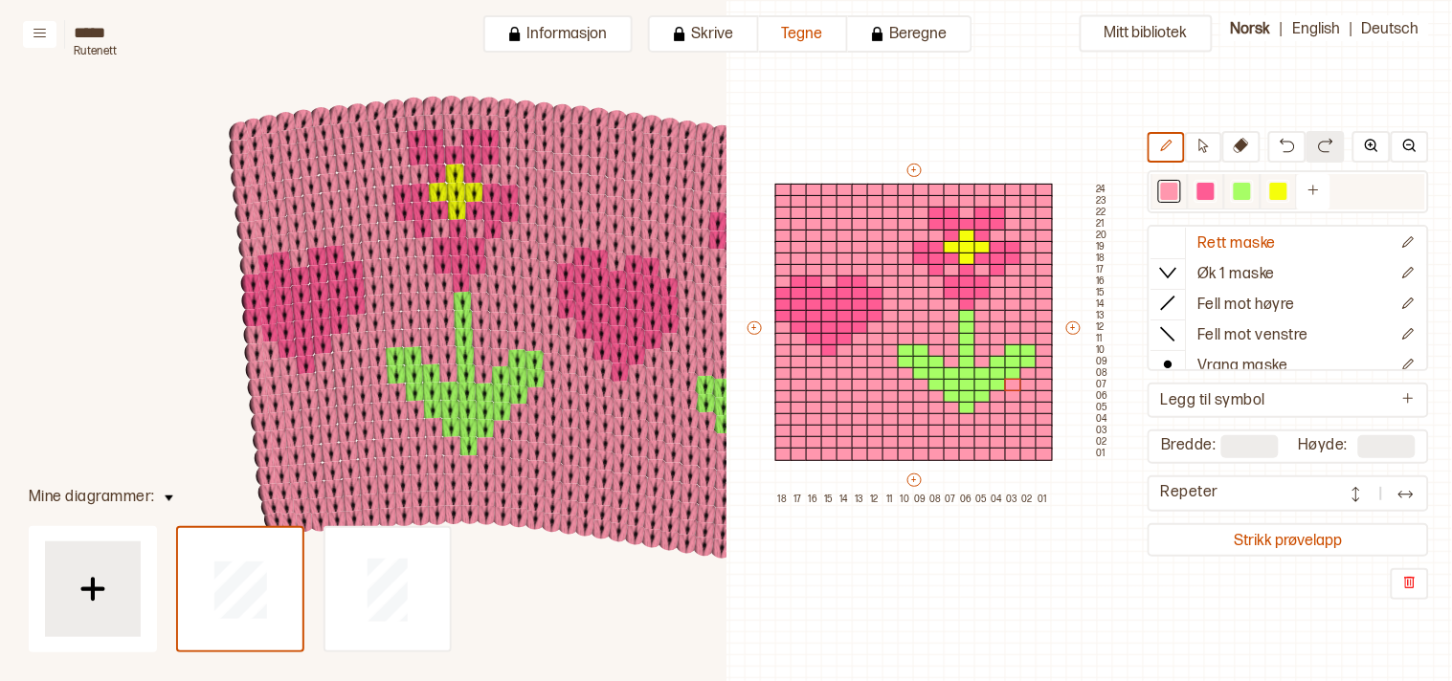
click at [1250, 195] on div at bounding box center [1241, 191] width 17 height 17
click at [903, 371] on div at bounding box center [906, 373] width 17 height 13
click at [920, 381] on div at bounding box center [921, 385] width 17 height 13
click at [938, 396] on div at bounding box center [936, 396] width 17 height 13
click at [949, 408] on div at bounding box center [951, 408] width 17 height 13
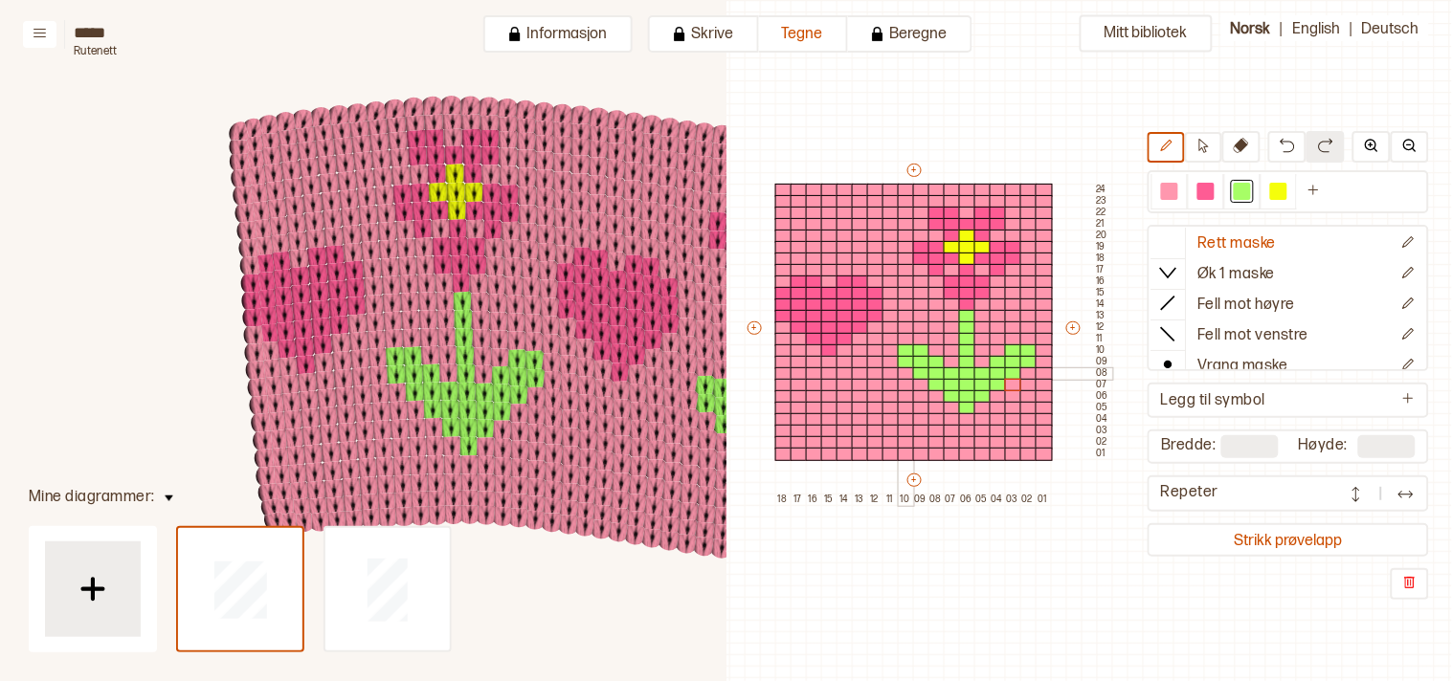
click at [964, 421] on div at bounding box center [967, 419] width 17 height 13
click at [978, 405] on div at bounding box center [982, 408] width 17 height 13
click at [993, 393] on div at bounding box center [997, 396] width 17 height 13
click at [1009, 381] on div at bounding box center [1013, 385] width 17 height 13
click at [1026, 373] on div at bounding box center [1028, 373] width 17 height 13
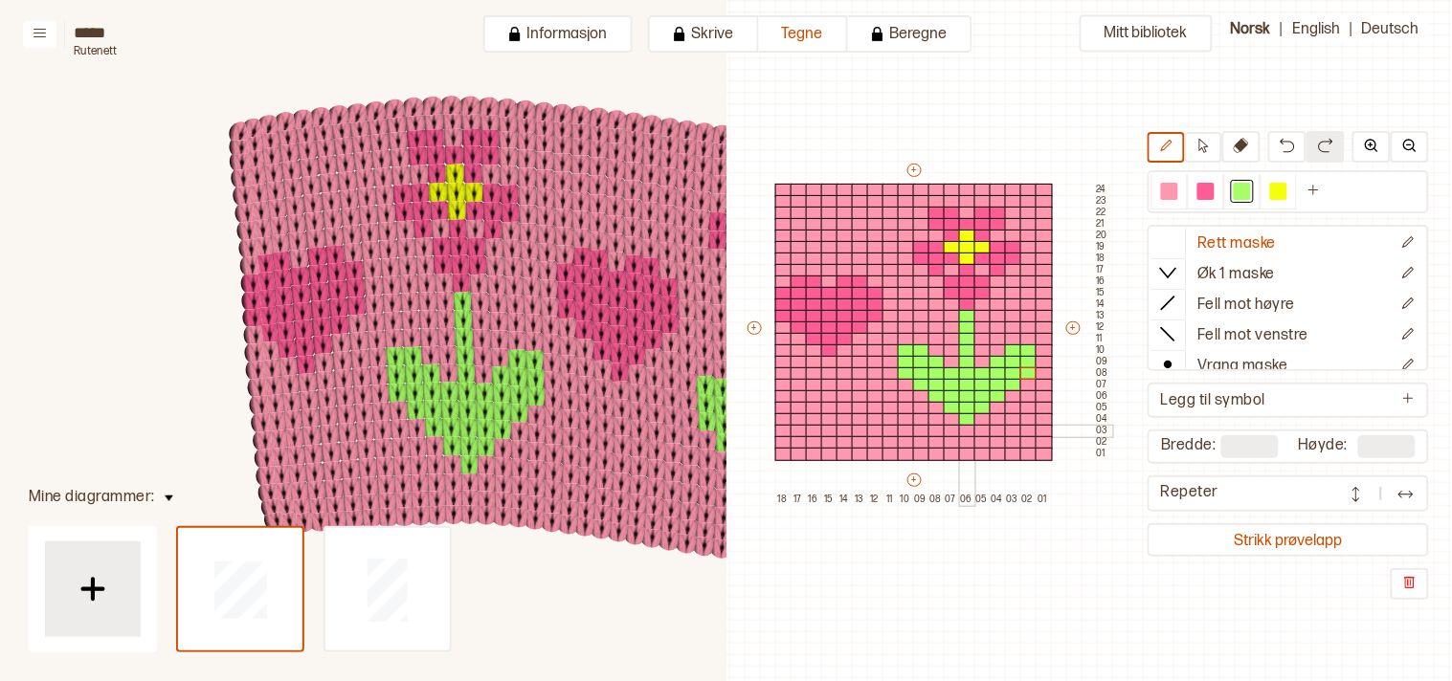
click at [963, 431] on div at bounding box center [967, 431] width 17 height 13
click at [947, 418] on div at bounding box center [951, 419] width 17 height 13
click at [934, 402] on div at bounding box center [936, 408] width 17 height 13
click at [917, 392] on div at bounding box center [921, 396] width 17 height 13
click at [899, 383] on div at bounding box center [906, 385] width 17 height 13
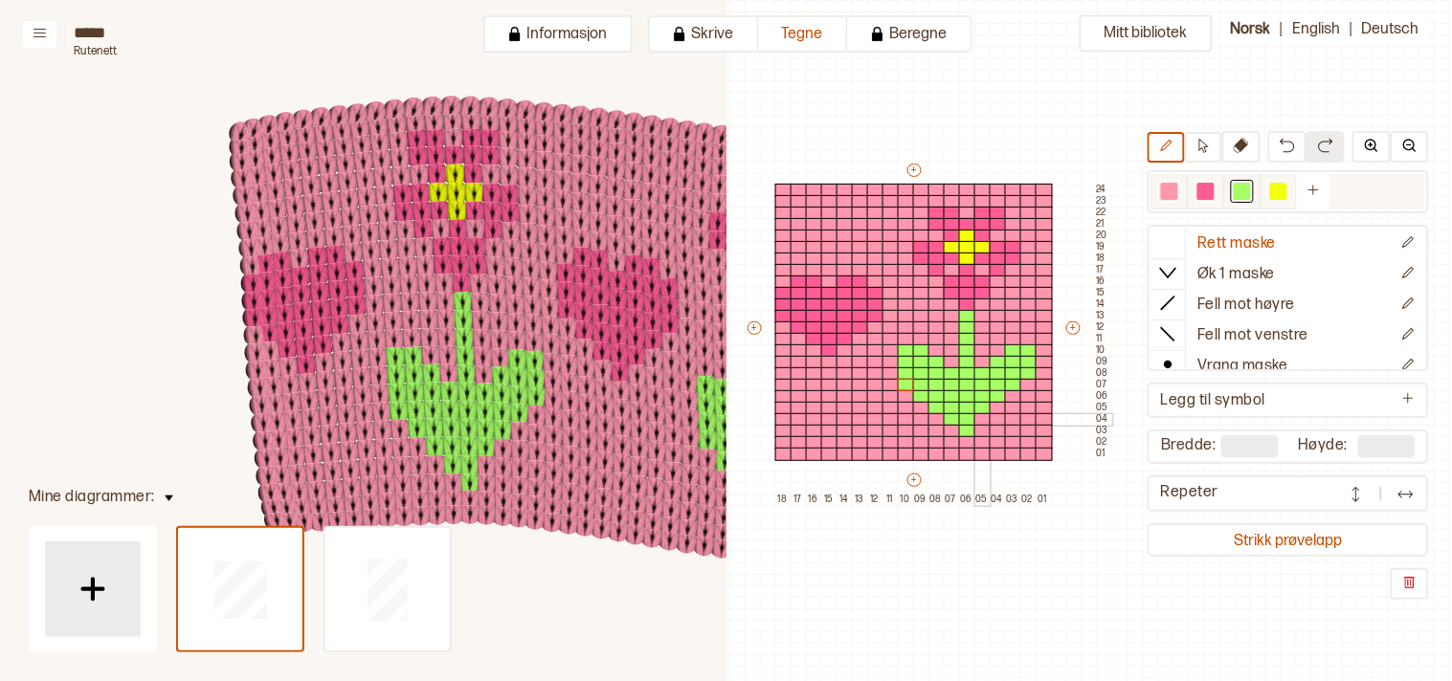
drag, startPoint x: 978, startPoint y: 419, endPoint x: 1173, endPoint y: 193, distance: 298.5
click at [978, 419] on div at bounding box center [982, 419] width 17 height 13
click at [992, 405] on div at bounding box center [997, 408] width 17 height 13
click at [1012, 393] on div at bounding box center [1013, 396] width 17 height 13
click at [1030, 379] on div at bounding box center [1028, 385] width 17 height 13
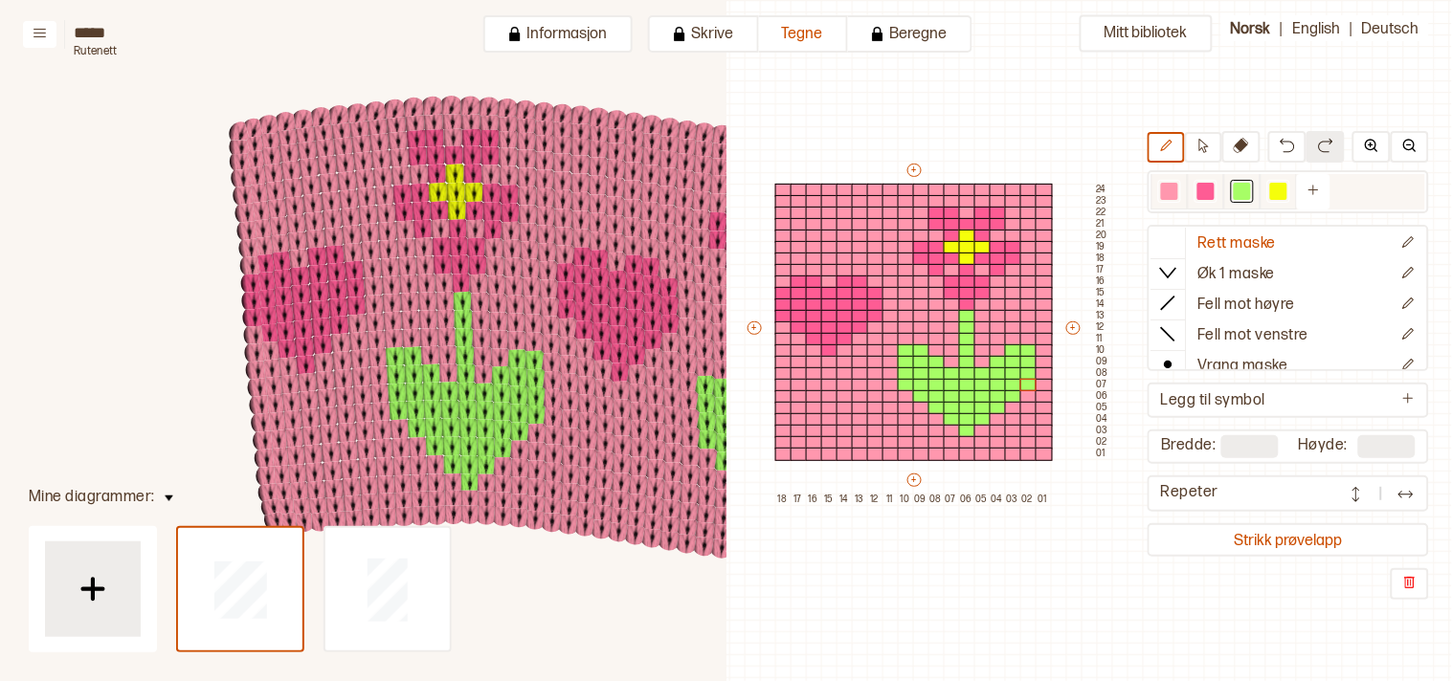
click at [1174, 193] on div at bounding box center [1169, 191] width 17 height 17
click at [921, 348] on div at bounding box center [921, 350] width 17 height 13
click at [938, 359] on div at bounding box center [936, 362] width 17 height 13
click at [902, 346] on div at bounding box center [906, 350] width 17 height 13
click at [921, 358] on div at bounding box center [921, 362] width 17 height 13
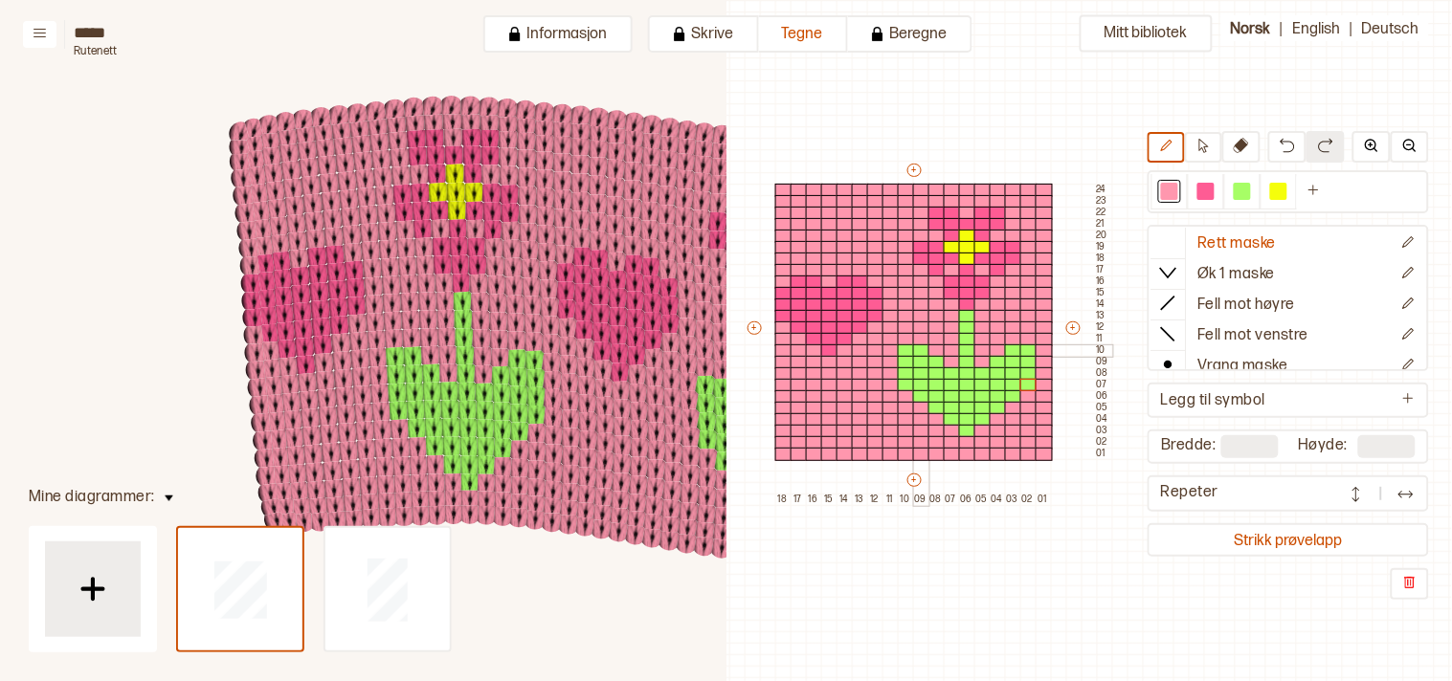
click at [935, 371] on div at bounding box center [936, 373] width 17 height 13
click at [949, 374] on div at bounding box center [951, 373] width 17 height 13
click at [949, 385] on div at bounding box center [951, 385] width 17 height 13
click at [1025, 348] on div at bounding box center [1028, 350] width 17 height 13
click at [1014, 350] on div at bounding box center [1013, 350] width 17 height 13
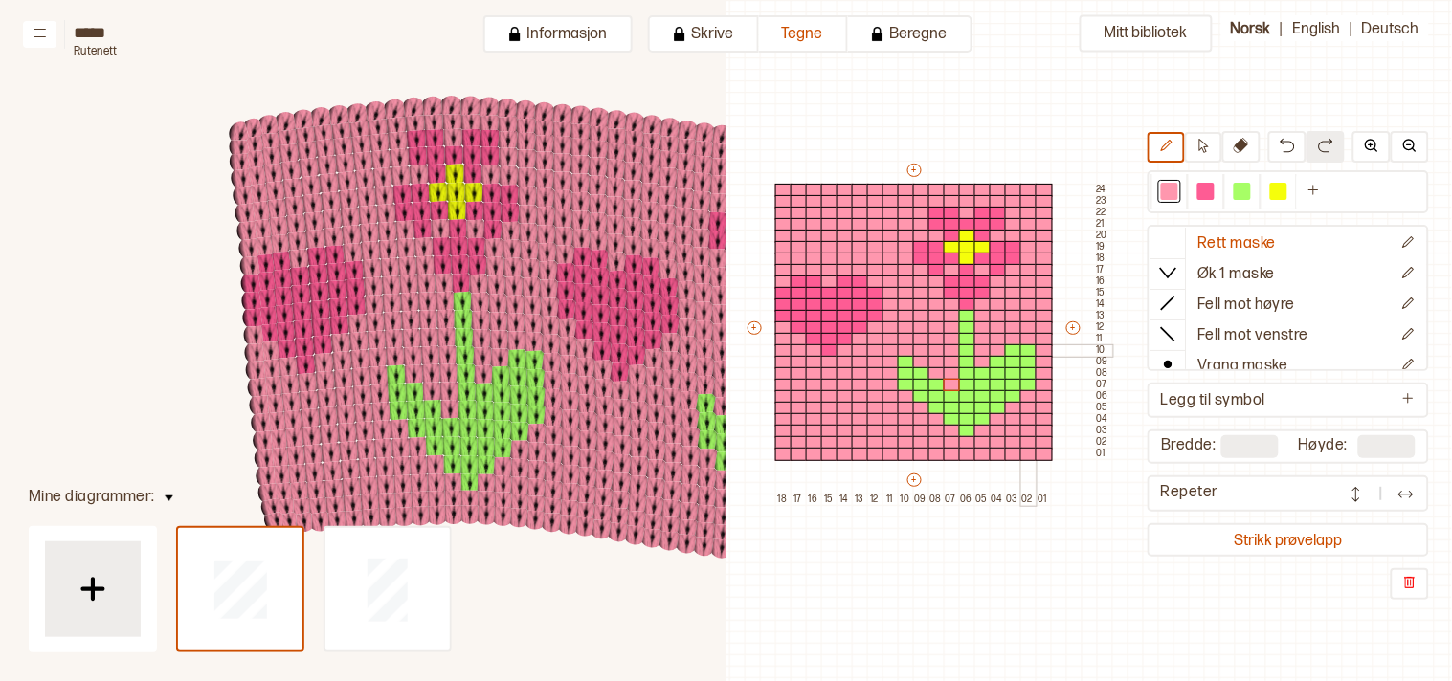
click at [998, 358] on div at bounding box center [997, 362] width 17 height 13
click at [982, 379] on div at bounding box center [982, 385] width 17 height 13
click at [980, 384] on div at bounding box center [982, 385] width 17 height 13
click at [995, 370] on div at bounding box center [997, 373] width 17 height 13
click at [1010, 361] on div at bounding box center [1013, 362] width 17 height 13
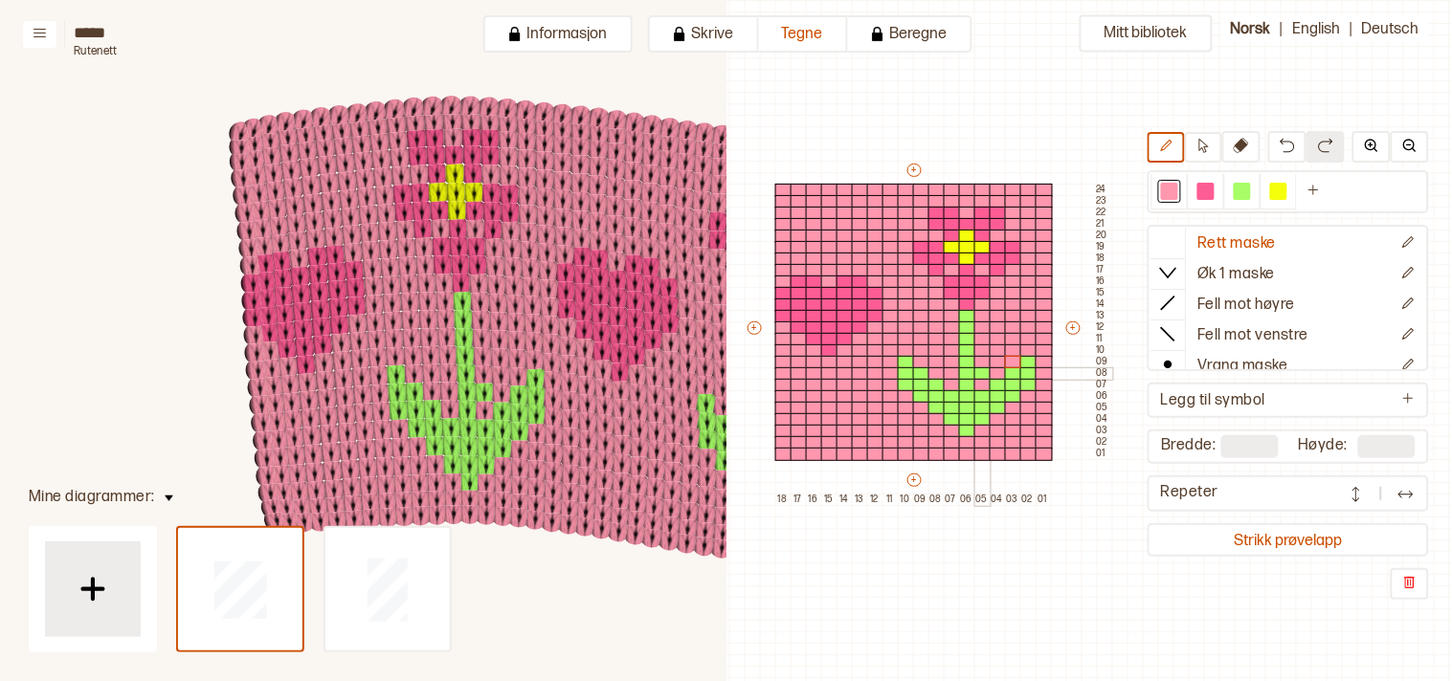
click at [980, 374] on div at bounding box center [982, 373] width 17 height 13
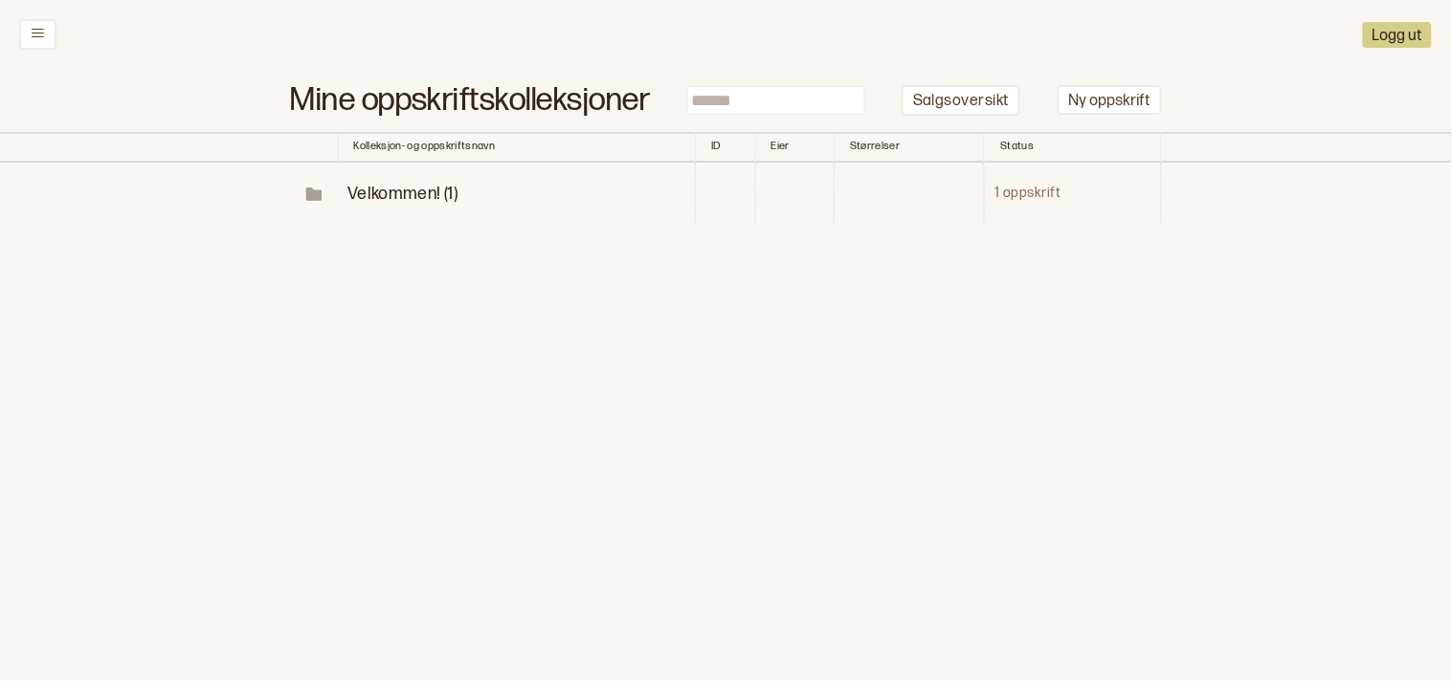
click at [377, 186] on span "Velkommen! (1)" at bounding box center [402, 194] width 110 height 20
click at [425, 254] on p "Diagrammer" at bounding box center [447, 258] width 100 height 22
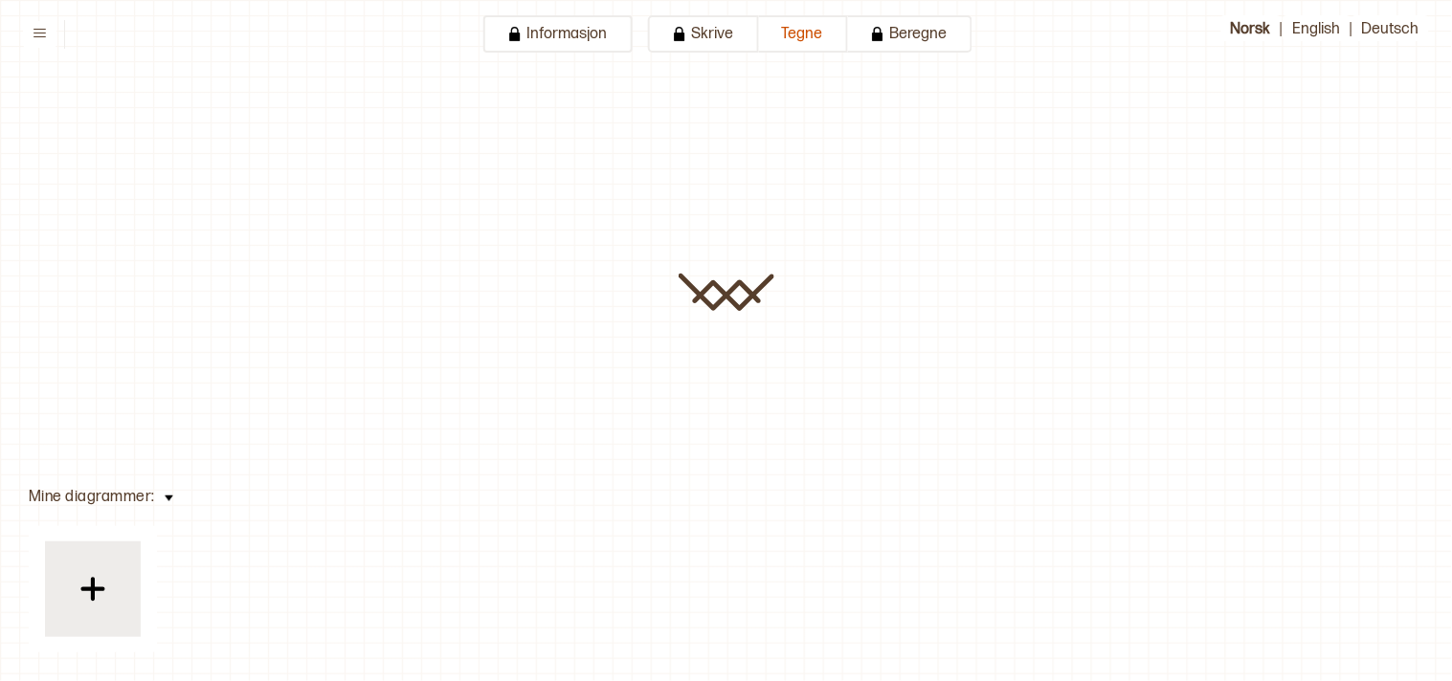
type input "**********"
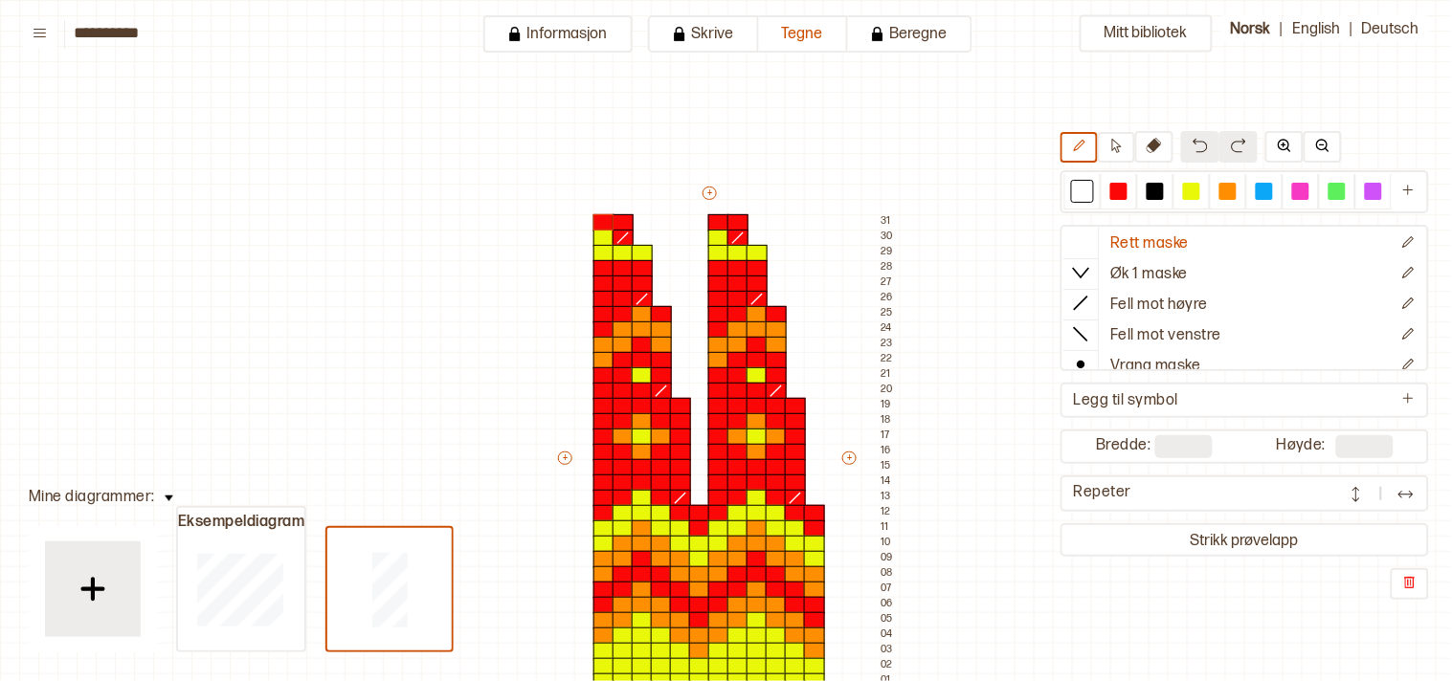
scroll to position [226, 29]
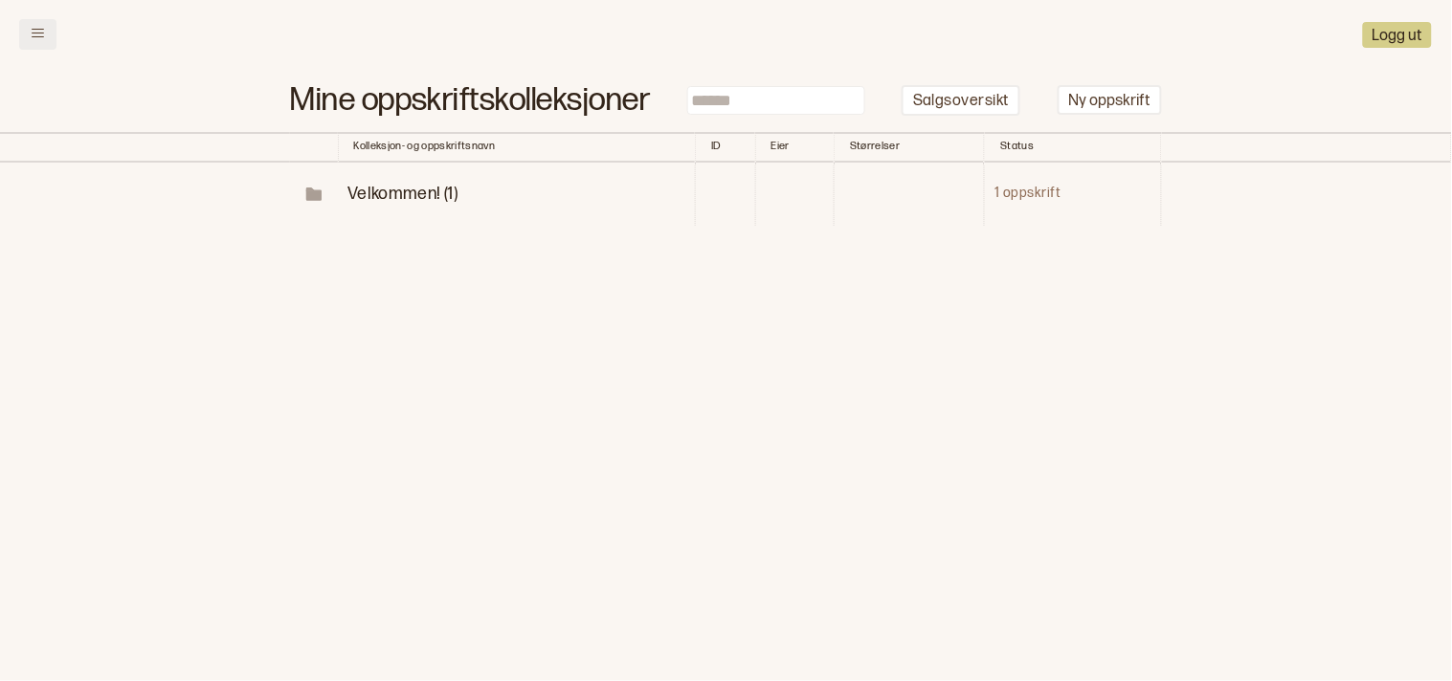
click at [34, 38] on icon at bounding box center [38, 33] width 14 height 14
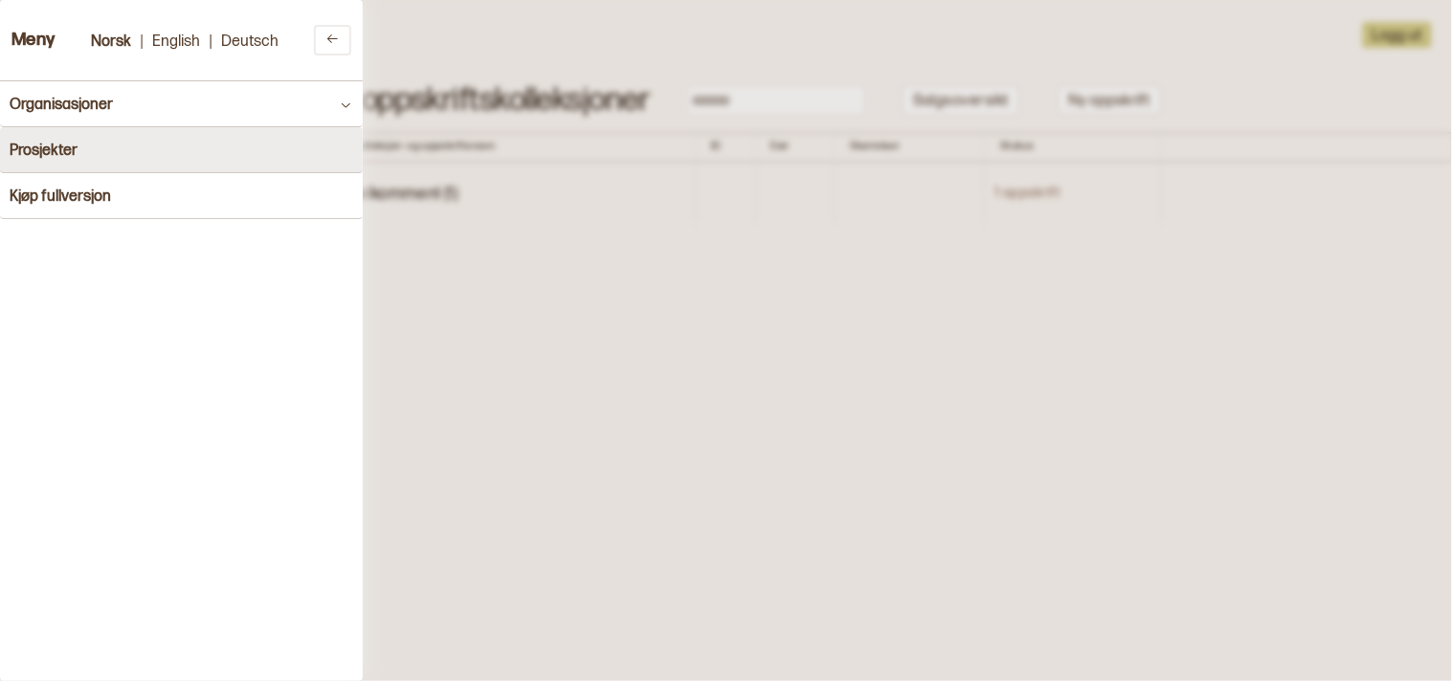
click at [74, 150] on h4 "Prosjekter" at bounding box center [44, 151] width 68 height 18
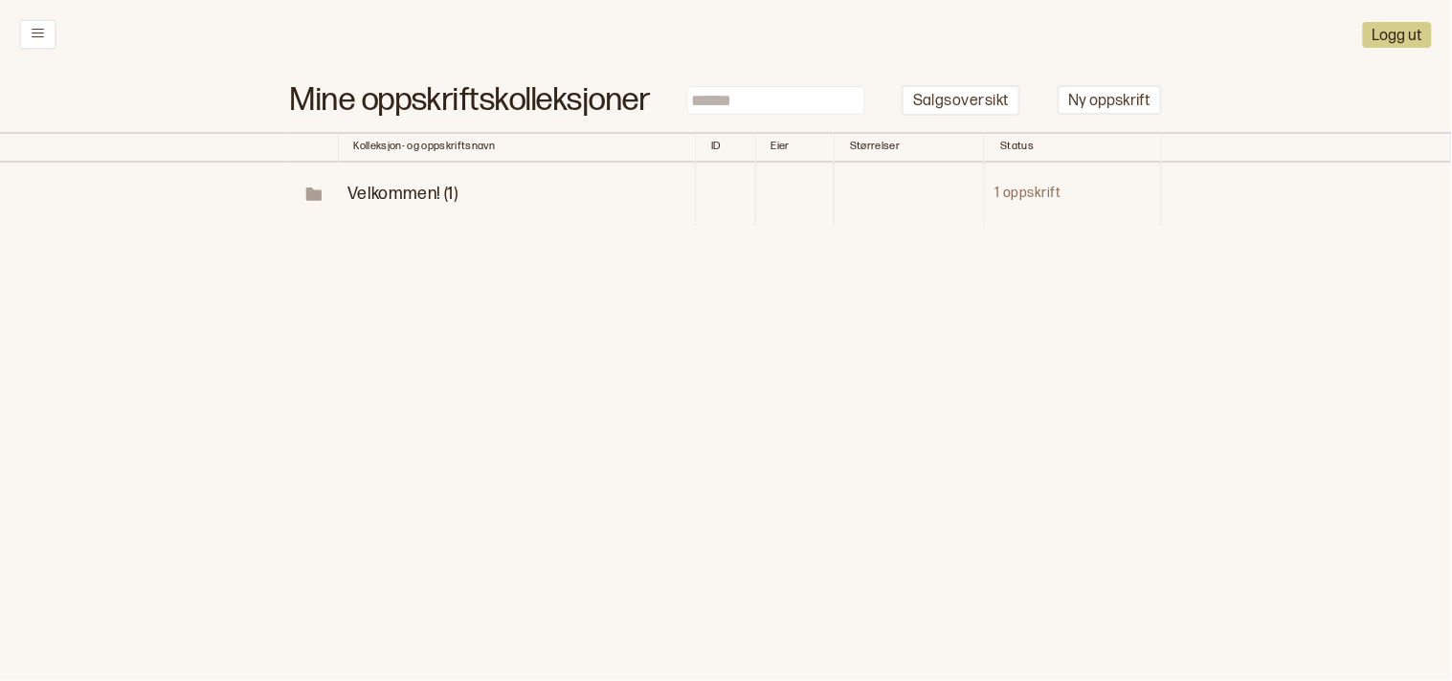
click at [385, 187] on span "Velkommen! (1)" at bounding box center [402, 194] width 110 height 20
click at [405, 187] on span "Velkommen! (1)" at bounding box center [425, 194] width 110 height 20
click at [322, 198] on icon at bounding box center [325, 194] width 19 height 19
click at [320, 198] on icon at bounding box center [313, 194] width 19 height 19
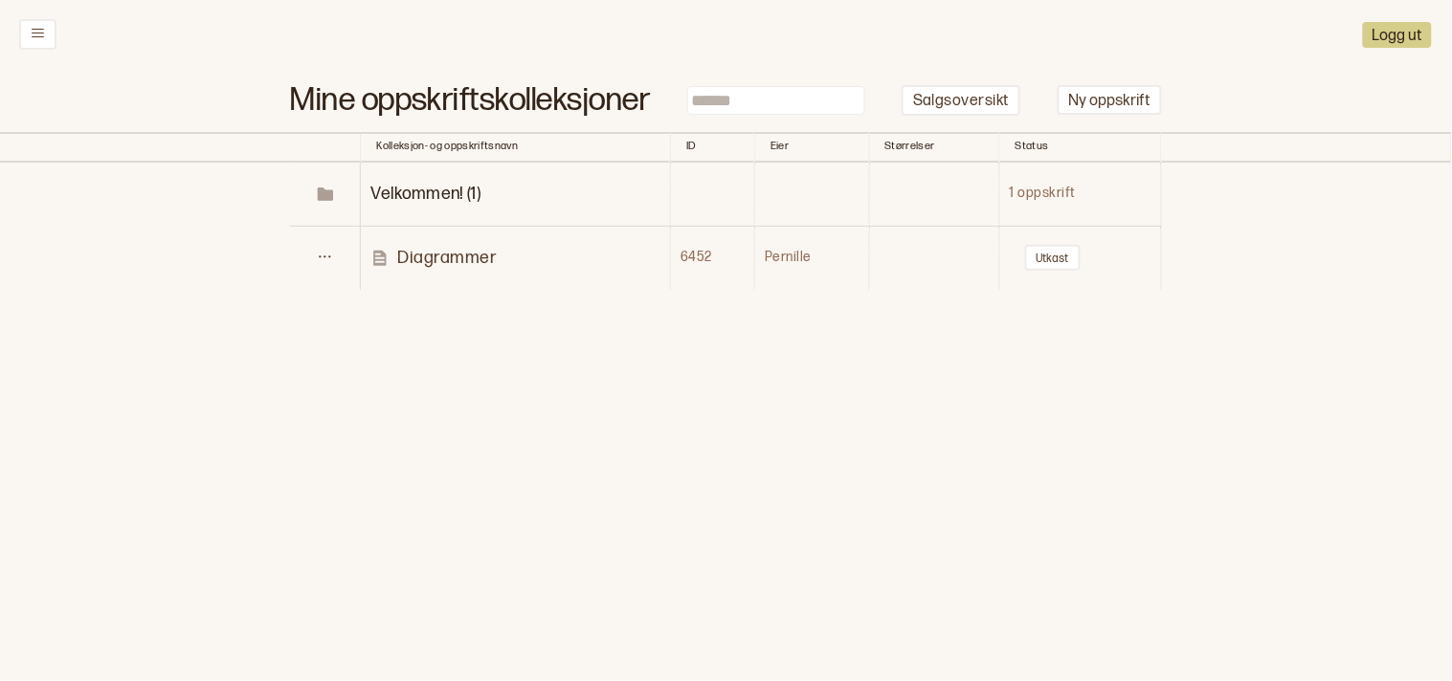
click at [392, 258] on link "Diagrammer" at bounding box center [519, 258] width 299 height 22
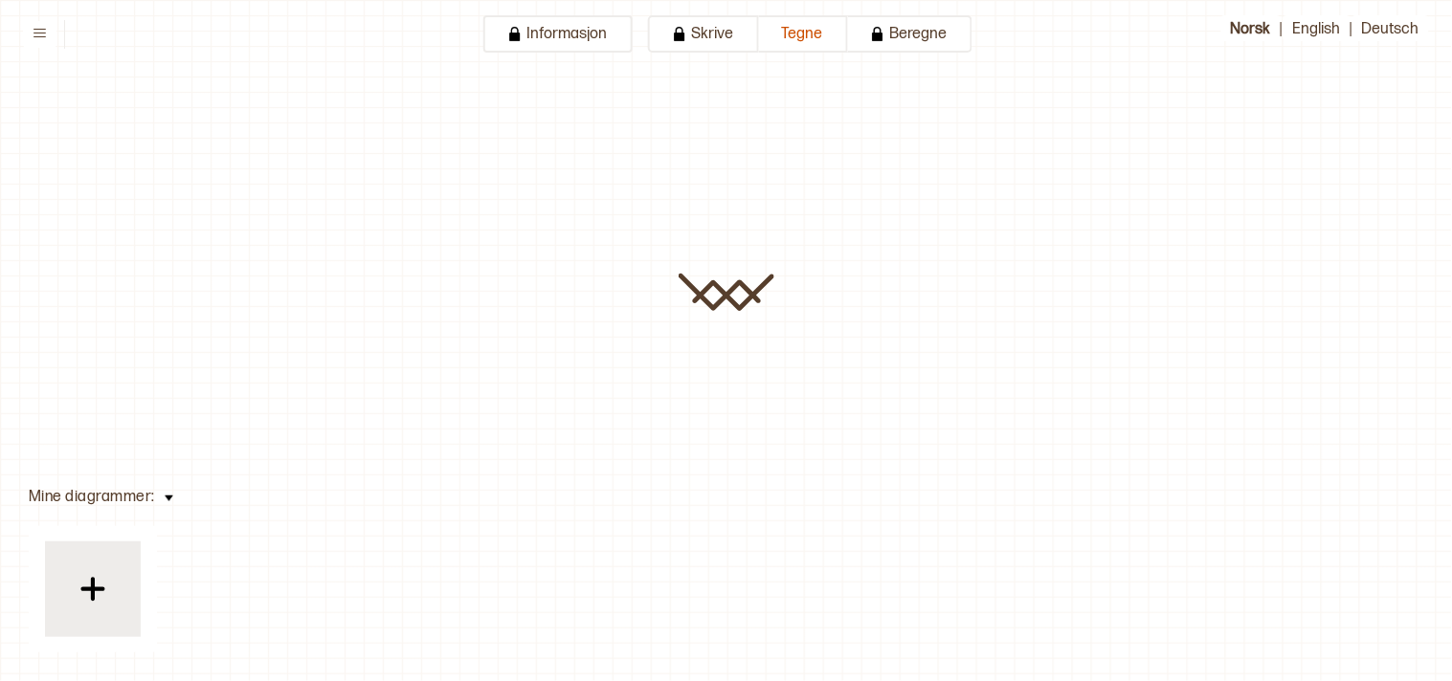
type input "**********"
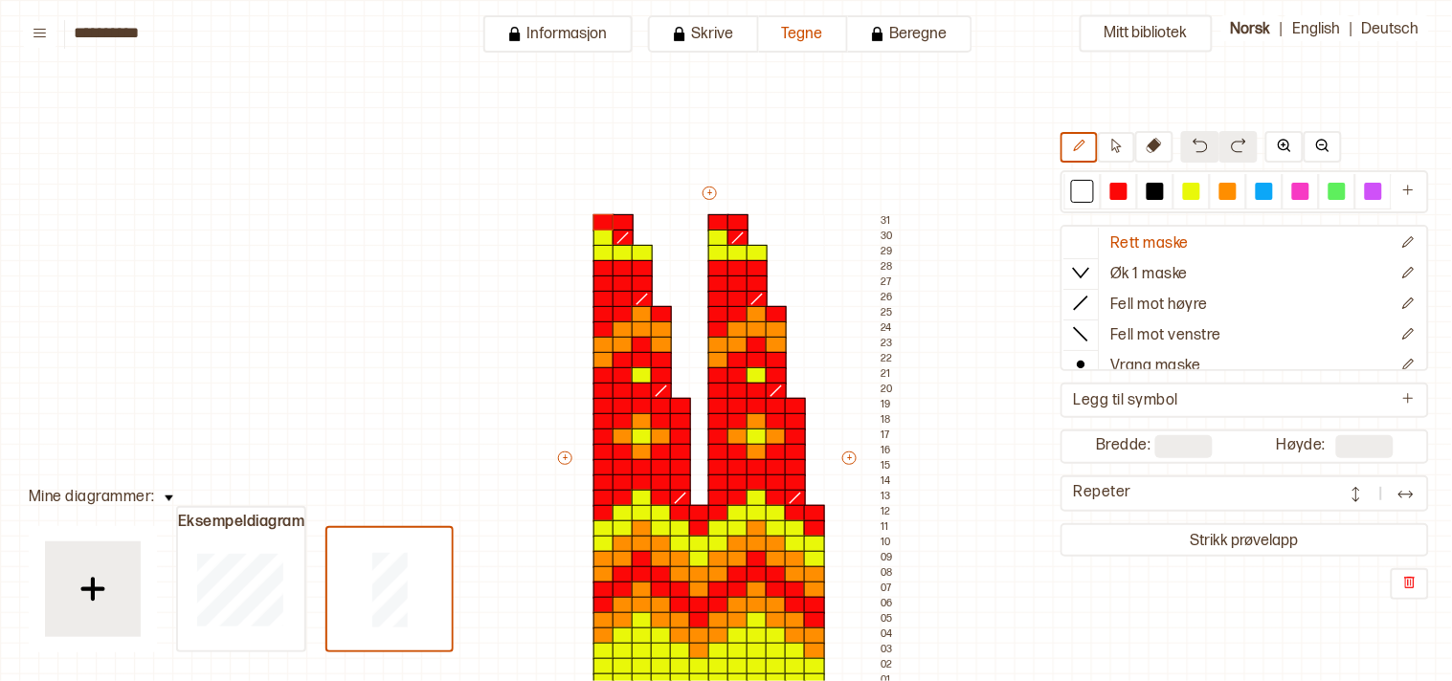
scroll to position [226, 29]
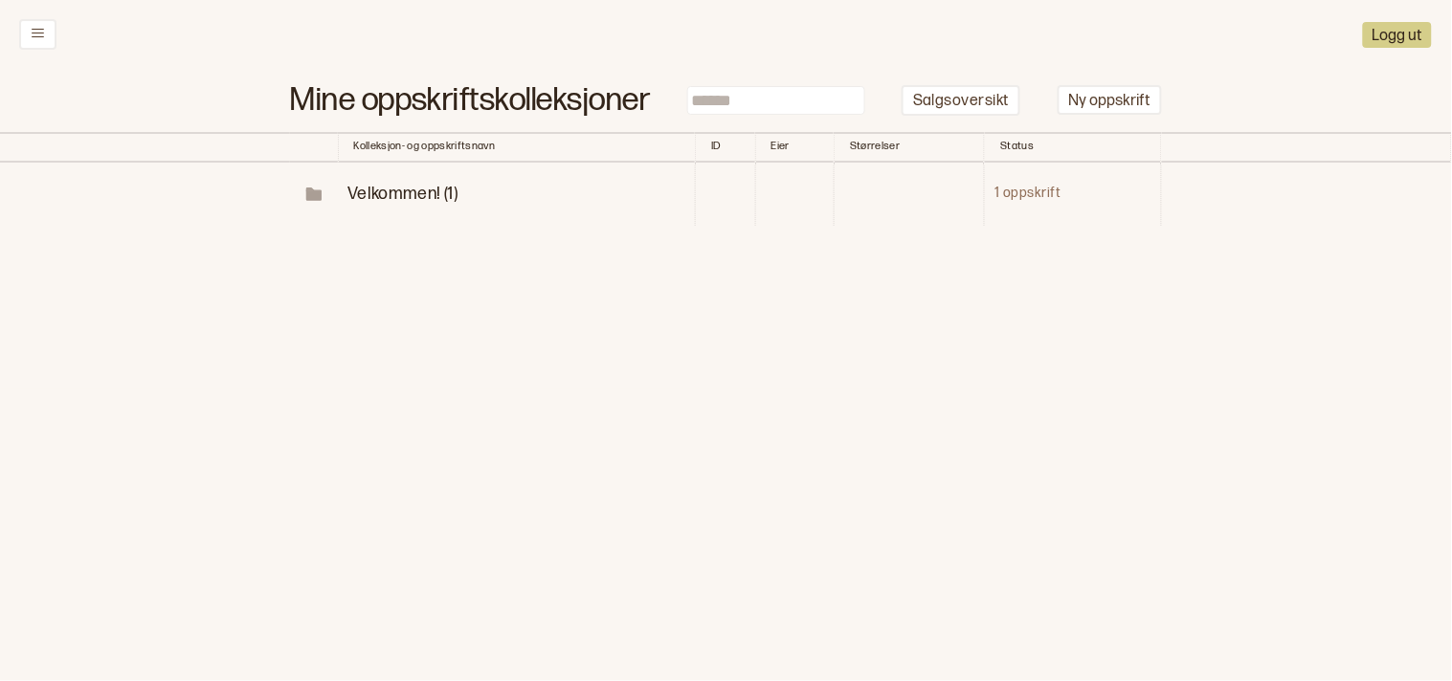
click at [376, 189] on span "Velkommen! (1)" at bounding box center [402, 194] width 110 height 20
click at [1397, 26] on button "Logg ut" at bounding box center [1397, 35] width 69 height 26
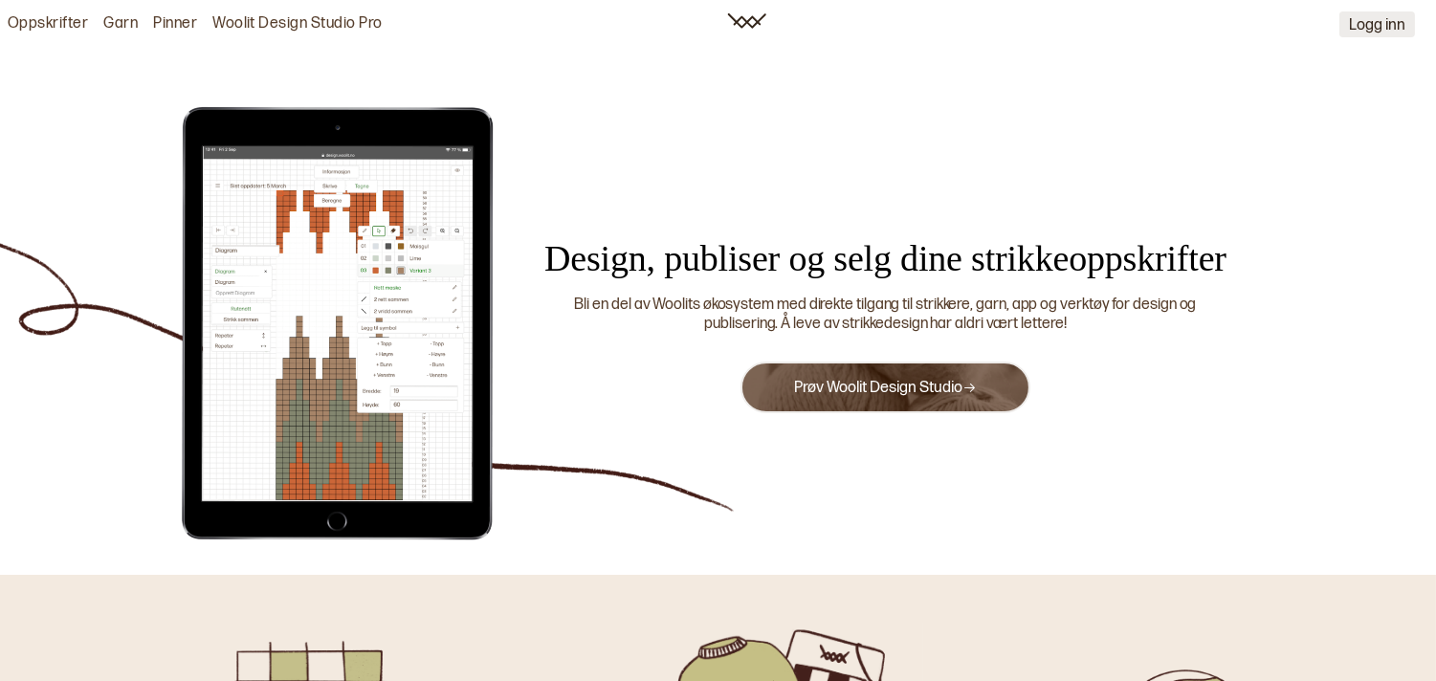
click at [1398, 26] on button "Logg inn" at bounding box center [1378, 24] width 76 height 26
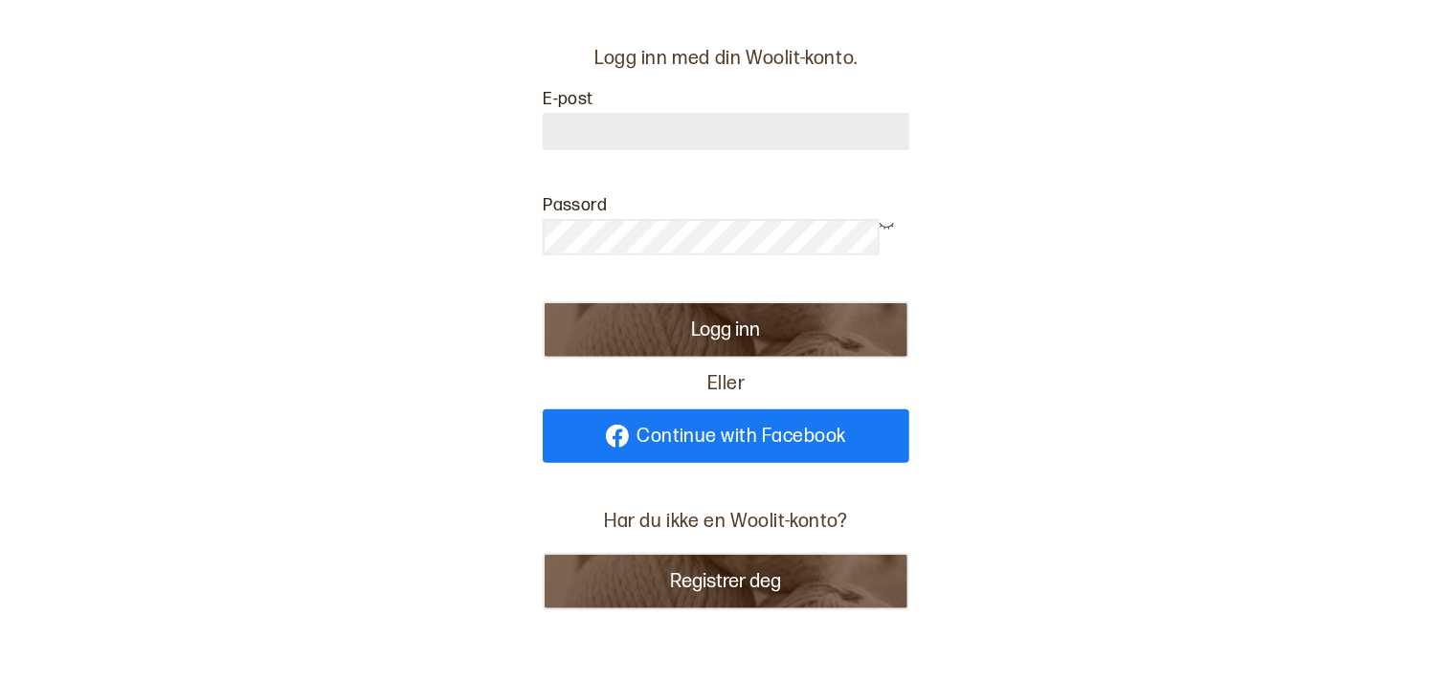
type input "**********"
